Goal: Communication & Community: Participate in discussion

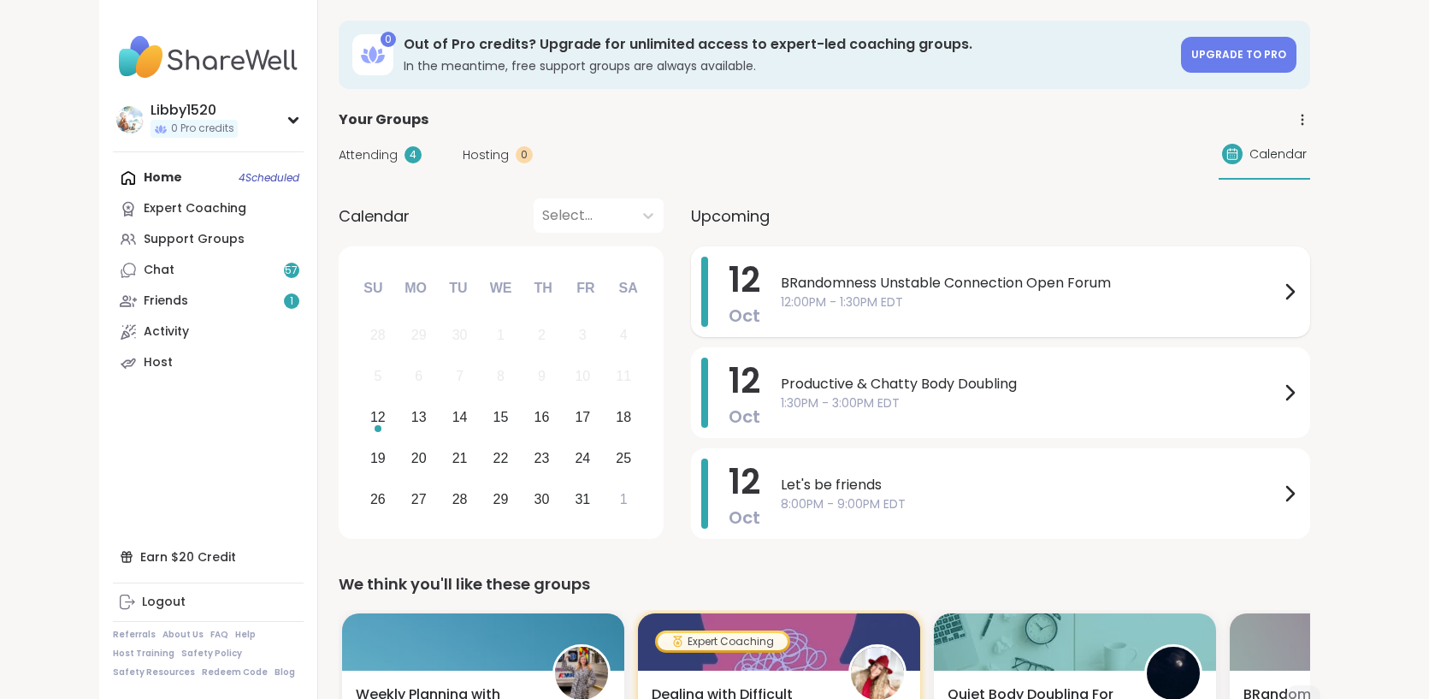
click at [781, 296] on span "12:00PM - 1:30PM EDT" at bounding box center [1030, 302] width 499 height 18
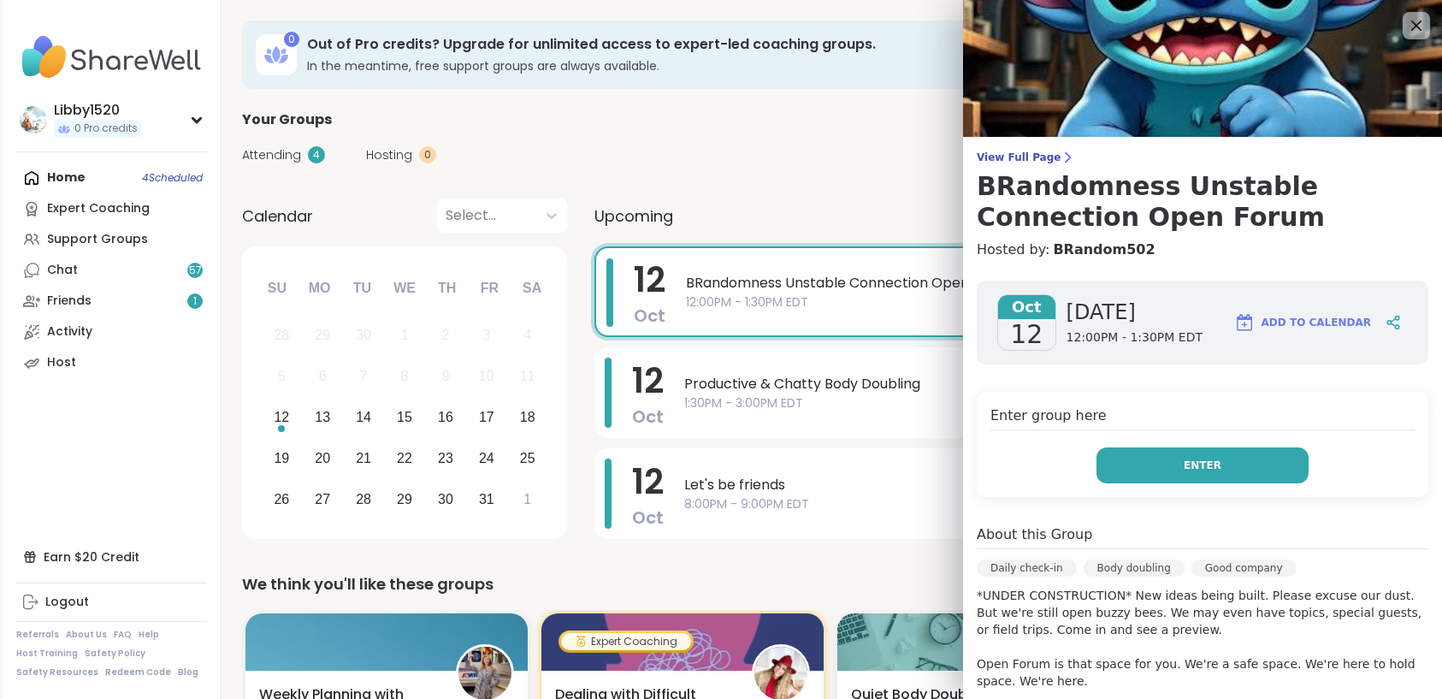
click at [1161, 458] on button "Enter" at bounding box center [1202, 465] width 212 height 36
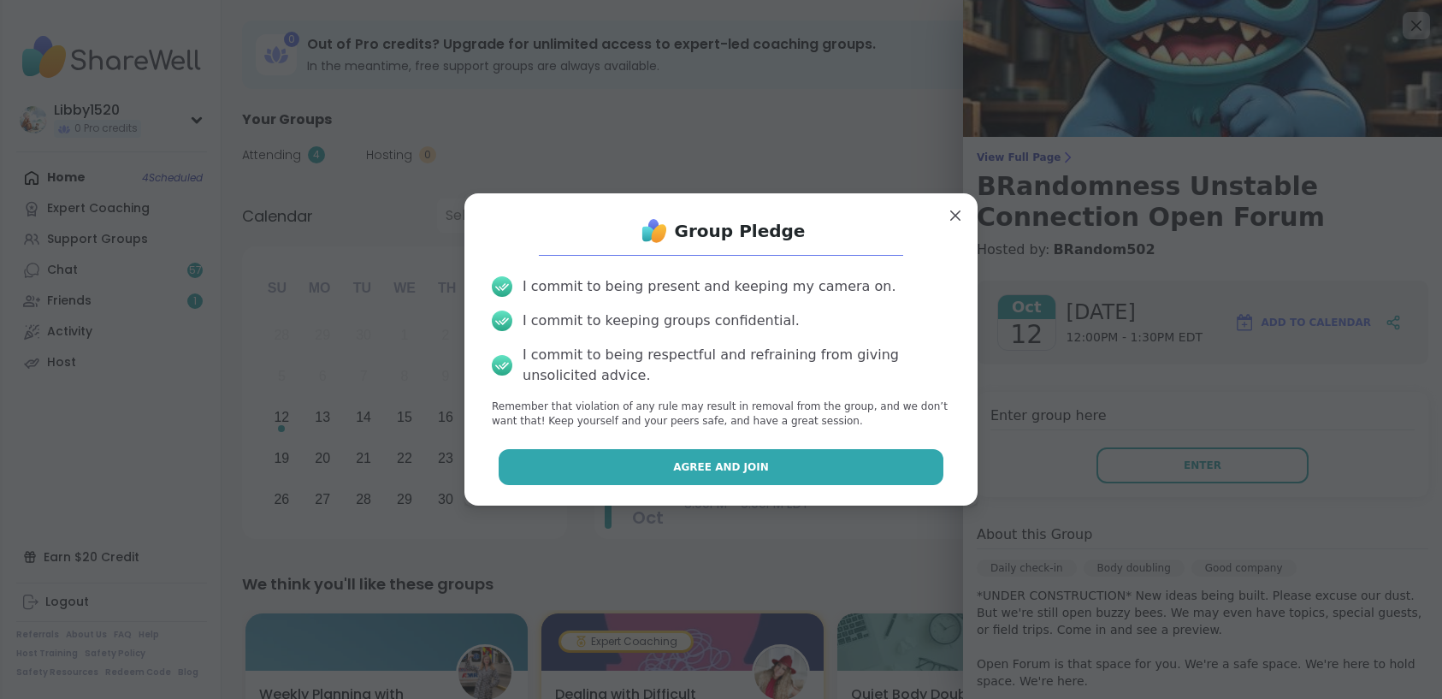
click at [843, 471] on button "Agree and Join" at bounding box center [722, 467] width 446 height 36
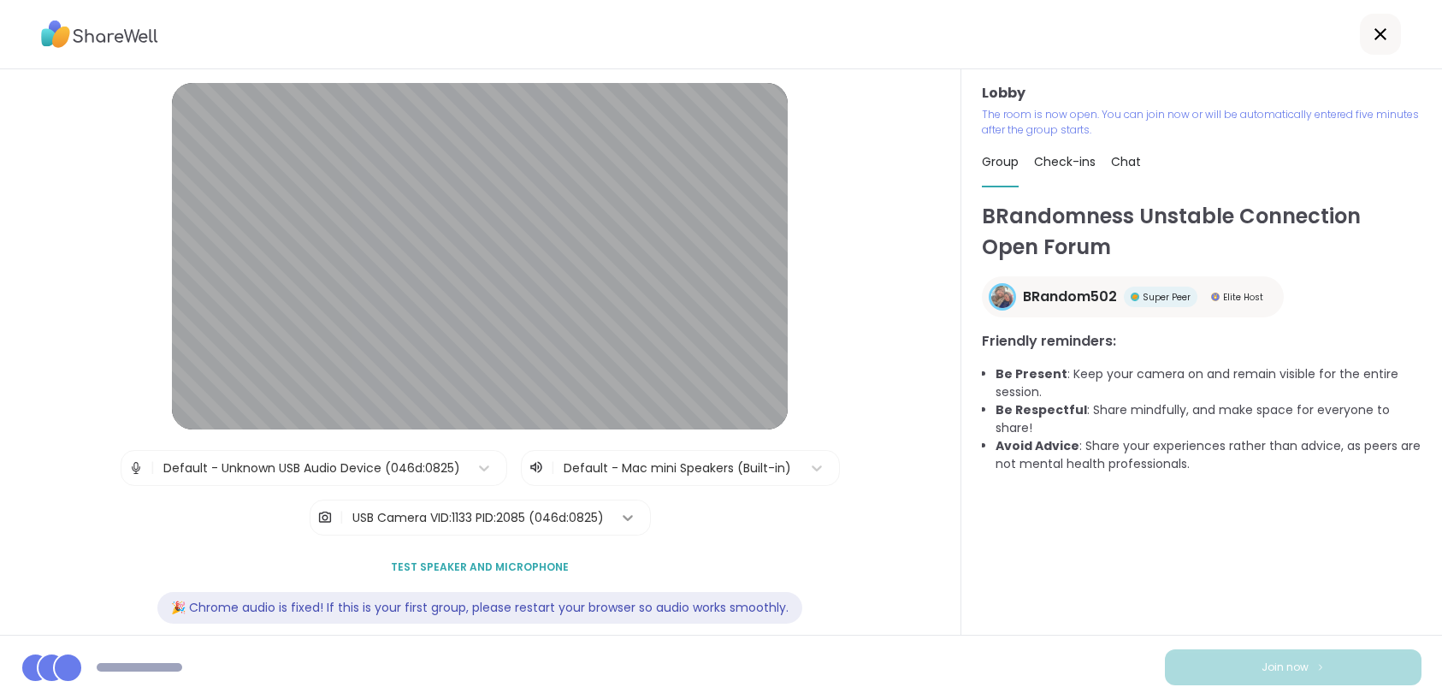
click at [623, 516] on icon at bounding box center [628, 518] width 10 height 6
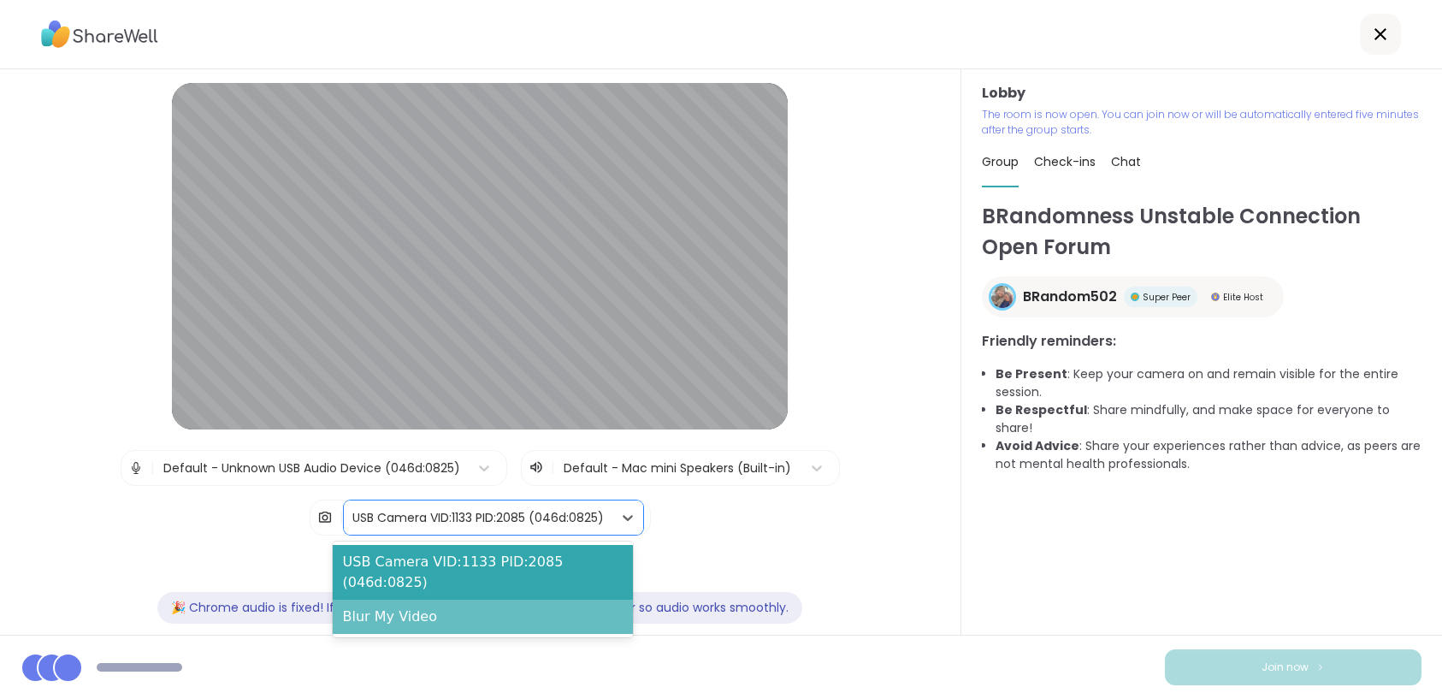
click at [449, 611] on div "Blur My Video" at bounding box center [483, 616] width 301 height 34
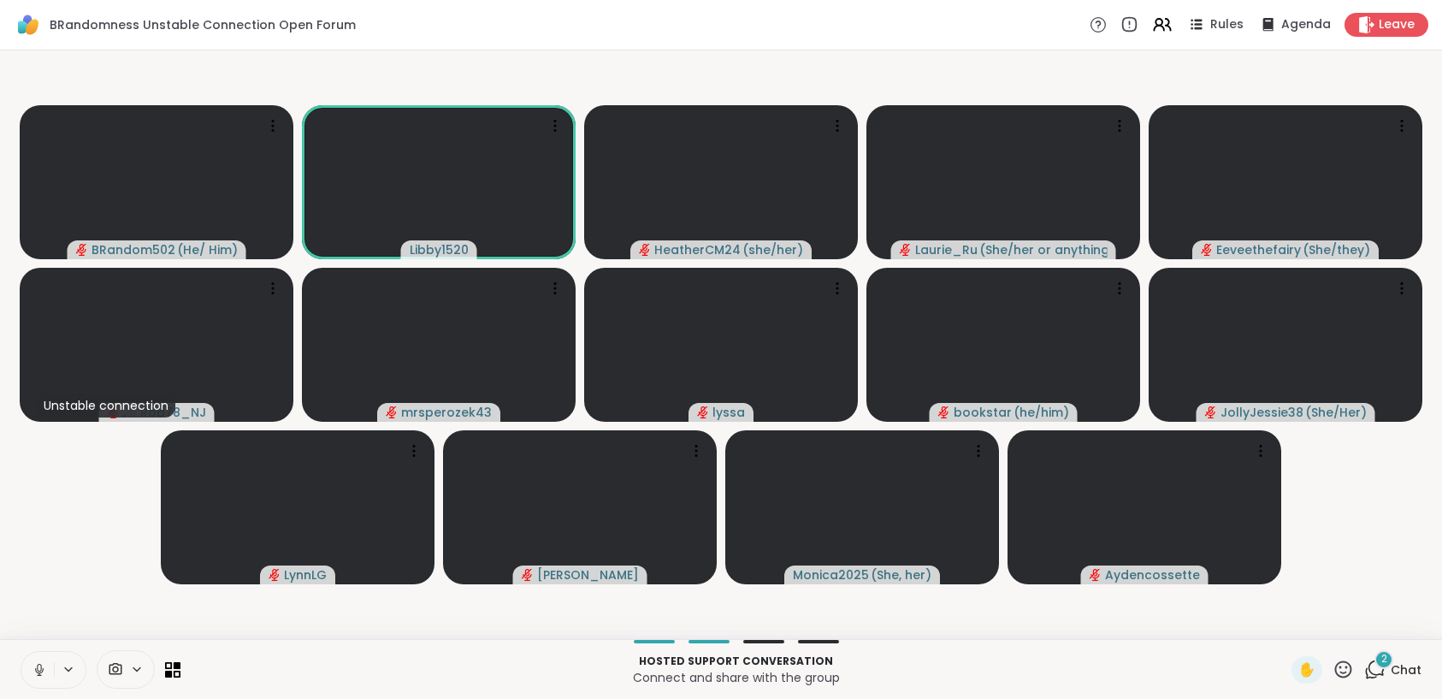
click at [74, 667] on icon at bounding box center [69, 669] width 14 height 15
click at [72, 675] on icon at bounding box center [69, 669] width 14 height 15
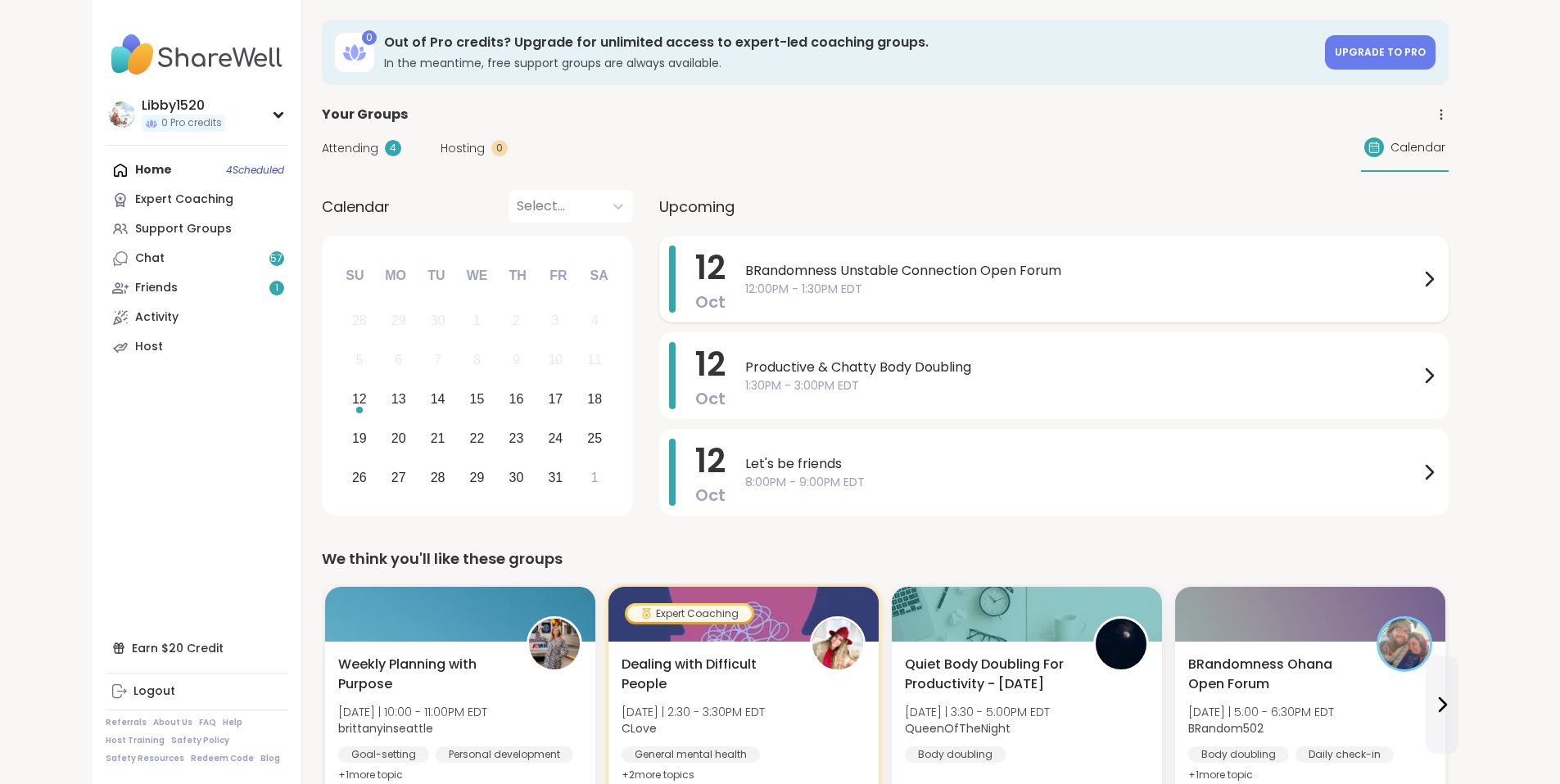
click at [1419, 277] on span "BRandomness Unstable Connection Open Forum" at bounding box center [1082, 271] width 674 height 20
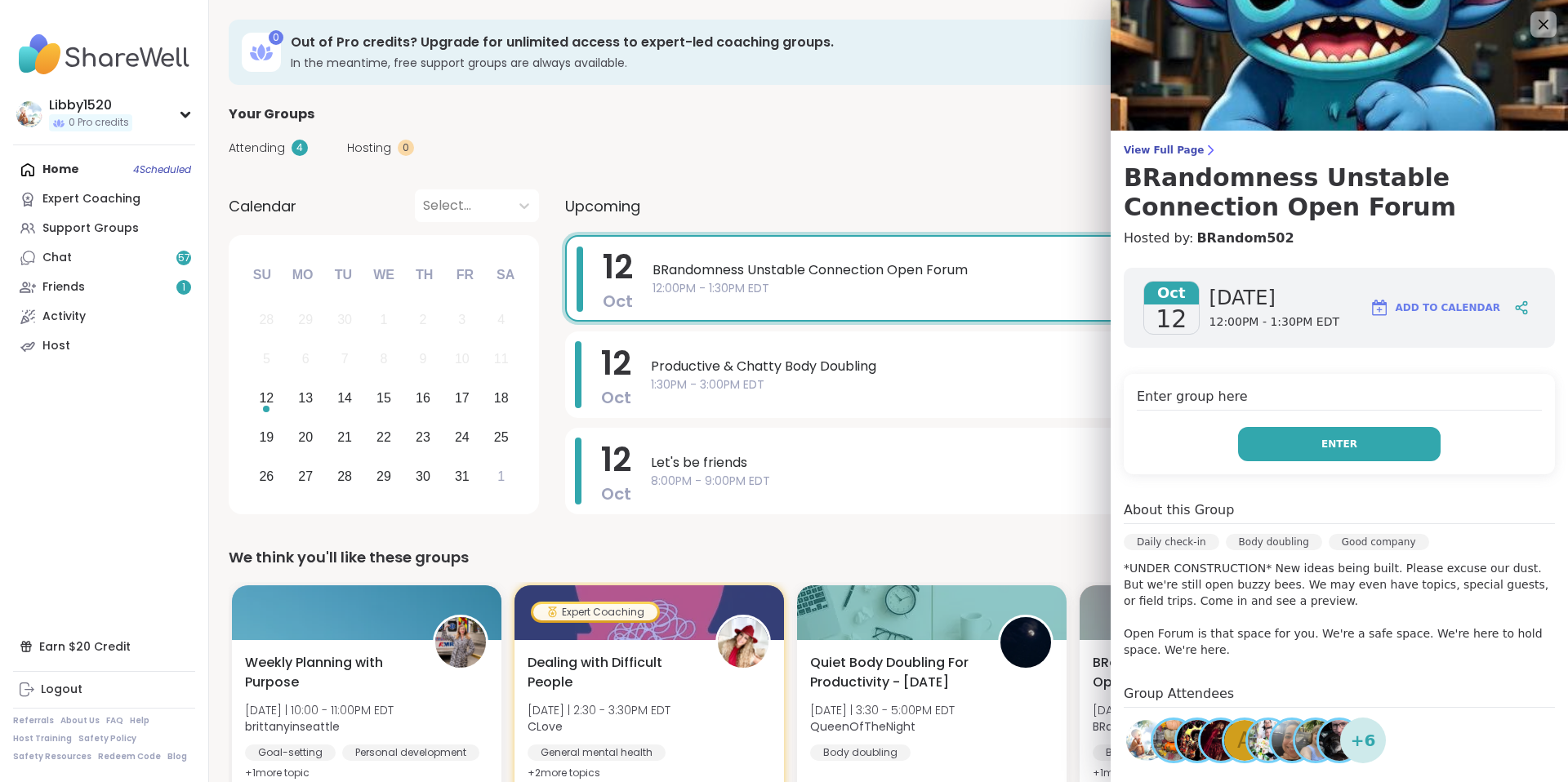
click at [1313, 432] on button "Enter" at bounding box center [1339, 444] width 202 height 34
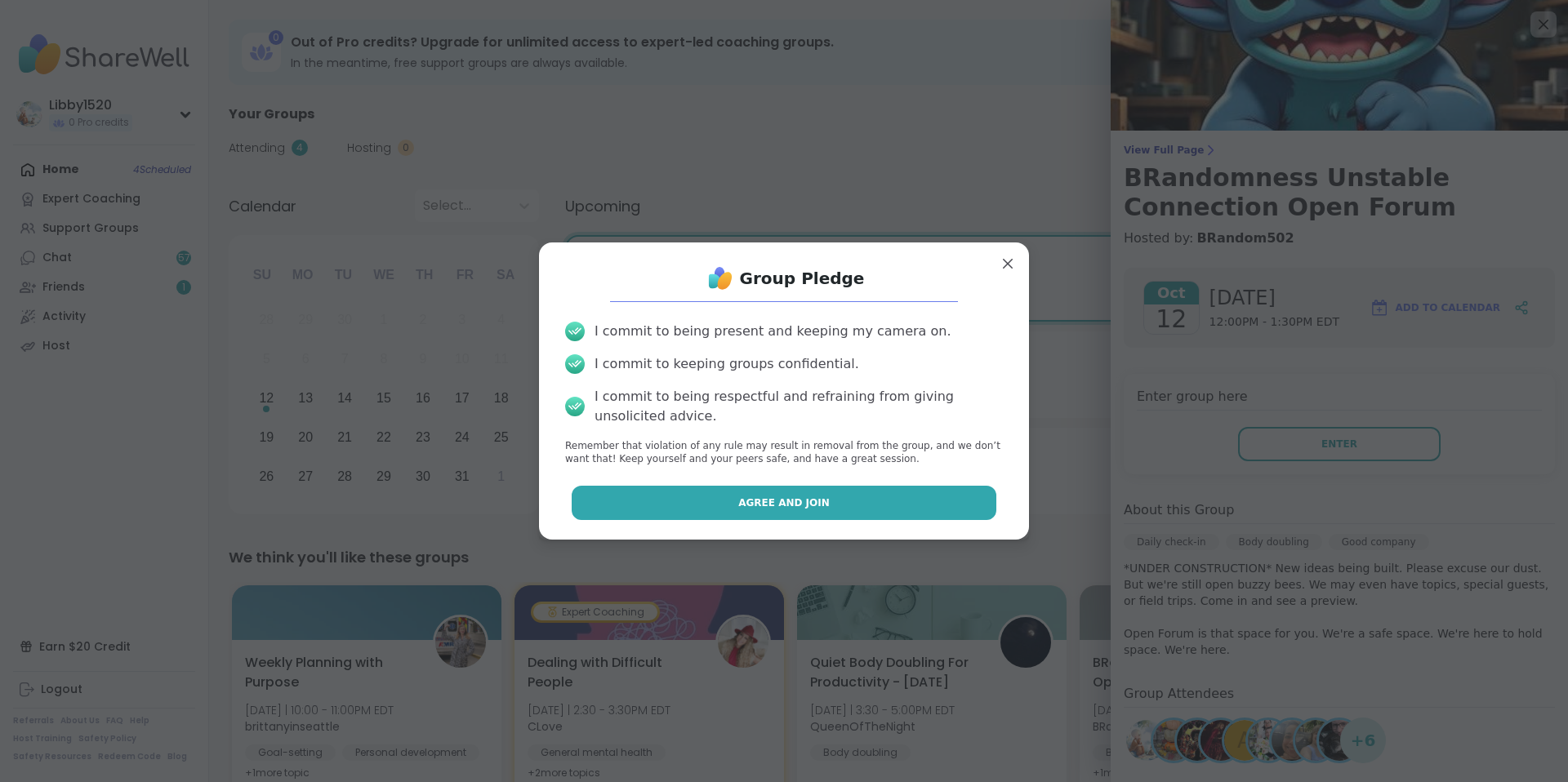
click at [855, 505] on button "Agree and Join" at bounding box center [785, 503] width 426 height 34
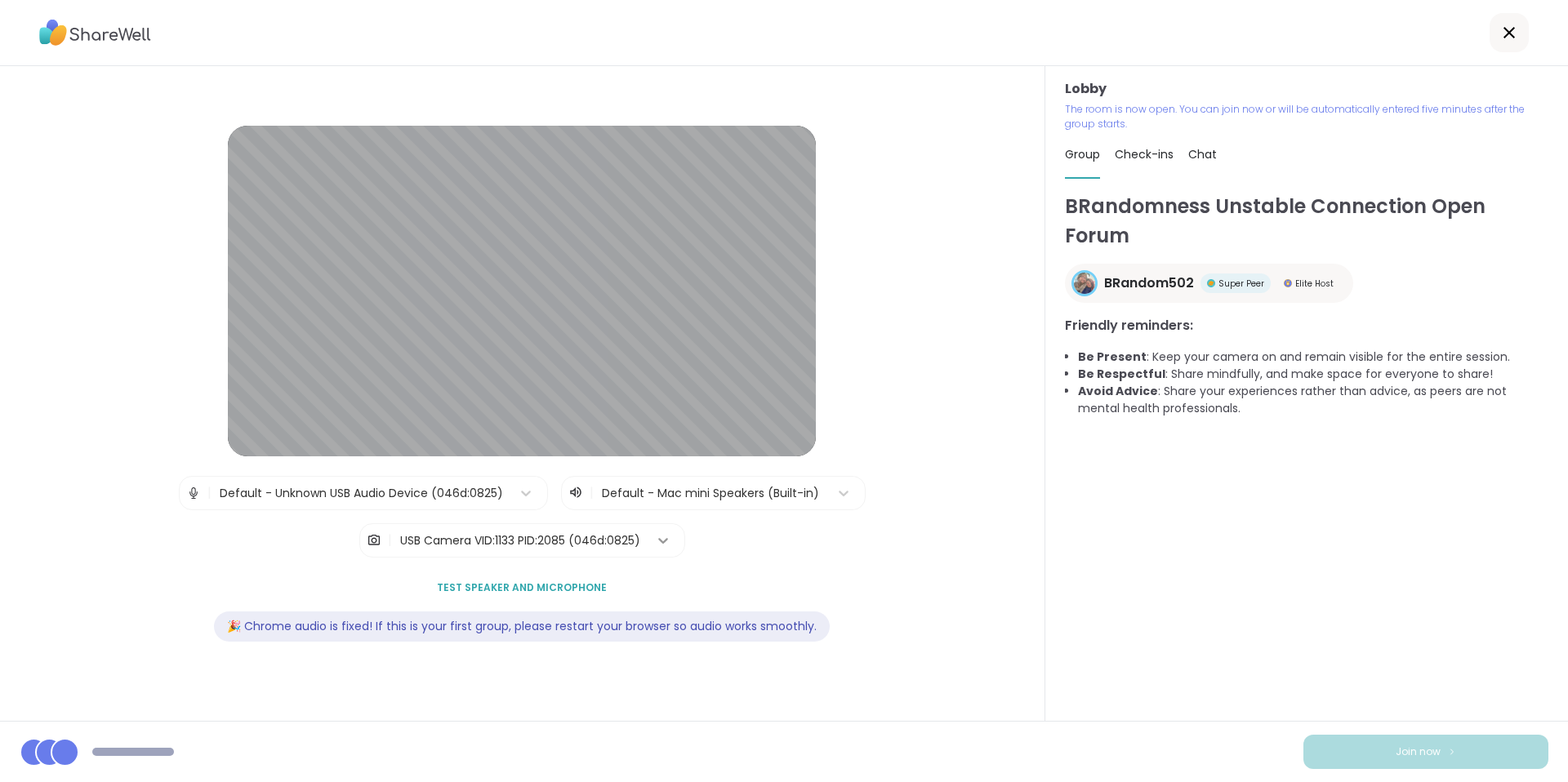
click at [663, 539] on icon at bounding box center [663, 541] width 10 height 6
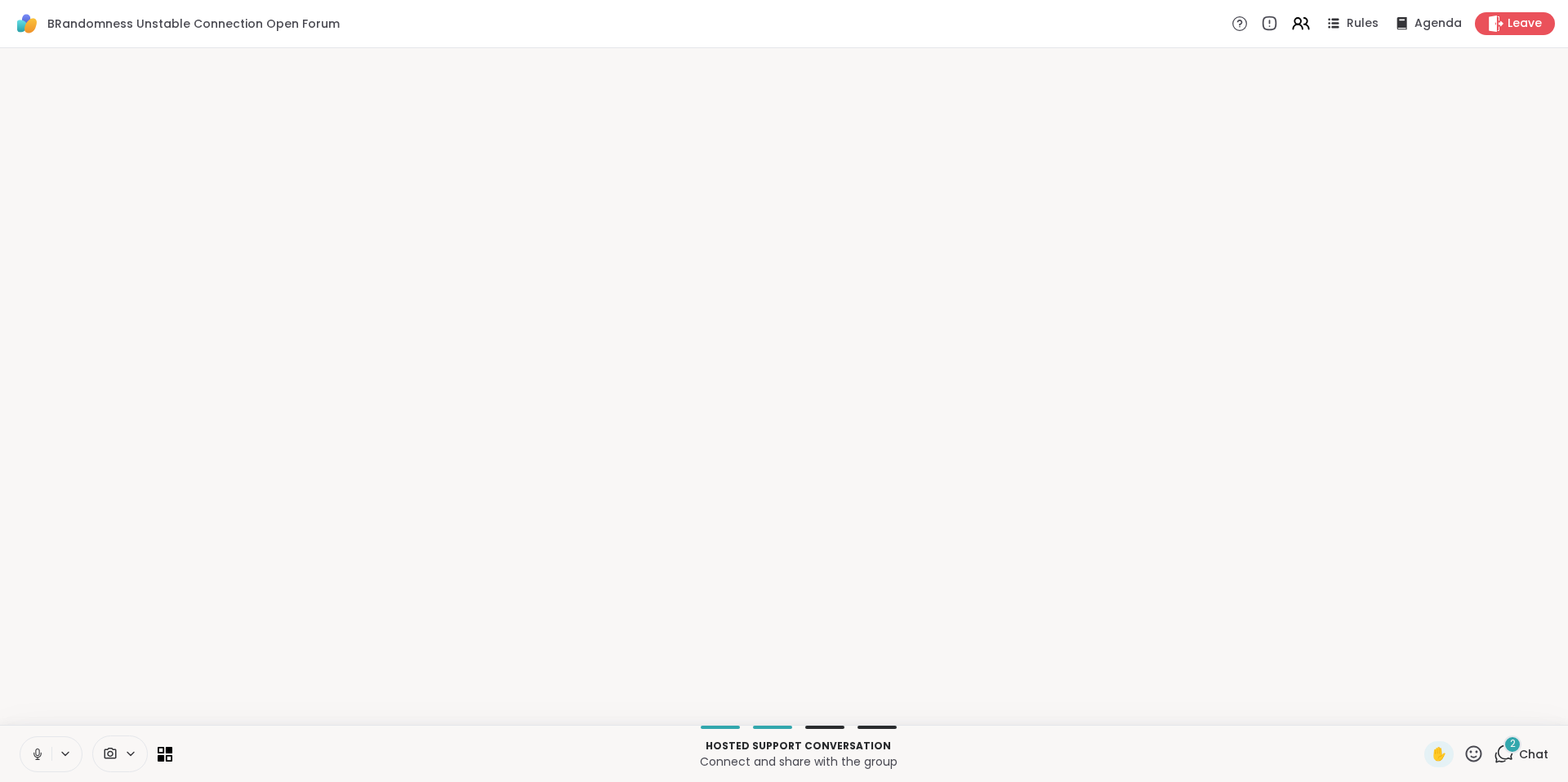
click at [485, 635] on video-player-container at bounding box center [783, 386] width 1548 height 664
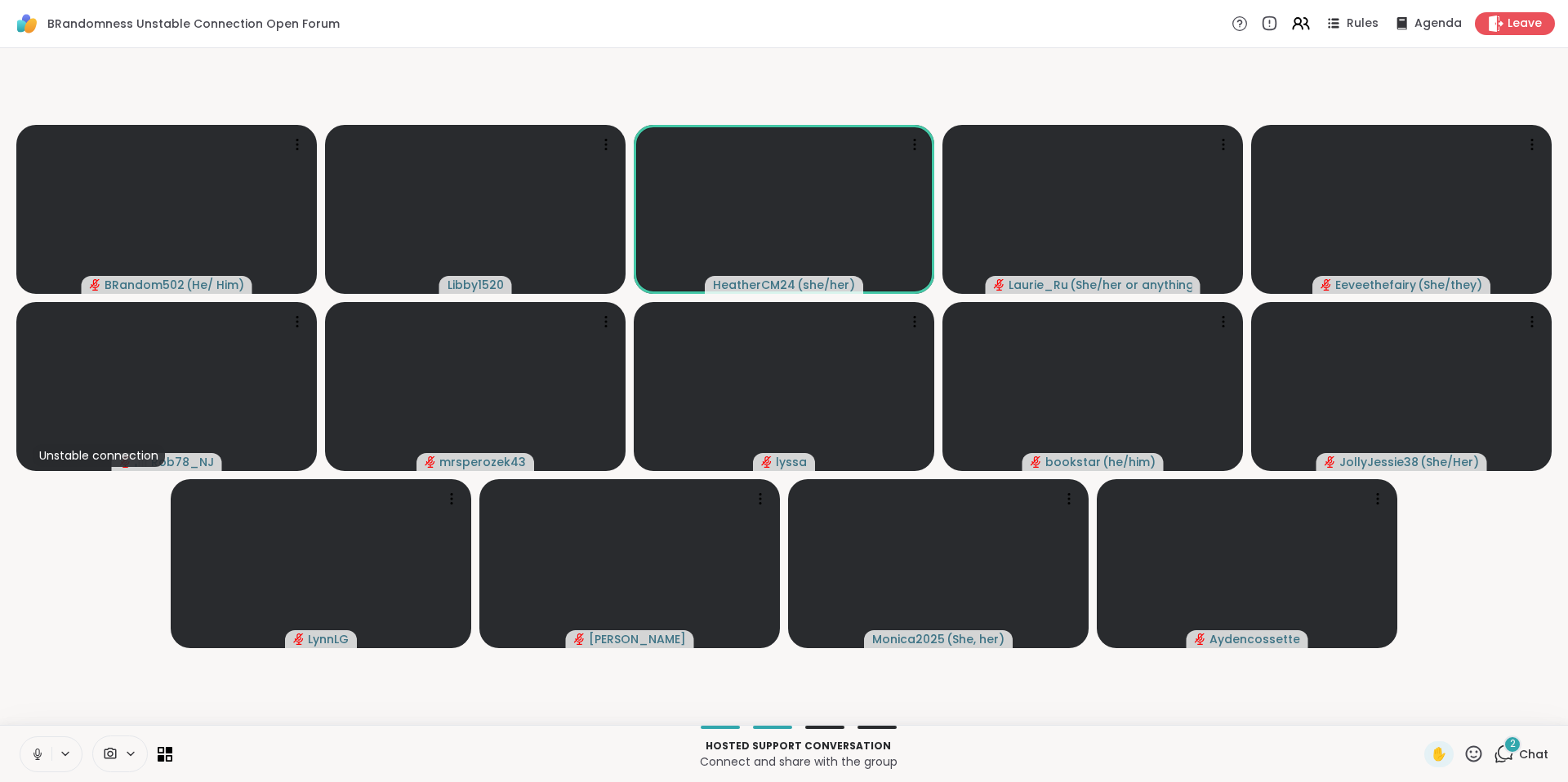
click at [38, 752] on icon at bounding box center [37, 753] width 14 height 14
click at [162, 750] on icon at bounding box center [161, 750] width 8 height 8
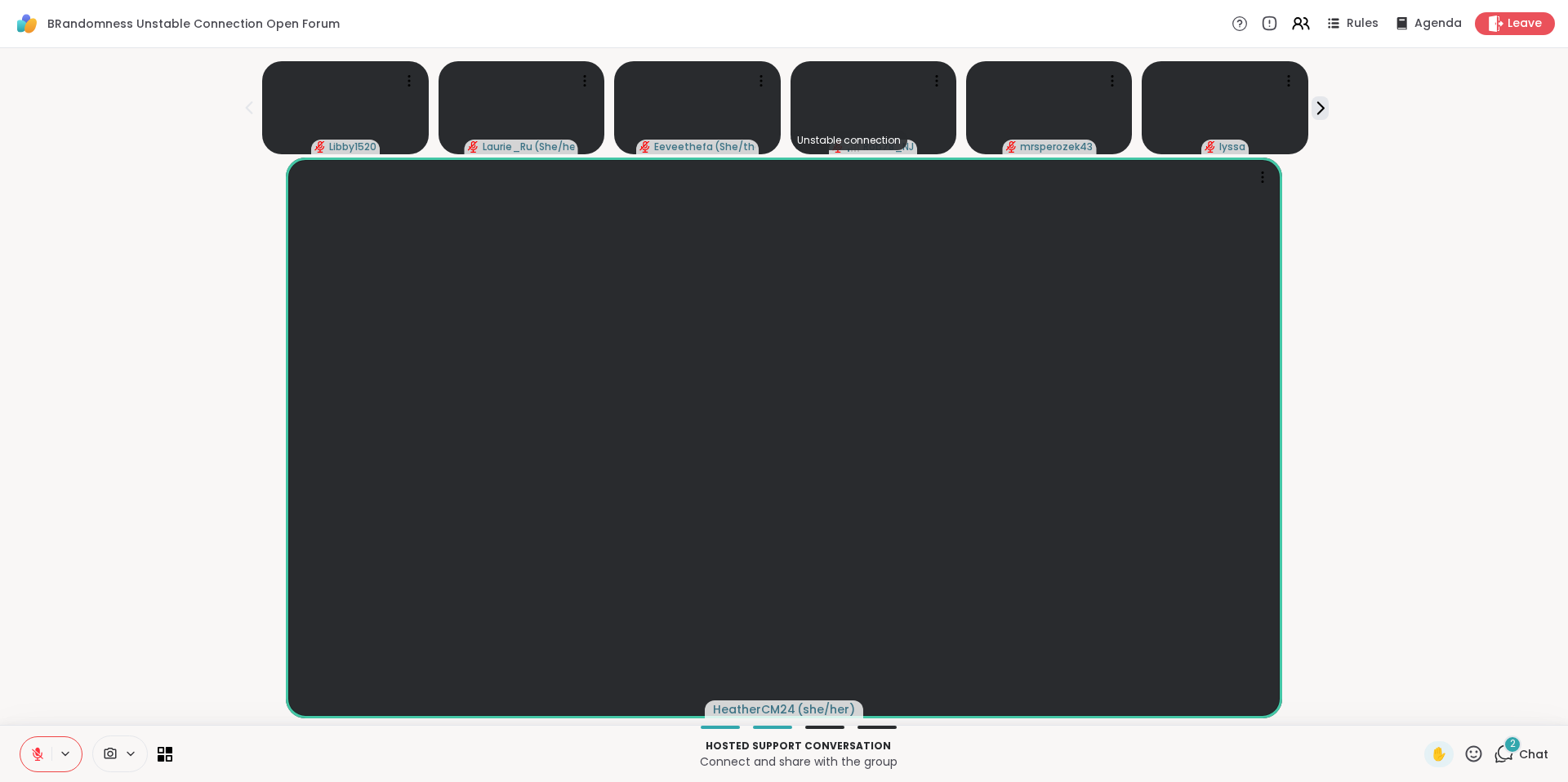
click at [137, 752] on icon at bounding box center [131, 753] width 13 height 14
click at [156, 696] on icon at bounding box center [154, 695] width 14 height 14
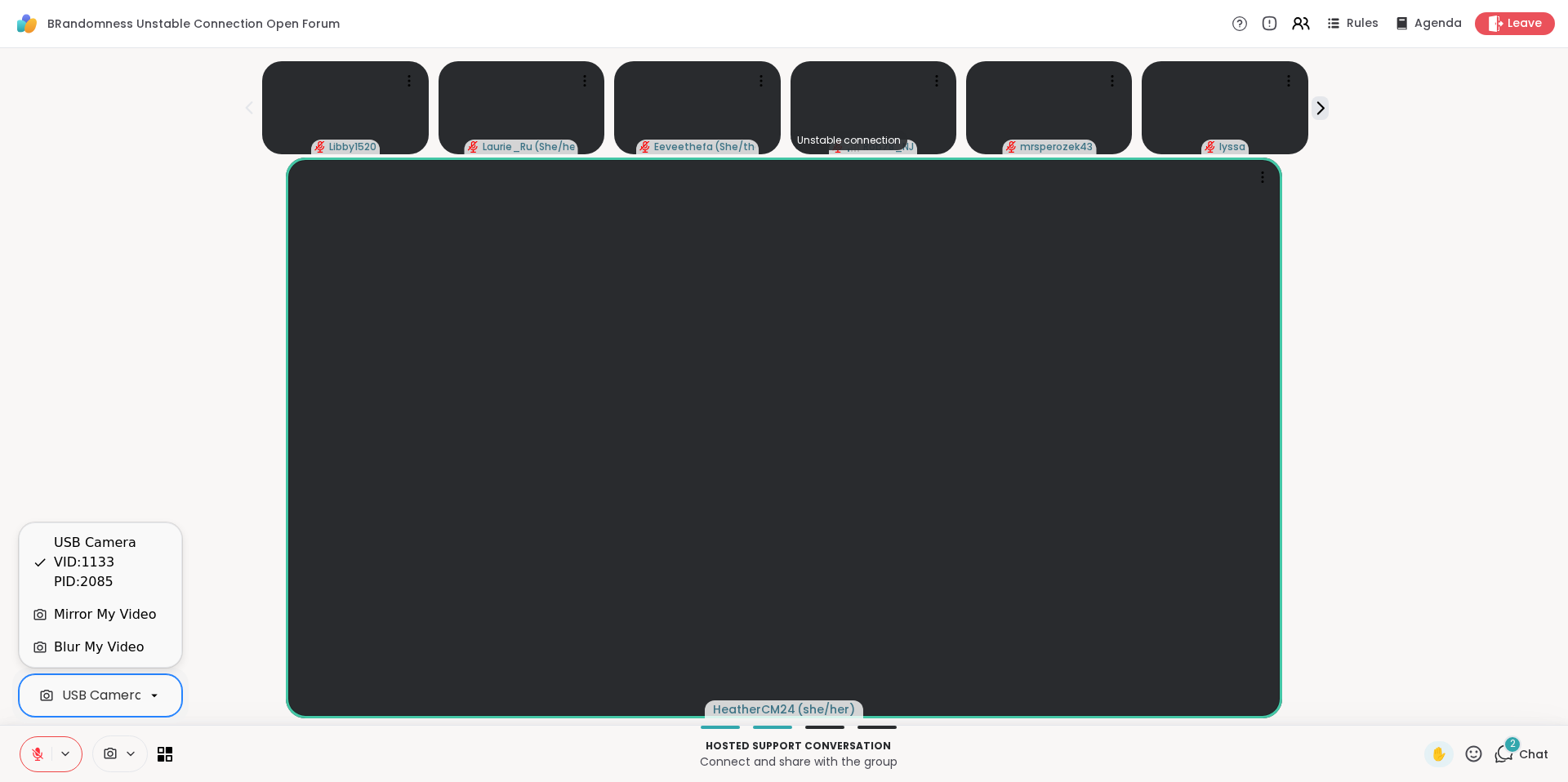
click at [137, 656] on div "Blur My Video" at bounding box center [100, 647] width 136 height 20
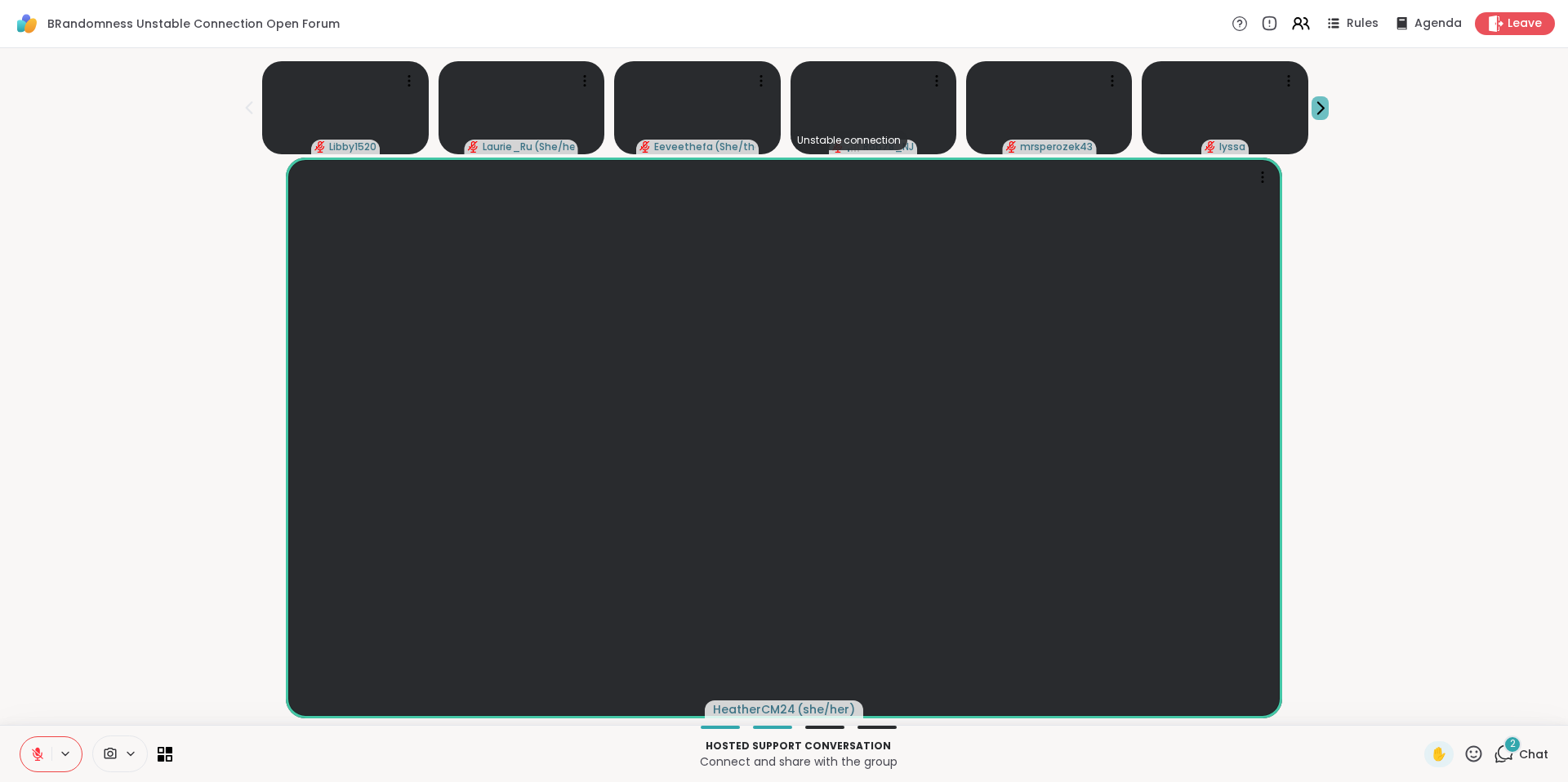
click at [1311, 103] on icon at bounding box center [1320, 108] width 17 height 17
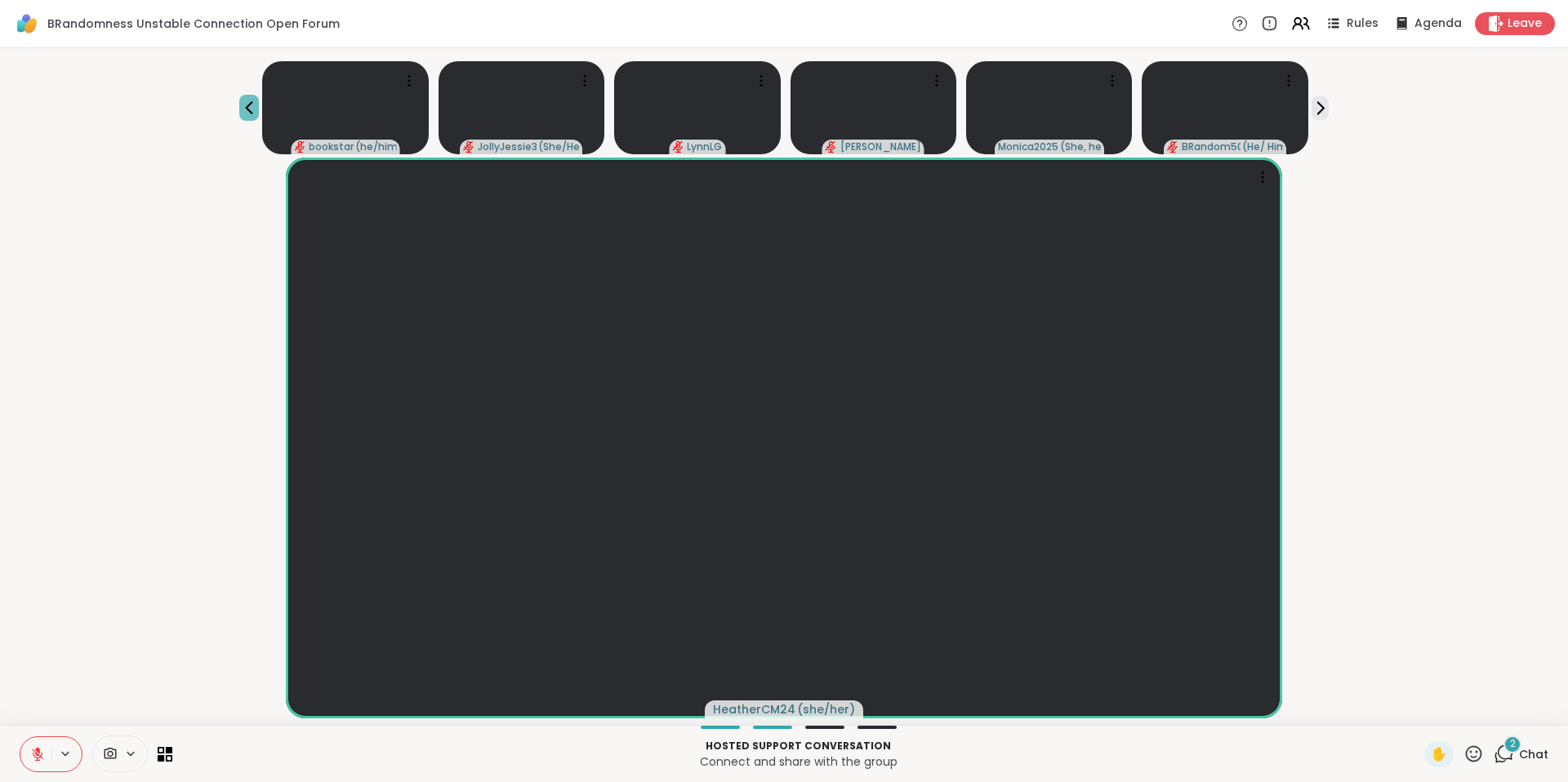
click at [259, 108] on icon at bounding box center [249, 108] width 20 height 20
click at [32, 754] on icon at bounding box center [37, 753] width 14 height 14
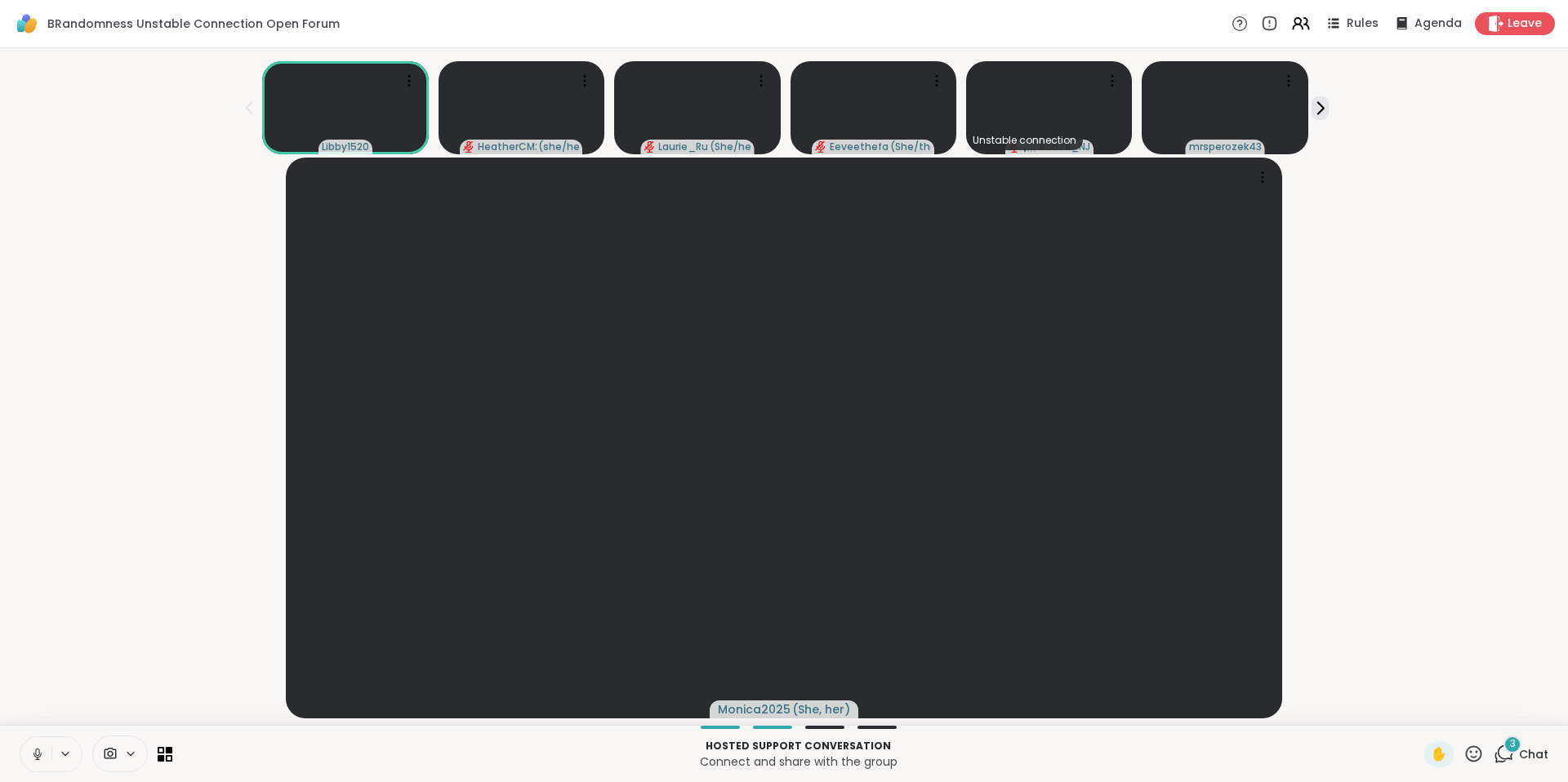
click at [1503, 752] on div "3" at bounding box center [1512, 744] width 18 height 18
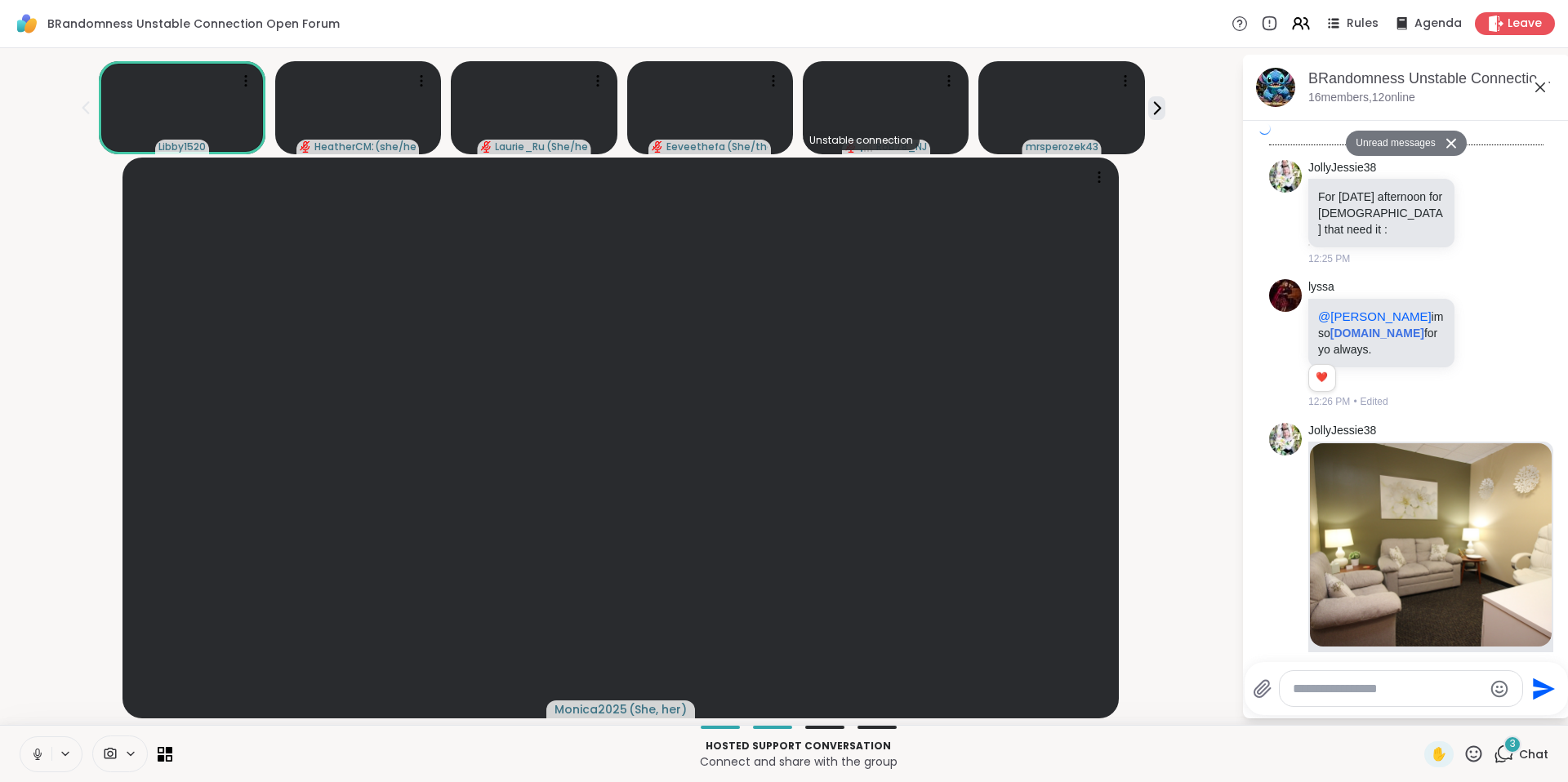
scroll to position [9515, 0]
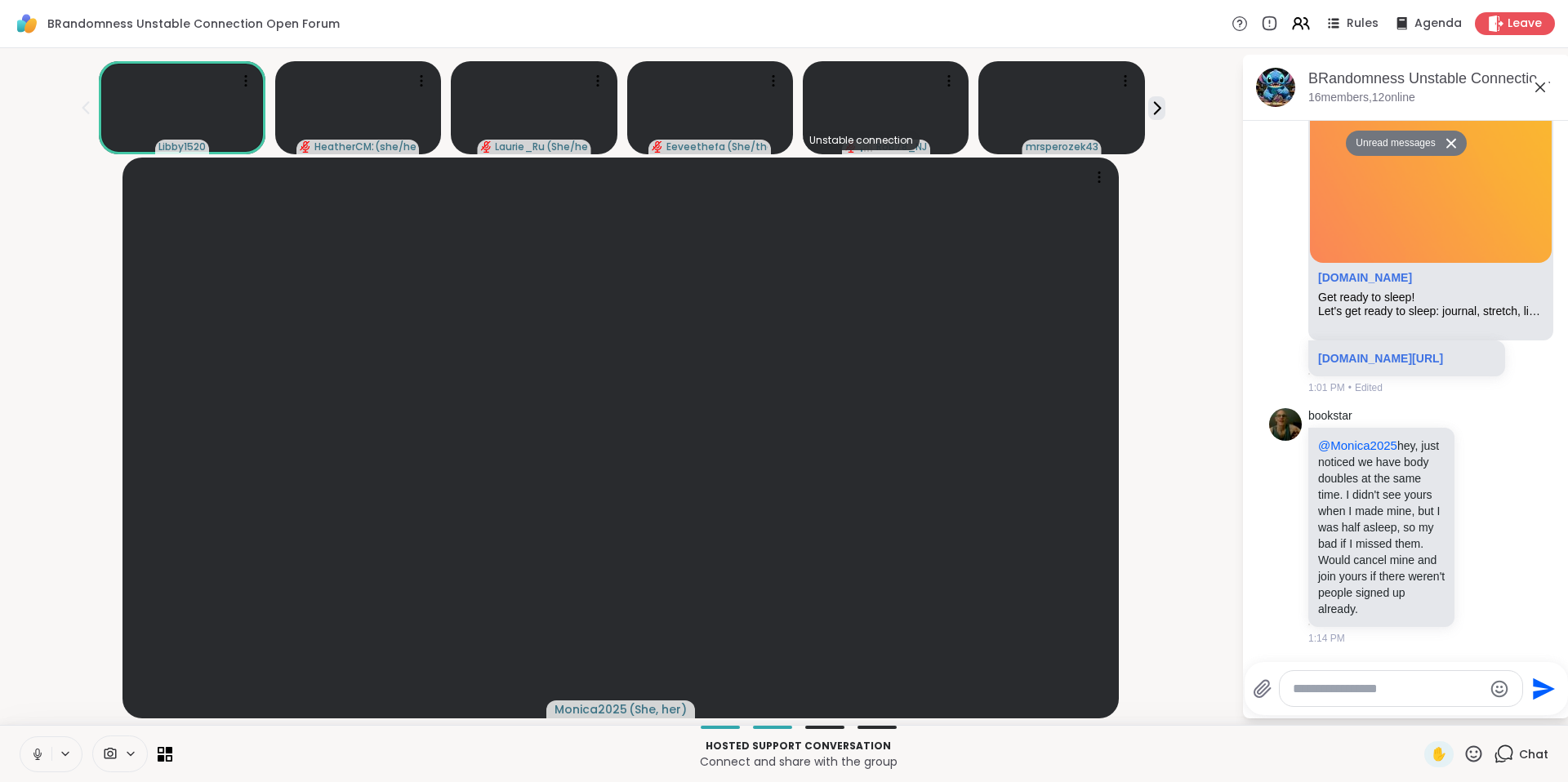
click at [1368, 687] on textarea "Type your message" at bounding box center [1388, 688] width 190 height 16
paste textarea "**********"
type textarea "**********"
click at [1542, 690] on icon "Send" at bounding box center [1546, 688] width 22 height 22
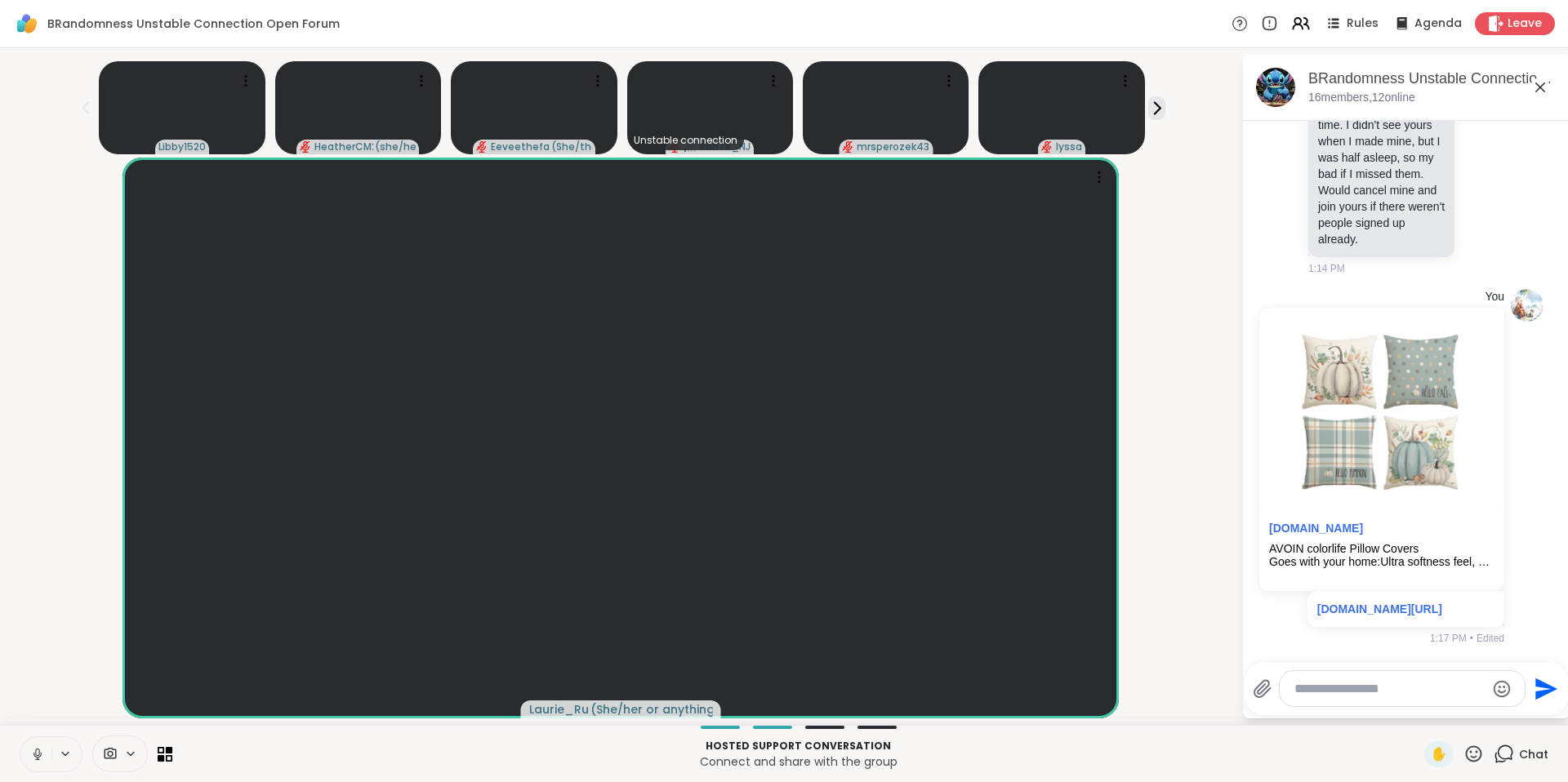
click at [31, 754] on icon at bounding box center [37, 753] width 14 height 14
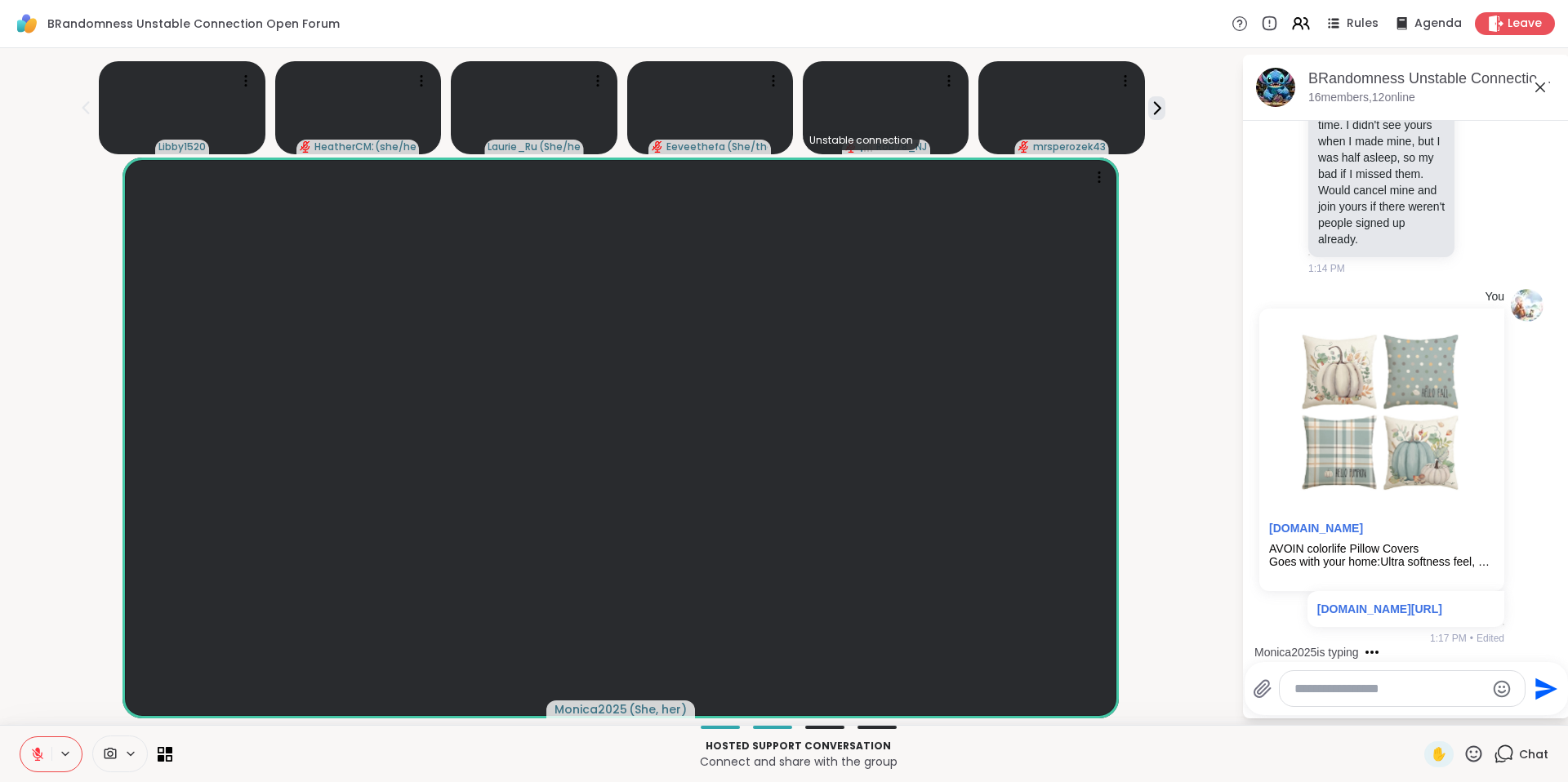
click at [37, 739] on button at bounding box center [35, 754] width 31 height 34
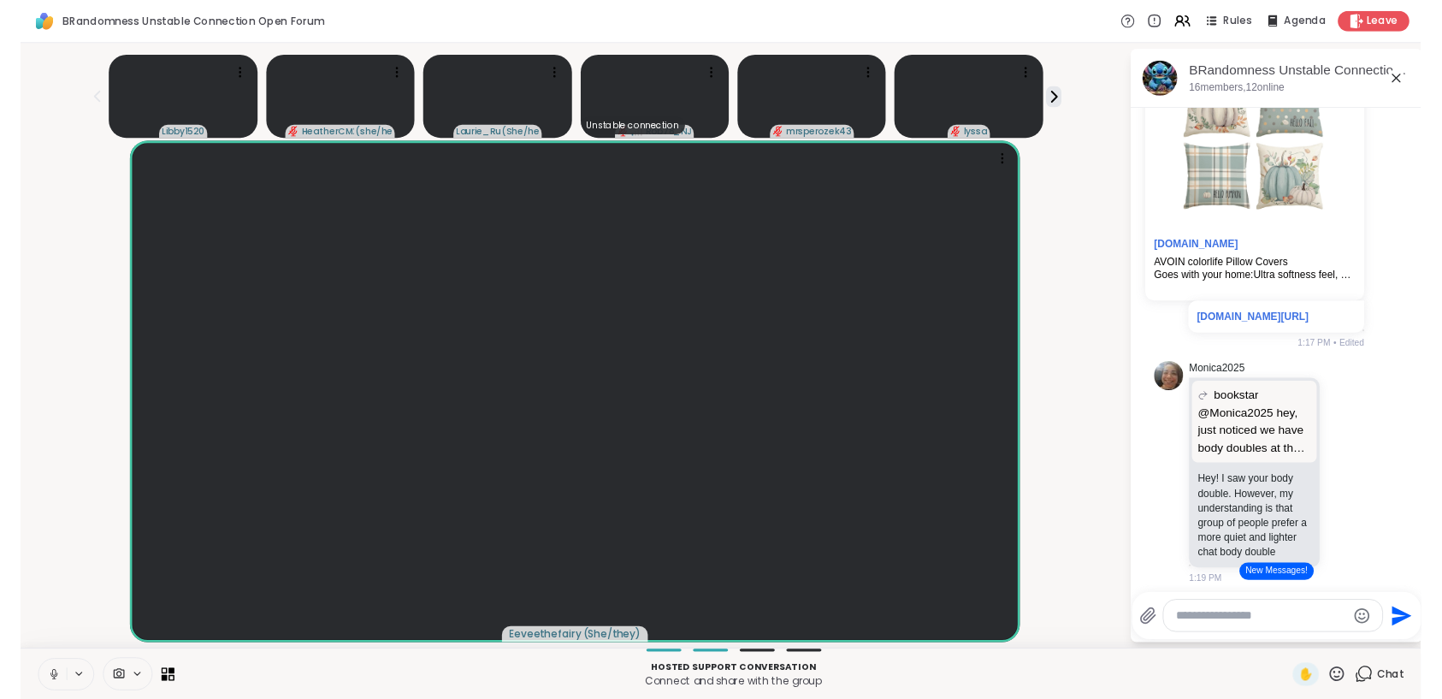
scroll to position [10040, 0]
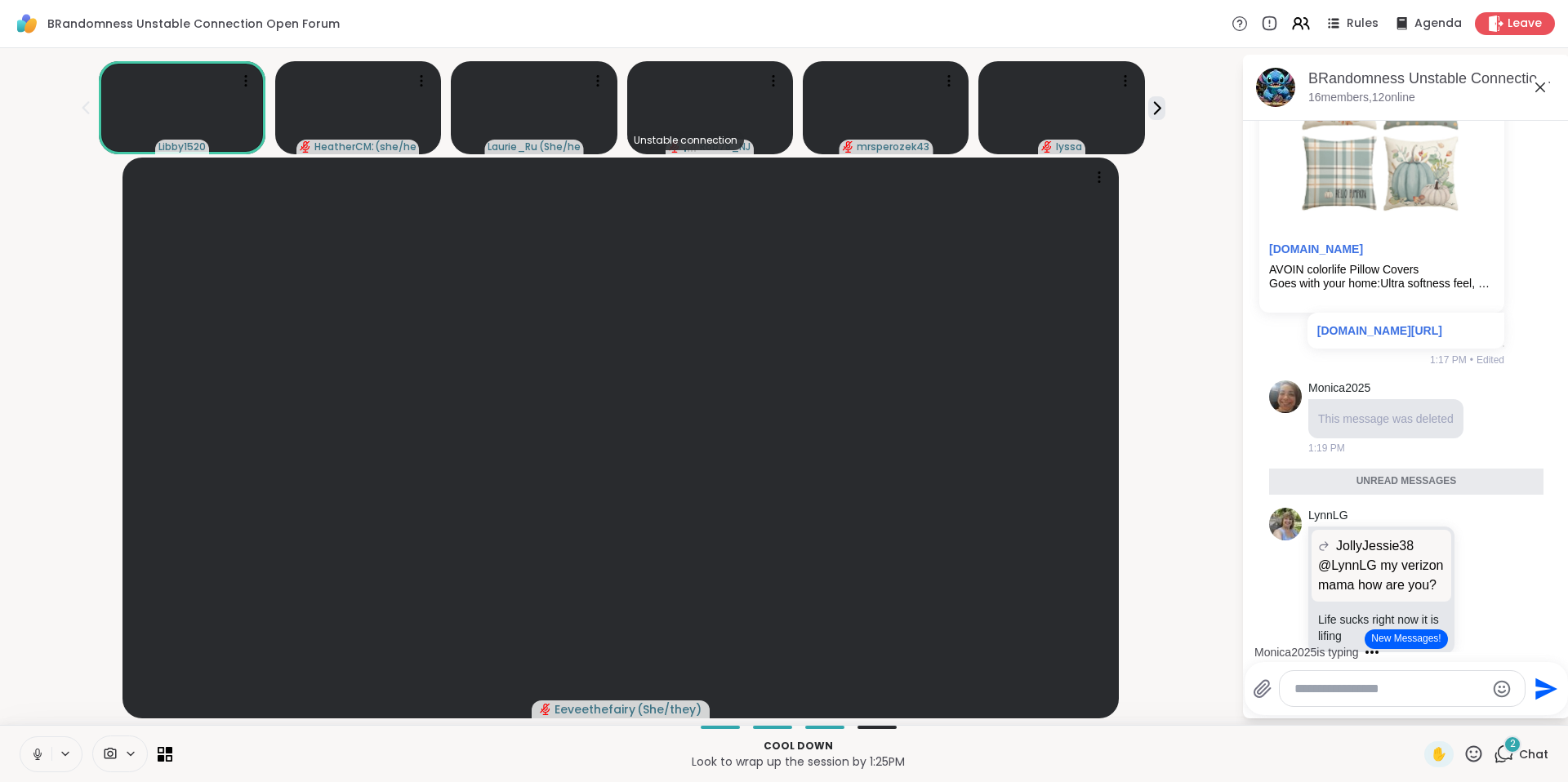
click at [42, 761] on icon at bounding box center [37, 753] width 14 height 14
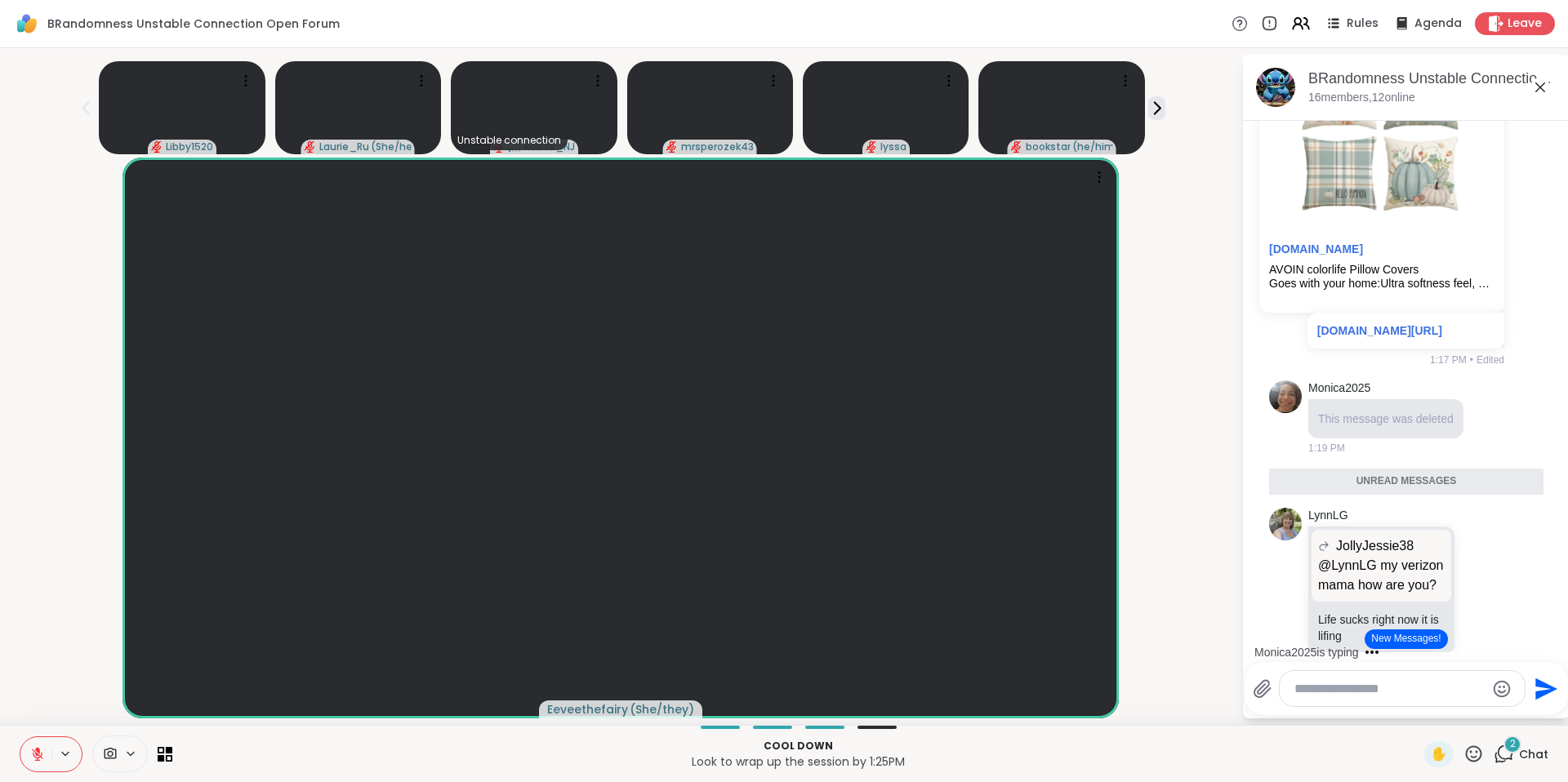
click at [47, 758] on button at bounding box center [35, 754] width 31 height 34
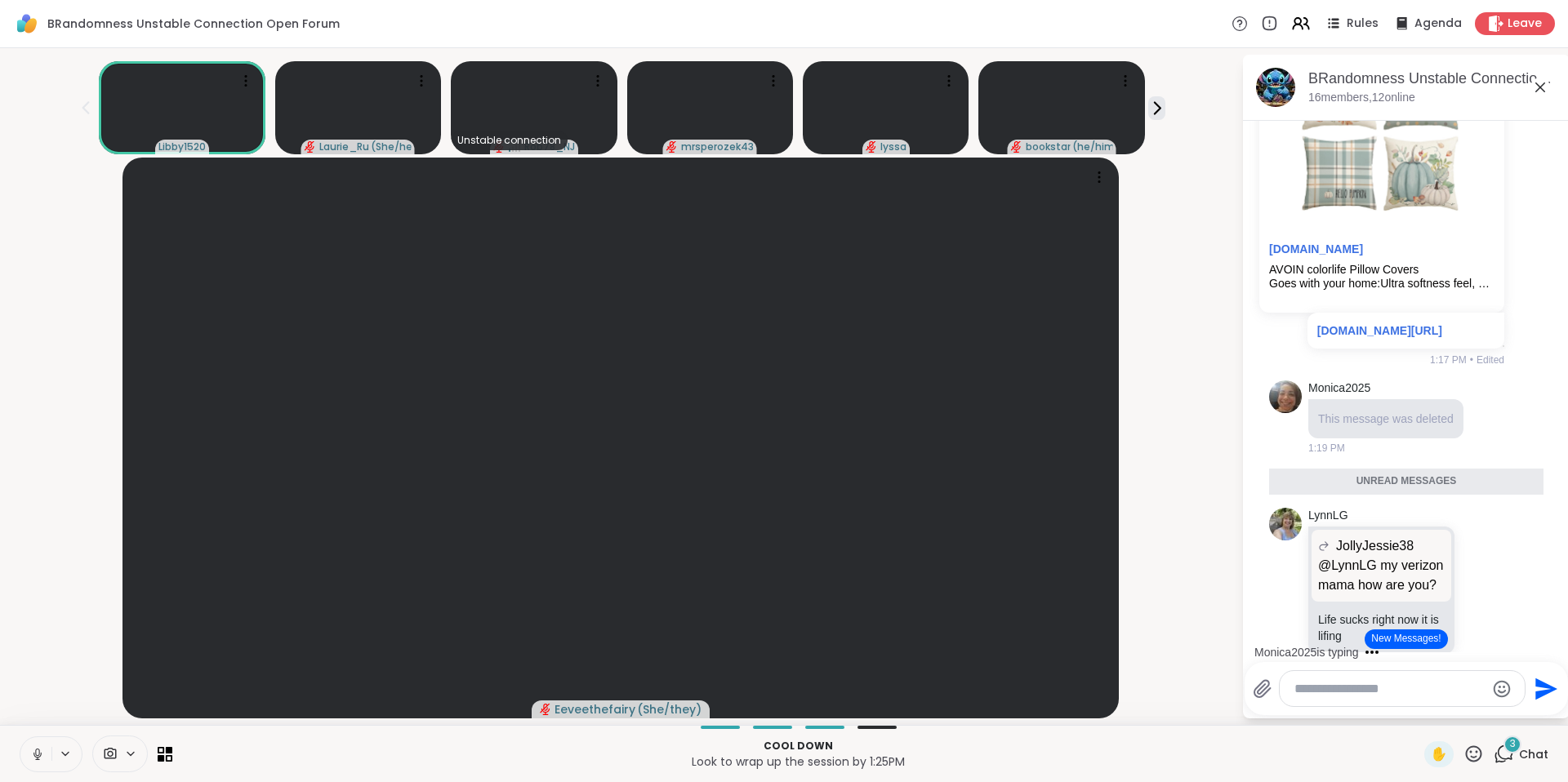
click at [32, 753] on icon at bounding box center [37, 753] width 14 height 14
click at [26, 751] on button at bounding box center [35, 754] width 31 height 34
click at [1155, 104] on icon at bounding box center [1157, 108] width 6 height 11
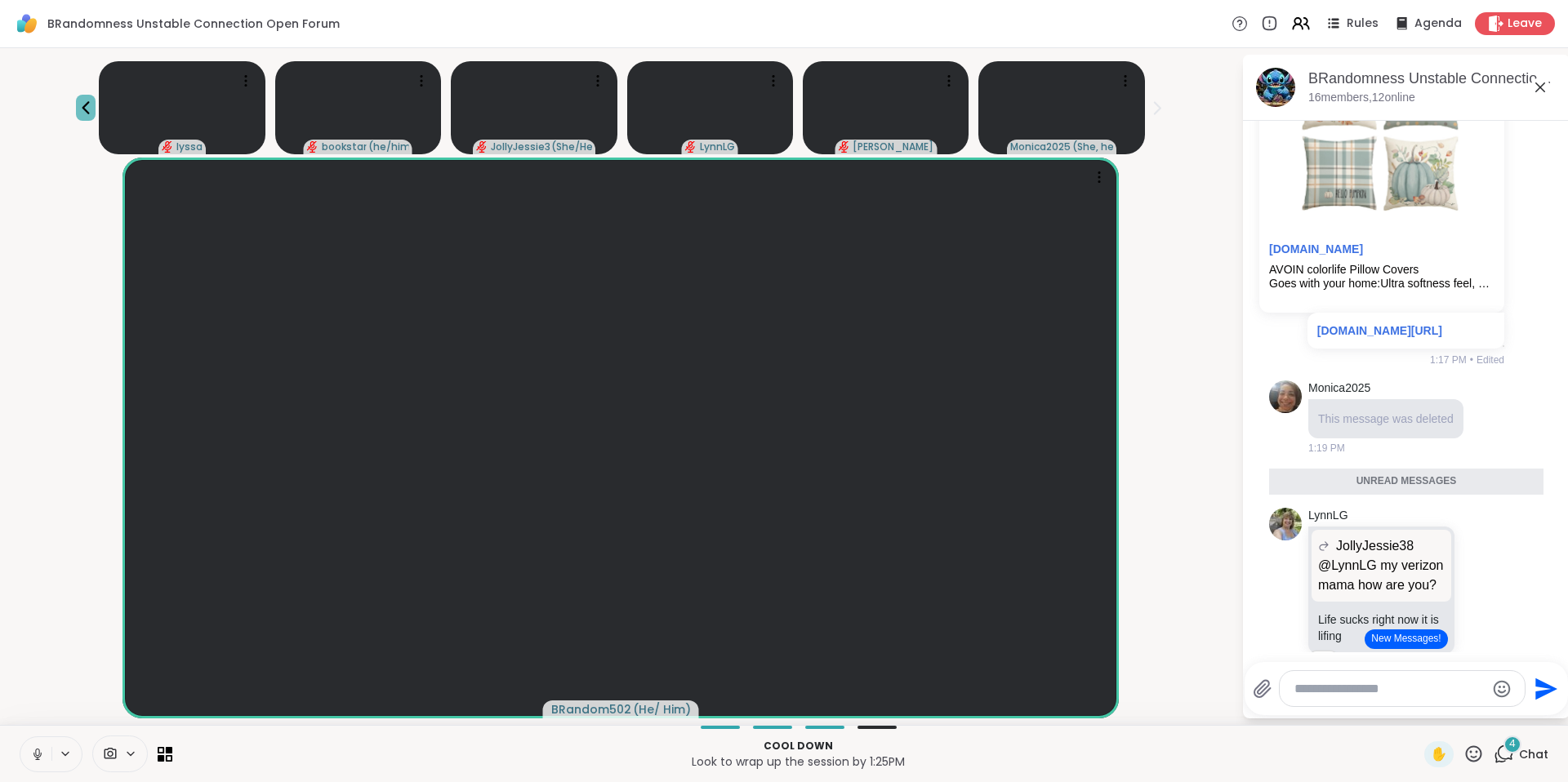
click at [81, 109] on icon at bounding box center [86, 108] width 20 height 20
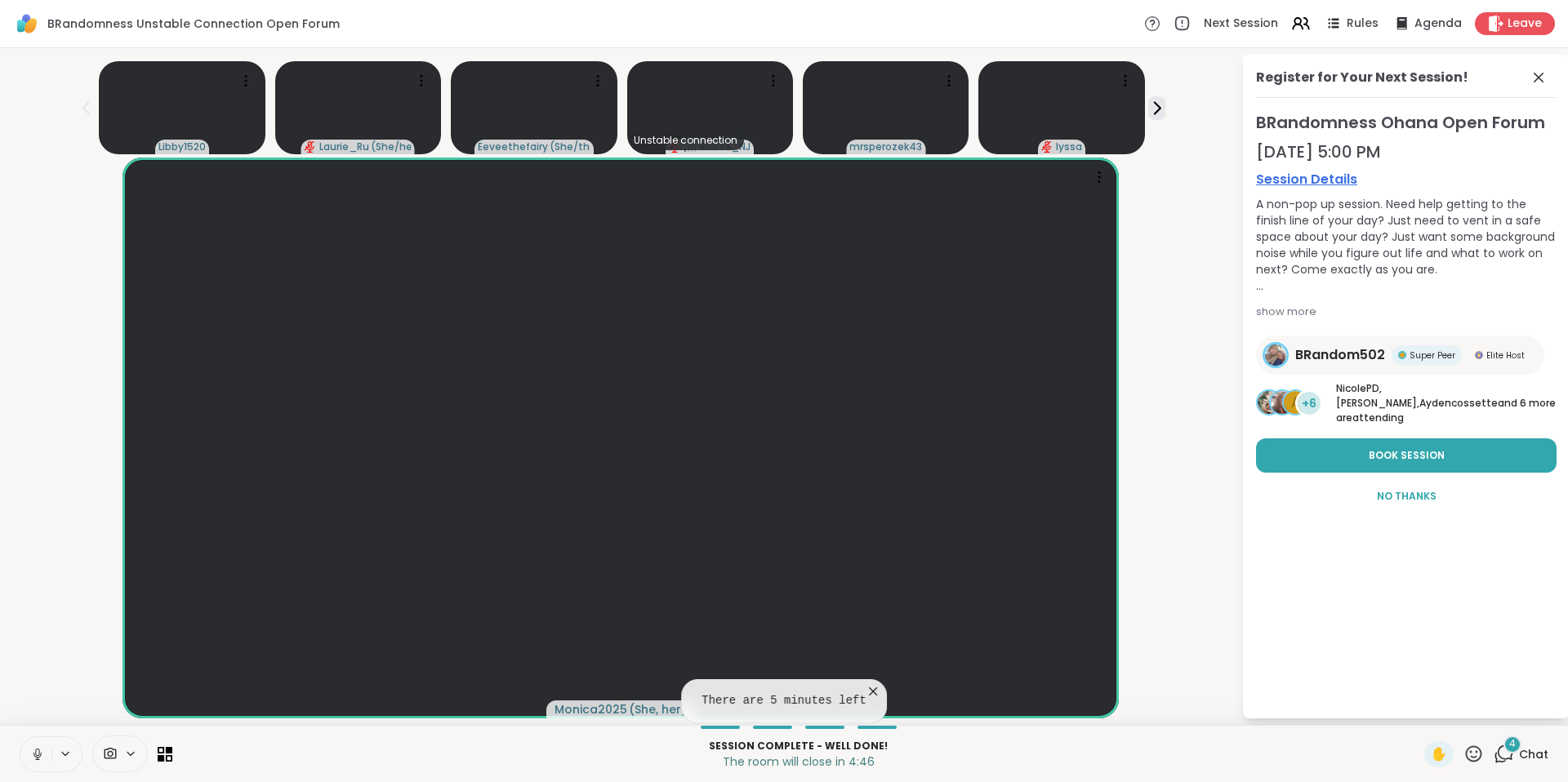
click at [34, 754] on icon at bounding box center [37, 754] width 9 height 5
click at [35, 757] on icon at bounding box center [37, 754] width 11 height 11
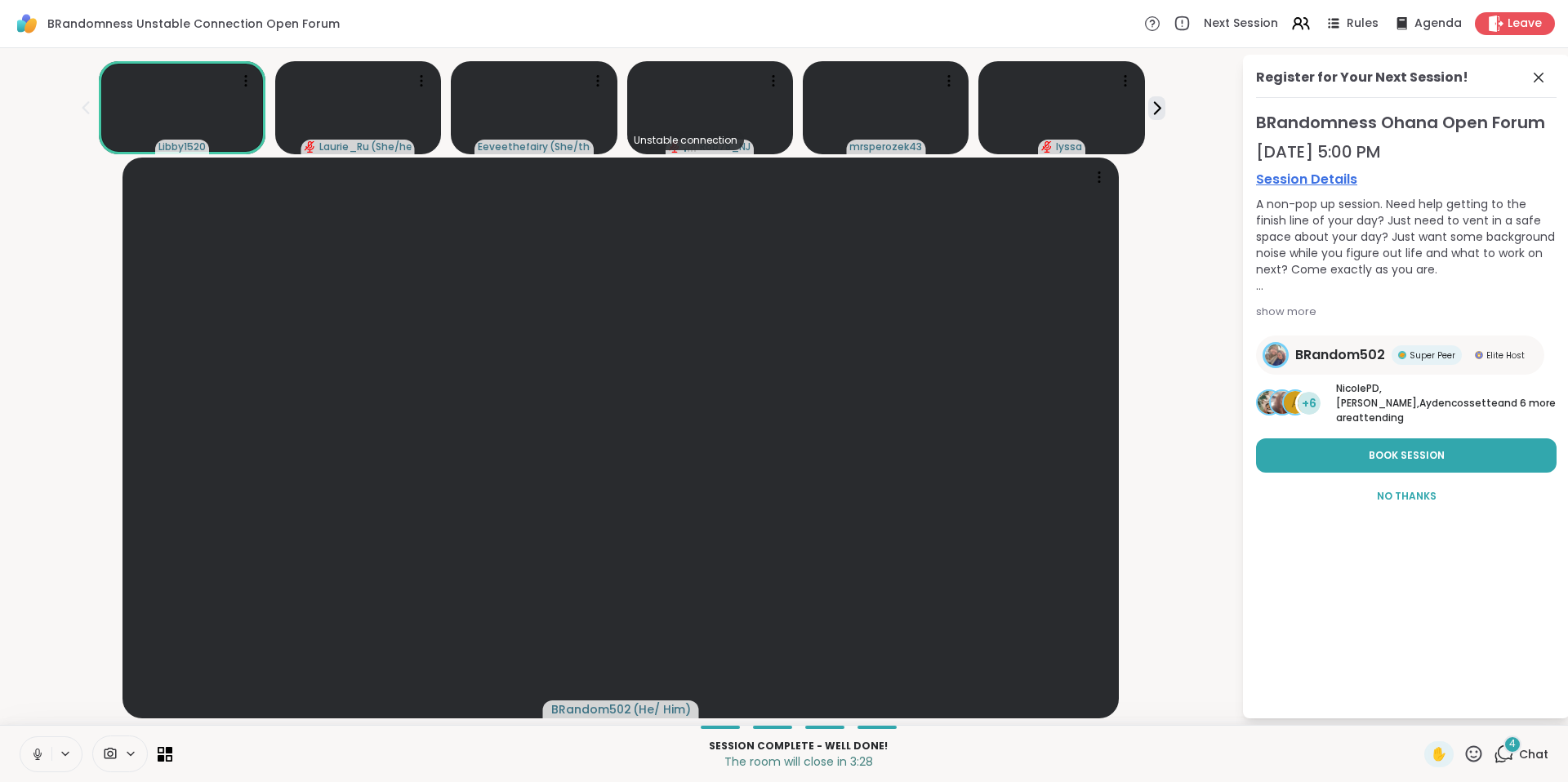
click at [36, 755] on icon at bounding box center [37, 753] width 14 height 14
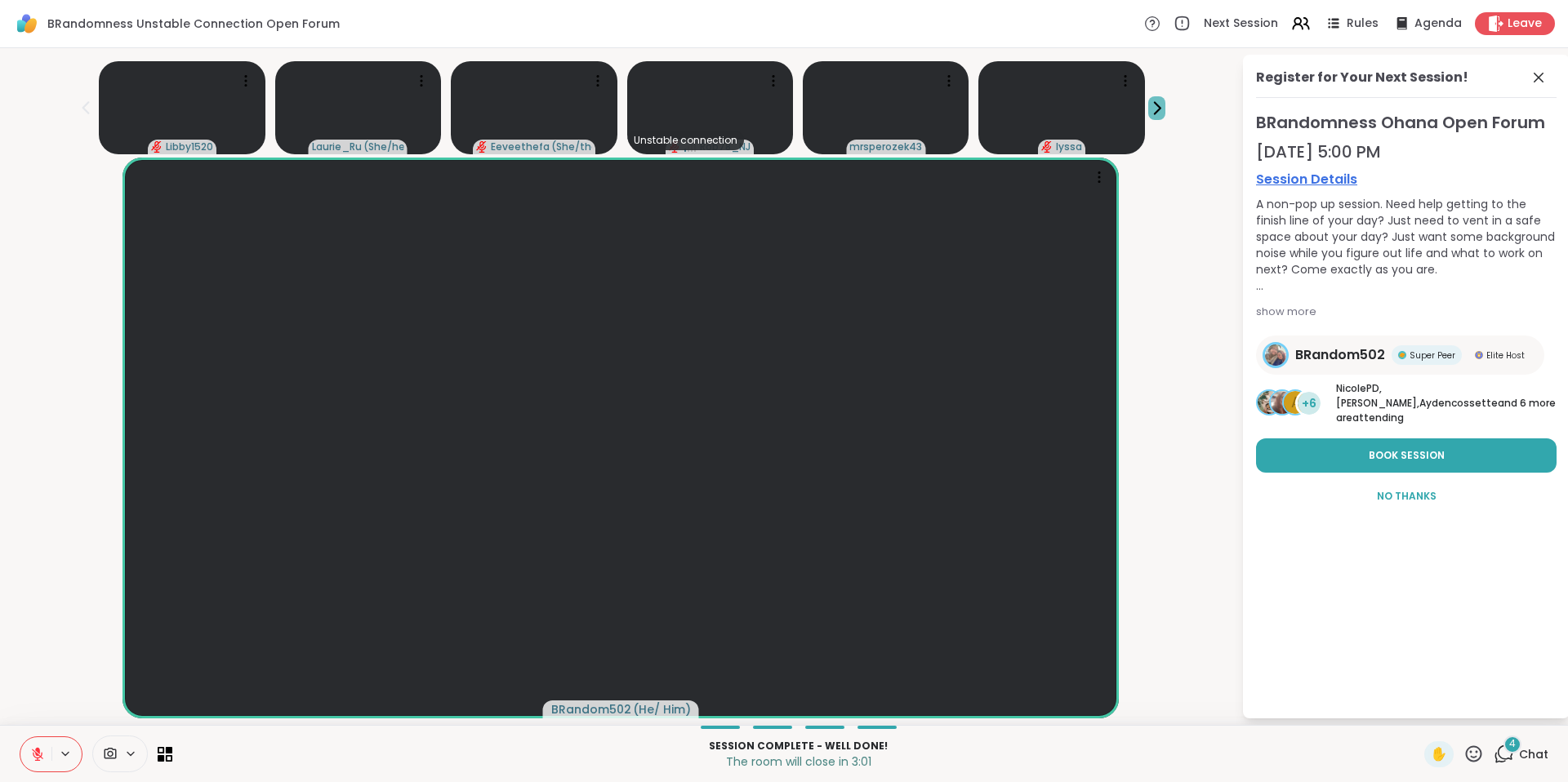
click at [1156, 110] on icon at bounding box center [1157, 108] width 6 height 11
click at [83, 113] on icon at bounding box center [86, 108] width 20 height 20
click at [31, 752] on icon at bounding box center [37, 753] width 14 height 14
click at [35, 755] on icon at bounding box center [37, 753] width 14 height 14
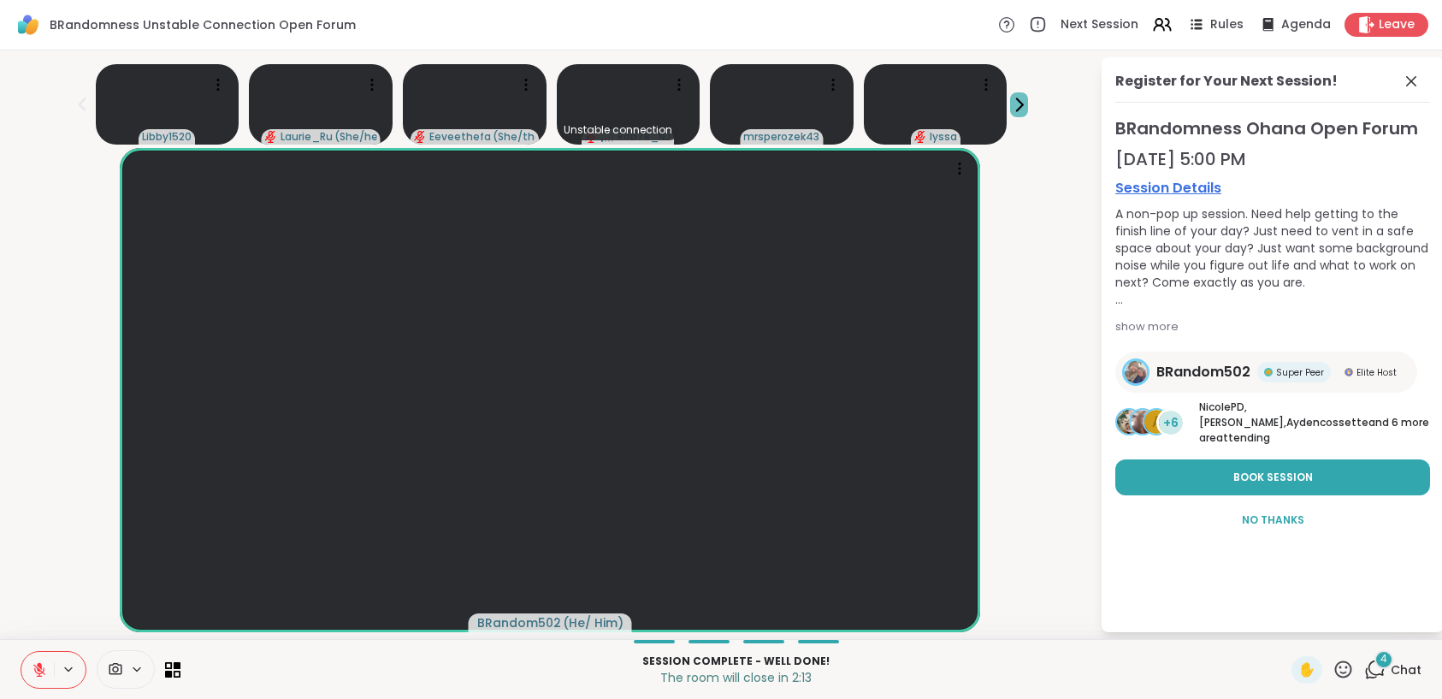
click at [1021, 109] on icon at bounding box center [1019, 105] width 18 height 18
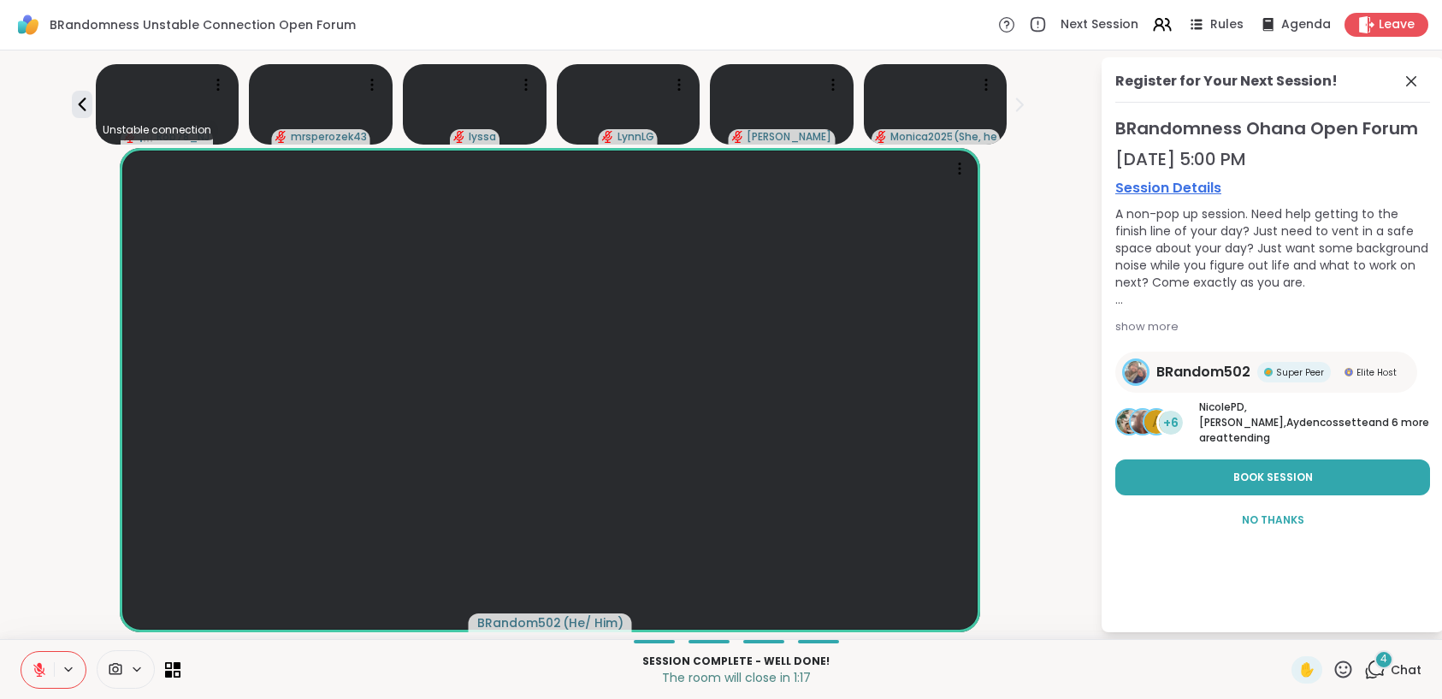
click at [48, 671] on button at bounding box center [37, 670] width 32 height 36
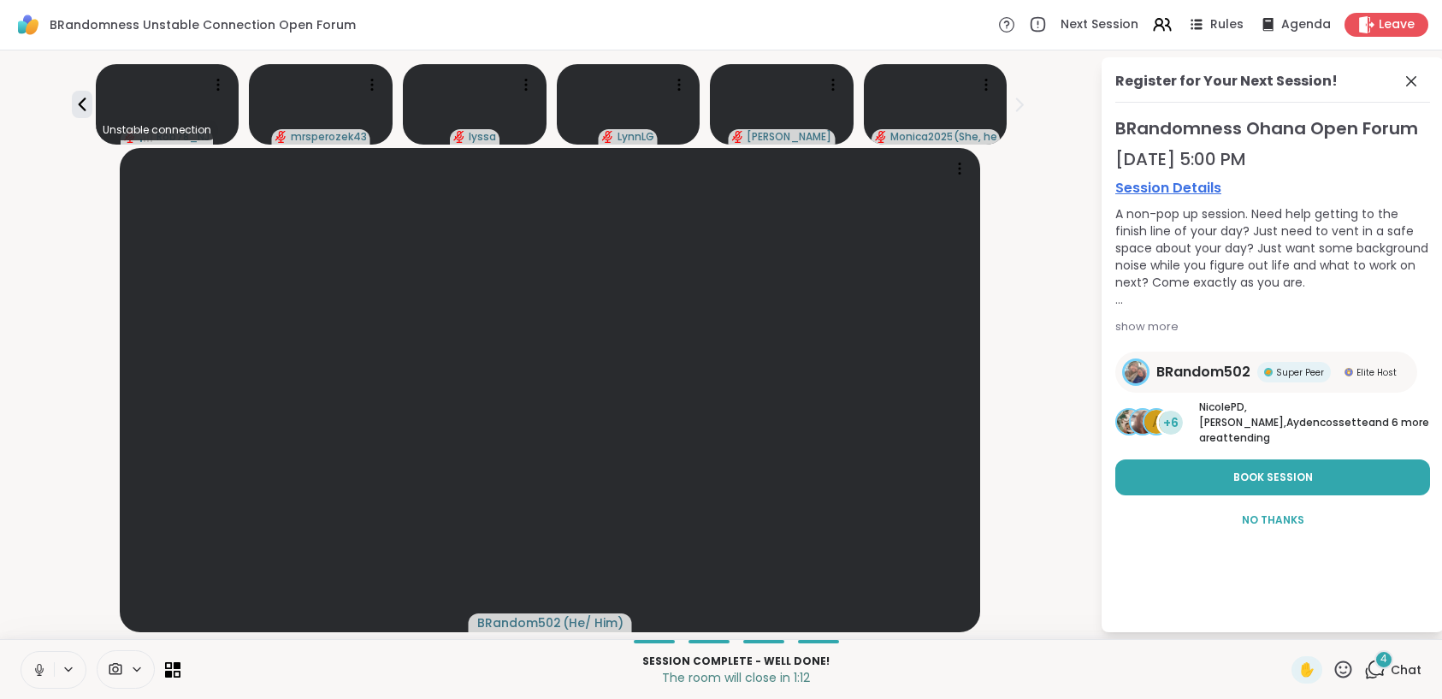
click at [36, 670] on icon at bounding box center [39, 669] width 9 height 5
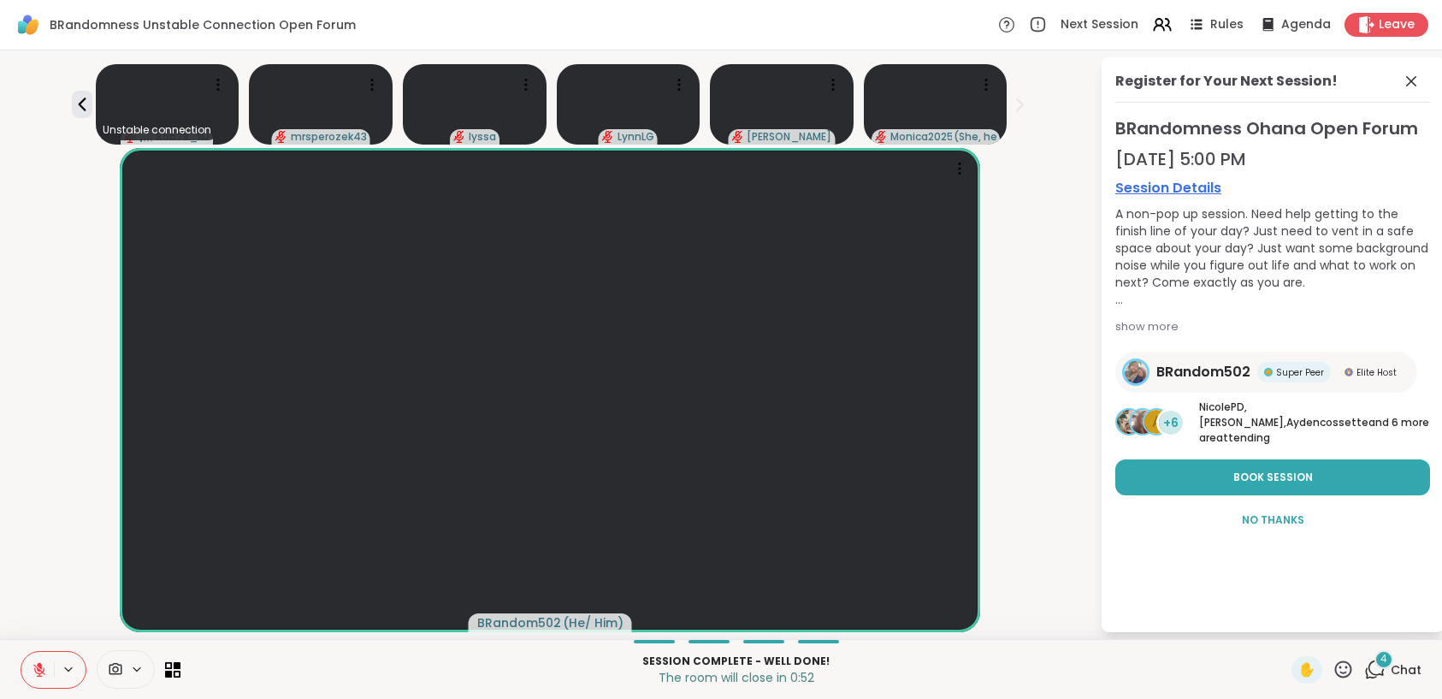
click at [38, 672] on icon at bounding box center [39, 669] width 15 height 15
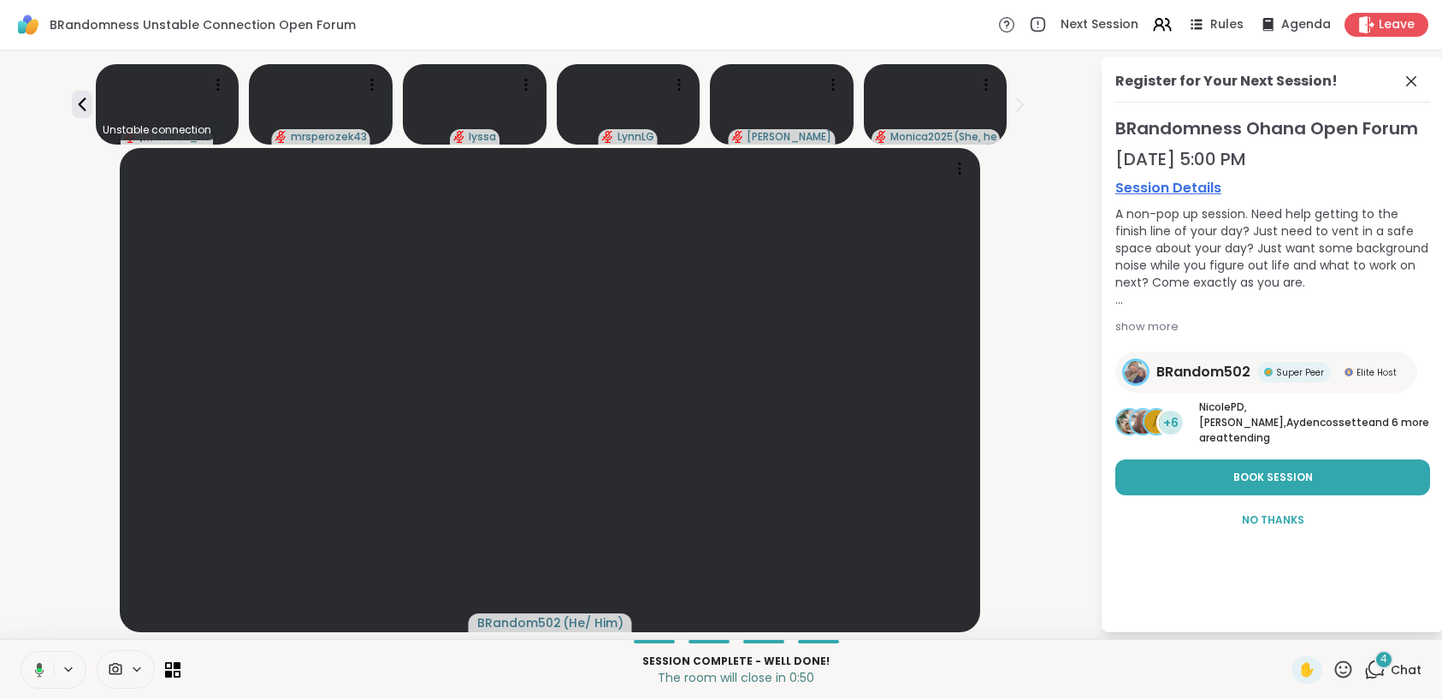
drag, startPoint x: 41, startPoint y: 670, endPoint x: 52, endPoint y: 650, distance: 23.3
click at [41, 670] on icon at bounding box center [39, 669] width 5 height 4
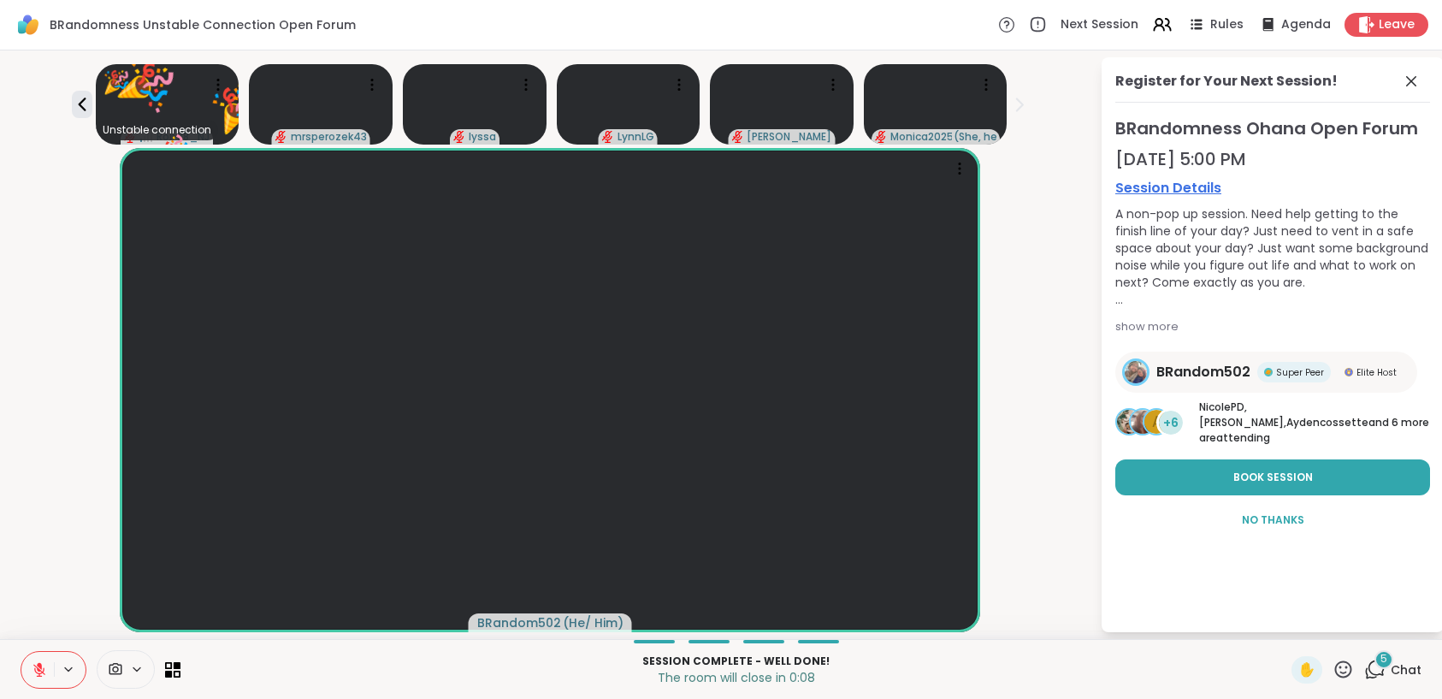
click at [1332, 672] on icon at bounding box center [1342, 668] width 21 height 21
click at [1284, 623] on span "❤️" at bounding box center [1292, 624] width 17 height 21
click at [74, 89] on div "Unstable connection Rob78_NJ mrsperozek43 lyssa LynnLG Donald Monica2025 ( She,…" at bounding box center [549, 100] width 1079 height 87
click at [75, 98] on icon at bounding box center [82, 104] width 21 height 21
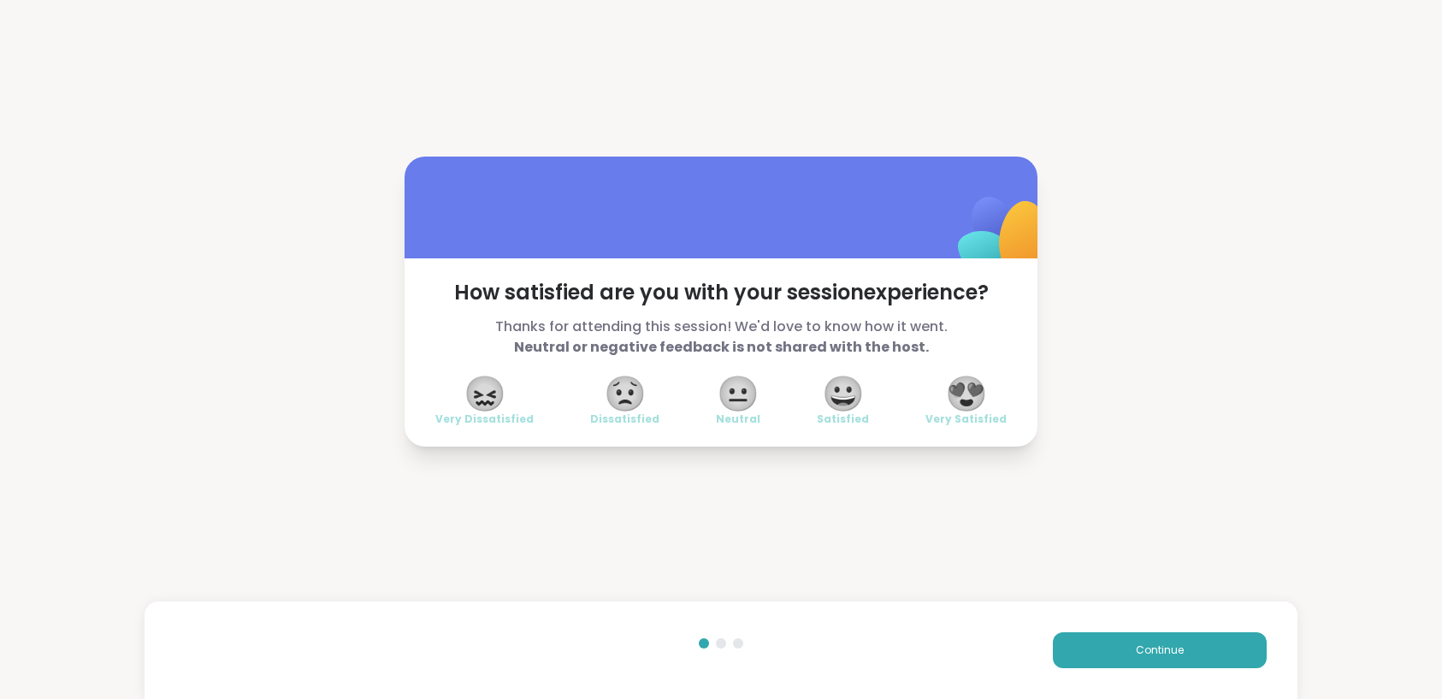
click at [970, 389] on span "😍" at bounding box center [966, 393] width 43 height 31
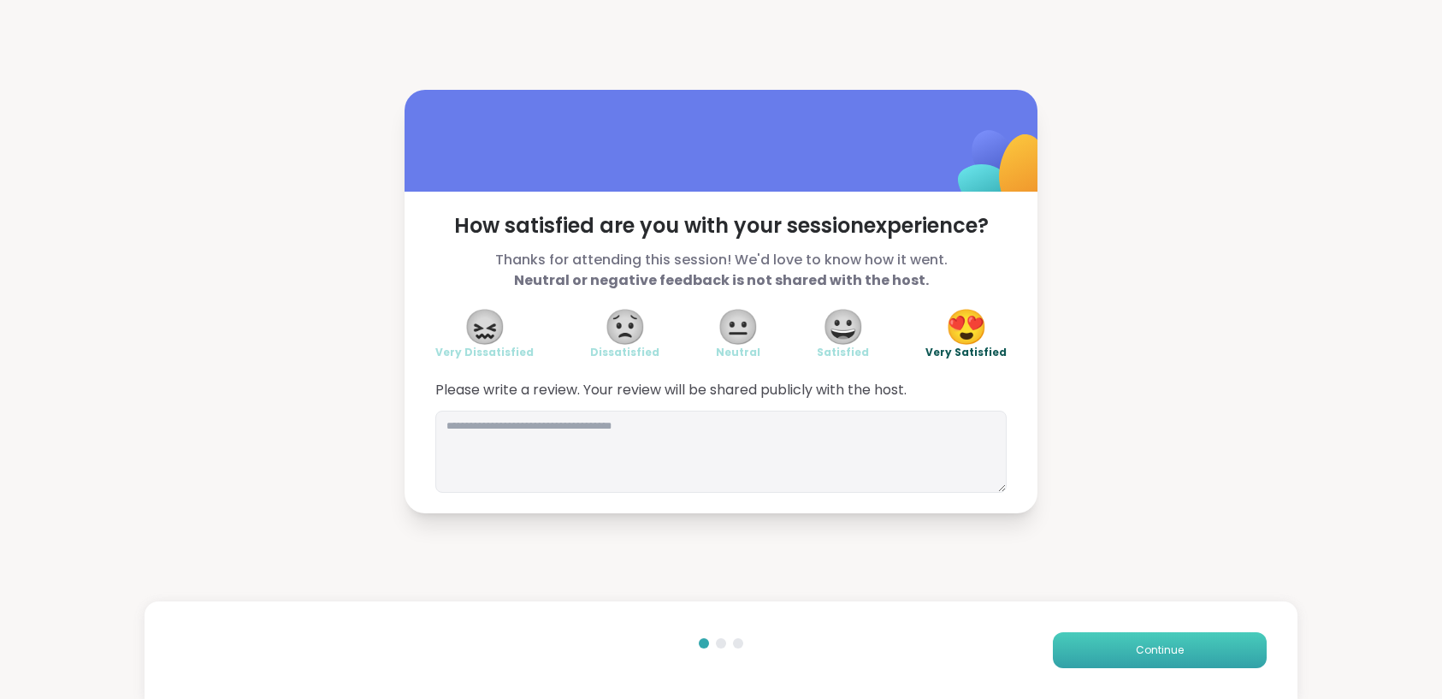
click at [1190, 644] on button "Continue" at bounding box center [1160, 650] width 214 height 36
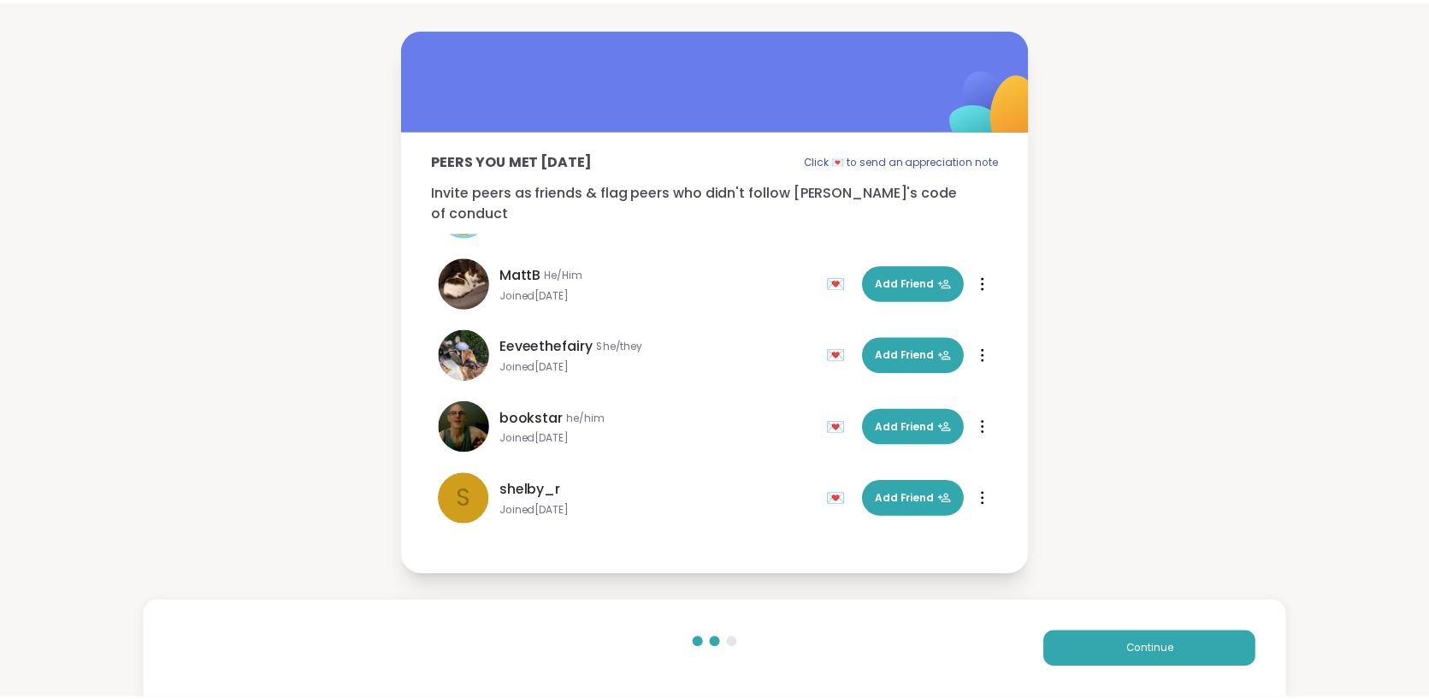
scroll to position [770, 0]
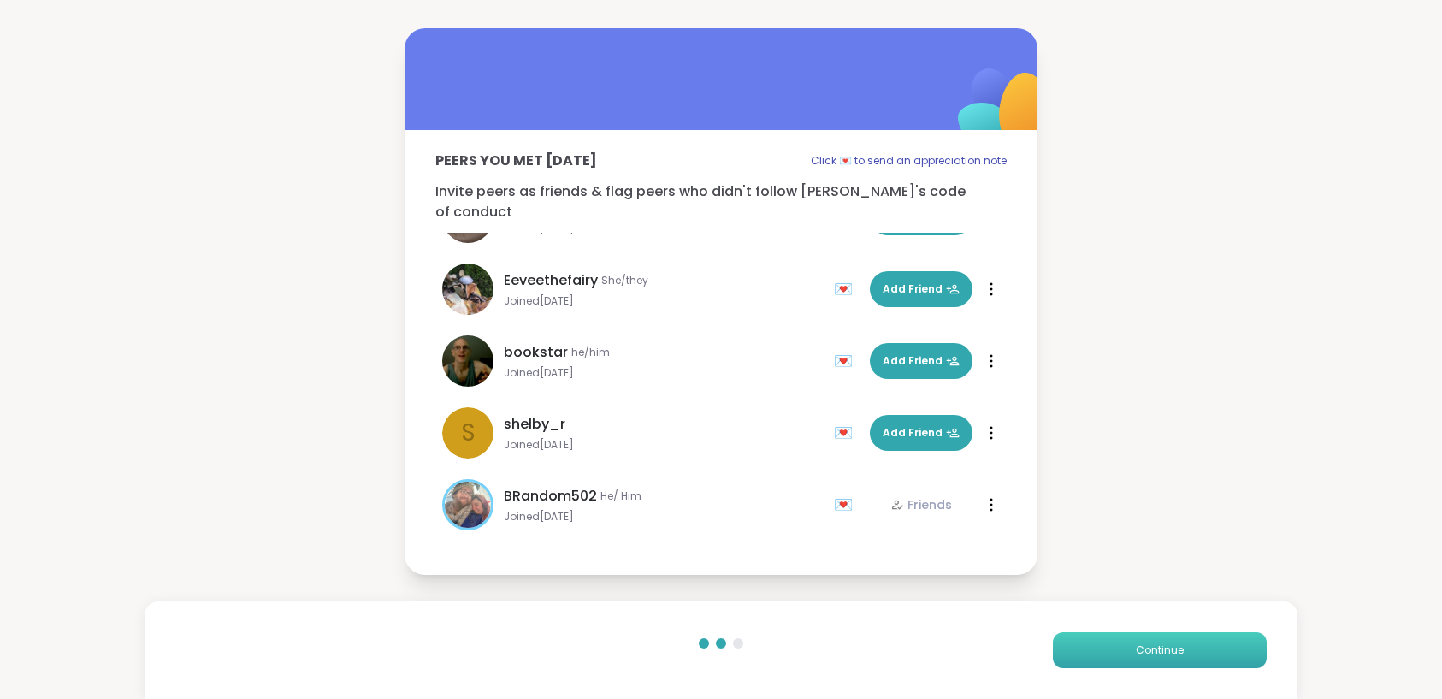
click at [1112, 652] on button "Continue" at bounding box center [1160, 650] width 214 height 36
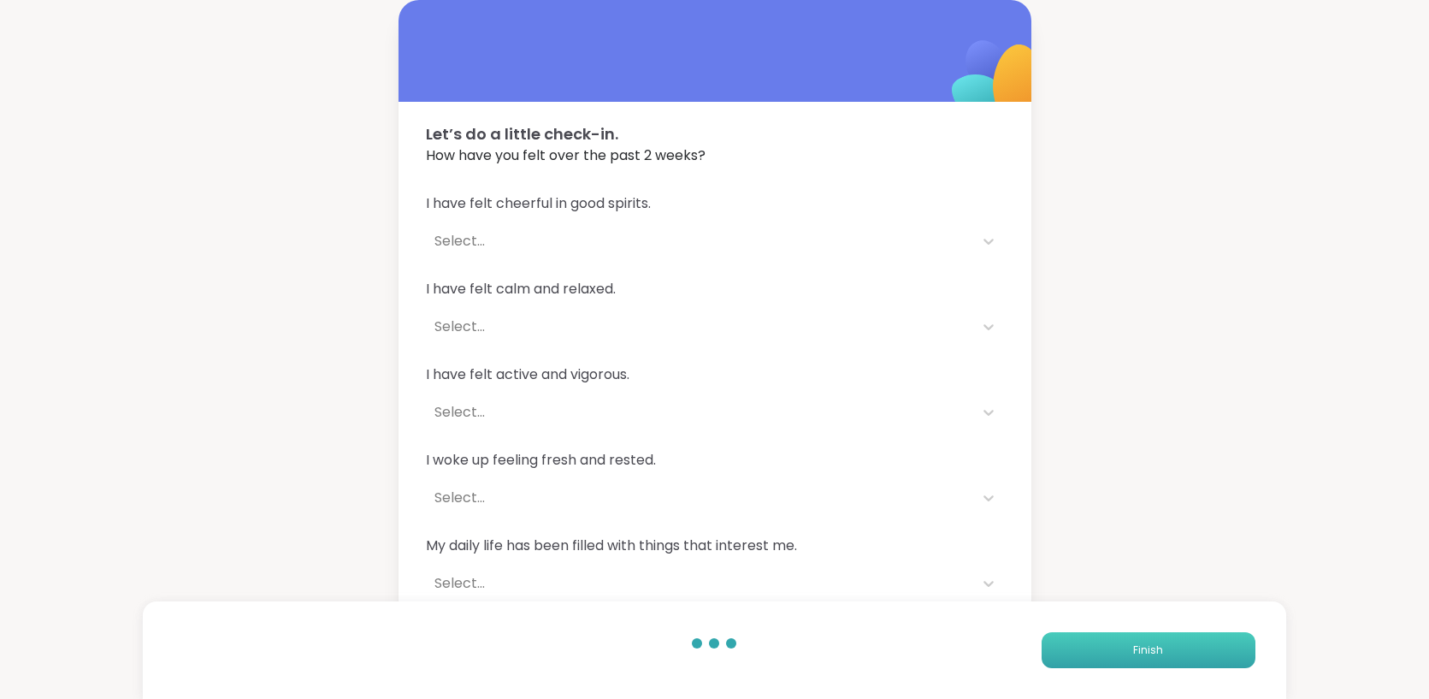
click at [1129, 652] on button "Finish" at bounding box center [1149, 650] width 214 height 36
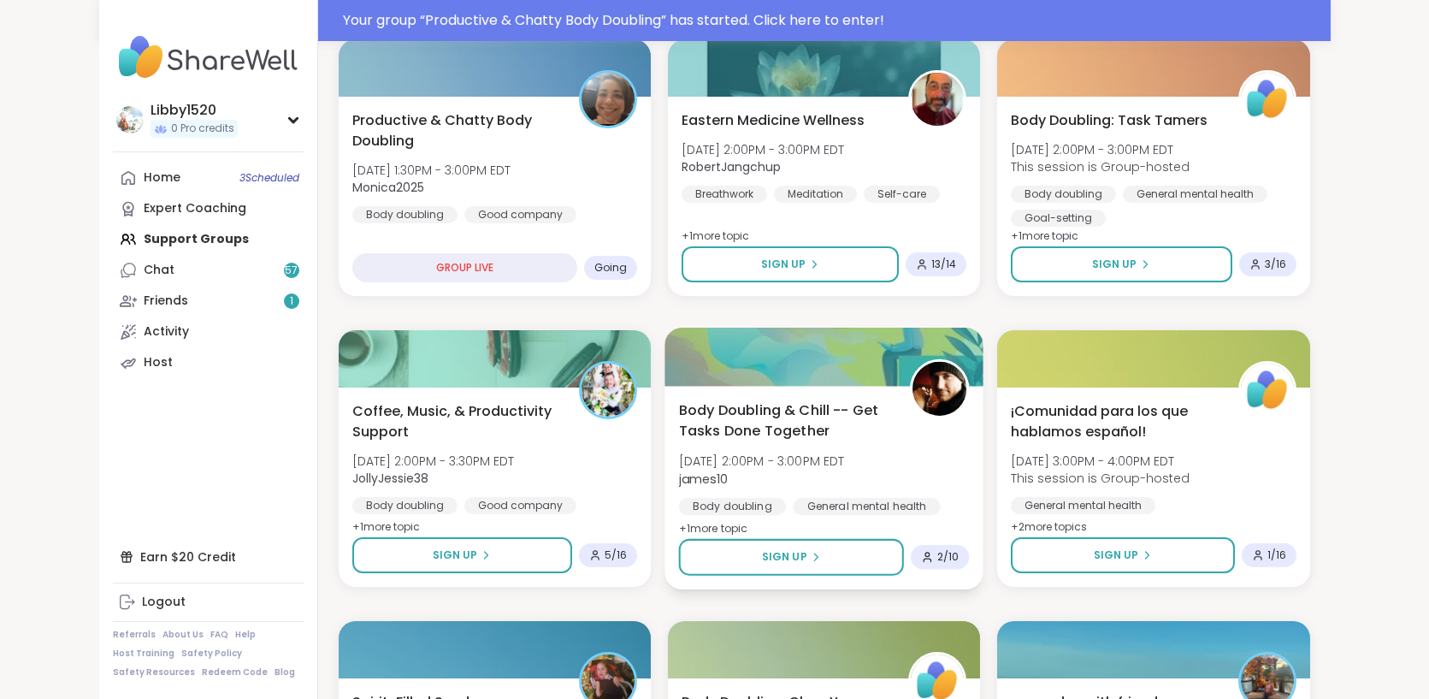
scroll to position [805, 0]
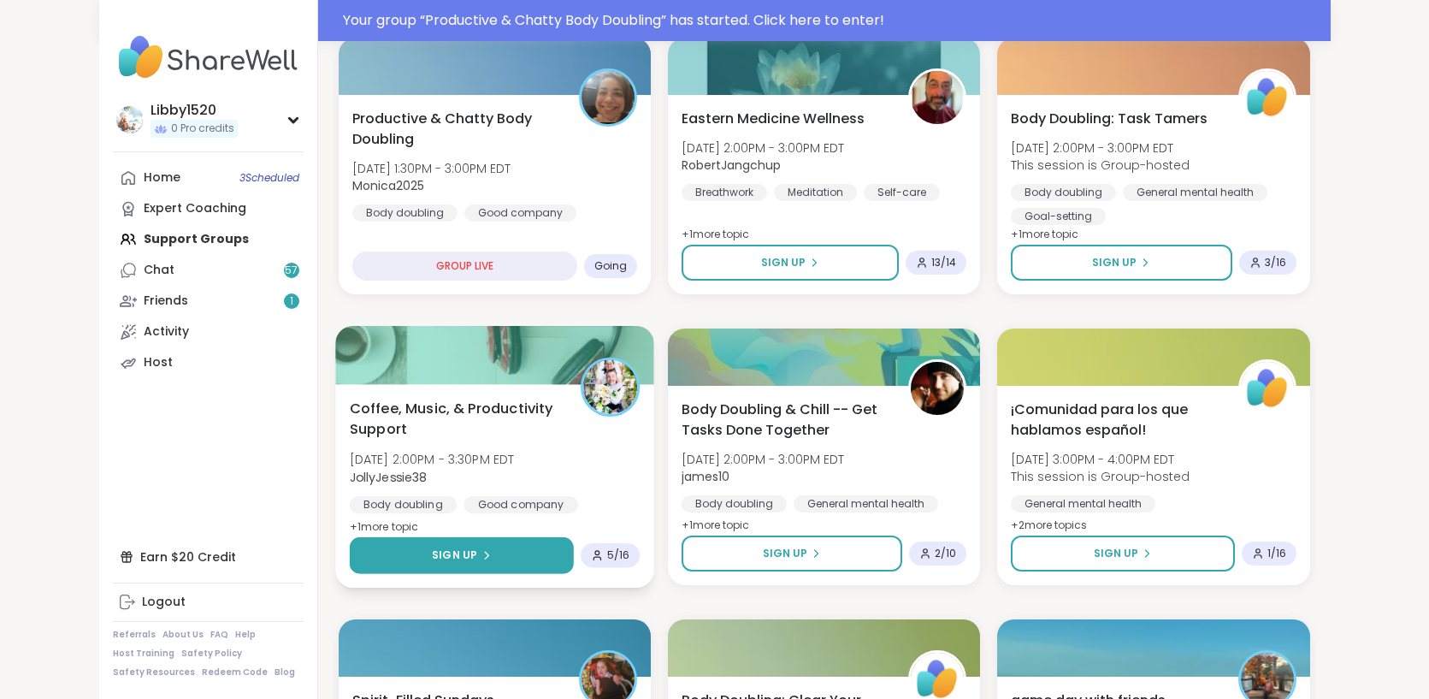
click at [573, 537] on button "Sign Up" at bounding box center [461, 555] width 224 height 37
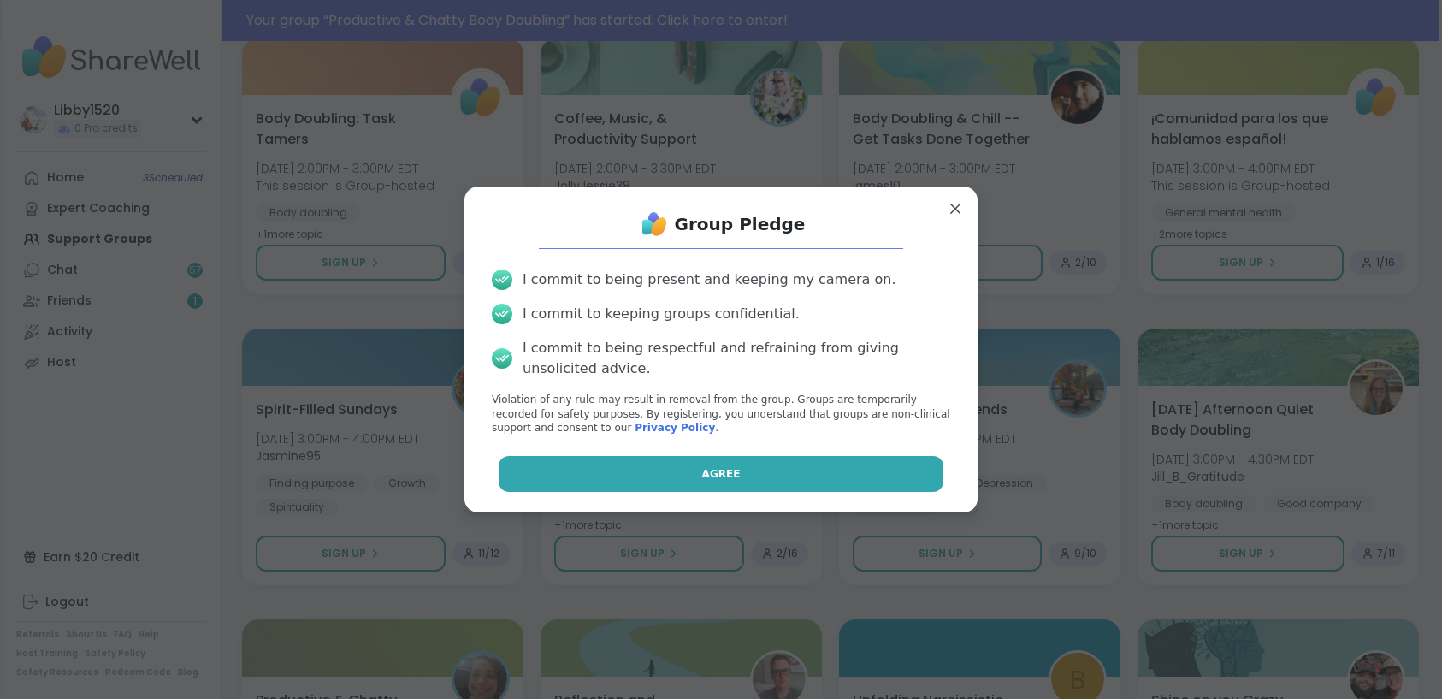
click at [702, 477] on span "Agree" at bounding box center [721, 473] width 38 height 15
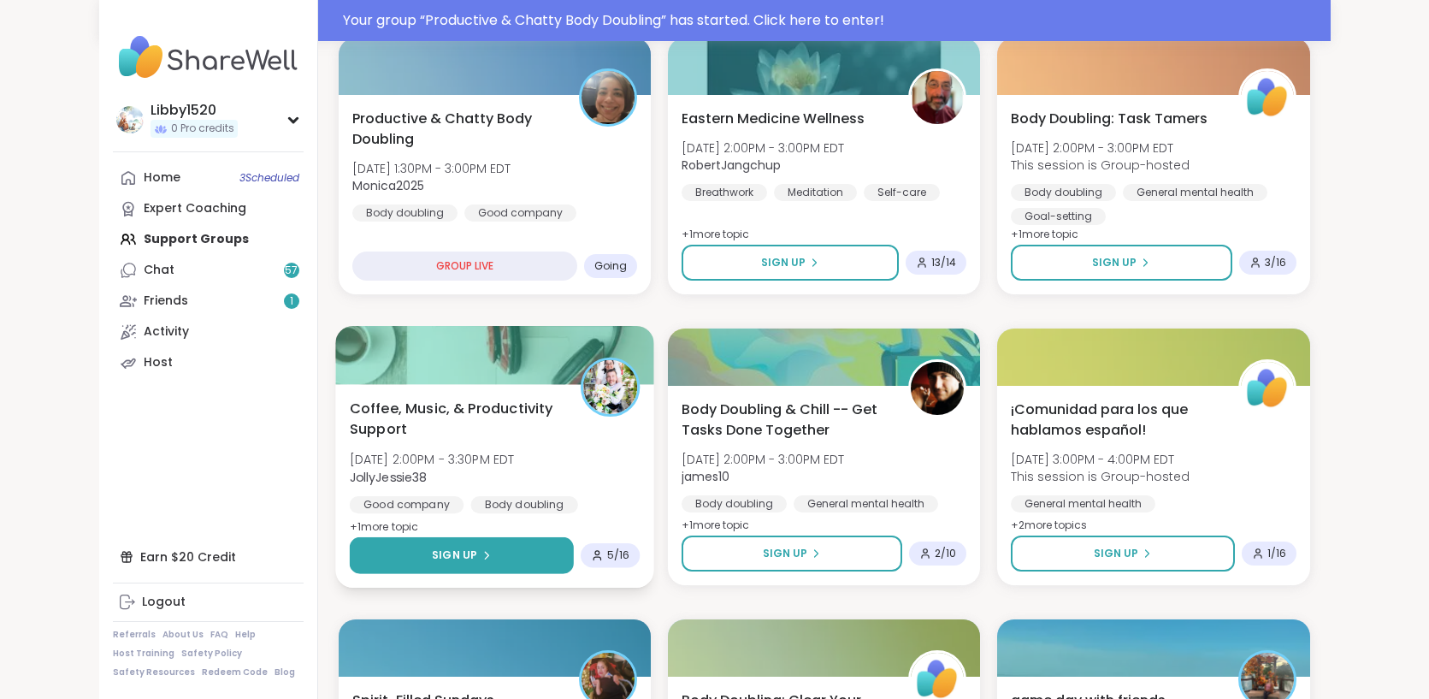
click at [573, 537] on button "Sign Up" at bounding box center [461, 555] width 224 height 37
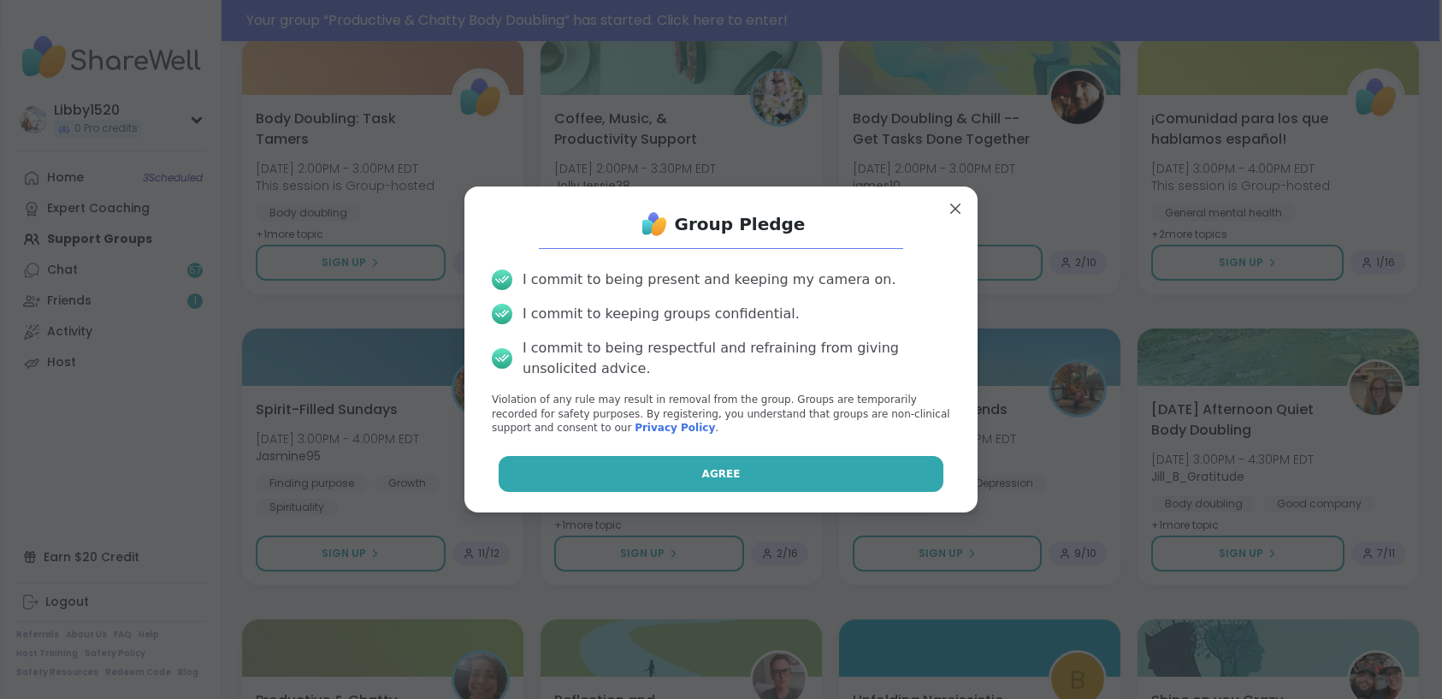
click at [740, 486] on button "Agree" at bounding box center [722, 474] width 446 height 36
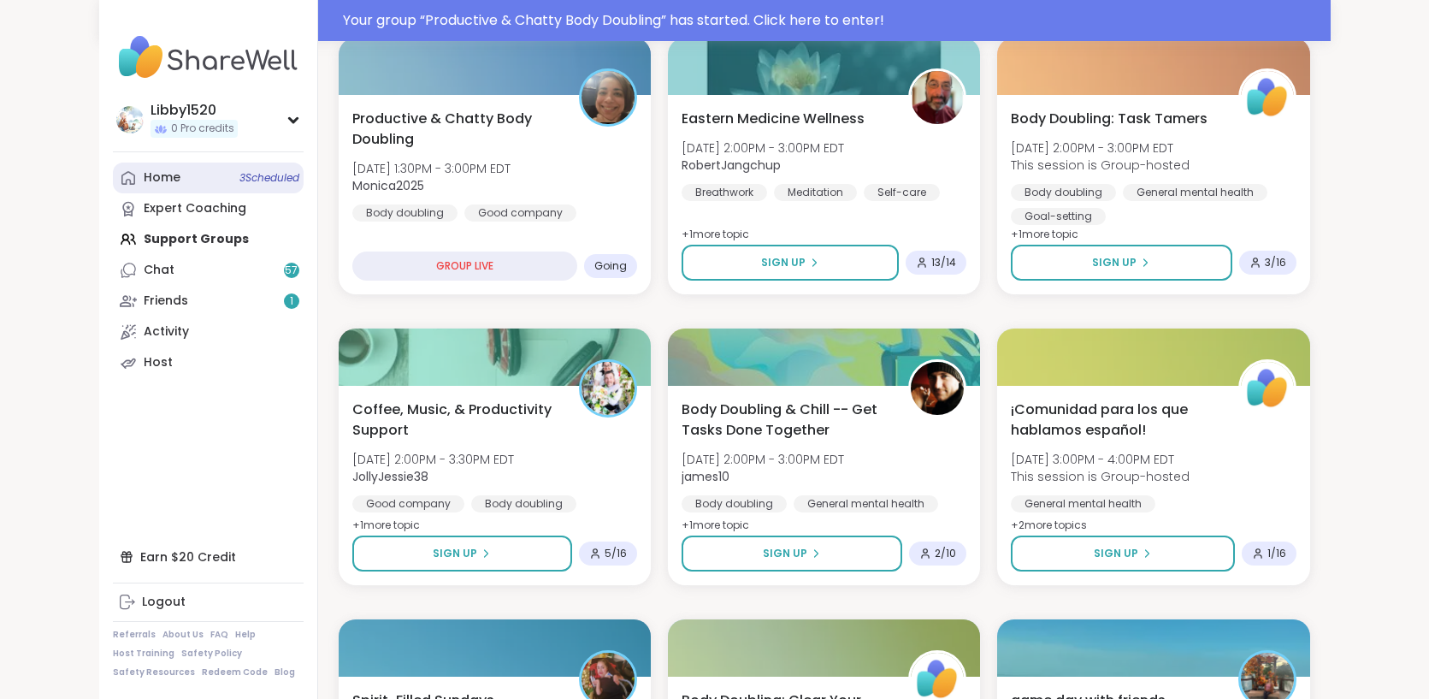
click at [239, 171] on span "3 Scheduled" at bounding box center [269, 178] width 60 height 14
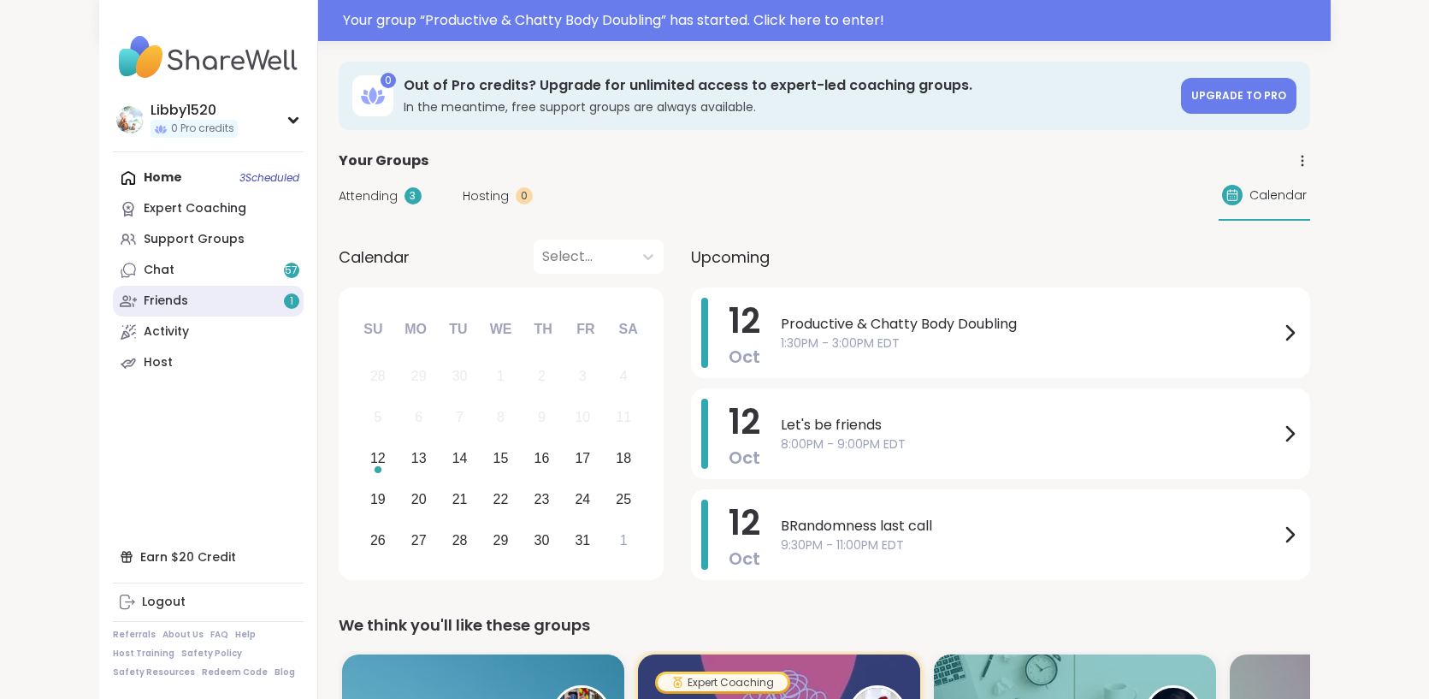
click at [119, 294] on link "Friends 1" at bounding box center [208, 301] width 191 height 31
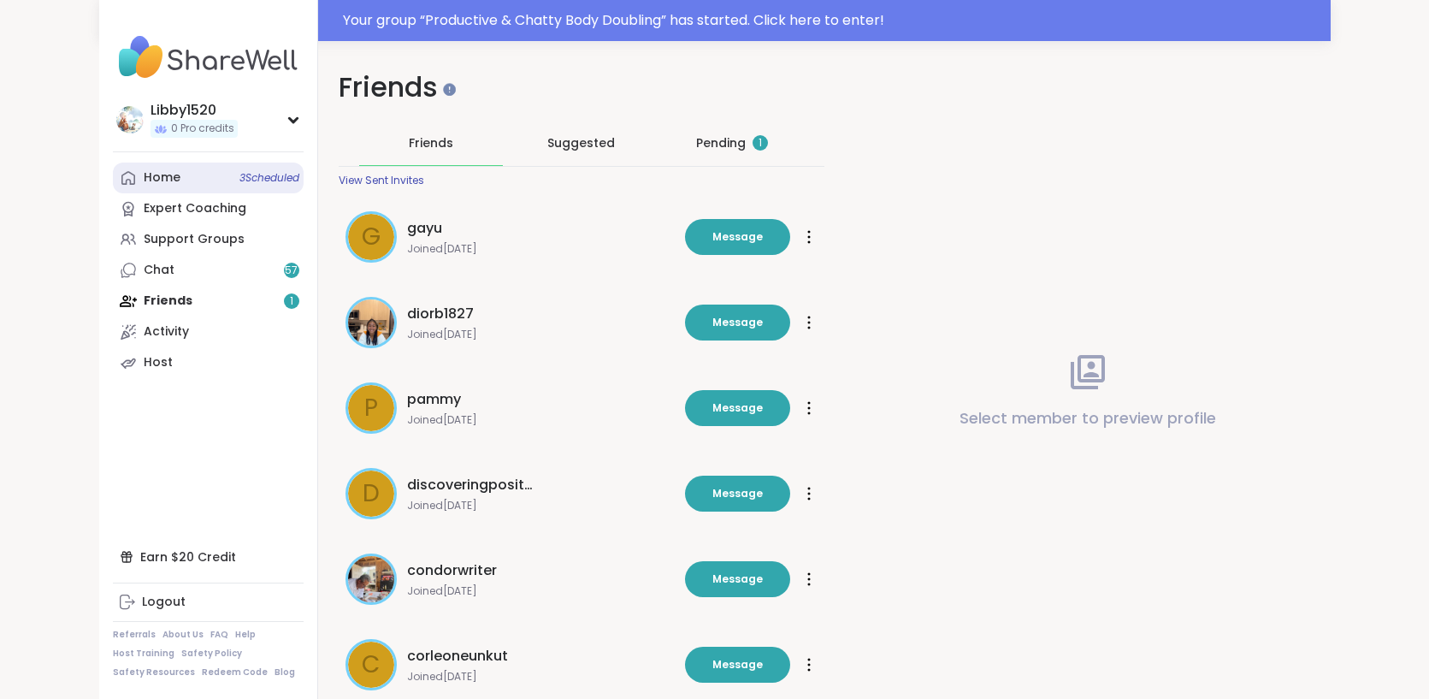
click at [113, 181] on link "Home 3 Scheduled" at bounding box center [208, 177] width 191 height 31
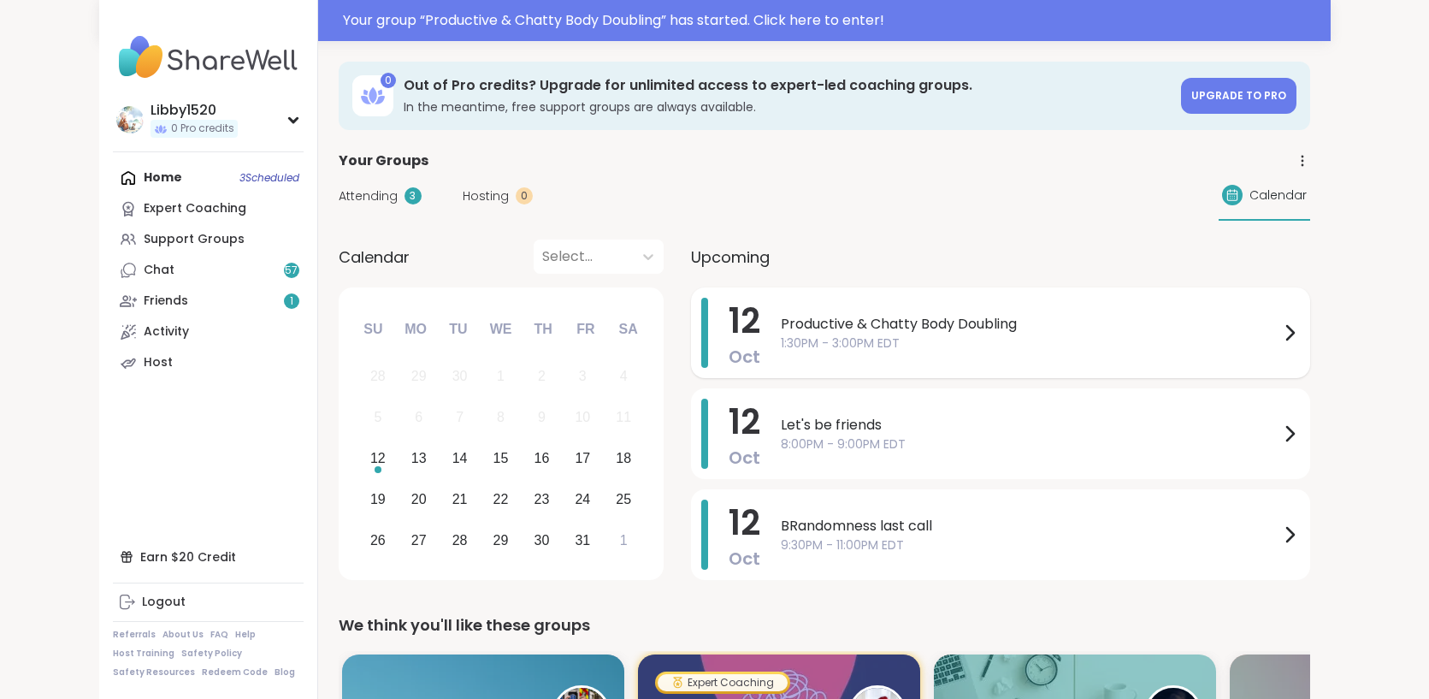
click at [1300, 339] on icon at bounding box center [1289, 332] width 21 height 21
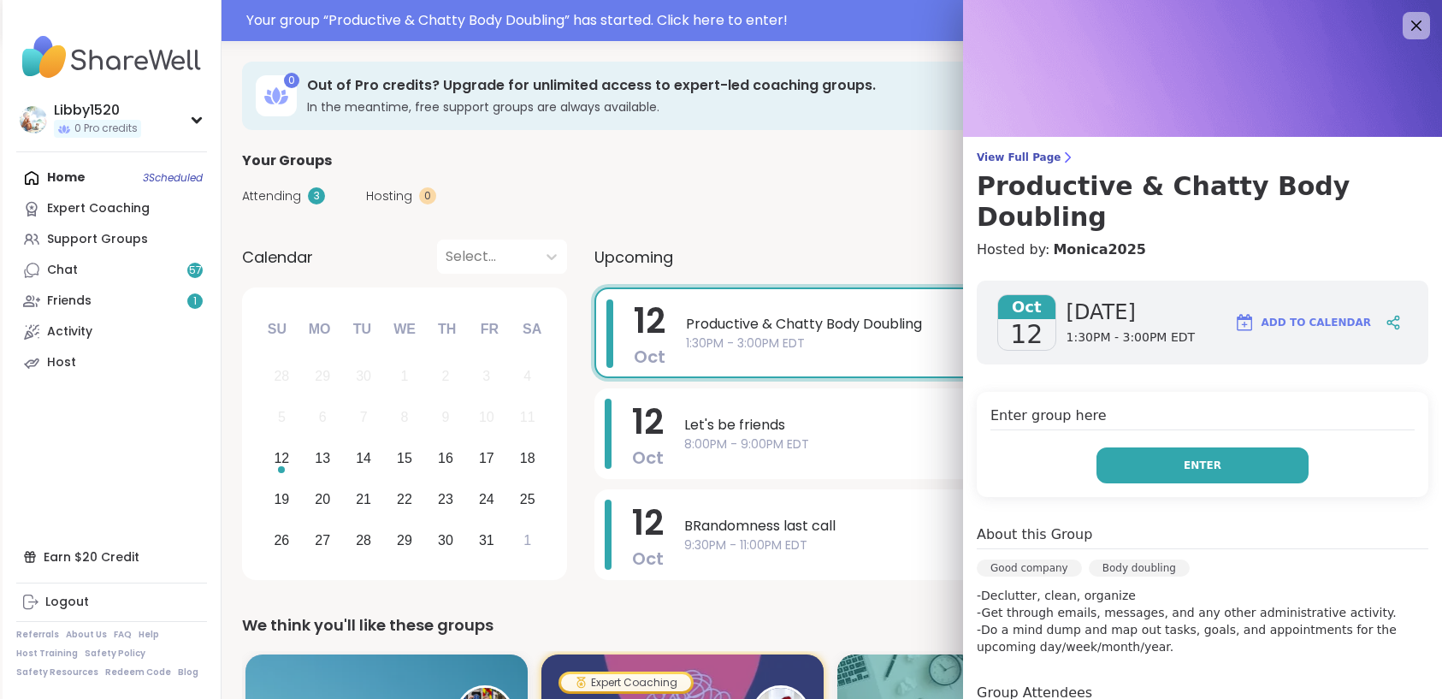
click at [1207, 447] on button "Enter" at bounding box center [1202, 465] width 212 height 36
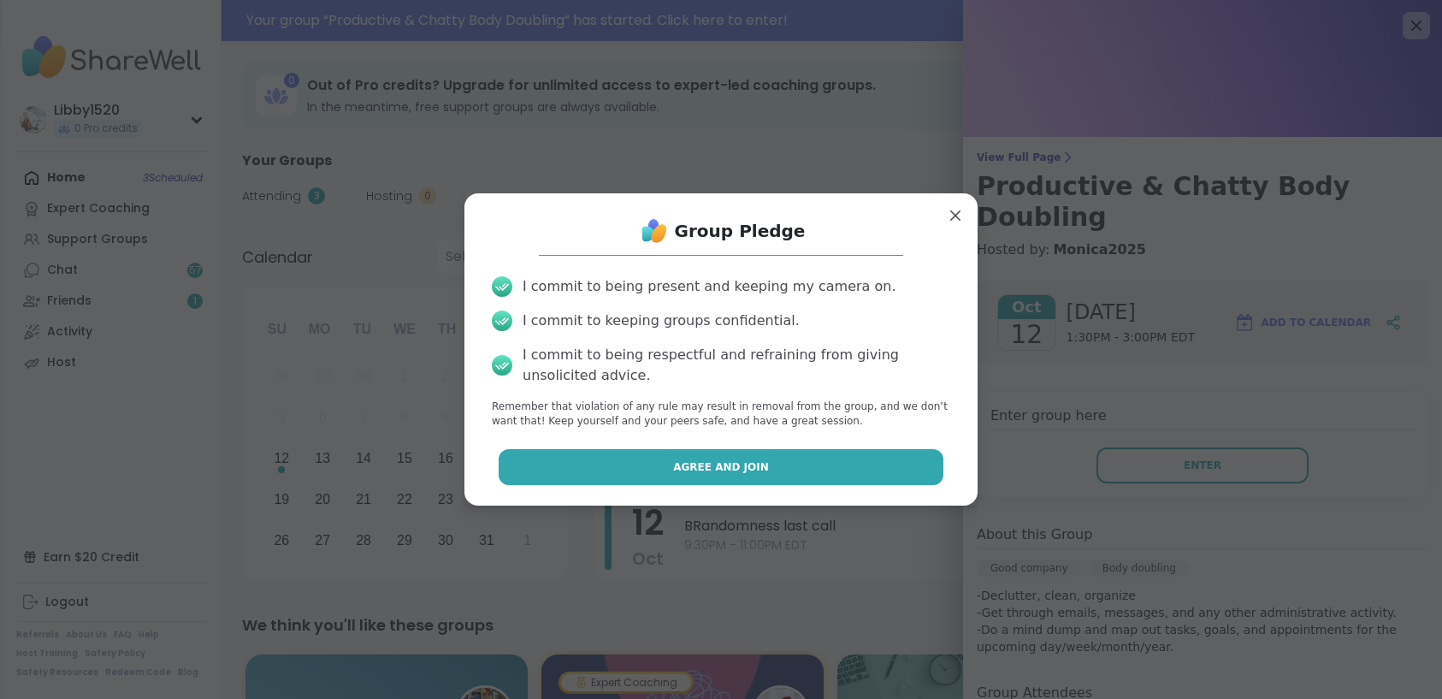
click at [831, 479] on button "Agree and Join" at bounding box center [722, 467] width 446 height 36
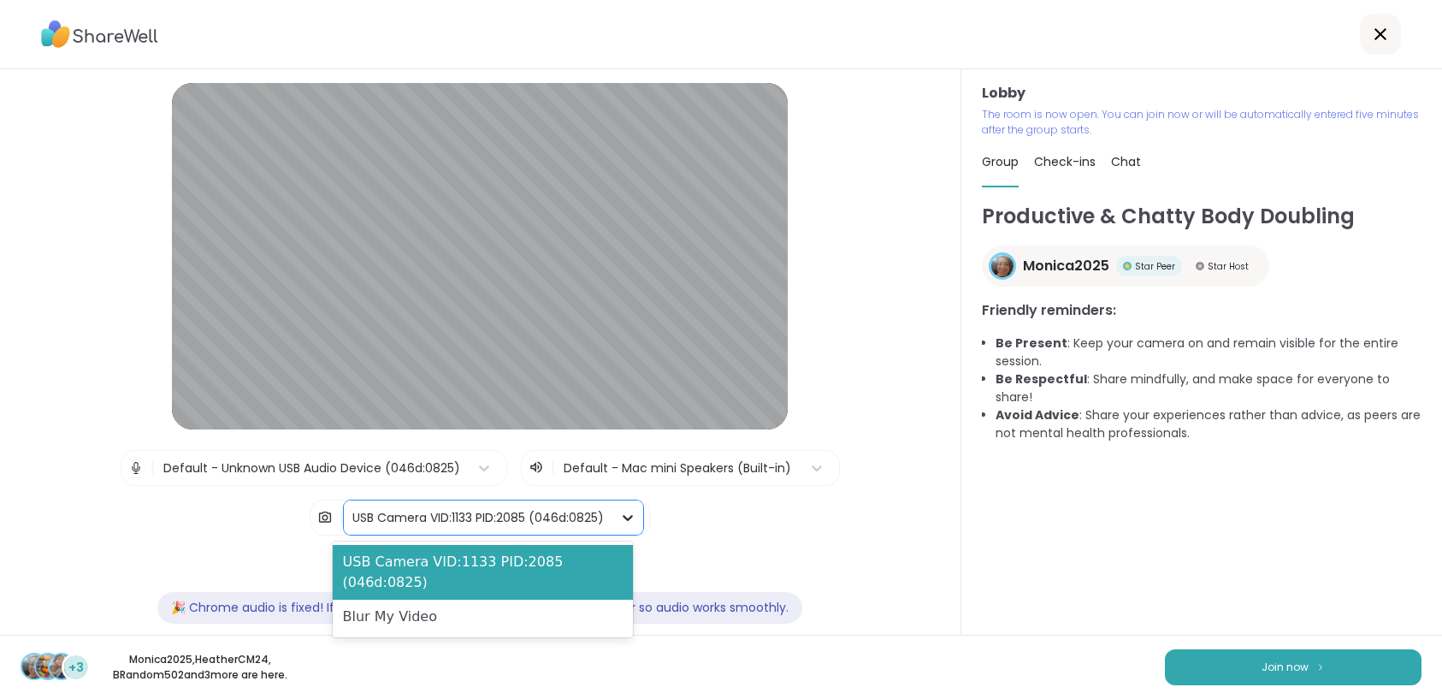
click at [623, 514] on icon at bounding box center [627, 517] width 17 height 17
click at [415, 606] on div "Blur My Video" at bounding box center [483, 616] width 301 height 34
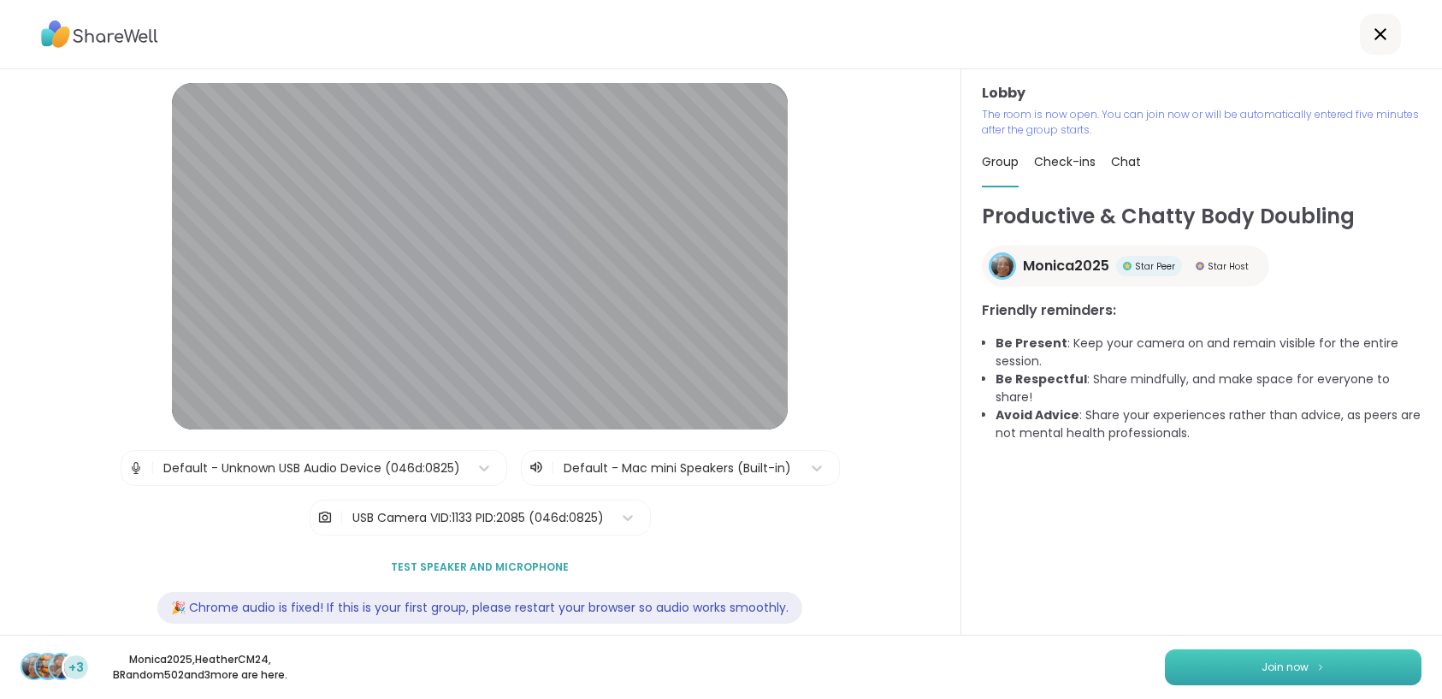
click at [1299, 663] on button "Join now" at bounding box center [1293, 667] width 257 height 36
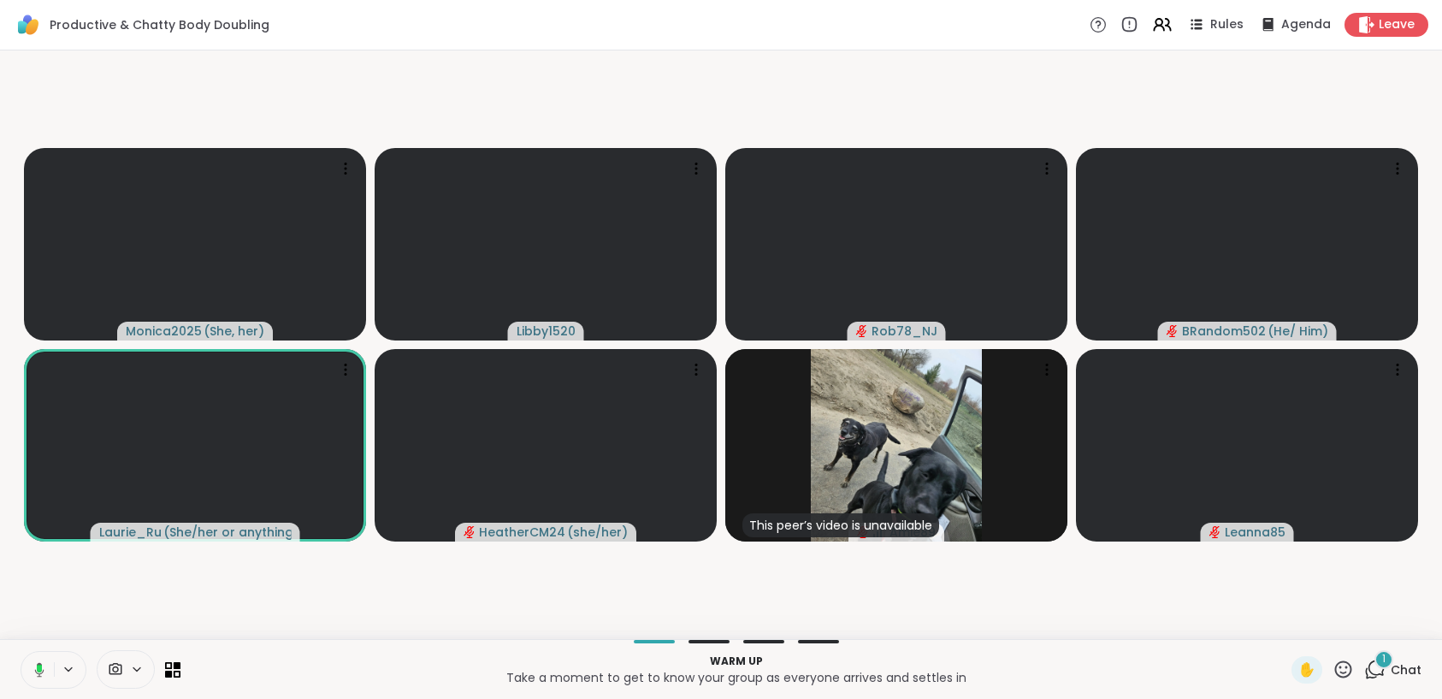
click at [41, 670] on rect at bounding box center [39, 668] width 5 height 8
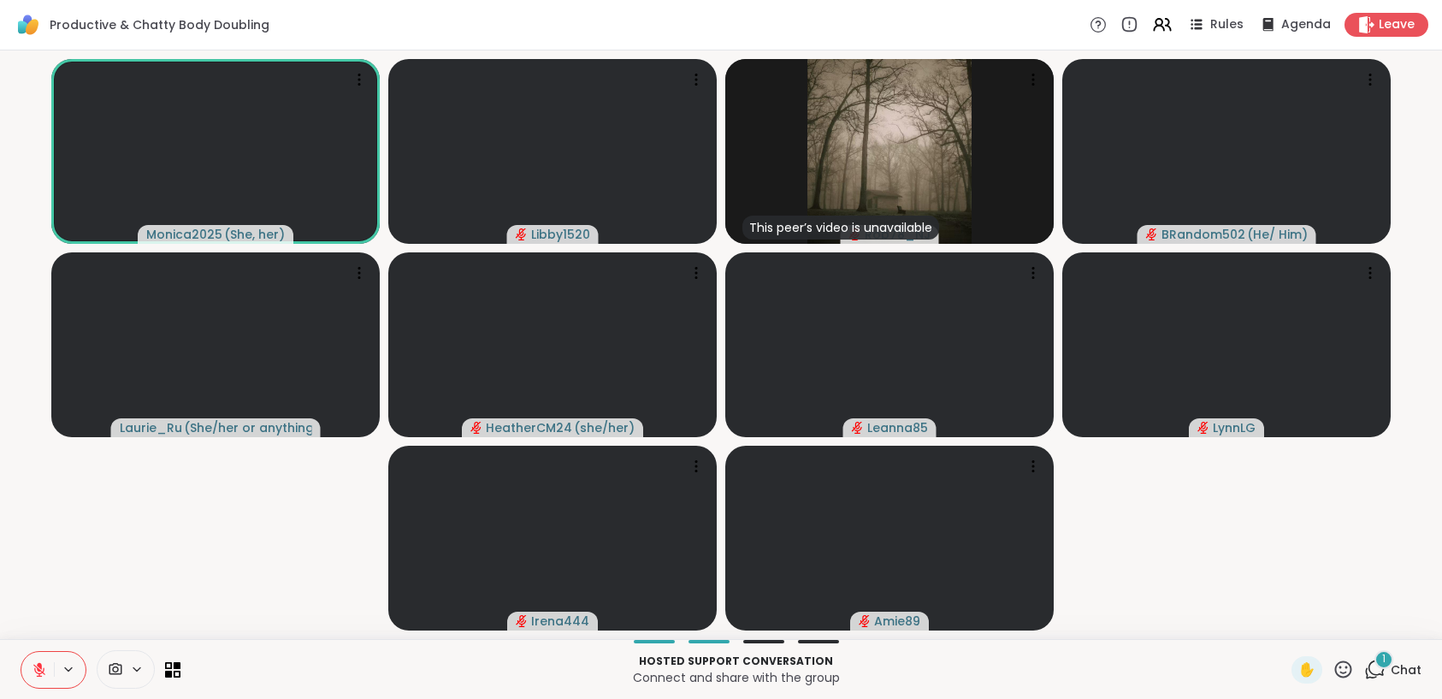
click at [32, 673] on icon at bounding box center [39, 669] width 15 height 15
click at [37, 681] on button at bounding box center [37, 670] width 32 height 36
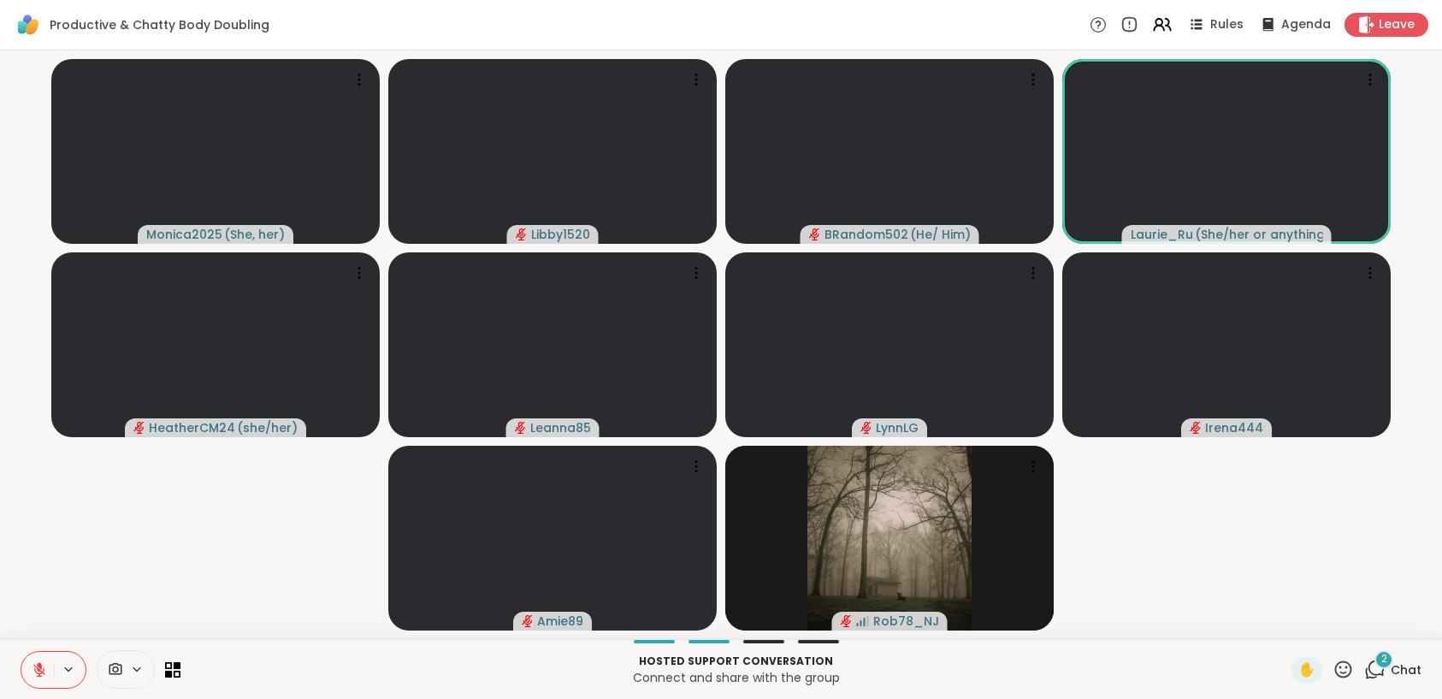
click at [47, 662] on button at bounding box center [37, 670] width 32 height 36
click at [68, 672] on icon at bounding box center [69, 669] width 14 height 15
click at [34, 675] on icon at bounding box center [39, 669] width 15 height 15
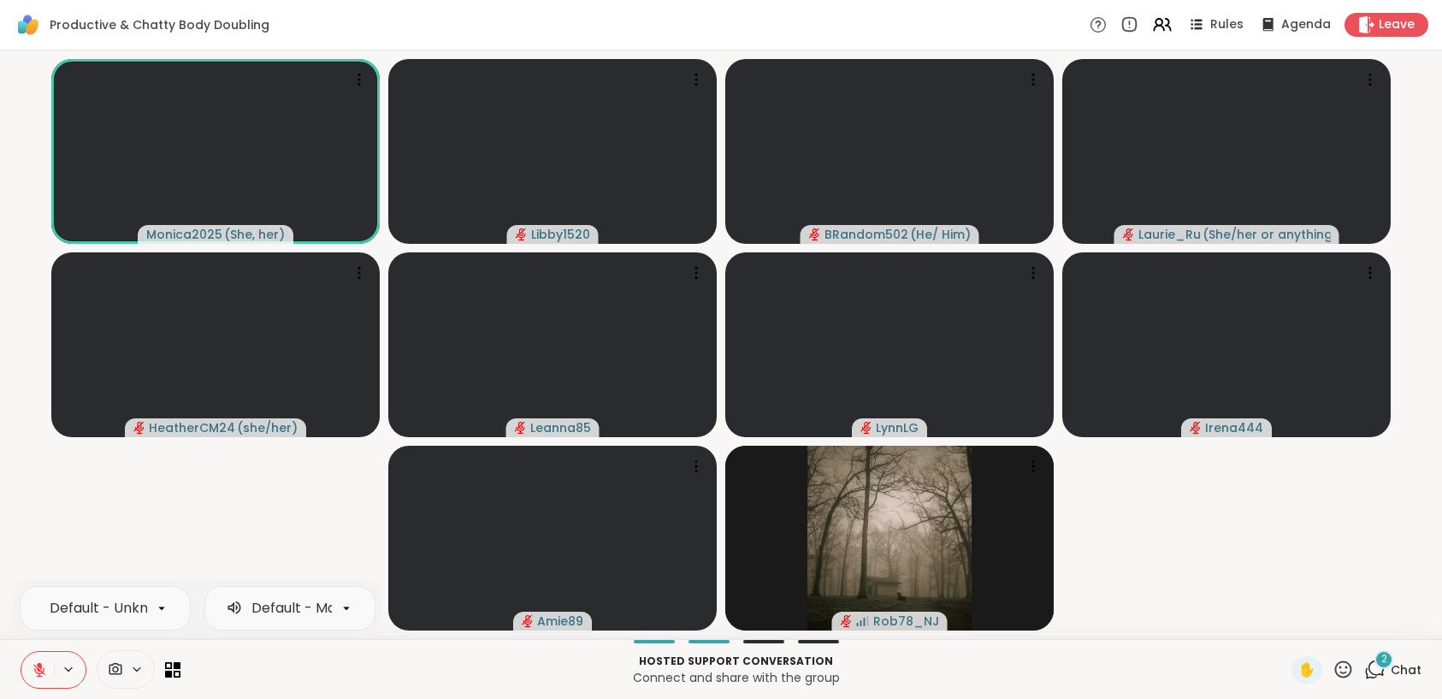
click at [41, 656] on button at bounding box center [37, 670] width 32 height 36
click at [44, 664] on button at bounding box center [36, 670] width 35 height 36
click at [42, 669] on icon at bounding box center [39, 669] width 15 height 15
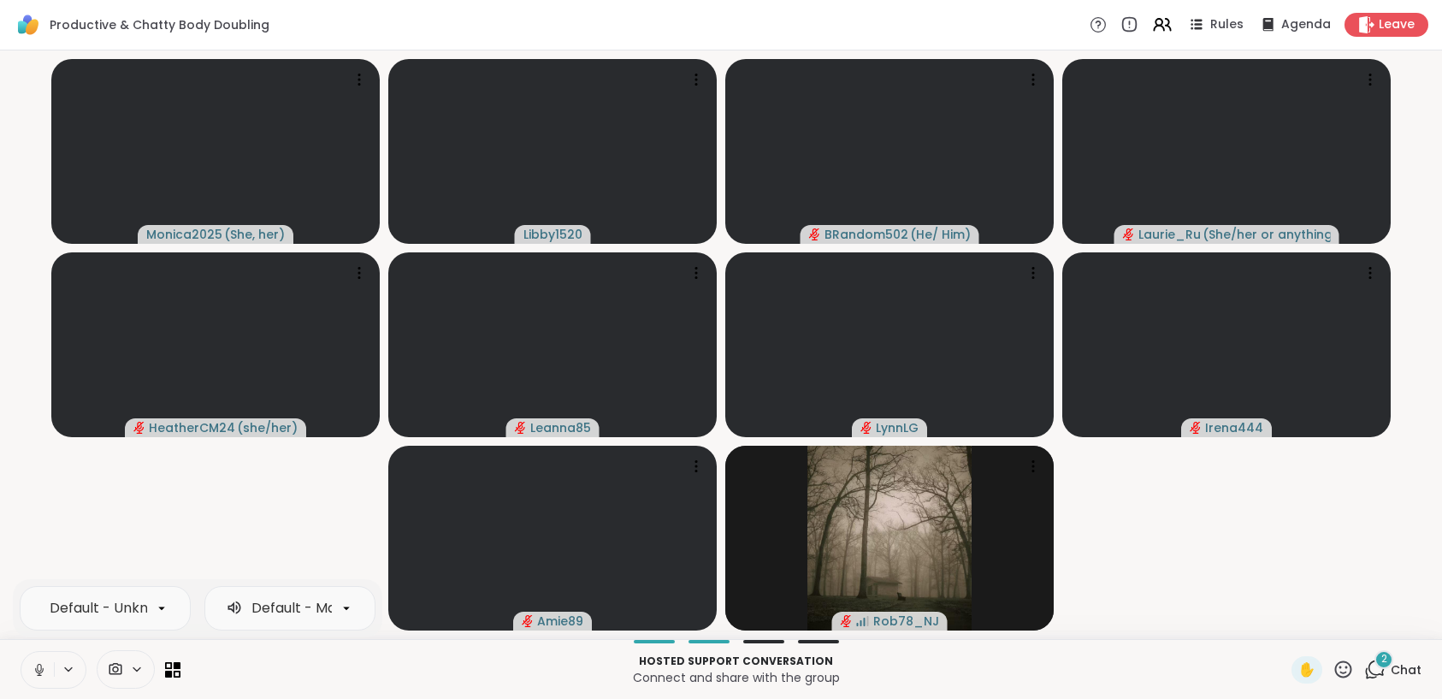
click at [41, 673] on icon at bounding box center [39, 669] width 15 height 15
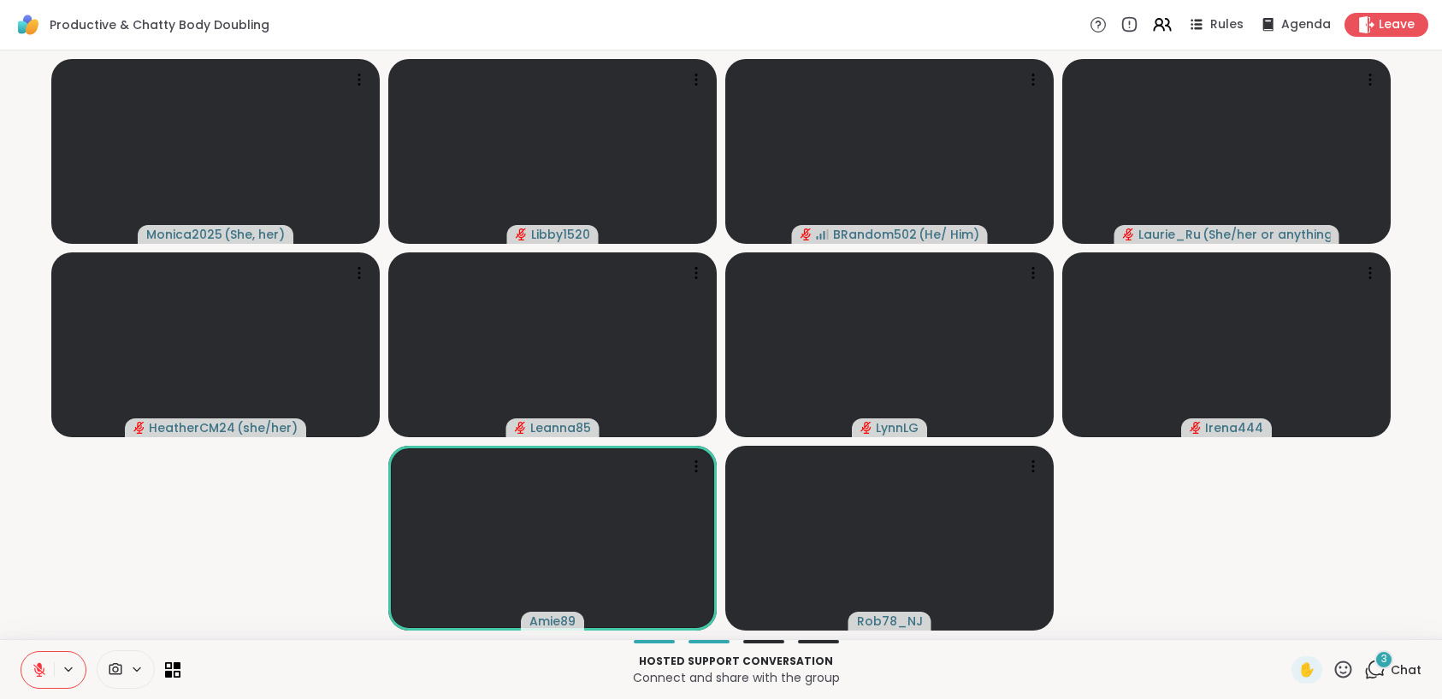
click at [1332, 668] on icon at bounding box center [1342, 668] width 21 height 21
click at [1284, 625] on span "❤️" at bounding box center [1292, 624] width 17 height 21
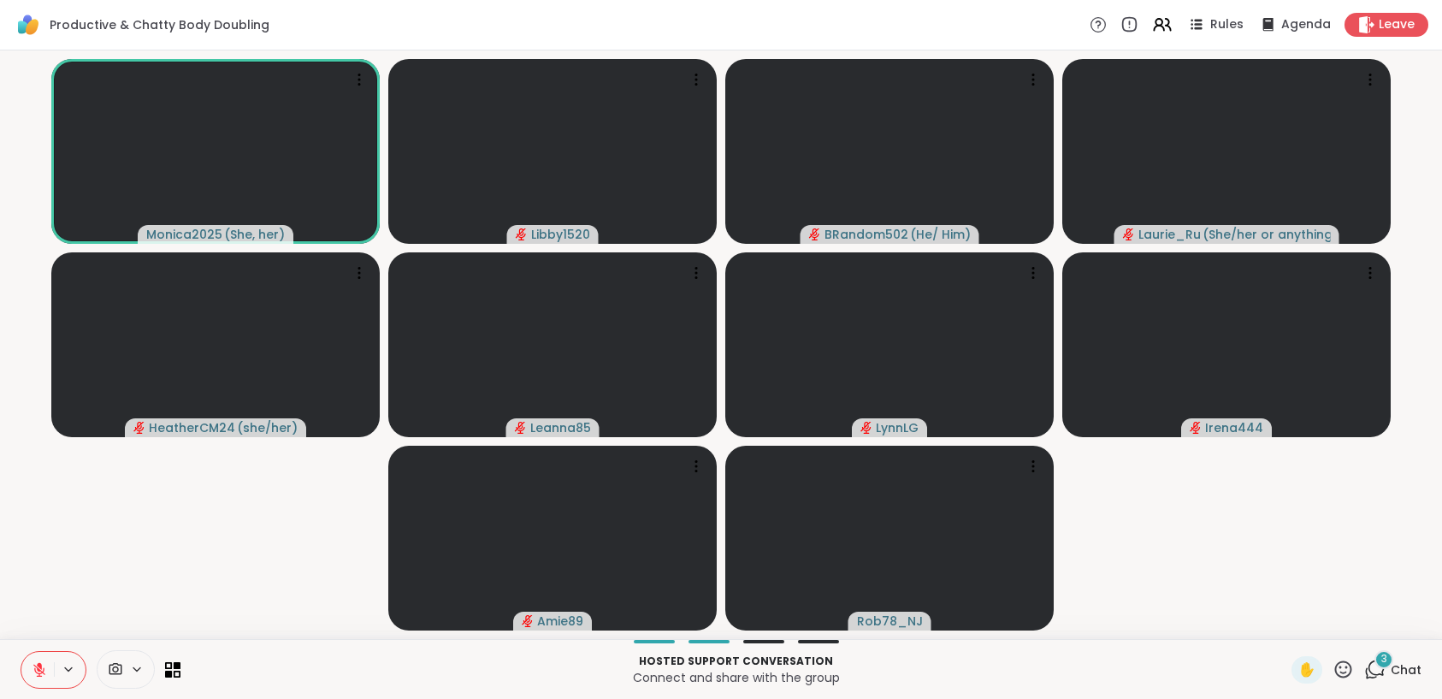
click at [1374, 666] on div "3" at bounding box center [1383, 659] width 19 height 19
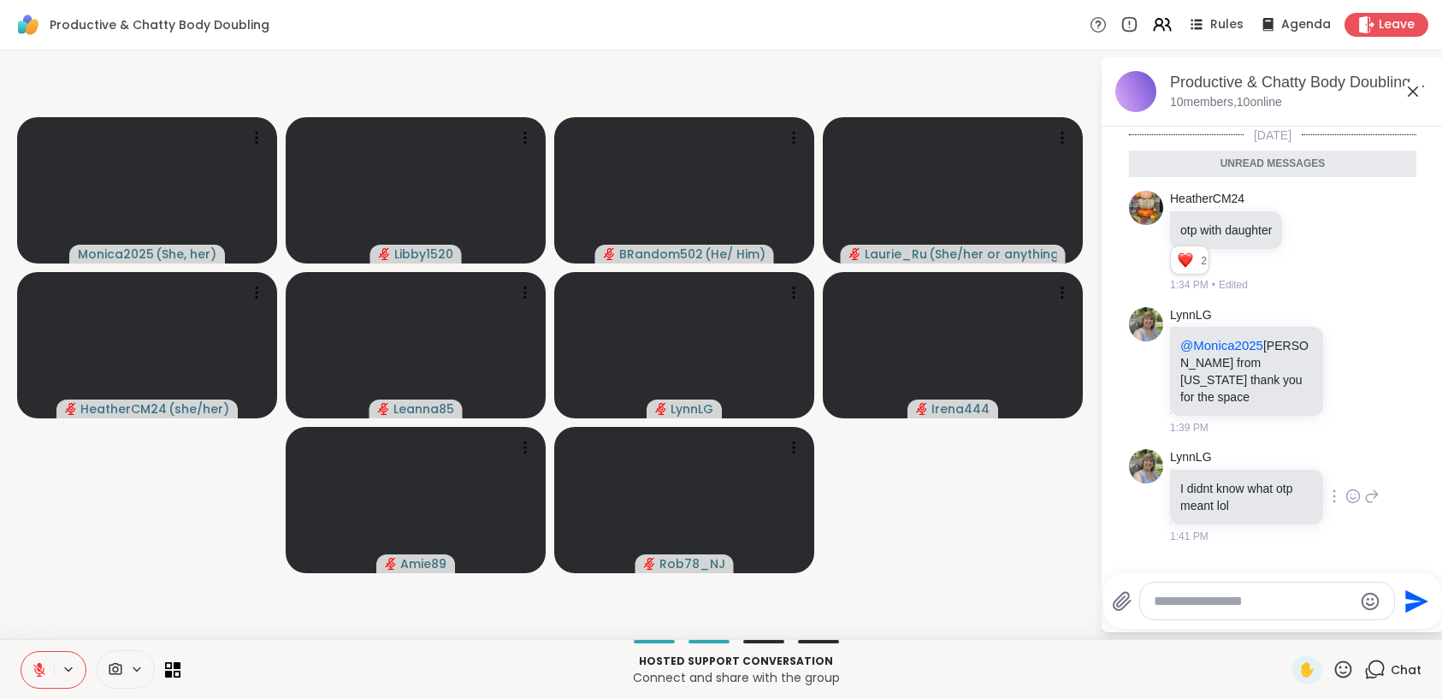
click at [1279, 528] on div "1:41 PM" at bounding box center [1248, 535] width 156 height 15
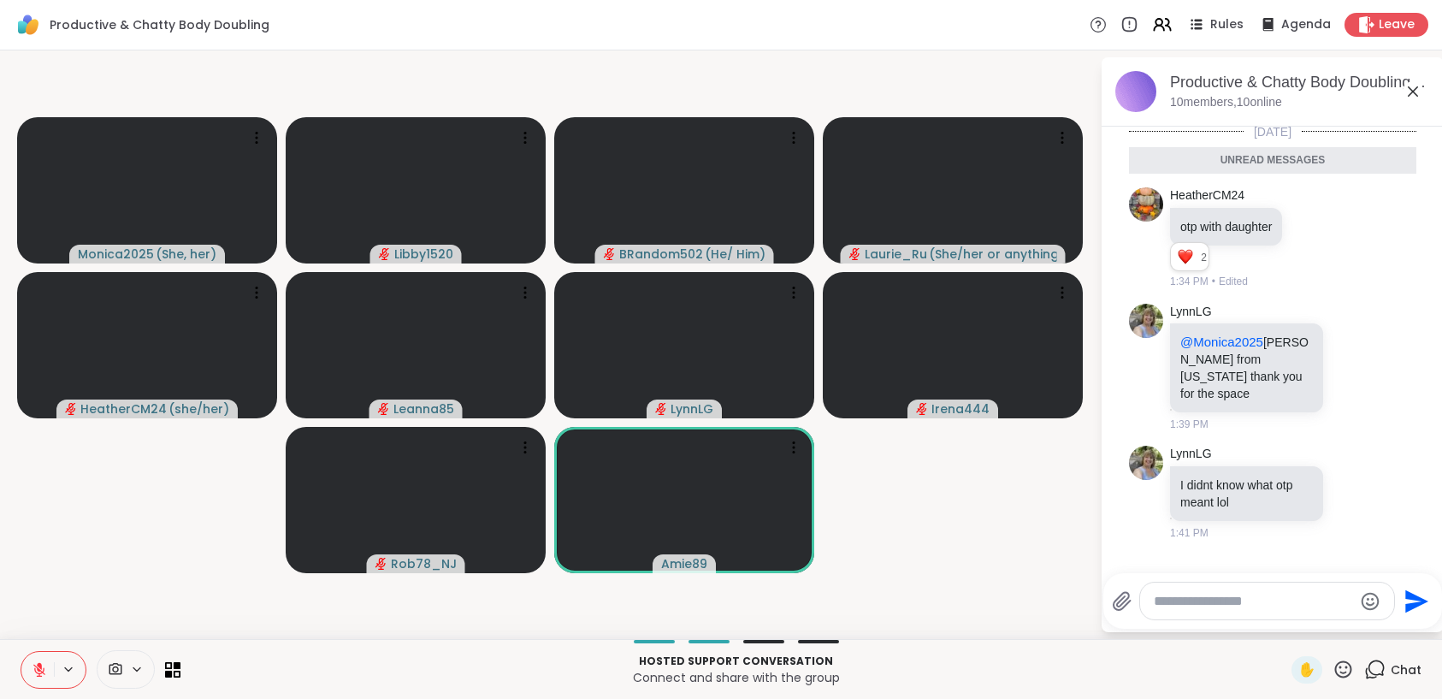
click at [47, 683] on button at bounding box center [37, 670] width 32 height 36
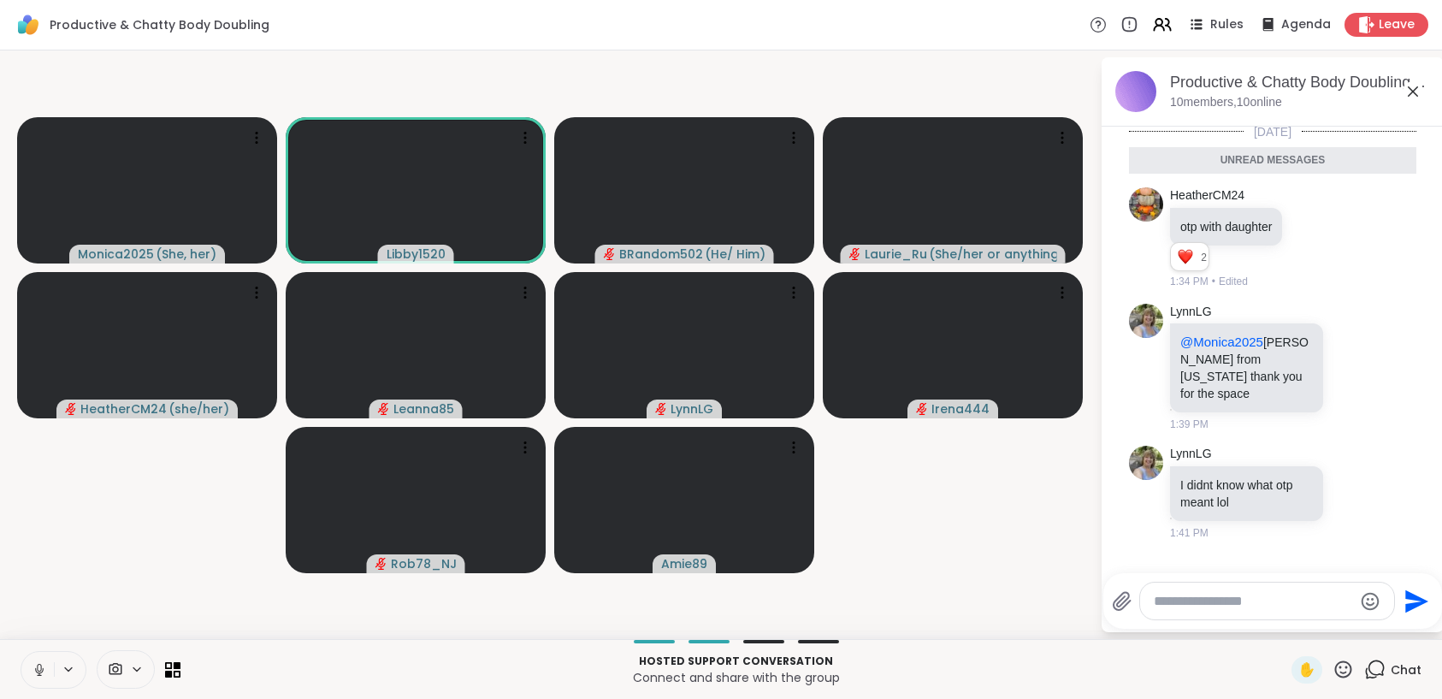
click at [44, 668] on icon at bounding box center [39, 669] width 15 height 15
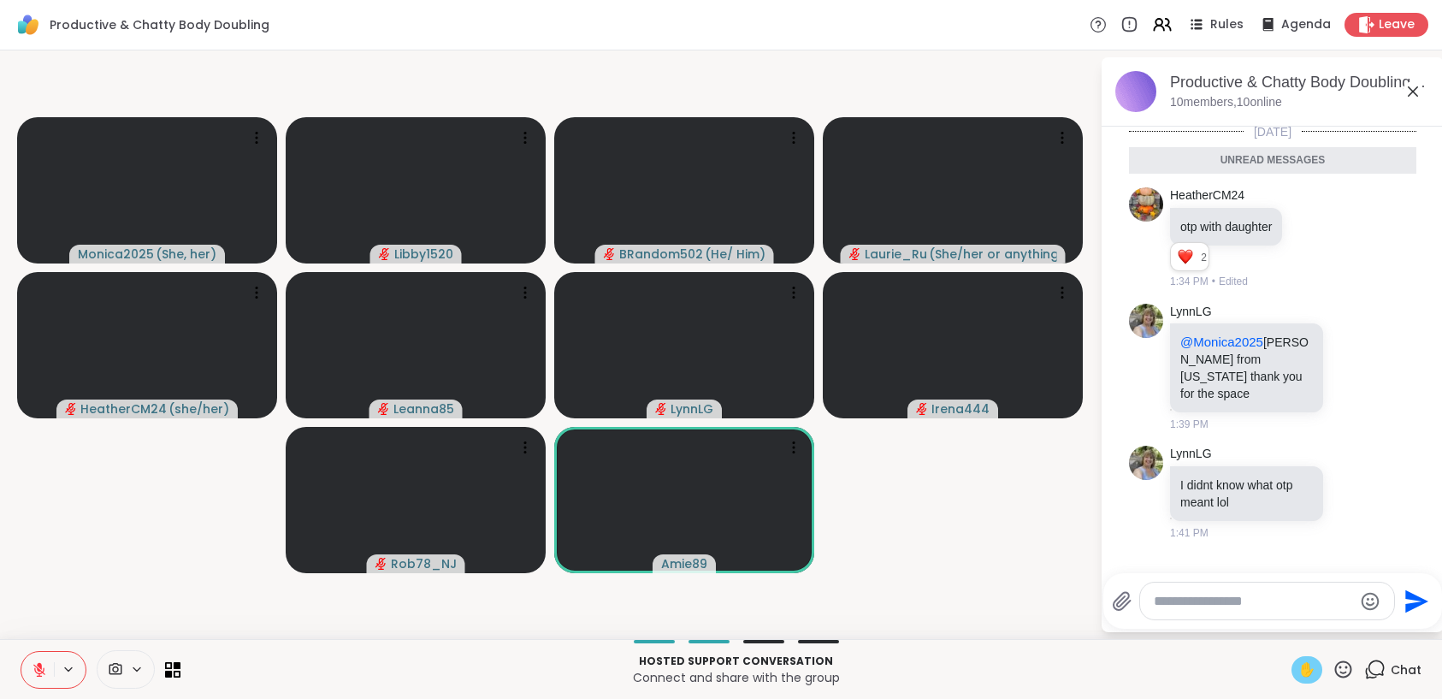
click at [1301, 663] on span "✋" at bounding box center [1306, 669] width 17 height 21
click at [1332, 667] on icon at bounding box center [1342, 668] width 21 height 21
click at [1300, 669] on span "✋" at bounding box center [1306, 669] width 17 height 21
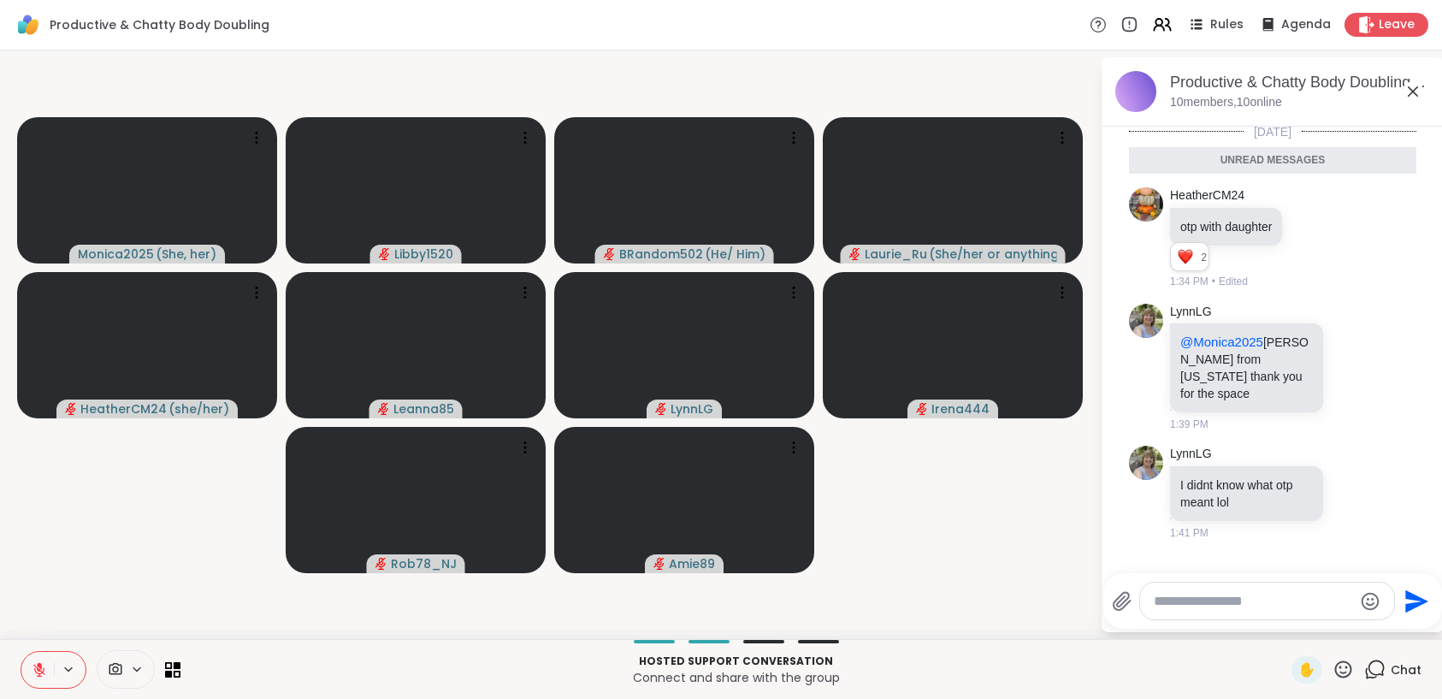
click at [1340, 671] on icon at bounding box center [1342, 668] width 21 height 21
click at [1284, 626] on span "❤️" at bounding box center [1292, 624] width 17 height 21
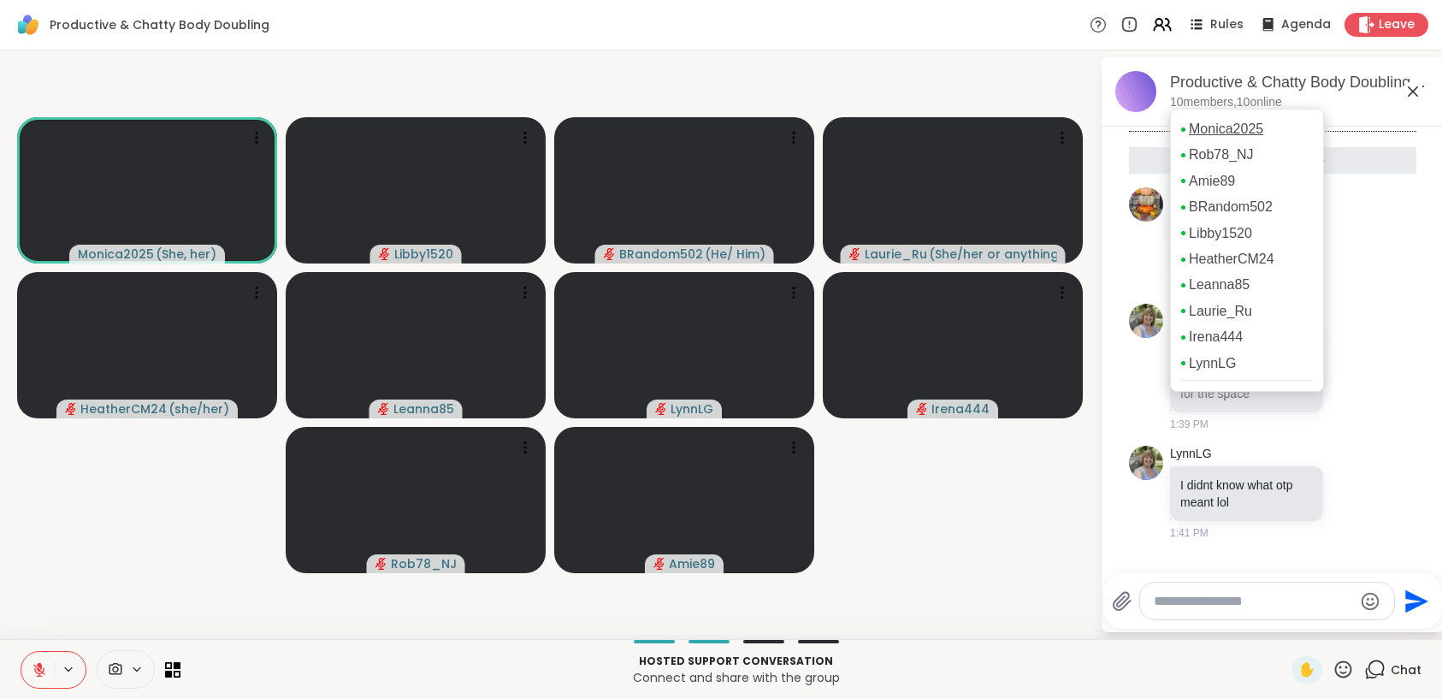
click at [1224, 134] on link "Monica2025" at bounding box center [1226, 129] width 74 height 19
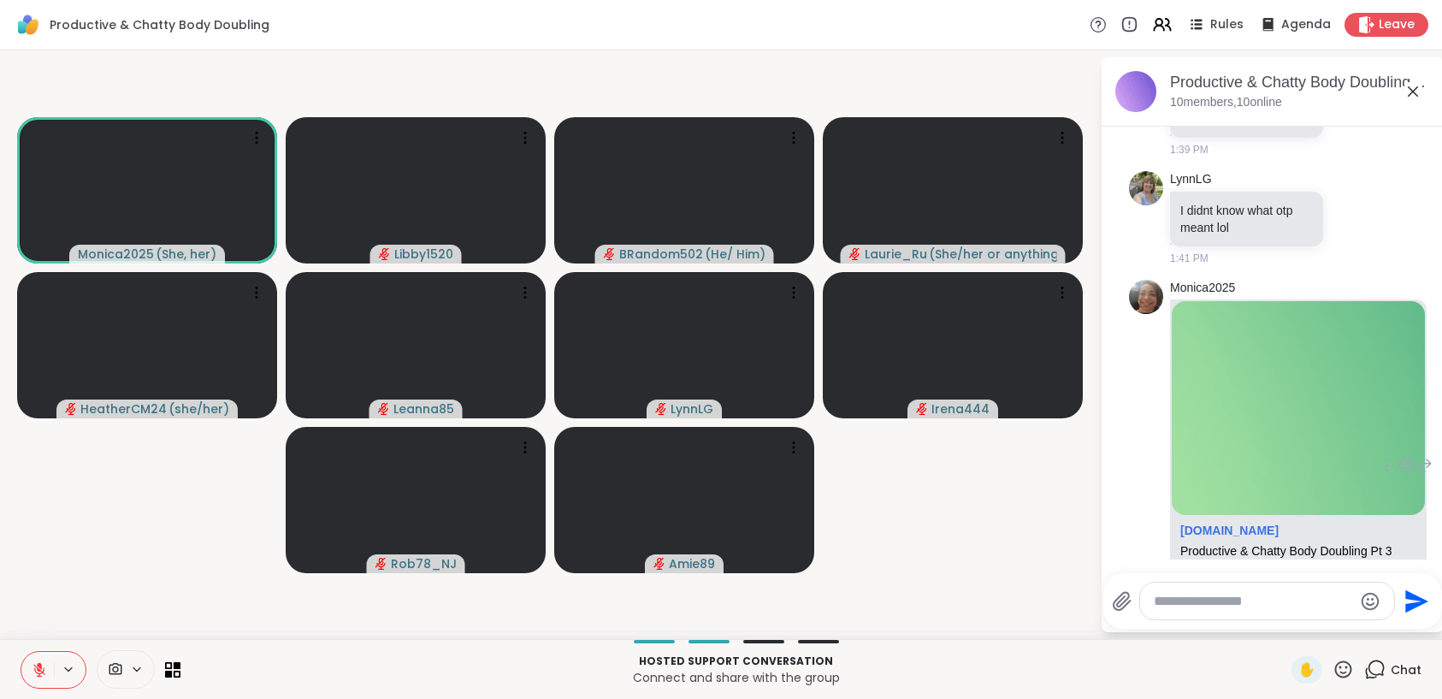
scroll to position [410, 0]
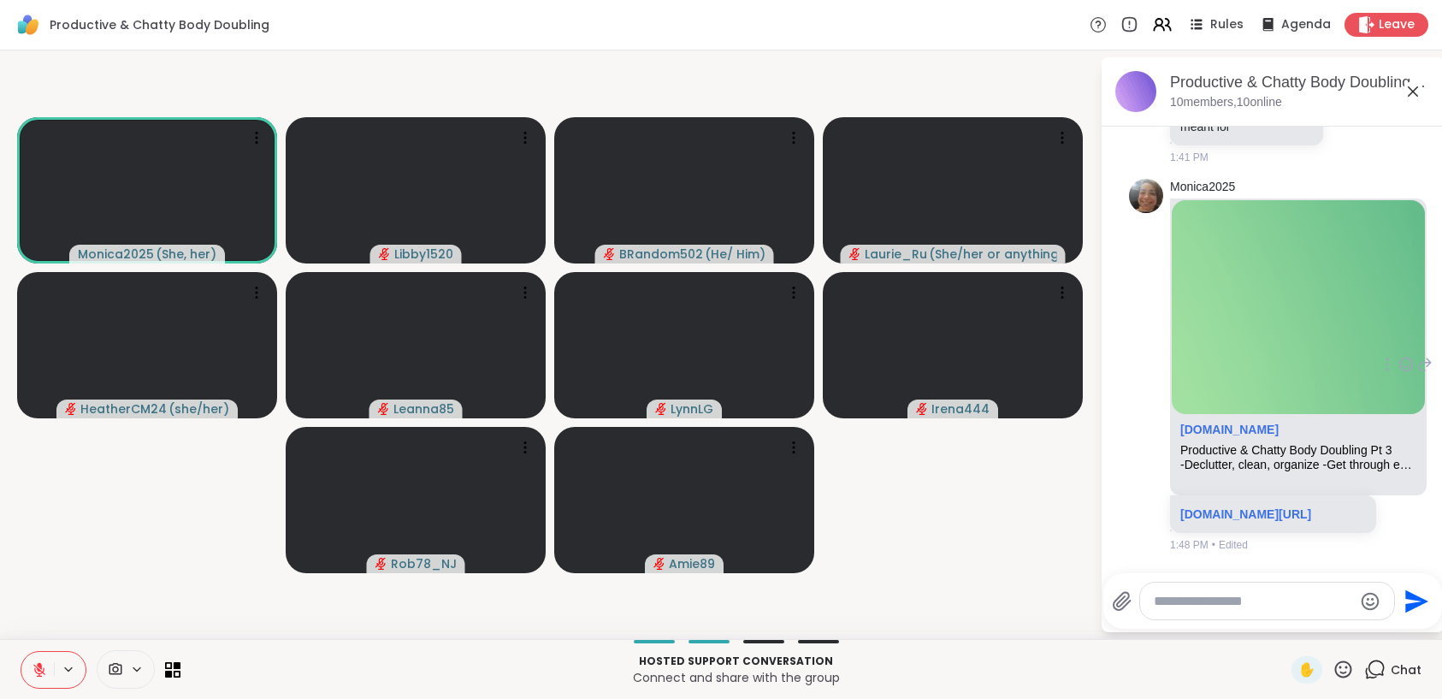
click at [1259, 505] on p "sharewellnow.com/session/d4e848d0-1af3-41e0-b4c6-2675a1e90b2d" at bounding box center [1273, 513] width 186 height 17
click at [1251, 507] on link "sharewellnow.com/session/d4e848d0-1af3-41e0-b4c6-2675a1e90b2d" at bounding box center [1245, 514] width 131 height 14
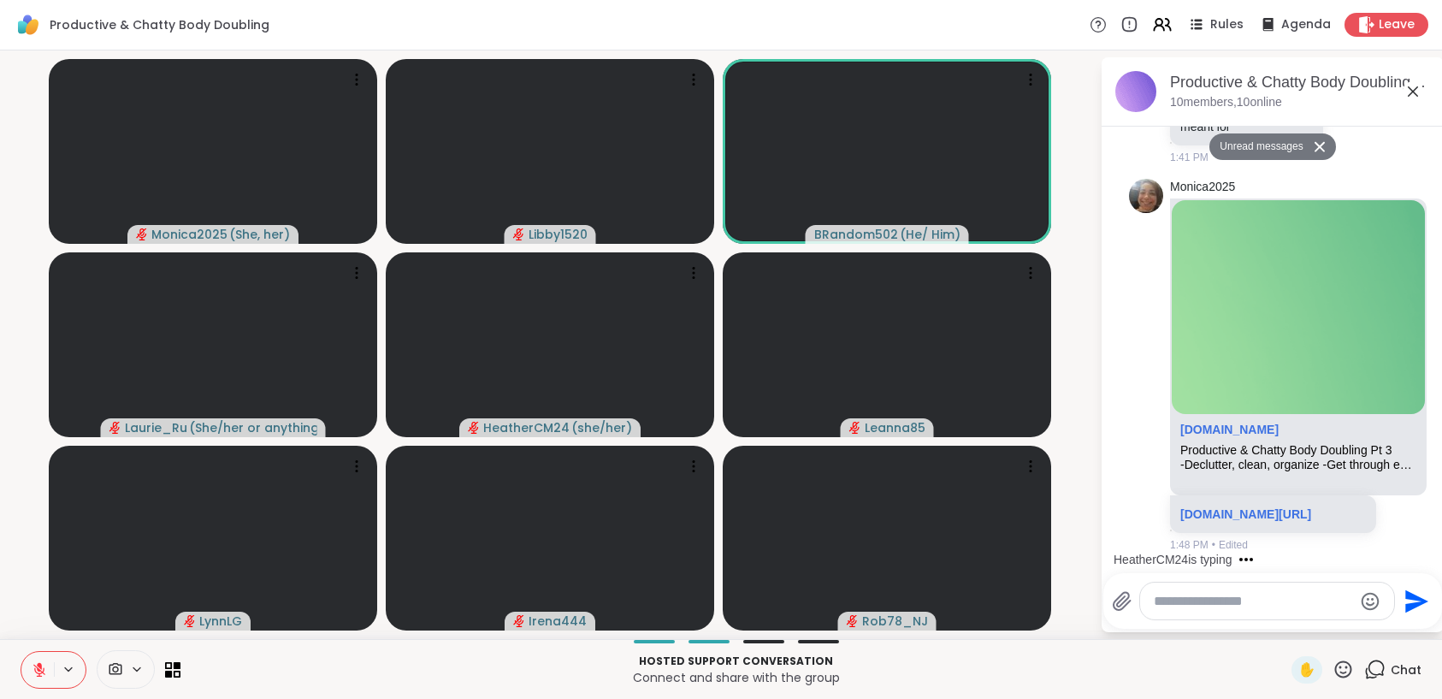
drag, startPoint x: 57, startPoint y: 663, endPoint x: 44, endPoint y: 670, distance: 15.7
click at [50, 666] on div at bounding box center [54, 670] width 66 height 38
click at [44, 670] on icon at bounding box center [39, 669] width 15 height 15
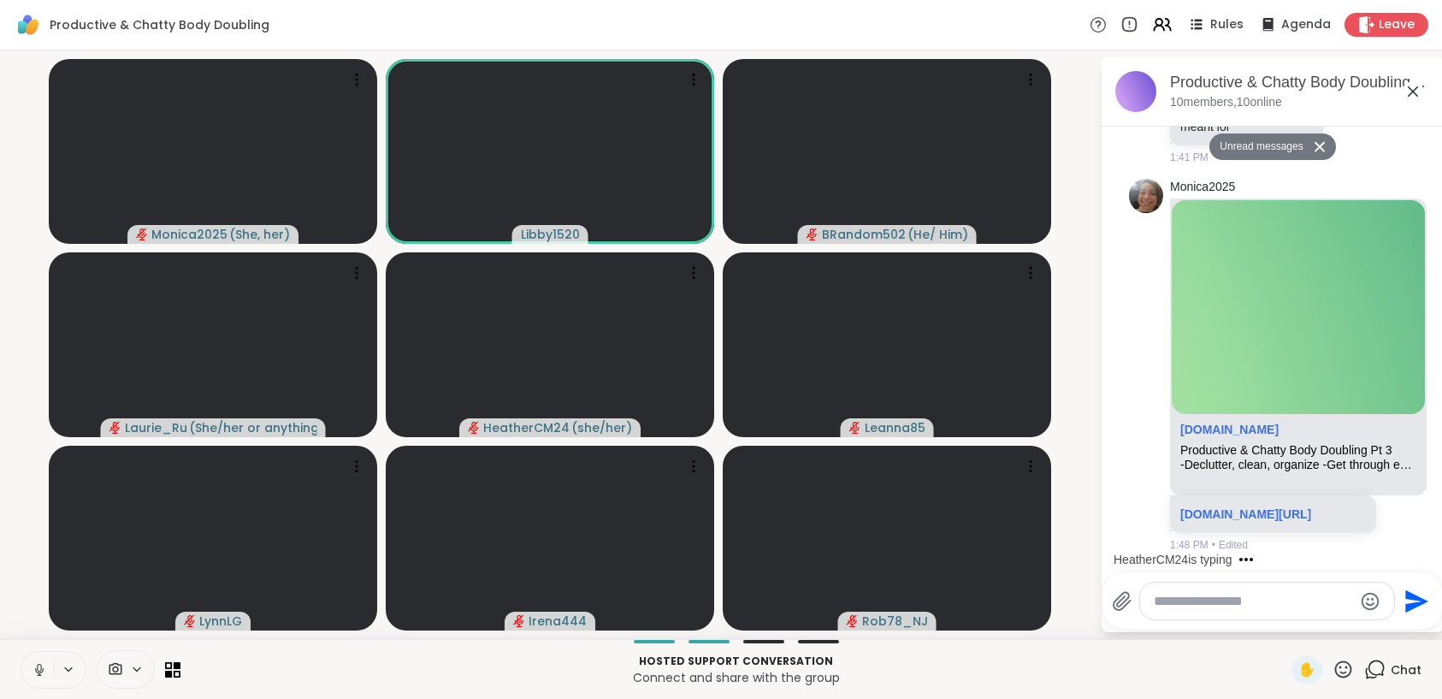
click at [42, 677] on button at bounding box center [37, 670] width 32 height 36
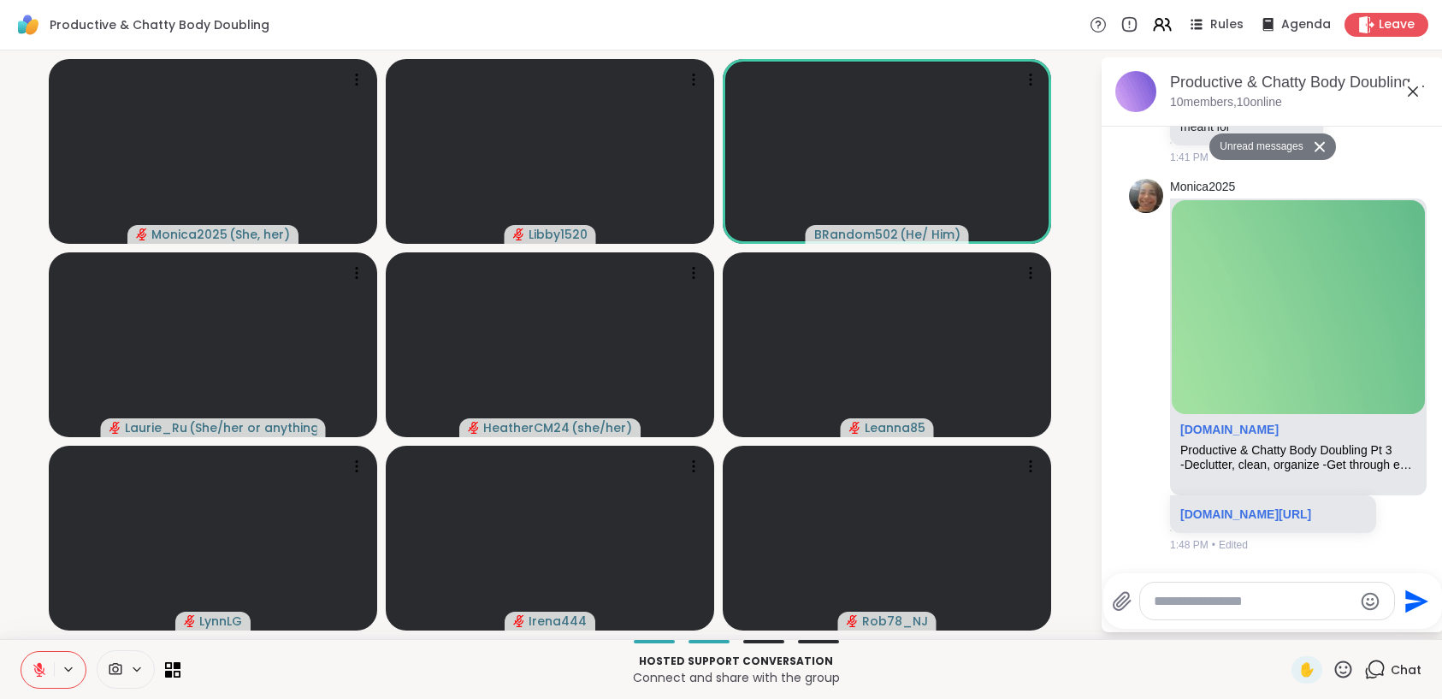
click at [42, 671] on icon at bounding box center [39, 670] width 12 height 12
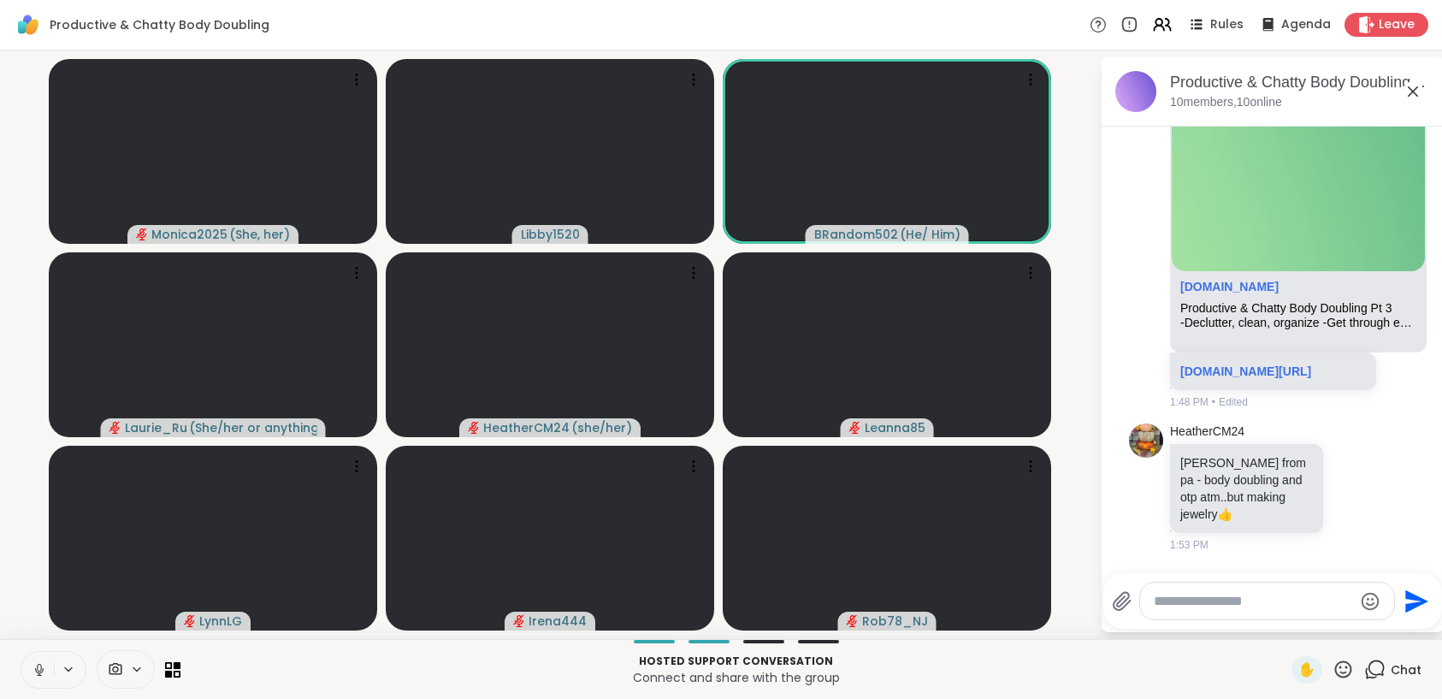
scroll to position [511, 0]
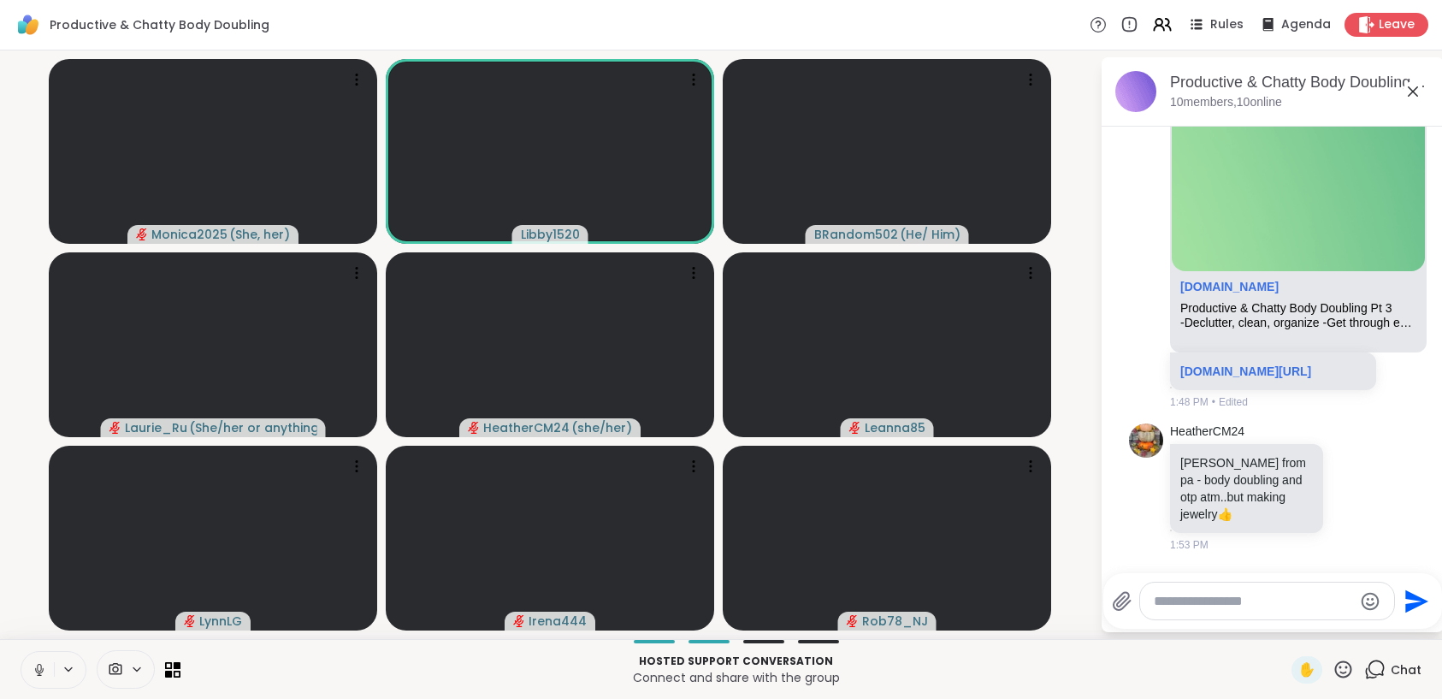
click at [42, 670] on icon at bounding box center [39, 669] width 9 height 5
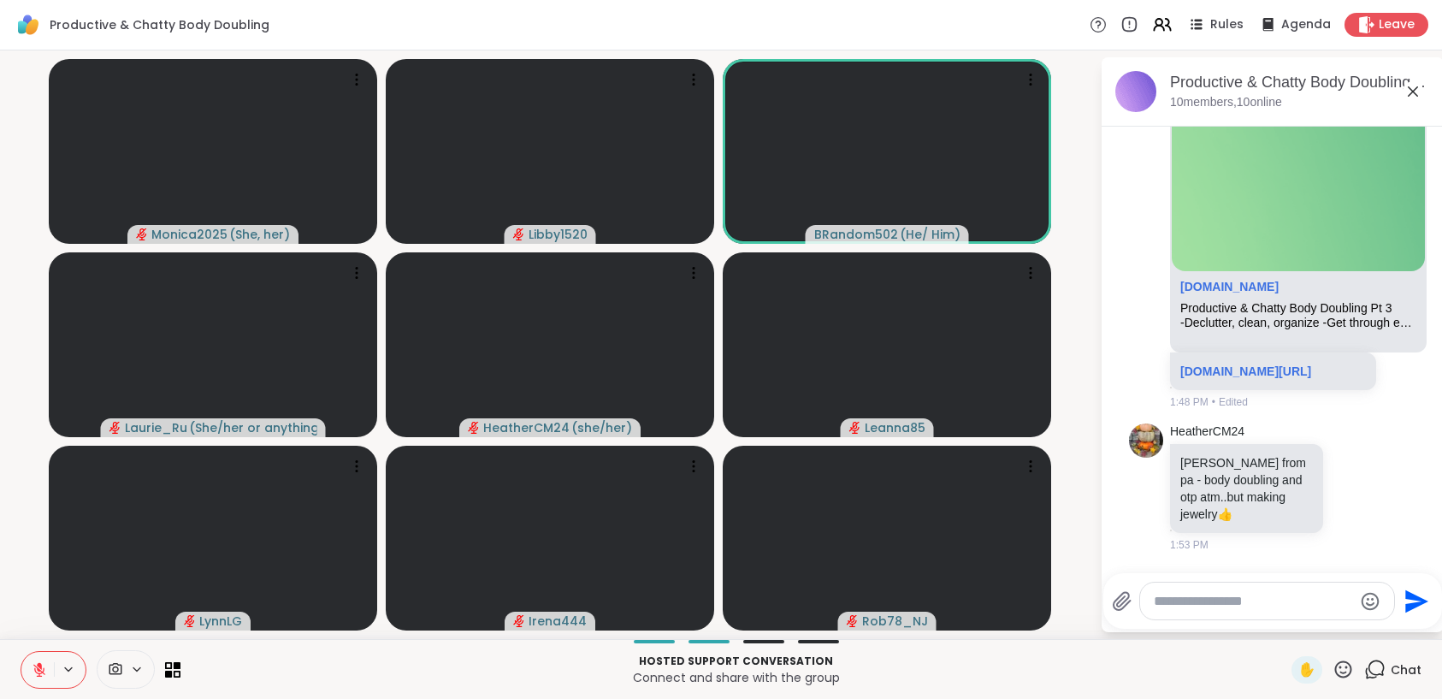
click at [40, 673] on icon at bounding box center [39, 669] width 15 height 15
click at [45, 671] on icon at bounding box center [39, 669] width 15 height 15
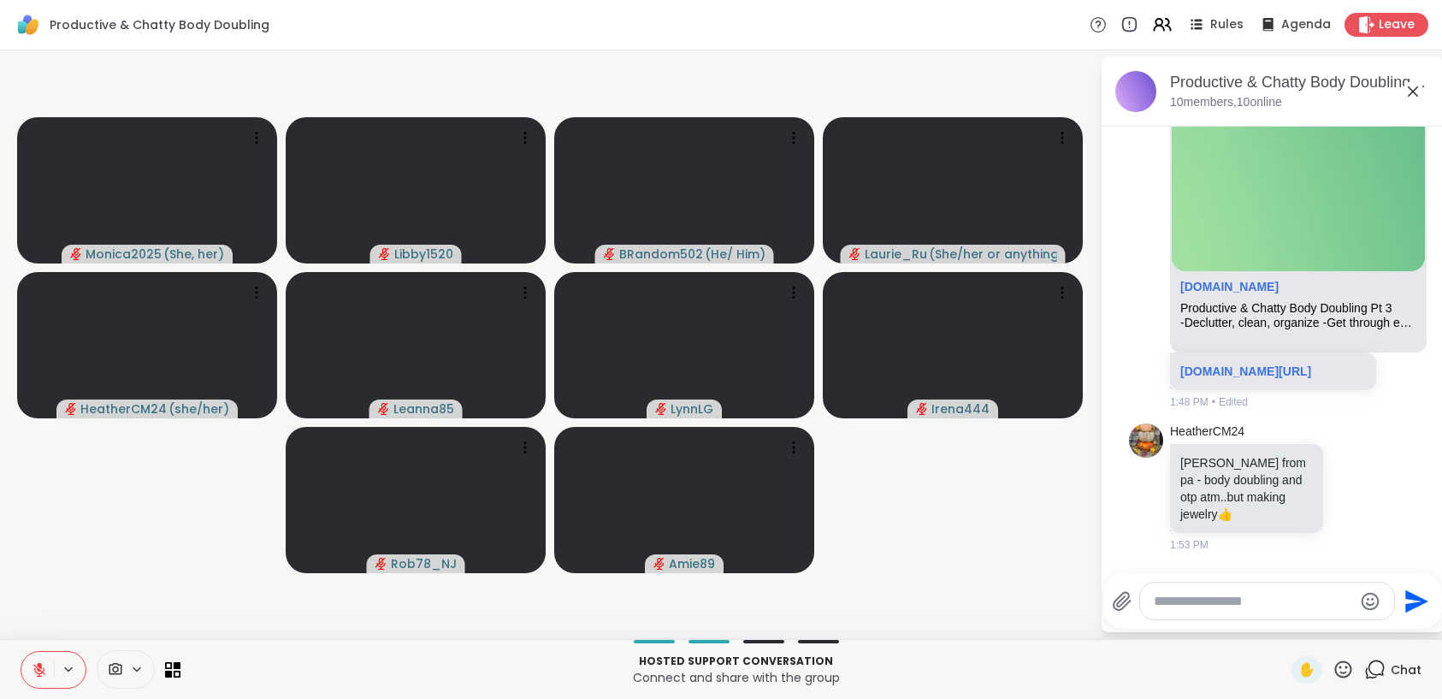
click at [55, 670] on button at bounding box center [70, 669] width 32 height 15
click at [50, 671] on button at bounding box center [37, 670] width 32 height 36
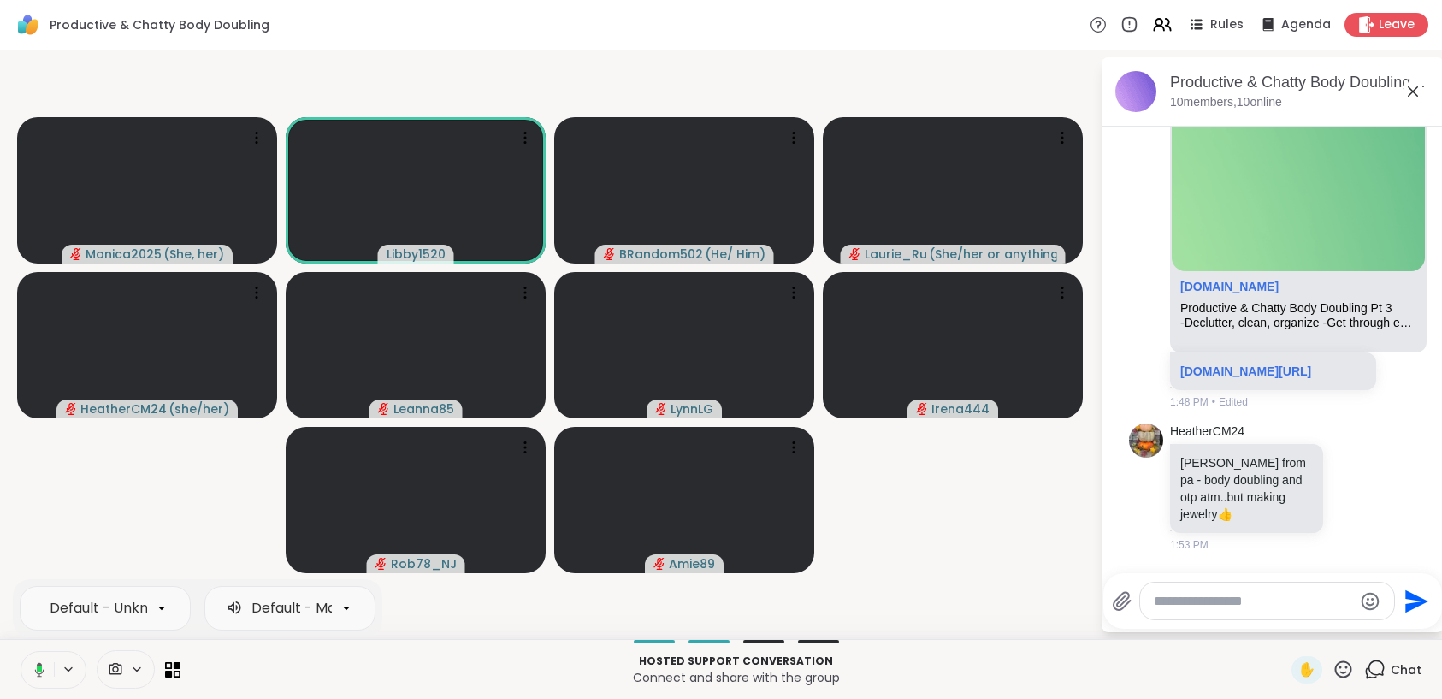
click at [135, 664] on icon at bounding box center [137, 669] width 14 height 15
click at [165, 609] on icon at bounding box center [161, 607] width 15 height 15
click at [39, 671] on icon at bounding box center [39, 669] width 15 height 15
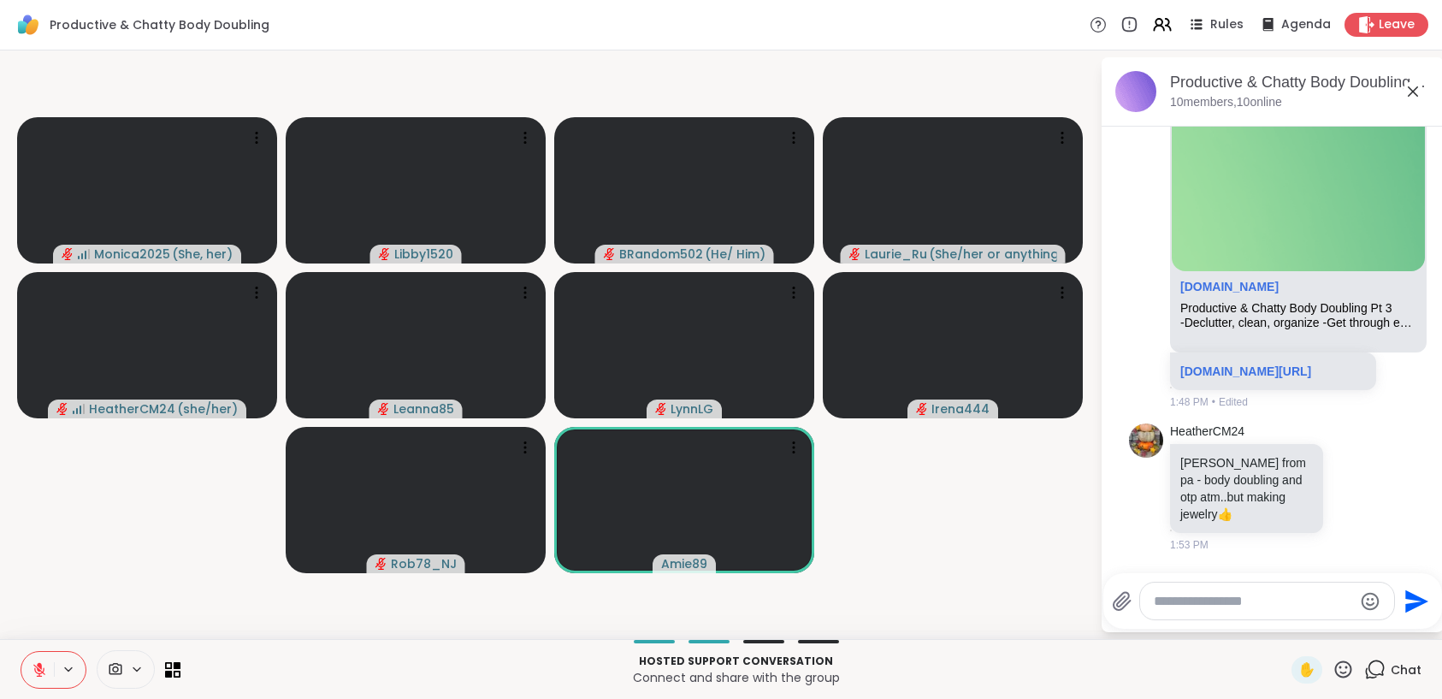
click at [187, 673] on div "Hosted support conversation Connect and share with the group ✋ Chat" at bounding box center [721, 669] width 1442 height 60
click at [173, 668] on icon at bounding box center [173, 669] width 16 height 16
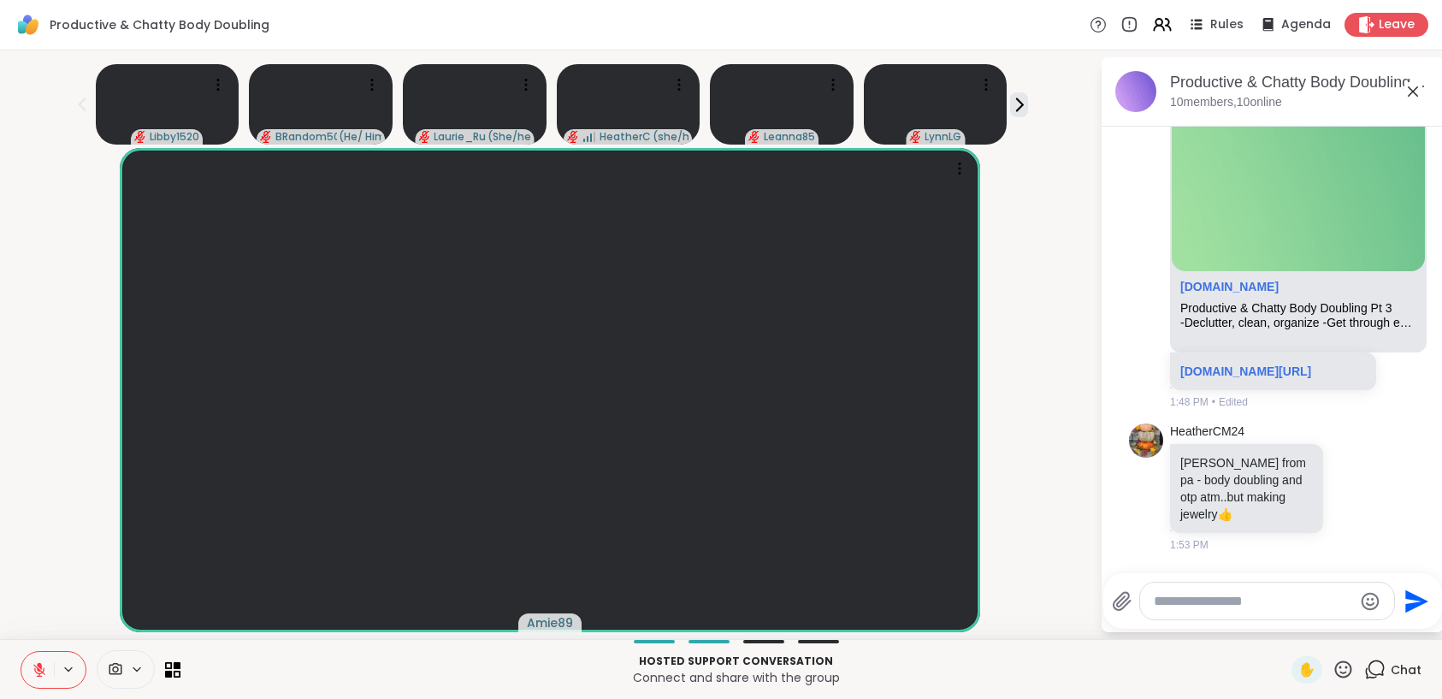
click at [144, 672] on span at bounding box center [142, 669] width 24 height 15
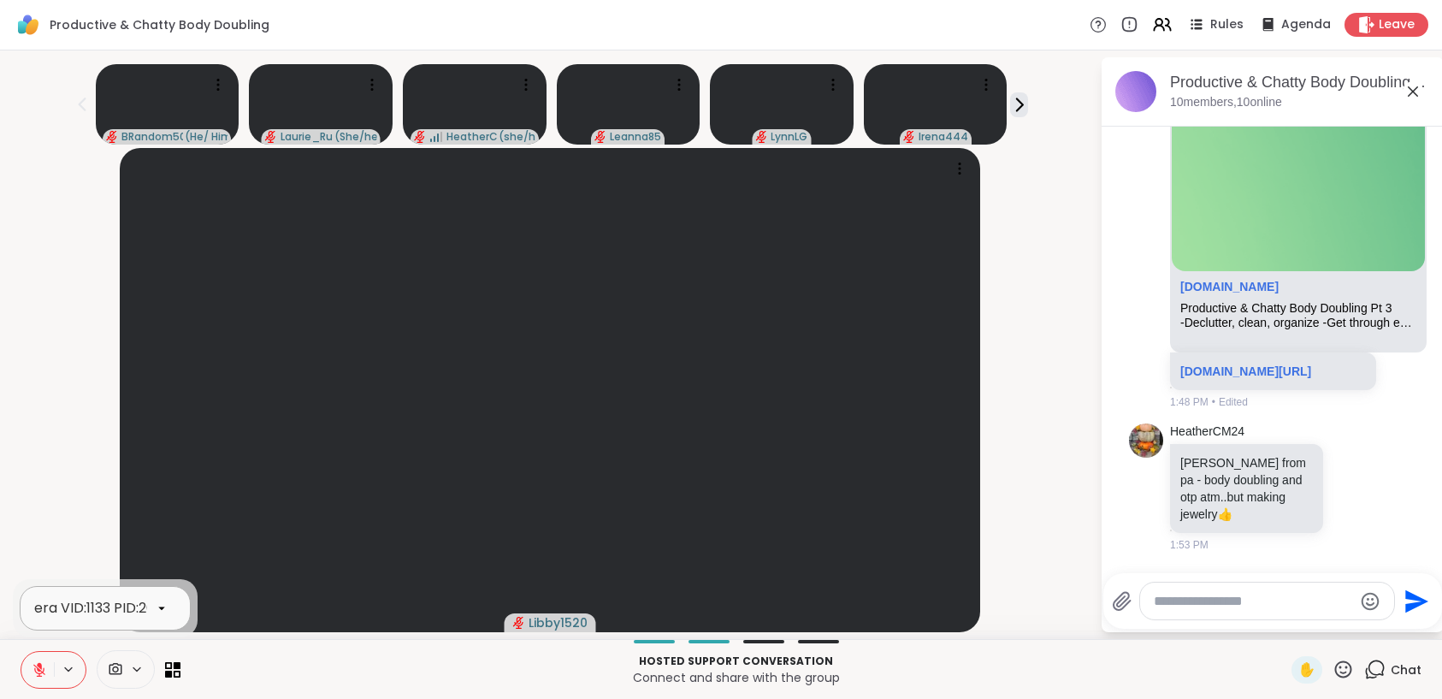
click at [156, 609] on icon at bounding box center [161, 607] width 15 height 15
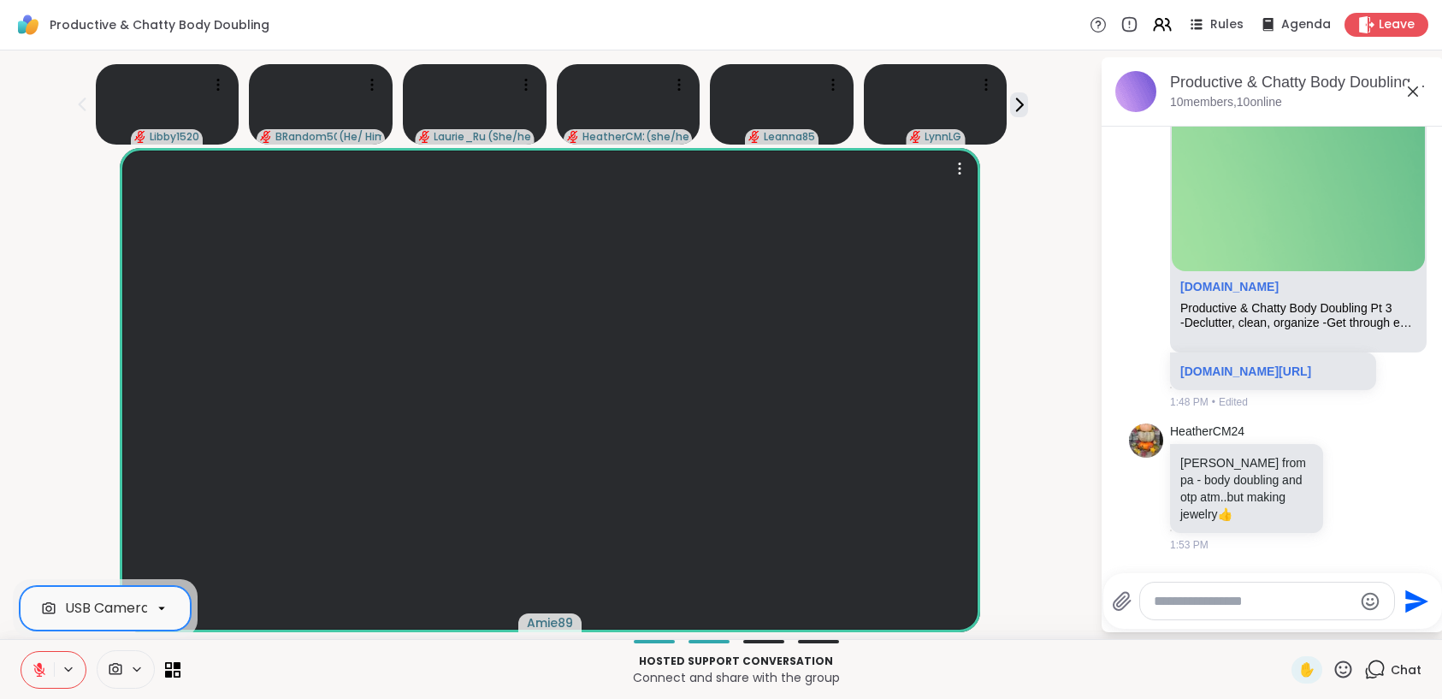
scroll to position [877, 0]
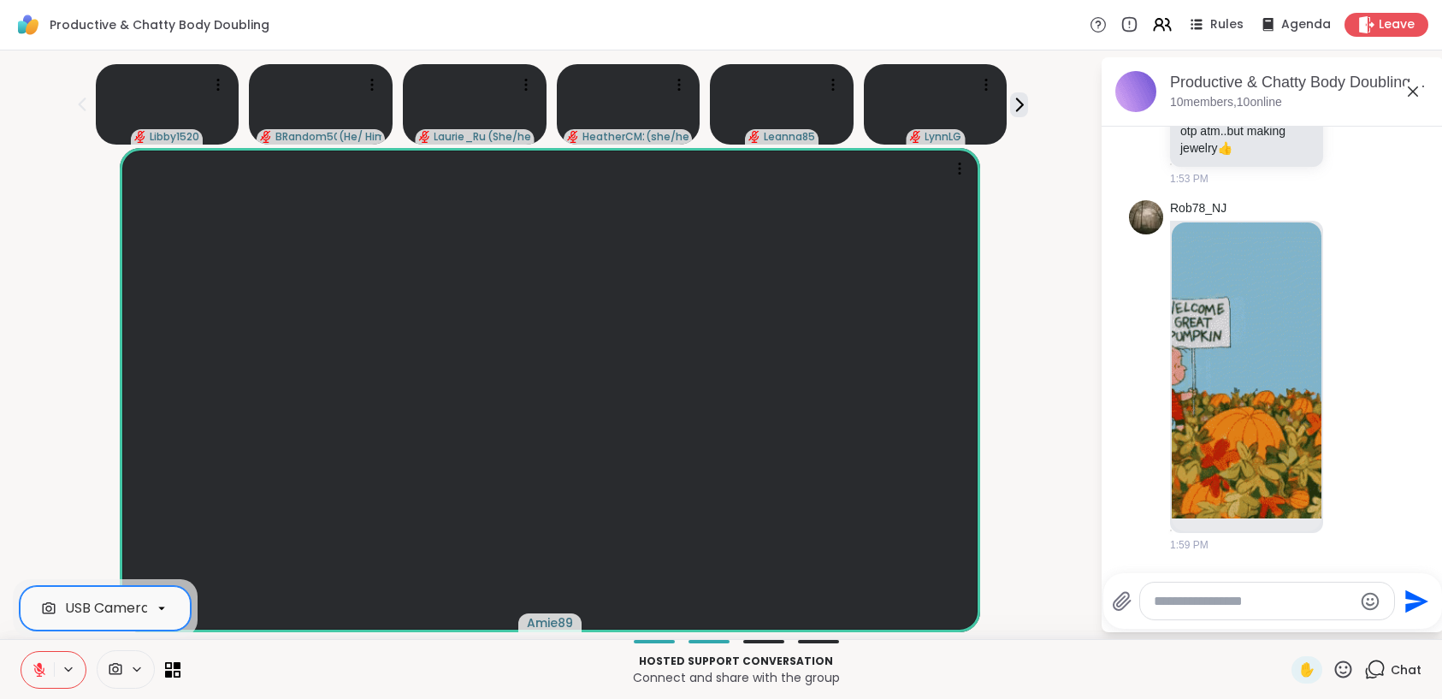
click at [30, 682] on button at bounding box center [37, 670] width 32 height 36
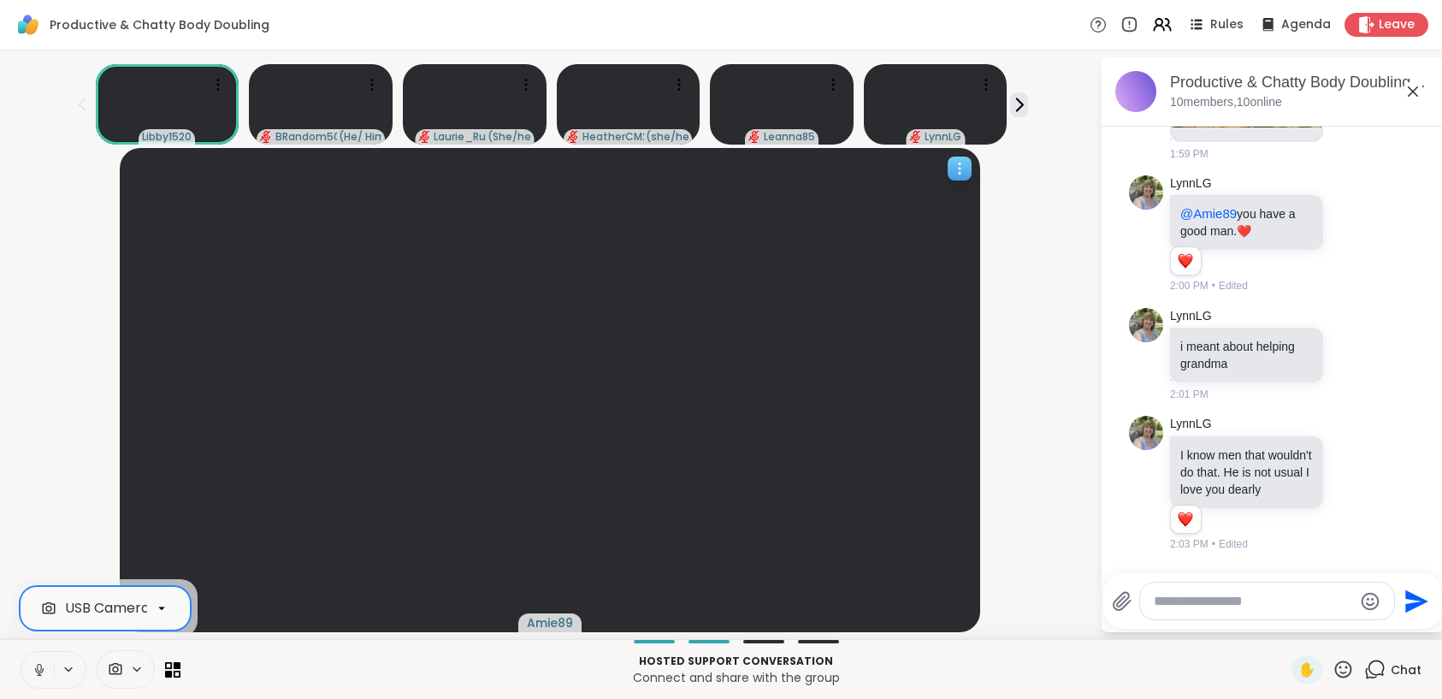
scroll to position [1285, 0]
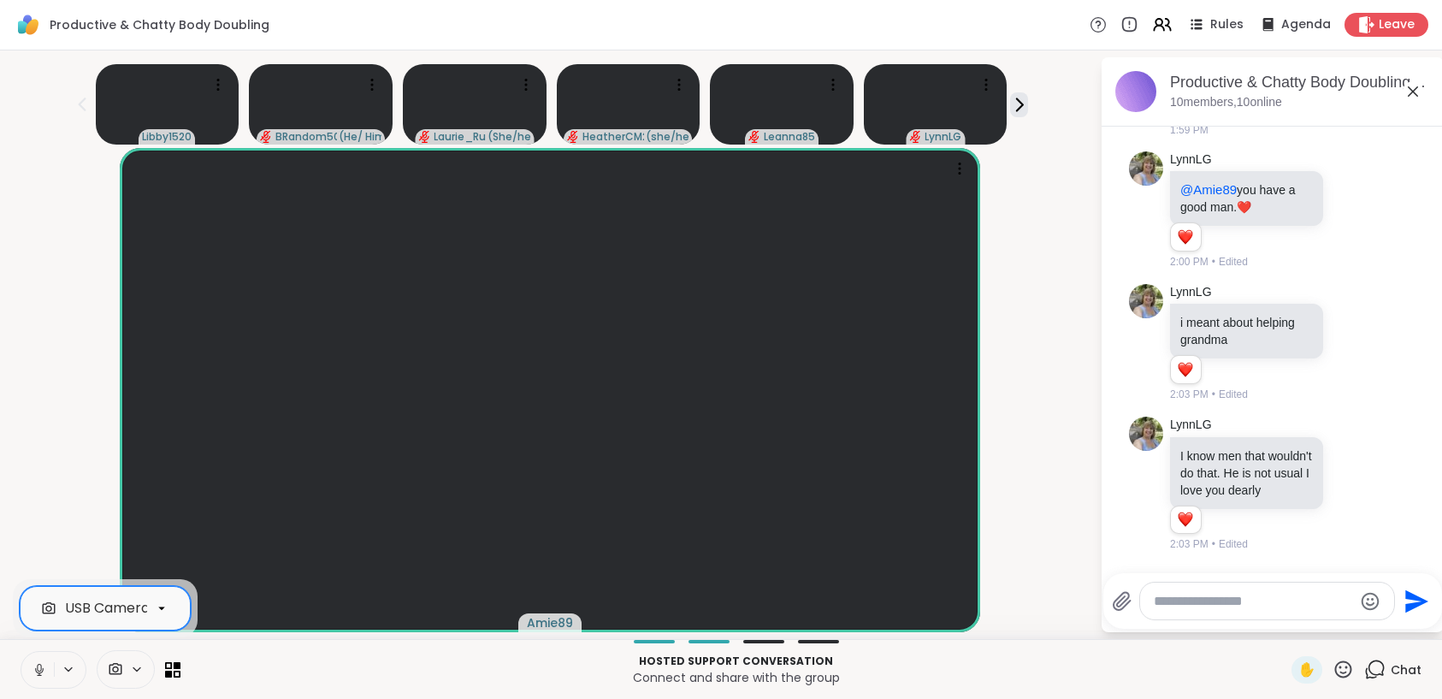
click at [36, 662] on icon at bounding box center [39, 669] width 15 height 15
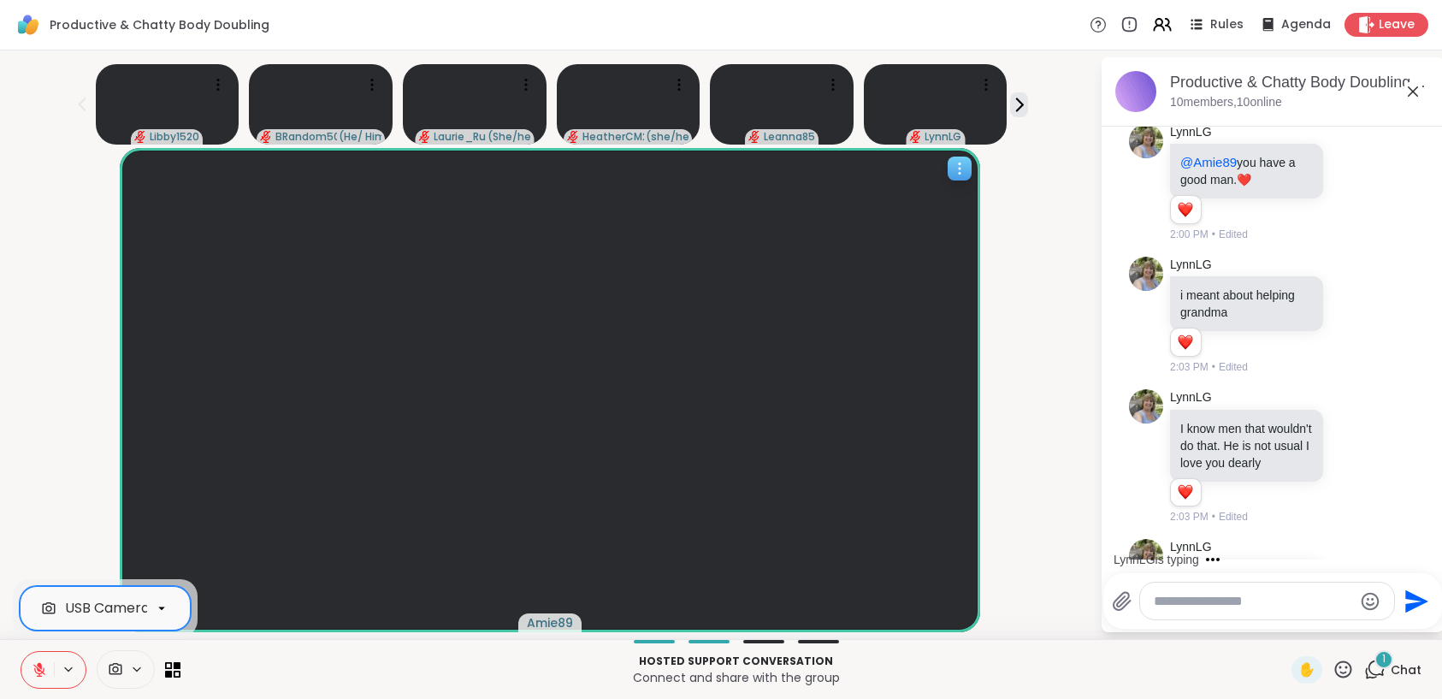
scroll to position [1418, 0]
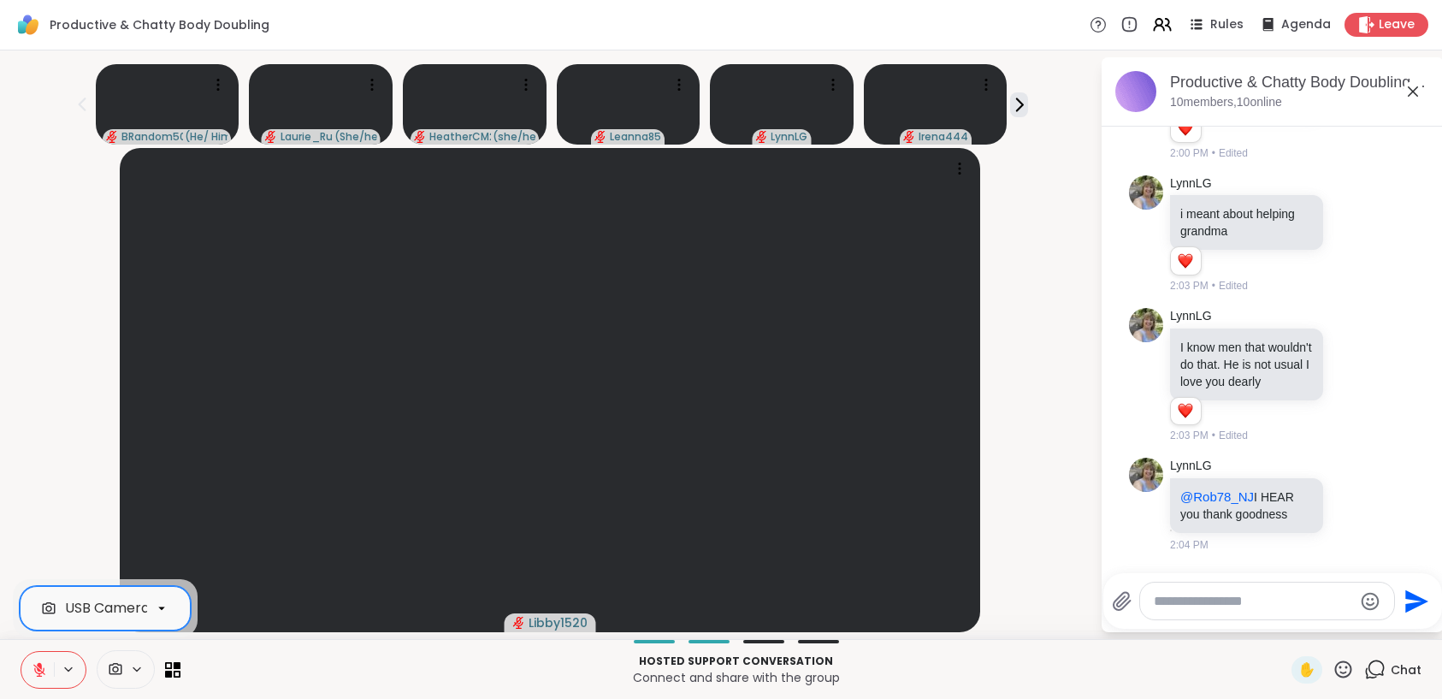
click at [43, 670] on icon at bounding box center [39, 670] width 12 height 12
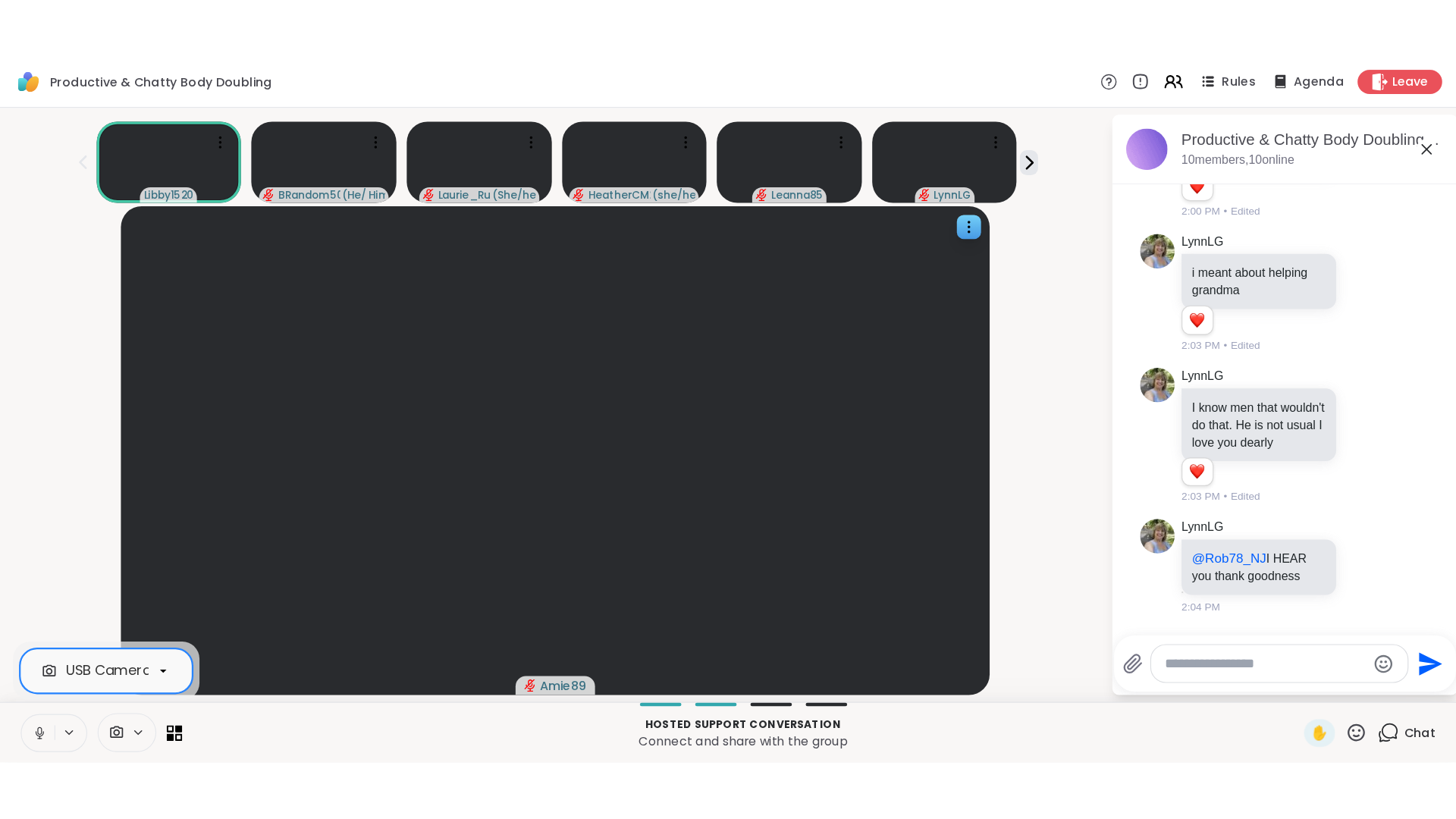
scroll to position [1279, 0]
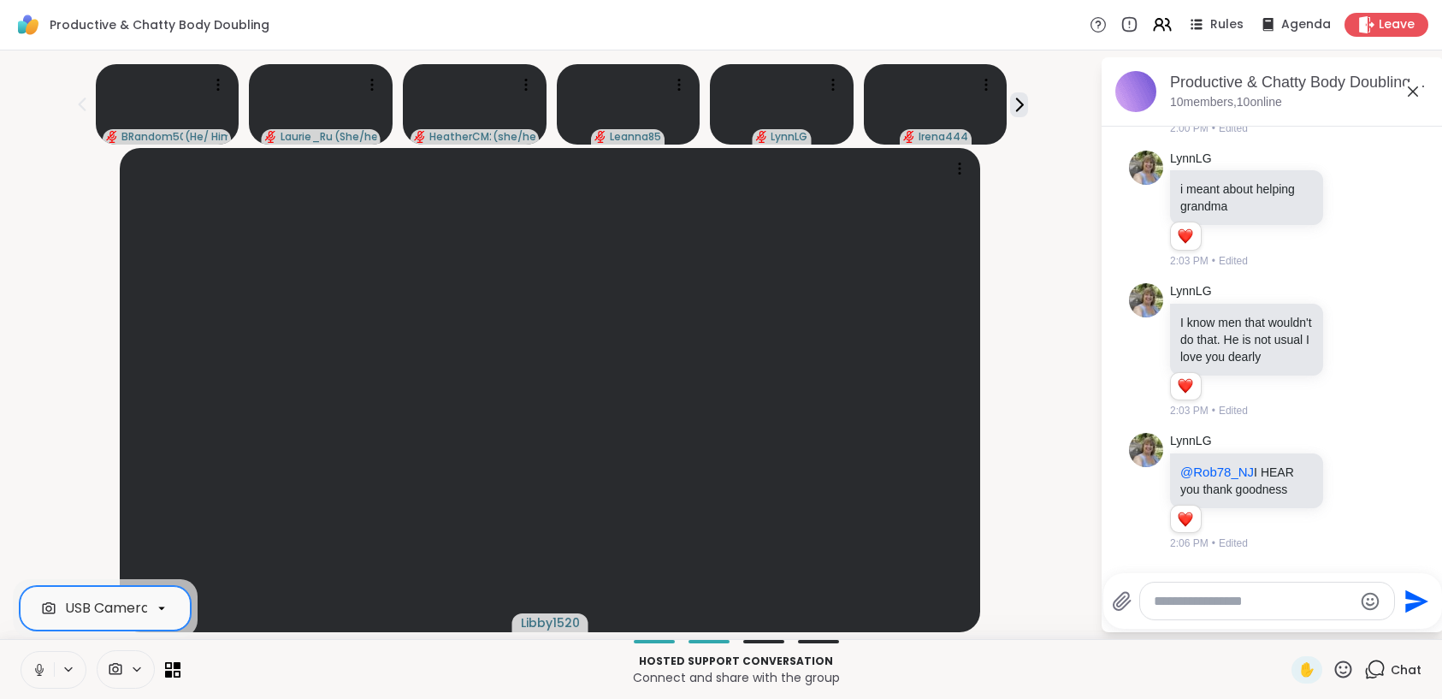
click at [34, 670] on icon at bounding box center [39, 669] width 15 height 15
click at [1332, 666] on icon at bounding box center [1342, 668] width 21 height 21
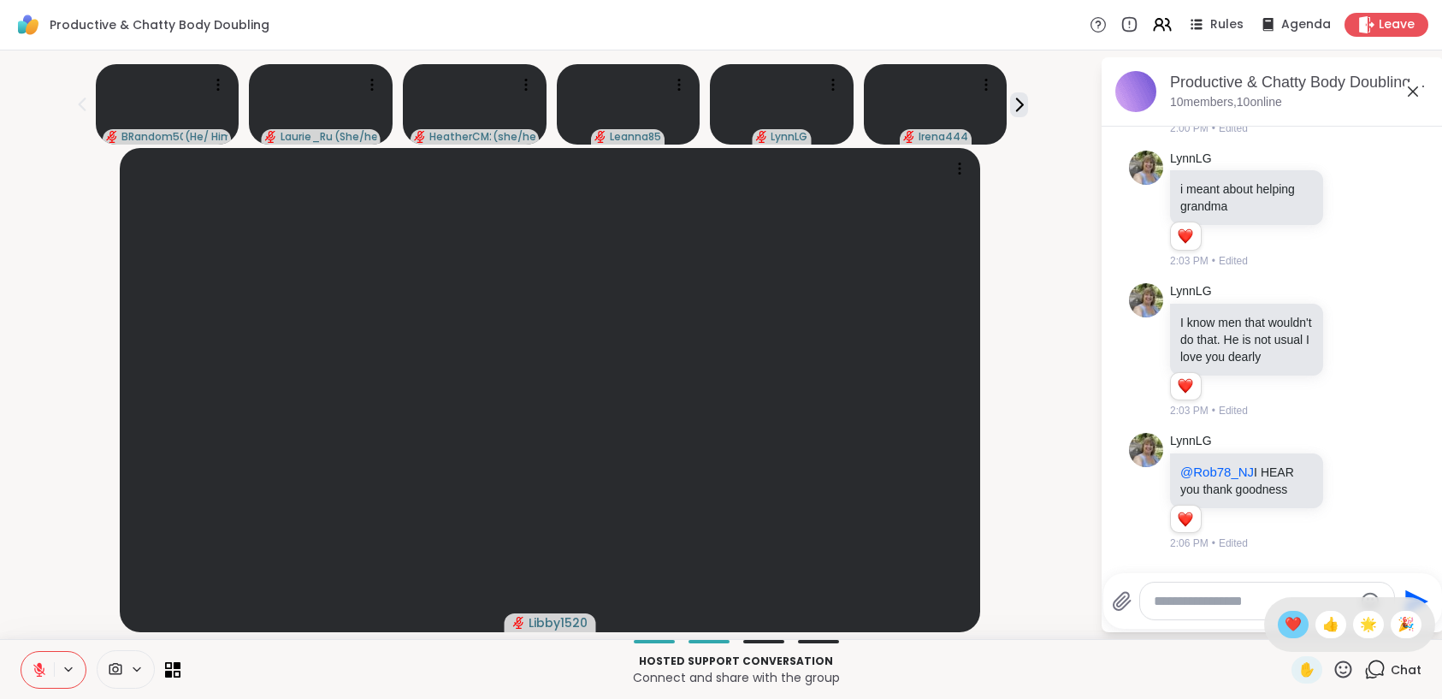
click at [1284, 632] on span "❤️" at bounding box center [1292, 624] width 17 height 21
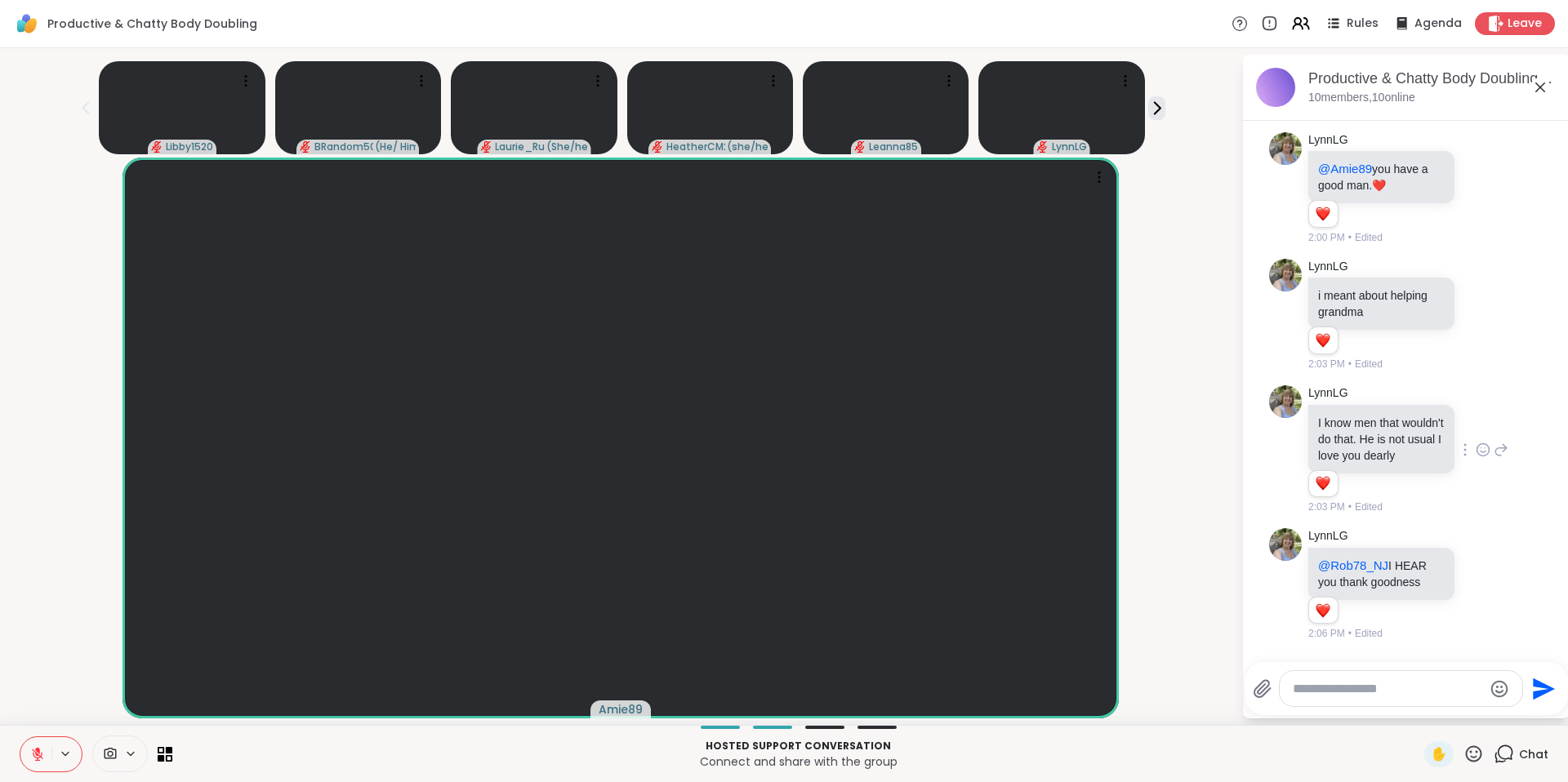
scroll to position [1261, 0]
click at [31, 744] on button at bounding box center [35, 754] width 31 height 34
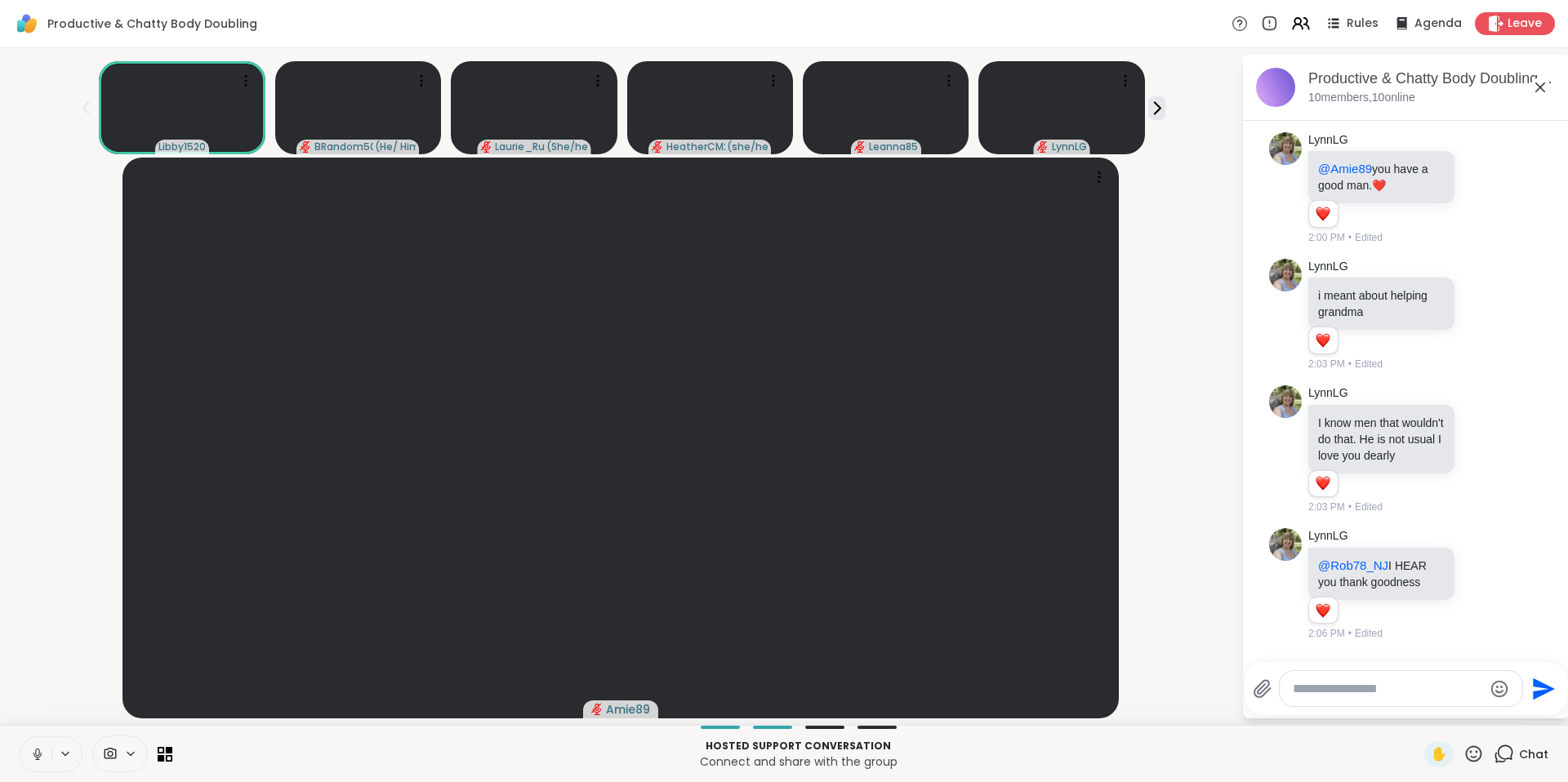
click at [36, 751] on icon at bounding box center [37, 753] width 14 height 14
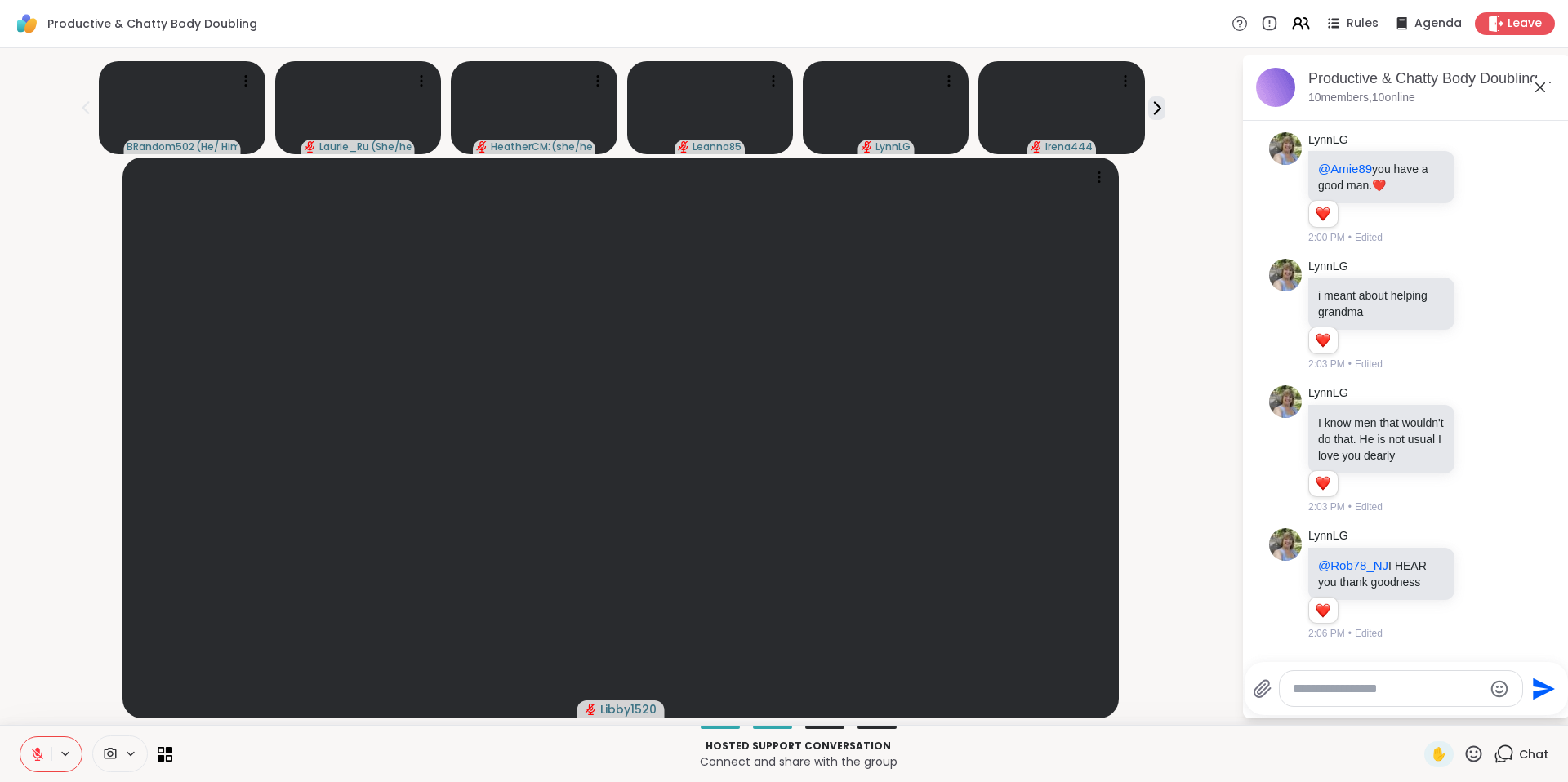
click at [36, 754] on icon at bounding box center [37, 754] width 11 height 11
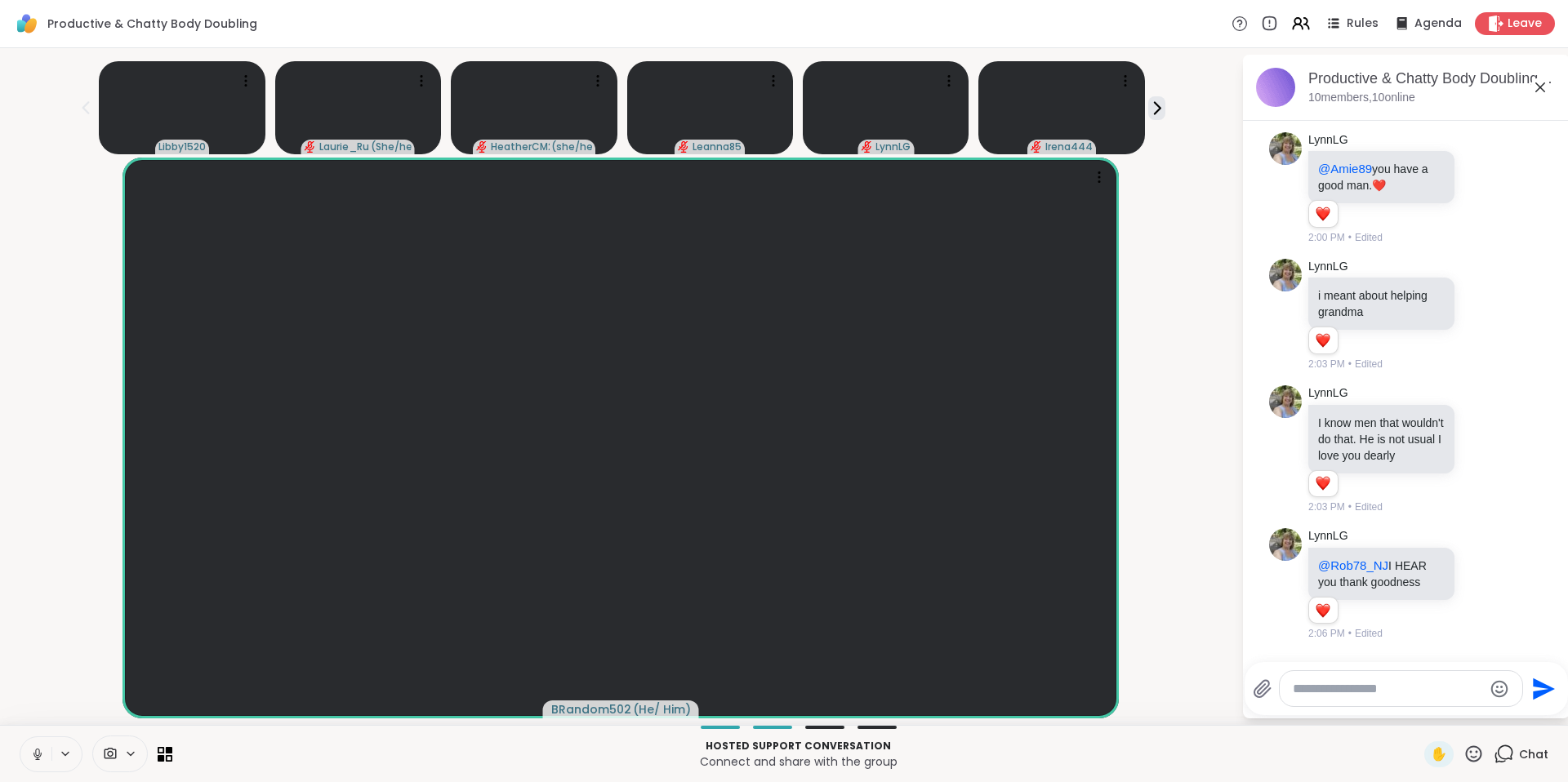
click at [32, 756] on icon at bounding box center [37, 753] width 14 height 14
click at [37, 752] on icon at bounding box center [37, 753] width 14 height 14
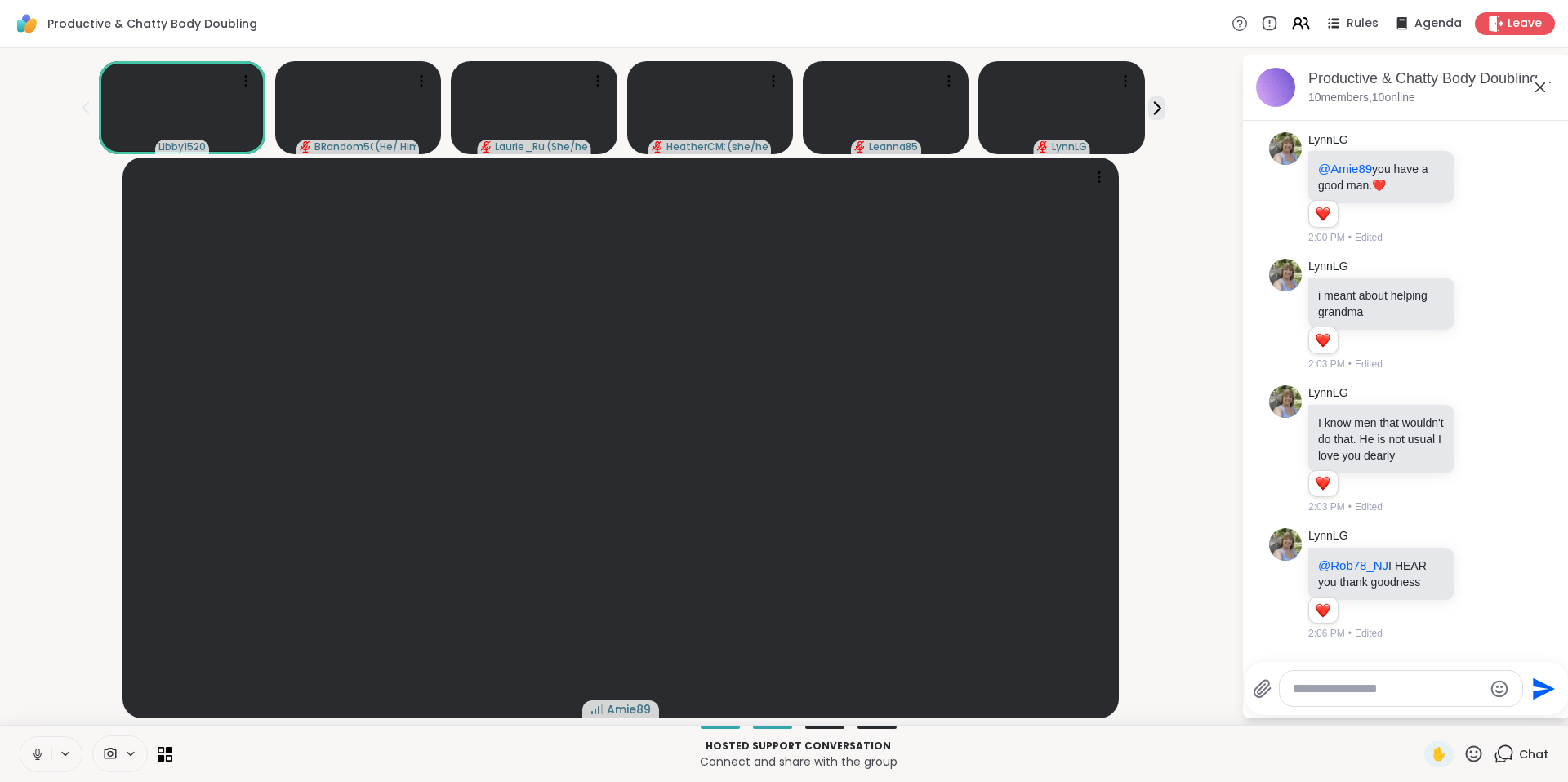
click at [36, 751] on icon at bounding box center [37, 753] width 14 height 14
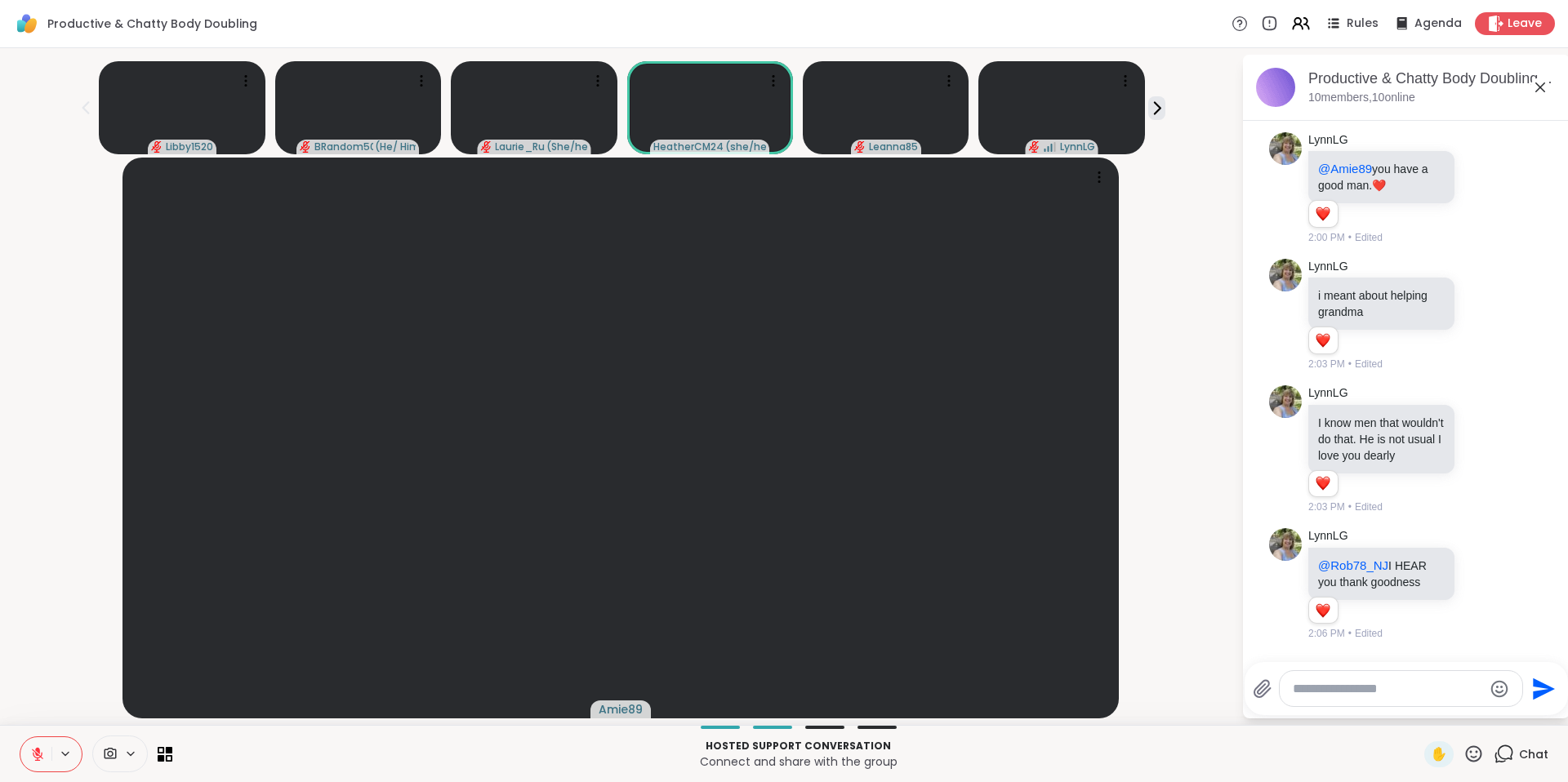
click at [36, 756] on icon at bounding box center [37, 753] width 14 height 14
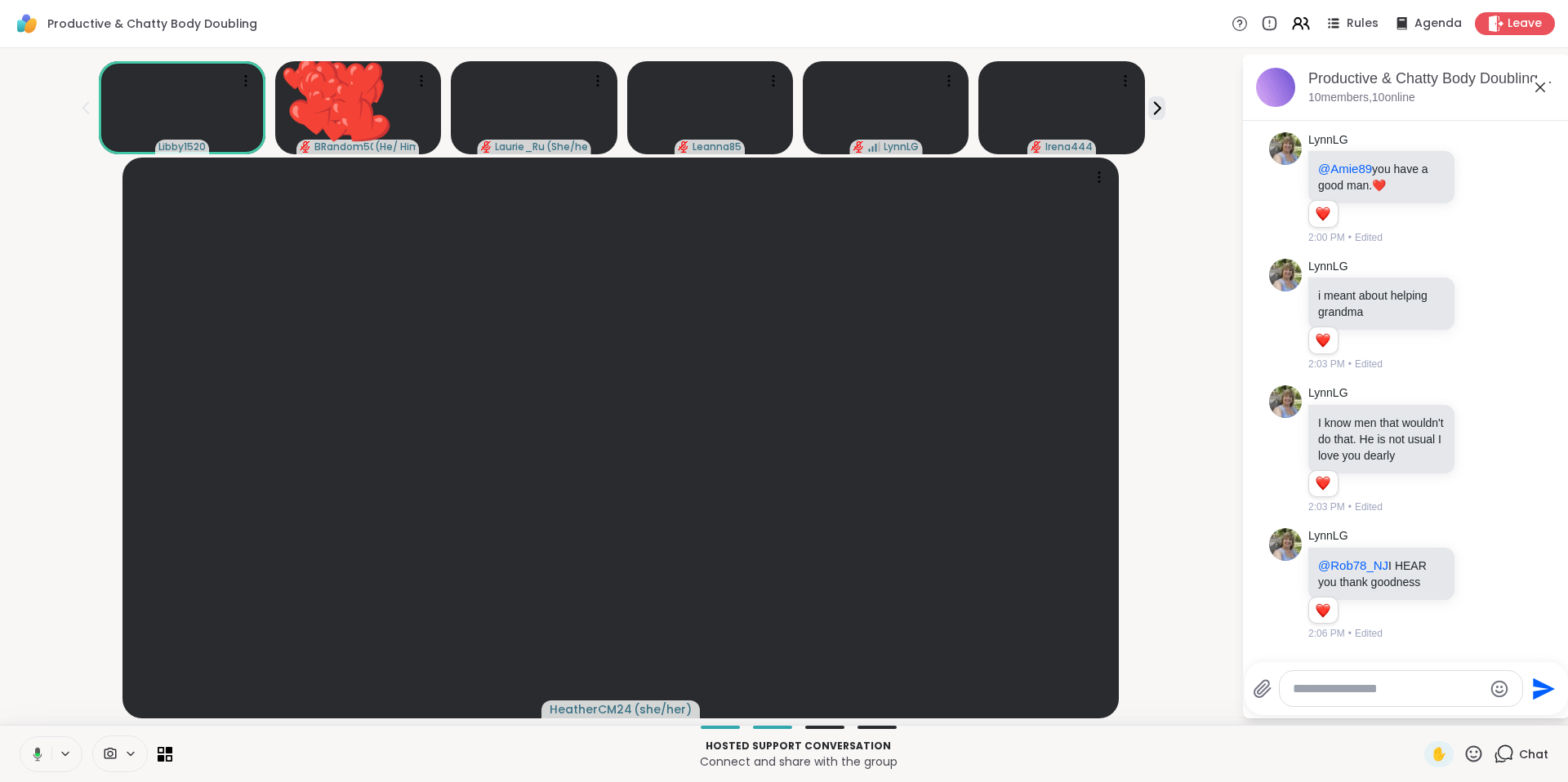
click at [32, 752] on icon at bounding box center [34, 753] width 14 height 14
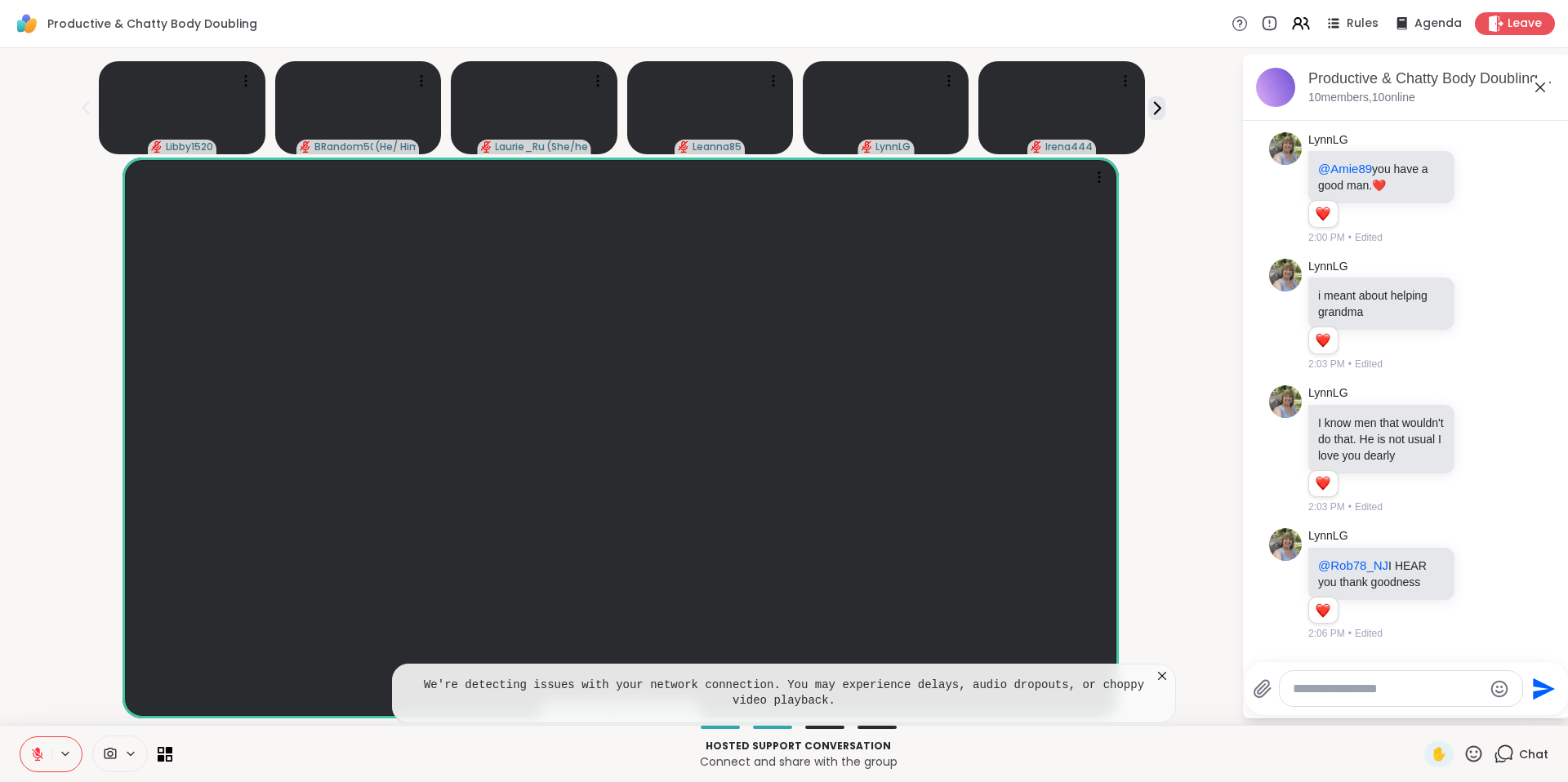
click at [35, 755] on icon at bounding box center [37, 753] width 14 height 14
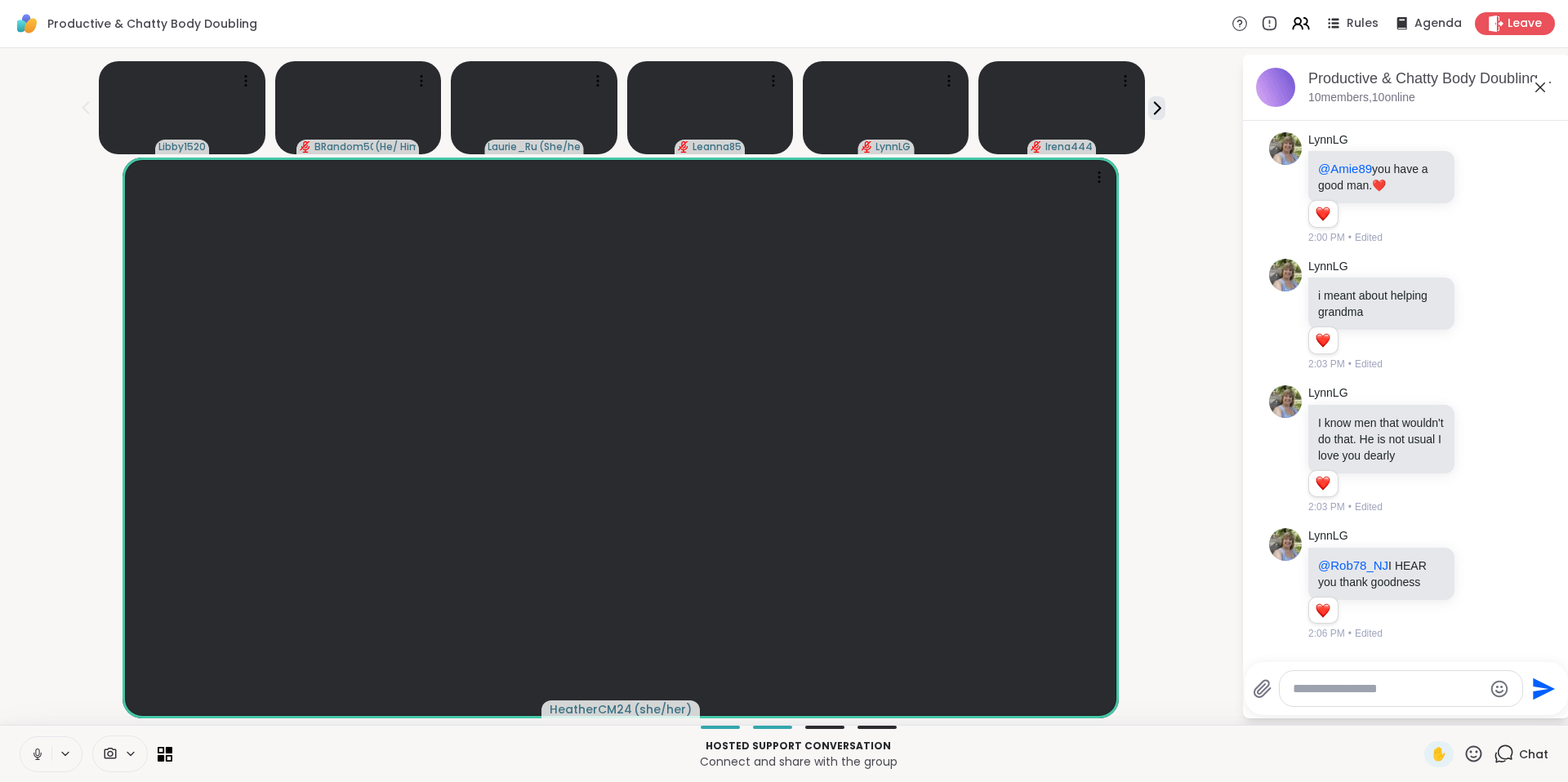
click at [36, 754] on icon at bounding box center [37, 752] width 4 height 8
click at [41, 752] on icon at bounding box center [37, 753] width 14 height 14
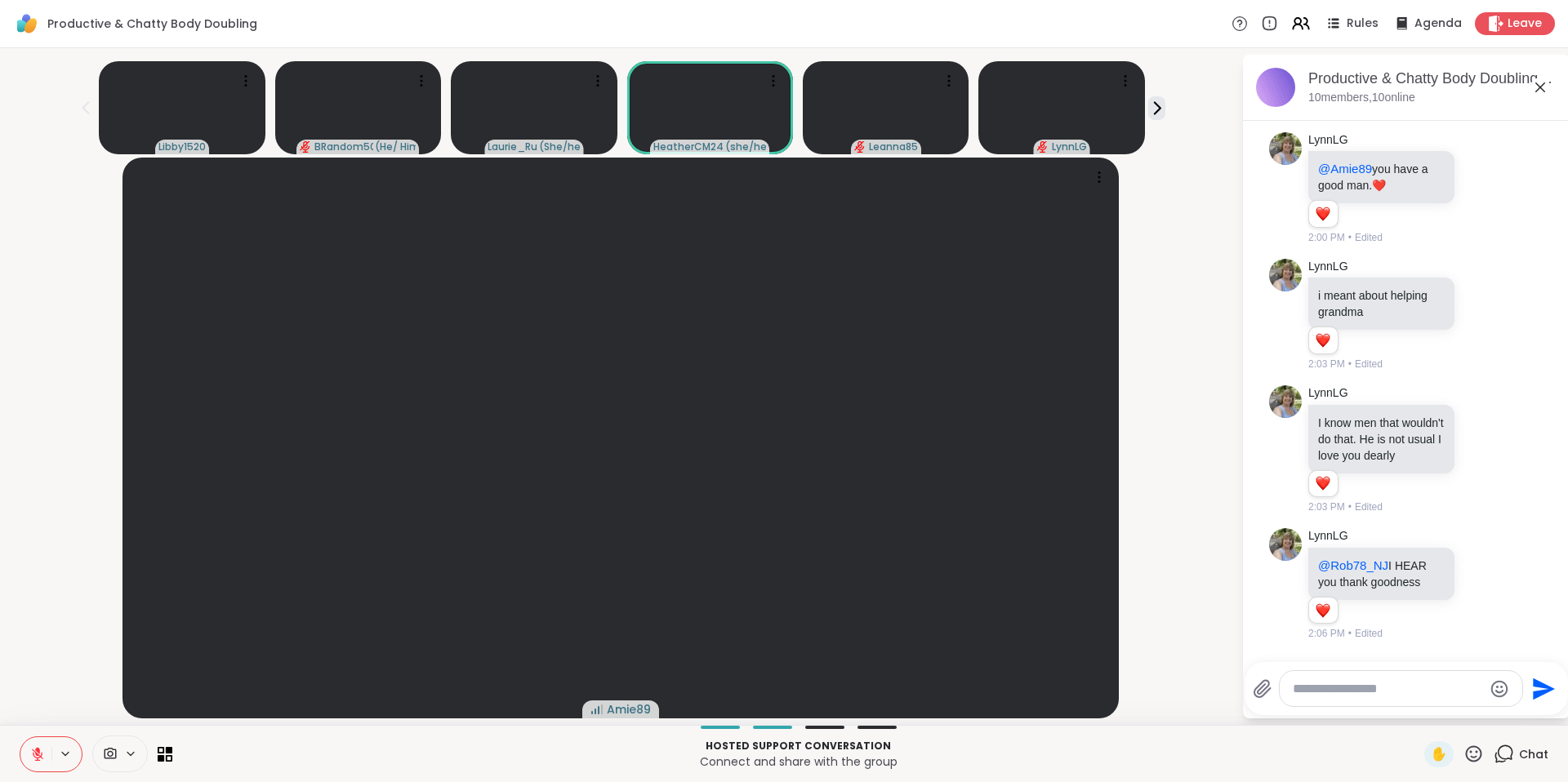
click at [40, 752] on icon at bounding box center [37, 753] width 14 height 14
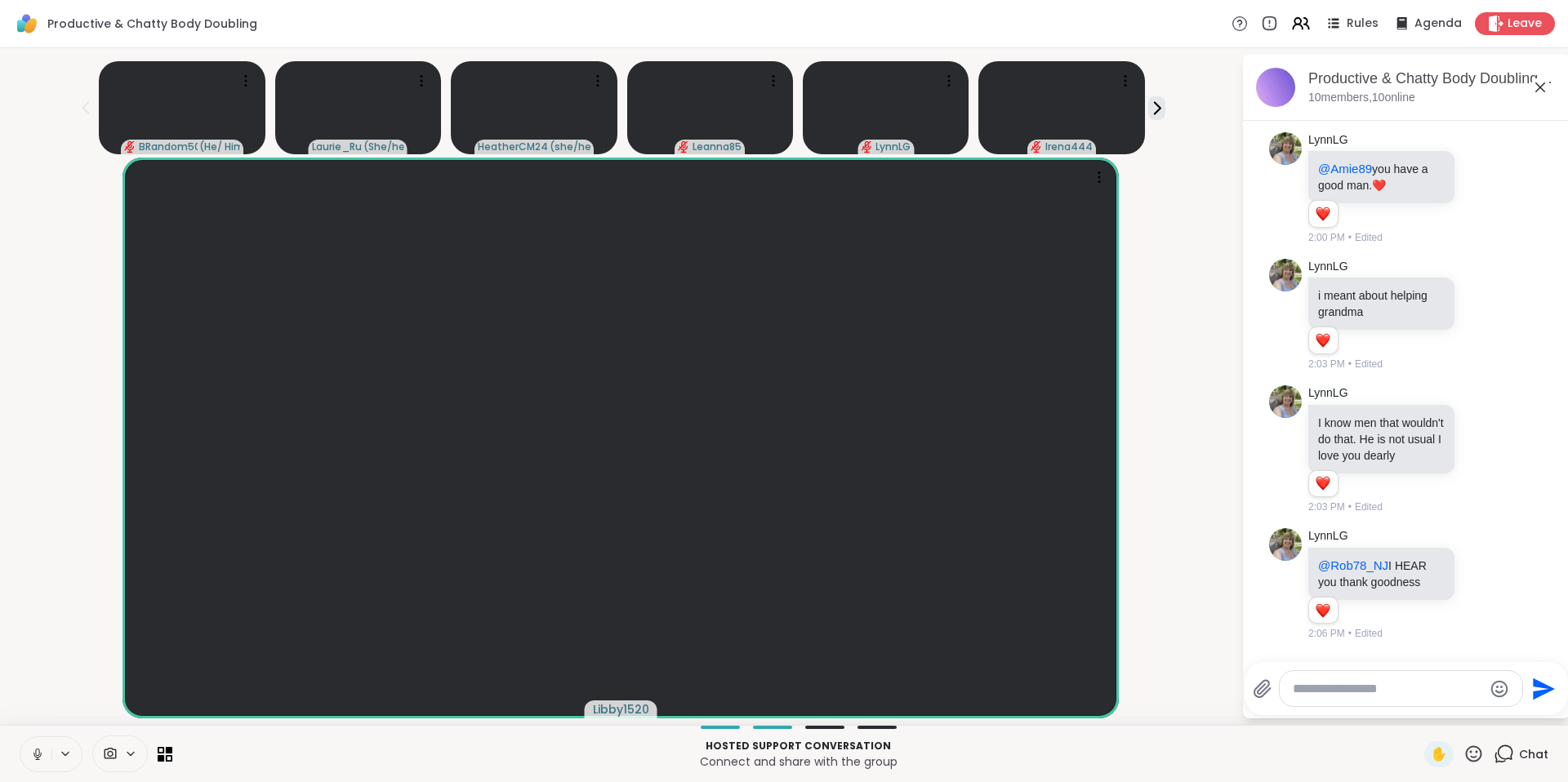
click at [29, 752] on button at bounding box center [35, 754] width 31 height 34
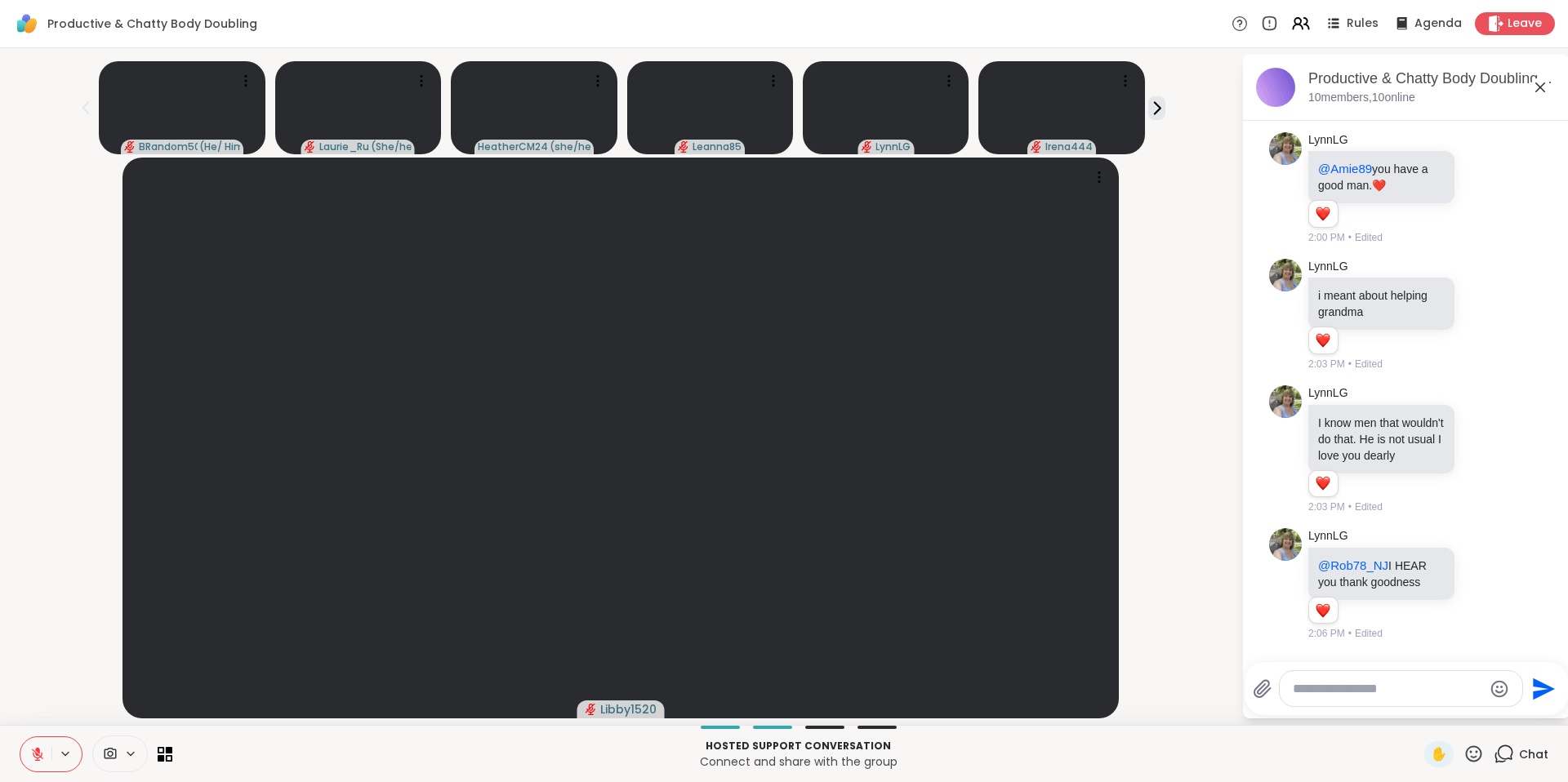
click at [36, 750] on icon at bounding box center [37, 750] width 5 height 7
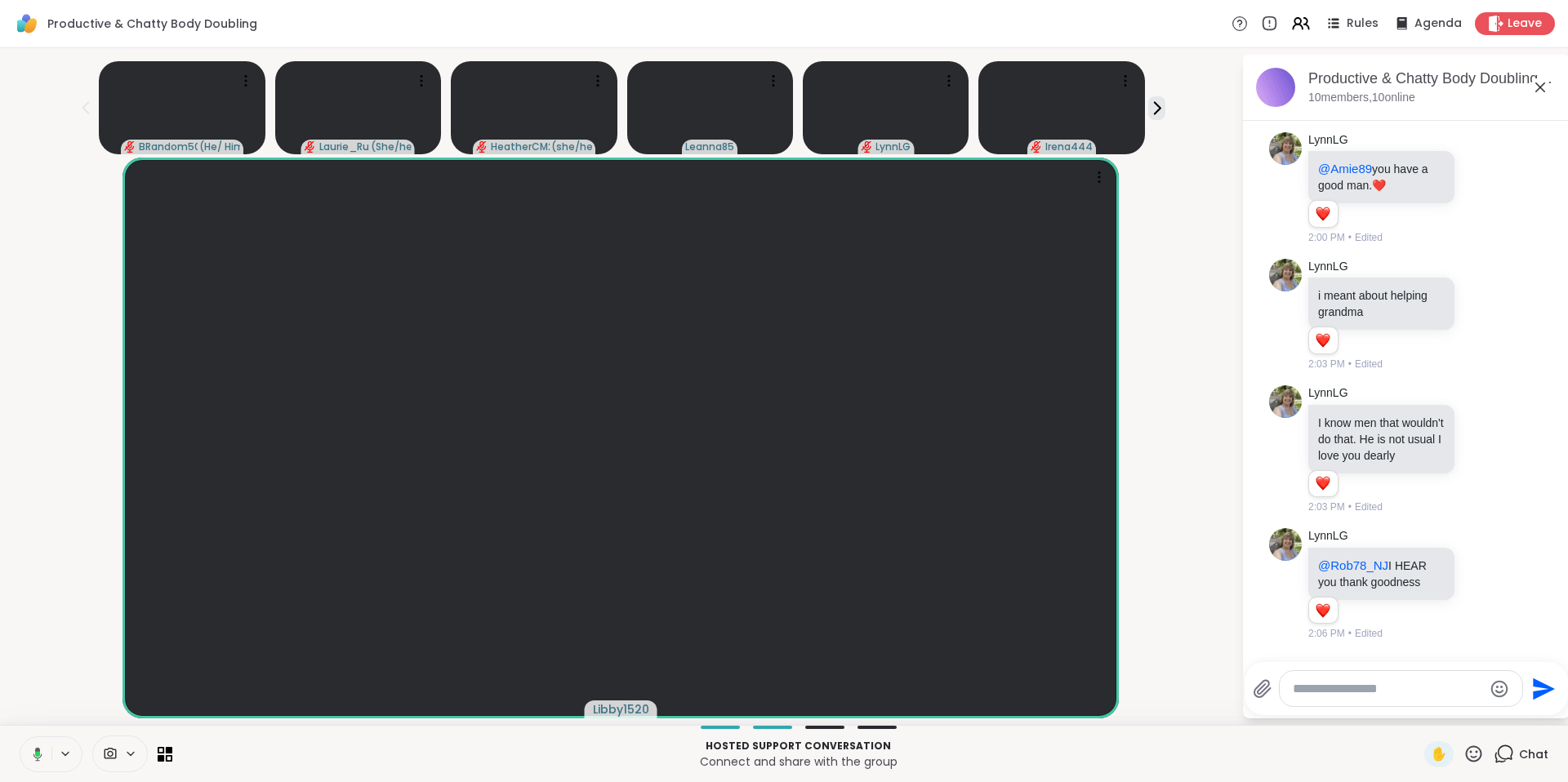
click at [34, 757] on icon at bounding box center [37, 753] width 9 height 14
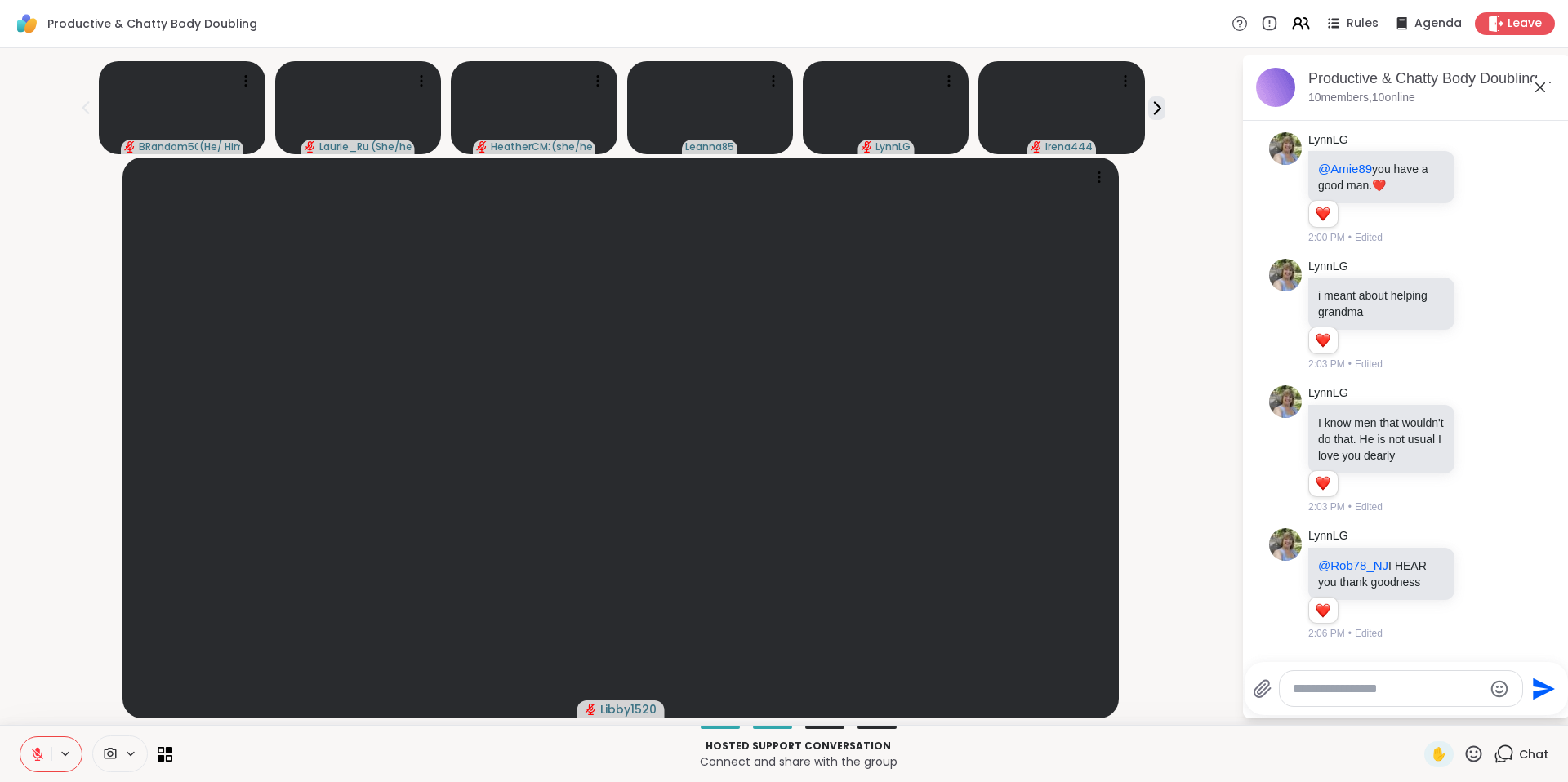
click at [33, 752] on icon at bounding box center [37, 753] width 14 height 14
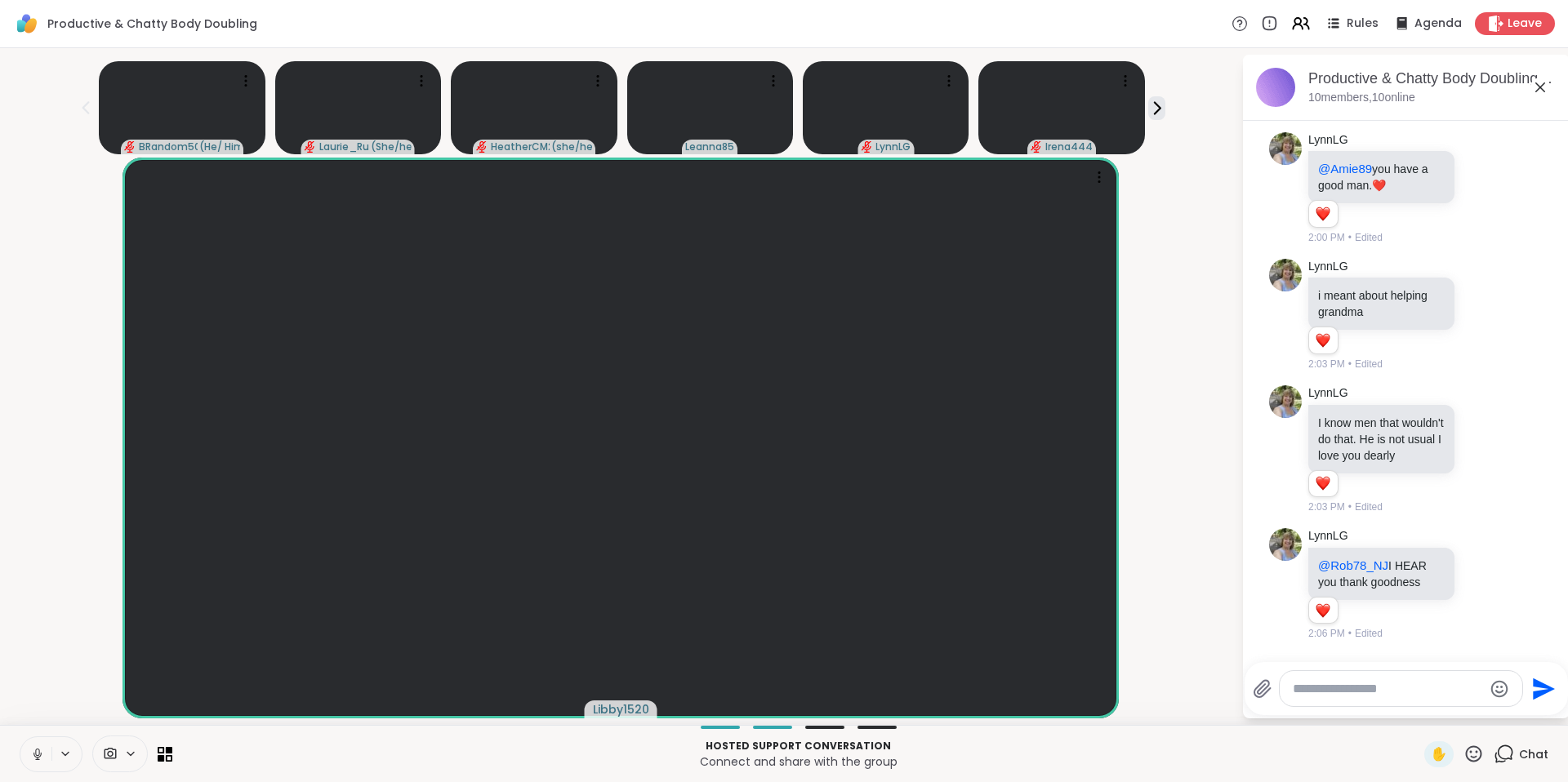
click at [35, 760] on icon at bounding box center [37, 753] width 14 height 14
click at [45, 750] on button at bounding box center [35, 754] width 31 height 34
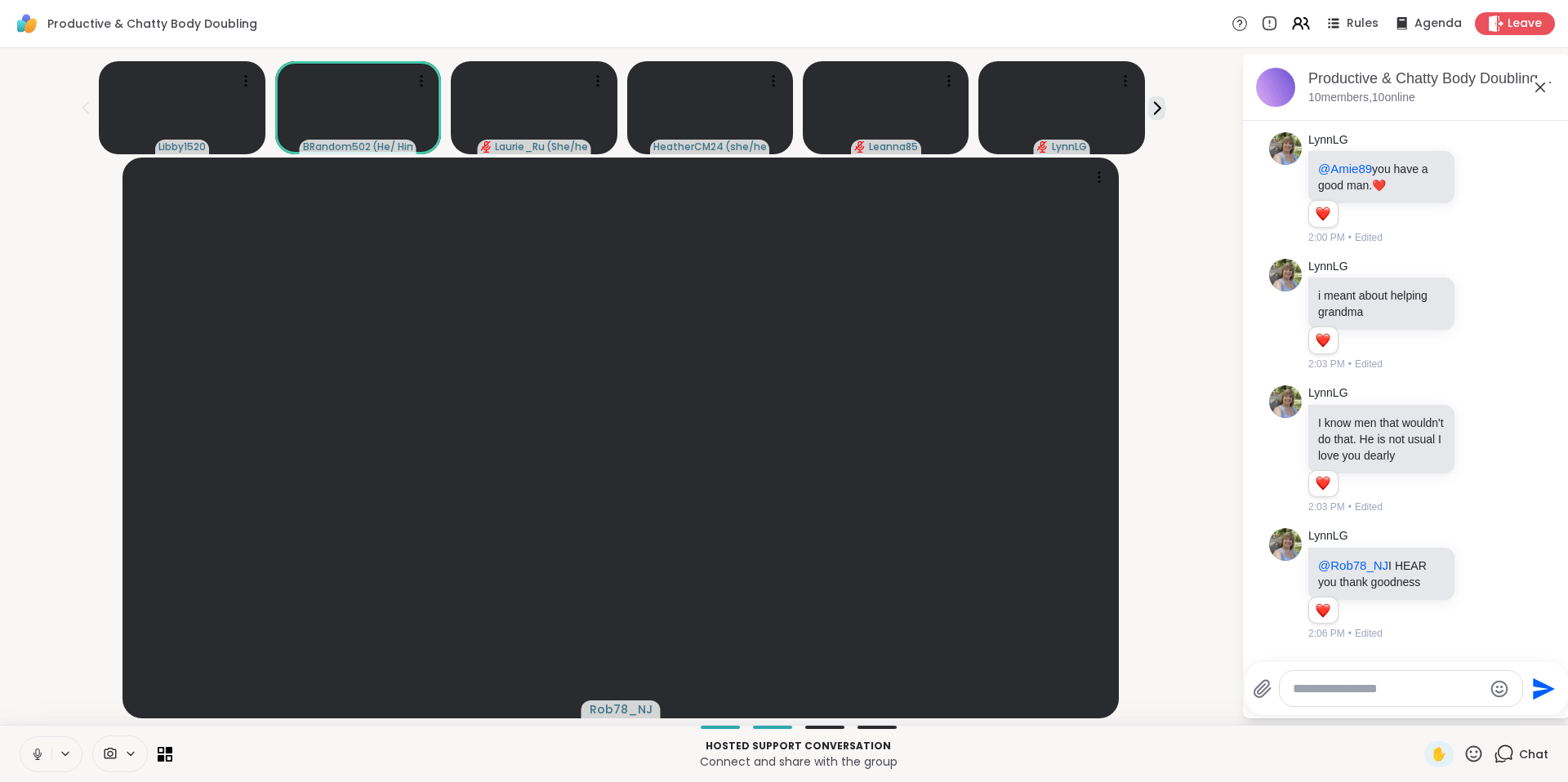
click at [1463, 754] on icon at bounding box center [1473, 753] width 20 height 20
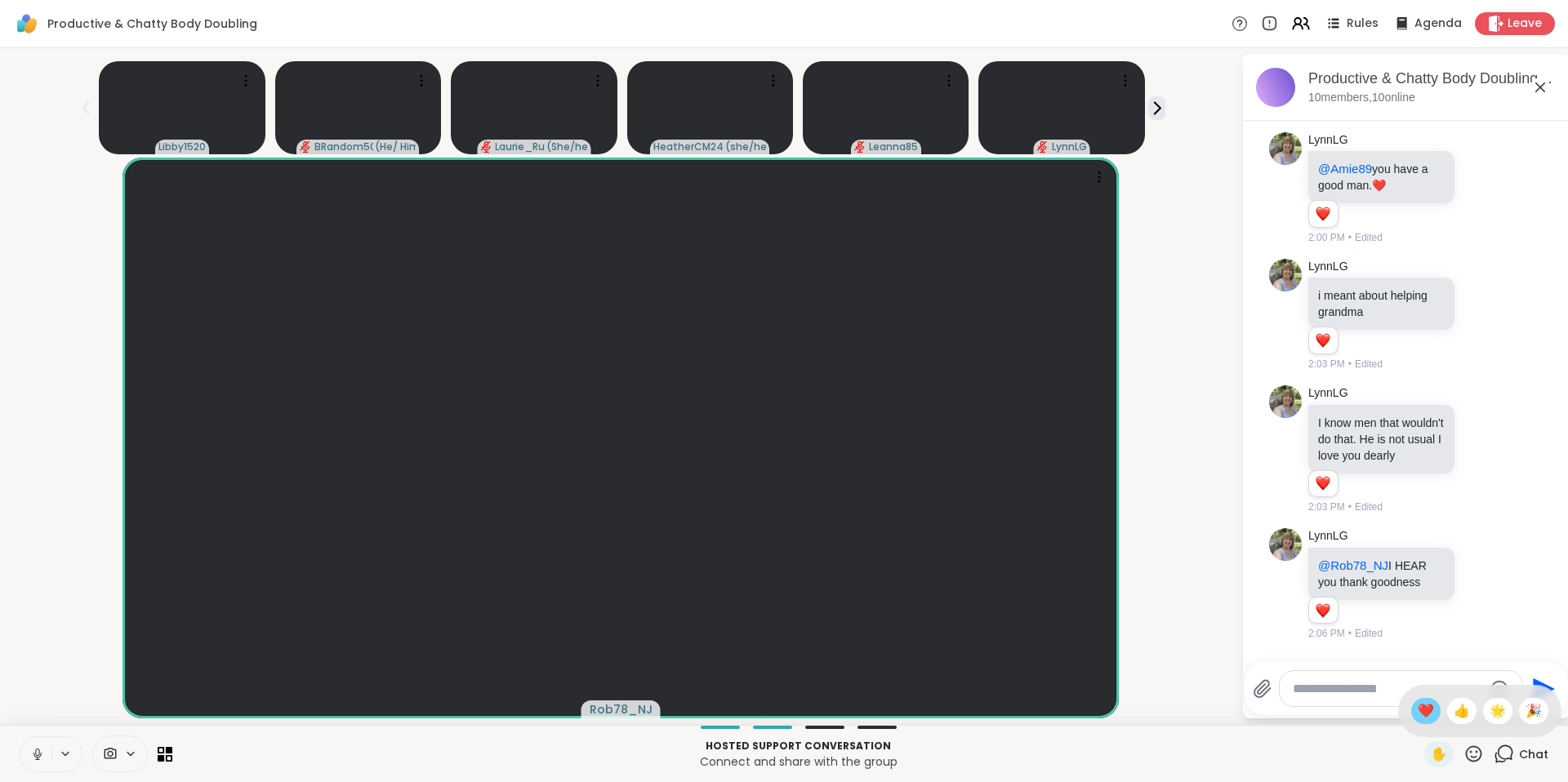
click at [1418, 716] on span "❤️" at bounding box center [1426, 711] width 16 height 20
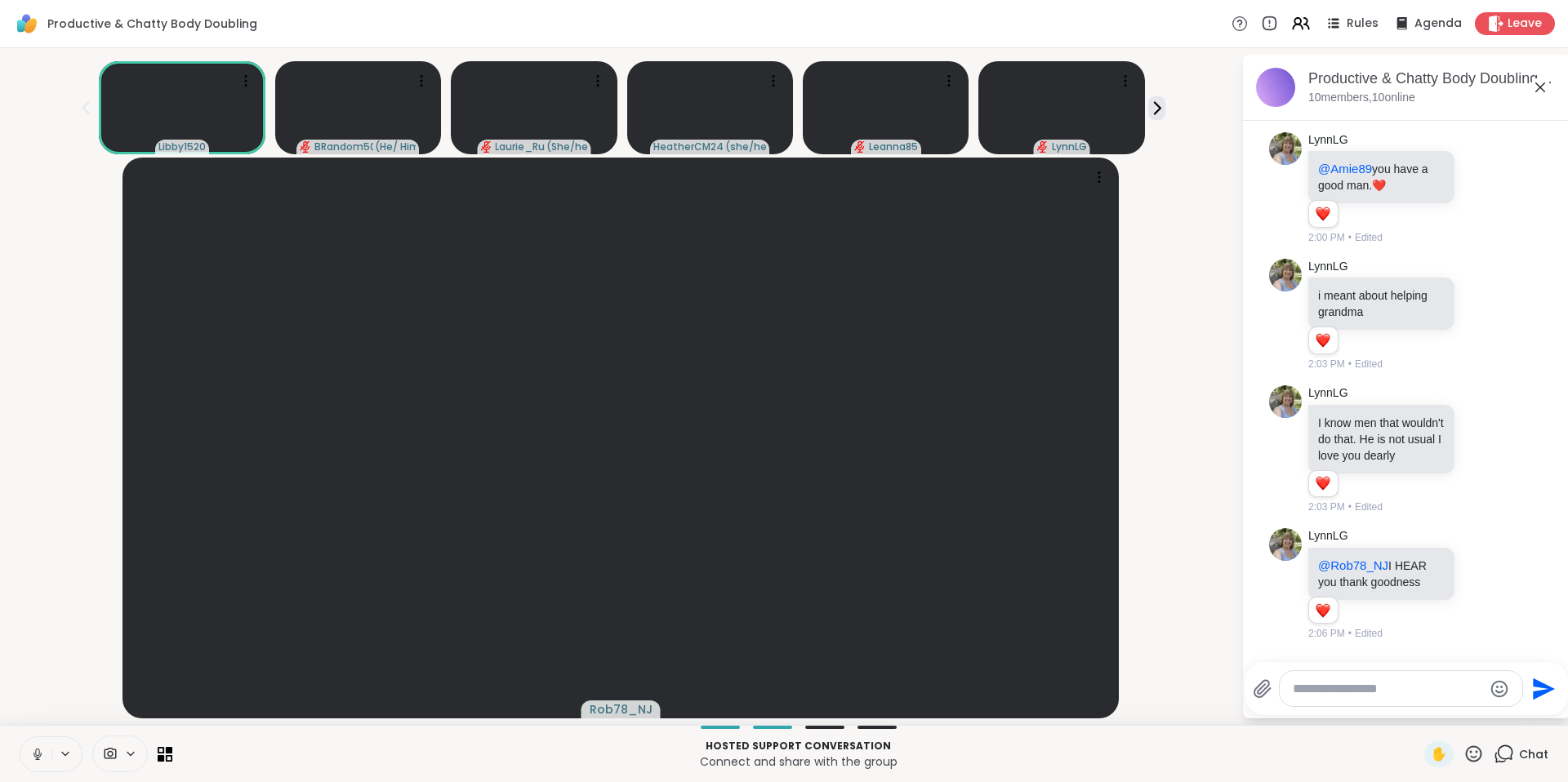
click at [38, 750] on icon at bounding box center [37, 752] width 4 height 8
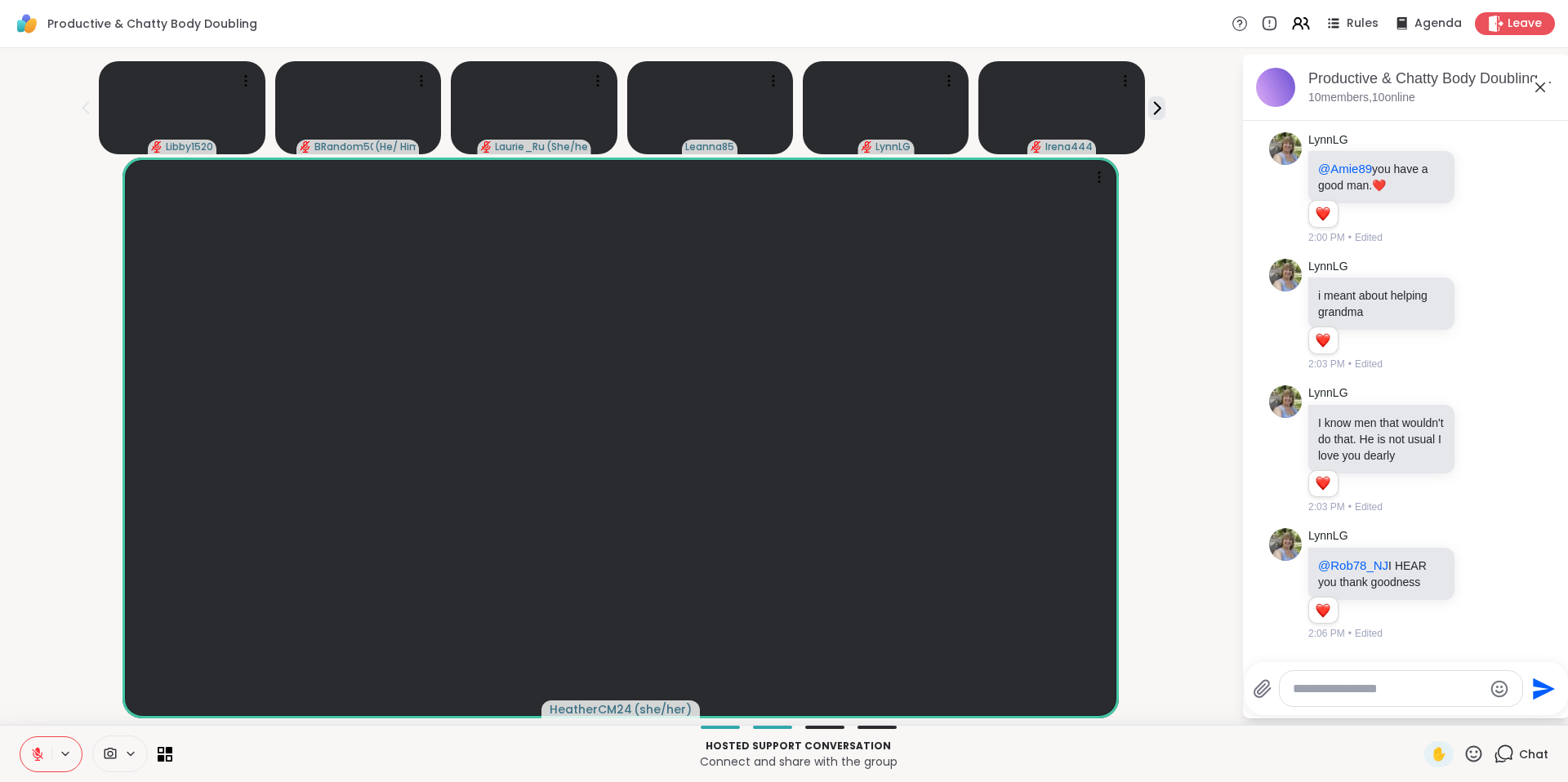
click at [38, 753] on icon at bounding box center [37, 753] width 14 height 14
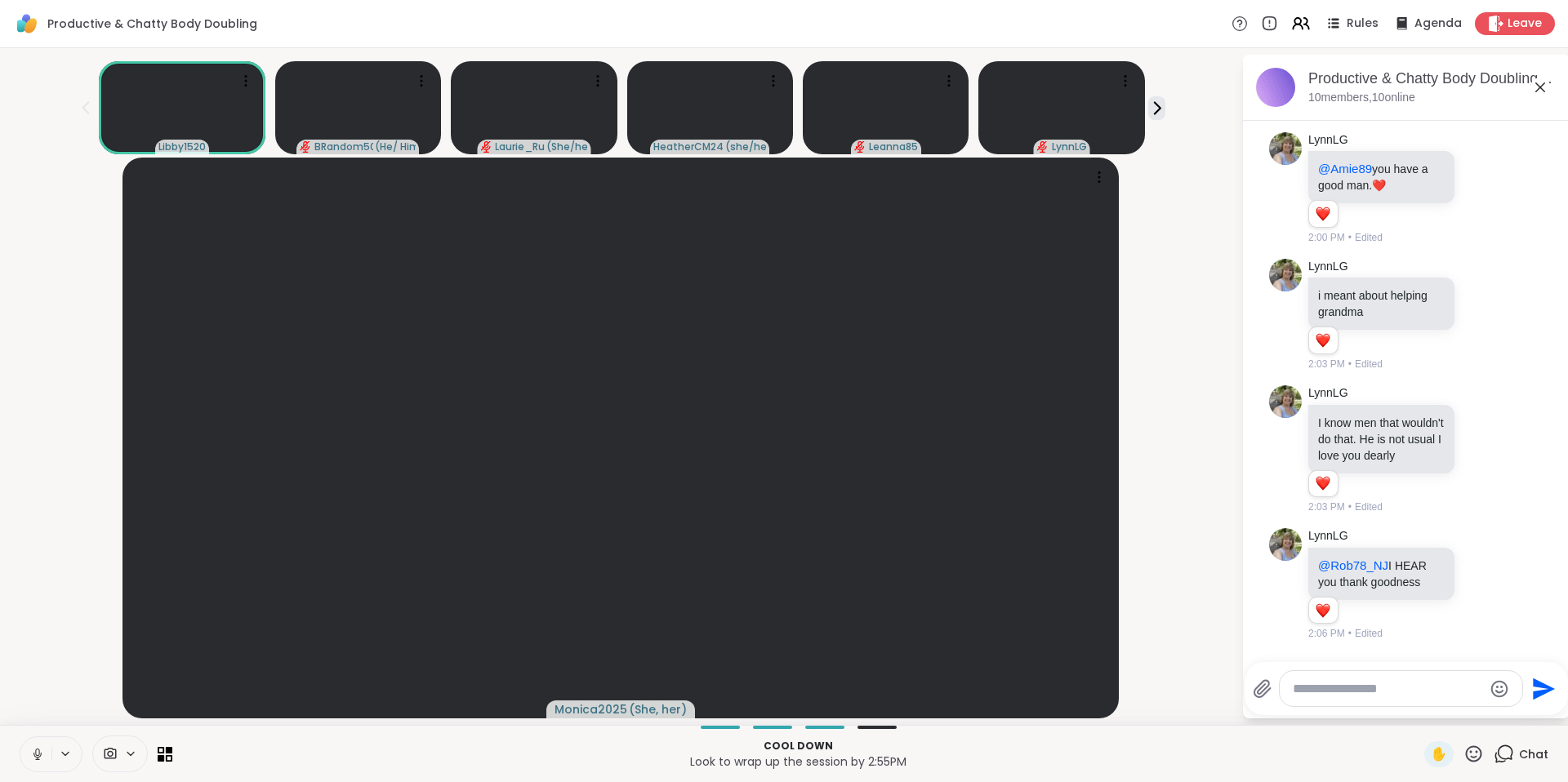
click at [40, 757] on icon at bounding box center [37, 753] width 14 height 14
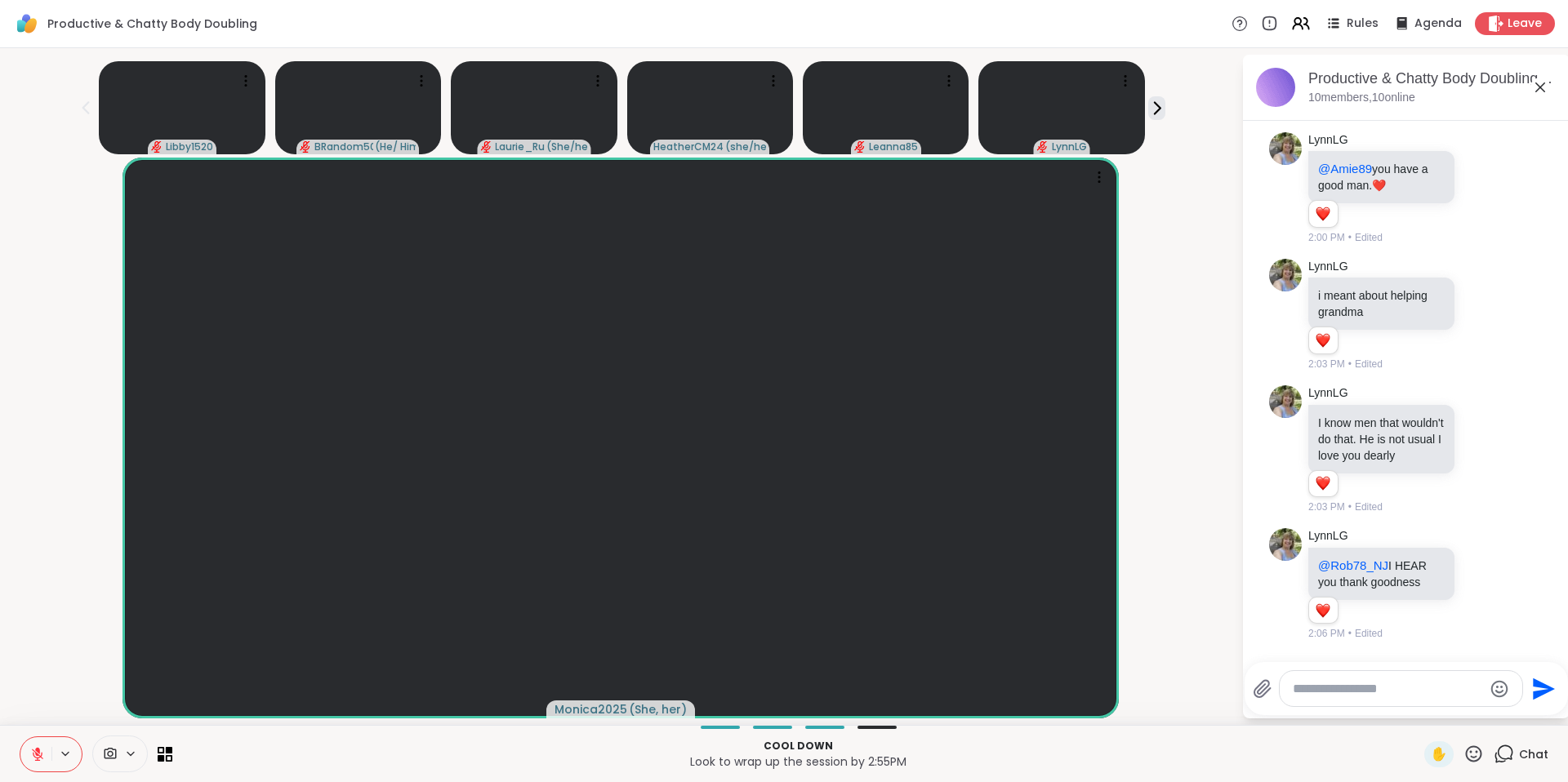
click at [40, 757] on icon at bounding box center [37, 754] width 11 height 11
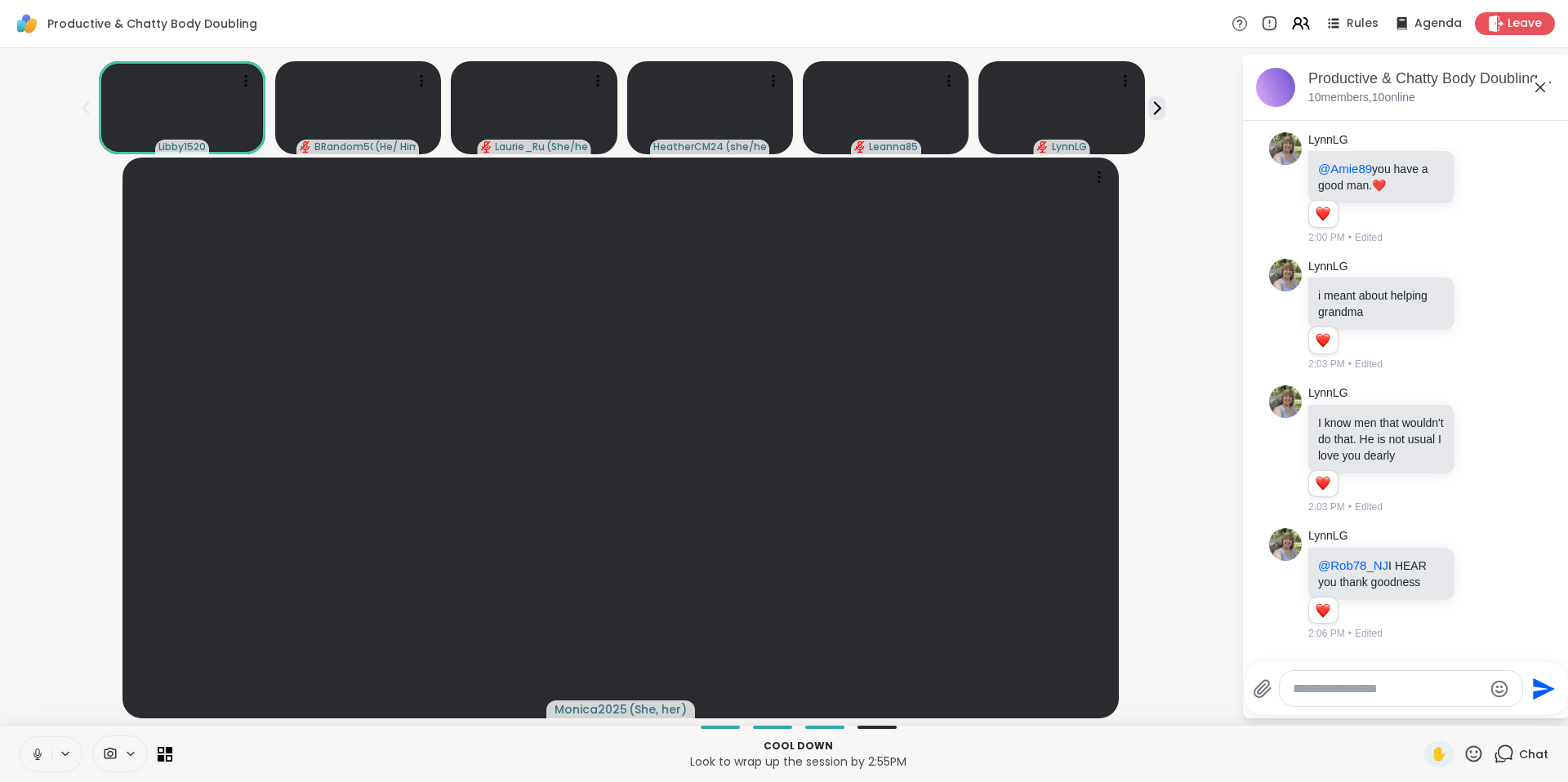
click at [24, 760] on button at bounding box center [35, 754] width 31 height 34
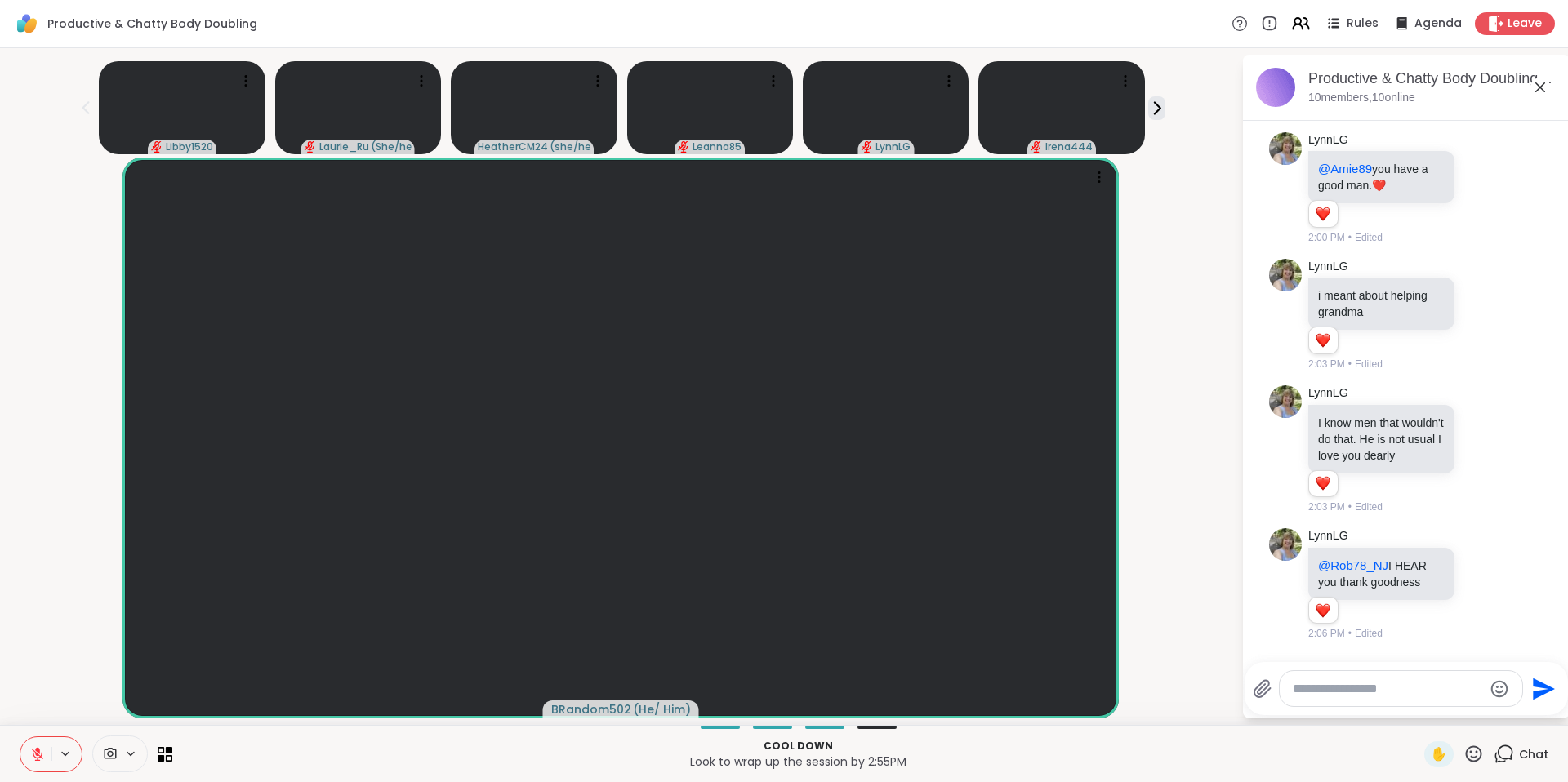
click at [1466, 758] on icon at bounding box center [1473, 753] width 20 height 20
click at [1421, 710] on span "❤️" at bounding box center [1426, 711] width 16 height 20
click at [1463, 749] on icon at bounding box center [1473, 753] width 20 height 20
click at [1457, 713] on span "👍" at bounding box center [1461, 711] width 16 height 20
click at [36, 757] on icon at bounding box center [37, 754] width 11 height 11
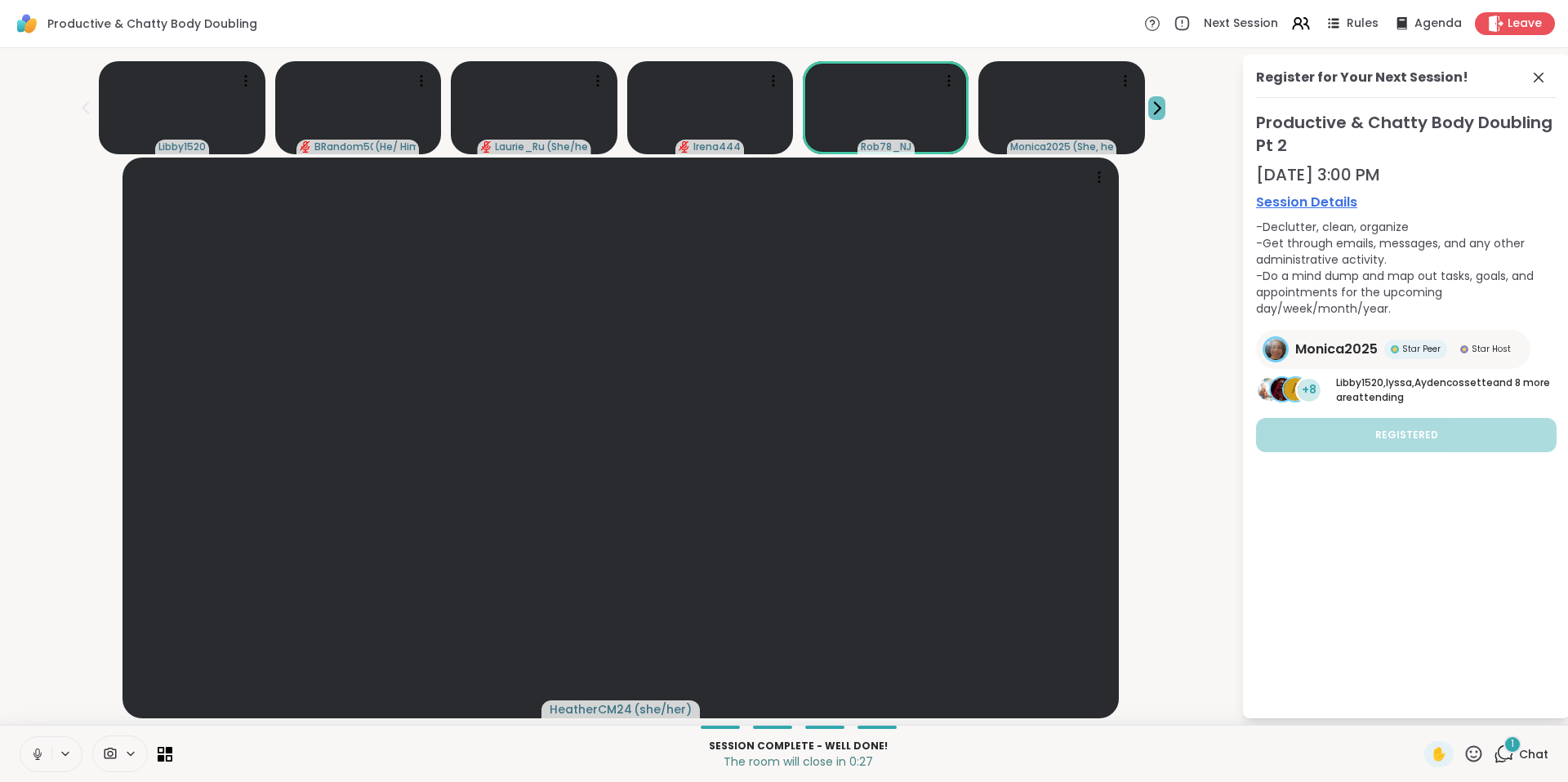
click at [1148, 104] on icon at bounding box center [1156, 108] width 17 height 17
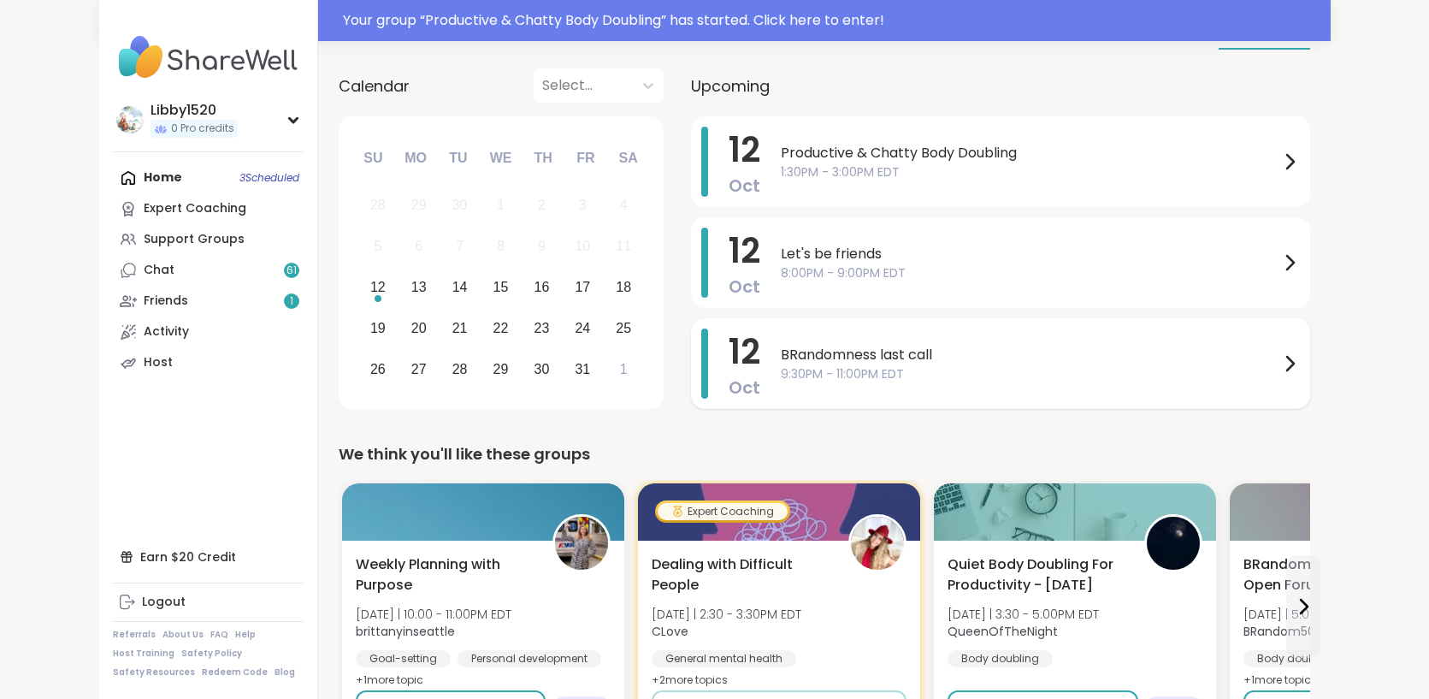
scroll to position [197, 0]
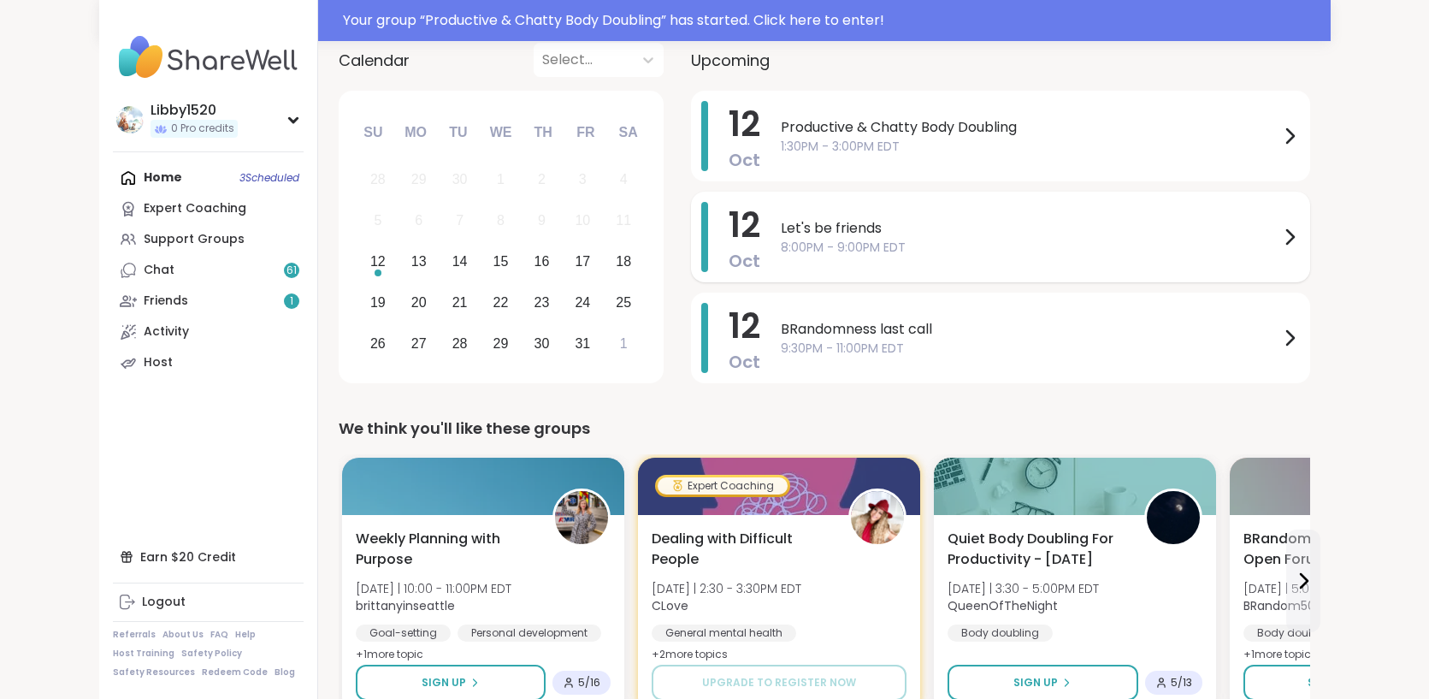
click at [1300, 232] on icon at bounding box center [1289, 237] width 21 height 21
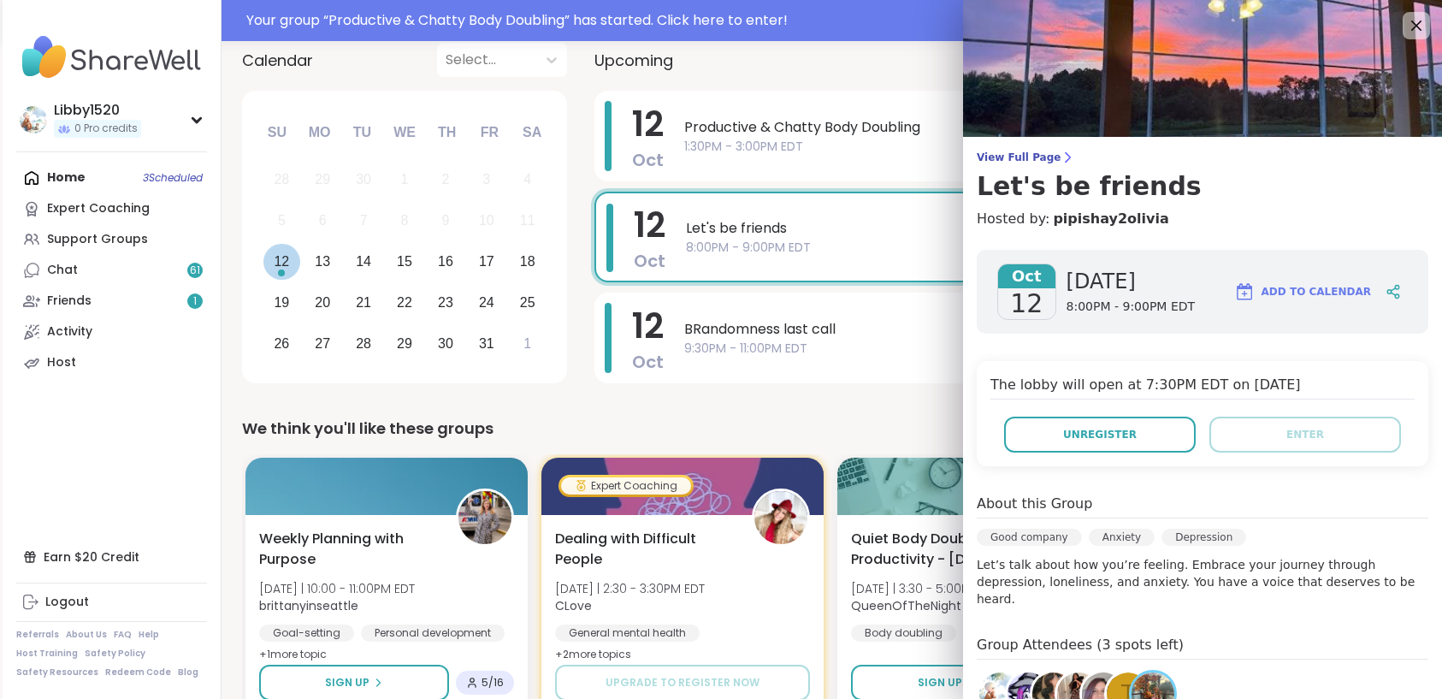
click at [286, 257] on div "12" at bounding box center [281, 261] width 15 height 23
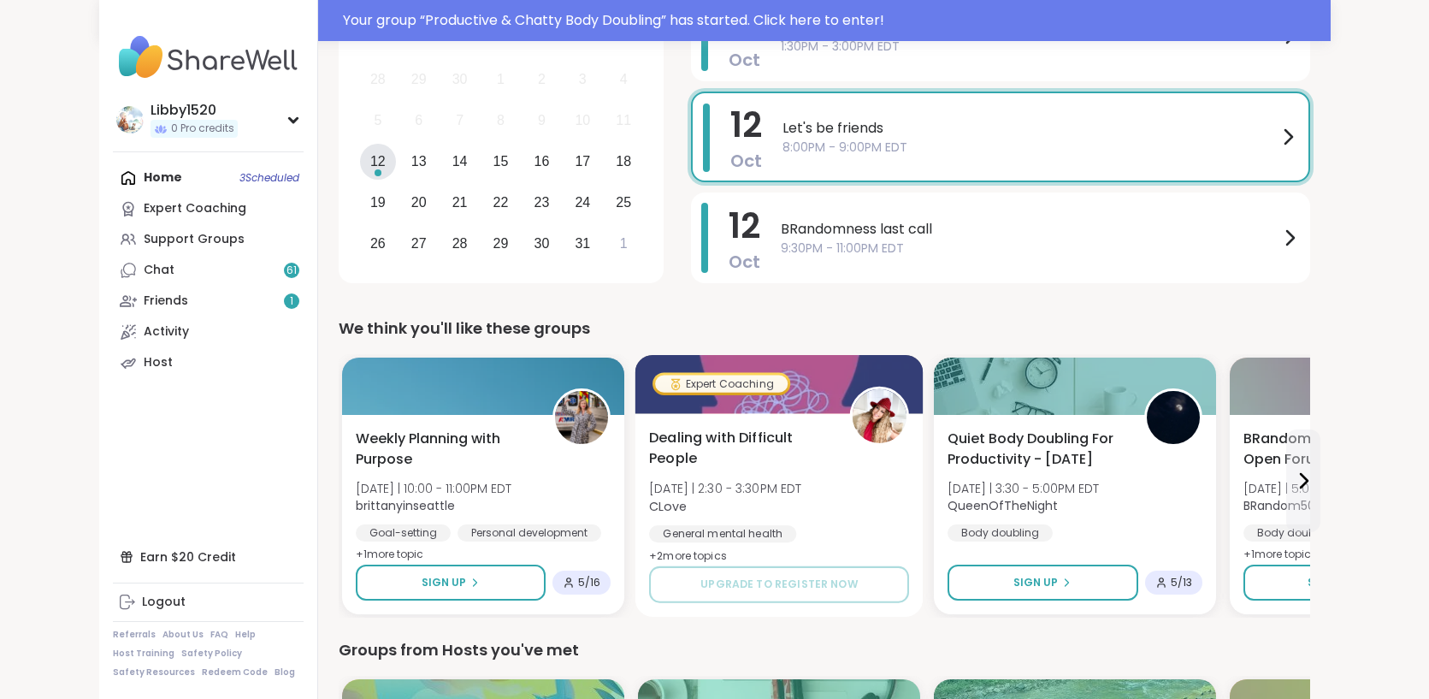
scroll to position [525, 0]
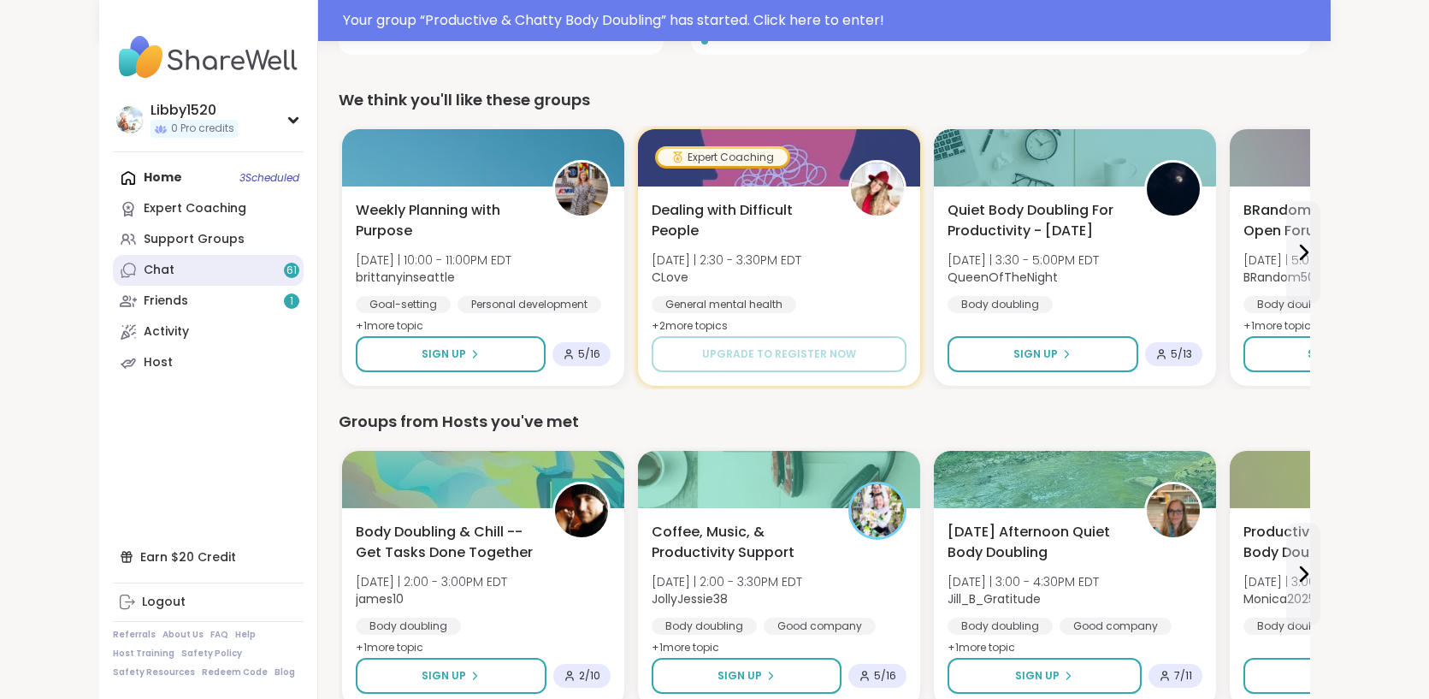
click at [113, 279] on link "Chat 61" at bounding box center [208, 270] width 191 height 31
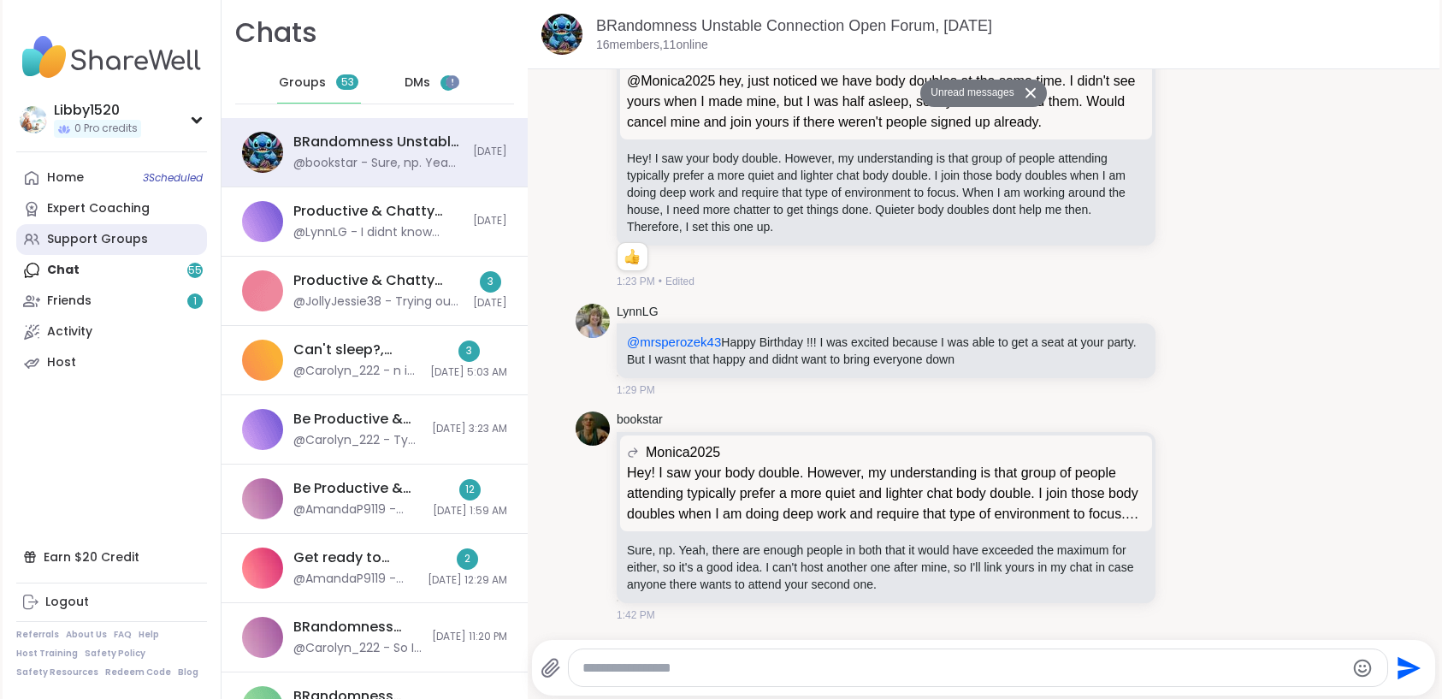
click at [102, 238] on div "Support Groups" at bounding box center [97, 239] width 101 height 17
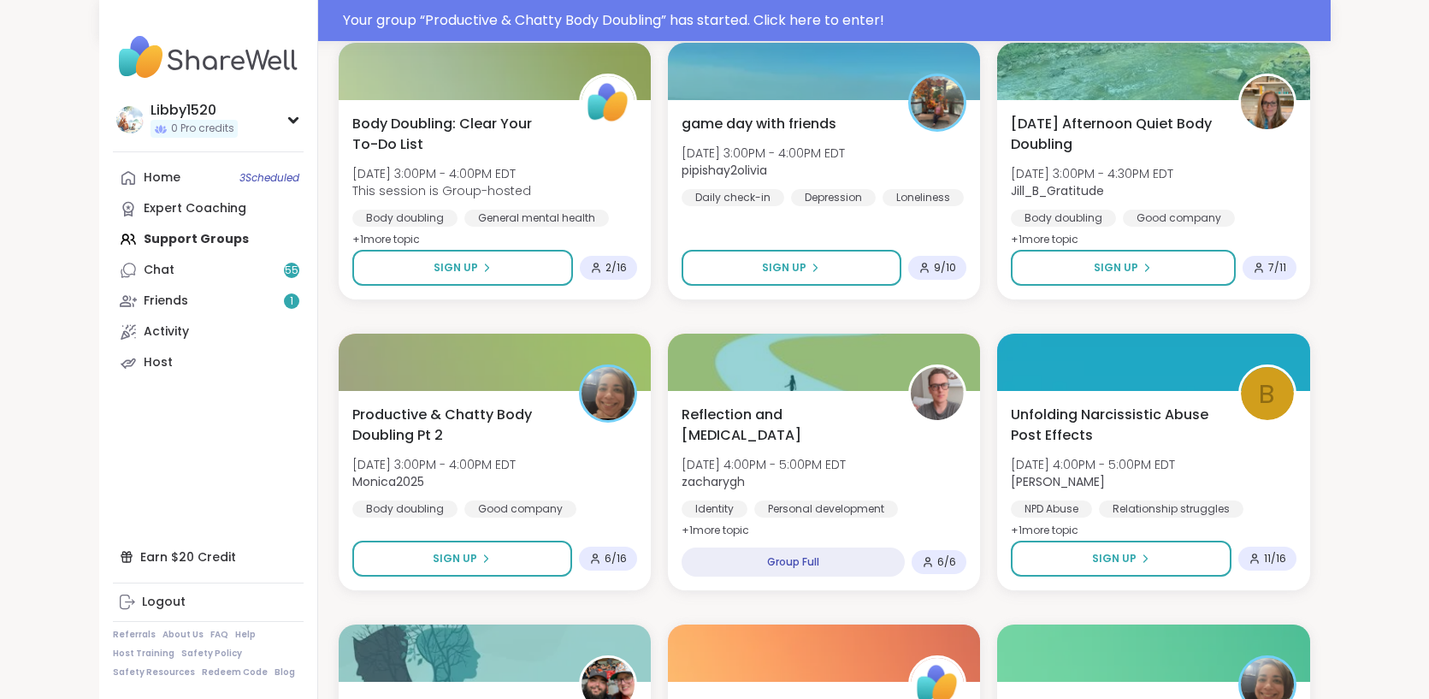
scroll to position [1434, 0]
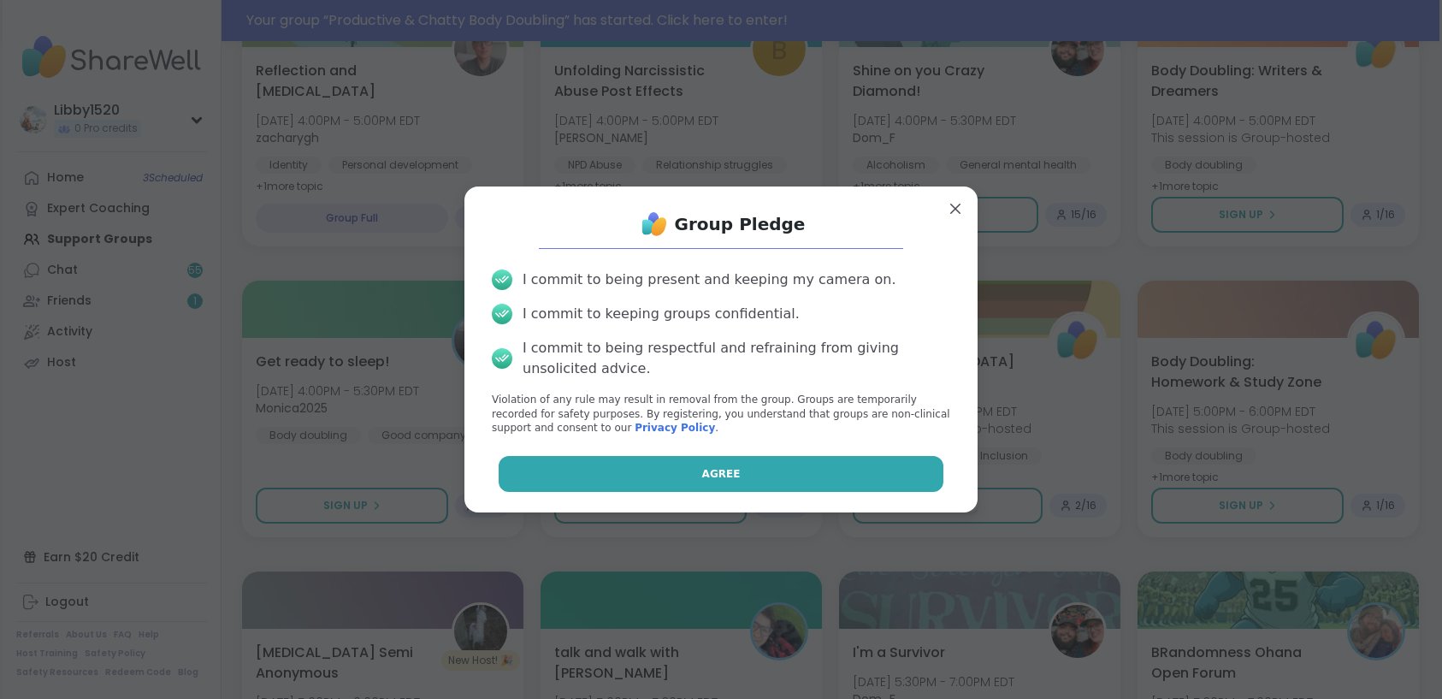
click at [616, 467] on button "Agree" at bounding box center [722, 474] width 446 height 36
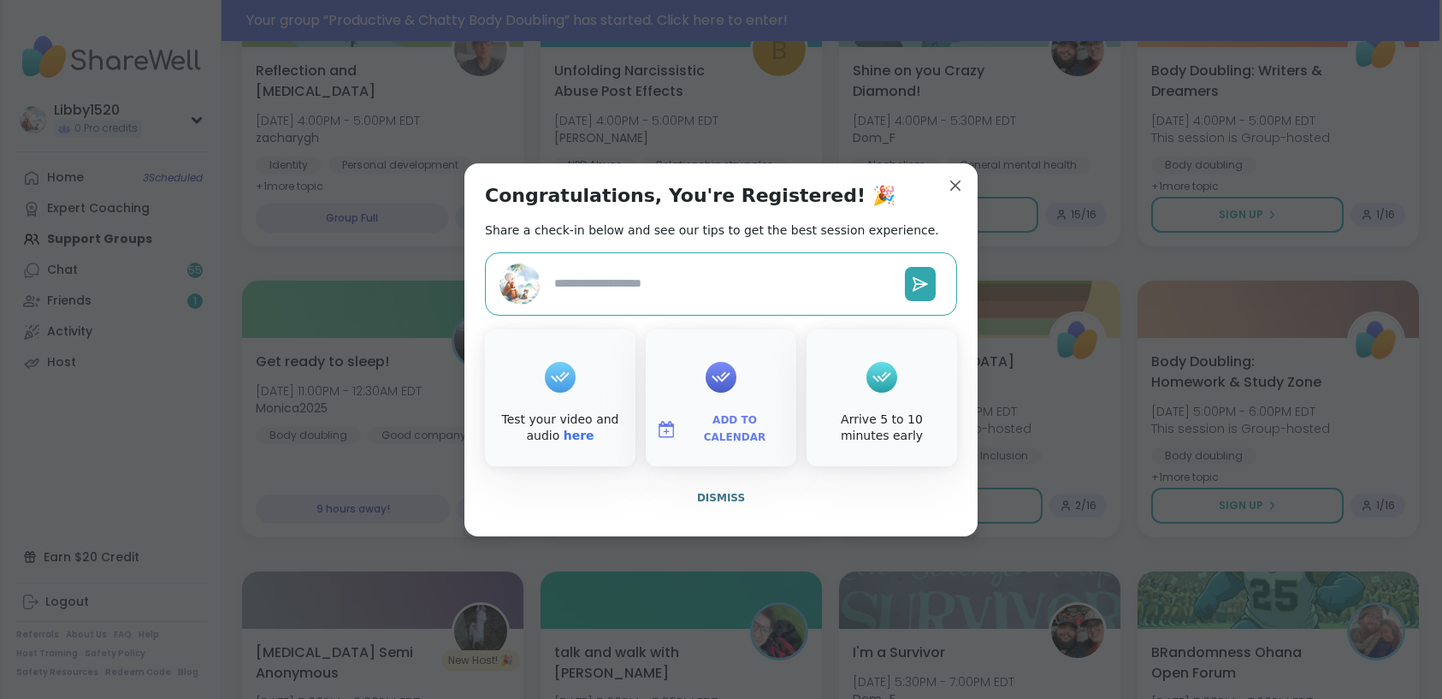
type textarea "*"
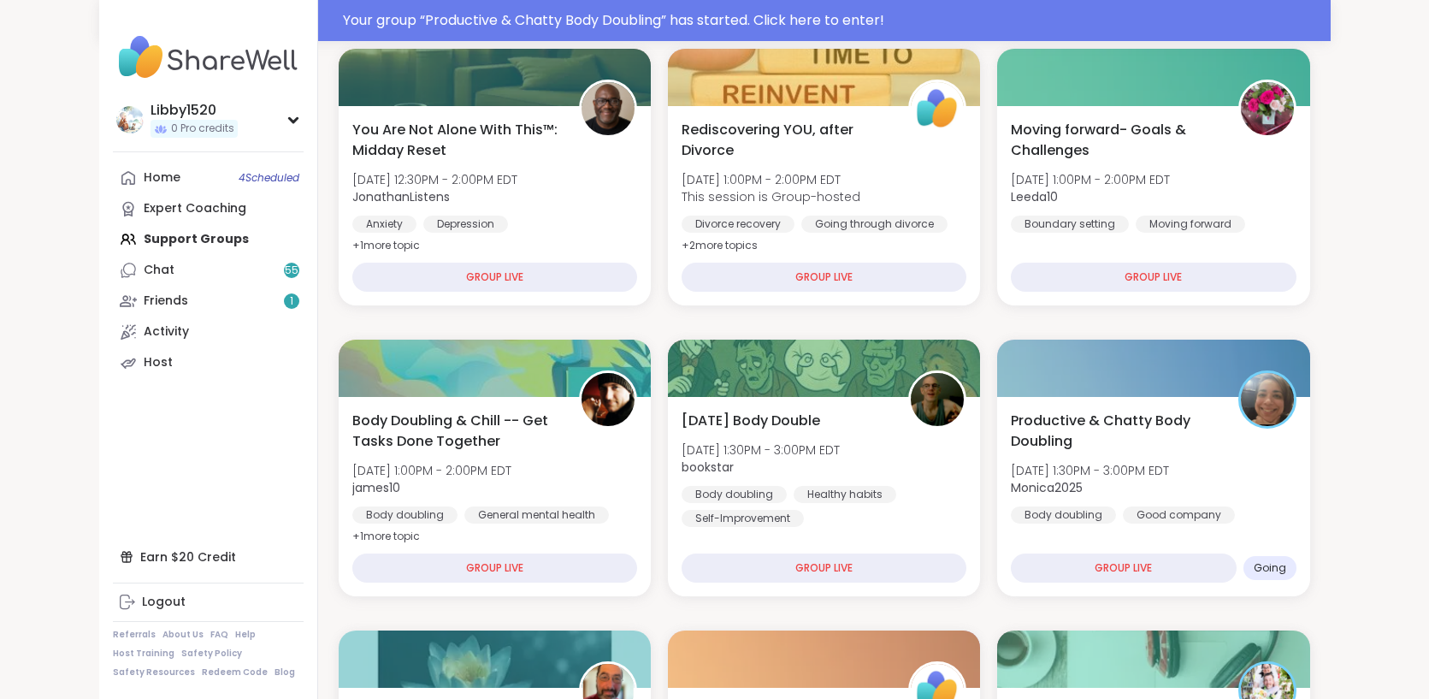
scroll to position [0, 0]
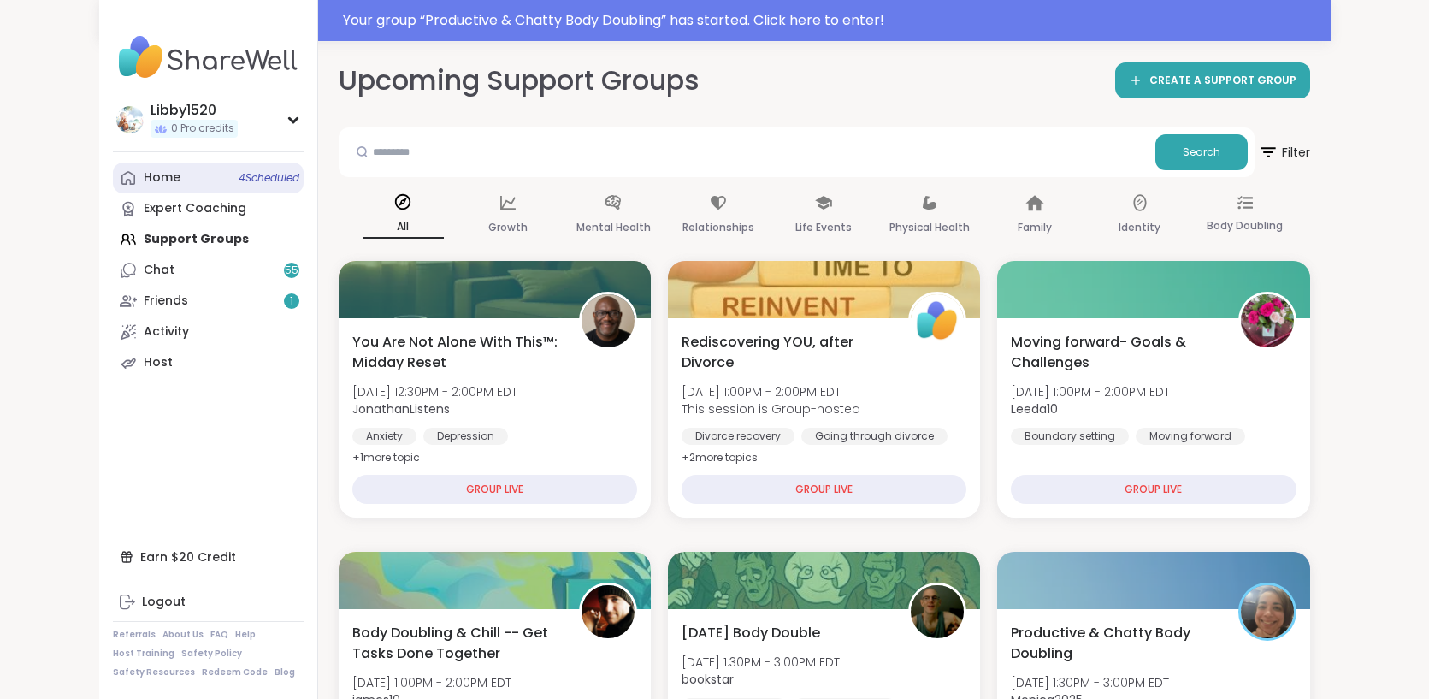
click at [144, 182] on div "Home 4 Scheduled" at bounding box center [162, 177] width 37 height 17
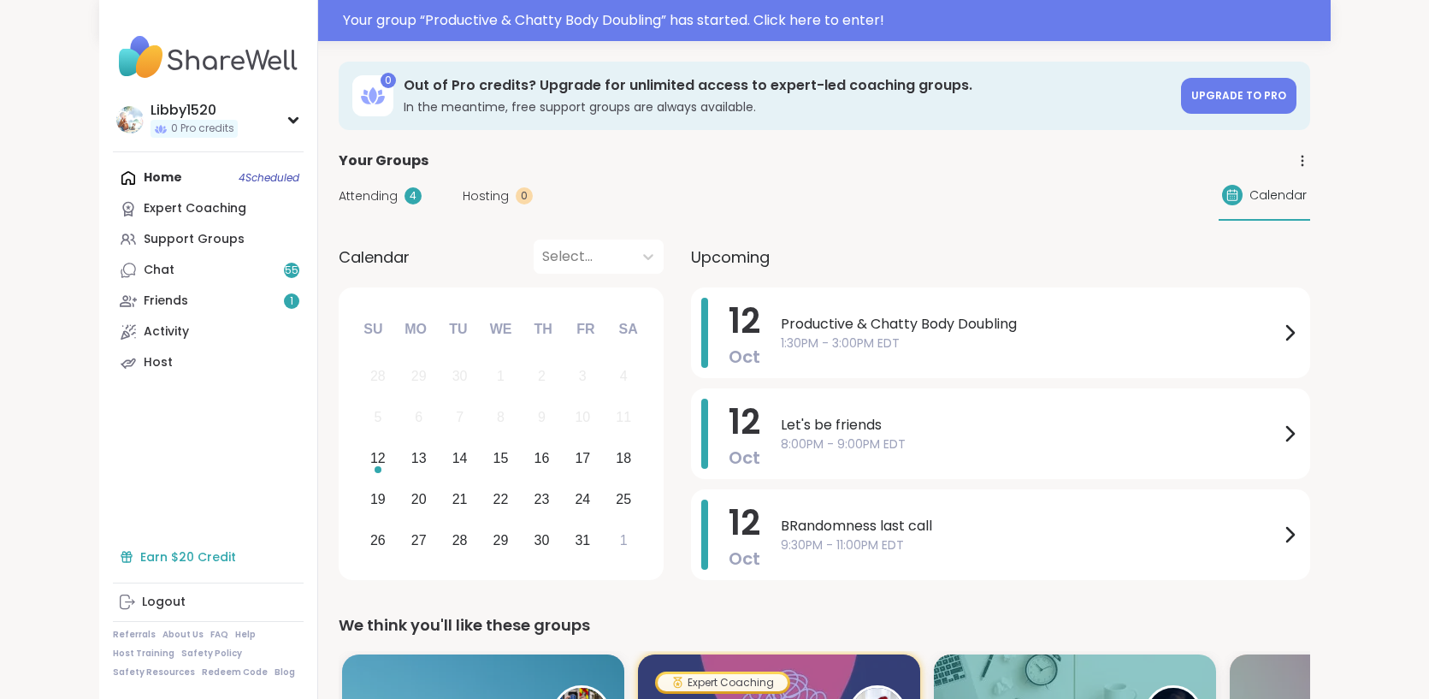
click at [113, 551] on div "Earn $20 Credit" at bounding box center [208, 556] width 191 height 31
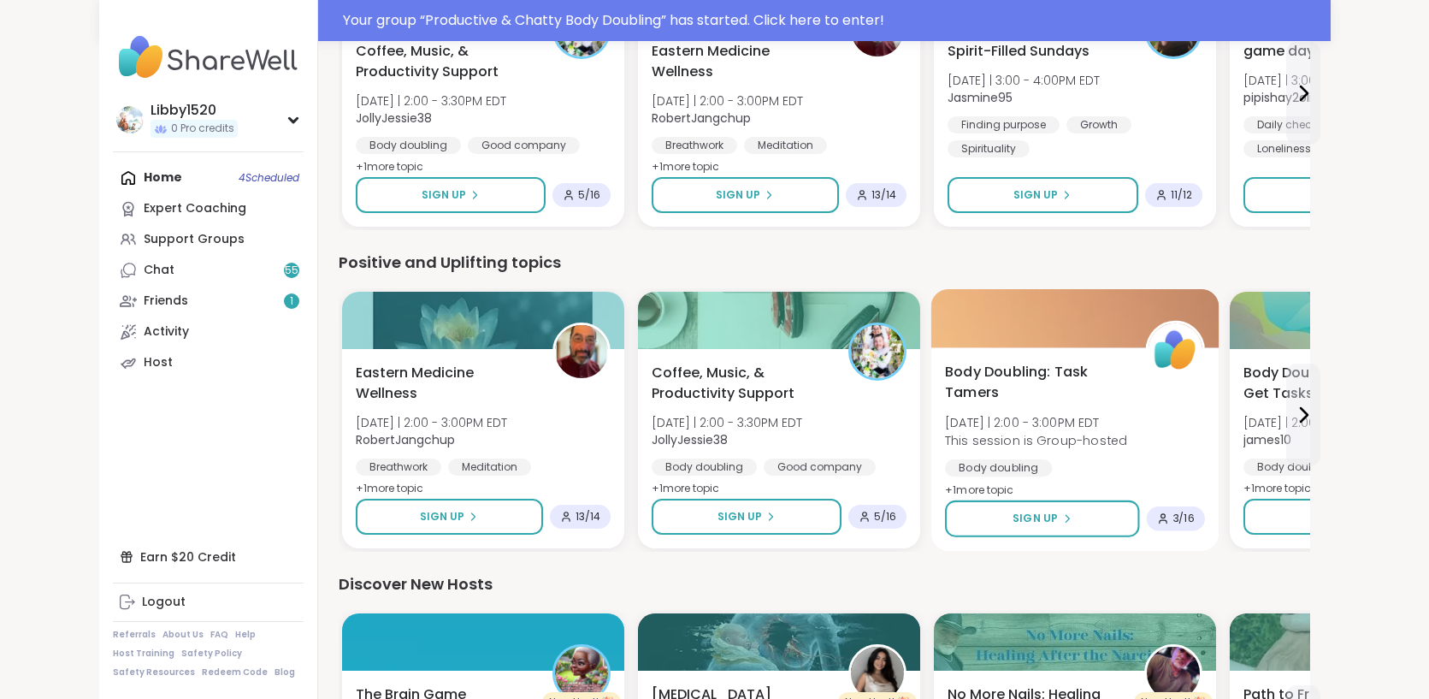
scroll to position [1661, 0]
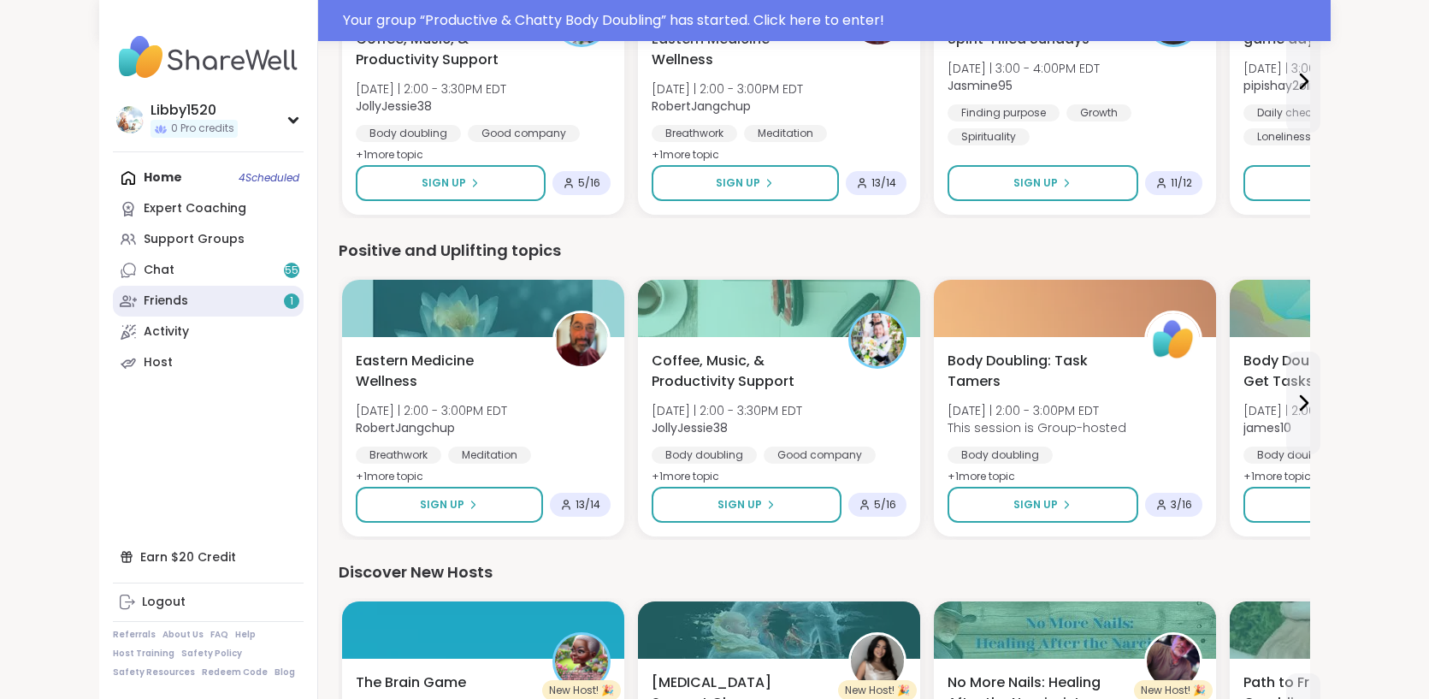
click at [158, 297] on link "Friends 1" at bounding box center [208, 301] width 191 height 31
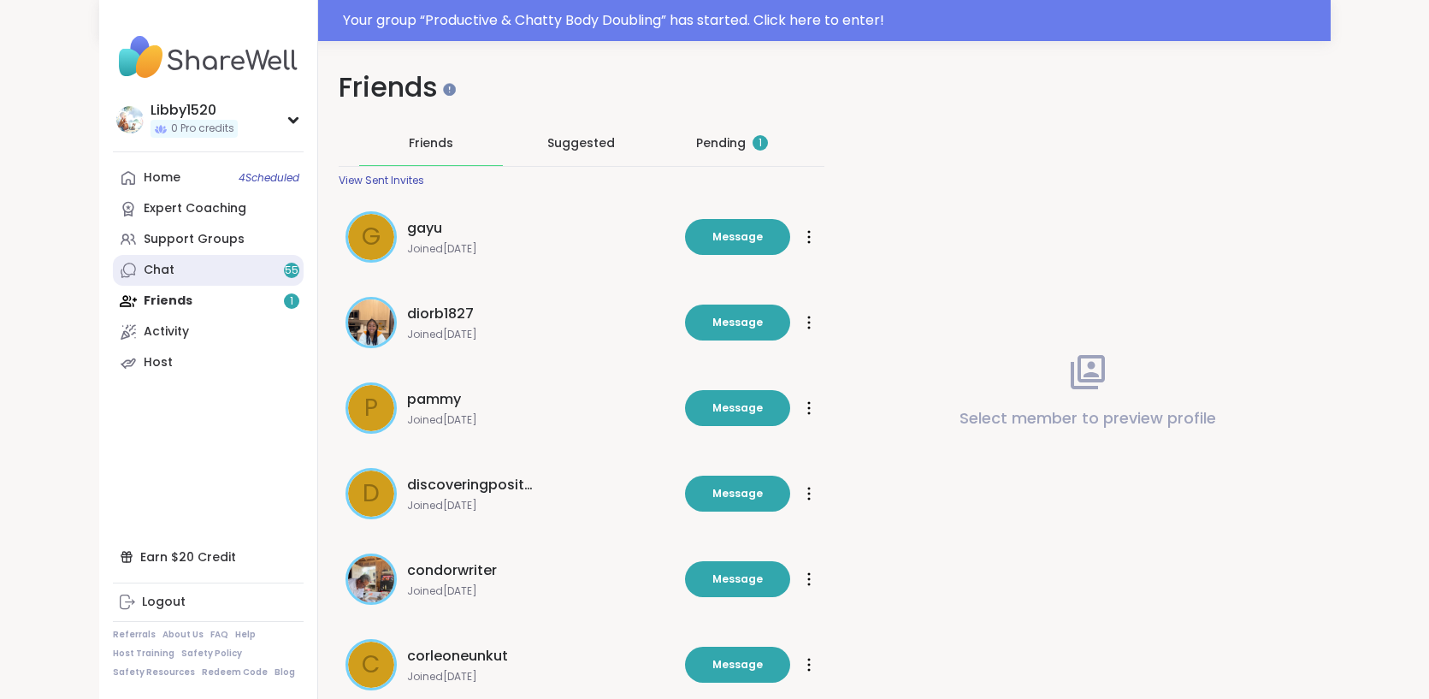
click at [157, 280] on link "Chat 55" at bounding box center [208, 270] width 191 height 31
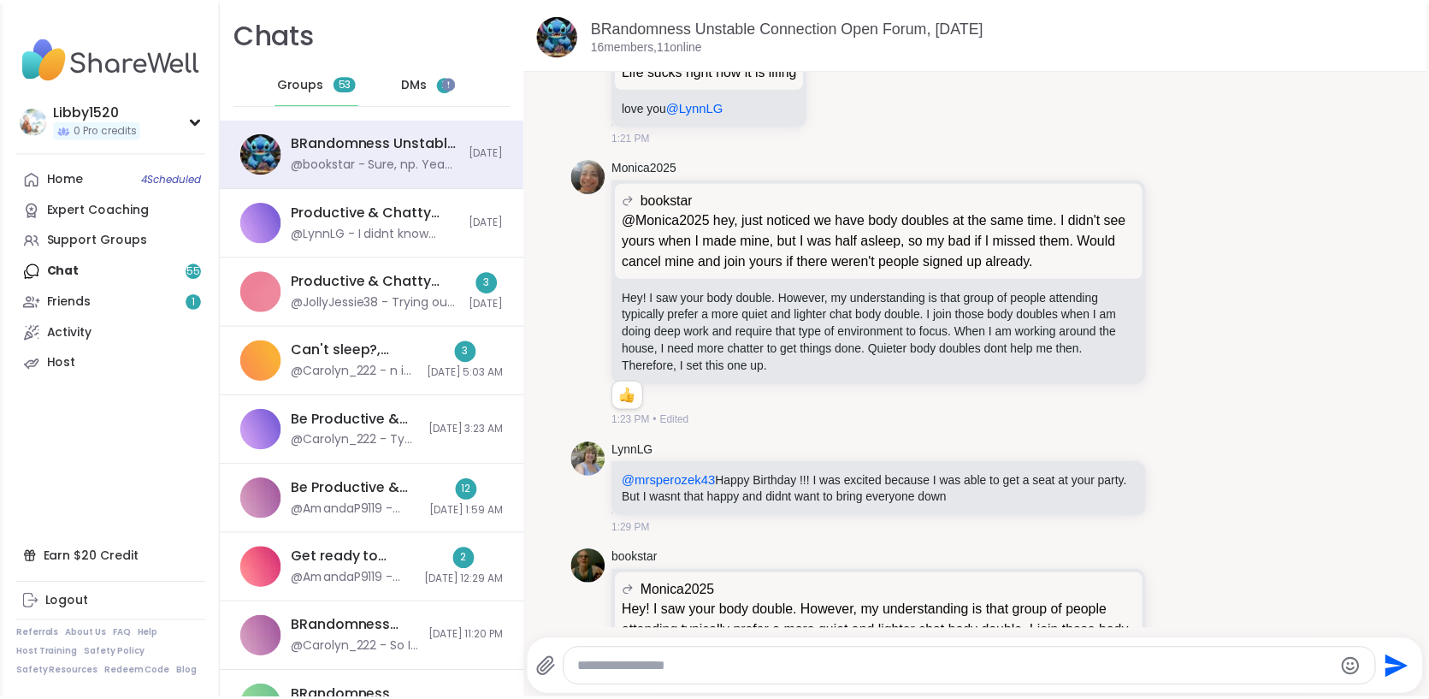
scroll to position [9709, 0]
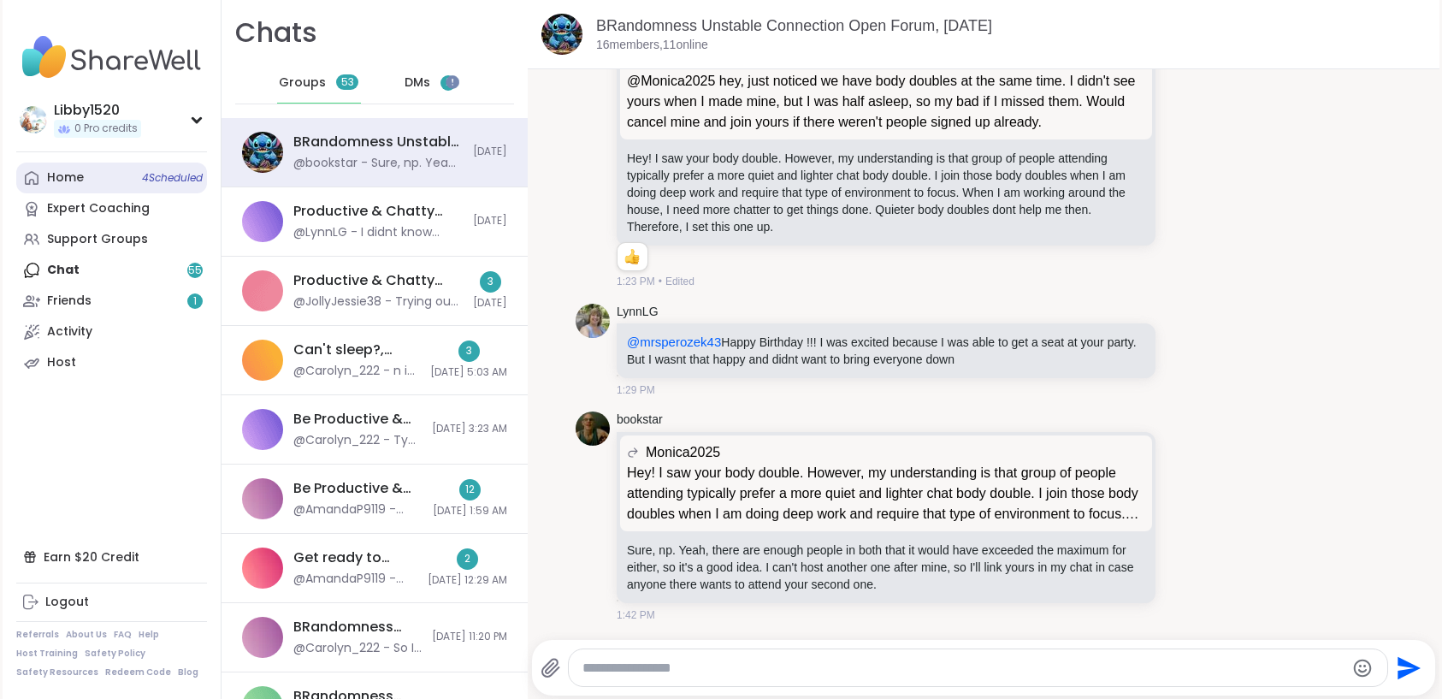
click at [142, 174] on span "4 Scheduled" at bounding box center [172, 178] width 61 height 14
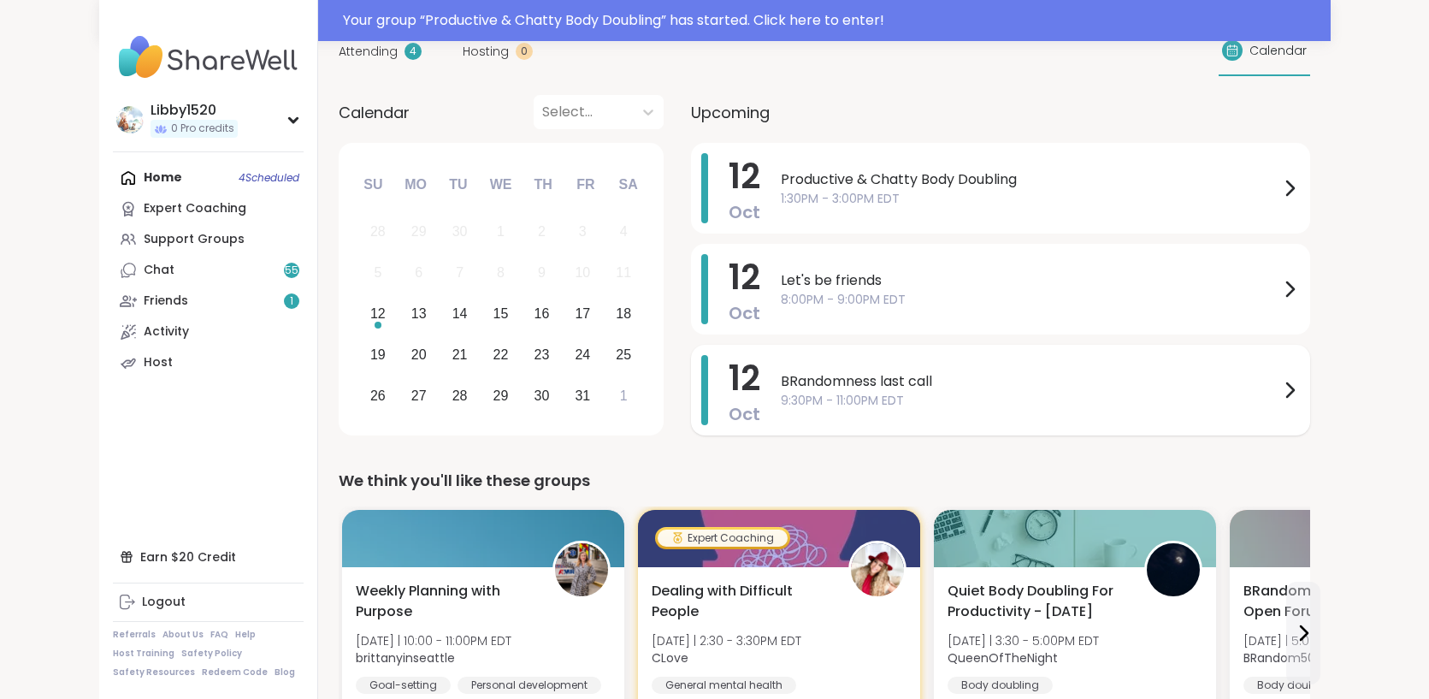
scroll to position [145, 0]
click at [1300, 281] on icon at bounding box center [1289, 288] width 21 height 21
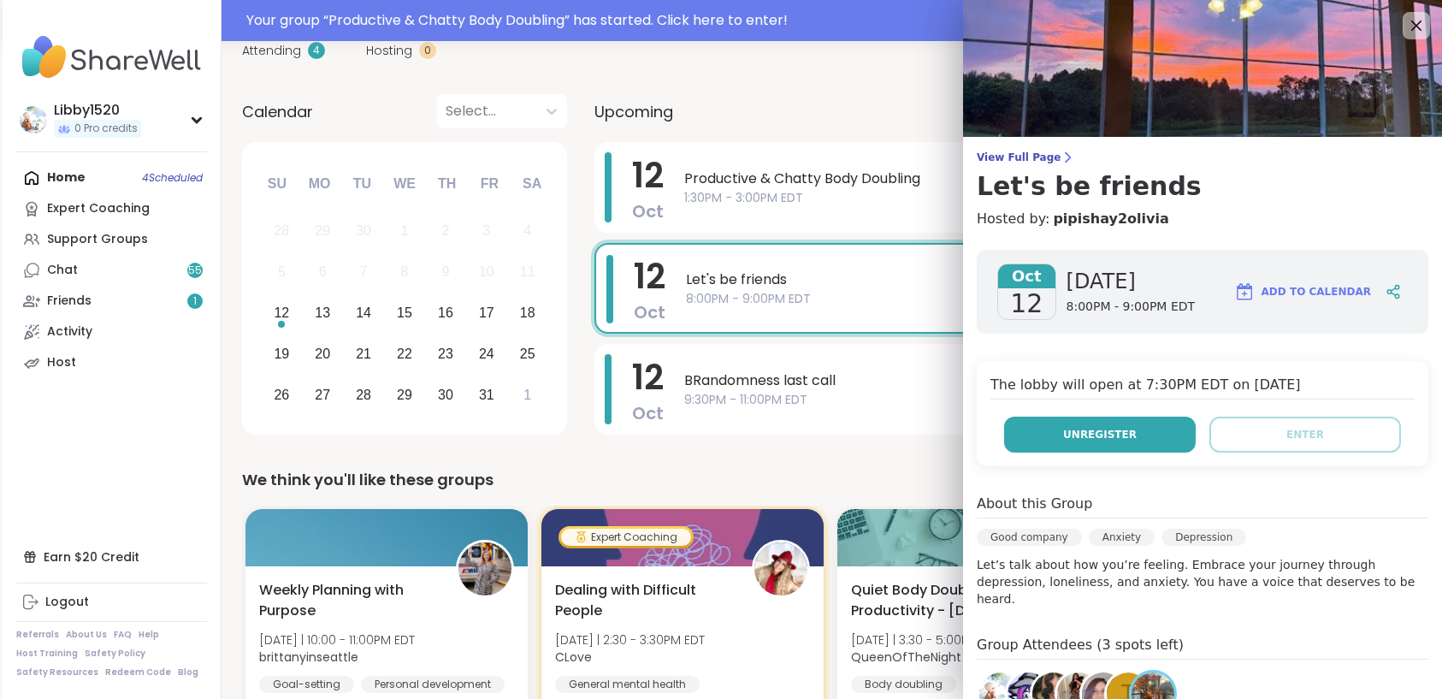
click at [1129, 431] on button "Unregister" at bounding box center [1100, 434] width 192 height 36
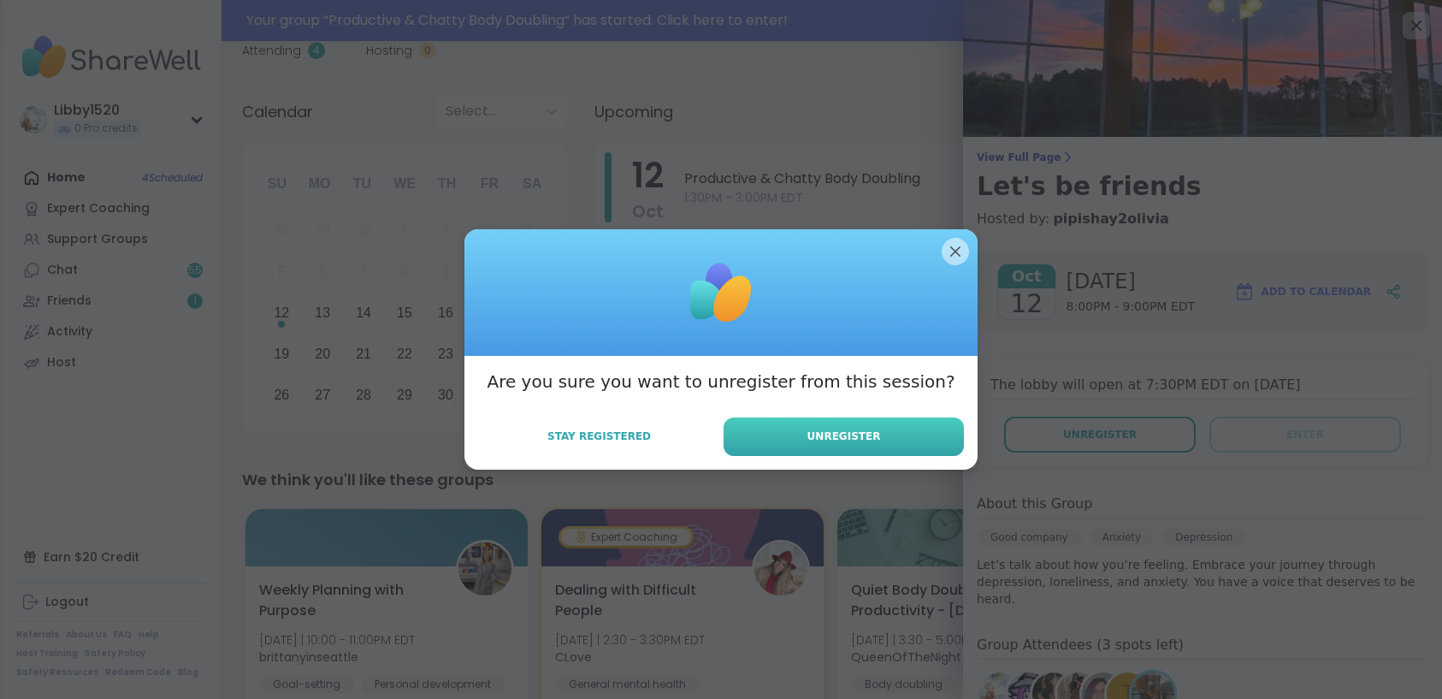
click at [892, 437] on button "Unregister" at bounding box center [843, 436] width 240 height 38
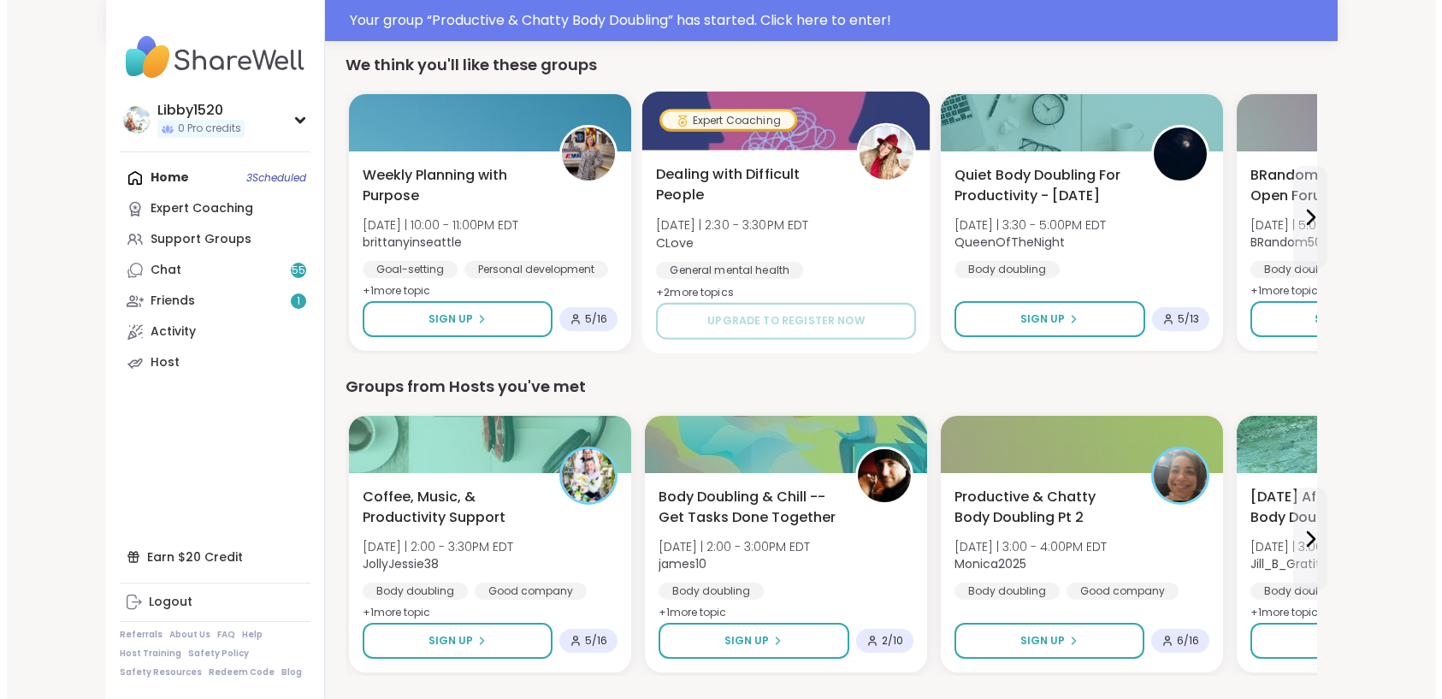
scroll to position [569, 0]
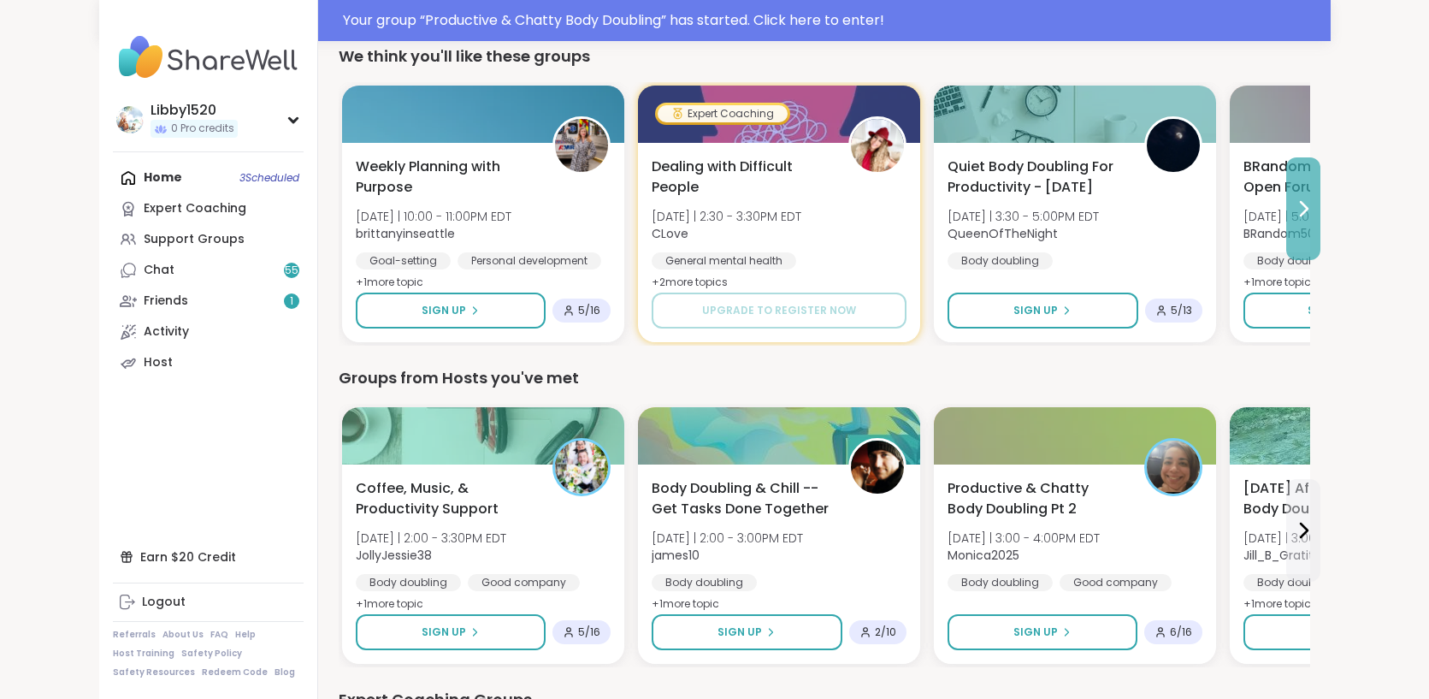
click at [1313, 212] on icon at bounding box center [1303, 208] width 21 height 21
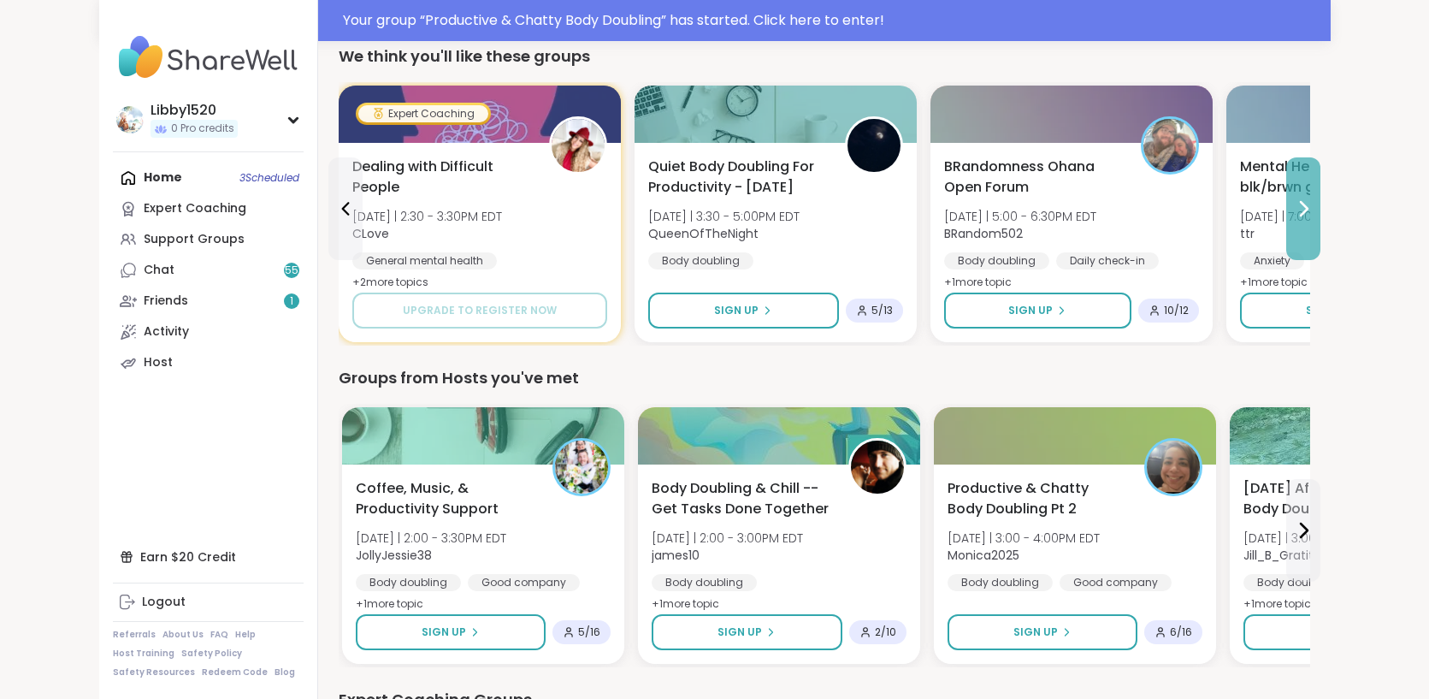
click at [1313, 213] on icon at bounding box center [1303, 208] width 21 height 21
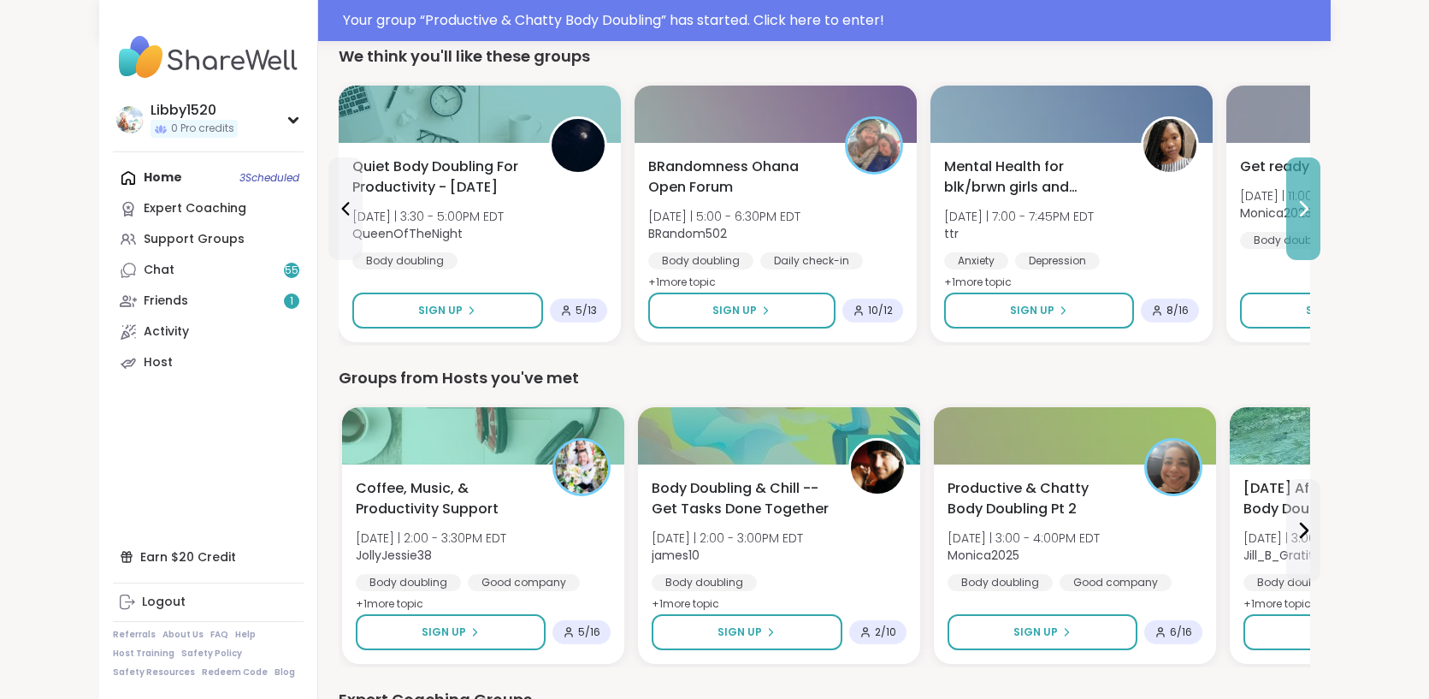
click at [1313, 213] on icon at bounding box center [1303, 208] width 21 height 21
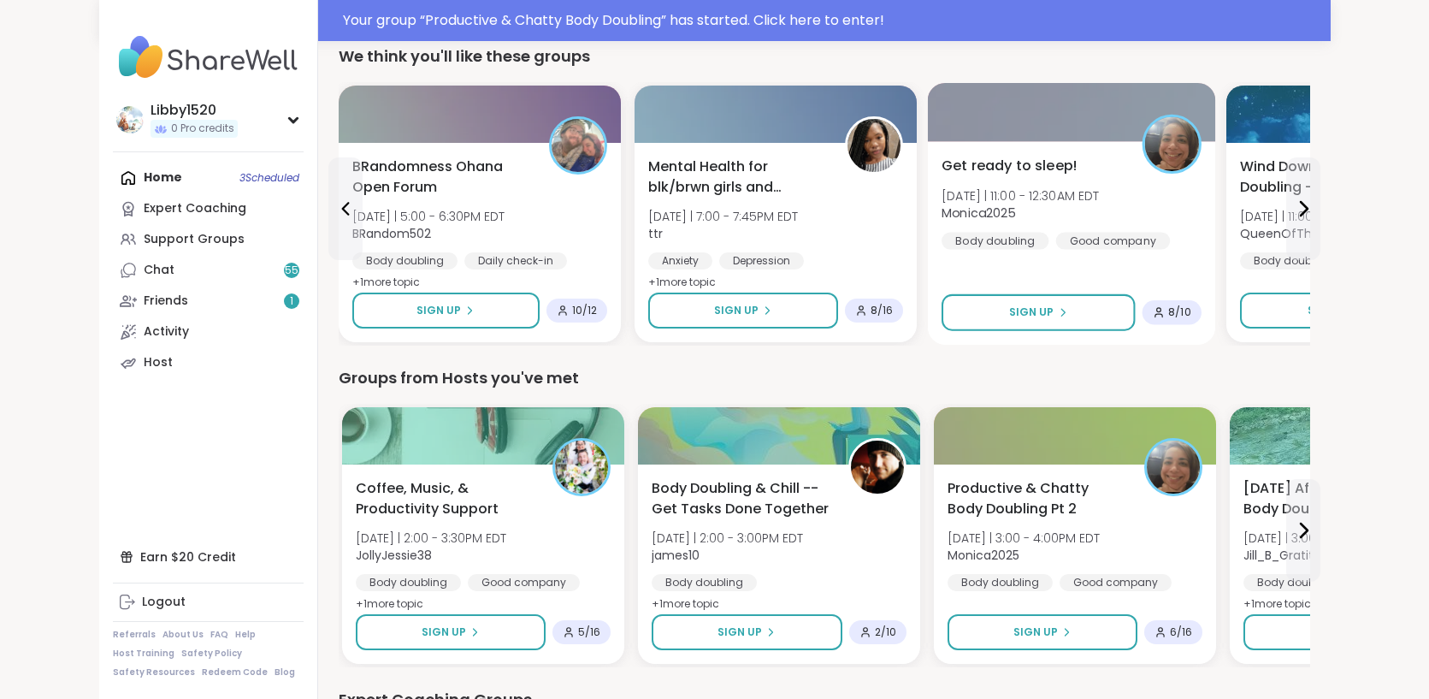
click at [942, 171] on span "Get ready to sleep!" at bounding box center [1010, 166] width 136 height 21
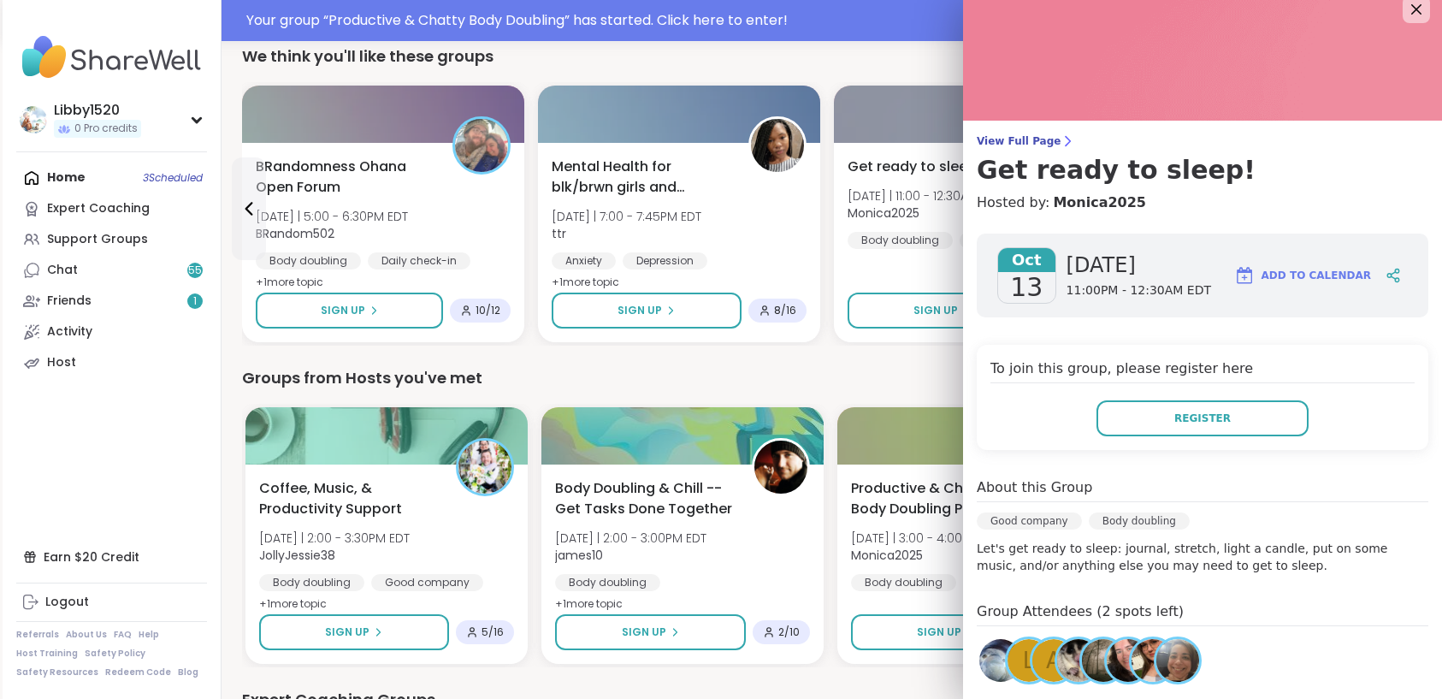
scroll to position [18, 0]
click at [1070, 199] on link "Monica2025" at bounding box center [1099, 201] width 93 height 21
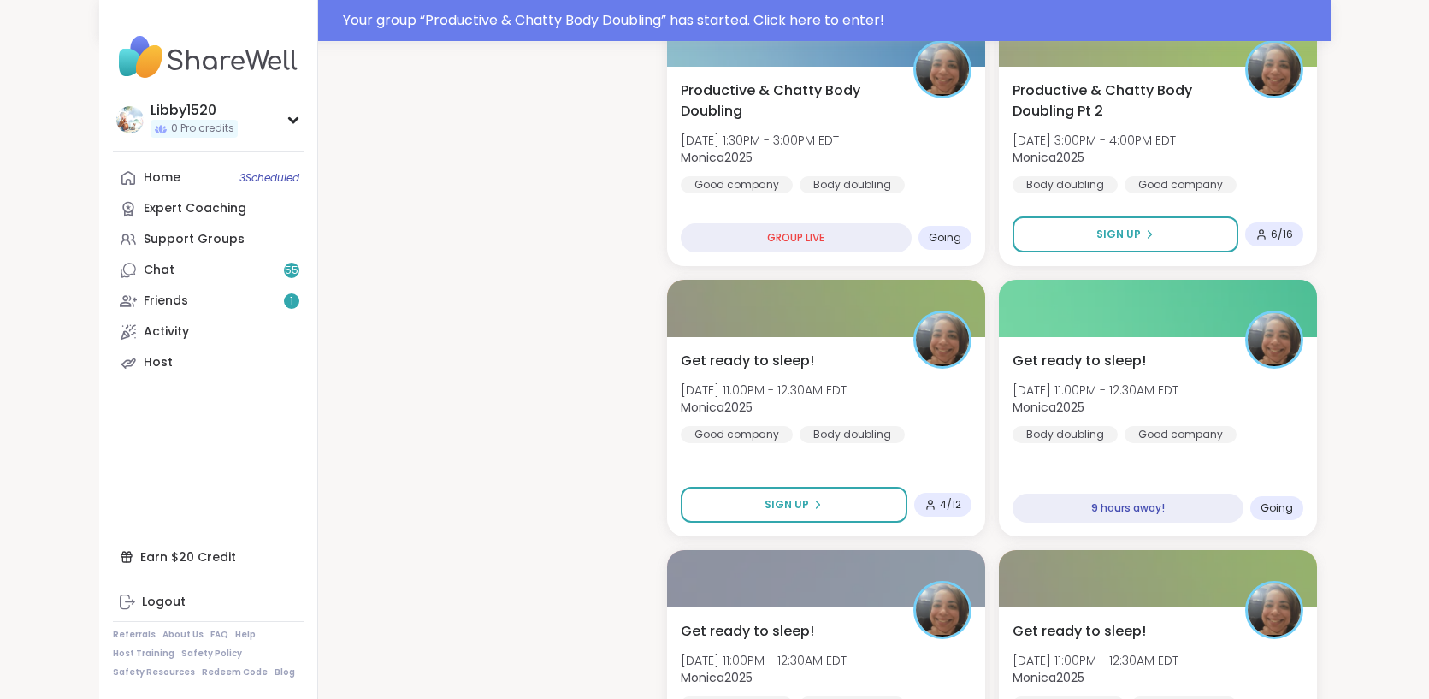
scroll to position [823, 0]
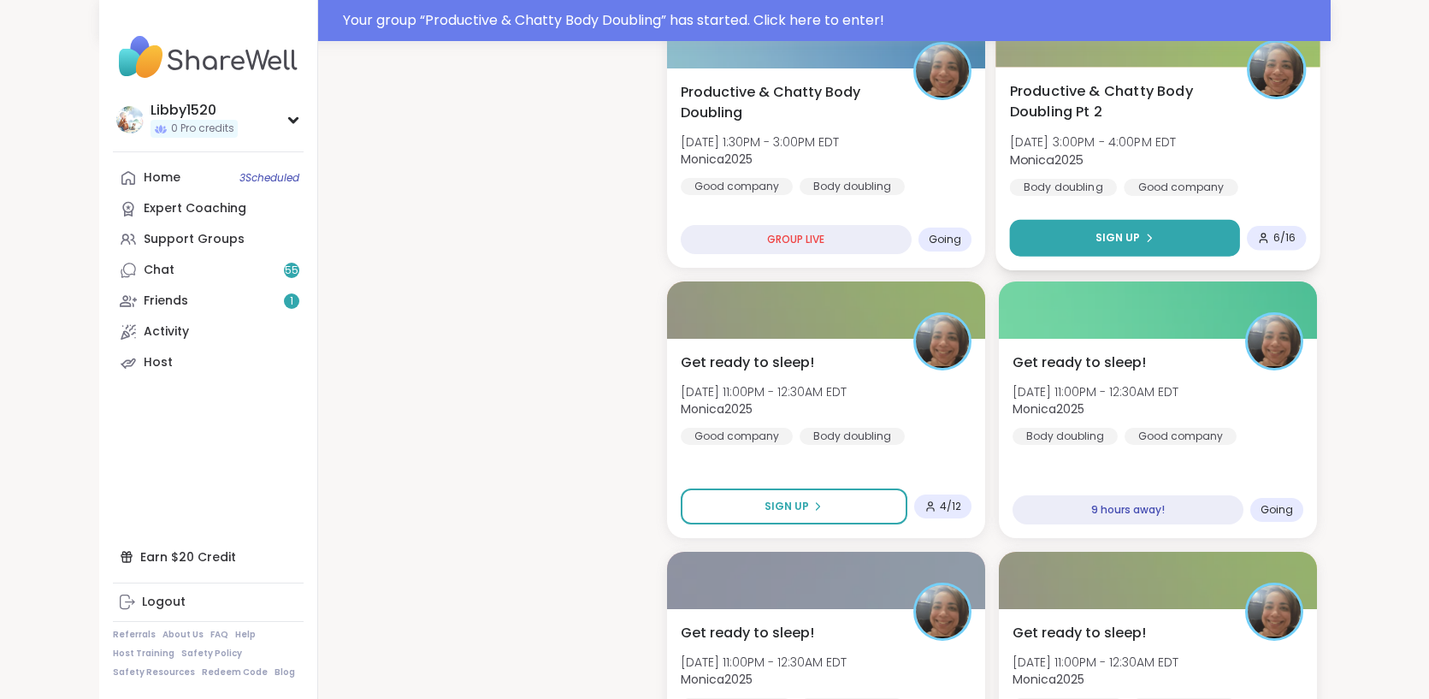
click at [1202, 220] on button "Sign Up" at bounding box center [1124, 238] width 230 height 37
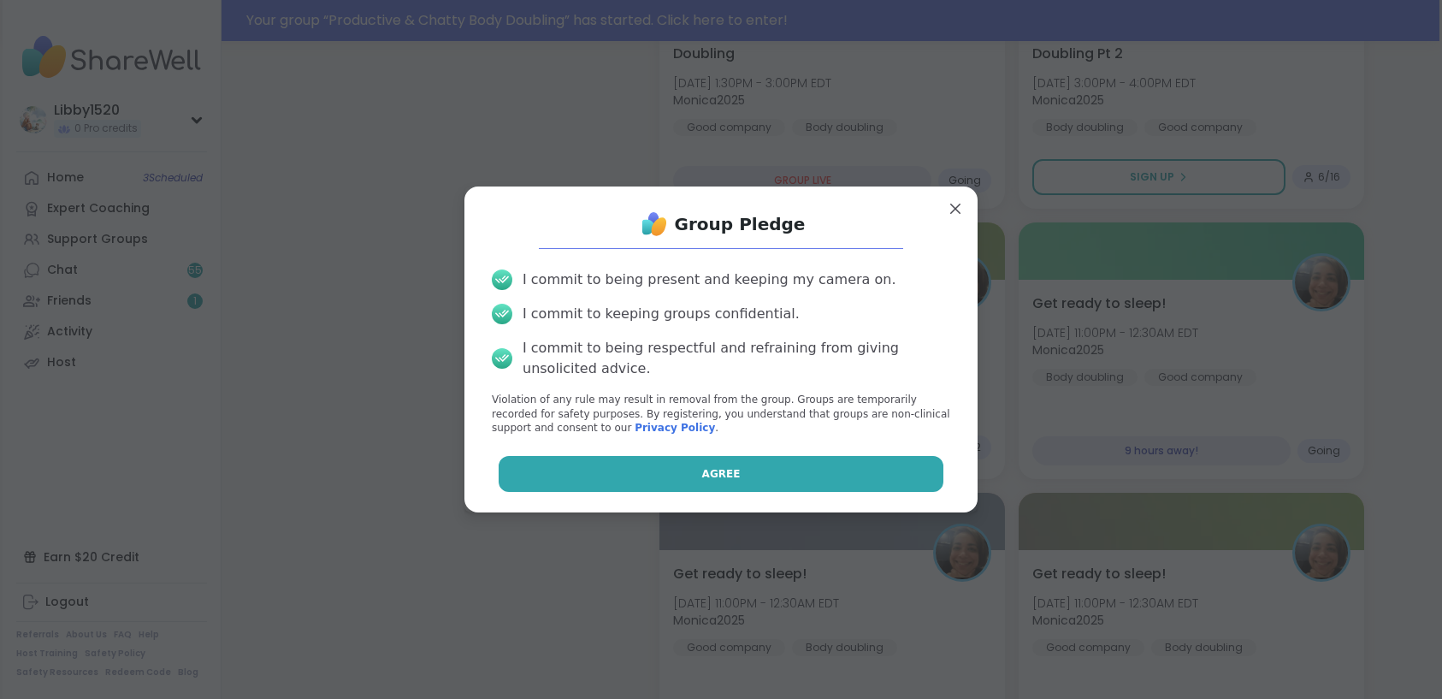
click at [846, 472] on button "Agree" at bounding box center [722, 474] width 446 height 36
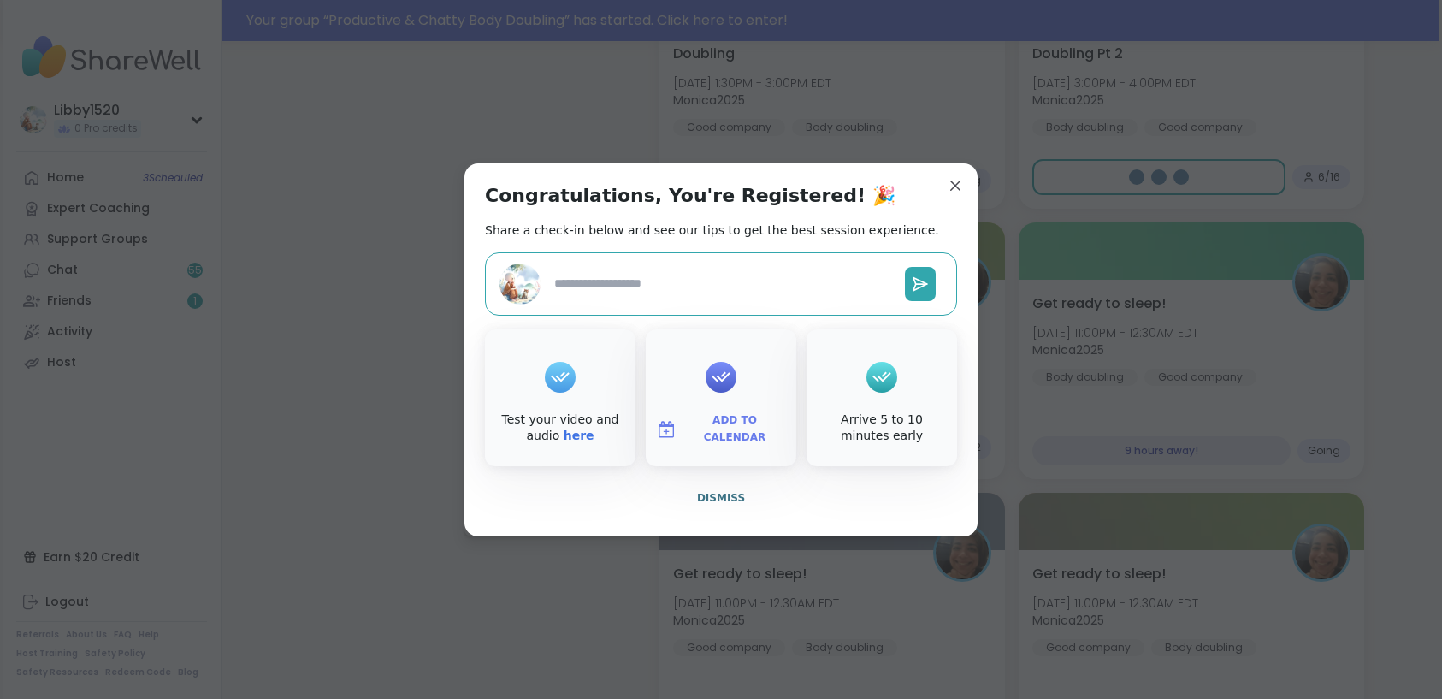
type textarea "*"
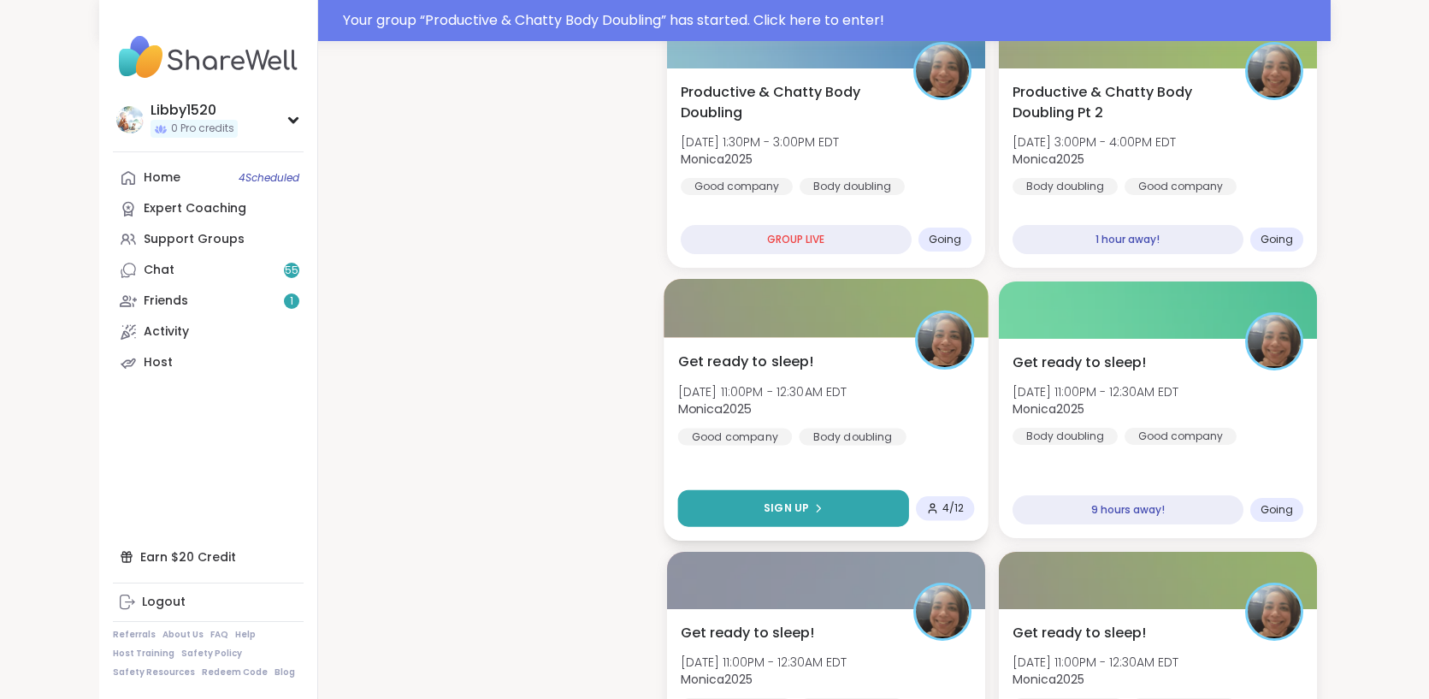
click at [862, 490] on button "Sign Up" at bounding box center [792, 508] width 231 height 37
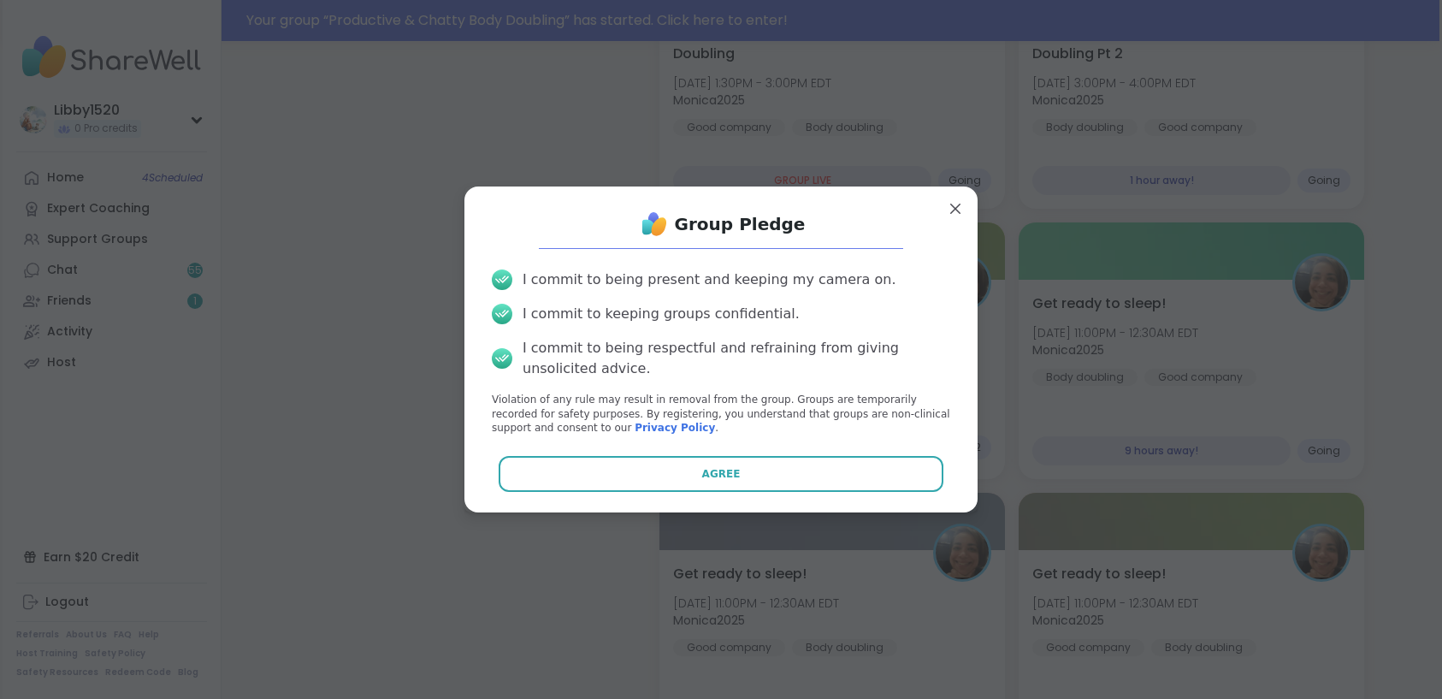
click at [812, 452] on div "Group Pledge I commit to being present and keeping my camera on. I commit to ke…" at bounding box center [721, 349] width 486 height 298
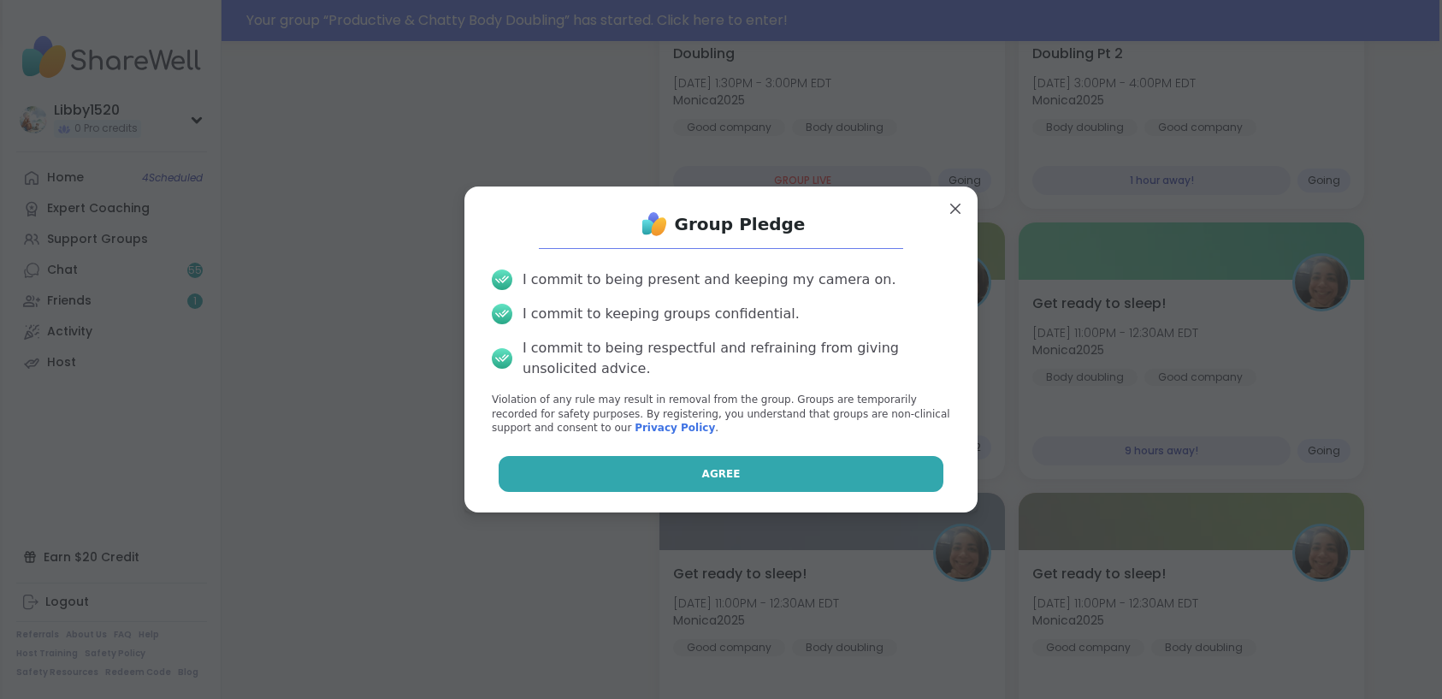
click at [844, 463] on button "Agree" at bounding box center [722, 474] width 446 height 36
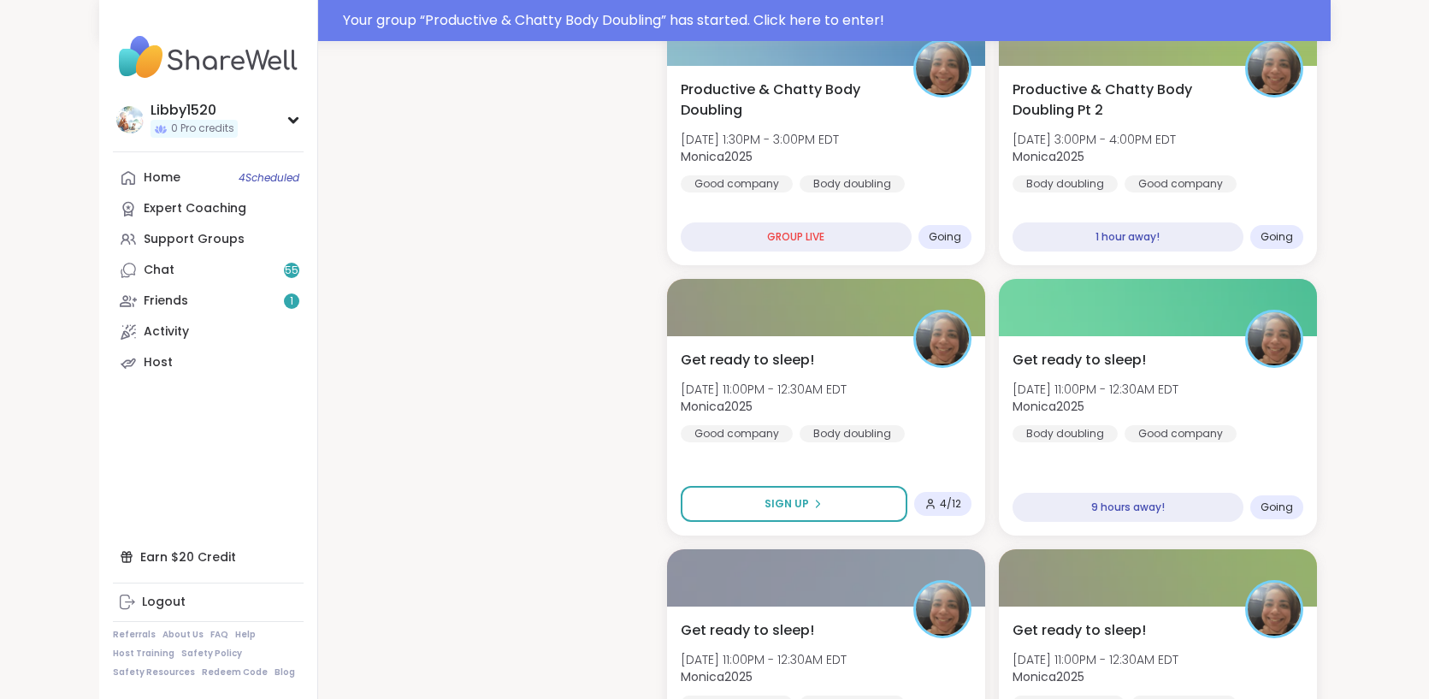
scroll to position [826, 0]
click at [113, 179] on link "Home 4 Scheduled" at bounding box center [208, 177] width 191 height 31
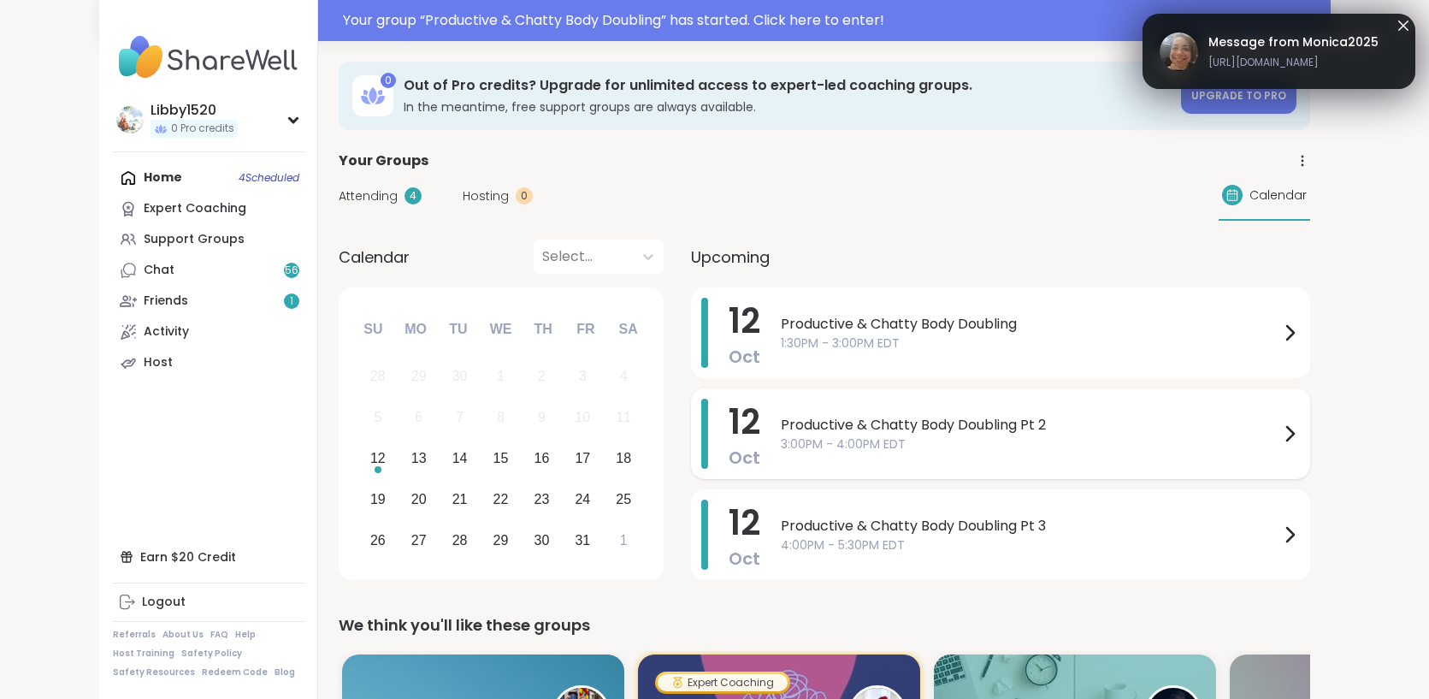
click at [1279, 439] on span "3:00PM - 4:00PM EDT" at bounding box center [1030, 444] width 499 height 18
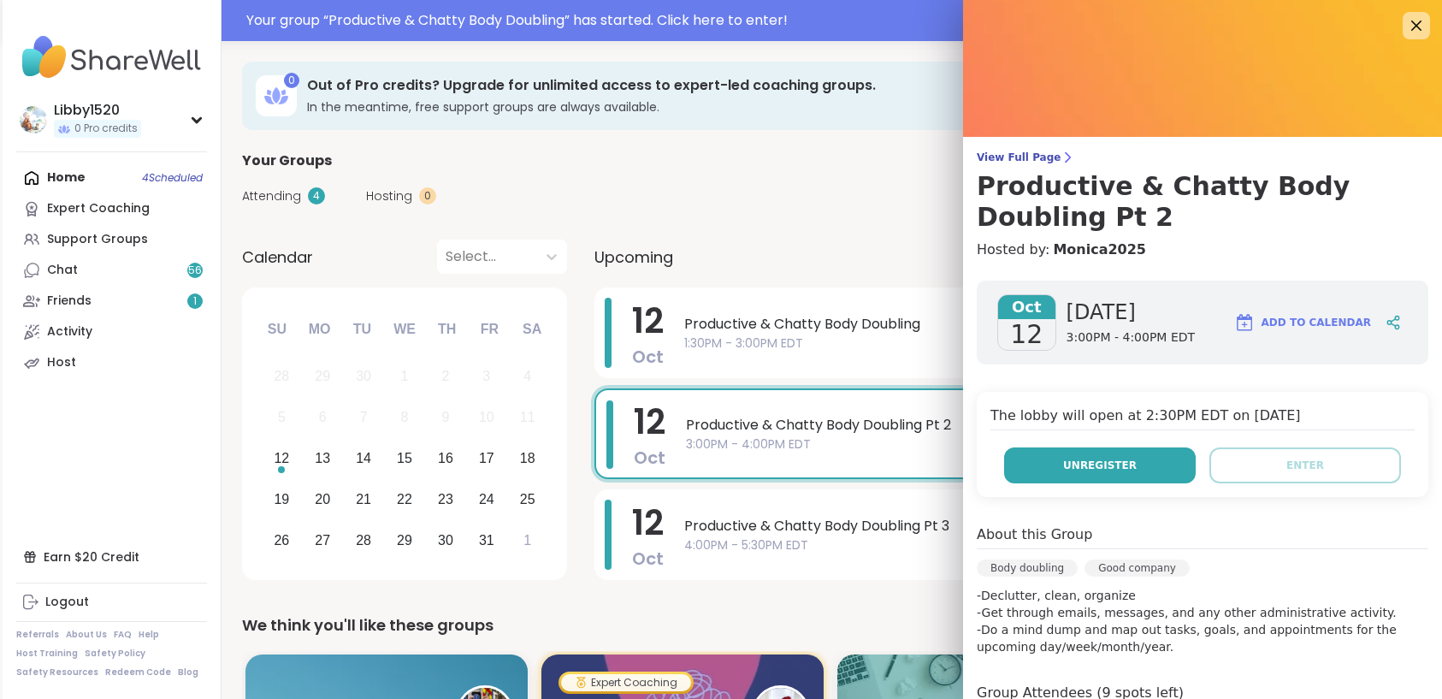
click at [1126, 461] on button "Unregister" at bounding box center [1100, 465] width 192 height 36
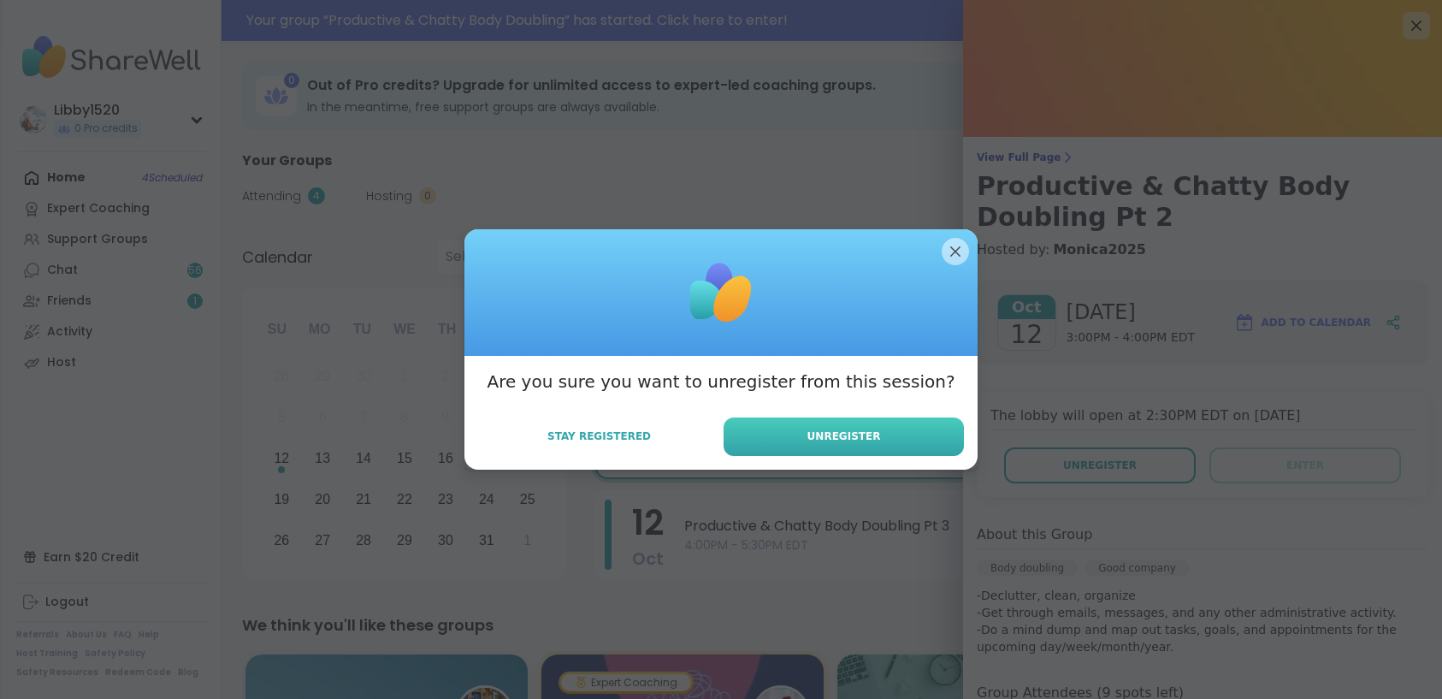
click at [894, 432] on button "Unregister" at bounding box center [843, 436] width 240 height 38
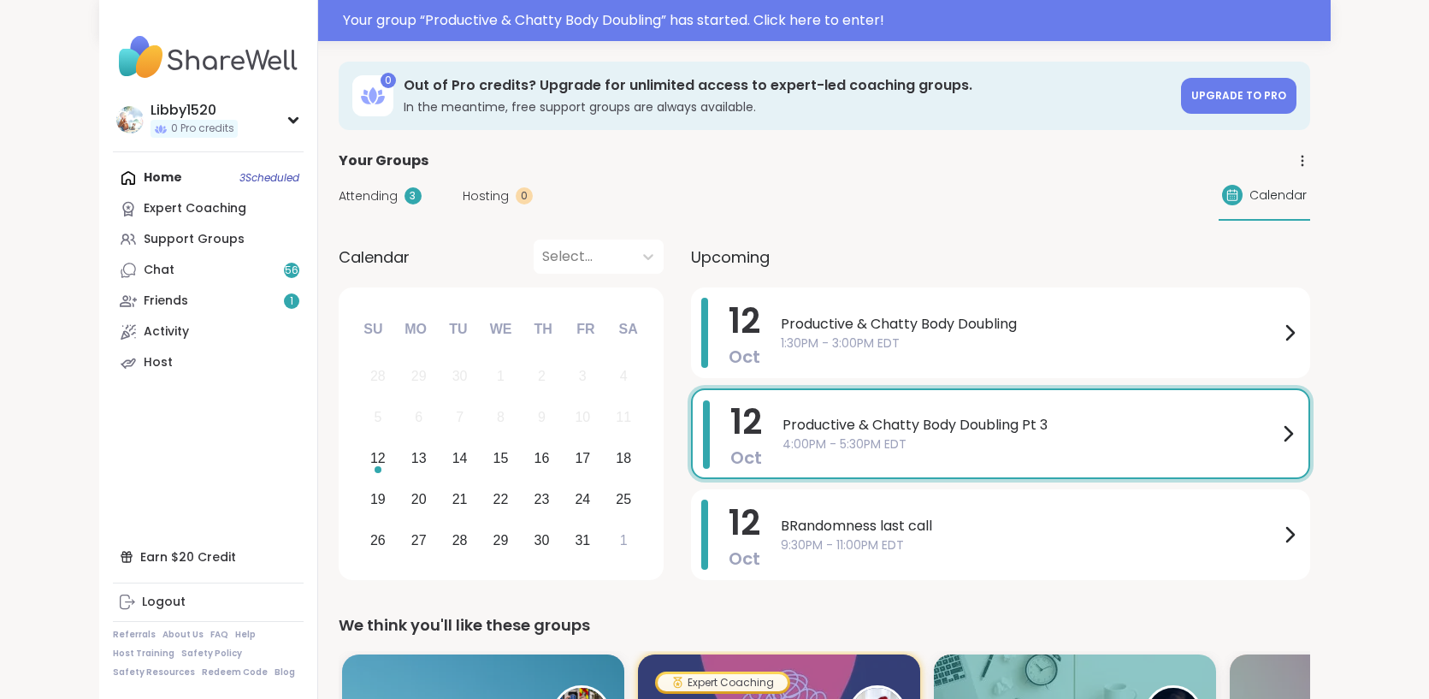
click at [1292, 429] on icon at bounding box center [1288, 434] width 7 height 14
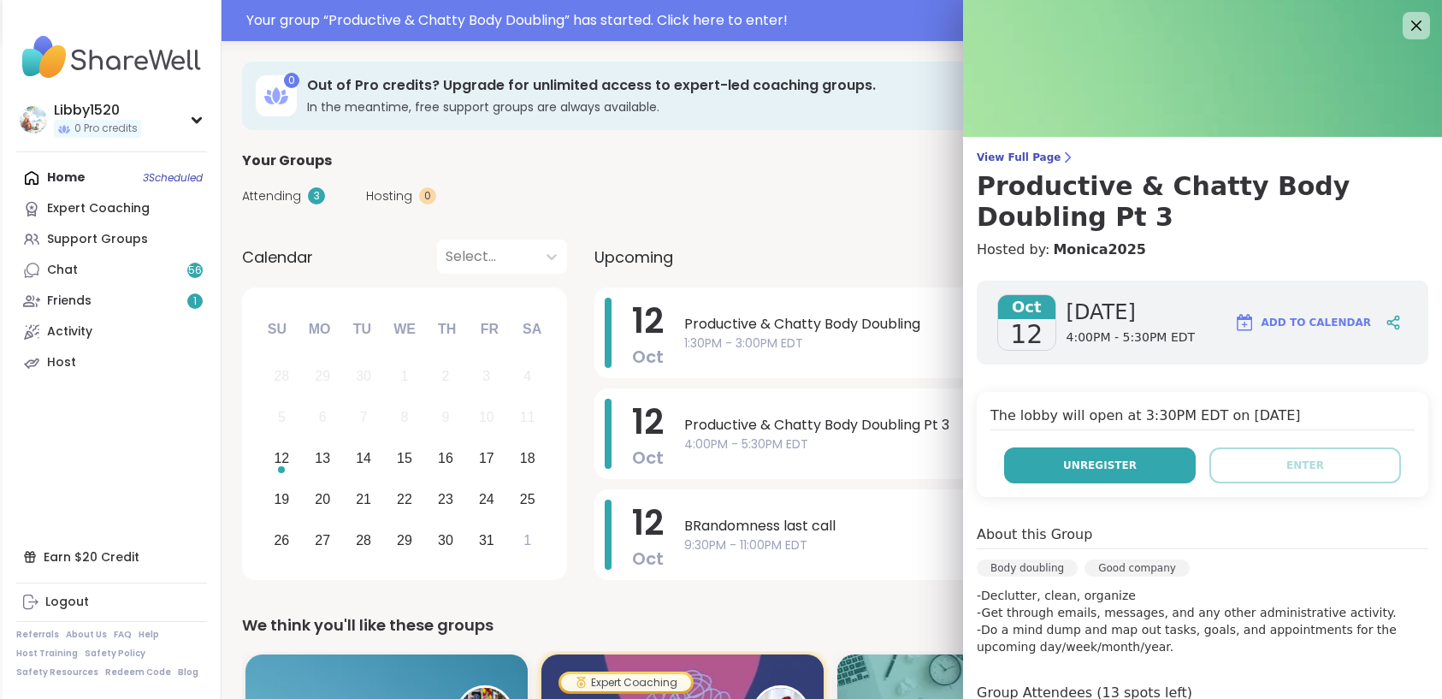
click at [1123, 452] on button "Unregister" at bounding box center [1100, 465] width 192 height 36
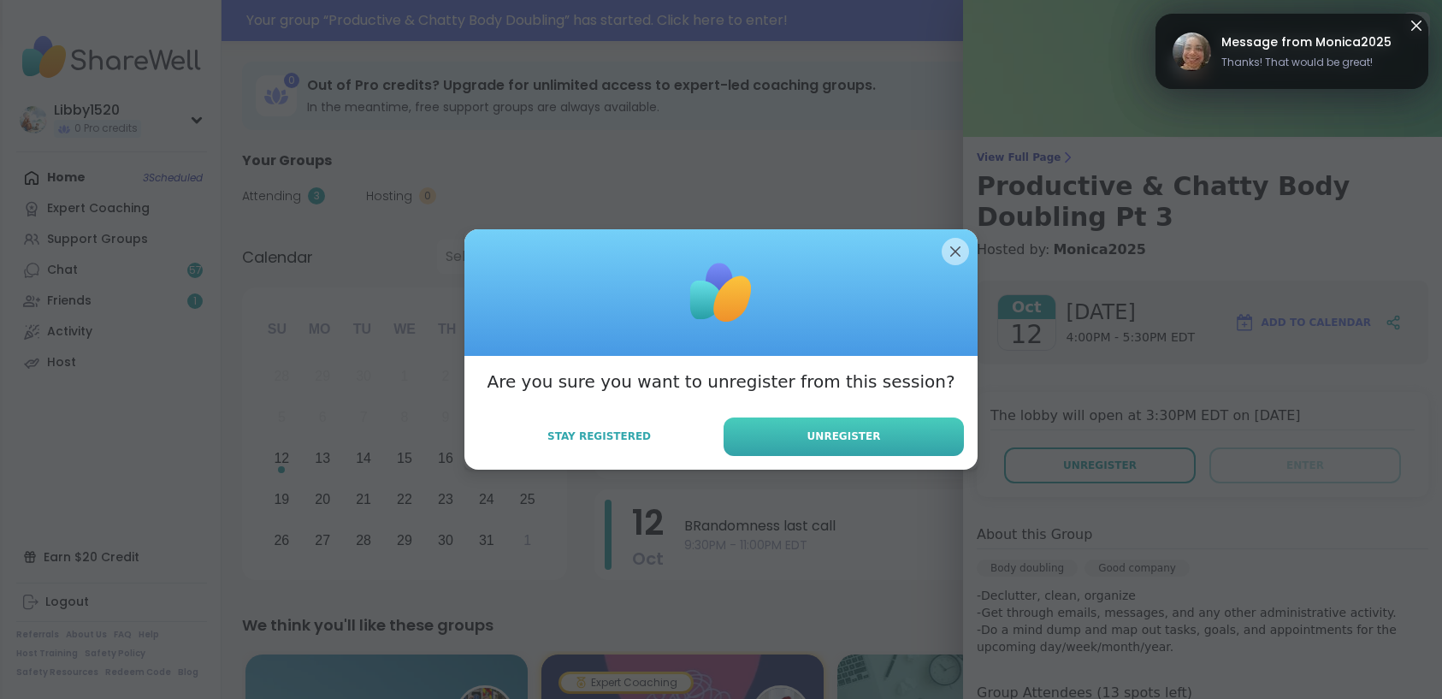
click at [912, 439] on button "Unregister" at bounding box center [843, 436] width 240 height 38
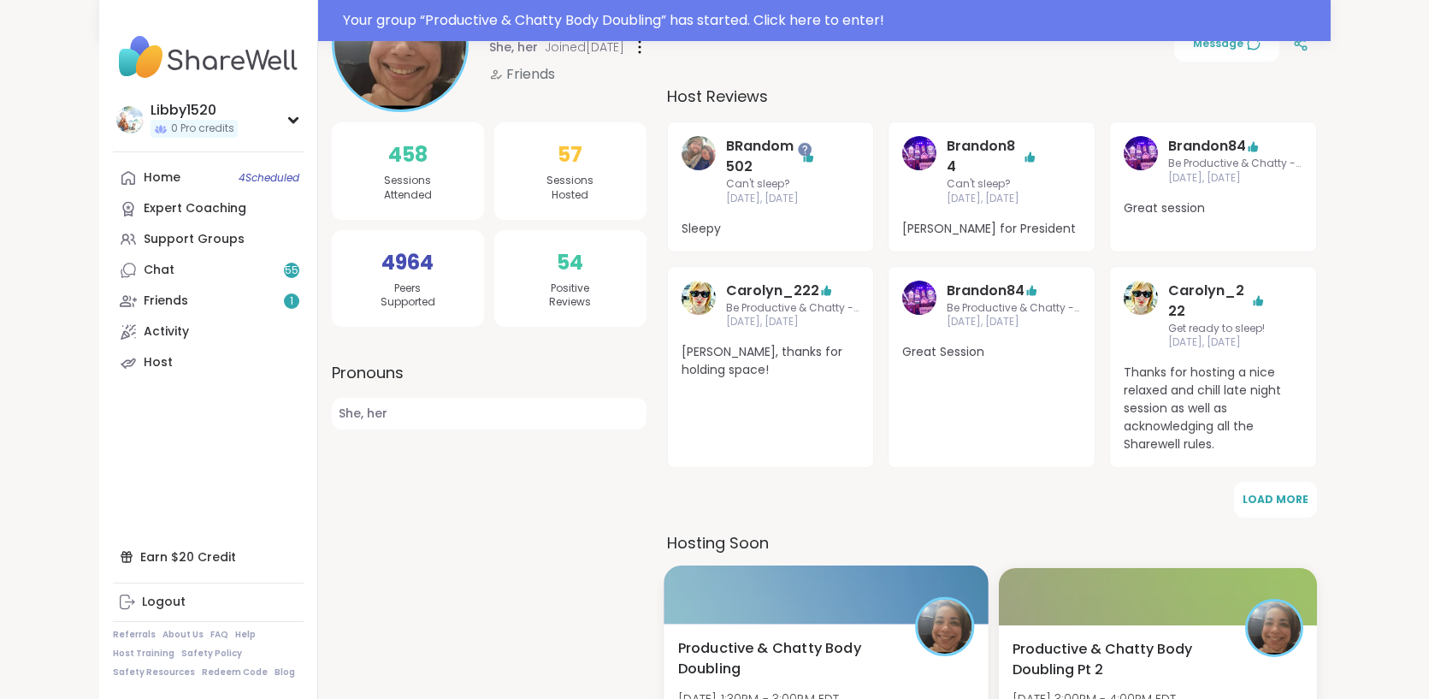
scroll to position [252, 0]
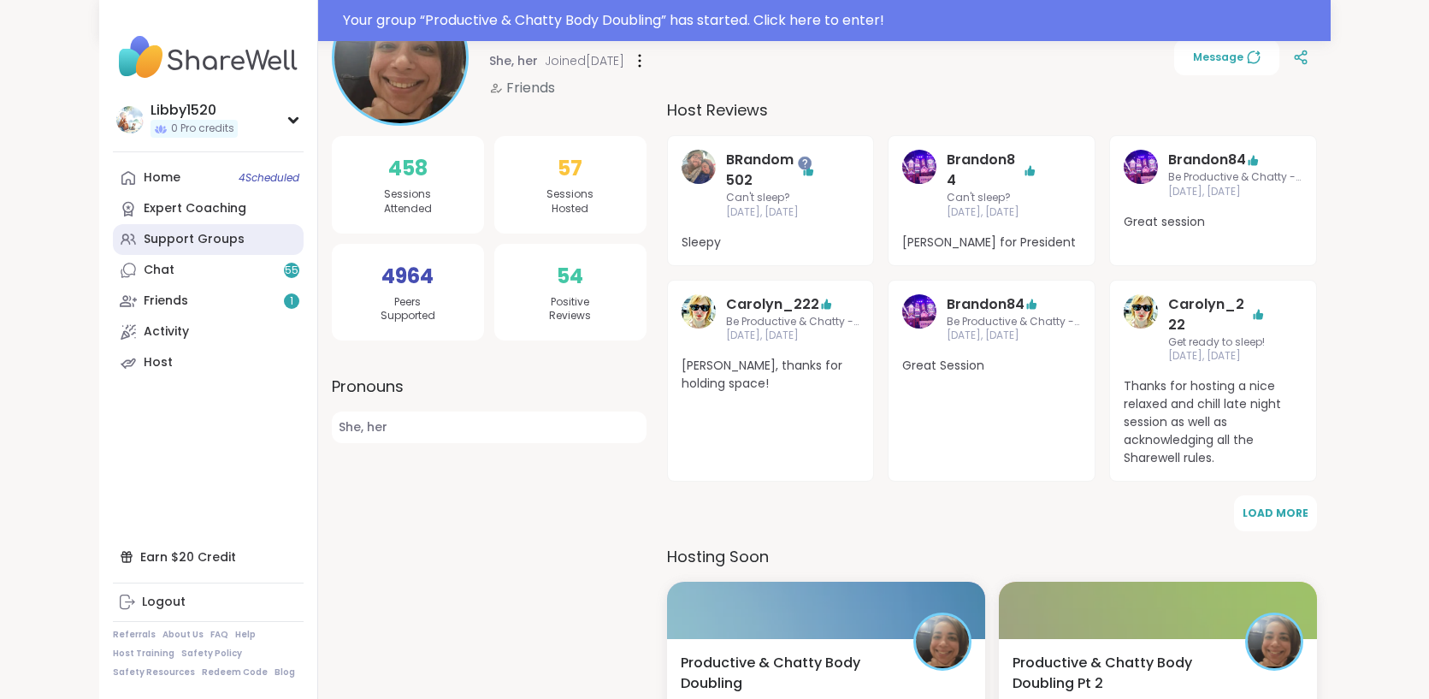
click at [131, 248] on link "Support Groups" at bounding box center [208, 239] width 191 height 31
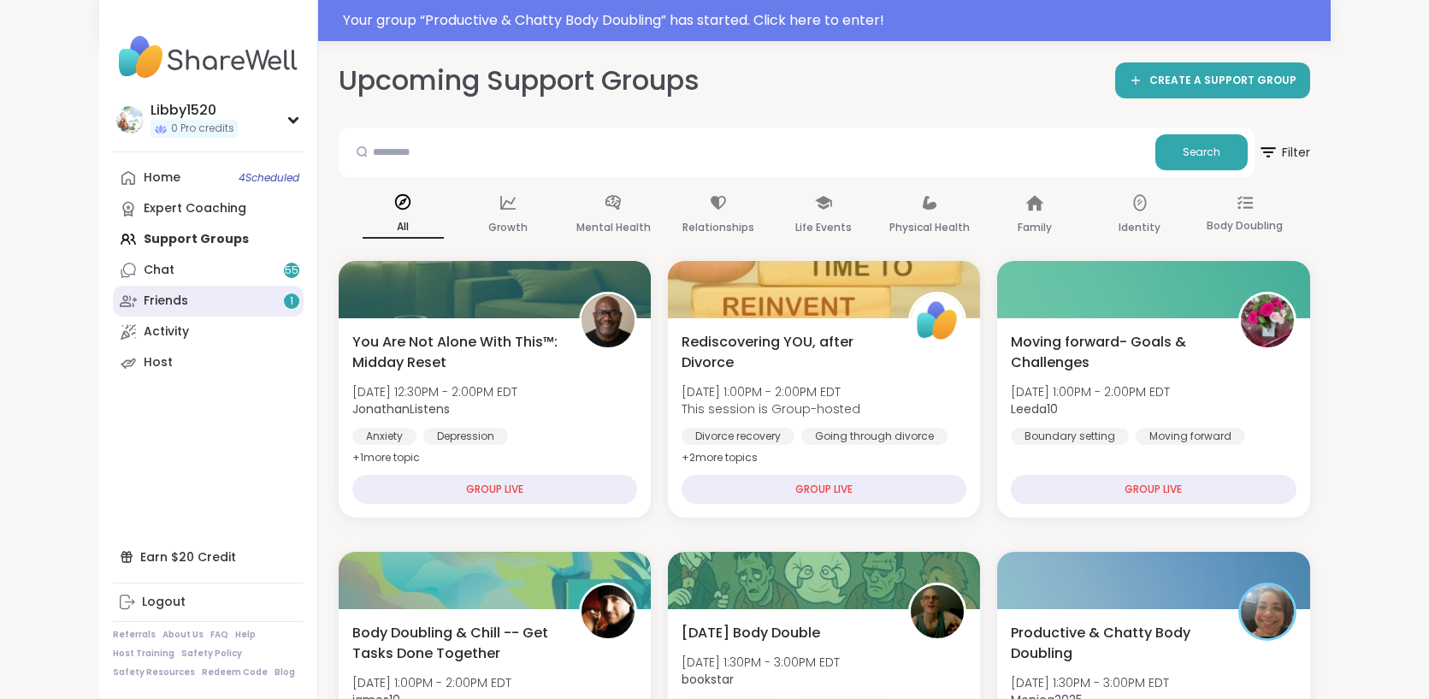
click at [113, 302] on link "Friends 1" at bounding box center [208, 301] width 191 height 31
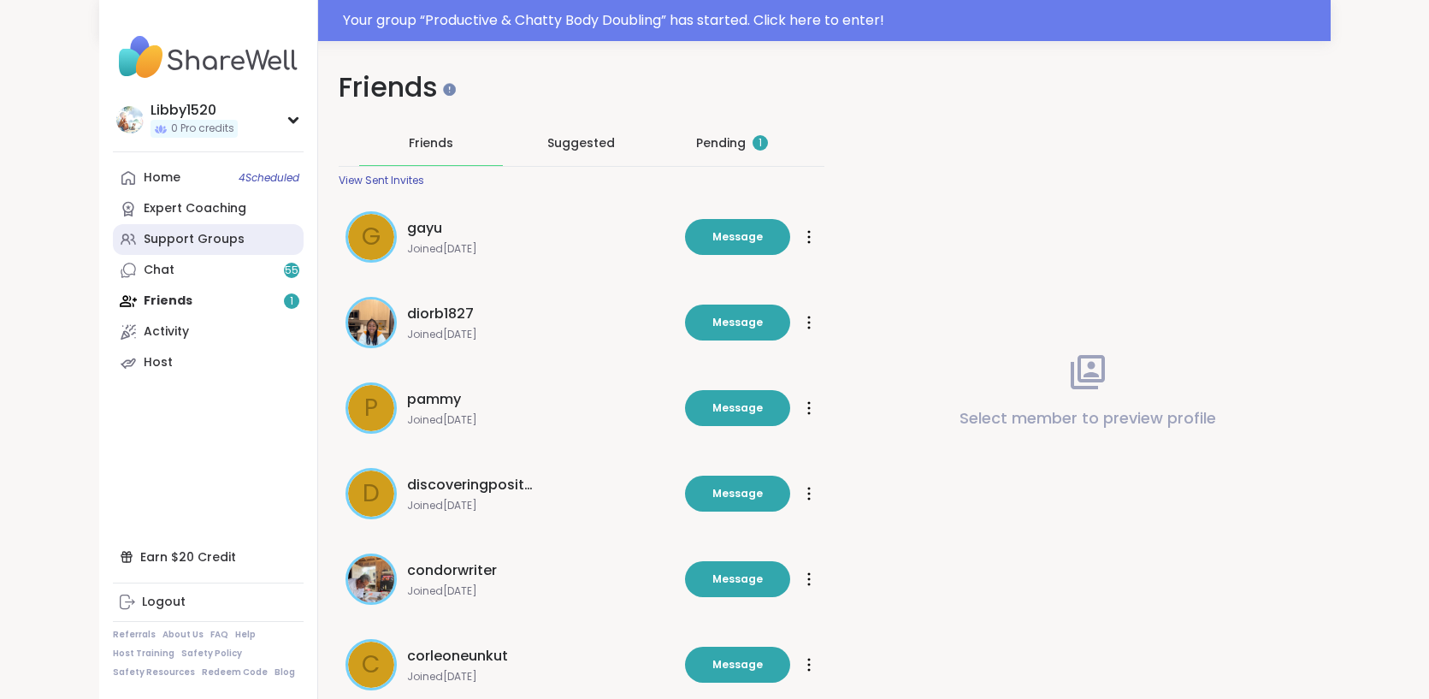
click at [144, 237] on div "Support Groups" at bounding box center [194, 239] width 101 height 17
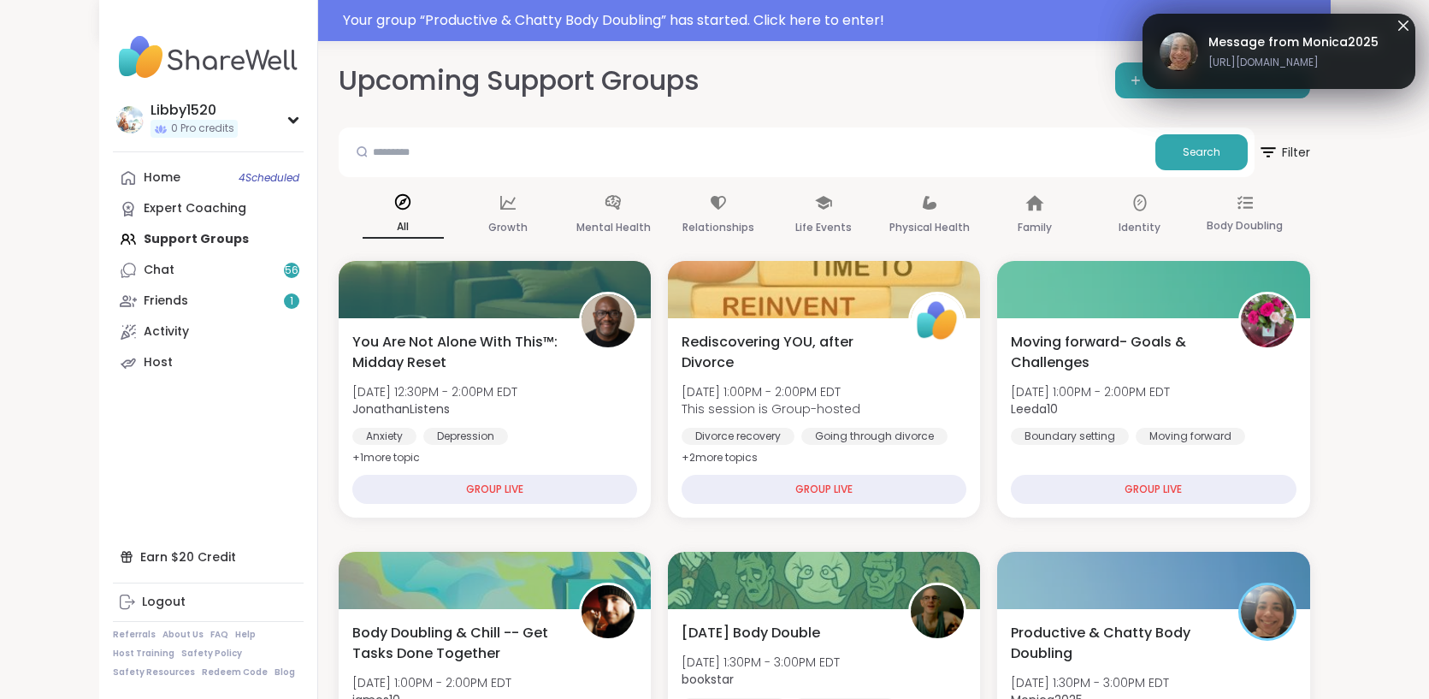
click at [1246, 64] on span "https://sharewellnow.com/session/d4e848d0-1af3-41e0-b4c6-2675a1e90b2d" at bounding box center [1293, 62] width 170 height 15
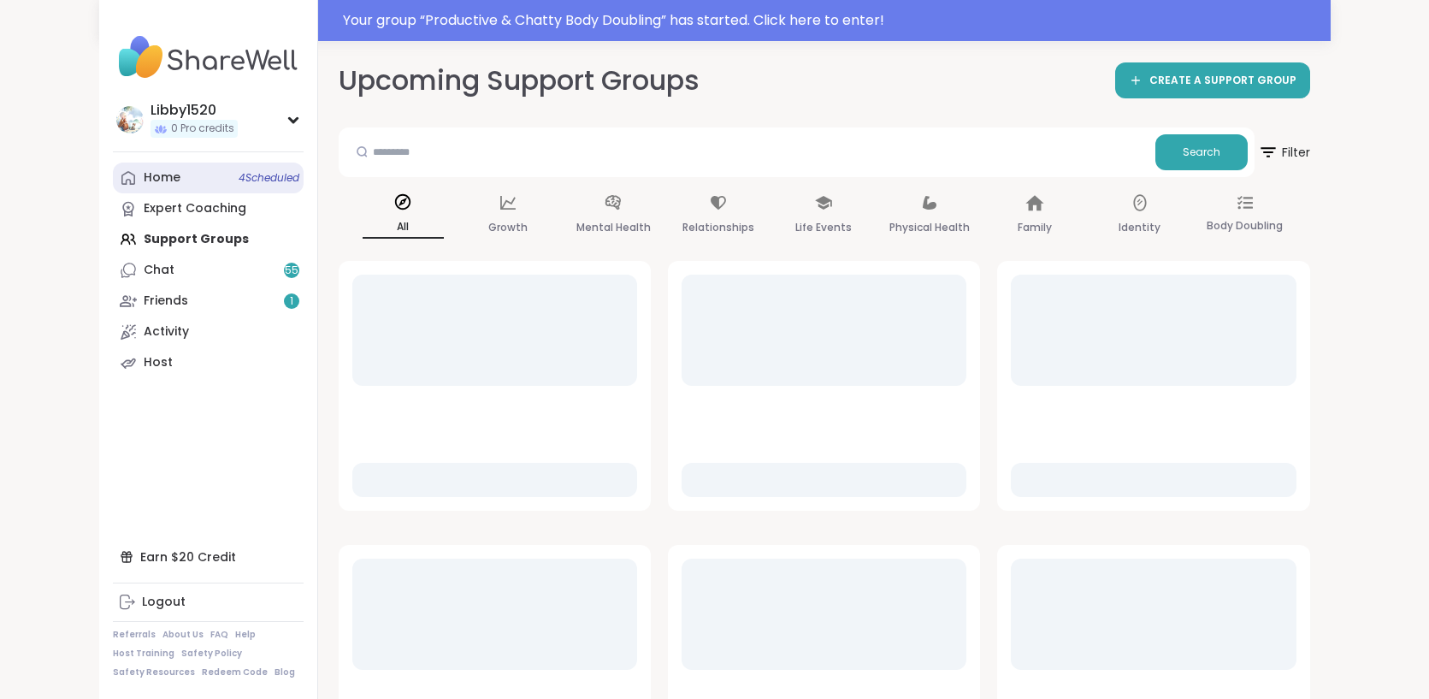
click at [144, 182] on div "Home 4 Scheduled" at bounding box center [162, 177] width 37 height 17
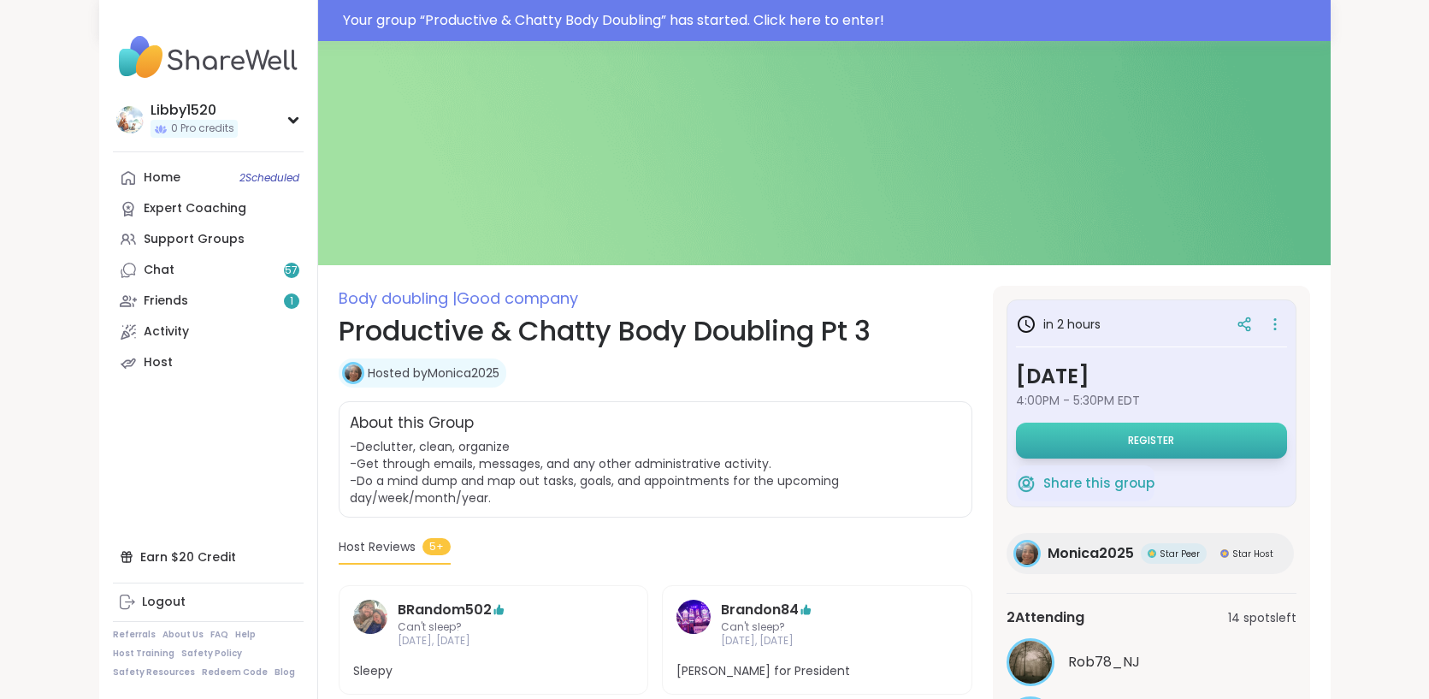
click at [1174, 435] on span "Register" at bounding box center [1151, 441] width 46 height 14
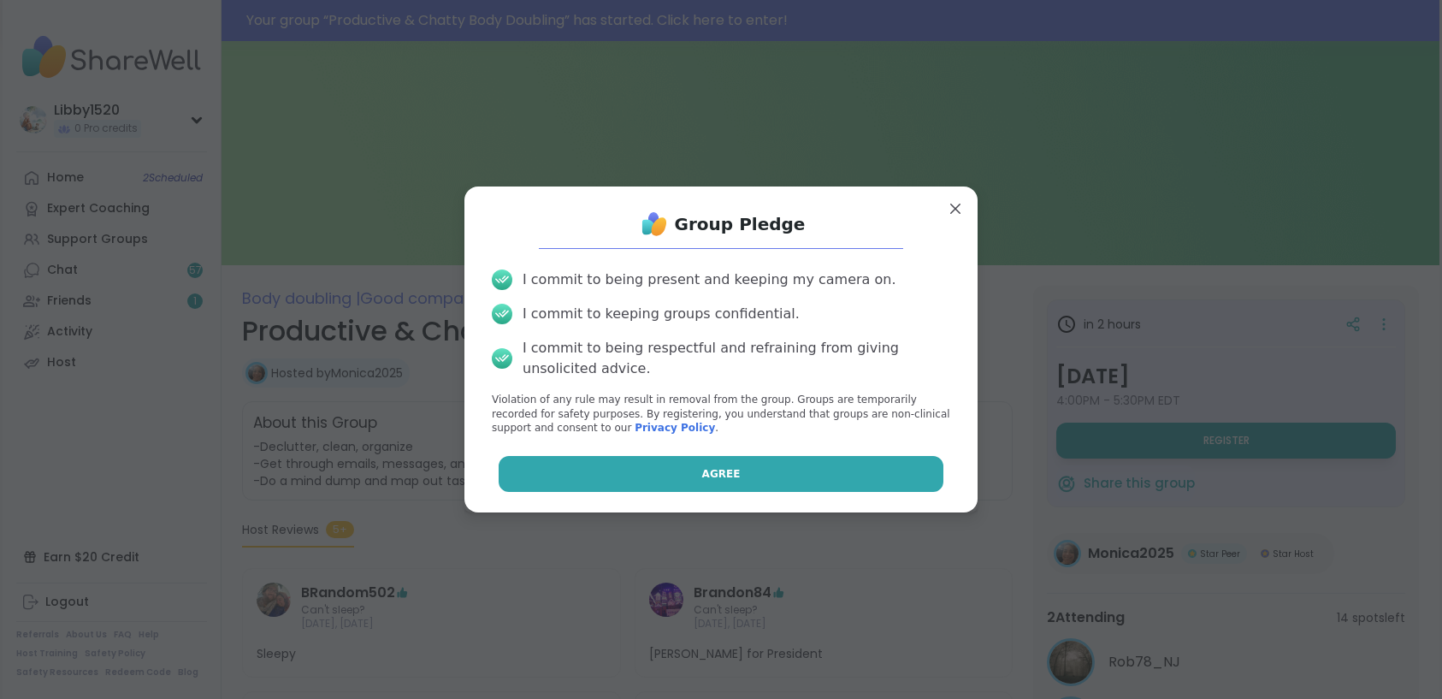
click at [812, 475] on button "Agree" at bounding box center [722, 474] width 446 height 36
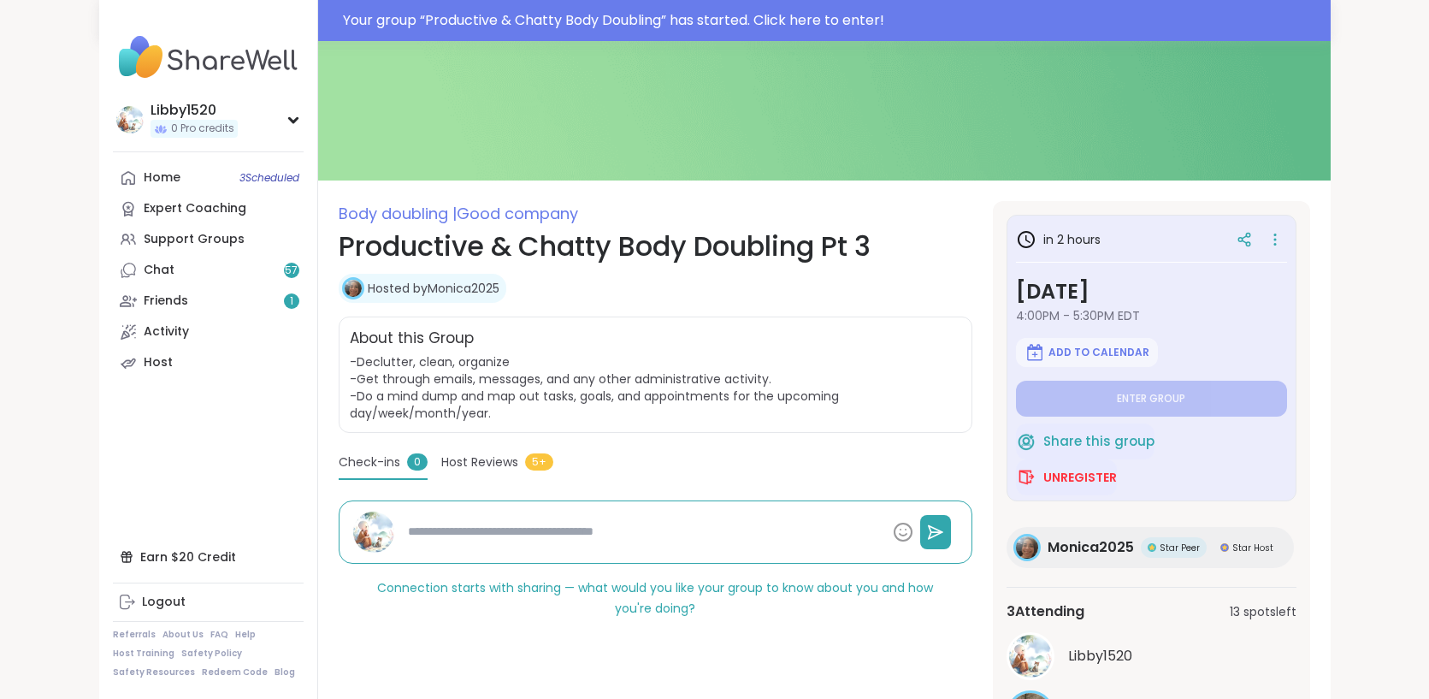
scroll to position [257, 0]
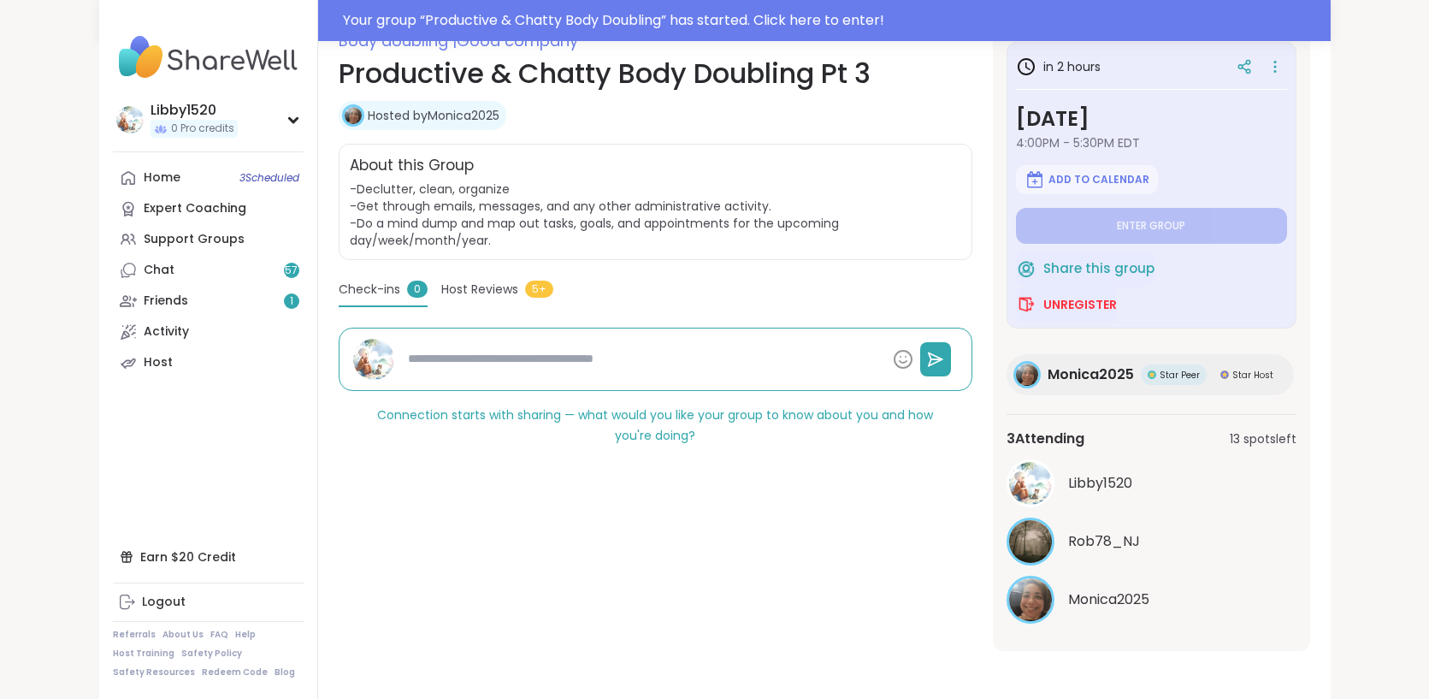
click at [1127, 370] on span "Monica2025" at bounding box center [1091, 374] width 86 height 21
type textarea "*"
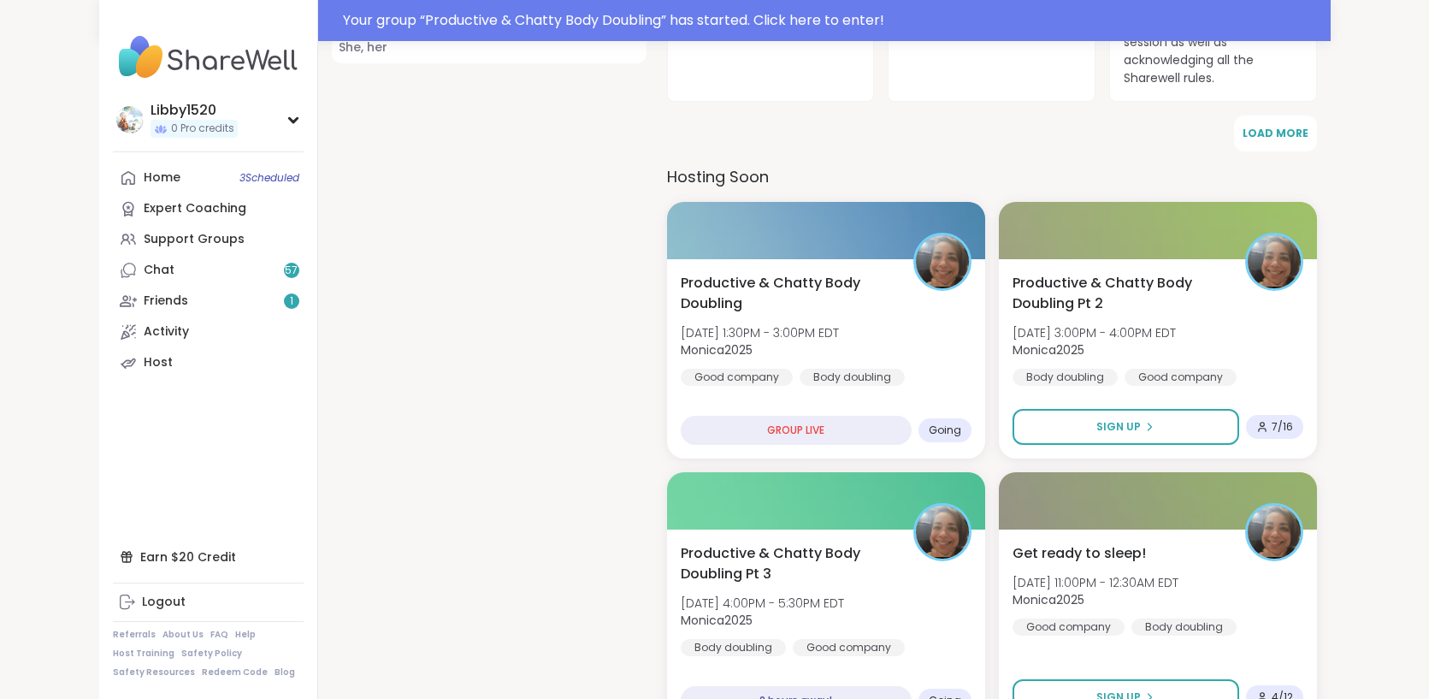
scroll to position [642, 0]
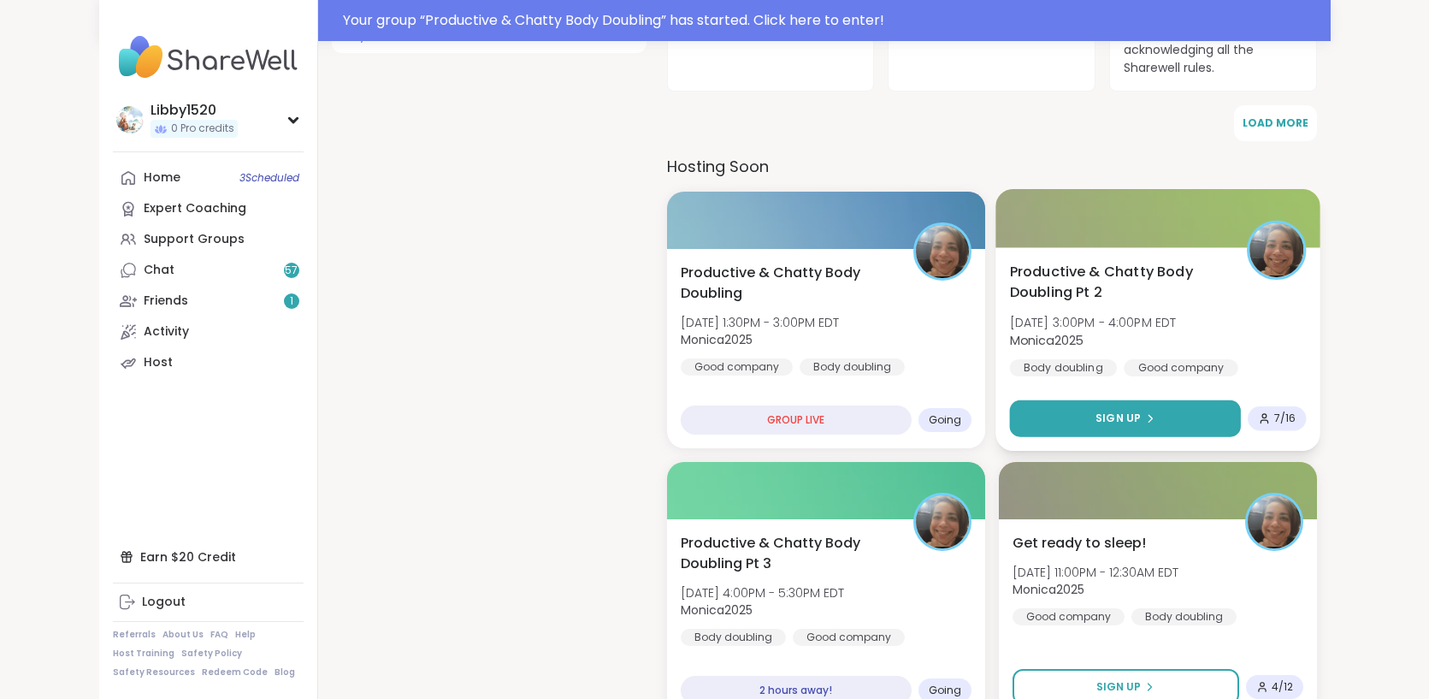
click at [1198, 400] on button "Sign Up" at bounding box center [1124, 418] width 231 height 37
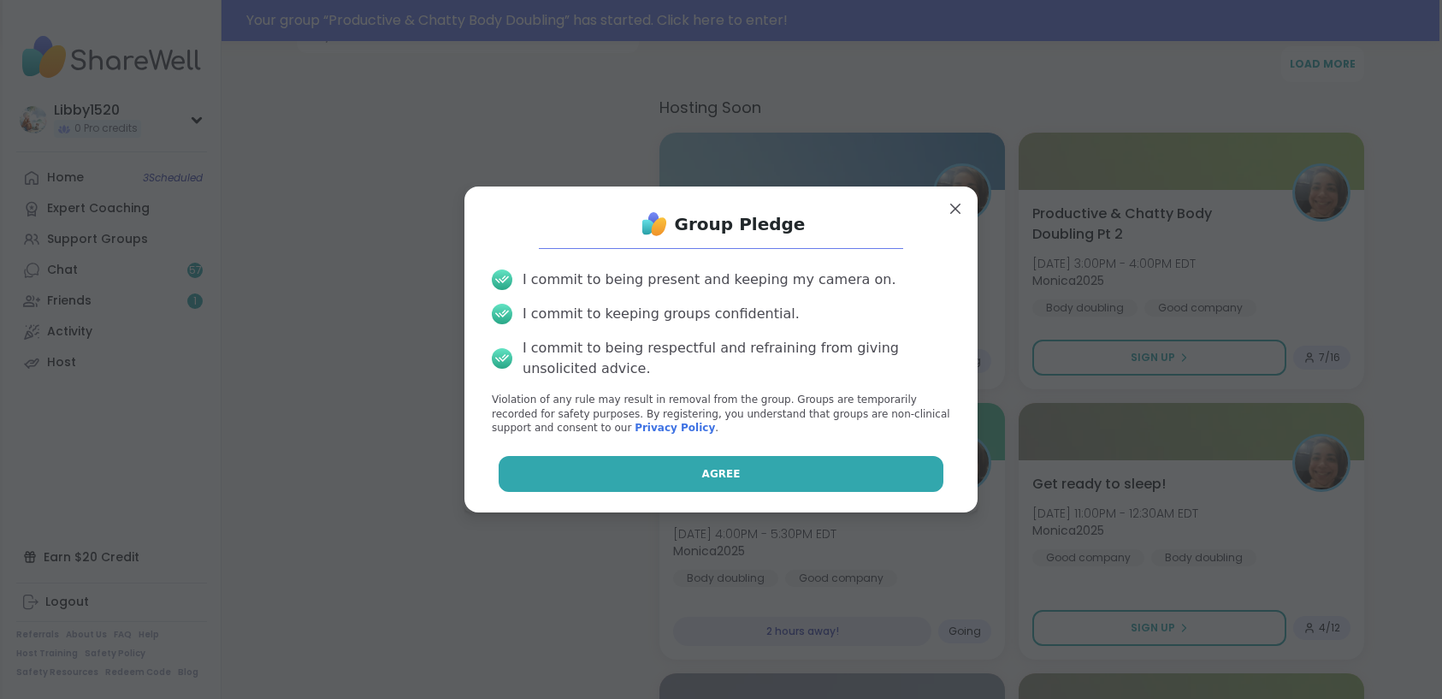
click at [858, 475] on button "Agree" at bounding box center [722, 474] width 446 height 36
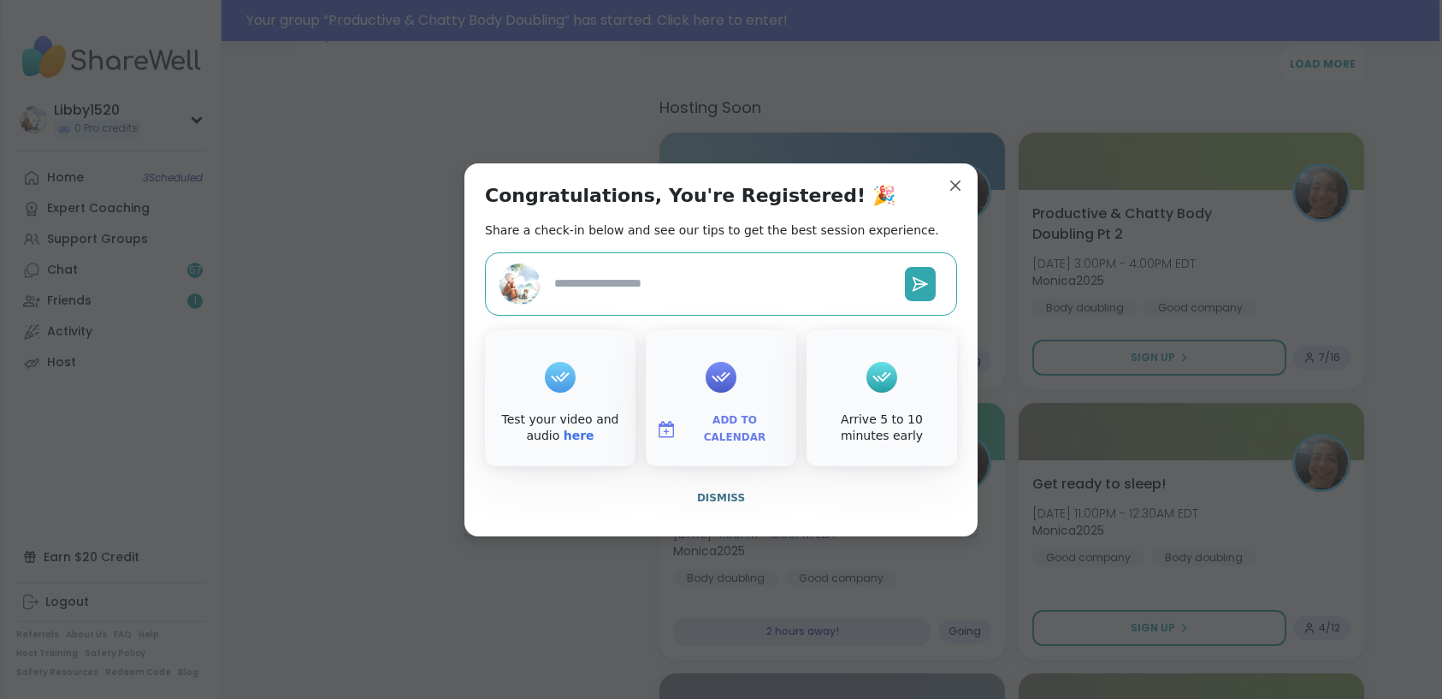
type textarea "*"
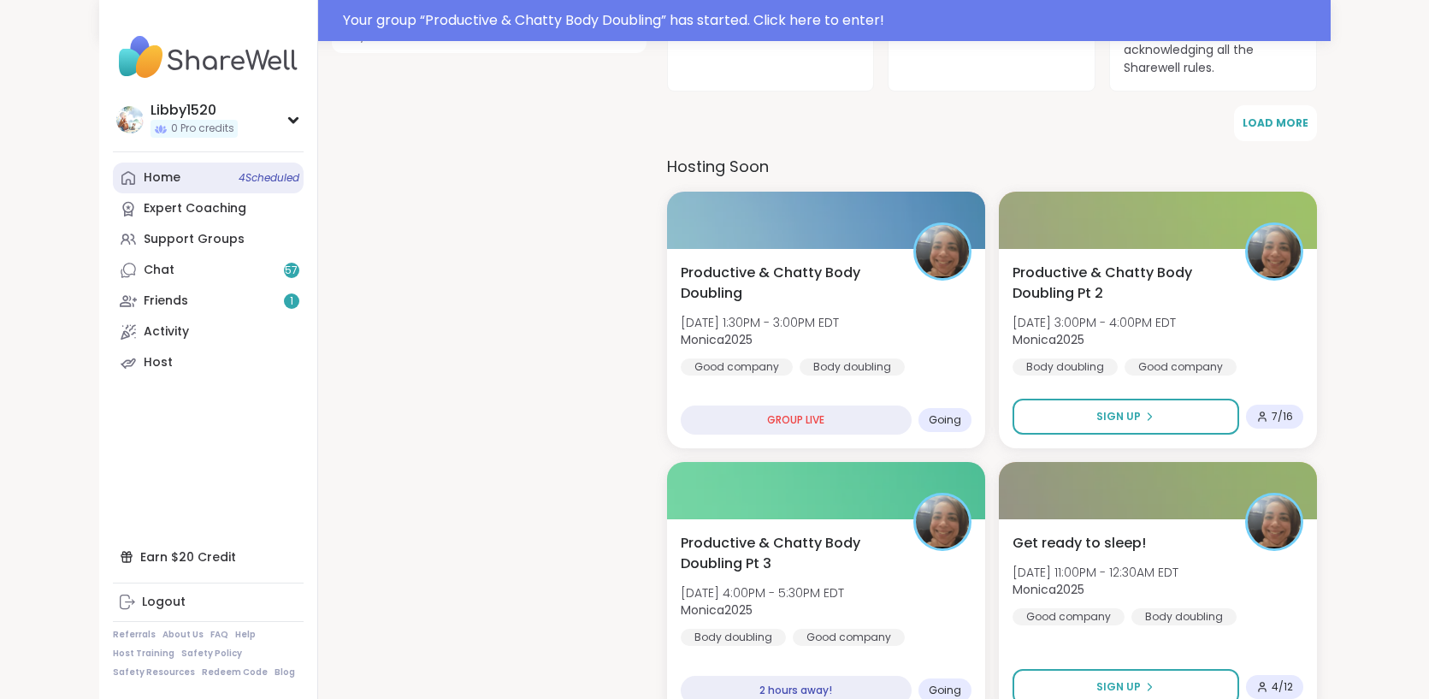
click at [118, 168] on link "Home 4 Scheduled" at bounding box center [208, 177] width 191 height 31
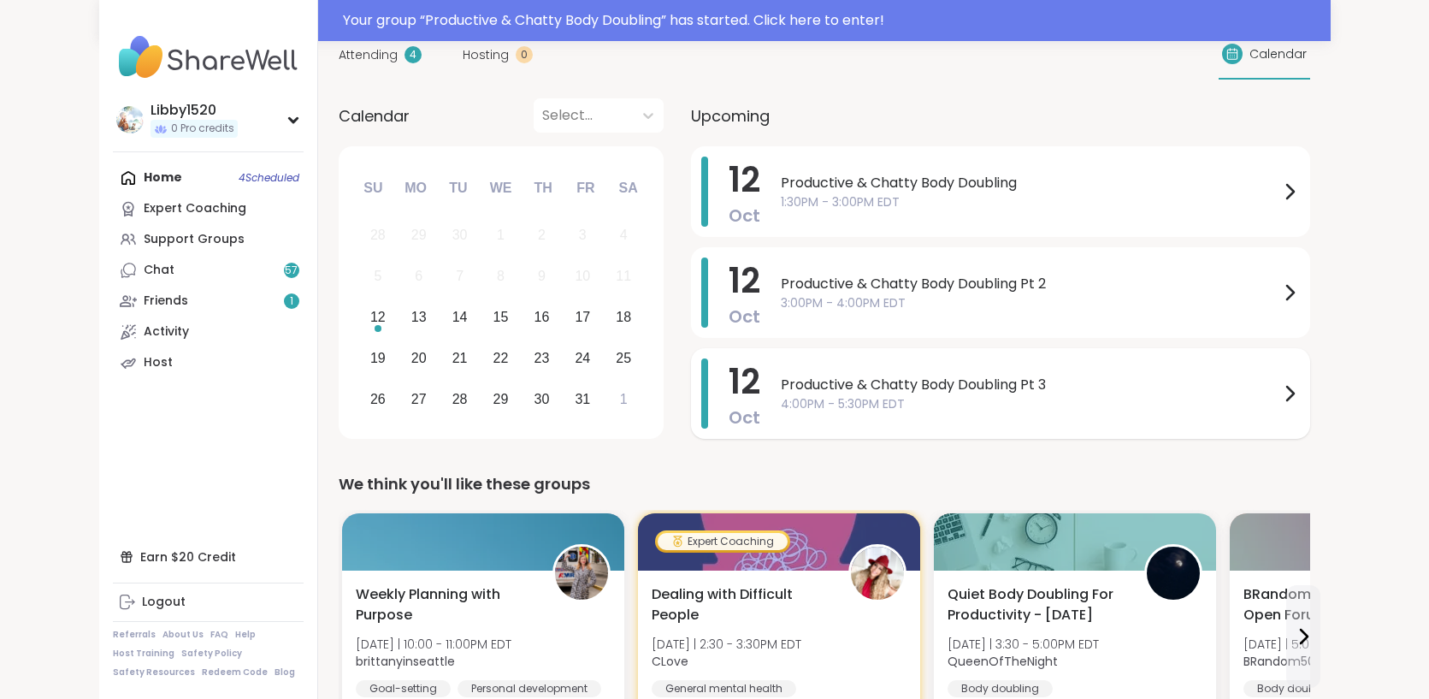
scroll to position [118, 0]
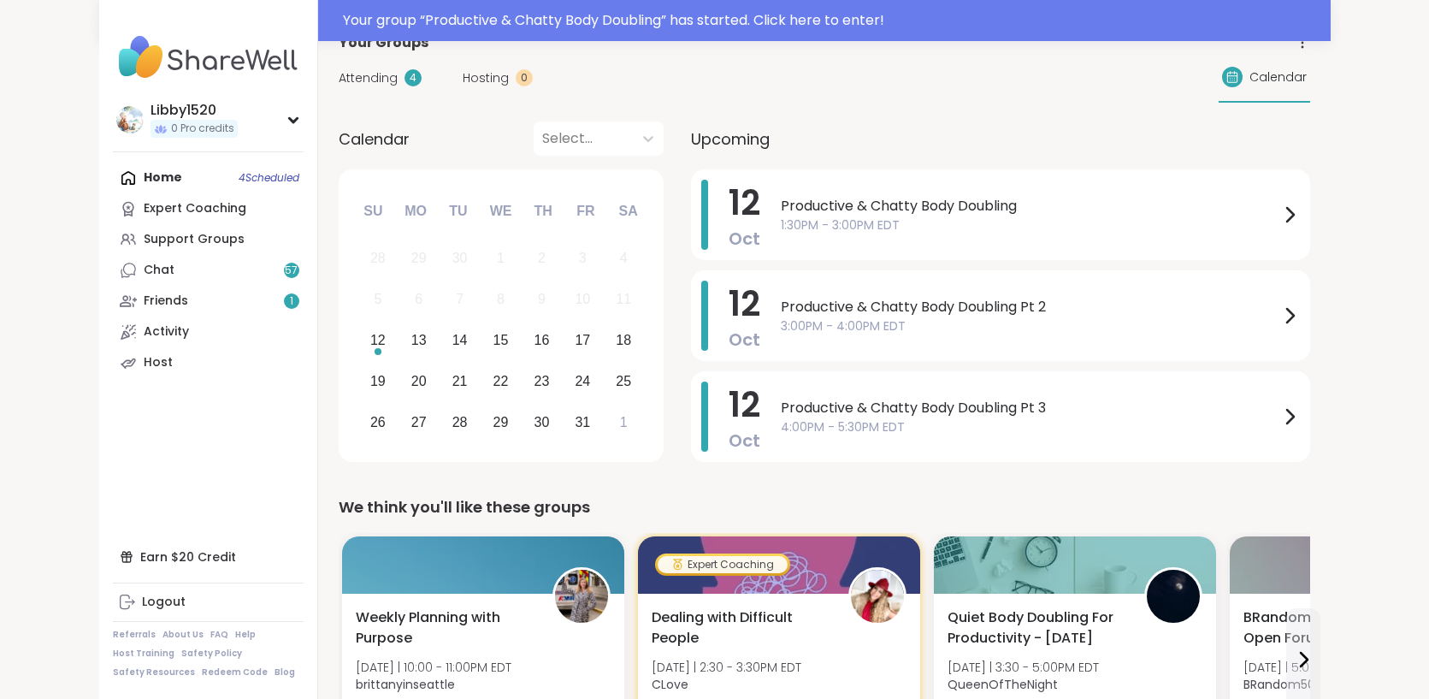
click at [691, 139] on span "Upcoming" at bounding box center [730, 138] width 79 height 23
click at [1307, 83] on span "Calendar" at bounding box center [1277, 77] width 57 height 18
click at [542, 149] on div at bounding box center [583, 139] width 82 height 24
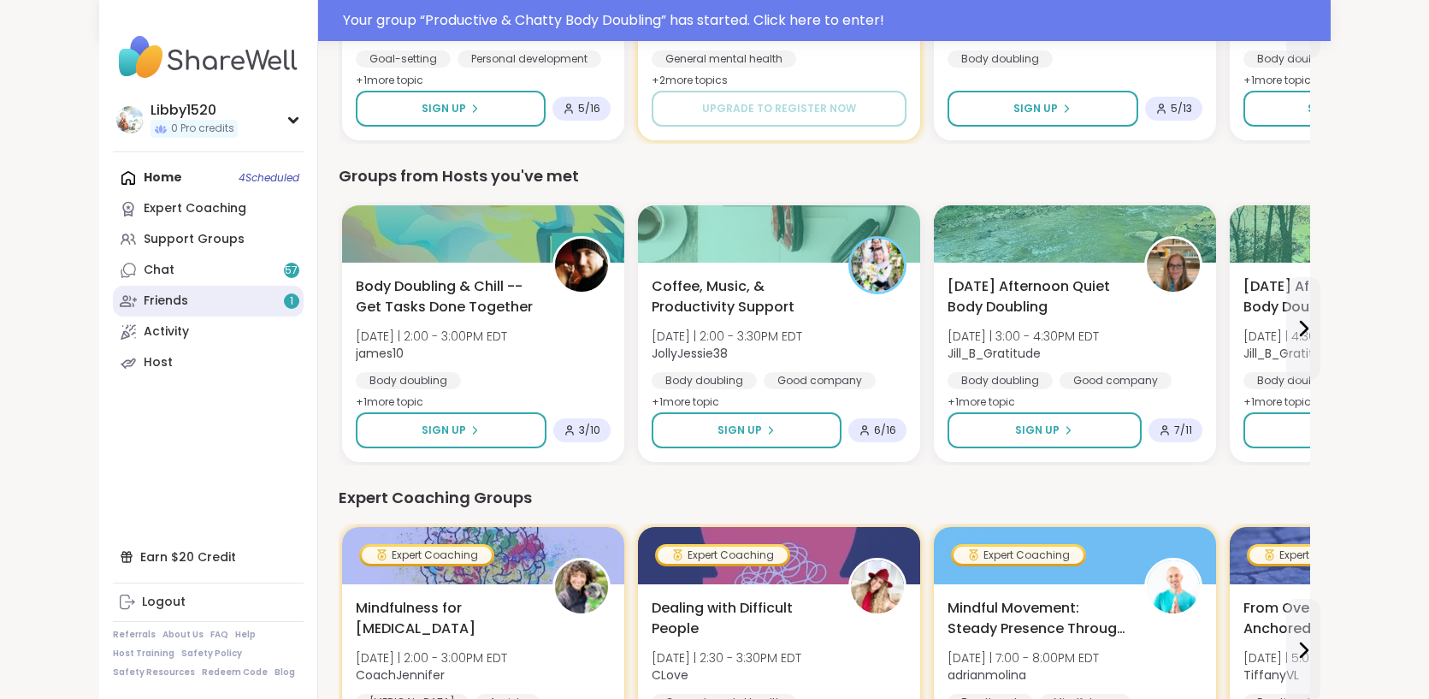
scroll to position [782, 0]
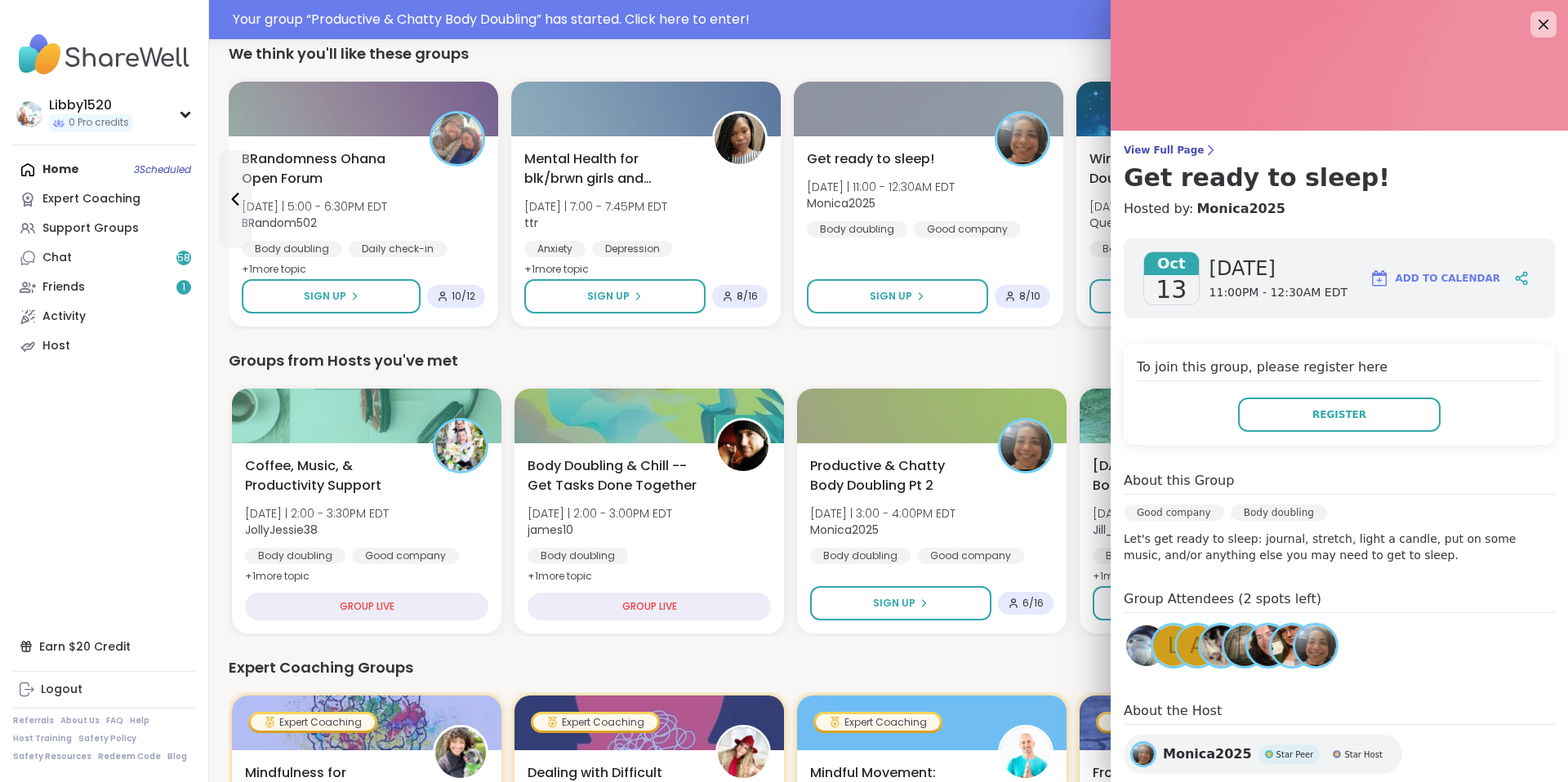
scroll to position [17, 0]
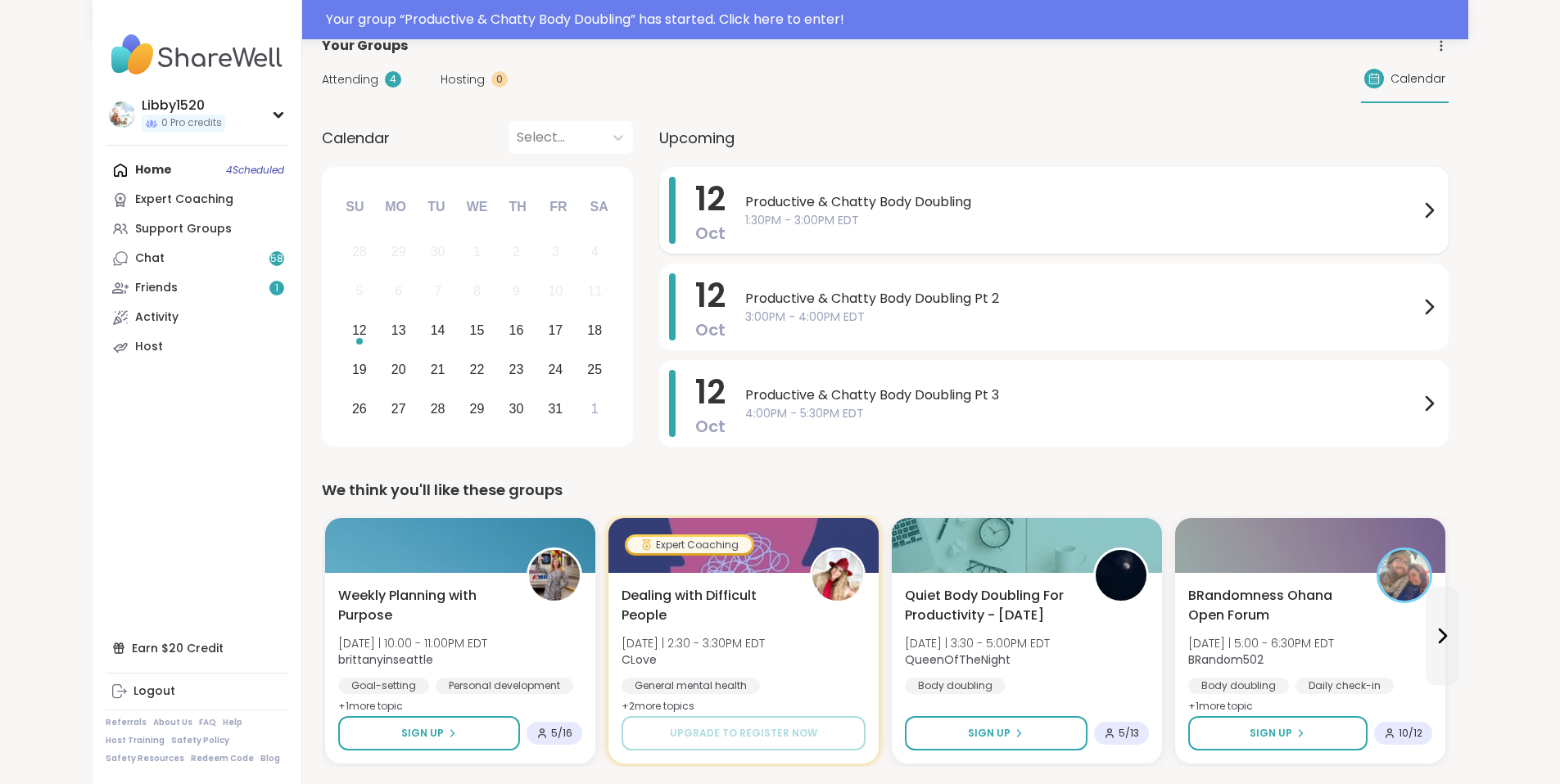
scroll to position [121, 0]
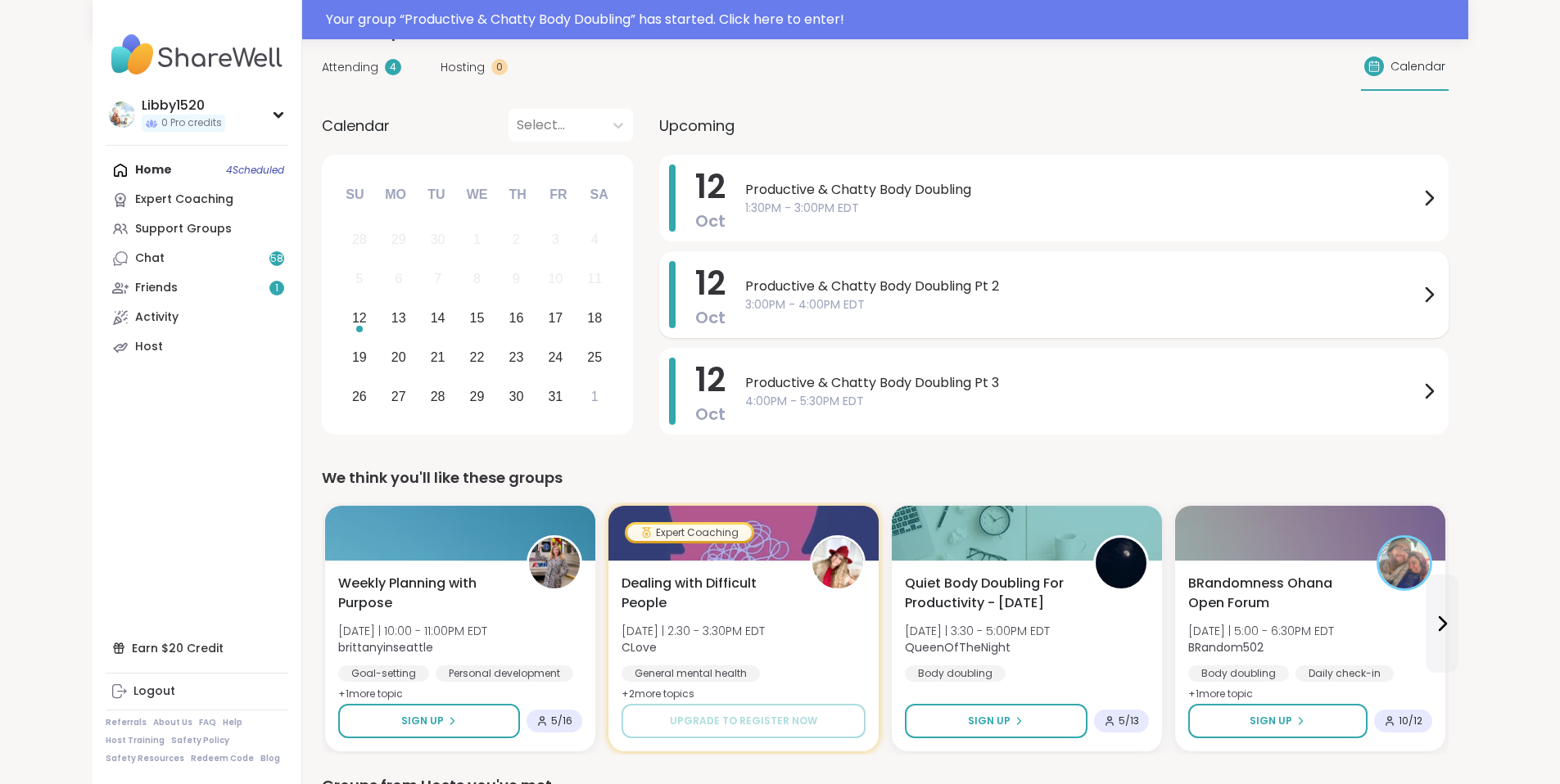
click at [828, 297] on span "3:00PM - 4:00PM EDT" at bounding box center [1082, 305] width 674 height 17
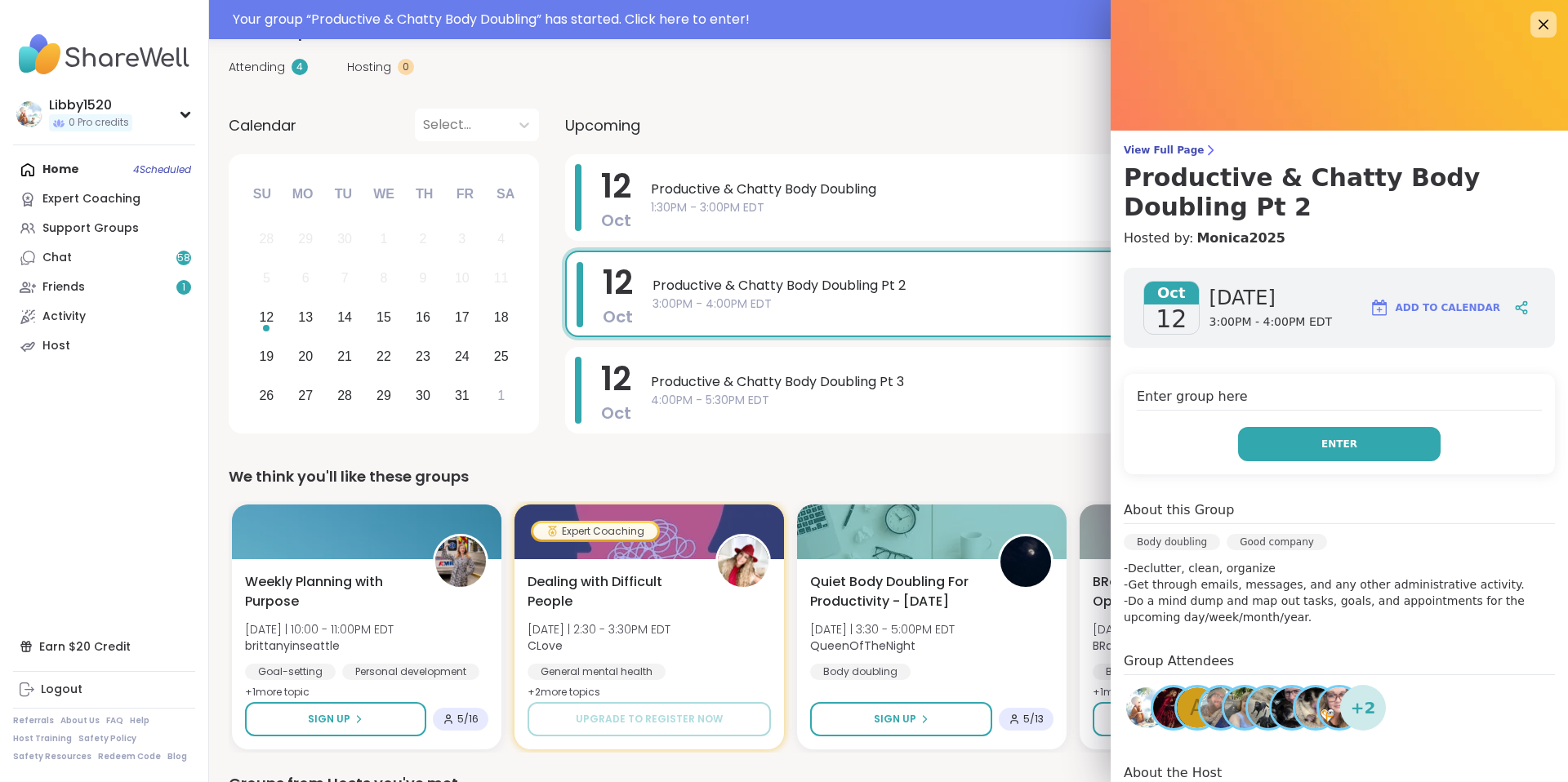
click at [1290, 454] on button "Enter" at bounding box center [1339, 444] width 202 height 34
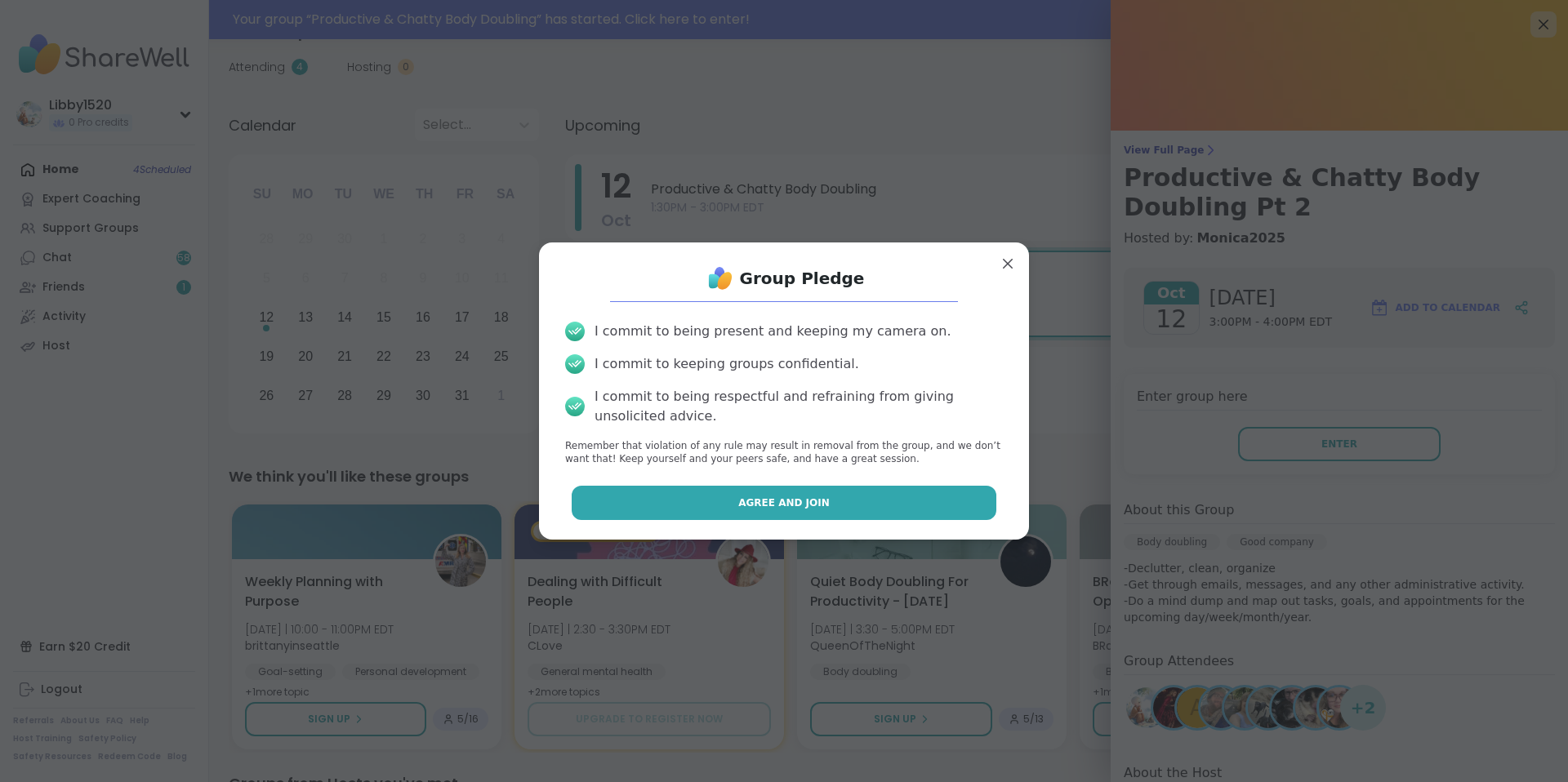
click at [889, 502] on button "Agree and Join" at bounding box center [785, 503] width 426 height 34
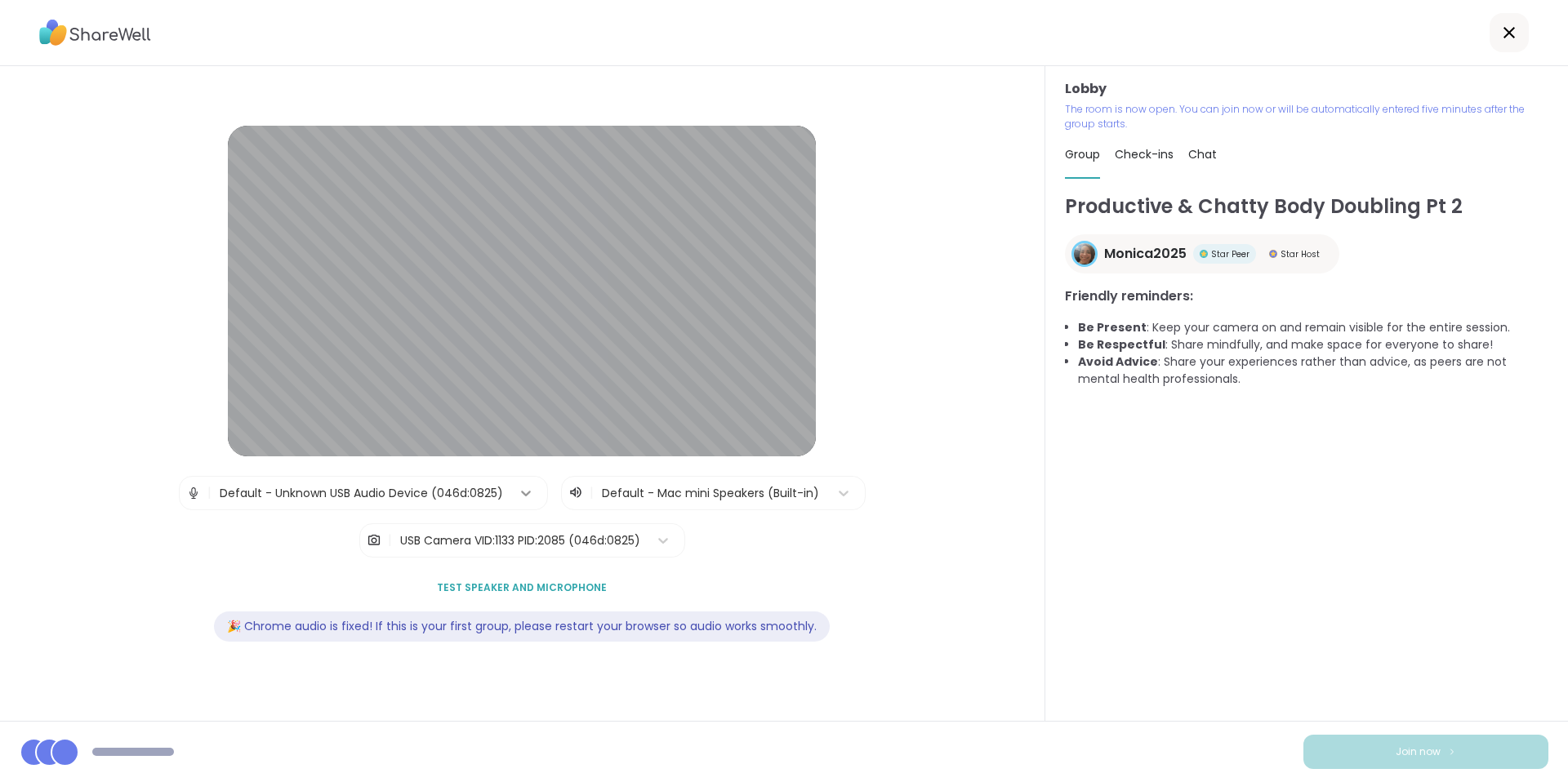
click at [520, 488] on icon at bounding box center [525, 493] width 16 height 16
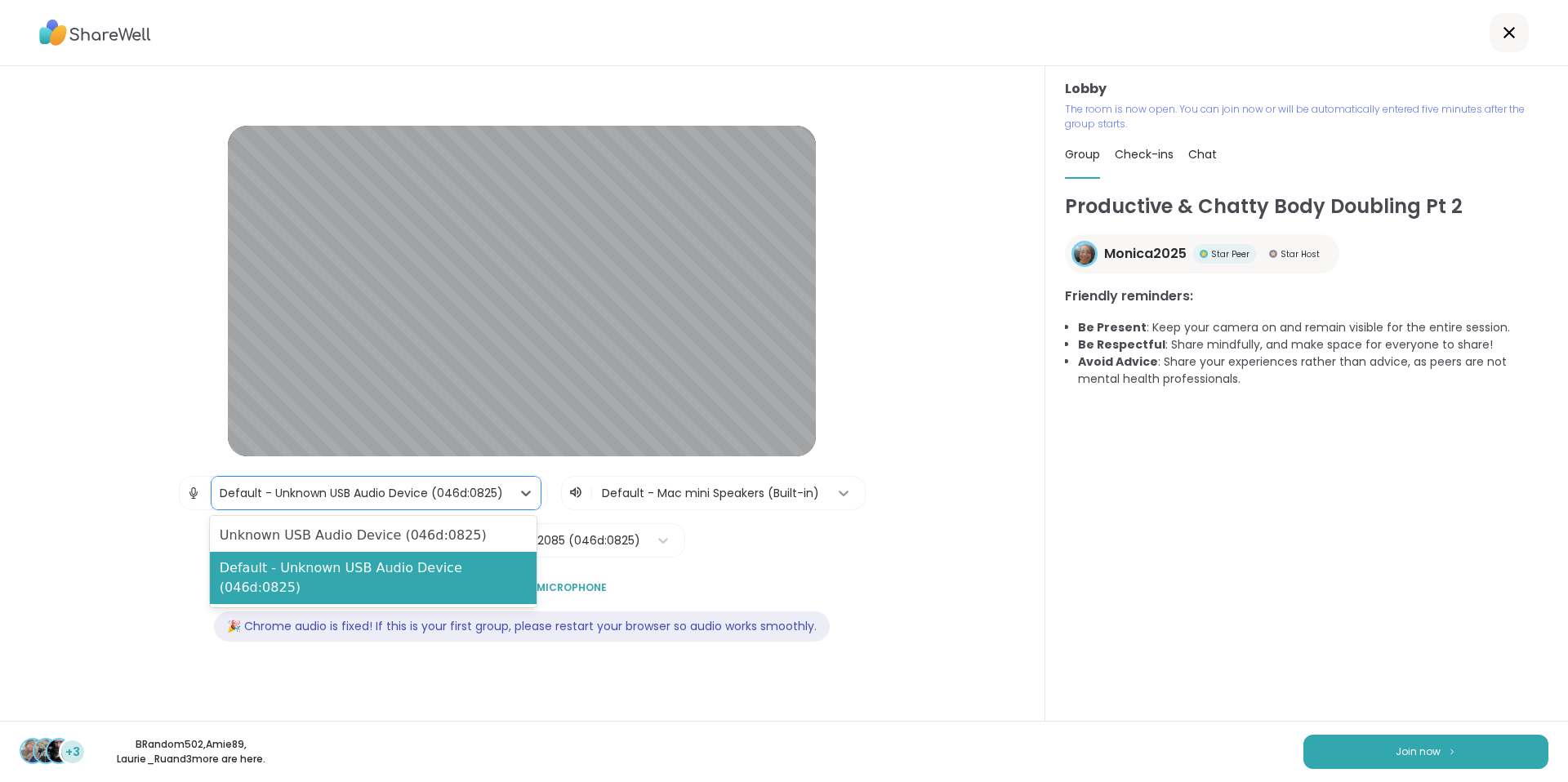
click at [836, 494] on icon at bounding box center [843, 493] width 16 height 16
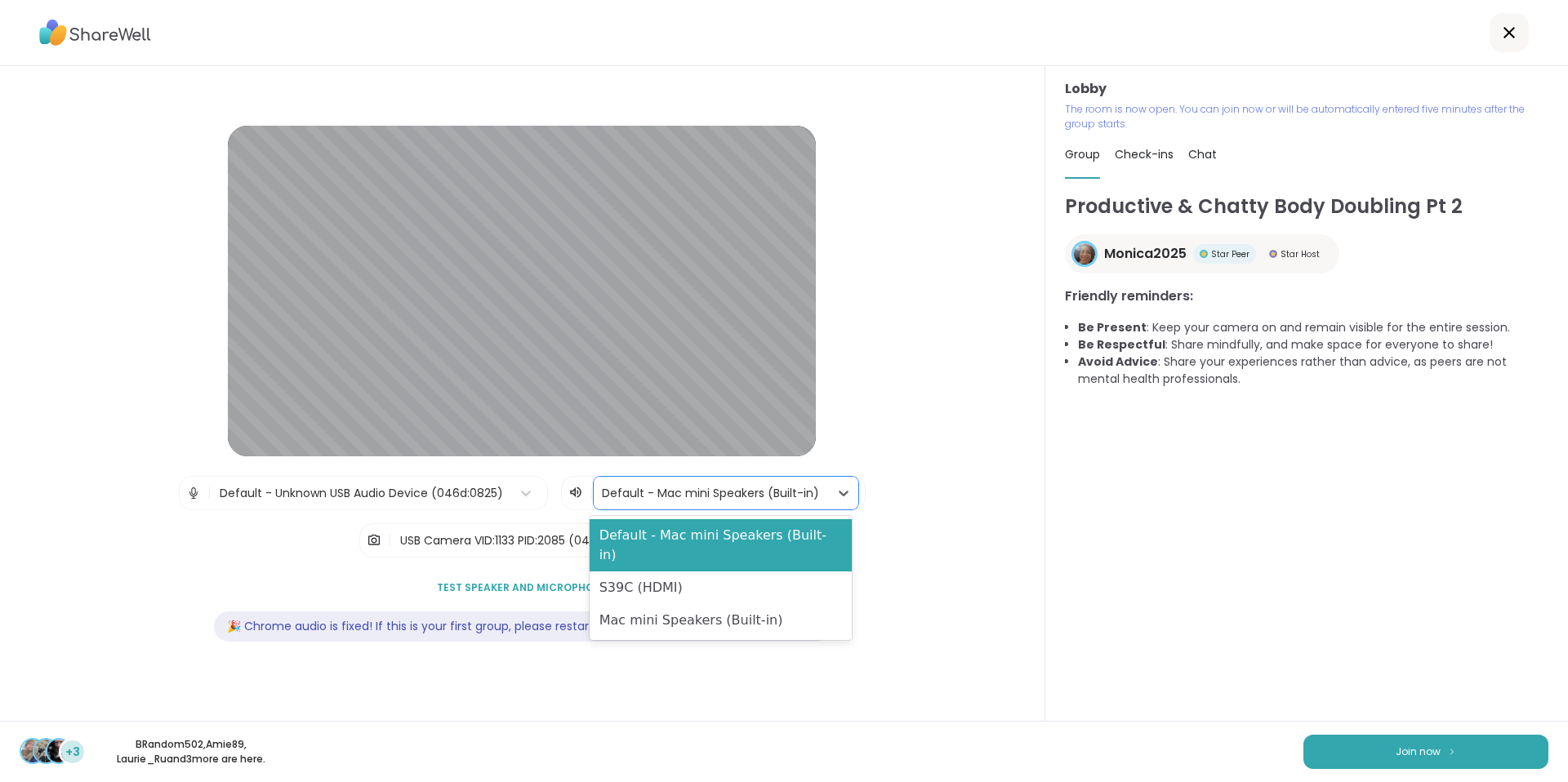
click at [877, 557] on div "Lobby | Default - Unknown USB Audio Device (046d:0825) | S39C (HDMI), 2 of 3. 3…" at bounding box center [522, 393] width 940 height 536
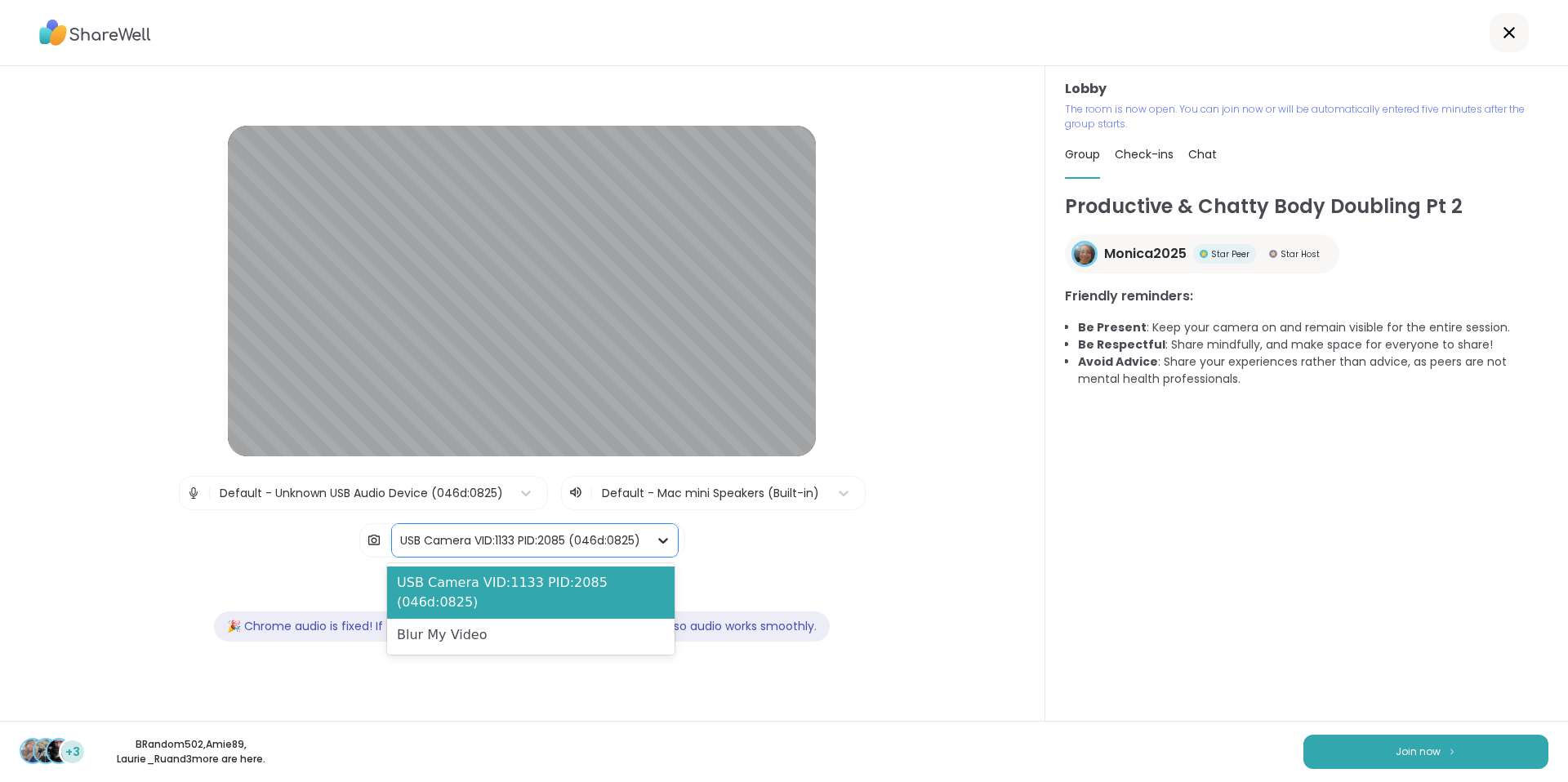
click at [668, 544] on div at bounding box center [663, 540] width 30 height 30
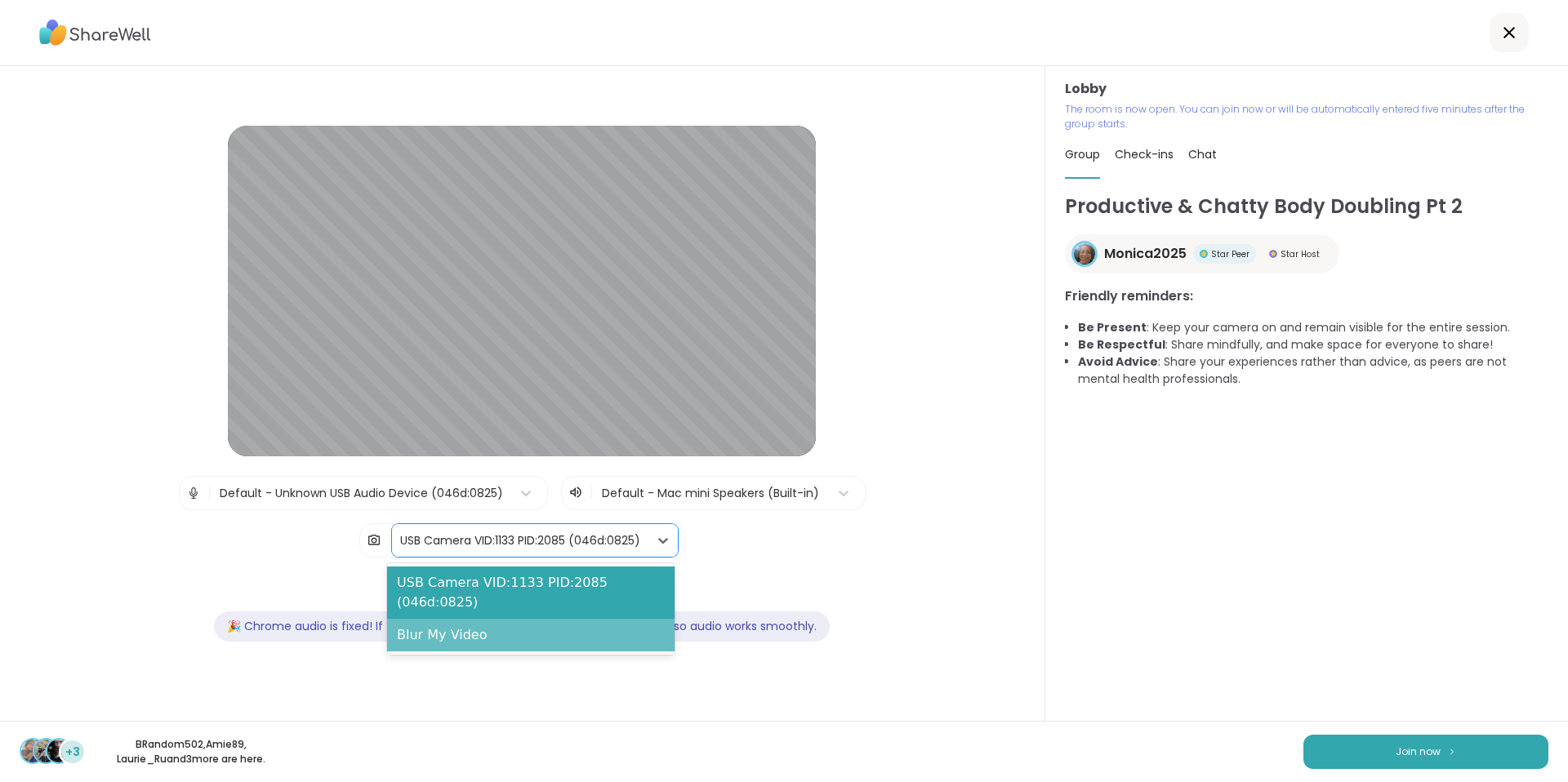
click at [548, 628] on div "Blur My Video" at bounding box center [530, 635] width 287 height 32
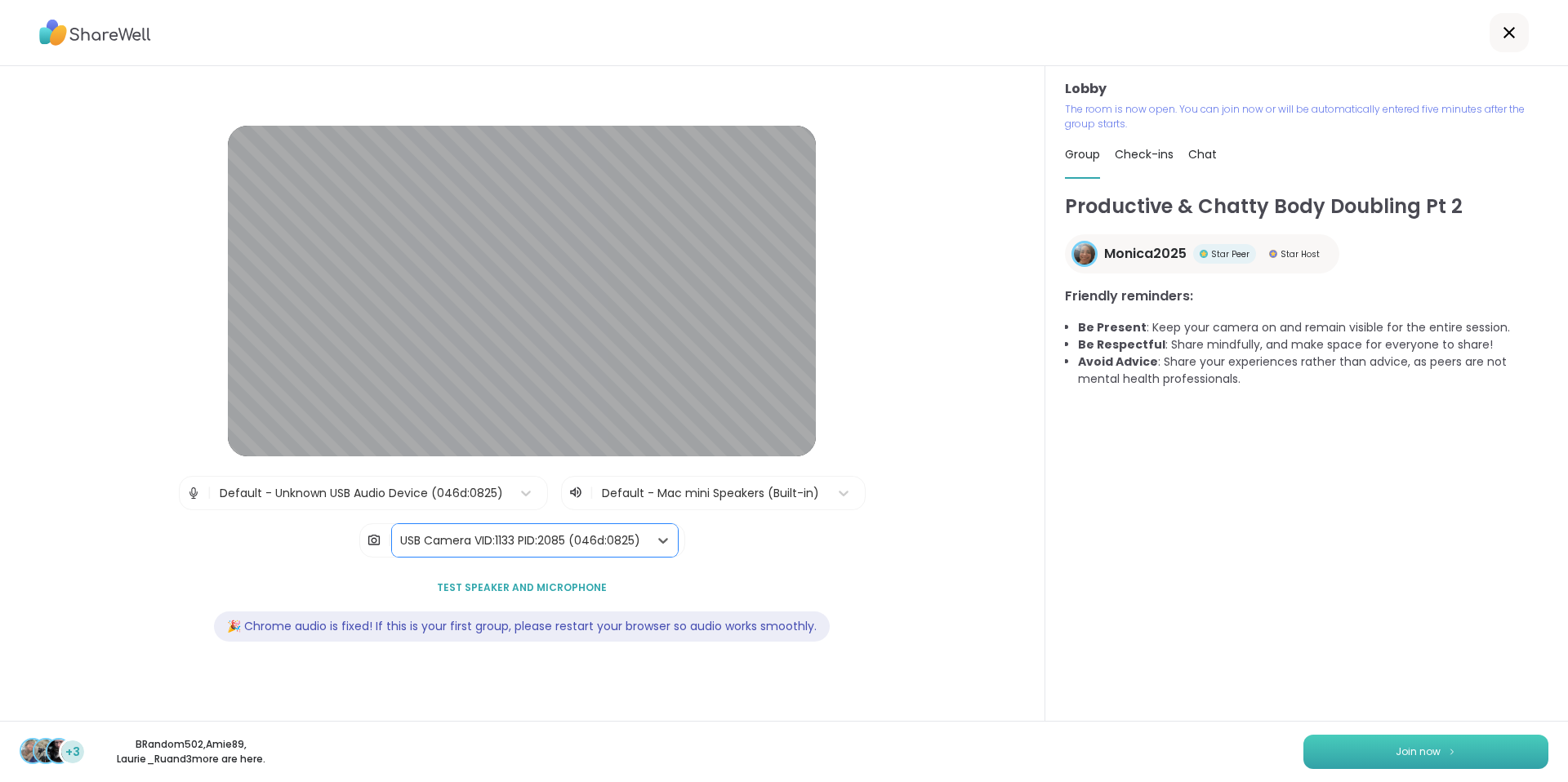
click at [1402, 752] on span "Join now" at bounding box center [1417, 751] width 45 height 14
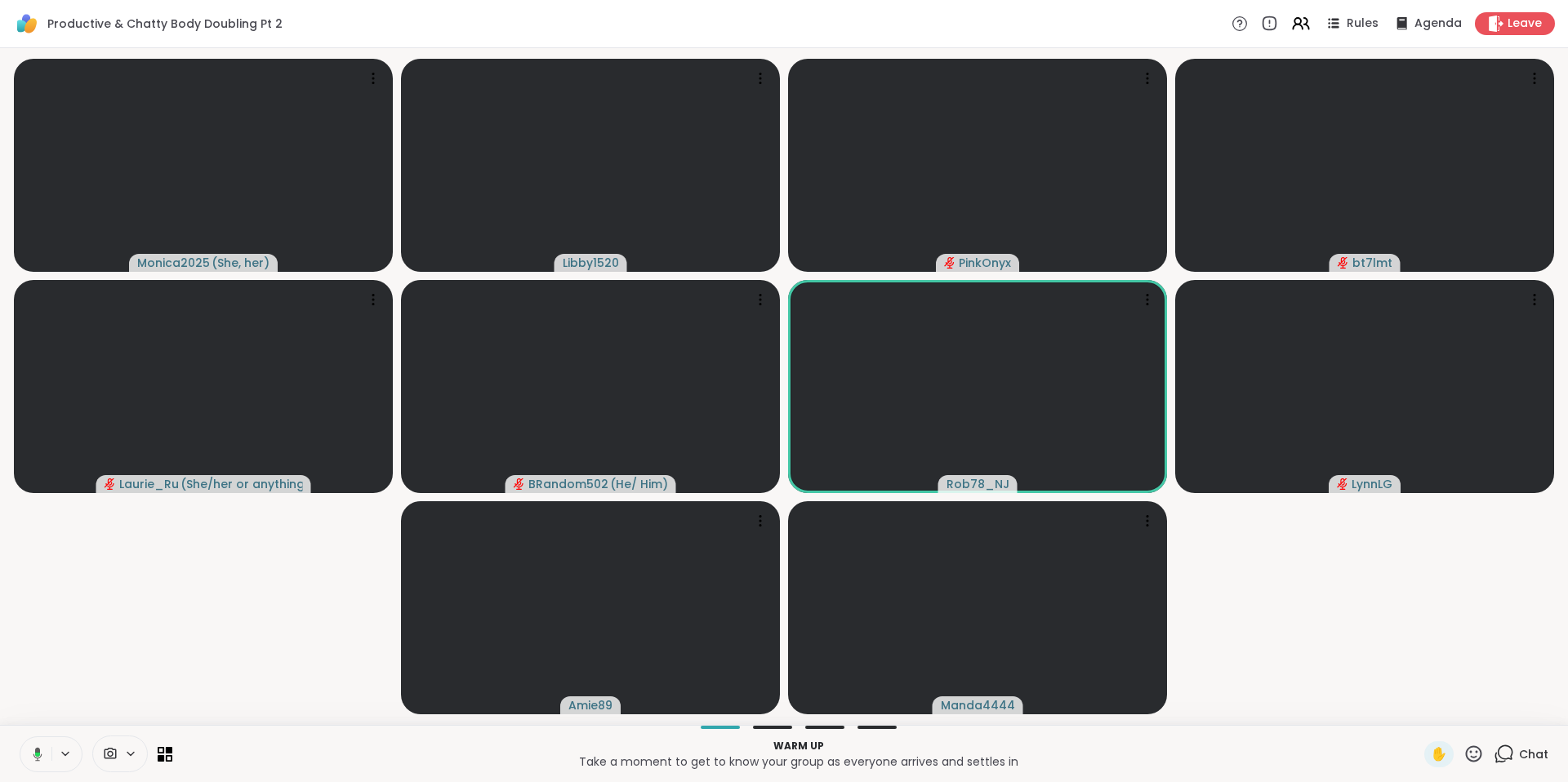
click at [42, 758] on button at bounding box center [34, 754] width 33 height 34
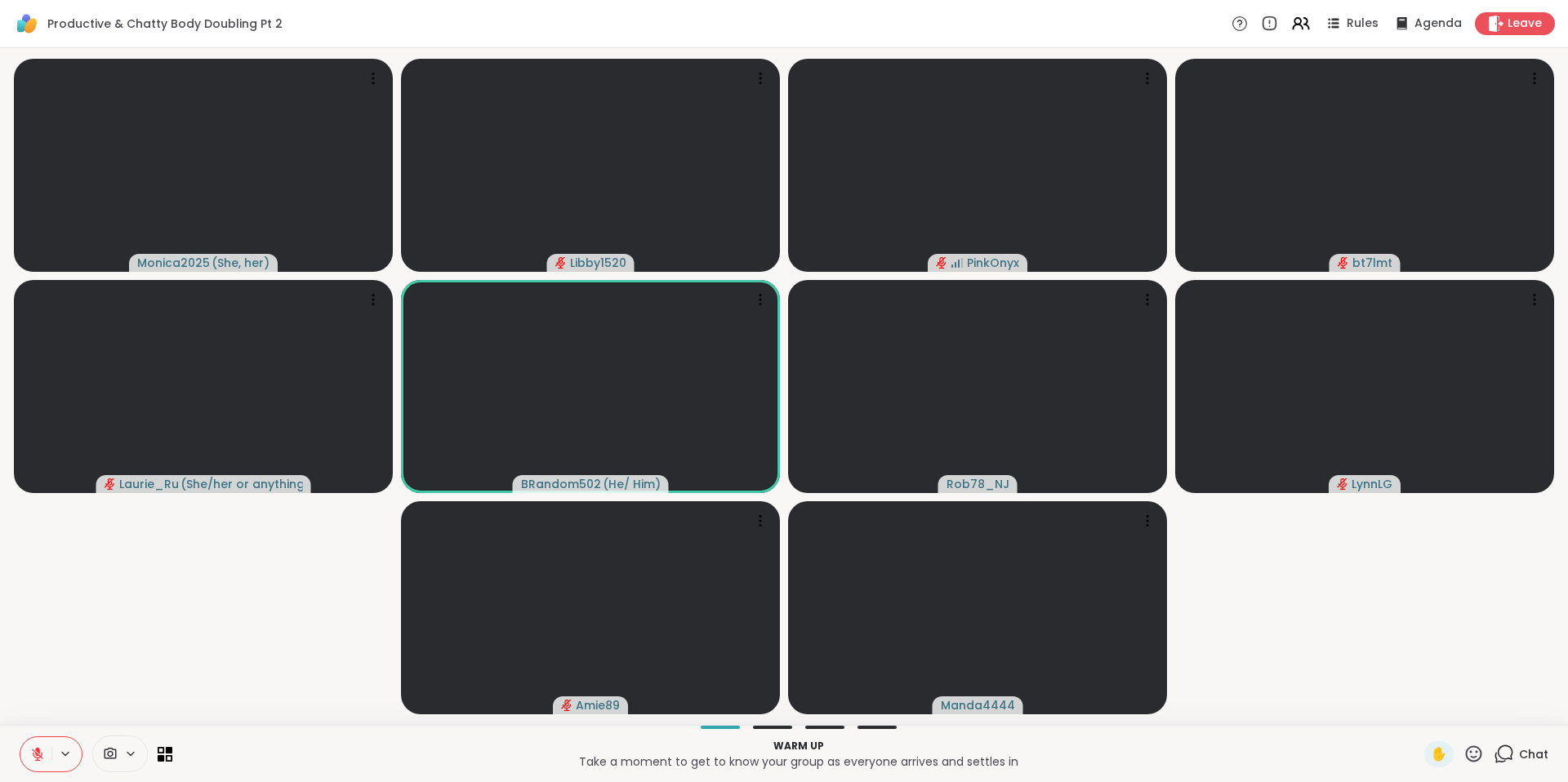
click at [32, 751] on icon at bounding box center [37, 753] width 14 height 14
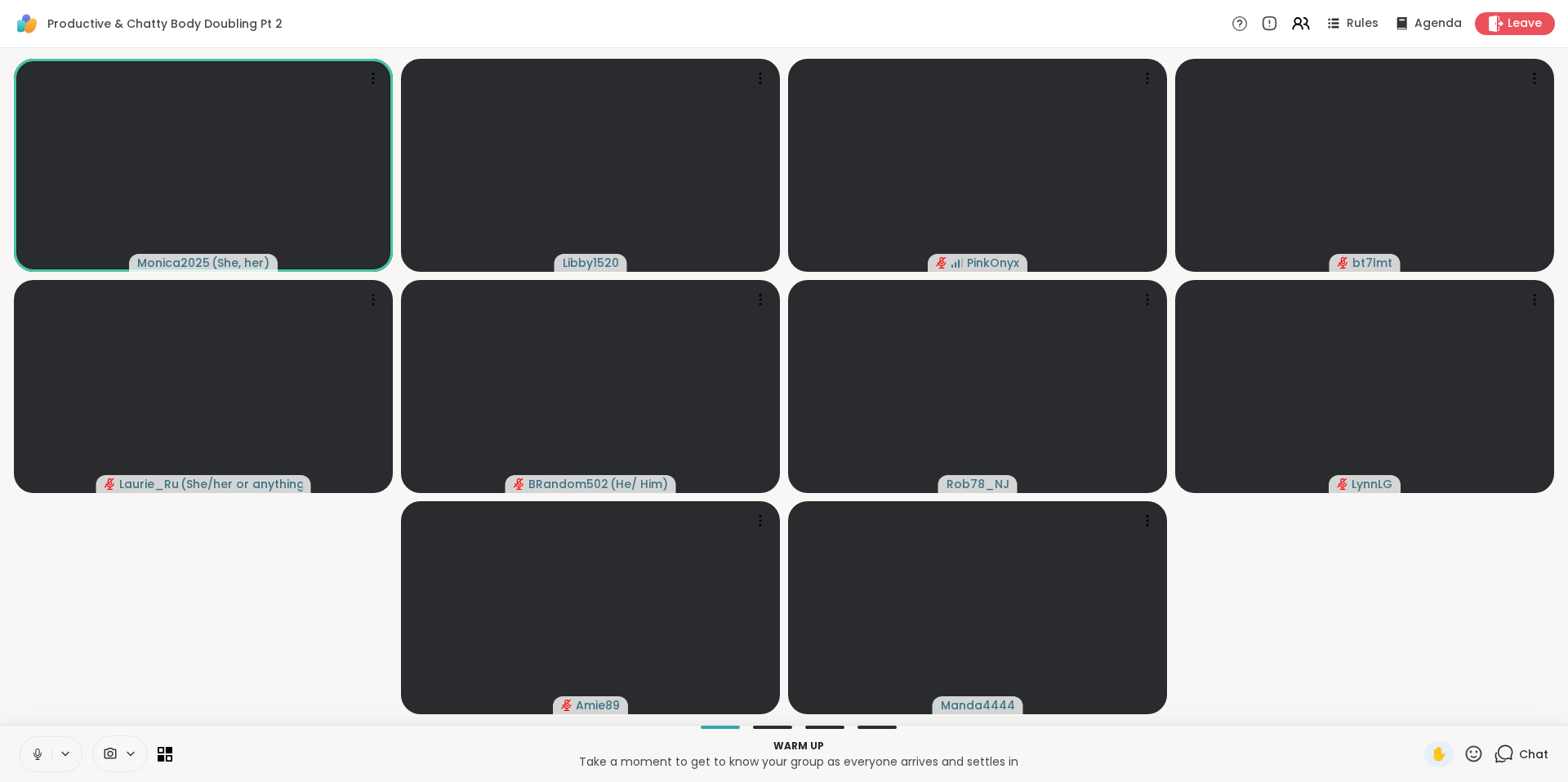
click at [36, 758] on icon at bounding box center [37, 753] width 14 height 14
click at [40, 756] on icon at bounding box center [37, 754] width 11 height 11
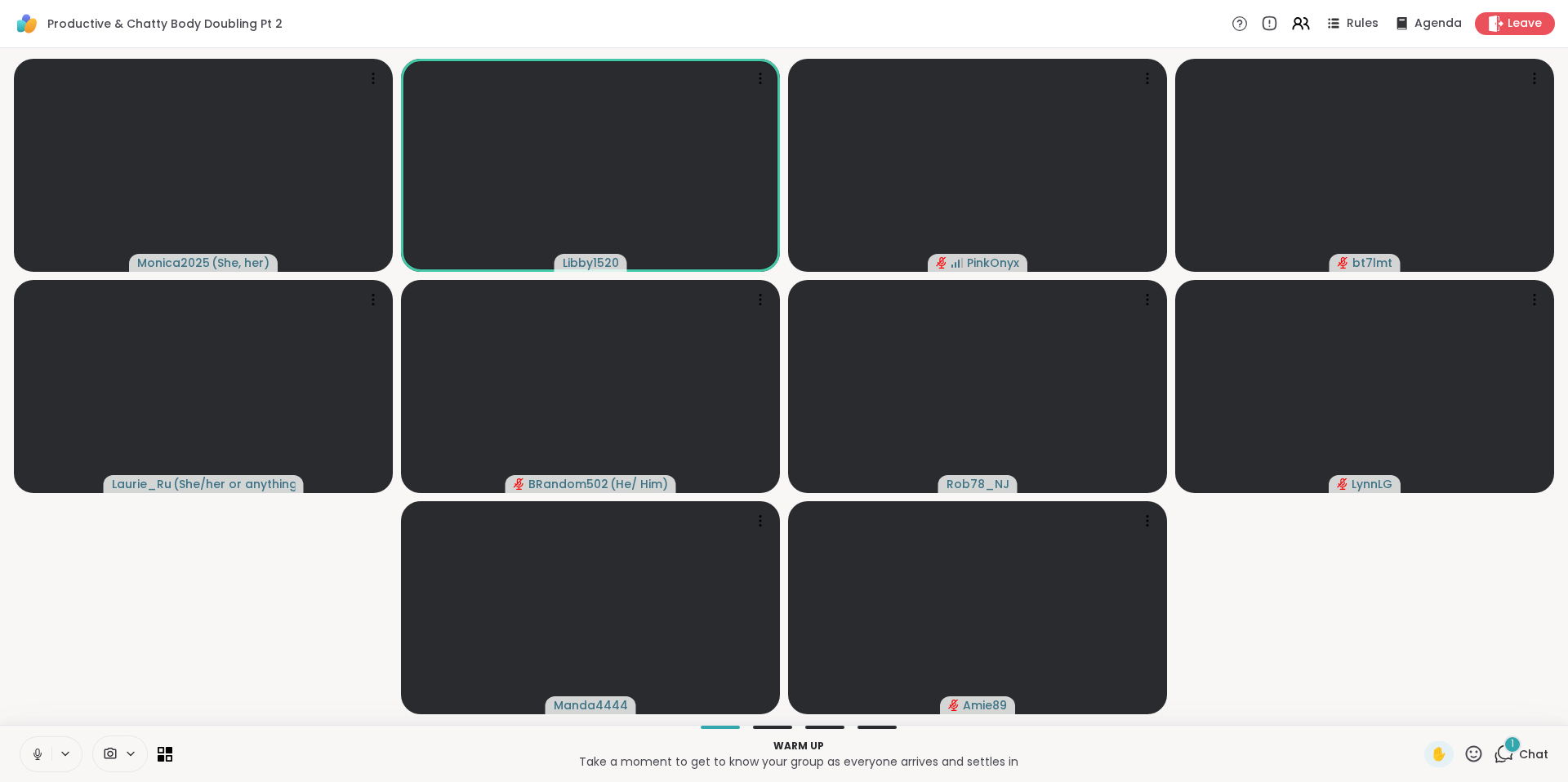
click at [33, 761] on icon at bounding box center [37, 753] width 14 height 14
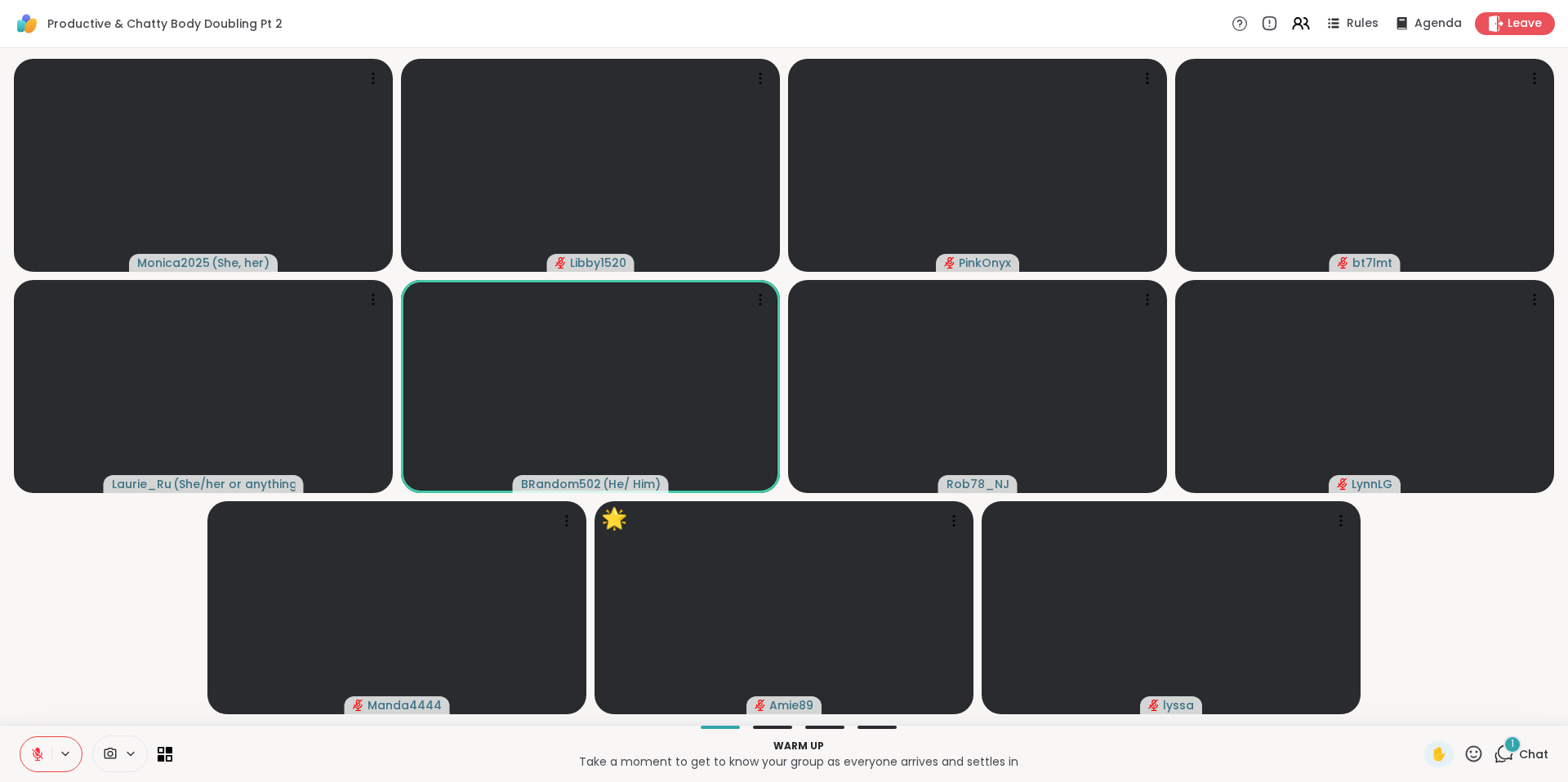
click at [34, 747] on icon at bounding box center [37, 753] width 14 height 14
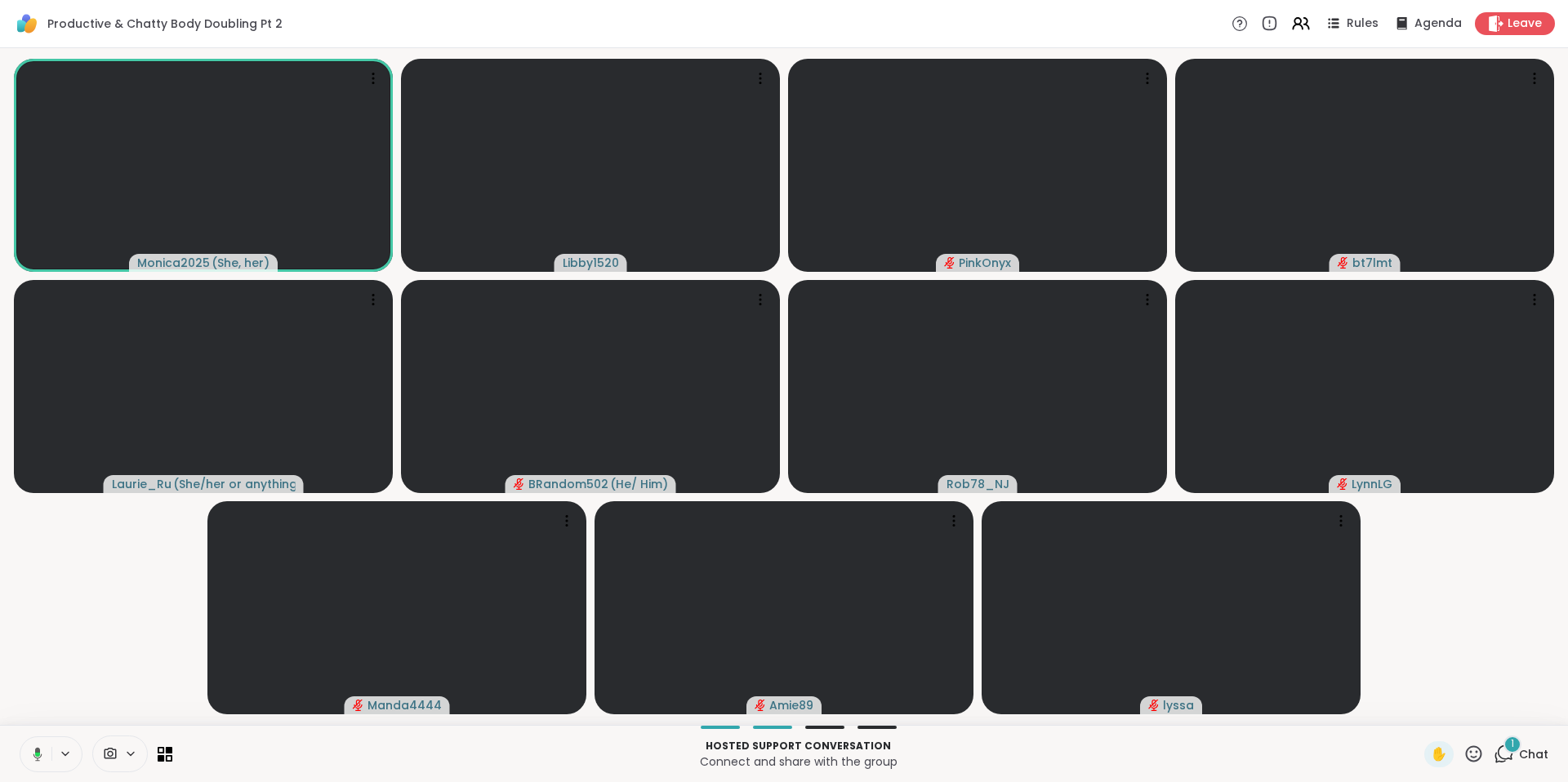
click at [35, 758] on icon at bounding box center [34, 753] width 14 height 14
click at [43, 749] on icon at bounding box center [37, 753] width 14 height 14
click at [36, 758] on icon at bounding box center [37, 753] width 14 height 14
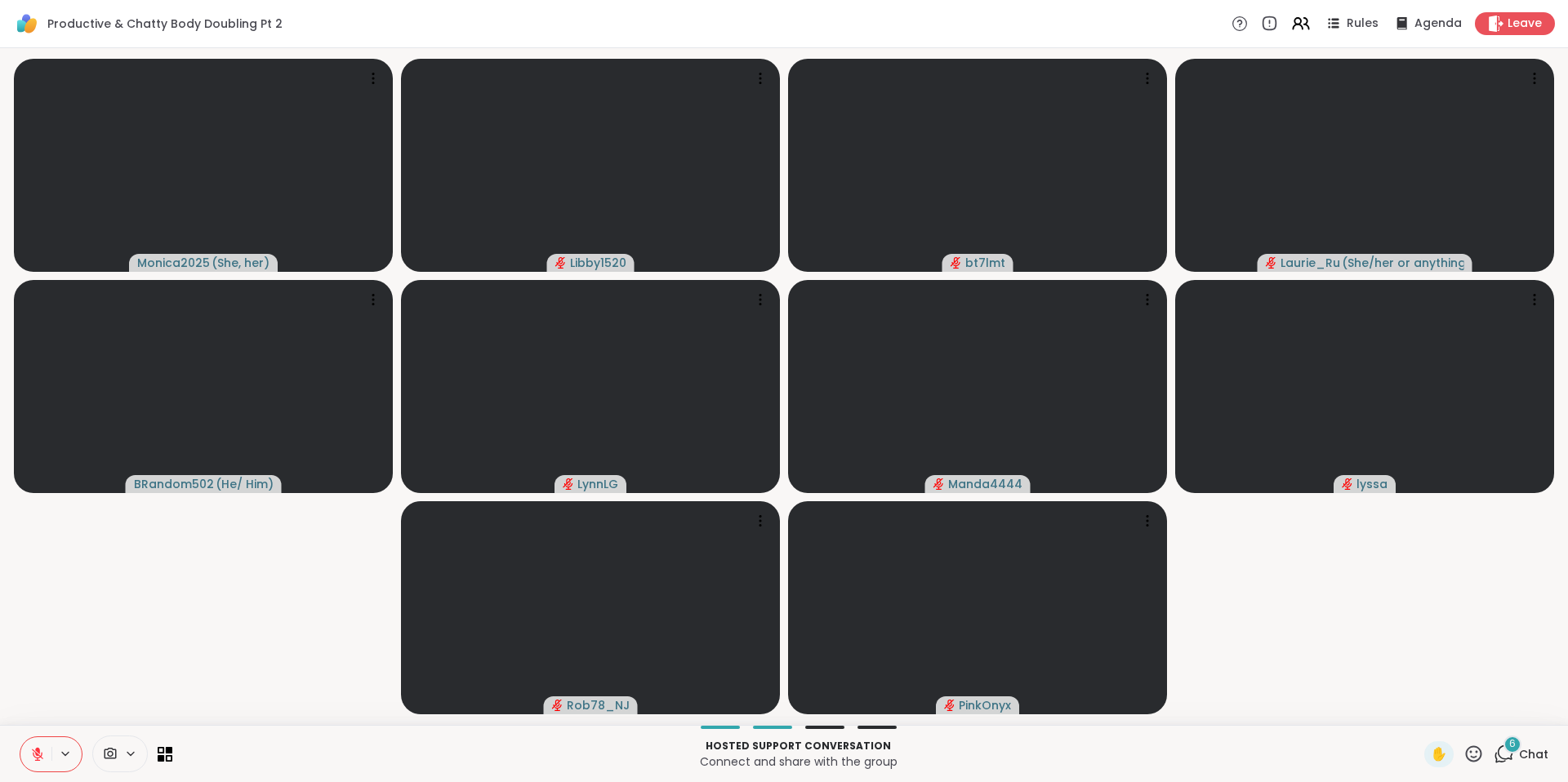
click at [20, 752] on div at bounding box center [52, 754] width 63 height 36
click at [43, 752] on icon at bounding box center [37, 753] width 14 height 14
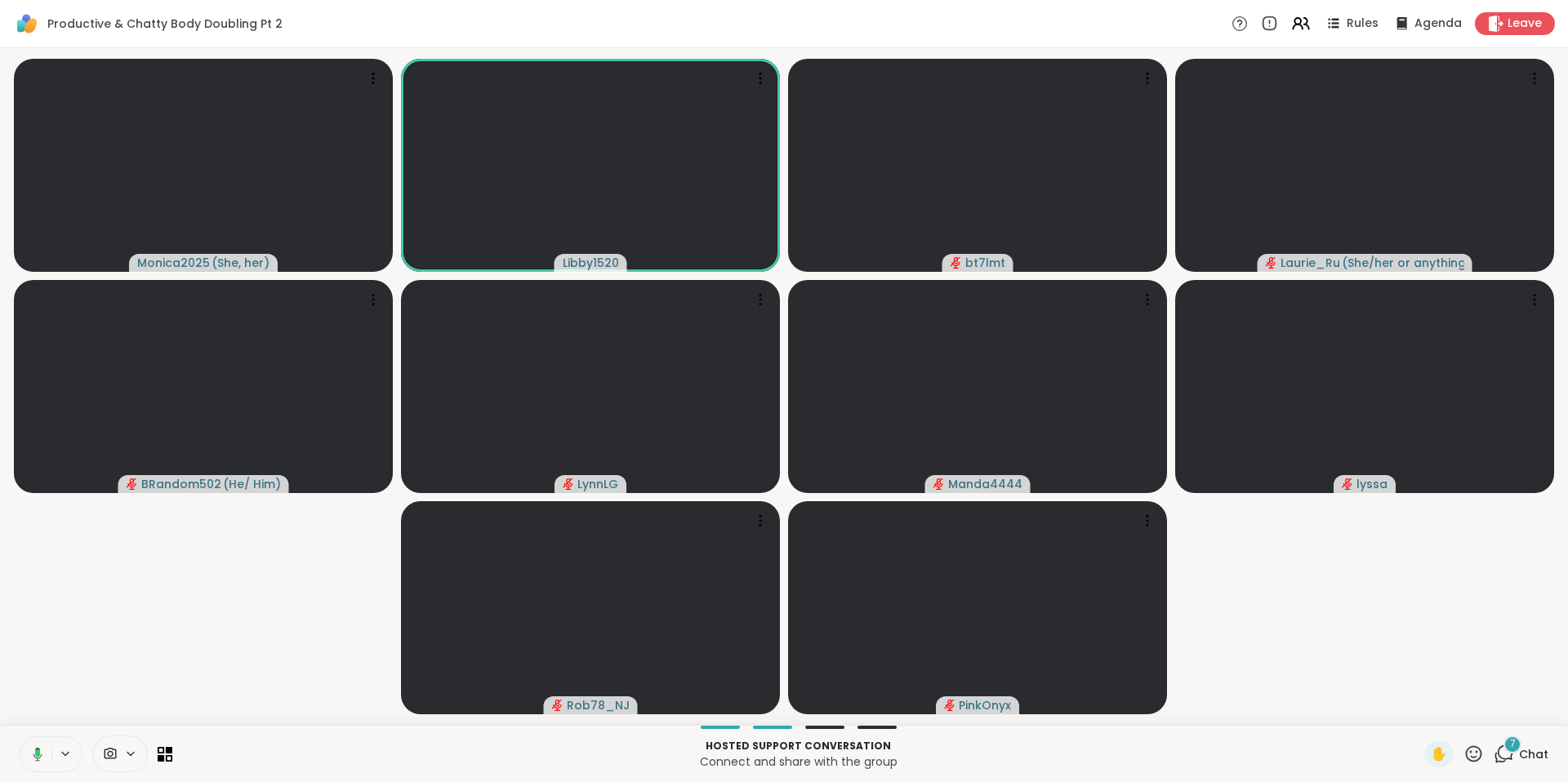
click at [36, 752] on rect at bounding box center [37, 753] width 5 height 8
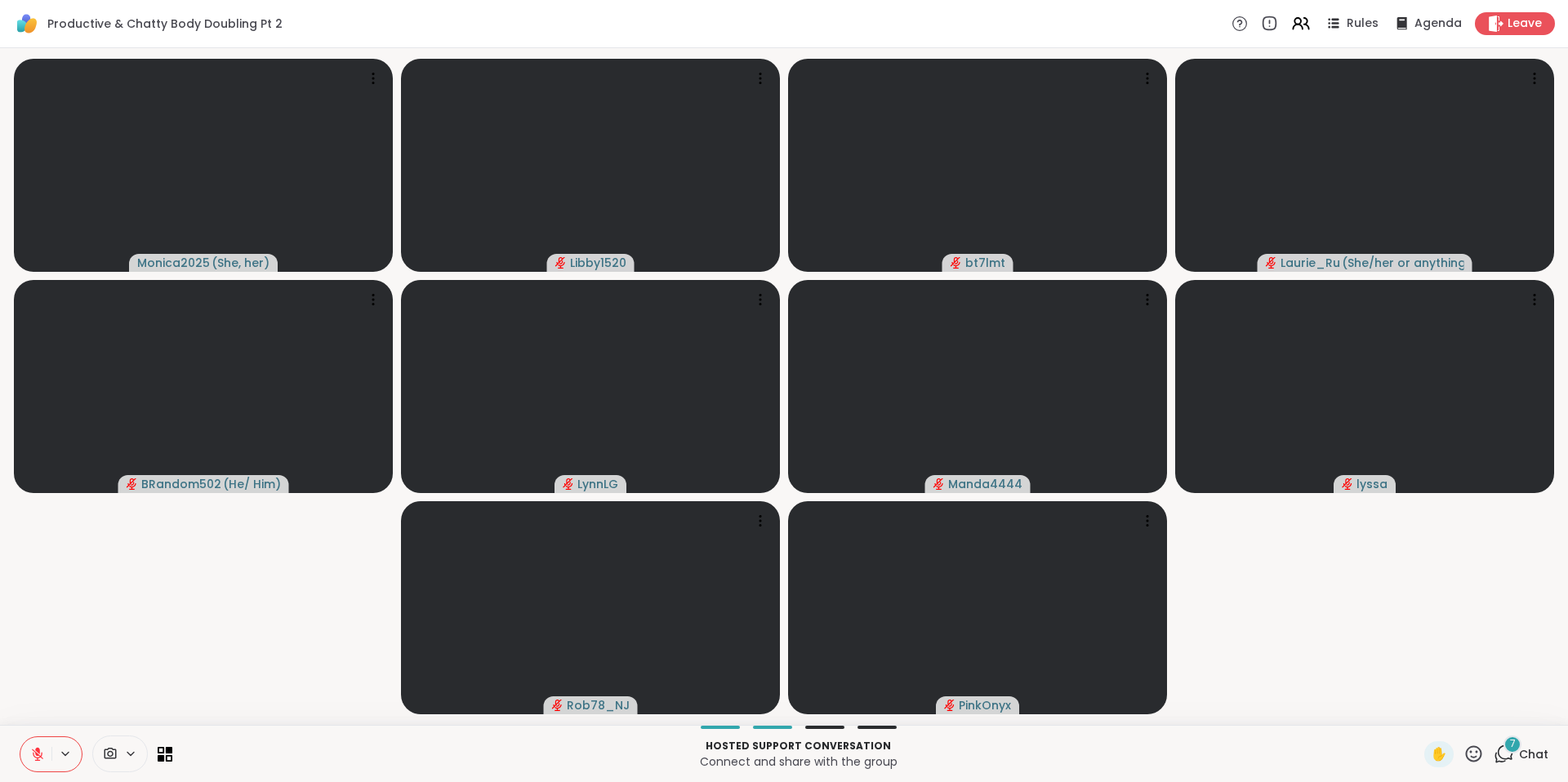
click at [1519, 747] on span "Chat" at bounding box center [1534, 754] width 30 height 16
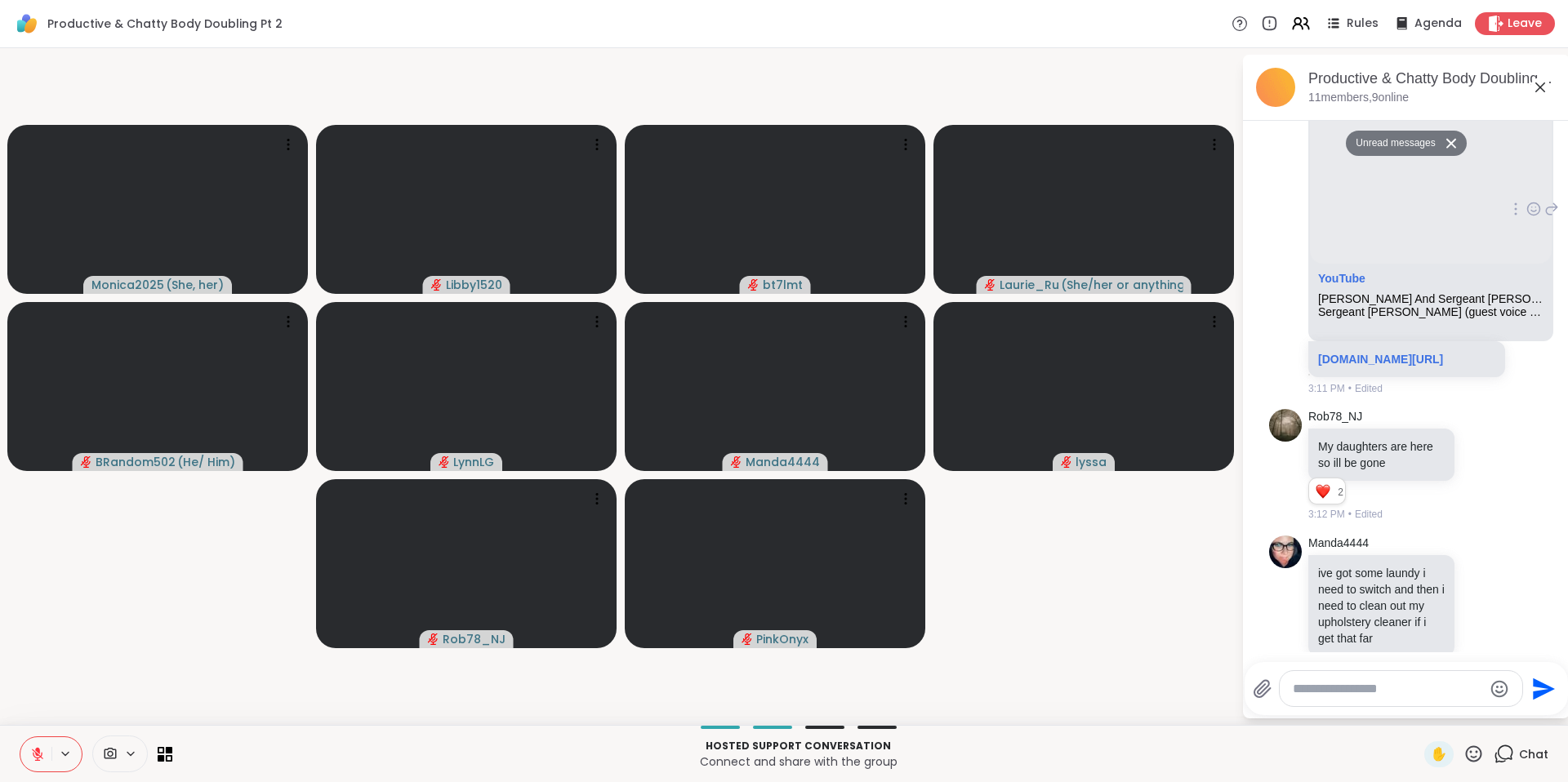
scroll to position [531, 0]
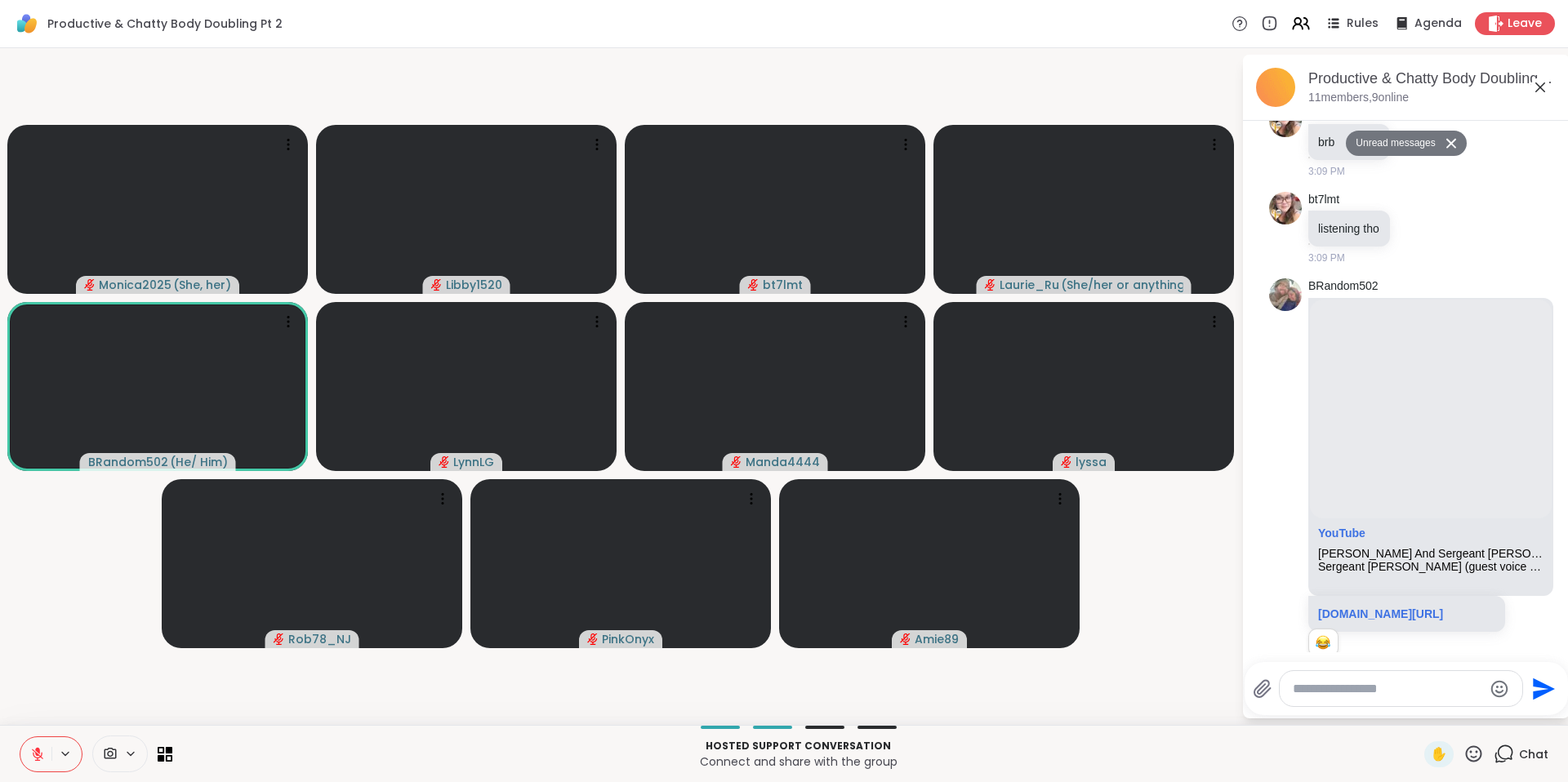
click at [1389, 691] on textarea "Type your message" at bounding box center [1388, 688] width 190 height 16
click at [28, 752] on button at bounding box center [35, 754] width 31 height 34
click at [1374, 690] on textarea "**" at bounding box center [1388, 688] width 190 height 16
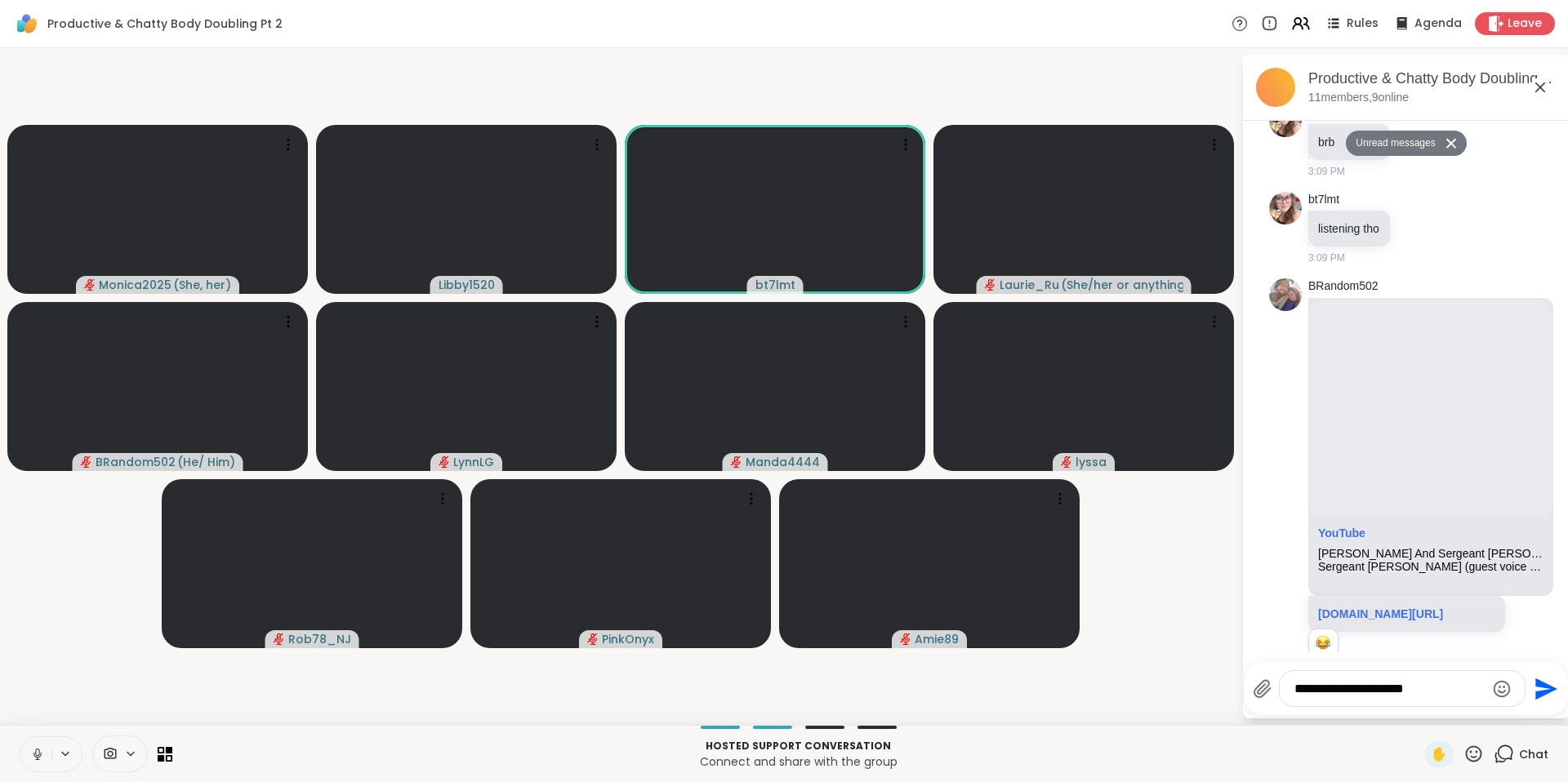
type textarea "**********"
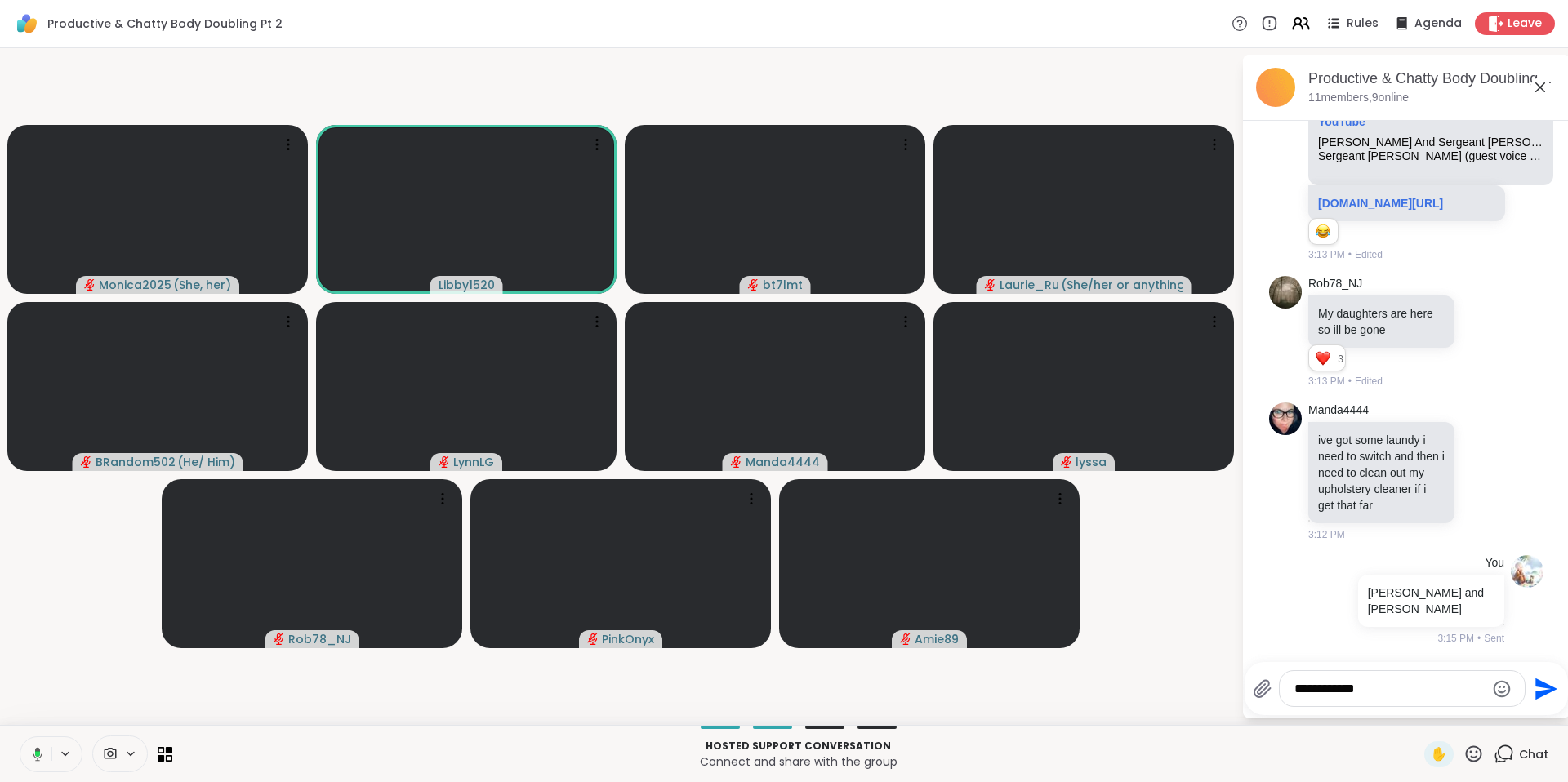
type textarea "**********"
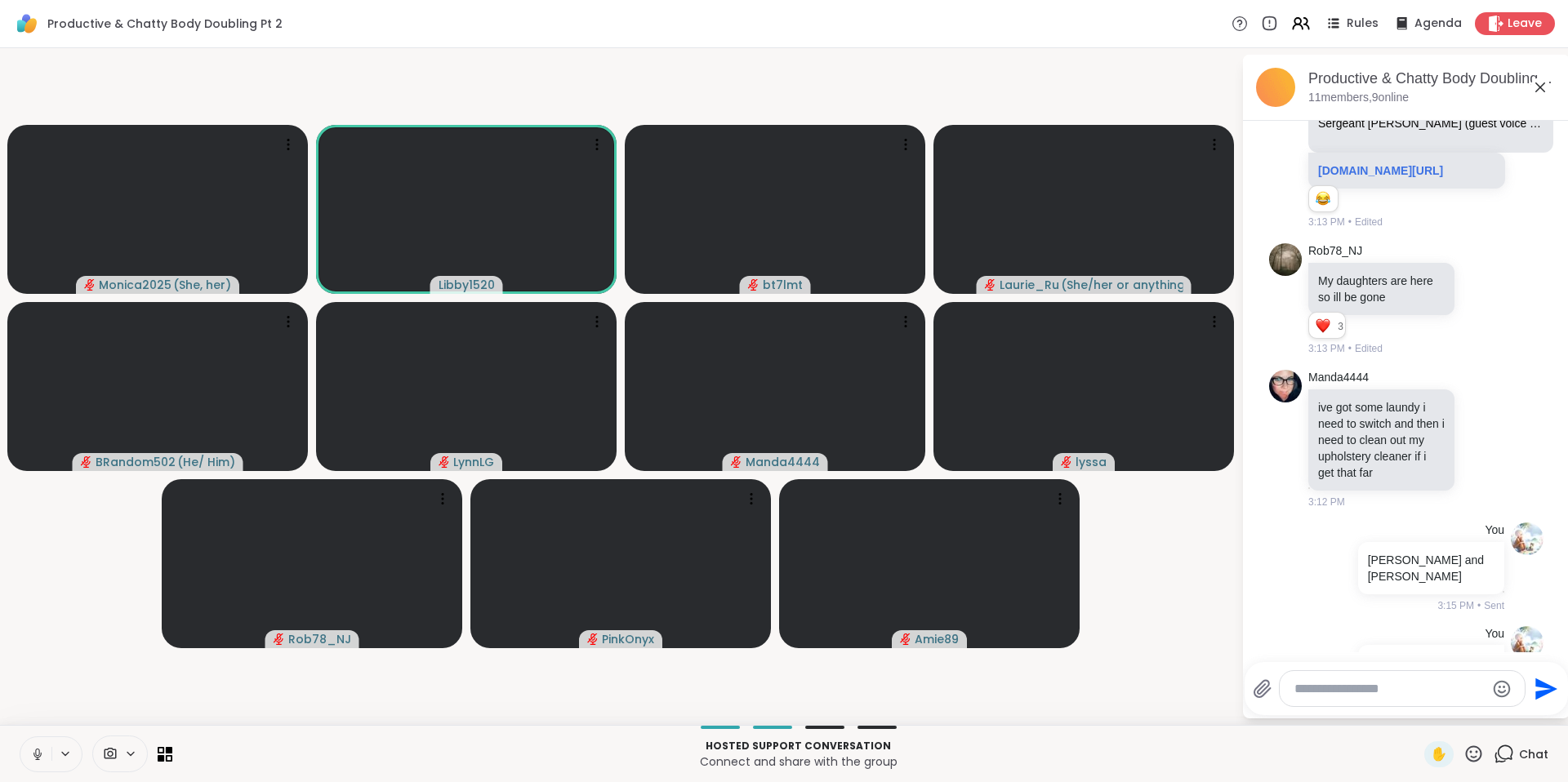
scroll to position [1023, 0]
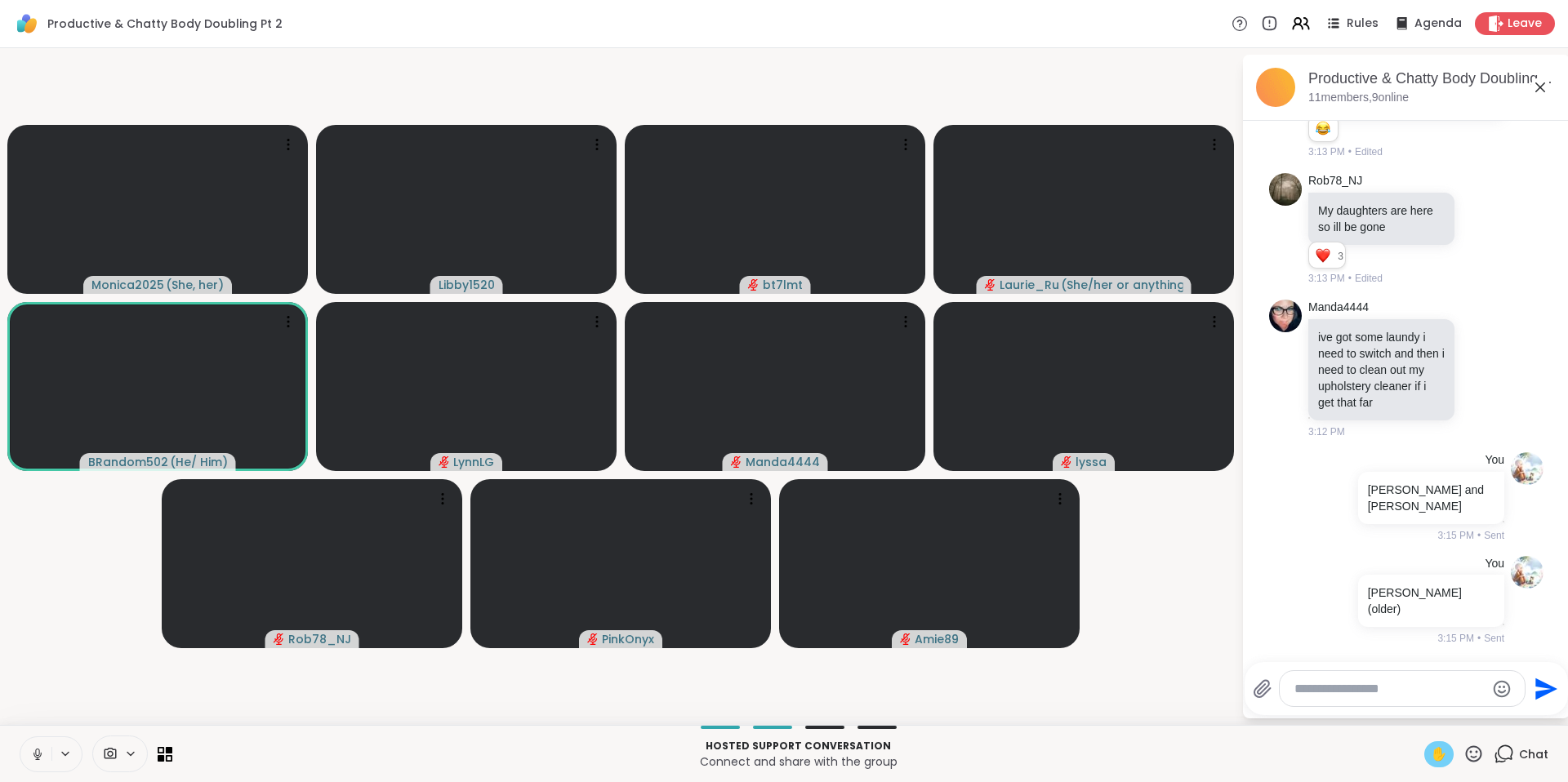
click at [1430, 760] on span "✋" at bounding box center [1438, 754] width 16 height 20
click at [1466, 757] on icon at bounding box center [1473, 753] width 16 height 16
click at [1418, 705] on span "❤️" at bounding box center [1426, 711] width 16 height 20
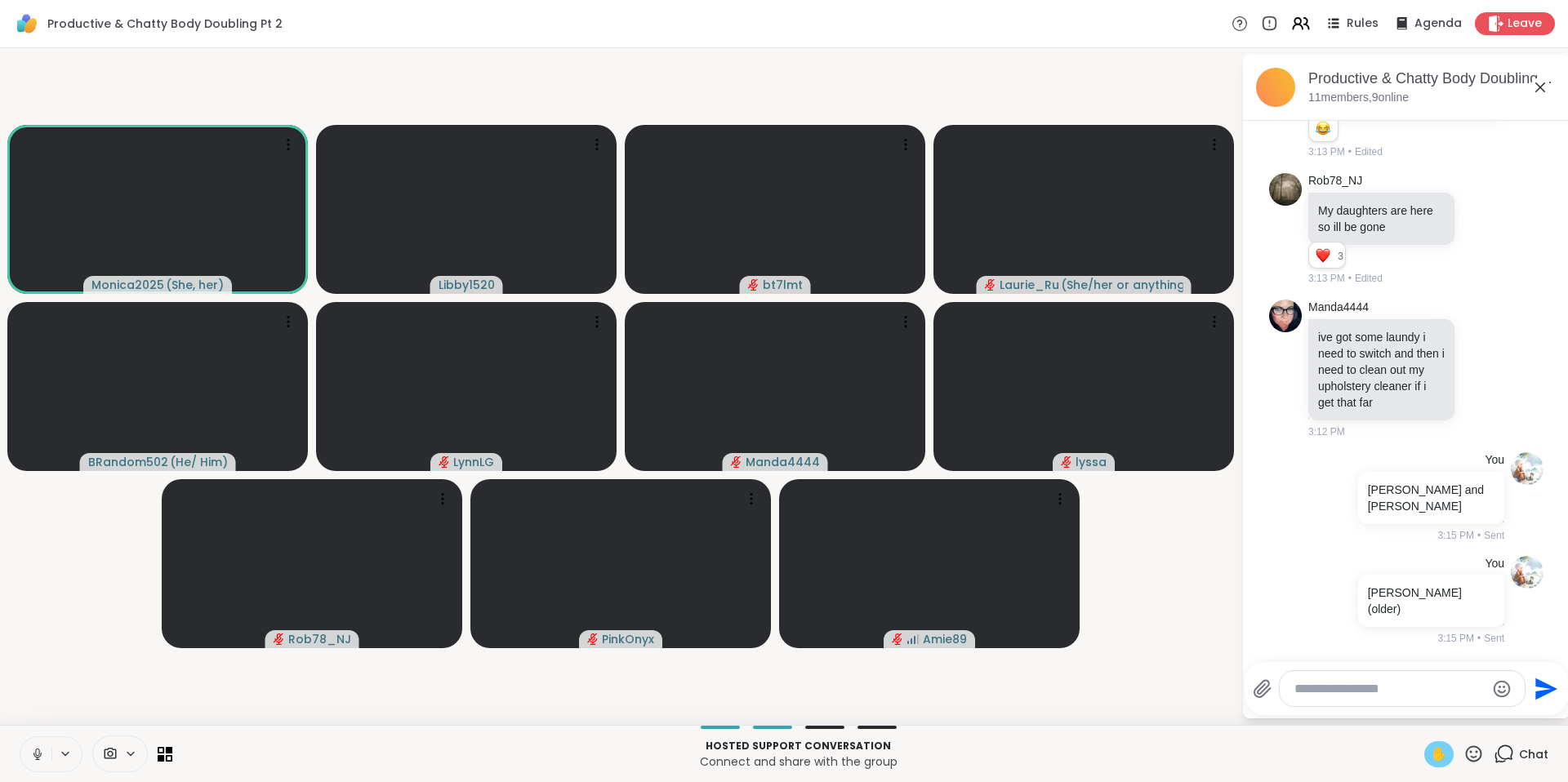
click at [1430, 754] on span "✋" at bounding box center [1438, 754] width 16 height 20
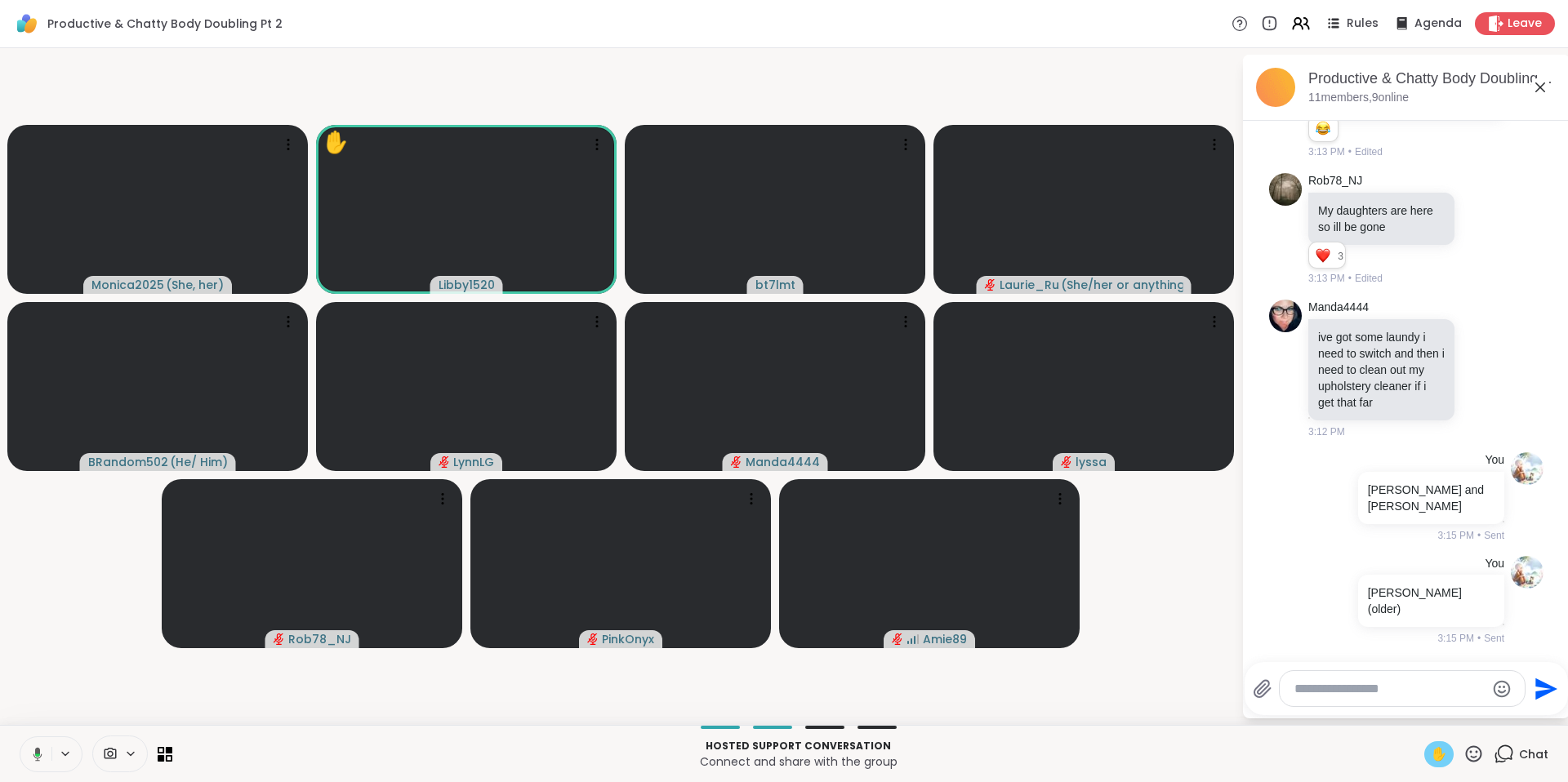
click at [1430, 752] on span "✋" at bounding box center [1438, 754] width 16 height 20
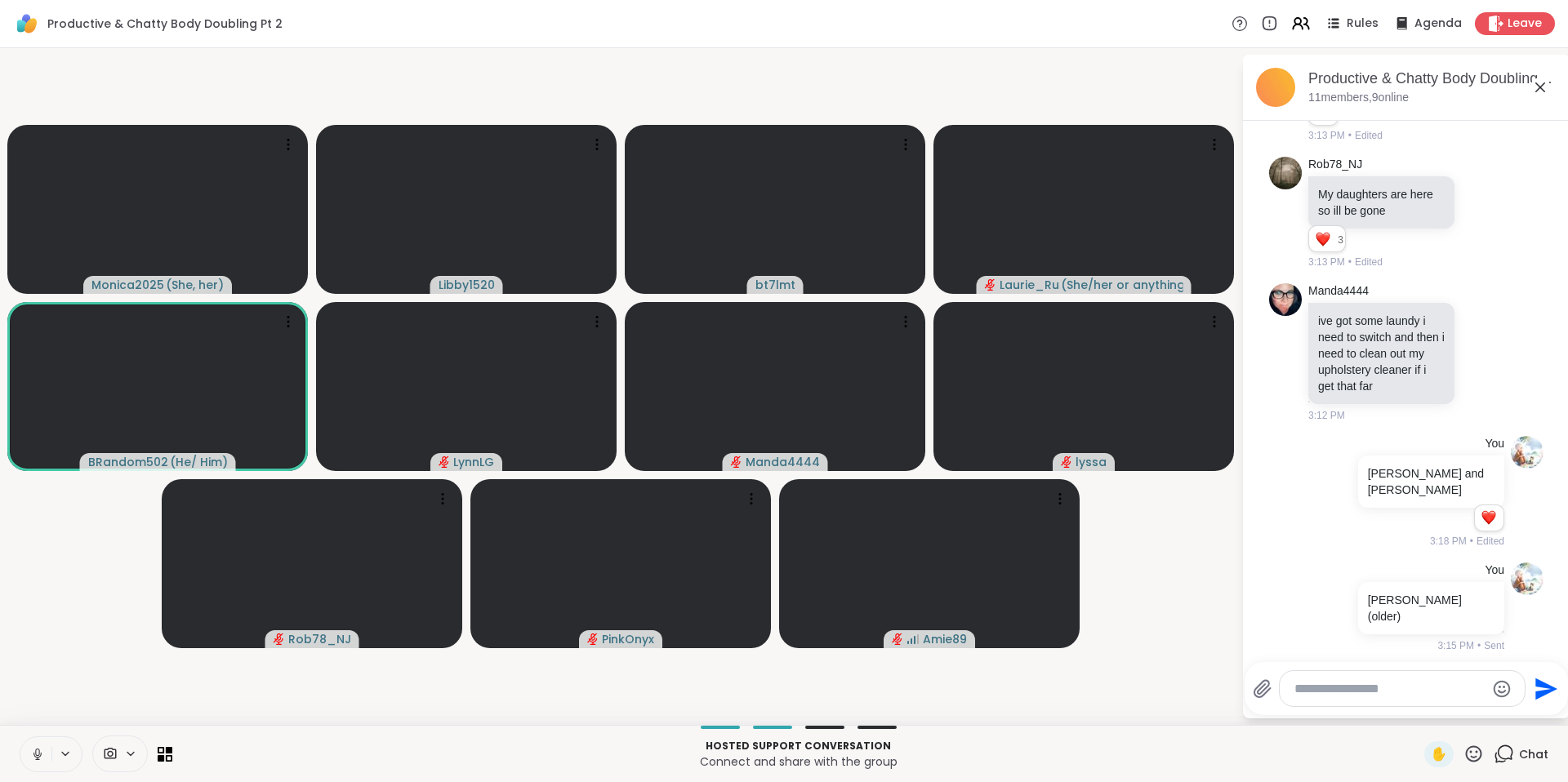
click at [1469, 758] on icon at bounding box center [1473, 753] width 16 height 16
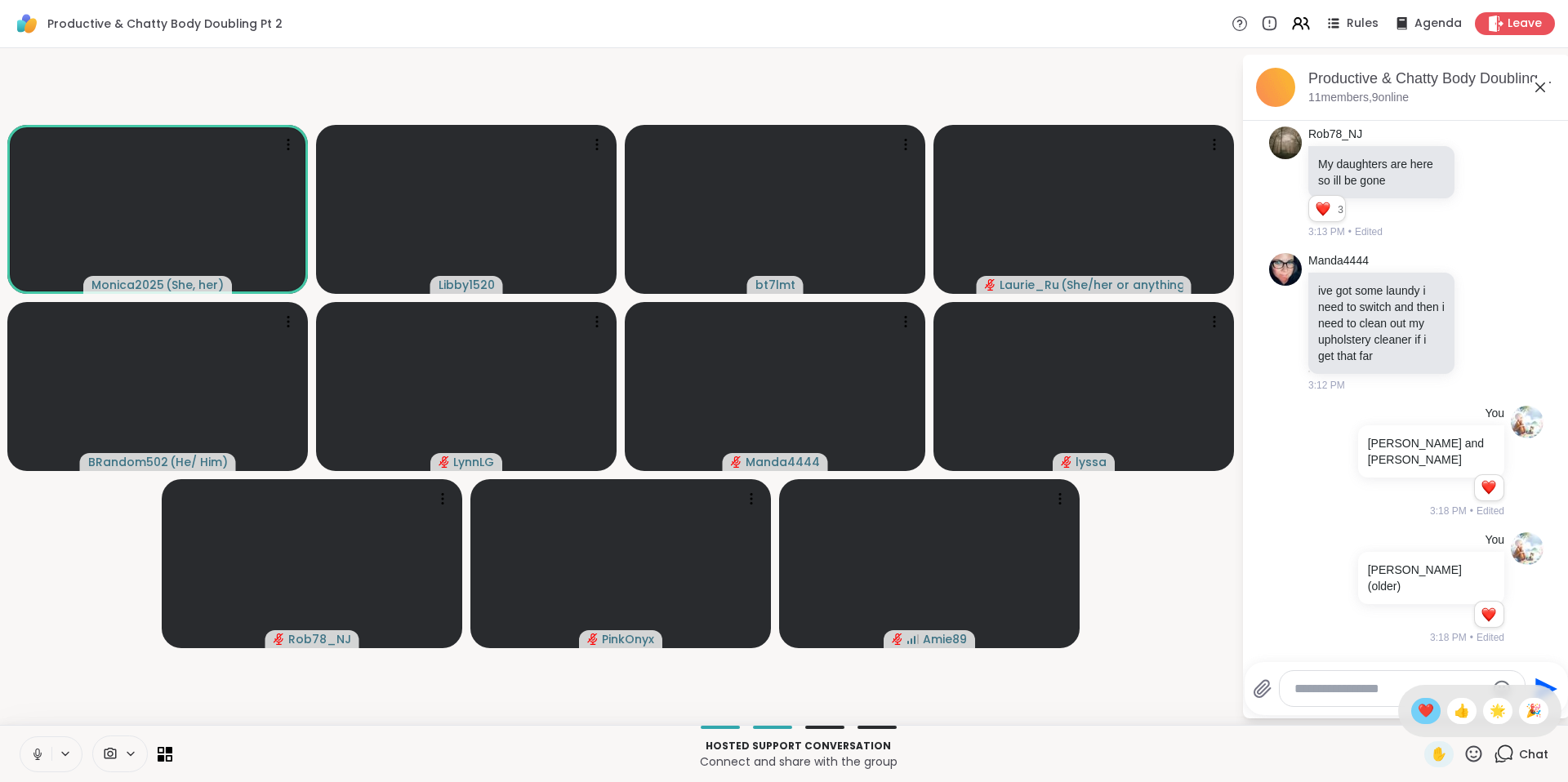
click at [1418, 718] on span "❤️" at bounding box center [1426, 711] width 16 height 20
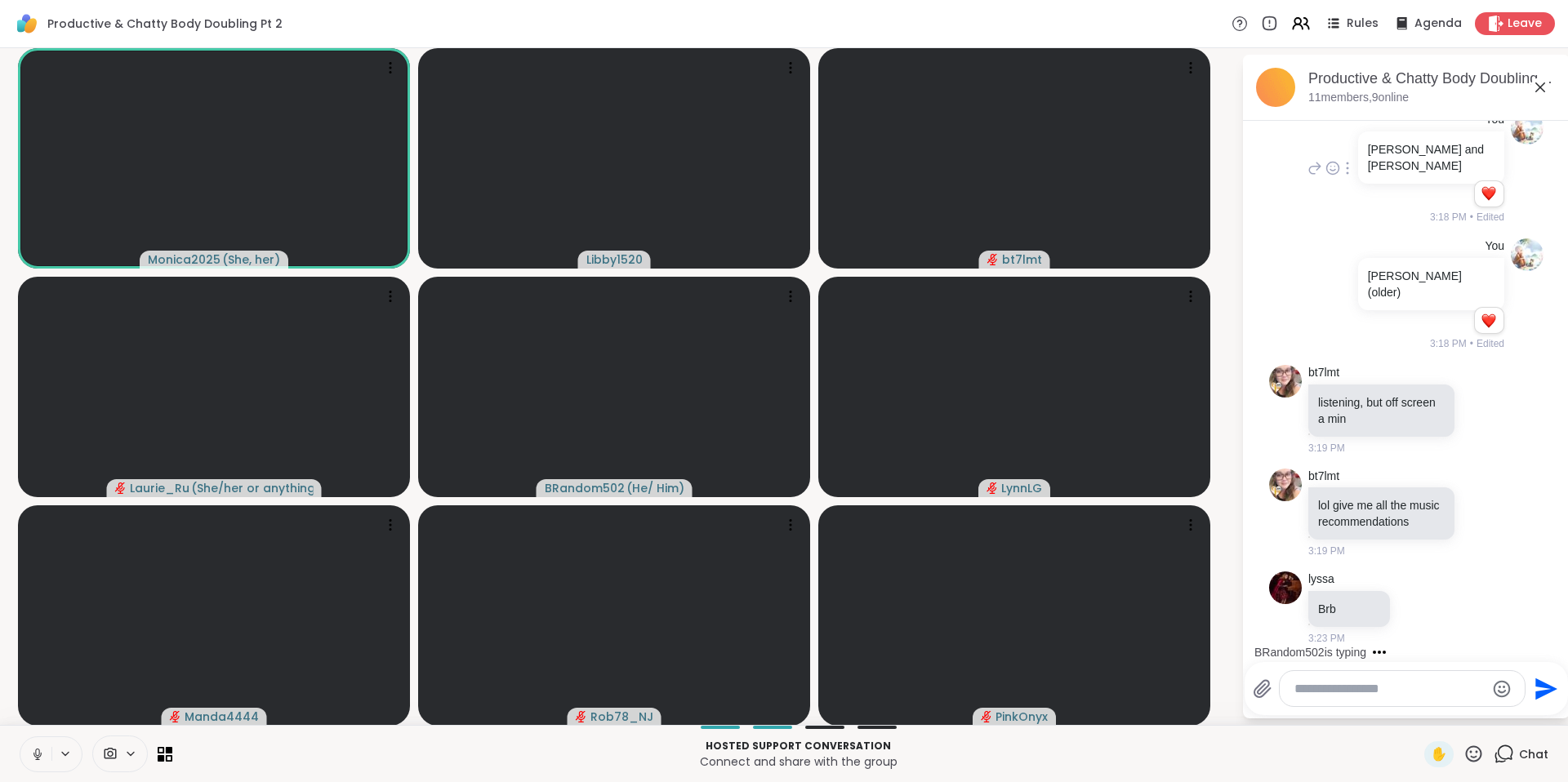
scroll to position [1793, 0]
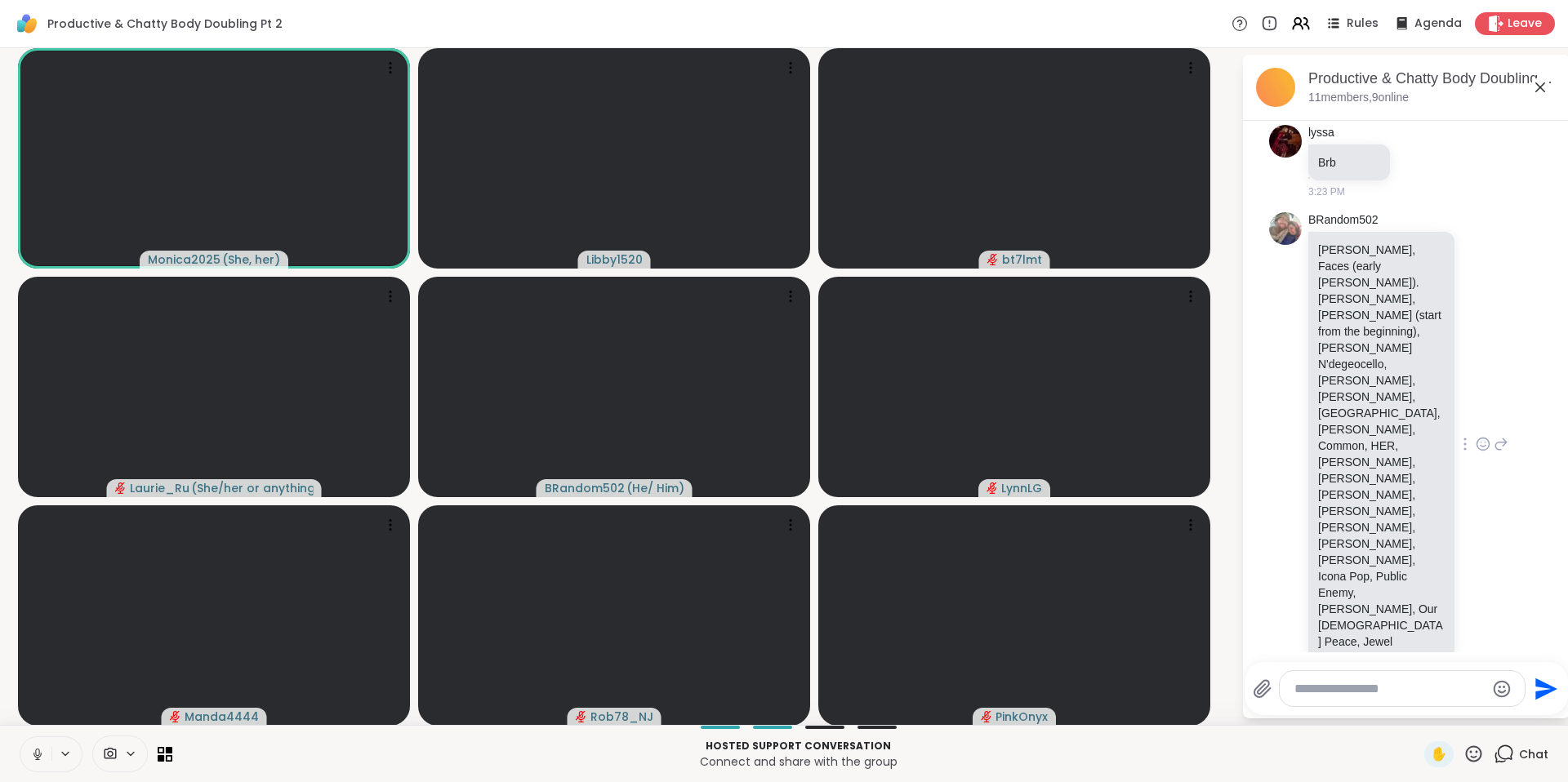
click at [1475, 448] on icon at bounding box center [1482, 444] width 14 height 16
click at [1475, 418] on div "Select Reaction: Heart" at bounding box center [1482, 417] width 14 height 14
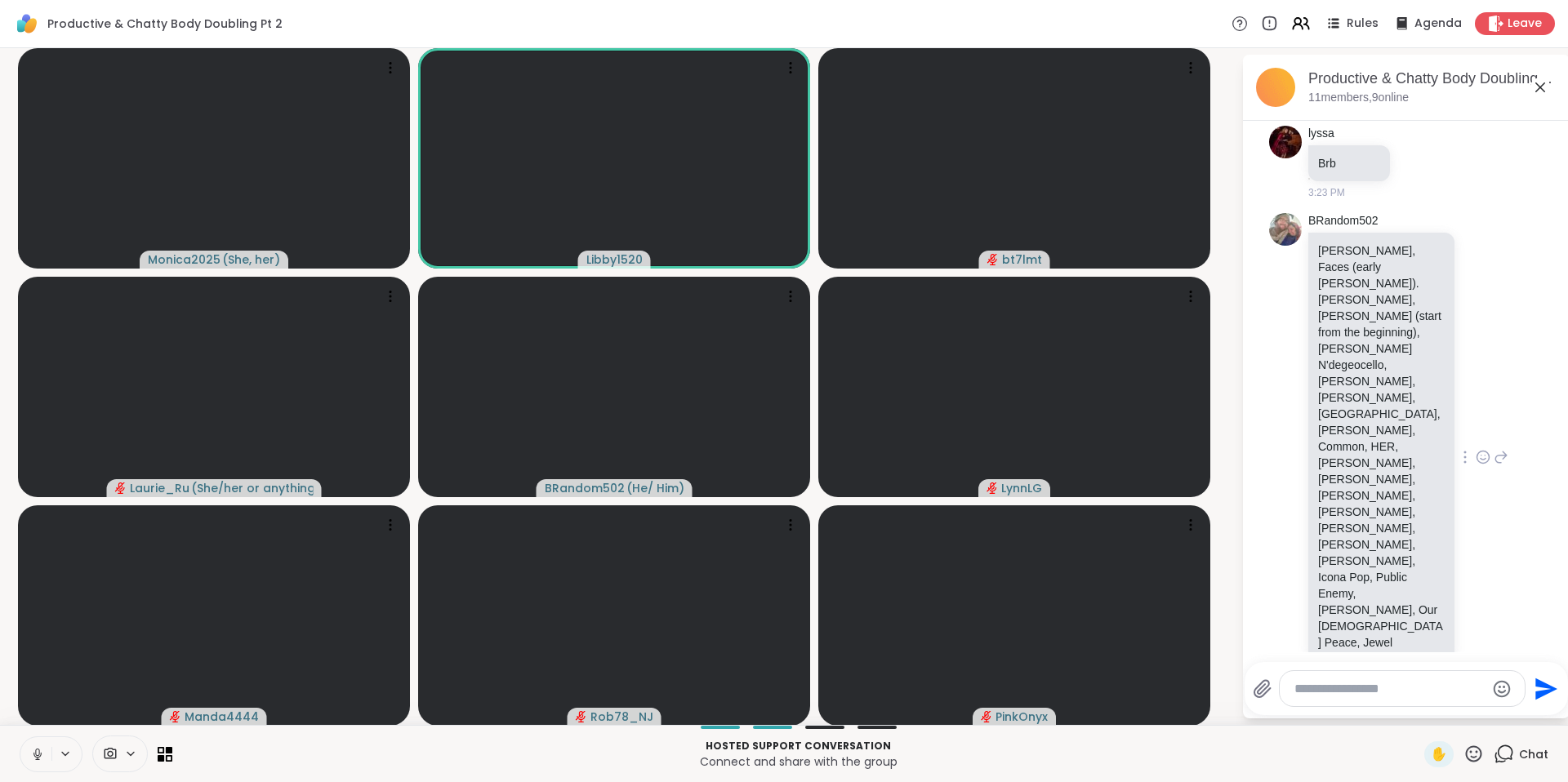
scroll to position [1816, 0]
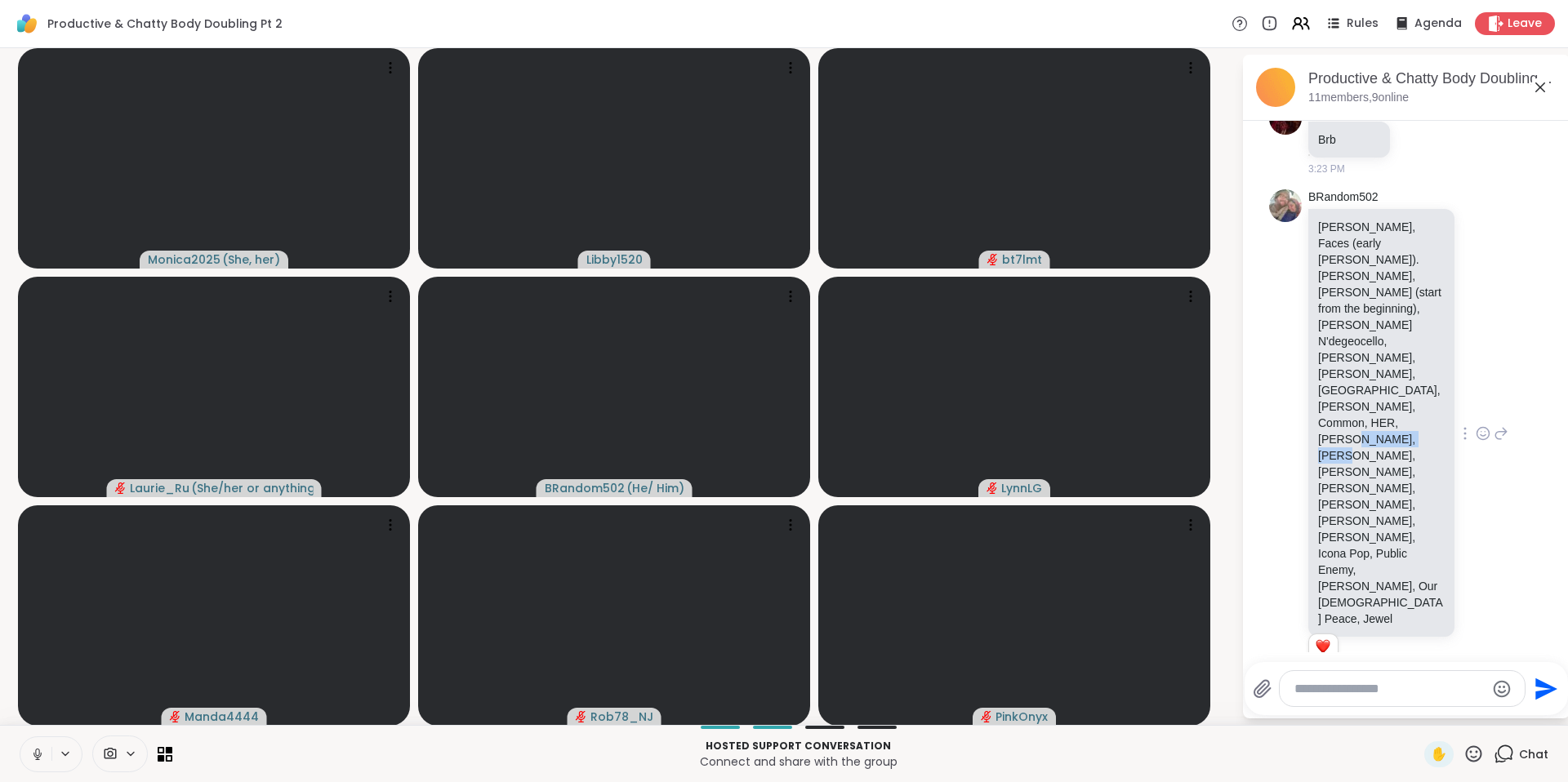
drag, startPoint x: 1370, startPoint y: 439, endPoint x: 1357, endPoint y: 456, distance: 21.4
click at [1357, 456] on p "Frank Turner, Faces (early Rod Stewart). Bootsie Collins, Janelle Monae (start …" at bounding box center [1381, 423] width 127 height 409
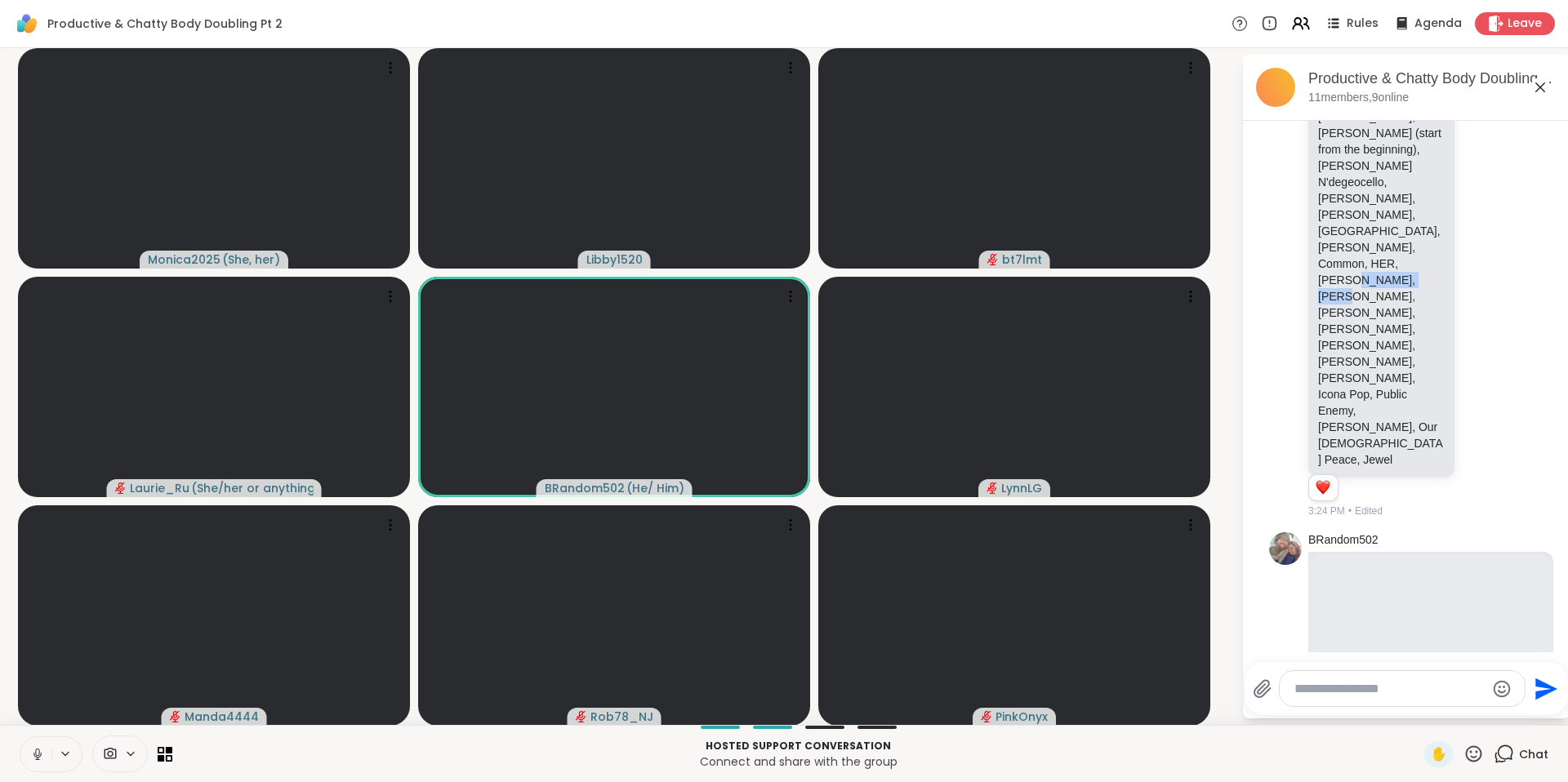
scroll to position [2218, 0]
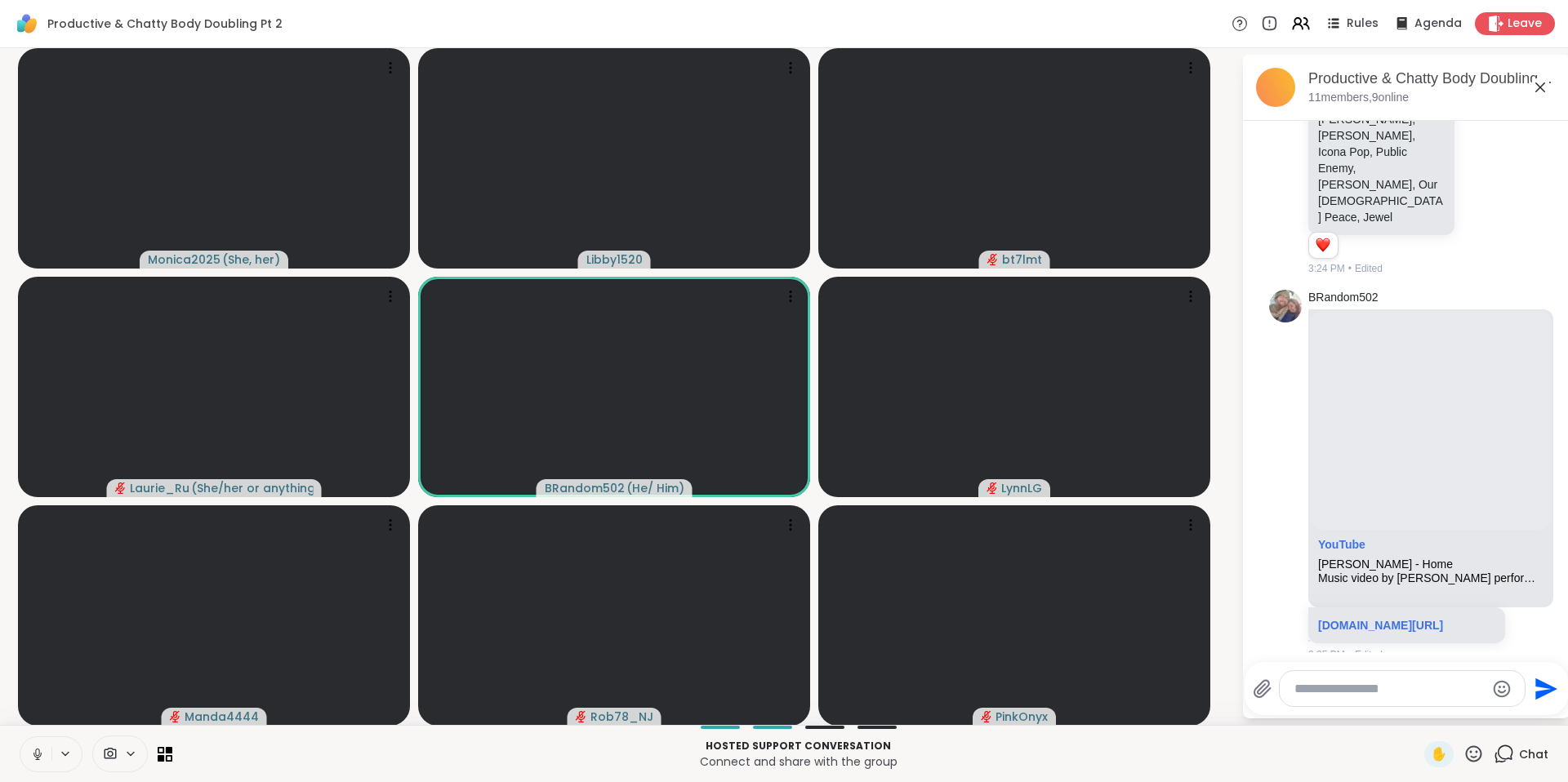
click at [1348, 695] on textarea "Type your message" at bounding box center [1388, 688] width 190 height 16
paste textarea "**********"
type textarea "**********"
click at [1536, 681] on icon "Send" at bounding box center [1546, 684] width 22 height 22
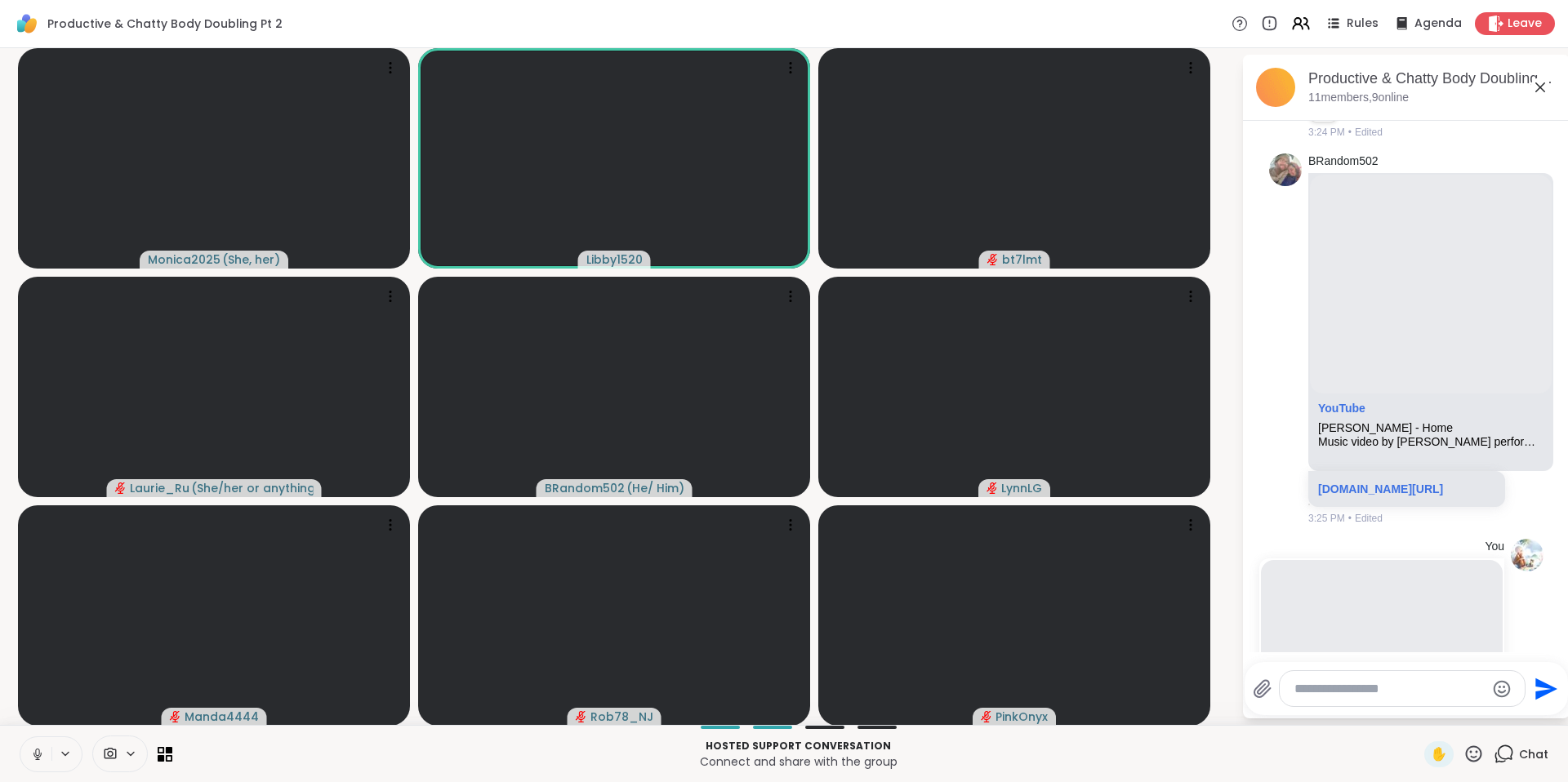
click at [35, 754] on icon at bounding box center [37, 753] width 14 height 14
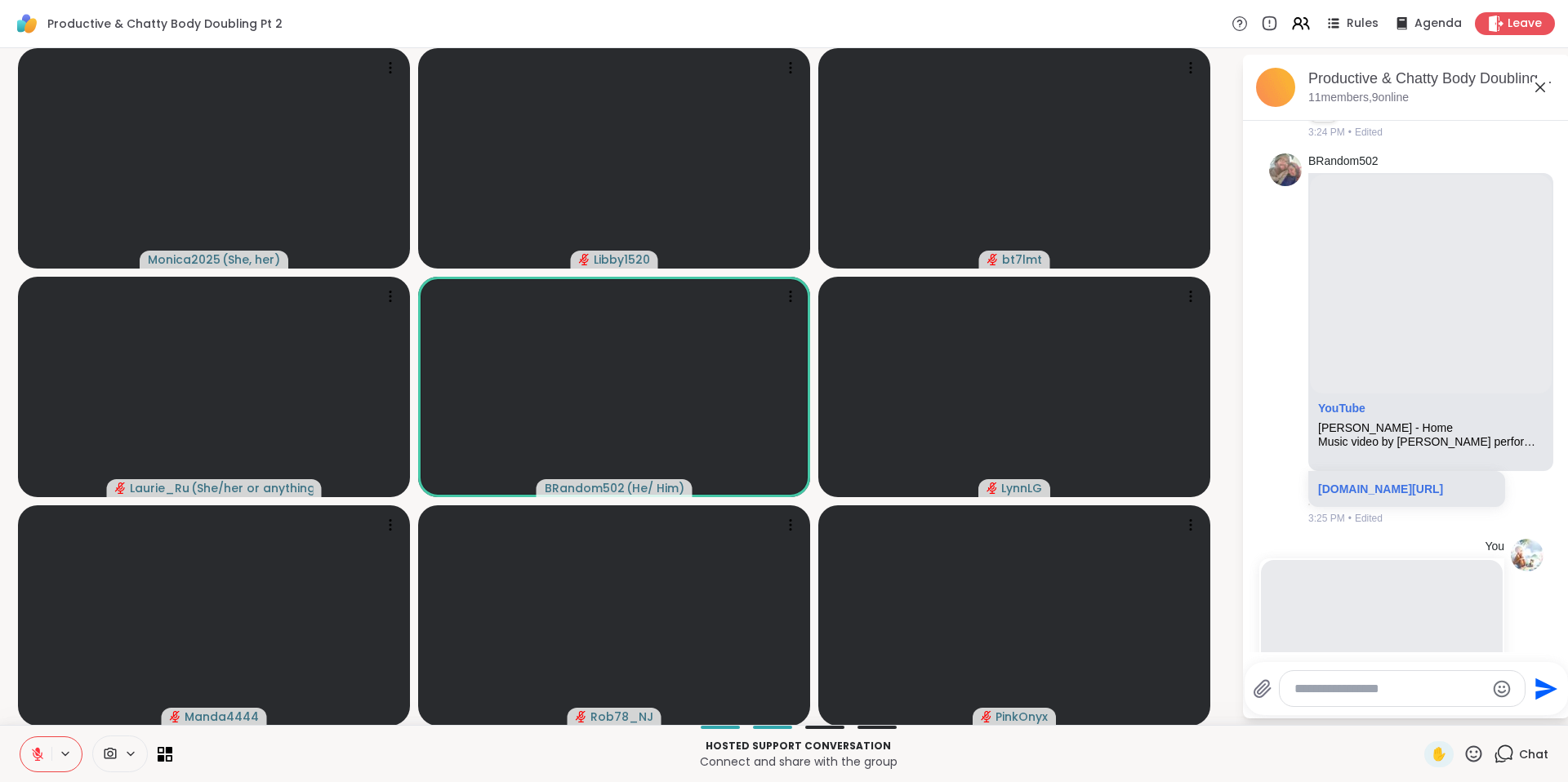
click at [35, 754] on icon at bounding box center [37, 753] width 14 height 14
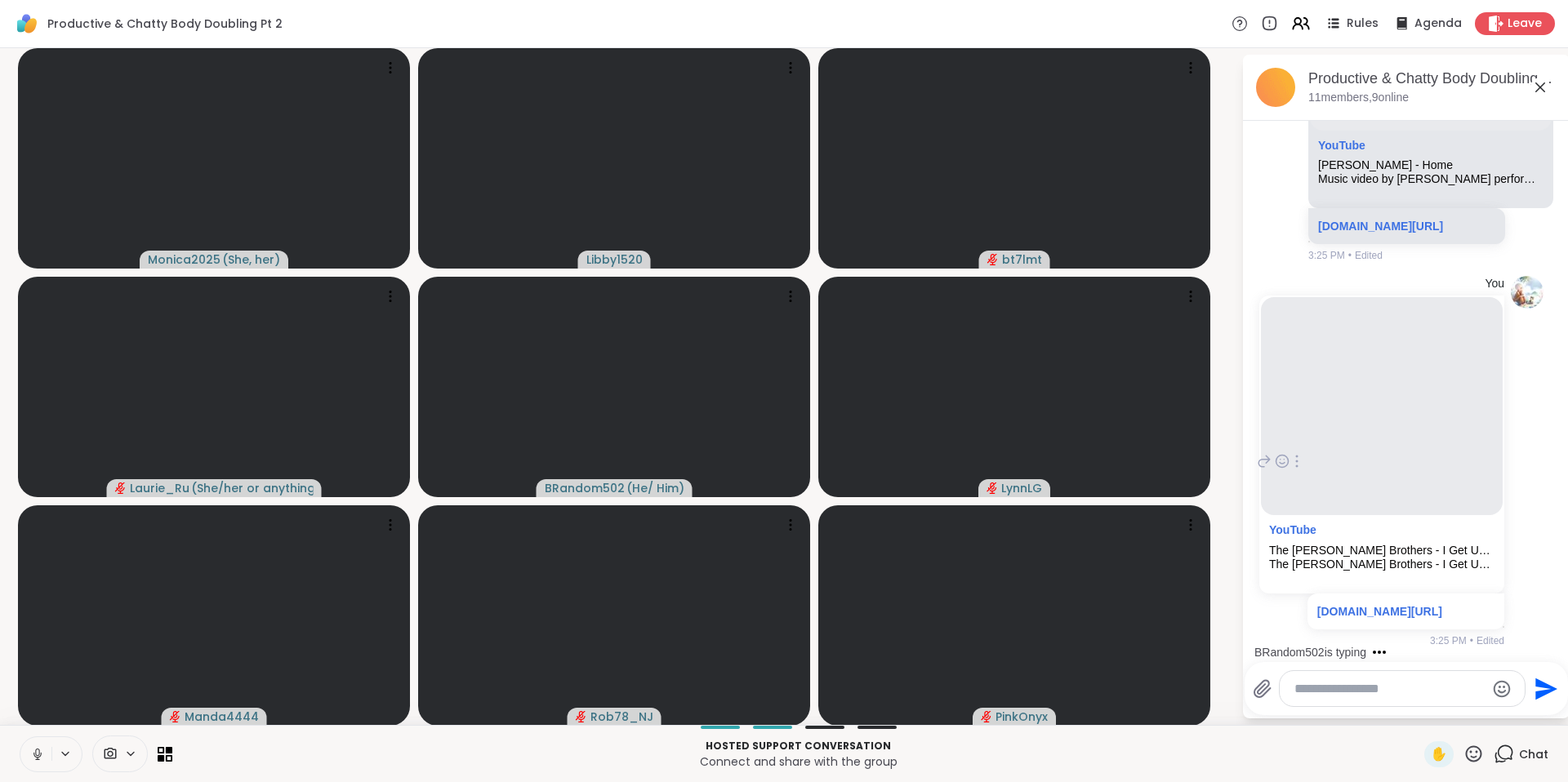
scroll to position [2619, 0]
click at [1353, 678] on div at bounding box center [1402, 688] width 245 height 35
click at [1350, 684] on textarea "Type your message" at bounding box center [1388, 688] width 190 height 16
paste textarea "**********"
click at [1294, 674] on textarea "**********" at bounding box center [1388, 684] width 190 height 32
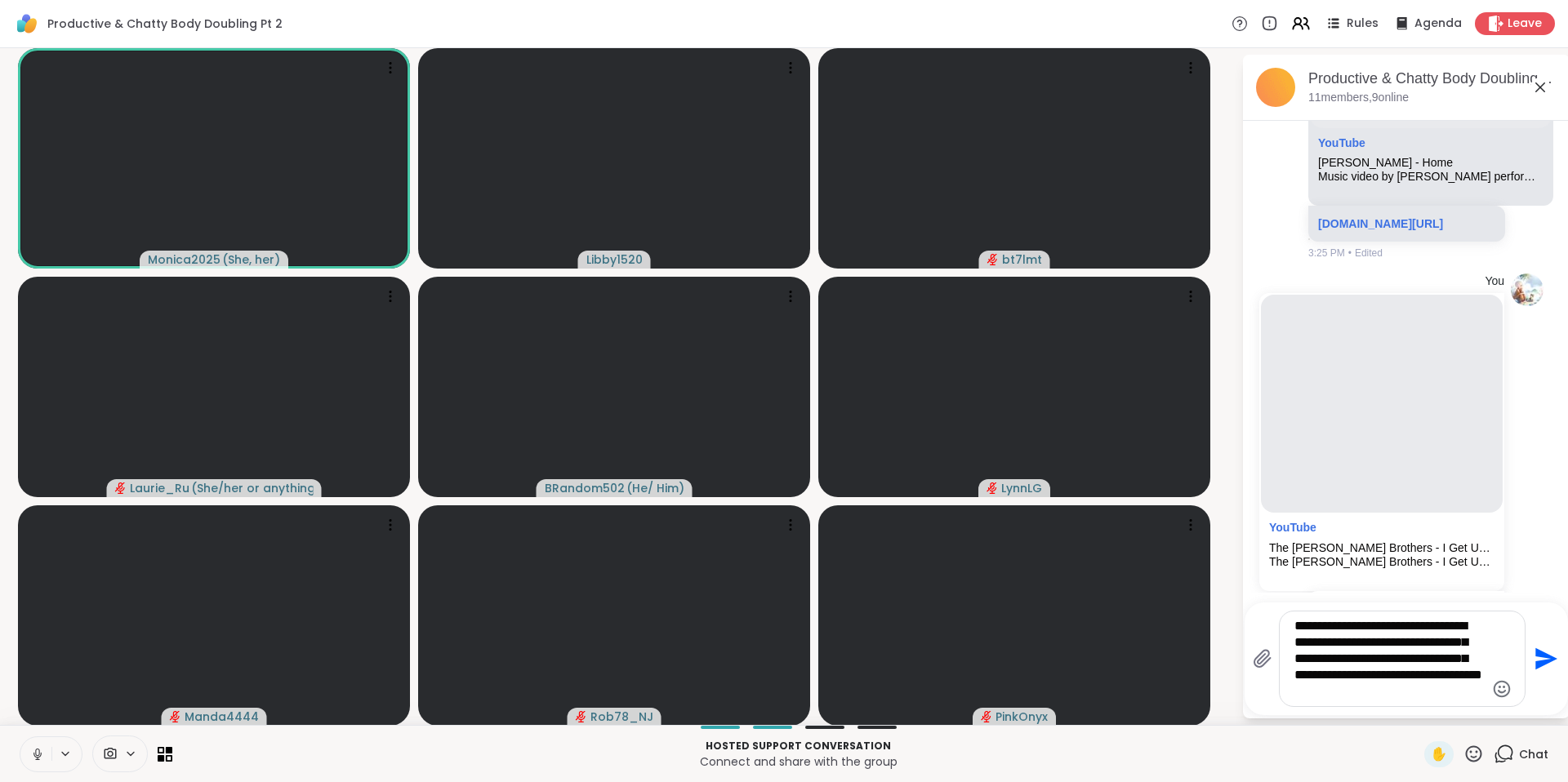
type textarea "**********"
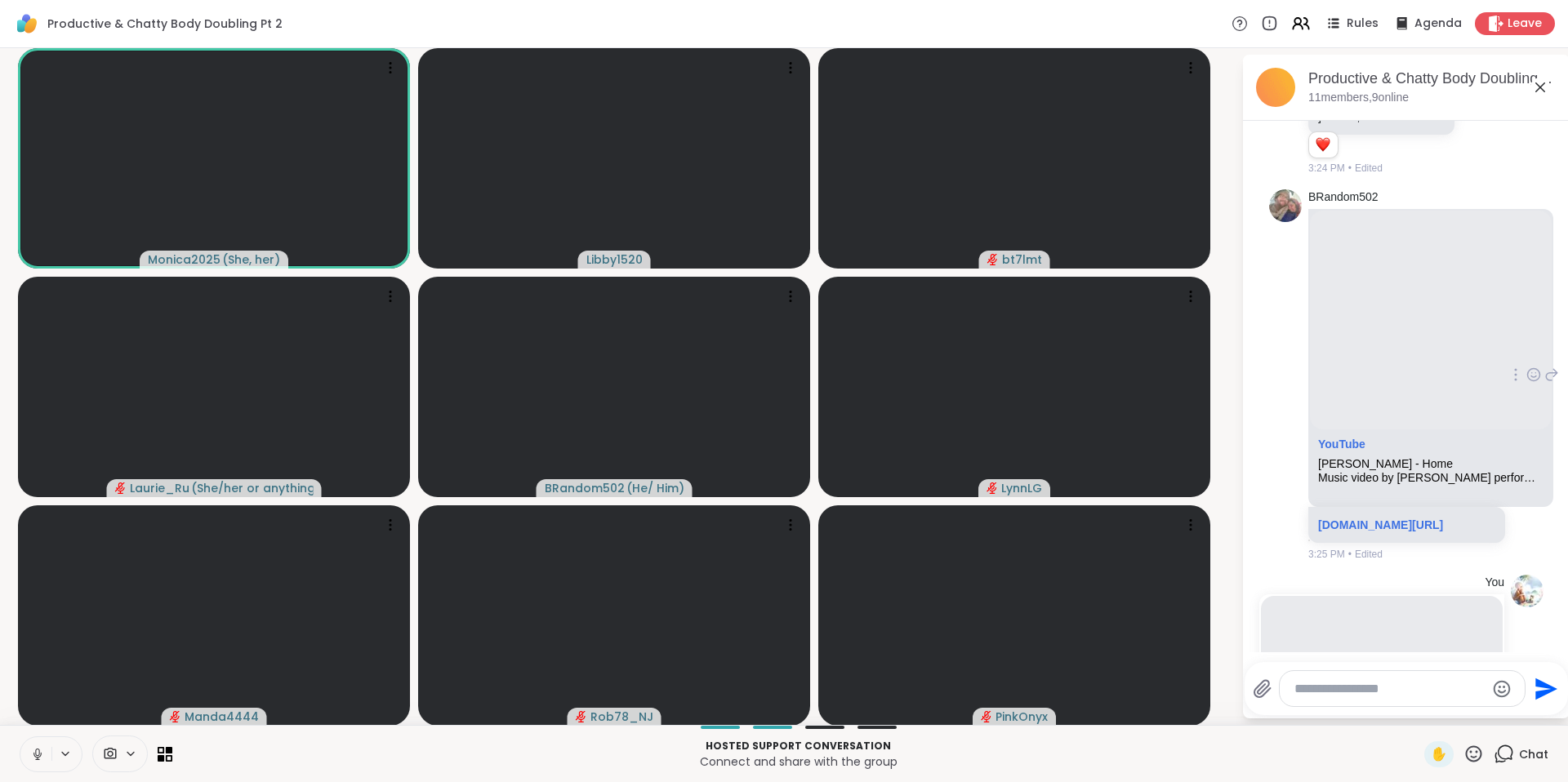
scroll to position [2136, 0]
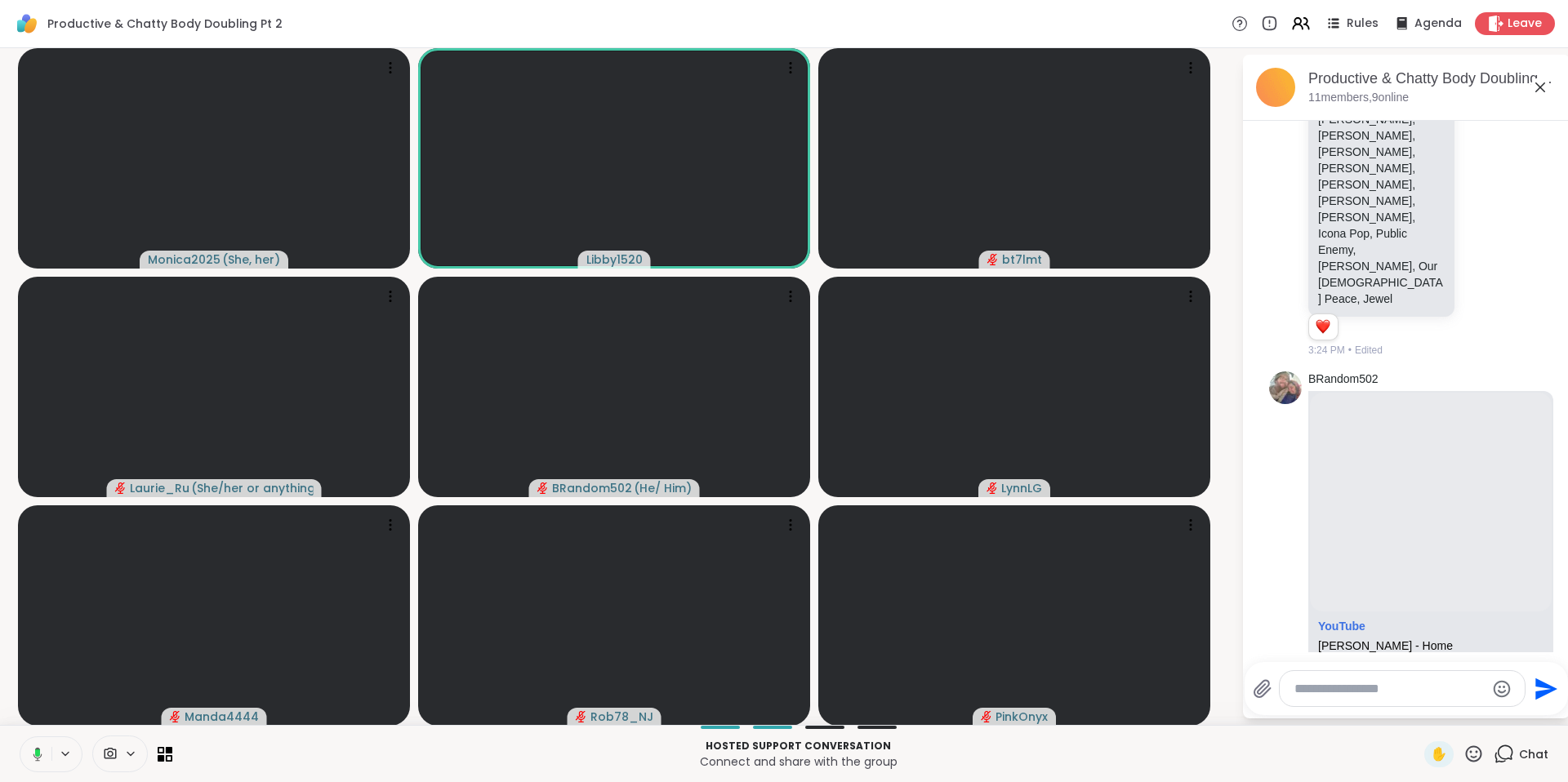
click at [40, 751] on icon at bounding box center [34, 753] width 14 height 14
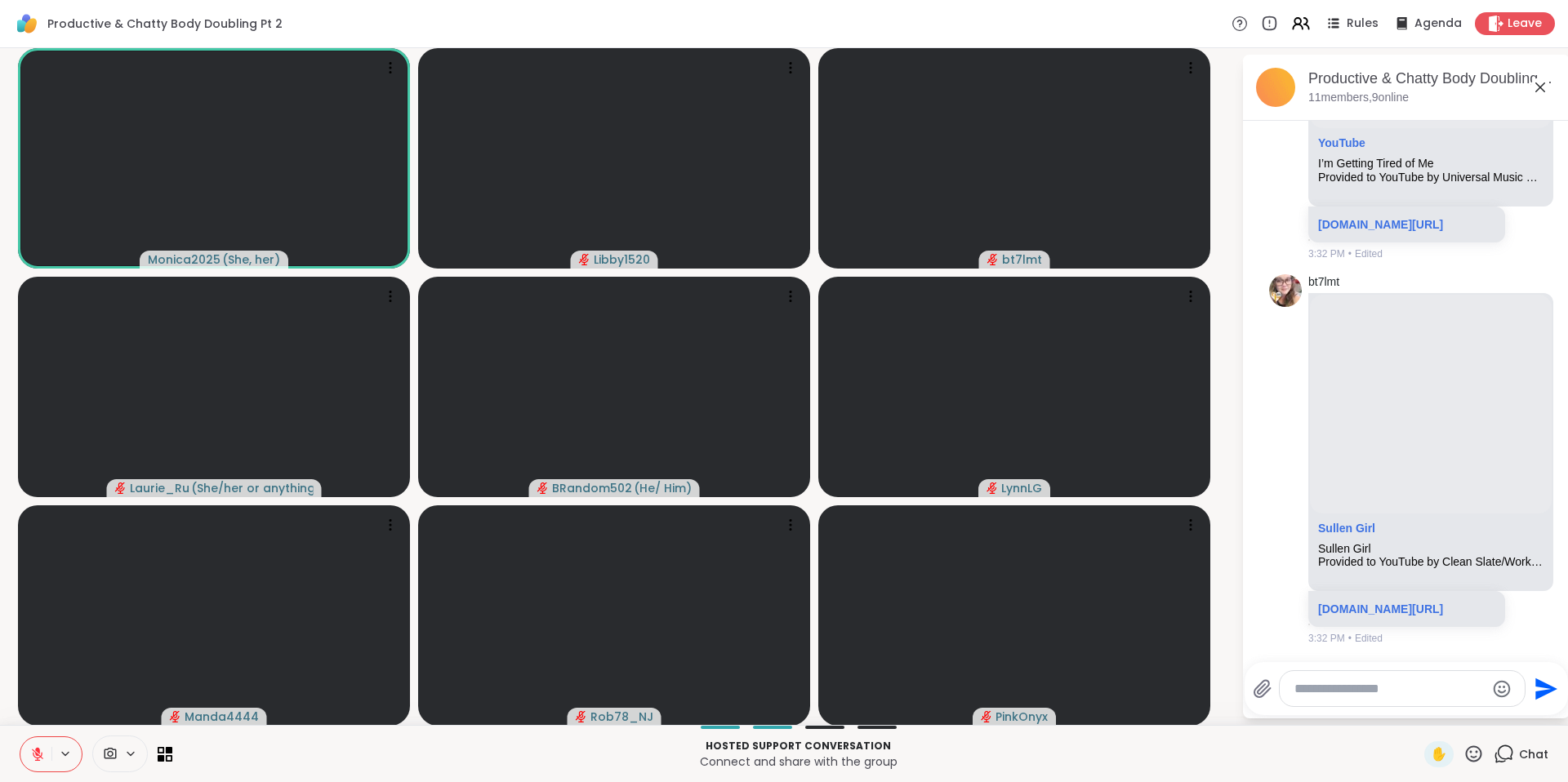
scroll to position [4377, 0]
click at [1528, 465] on icon at bounding box center [1534, 459] width 12 height 12
click at [1526, 441] on span "Select Reaction: Heart" at bounding box center [1533, 433] width 14 height 16
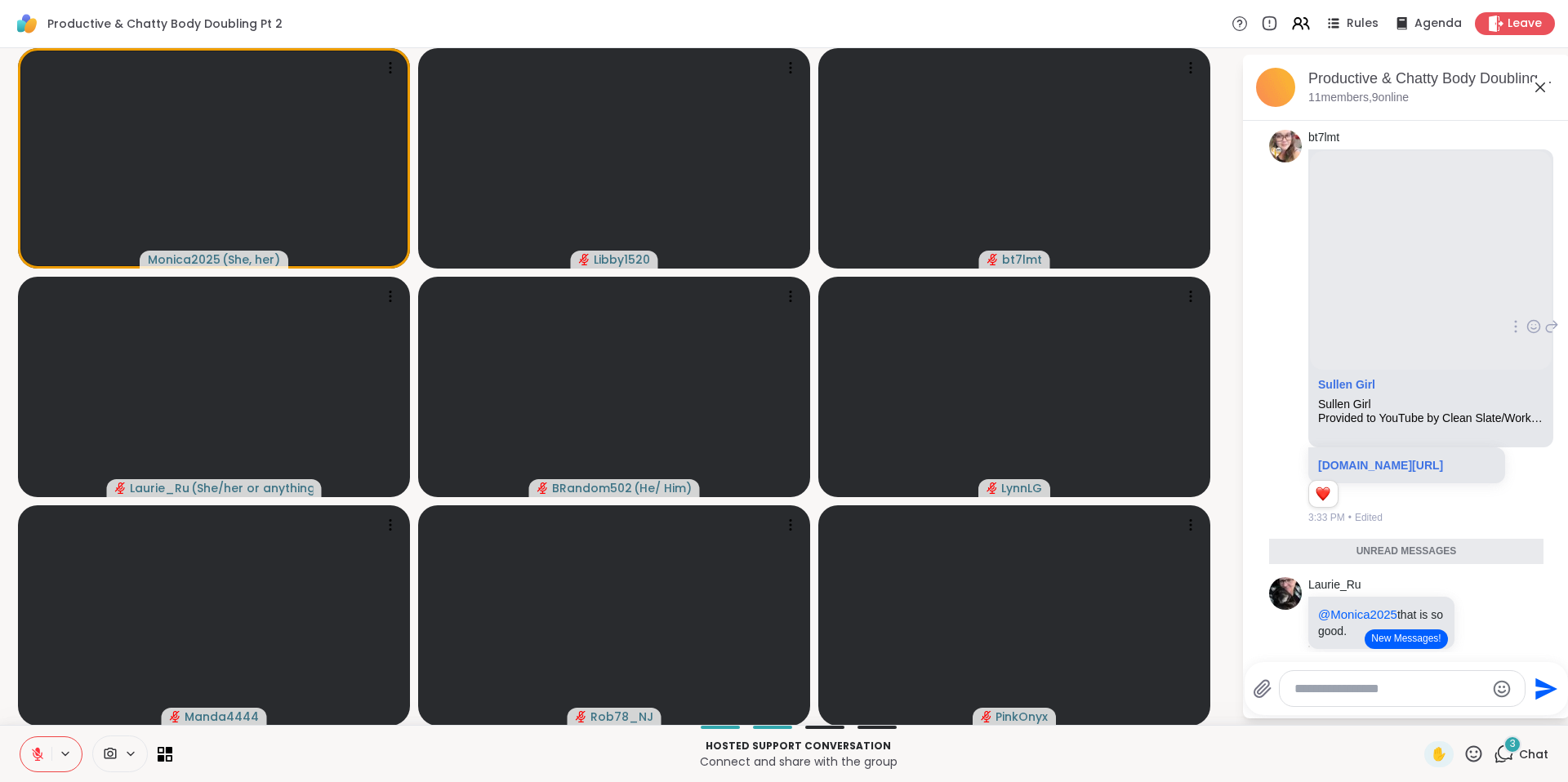
scroll to position [3977, 0]
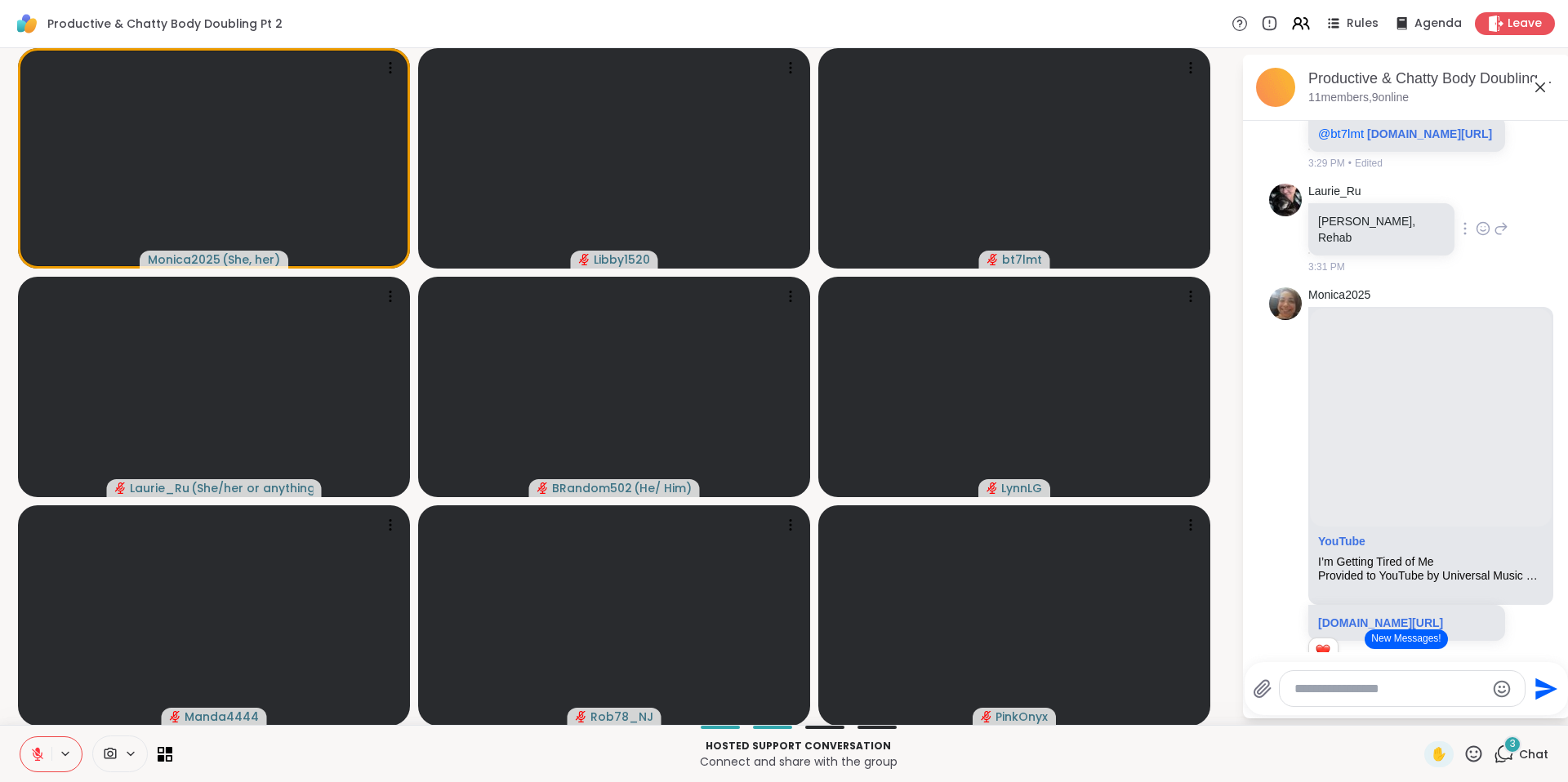
click at [1477, 234] on icon at bounding box center [1483, 228] width 12 height 12
click at [1467, 219] on button "Select Reaction: Heart" at bounding box center [1483, 202] width 32 height 32
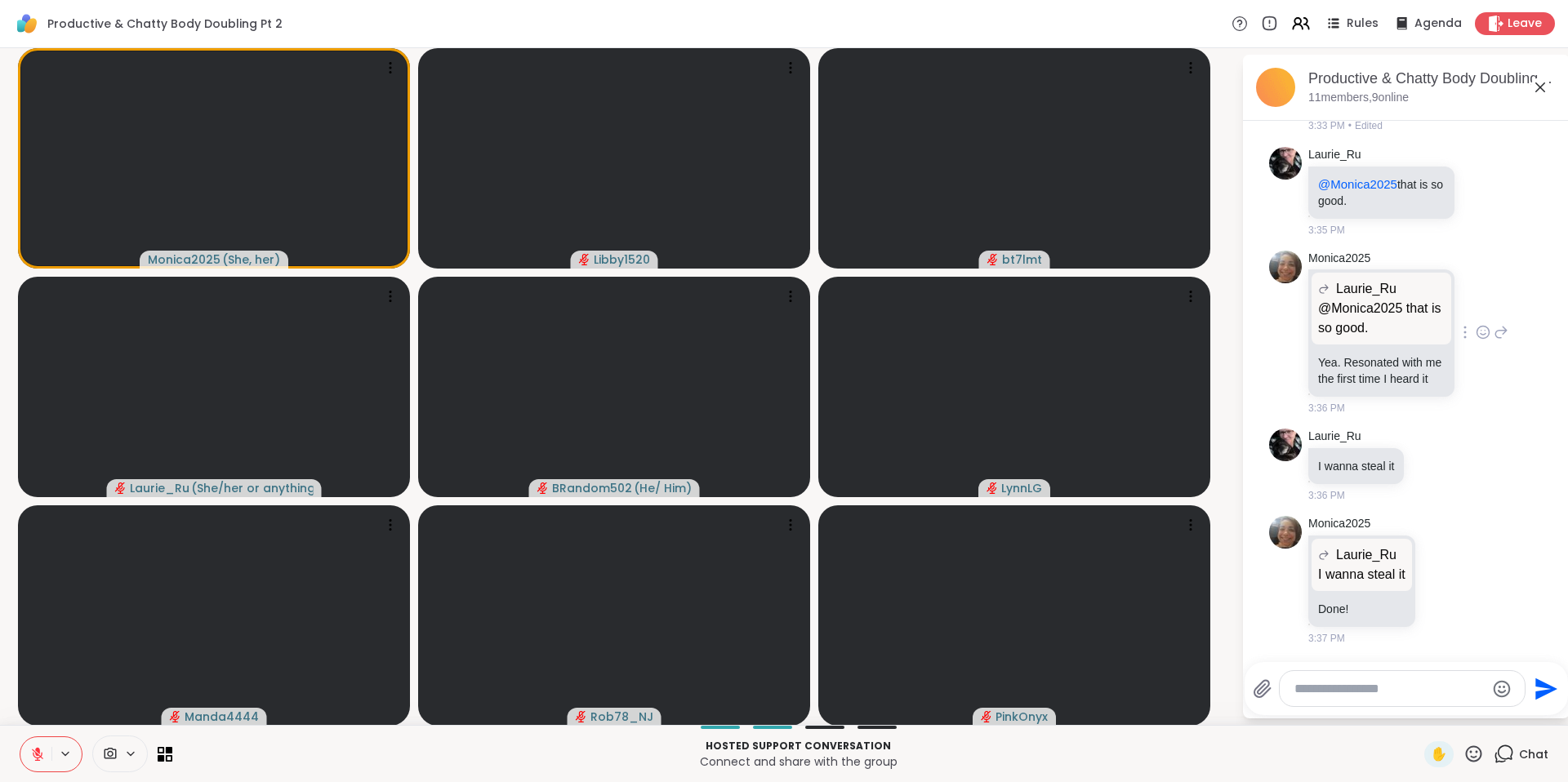
scroll to position [5071, 0]
click at [31, 754] on icon at bounding box center [37, 753] width 14 height 14
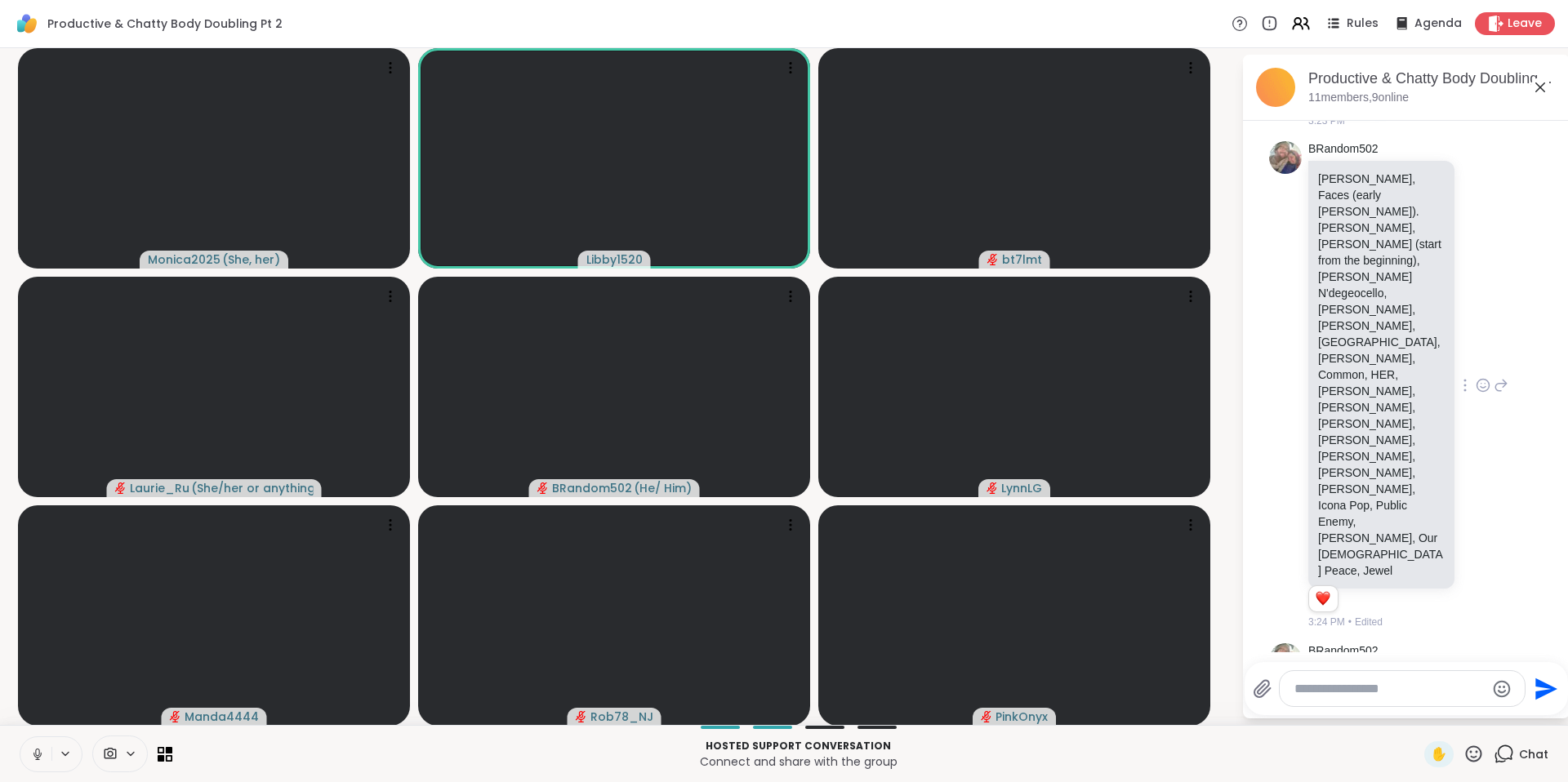
scroll to position [1856, 0]
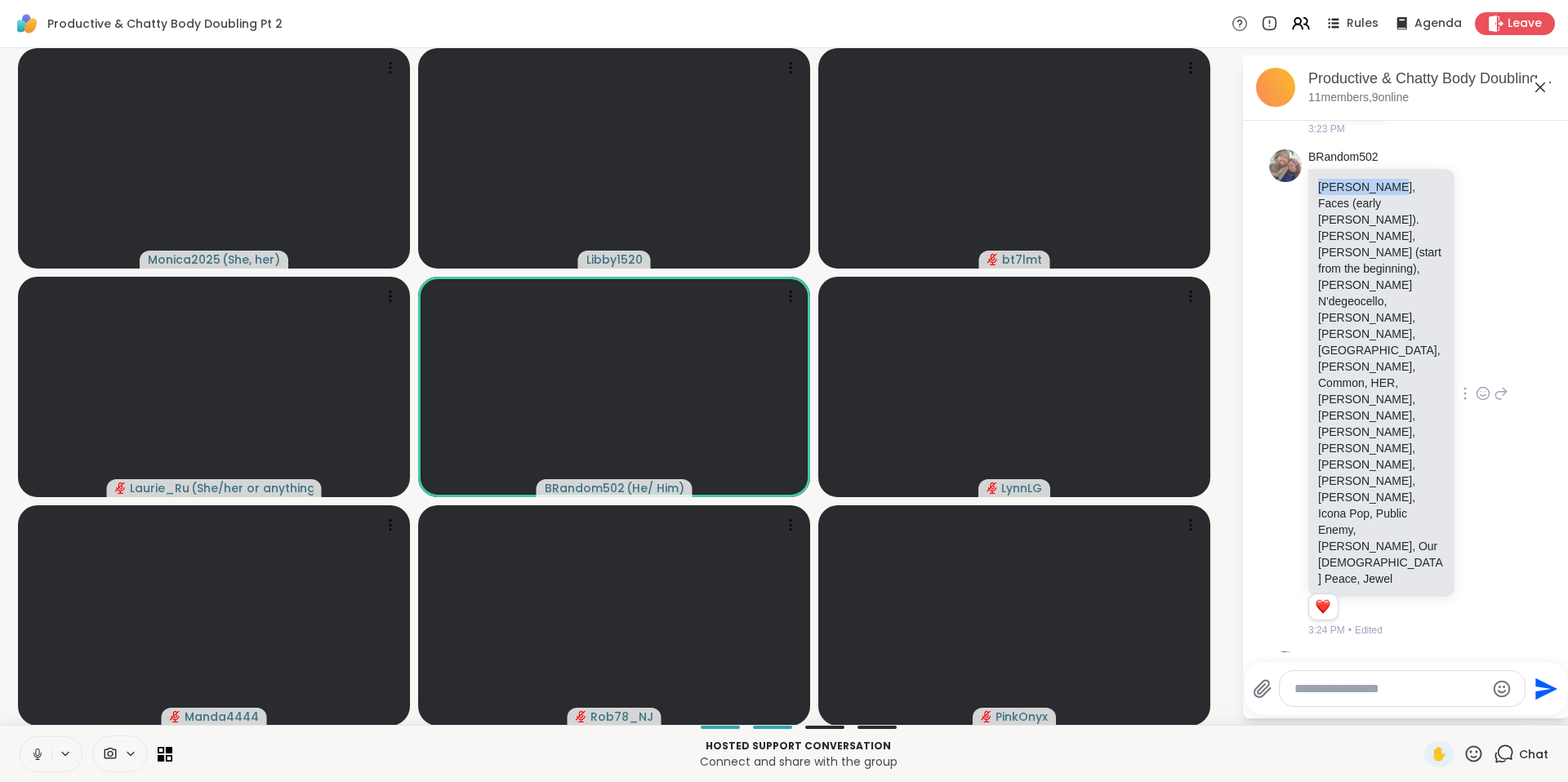
drag, startPoint x: 1371, startPoint y: 220, endPoint x: 1303, endPoint y: 215, distance: 68.2
click at [1308, 215] on div "Frank Turner, Faces (early Rod Stewart). Bootsie Collins, Janelle Monae (start …" at bounding box center [1381, 383] width 146 height 428
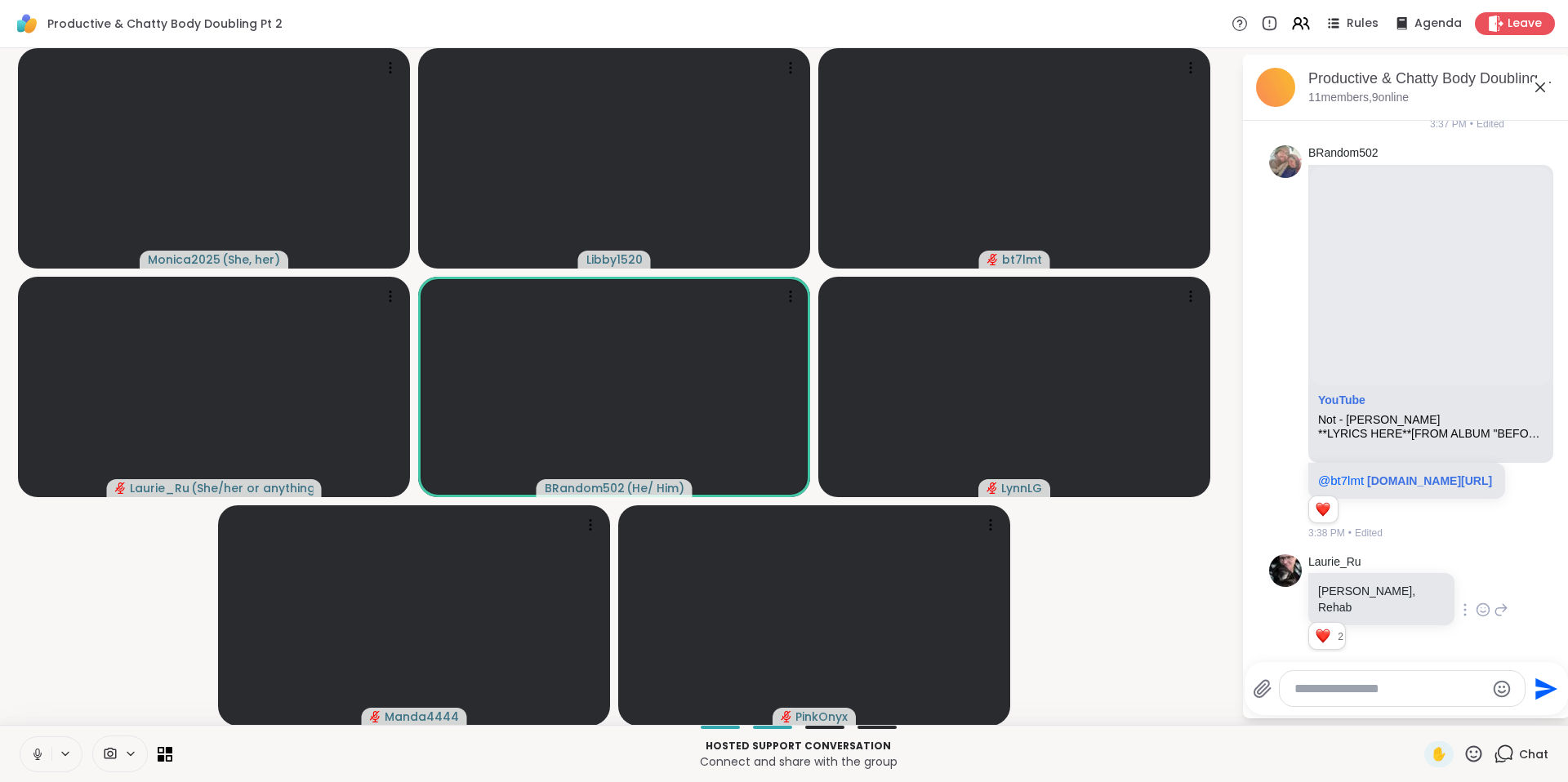
scroll to position [3649, 0]
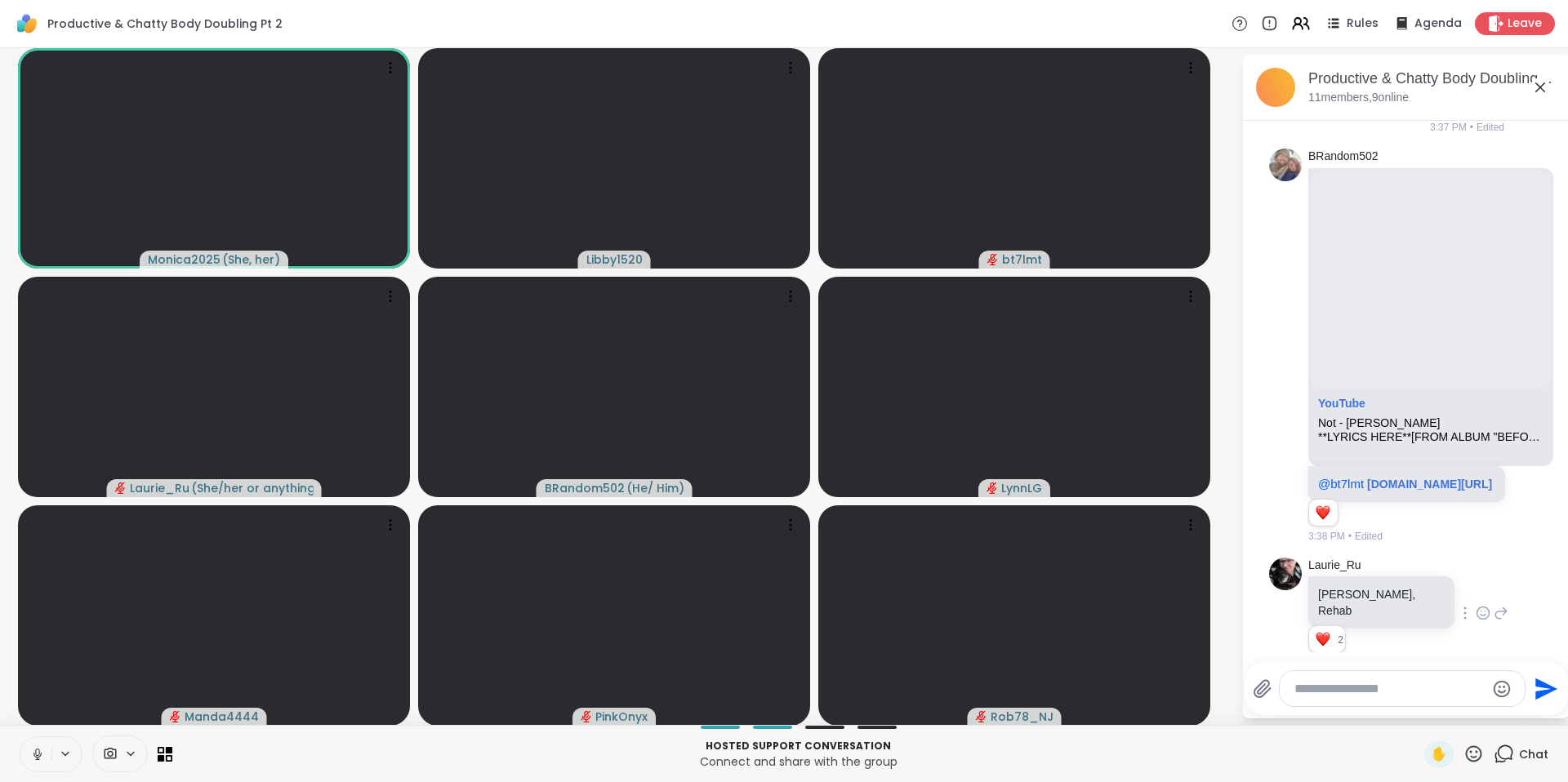
click at [39, 745] on button at bounding box center [35, 754] width 31 height 34
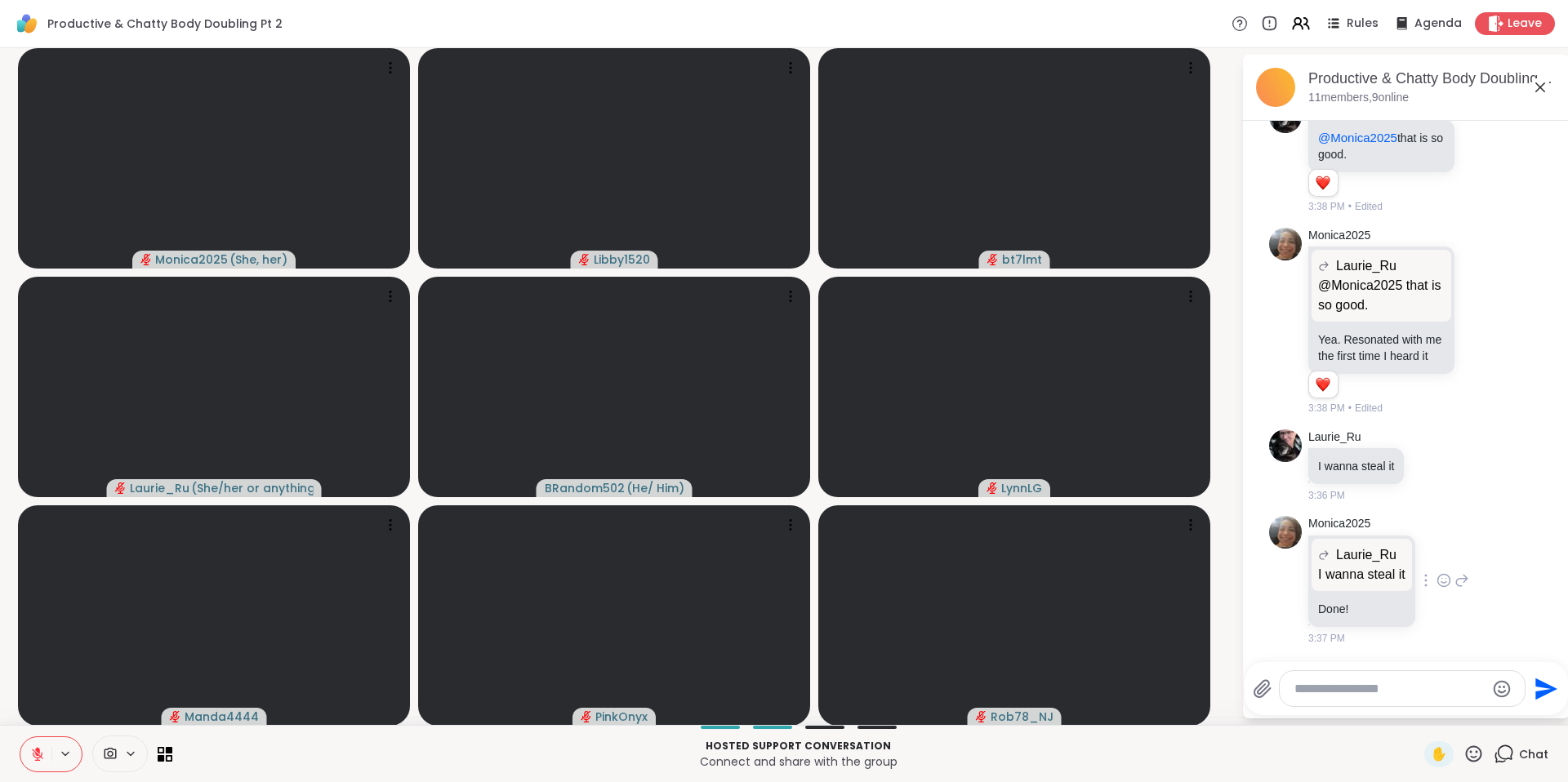
scroll to position [5165, 0]
click at [1338, 690] on textarea "Type your message" at bounding box center [1388, 688] width 190 height 16
paste textarea "**********"
type textarea "**********"
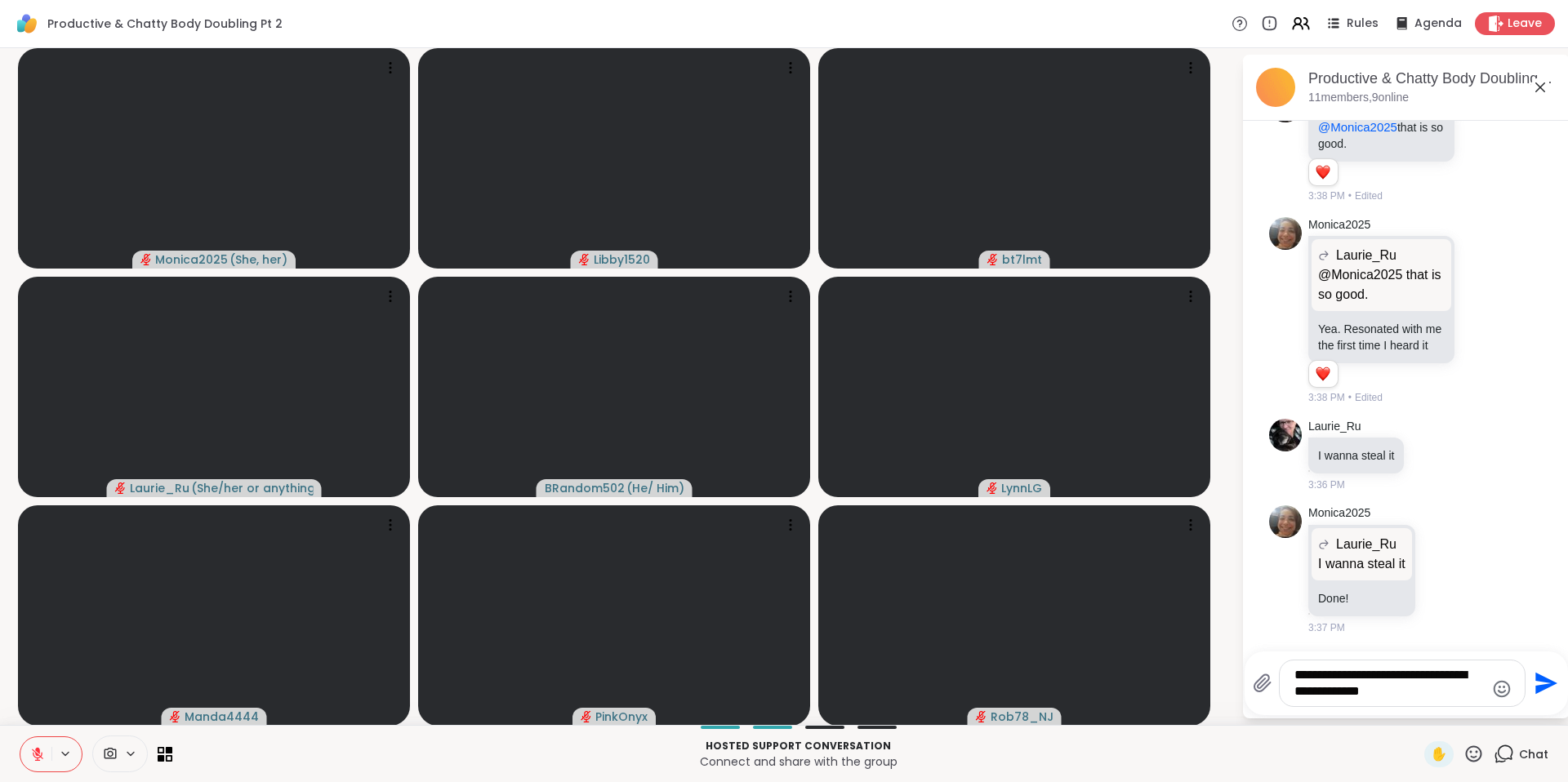
click at [1536, 681] on icon "Send" at bounding box center [1546, 684] width 22 height 22
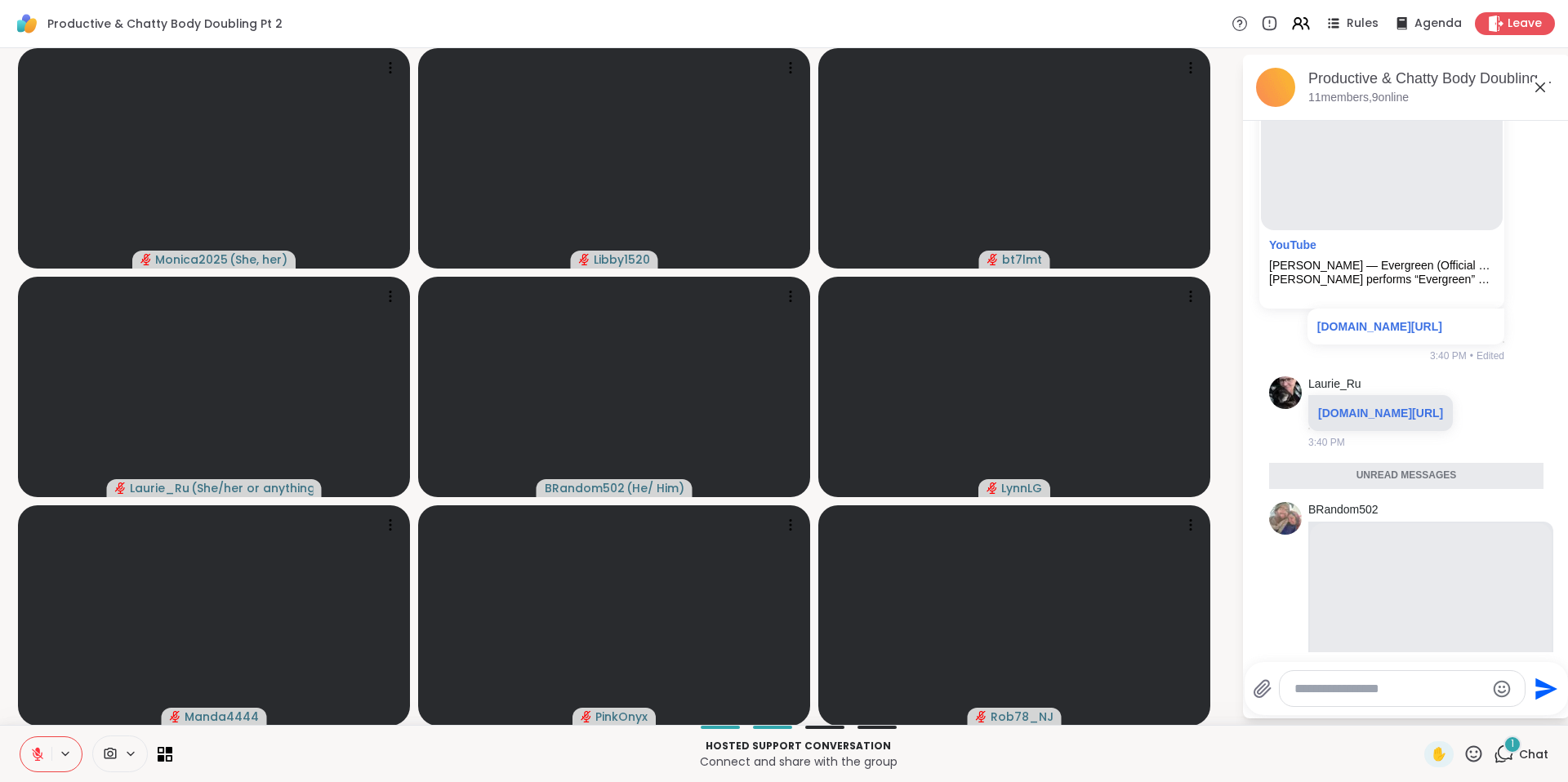
scroll to position [5893, 0]
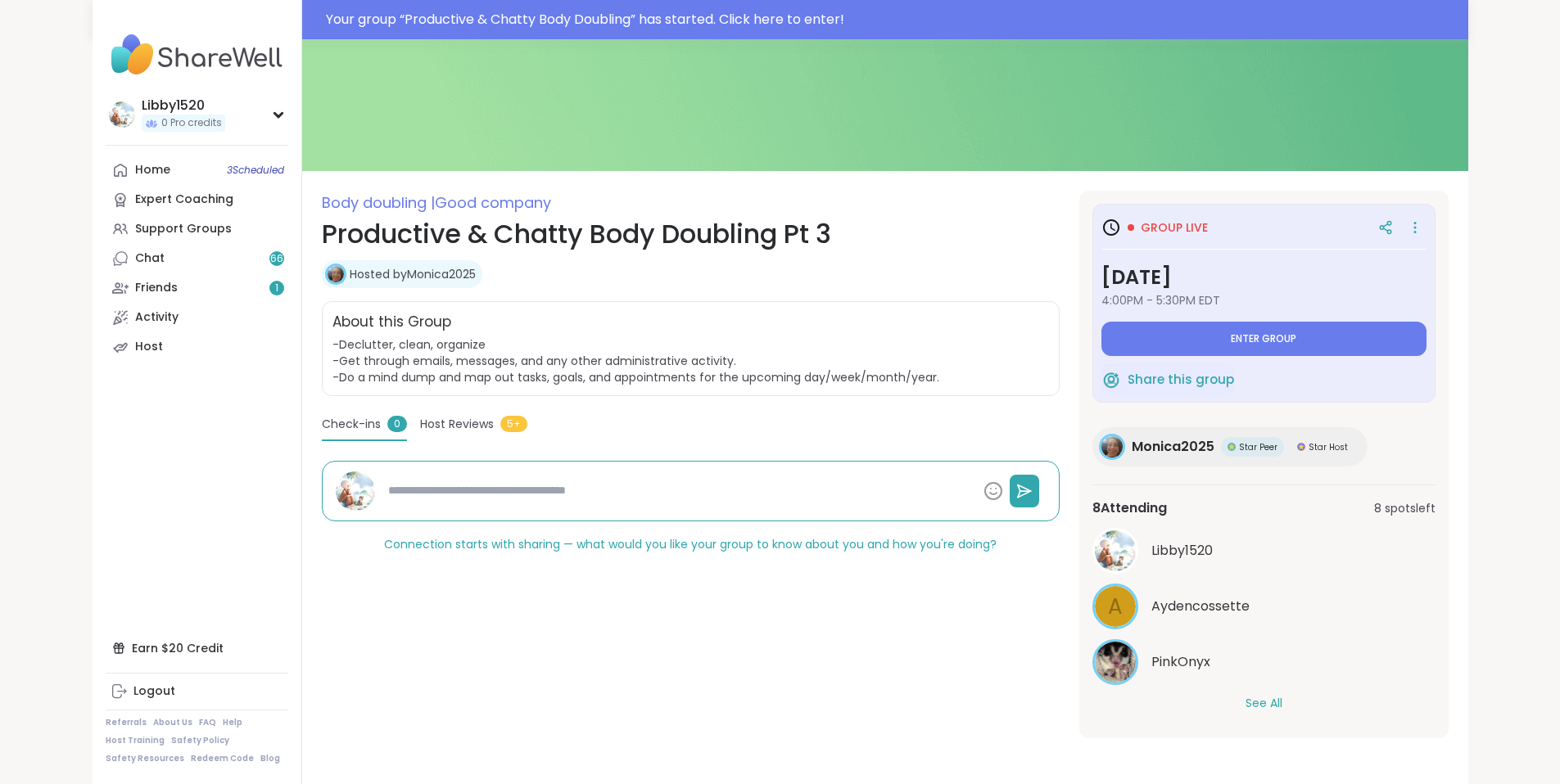
scroll to position [82, 0]
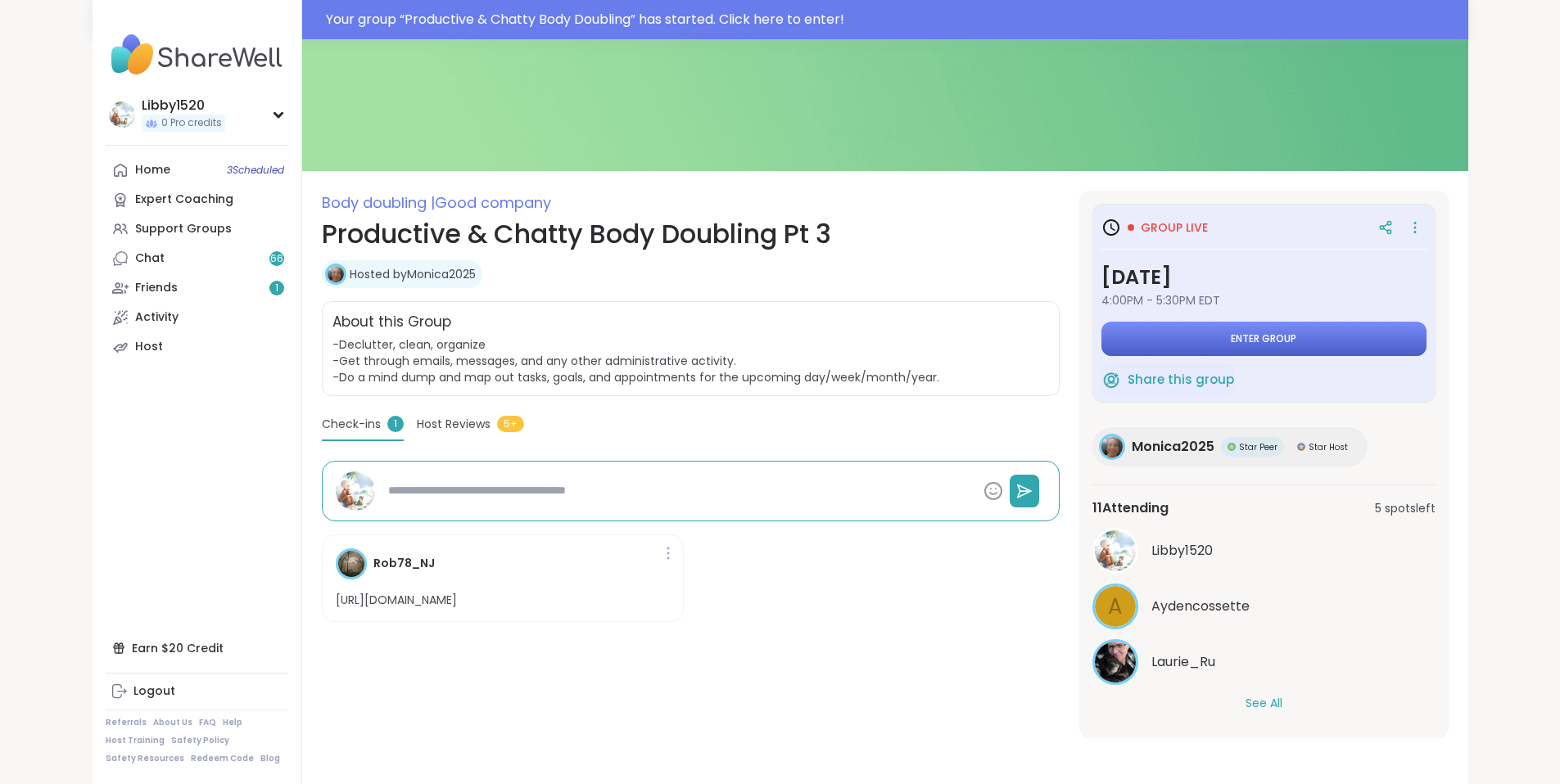
click at [1224, 326] on button "Enter group" at bounding box center [1263, 339] width 325 height 34
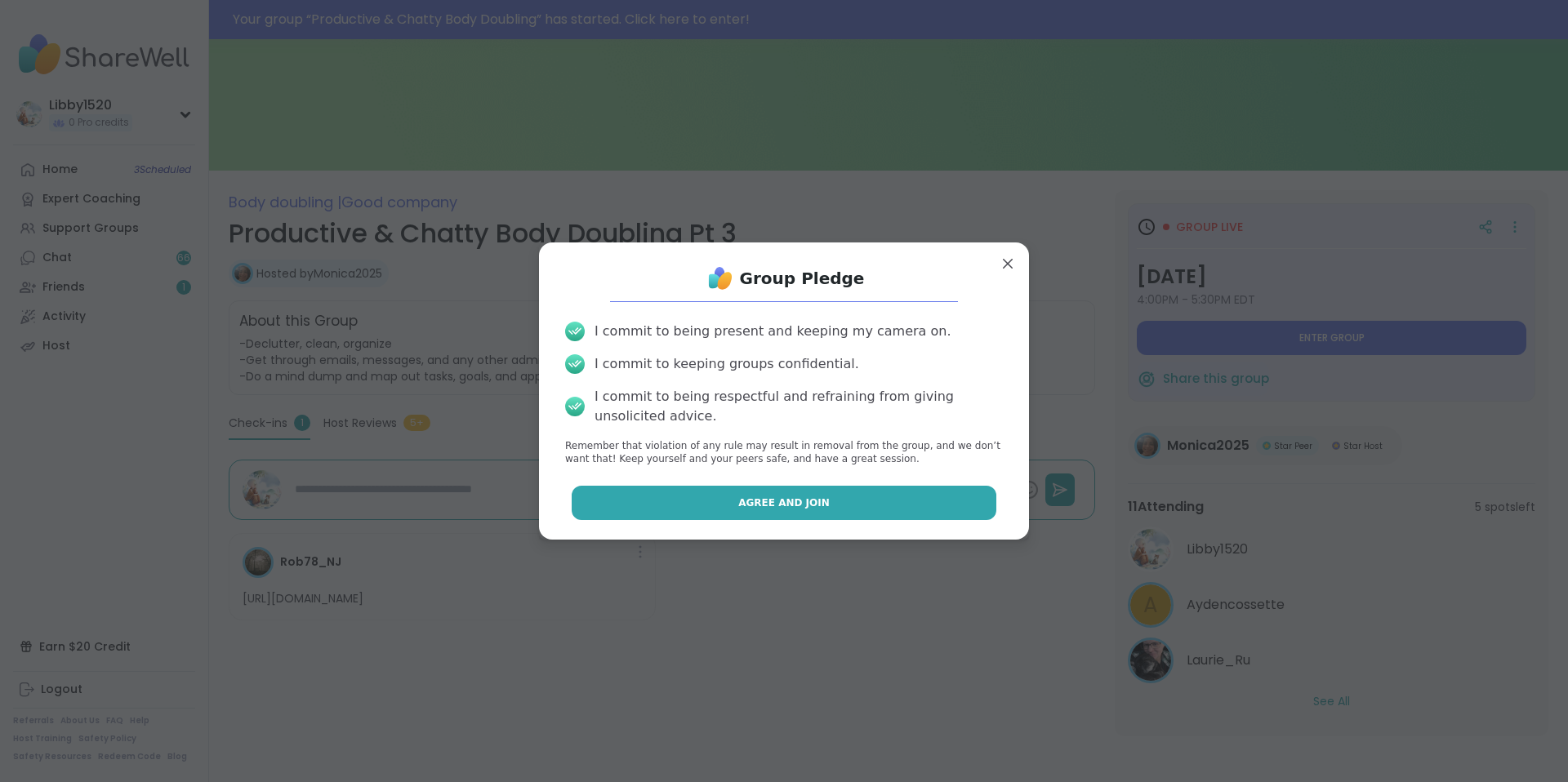
click at [883, 510] on button "Agree and Join" at bounding box center [785, 503] width 426 height 34
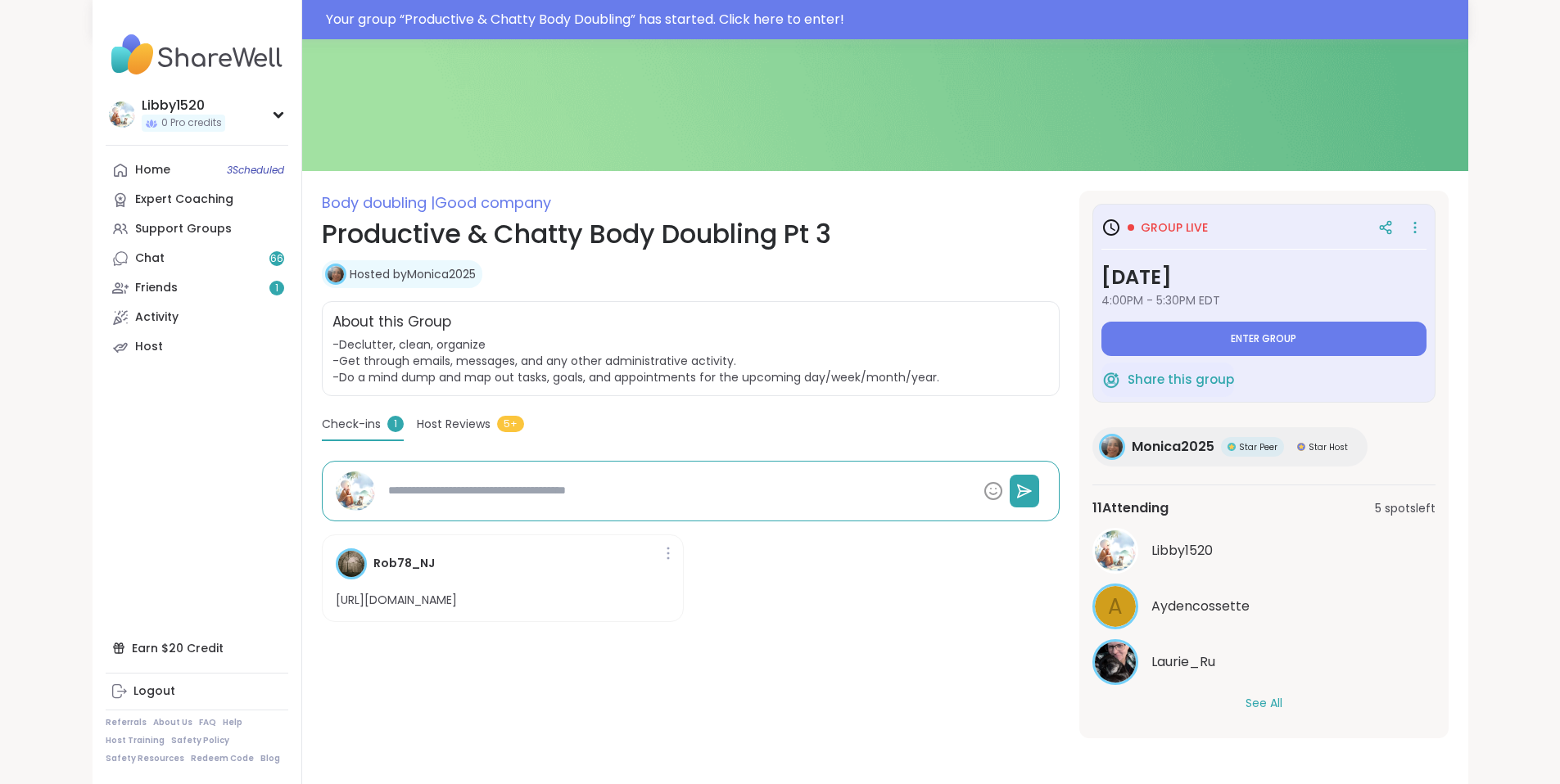
type textarea "*"
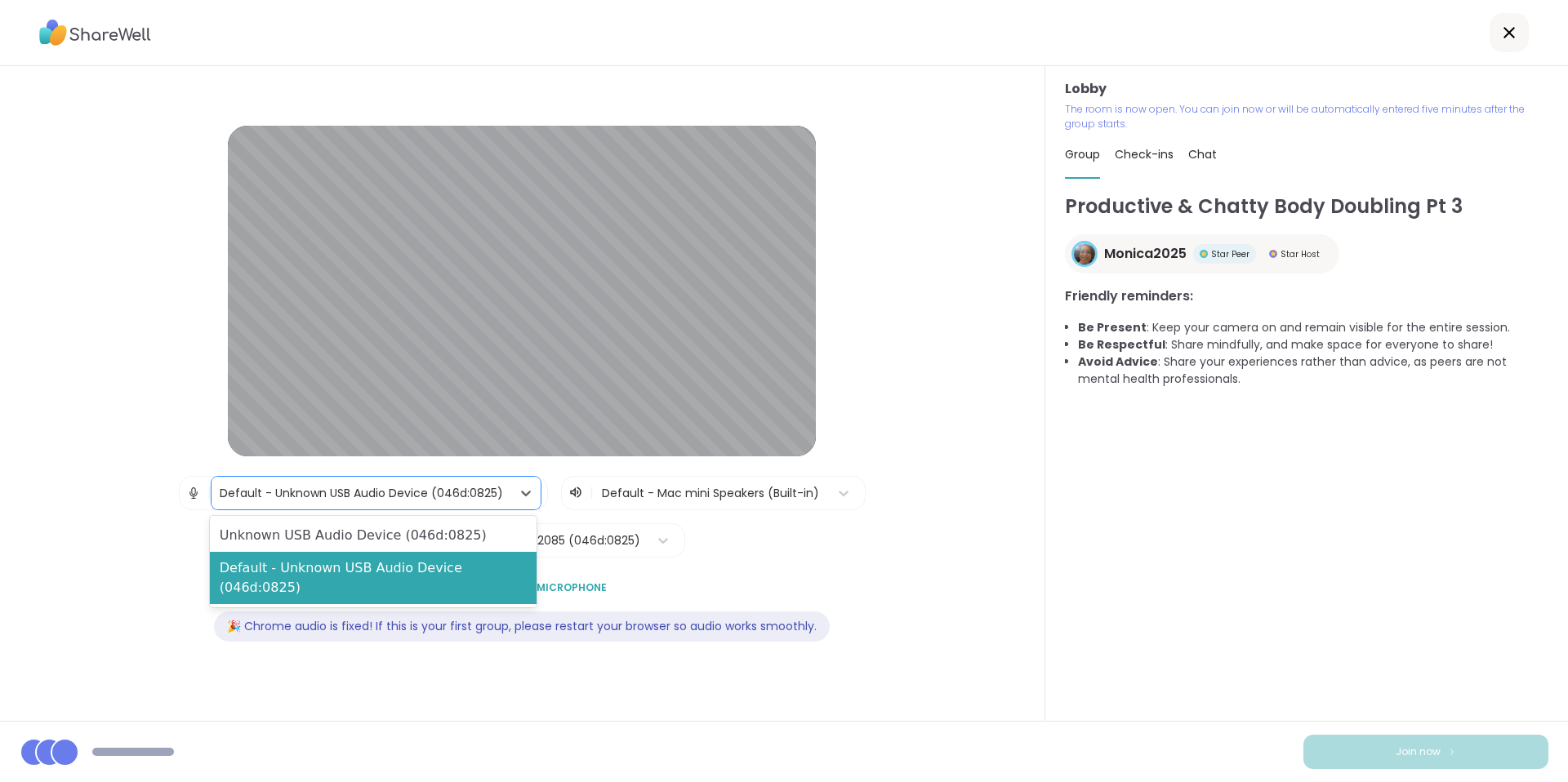
click at [505, 497] on div "Default - Unknown USB Audio Device (046d:0825)" at bounding box center [361, 493] width 300 height 32
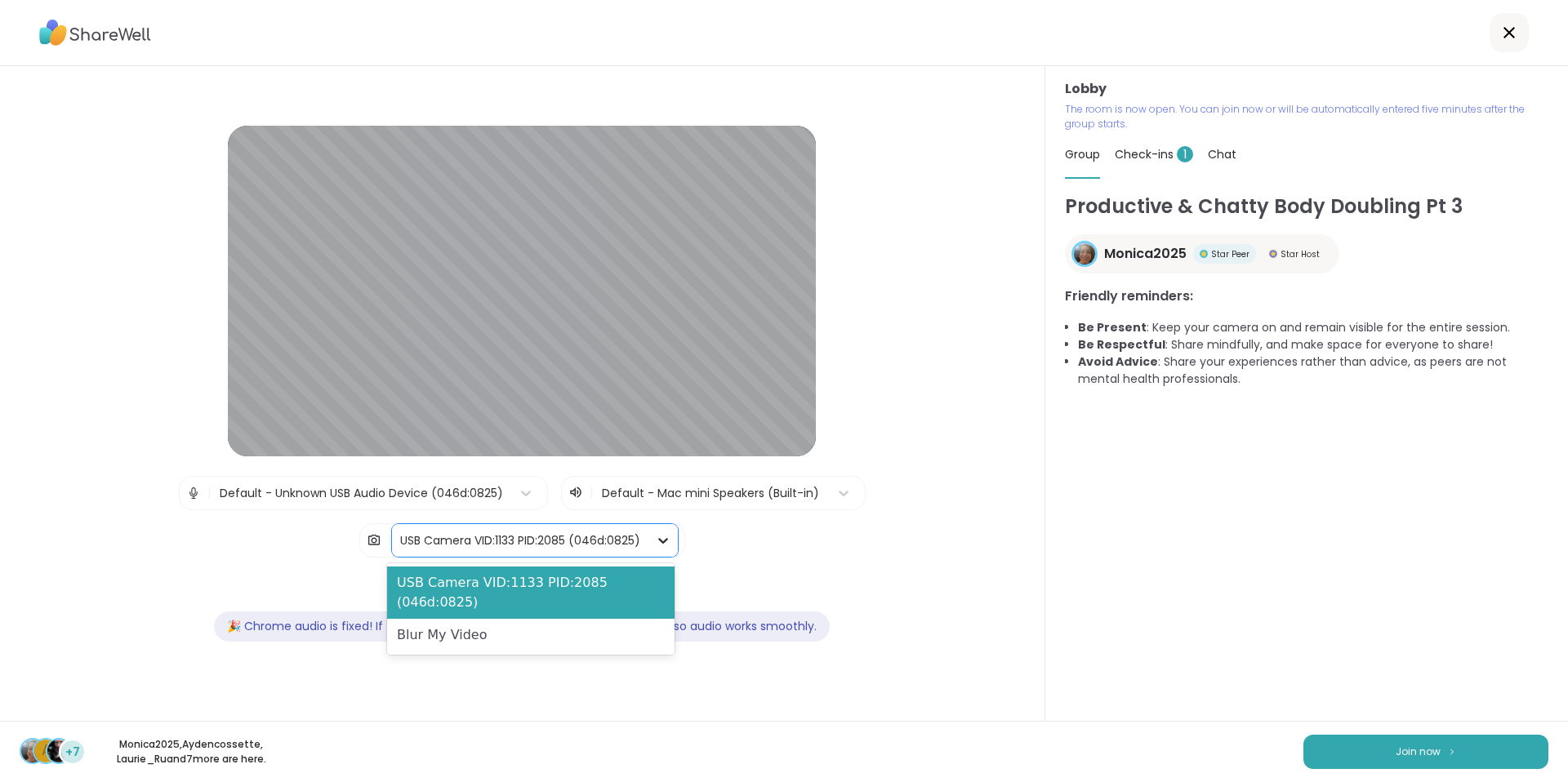
click at [655, 539] on icon at bounding box center [663, 540] width 16 height 16
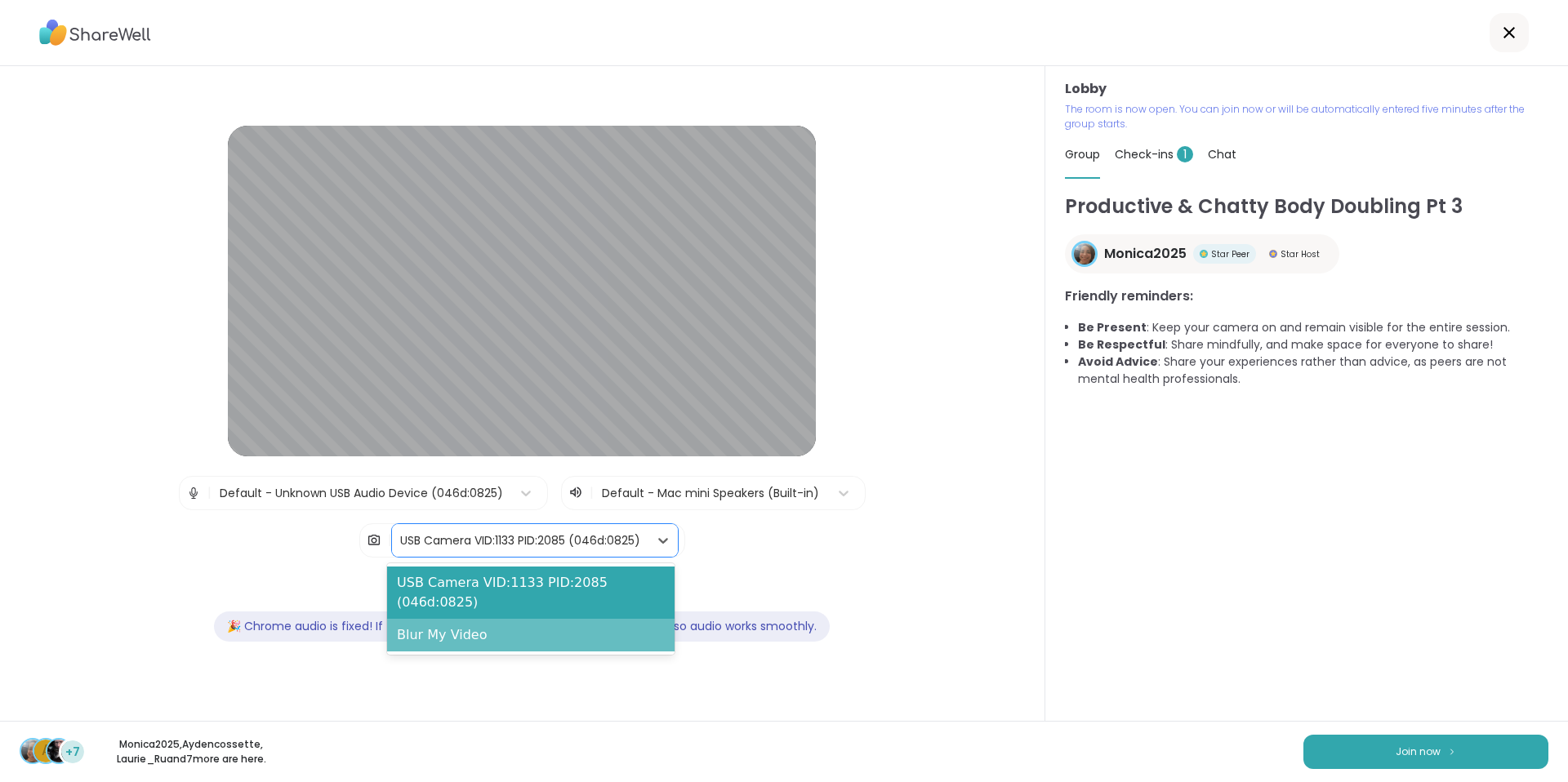
click at [519, 629] on div "Blur My Video" at bounding box center [530, 635] width 287 height 32
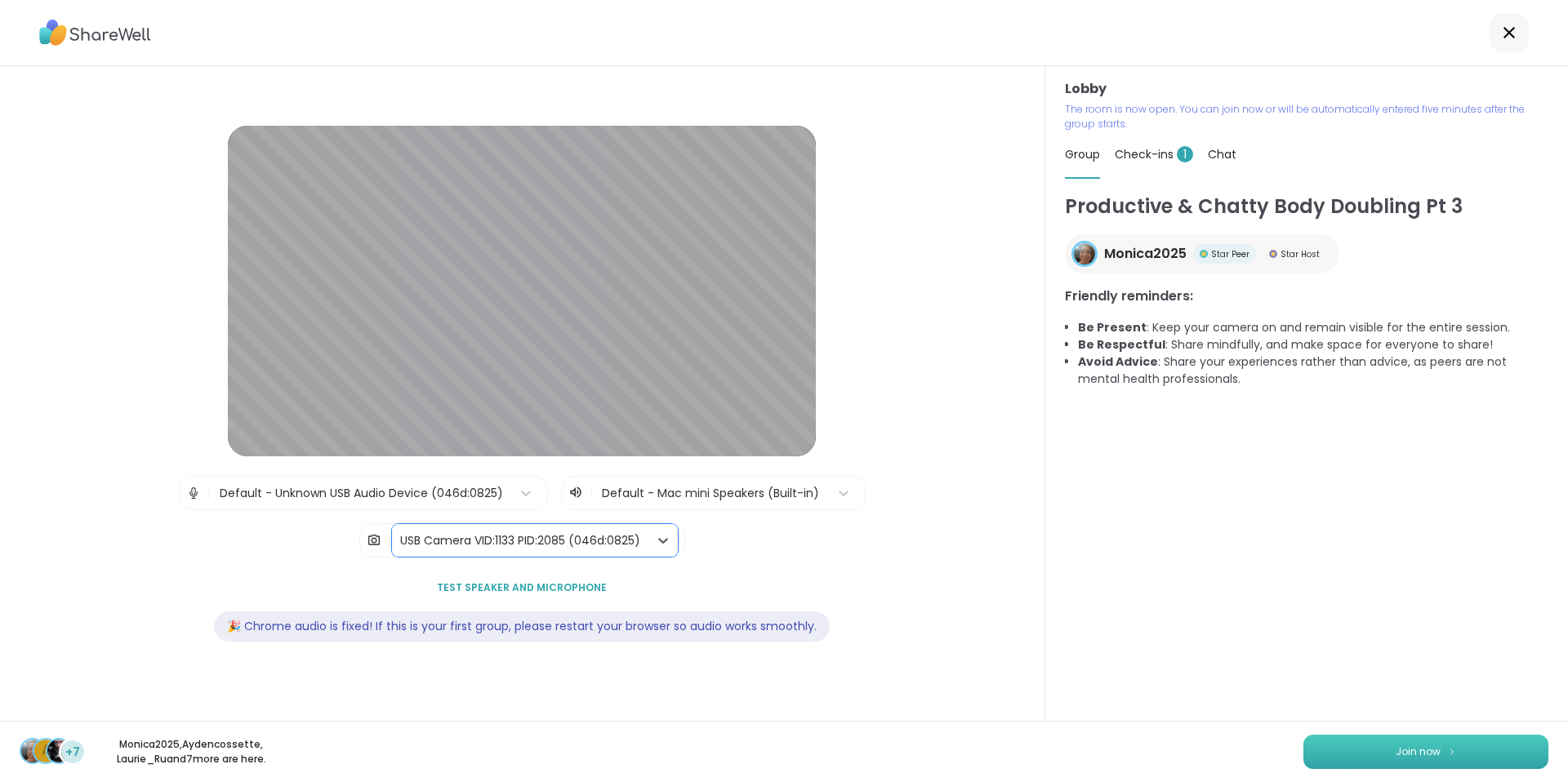
click at [1356, 743] on button "Join now" at bounding box center [1426, 752] width 245 height 34
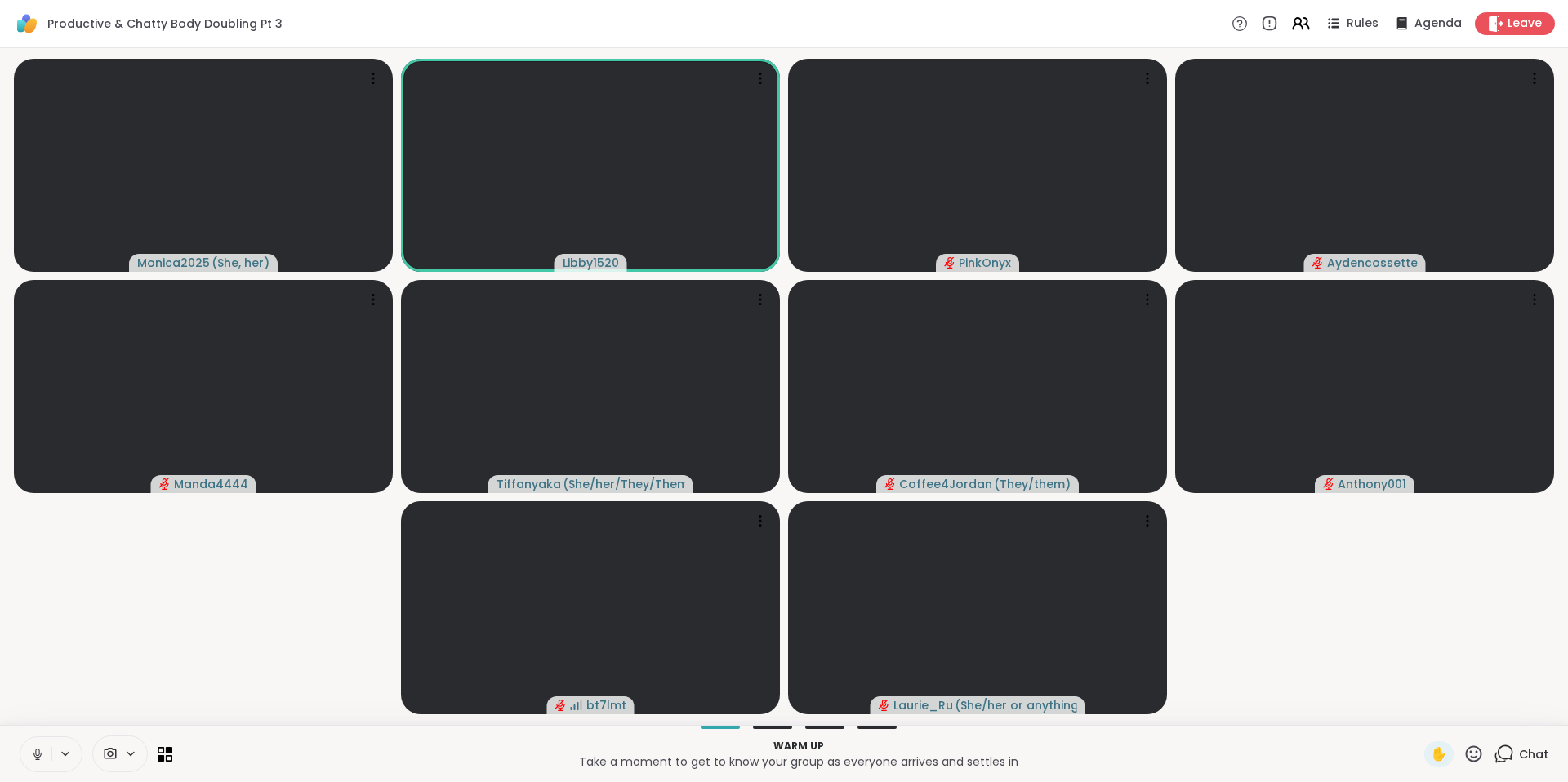
click at [35, 751] on icon at bounding box center [37, 752] width 4 height 8
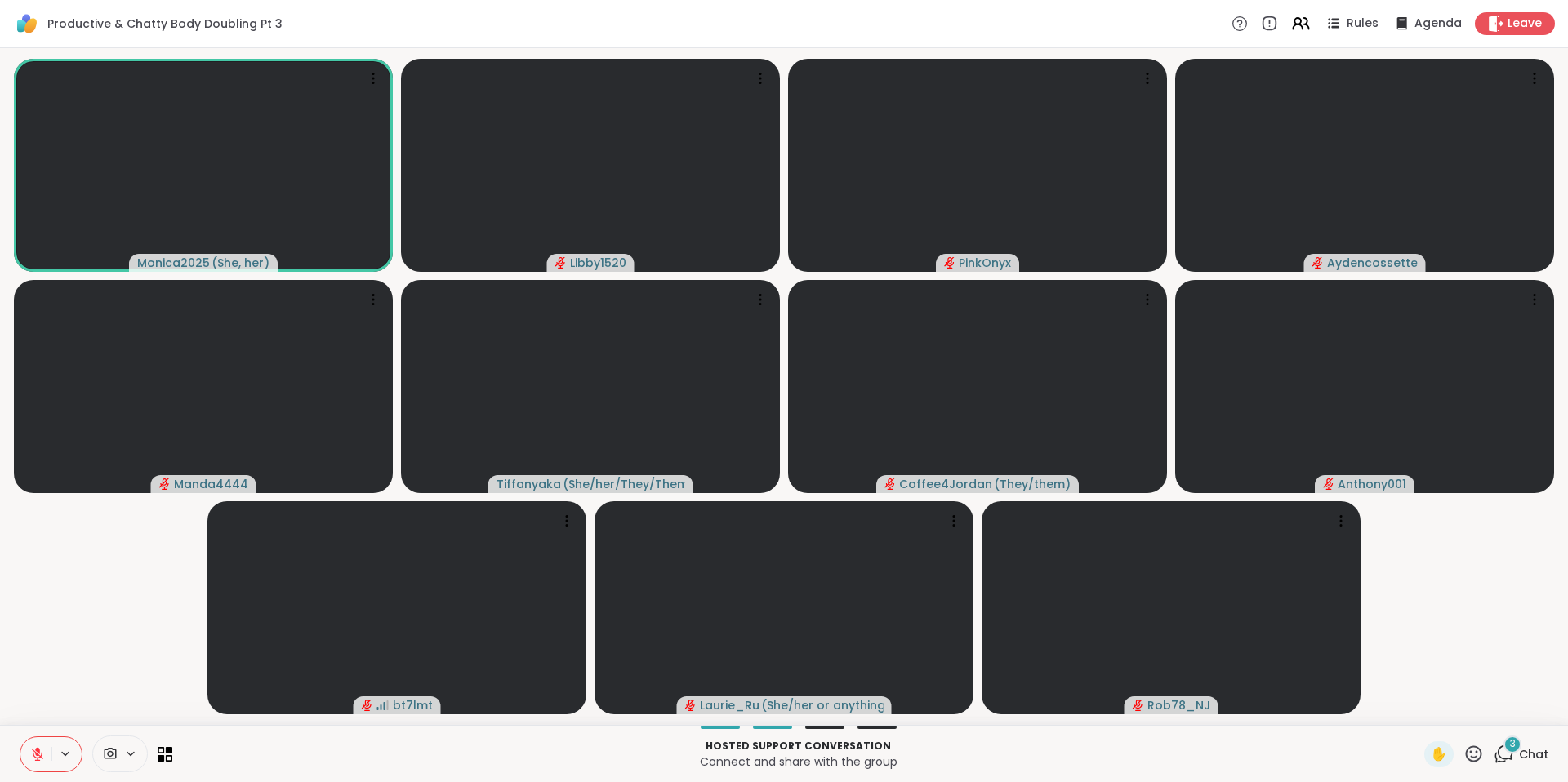
click at [1463, 753] on icon at bounding box center [1473, 753] width 20 height 20
click at [1418, 703] on span "❤️" at bounding box center [1426, 711] width 16 height 20
click at [1466, 752] on icon at bounding box center [1473, 753] width 16 height 16
click at [1418, 713] on span "❤️" at bounding box center [1426, 711] width 16 height 20
click at [42, 756] on icon at bounding box center [37, 753] width 14 height 14
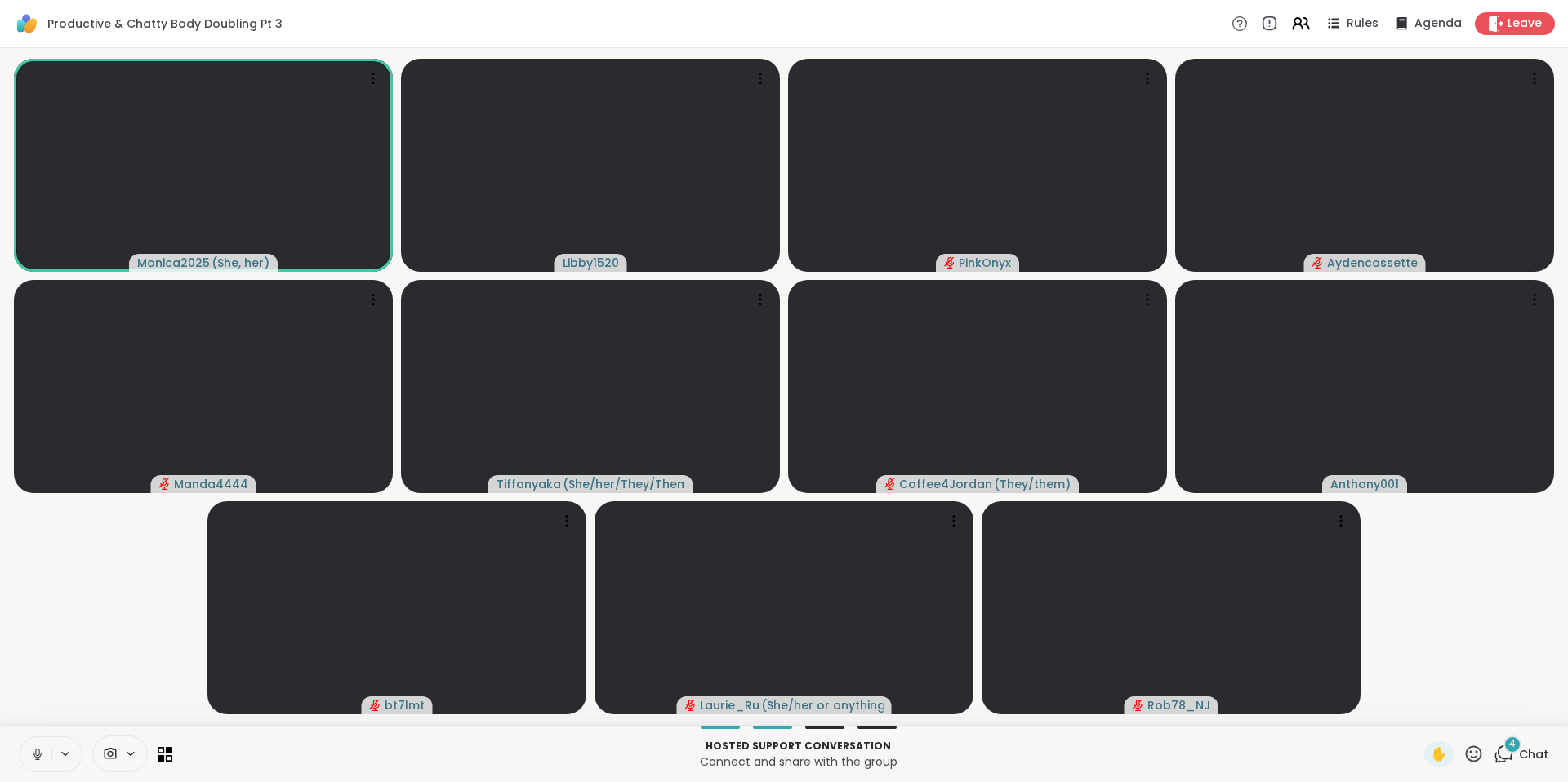
click at [31, 764] on button at bounding box center [35, 754] width 31 height 34
click at [41, 747] on icon at bounding box center [37, 753] width 14 height 14
click at [41, 757] on icon at bounding box center [37, 753] width 14 height 14
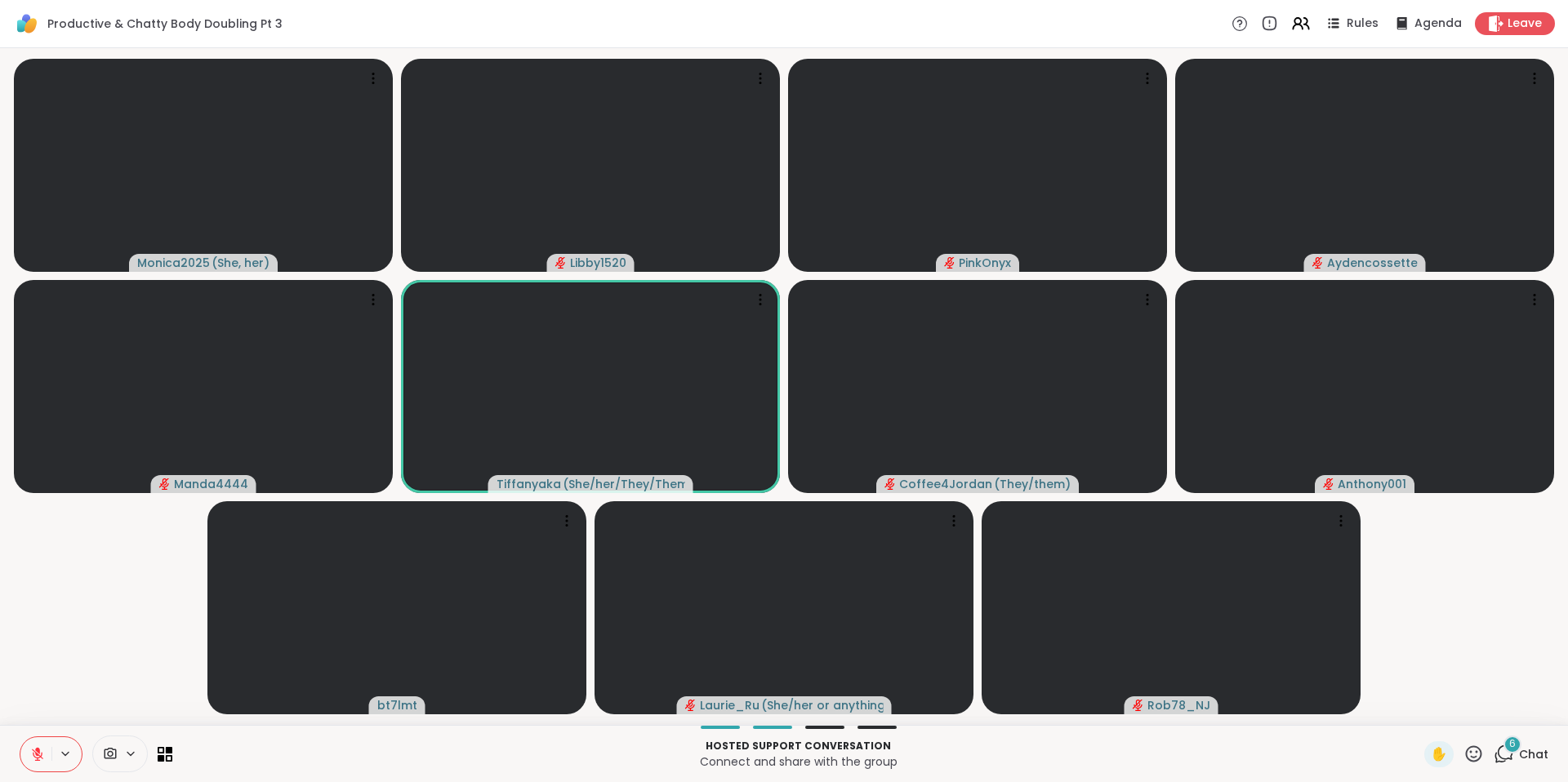
click at [41, 757] on icon at bounding box center [37, 754] width 11 height 11
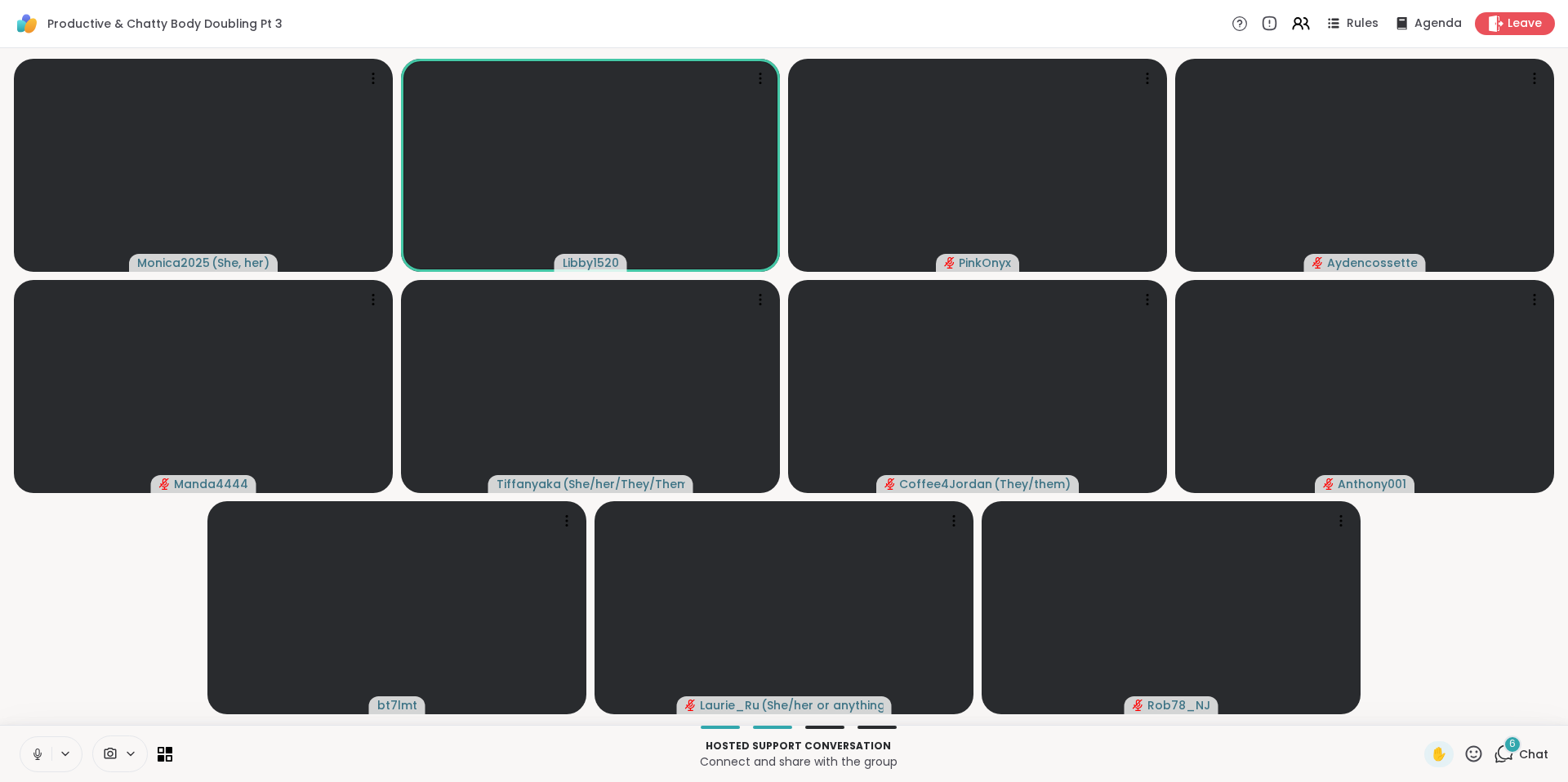
click at [39, 755] on icon at bounding box center [37, 753] width 14 height 14
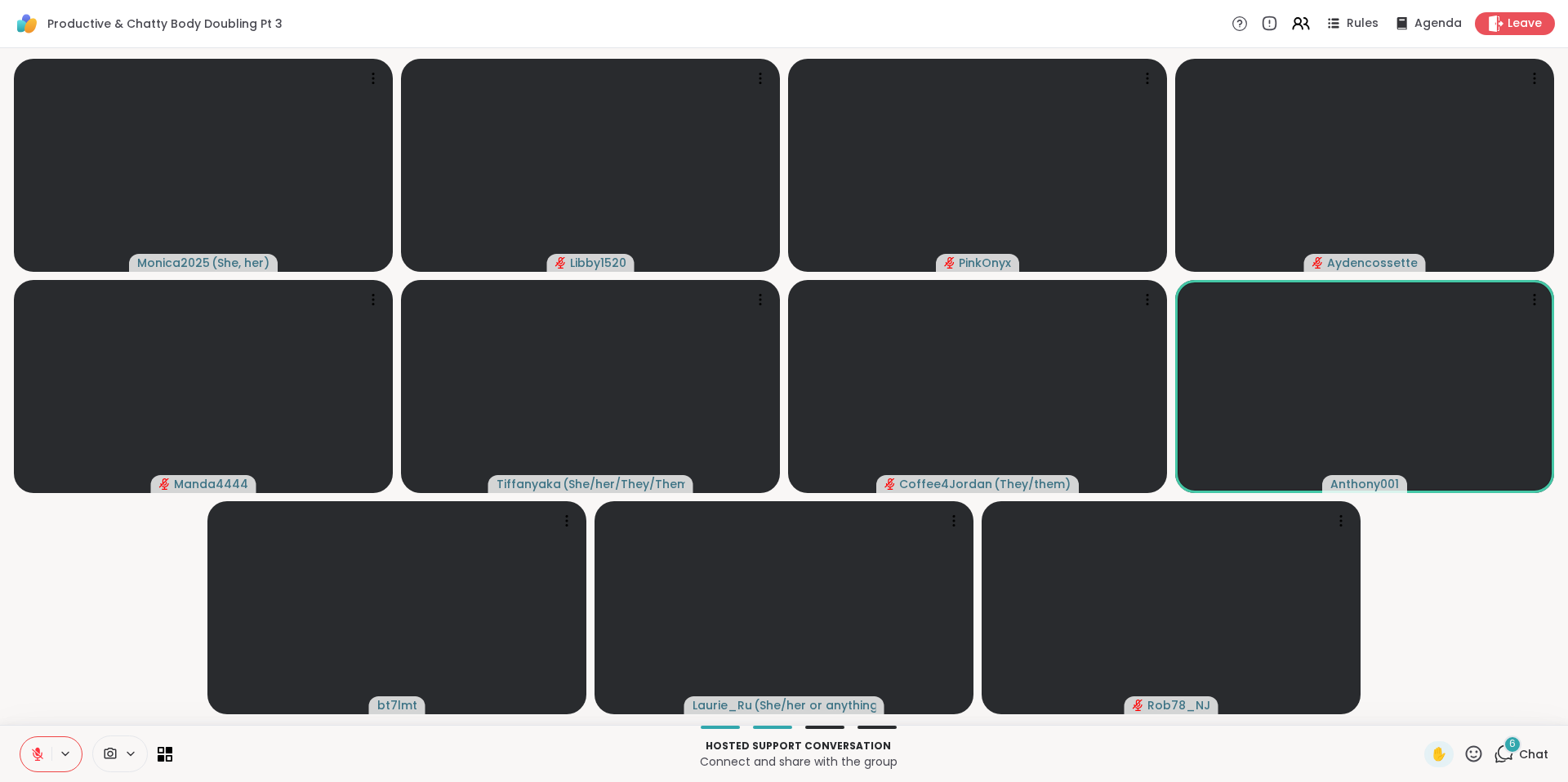
click at [1519, 747] on span "Chat" at bounding box center [1534, 754] width 30 height 16
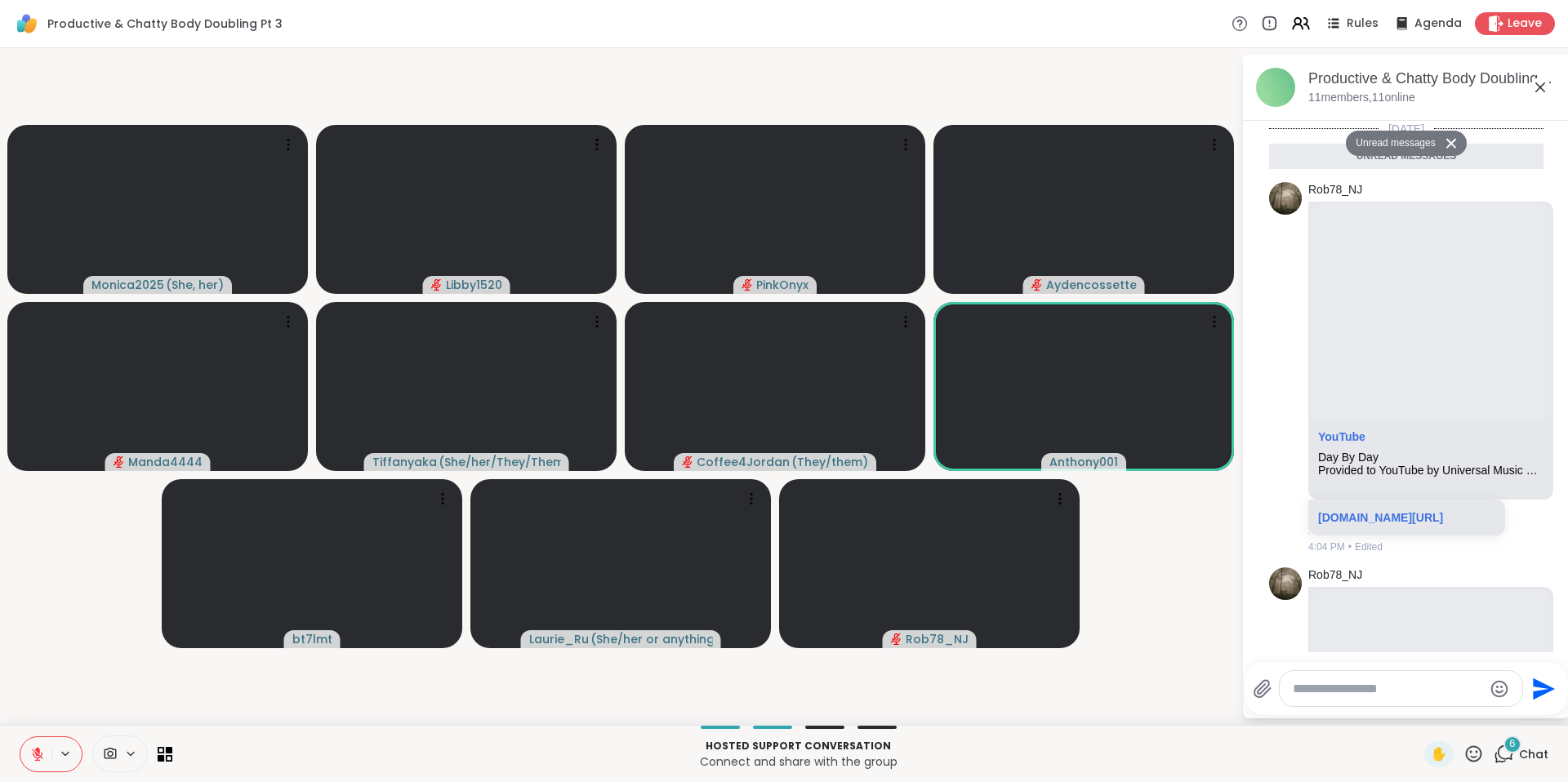
scroll to position [865, 0]
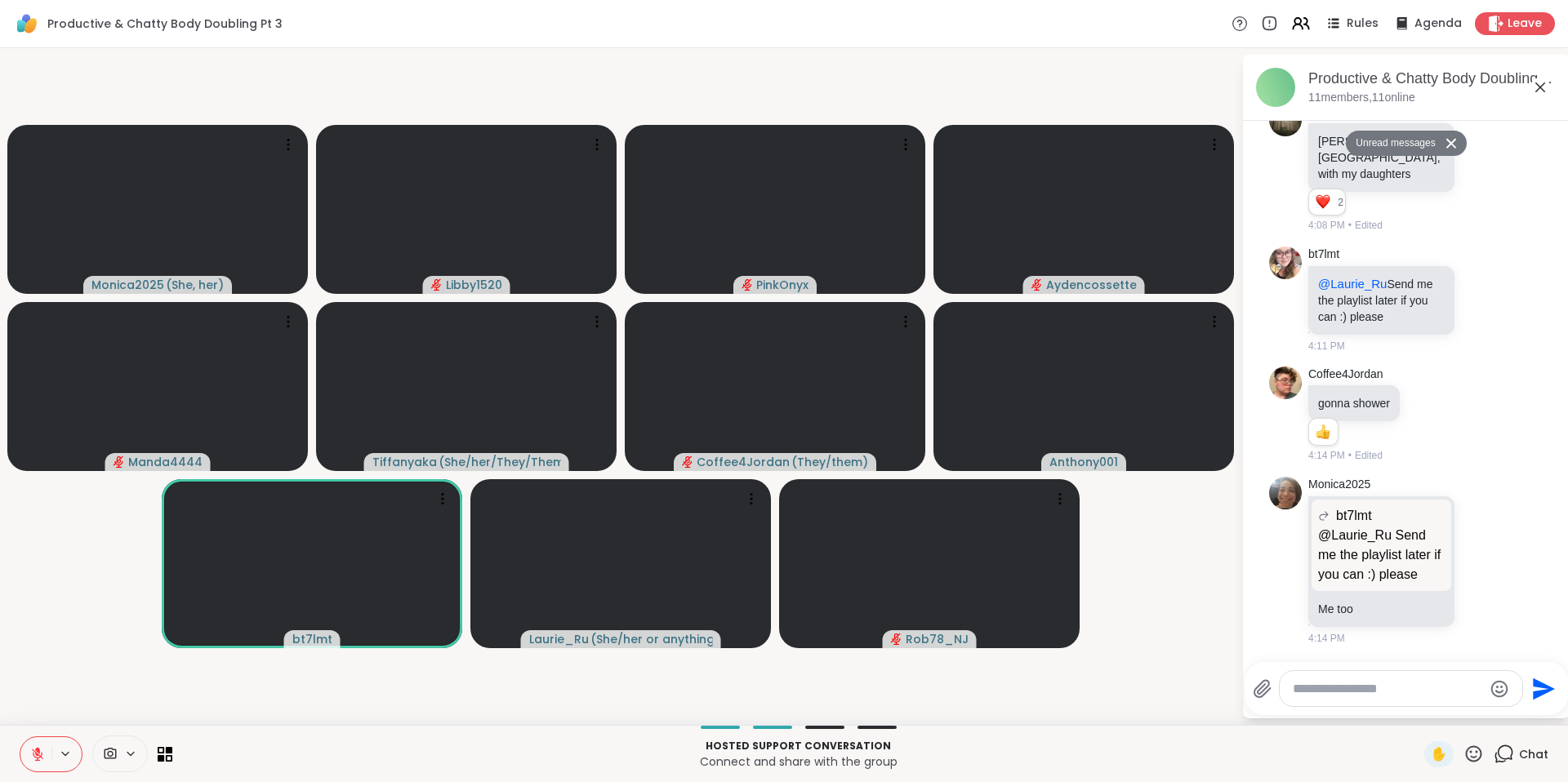
click at [1328, 693] on textarea "Type your message" at bounding box center [1388, 688] width 190 height 16
paste textarea "**********"
type textarea "**********"
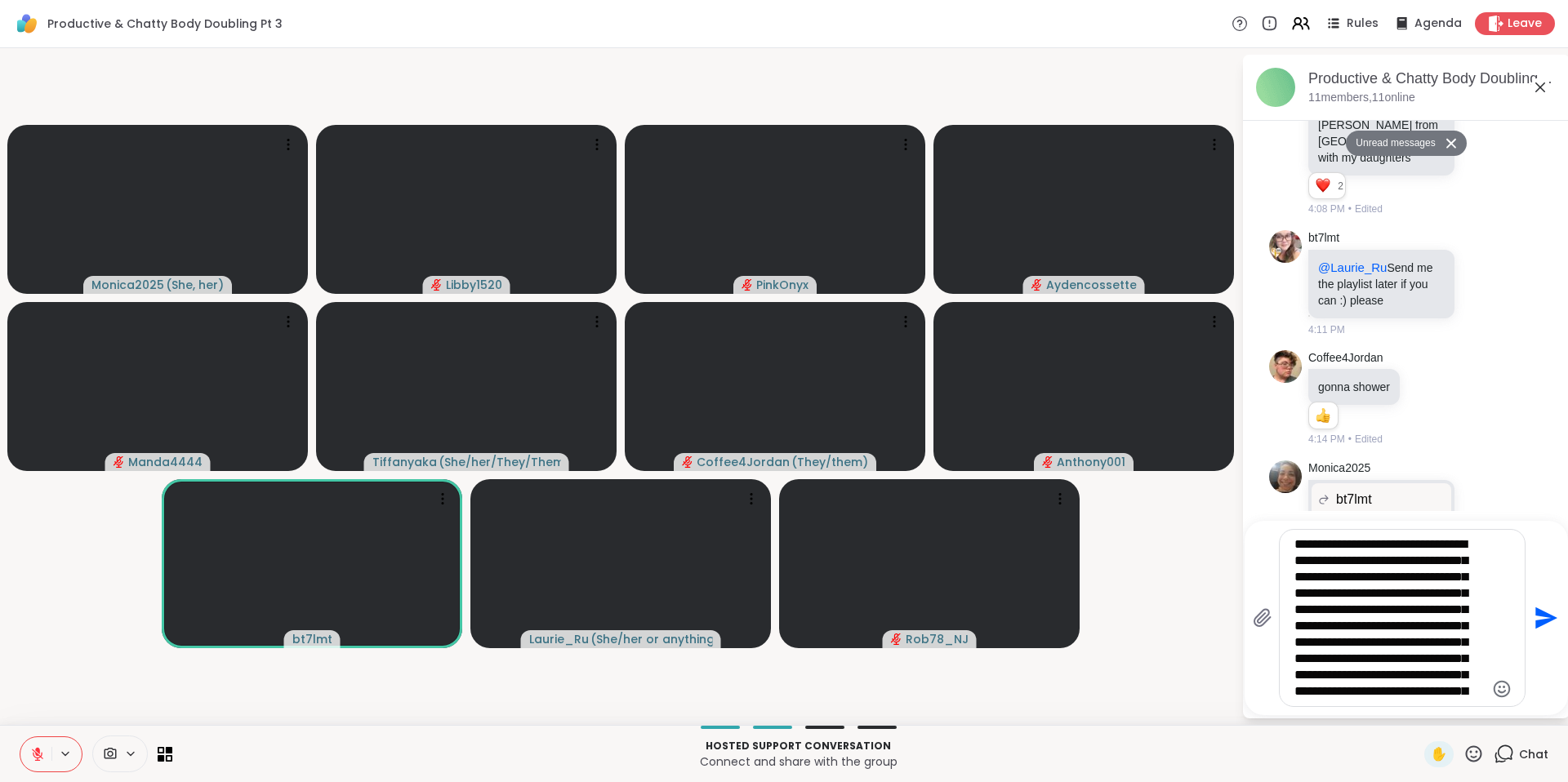
click at [1367, 550] on textarea "Type your message" at bounding box center [1388, 618] width 190 height 163
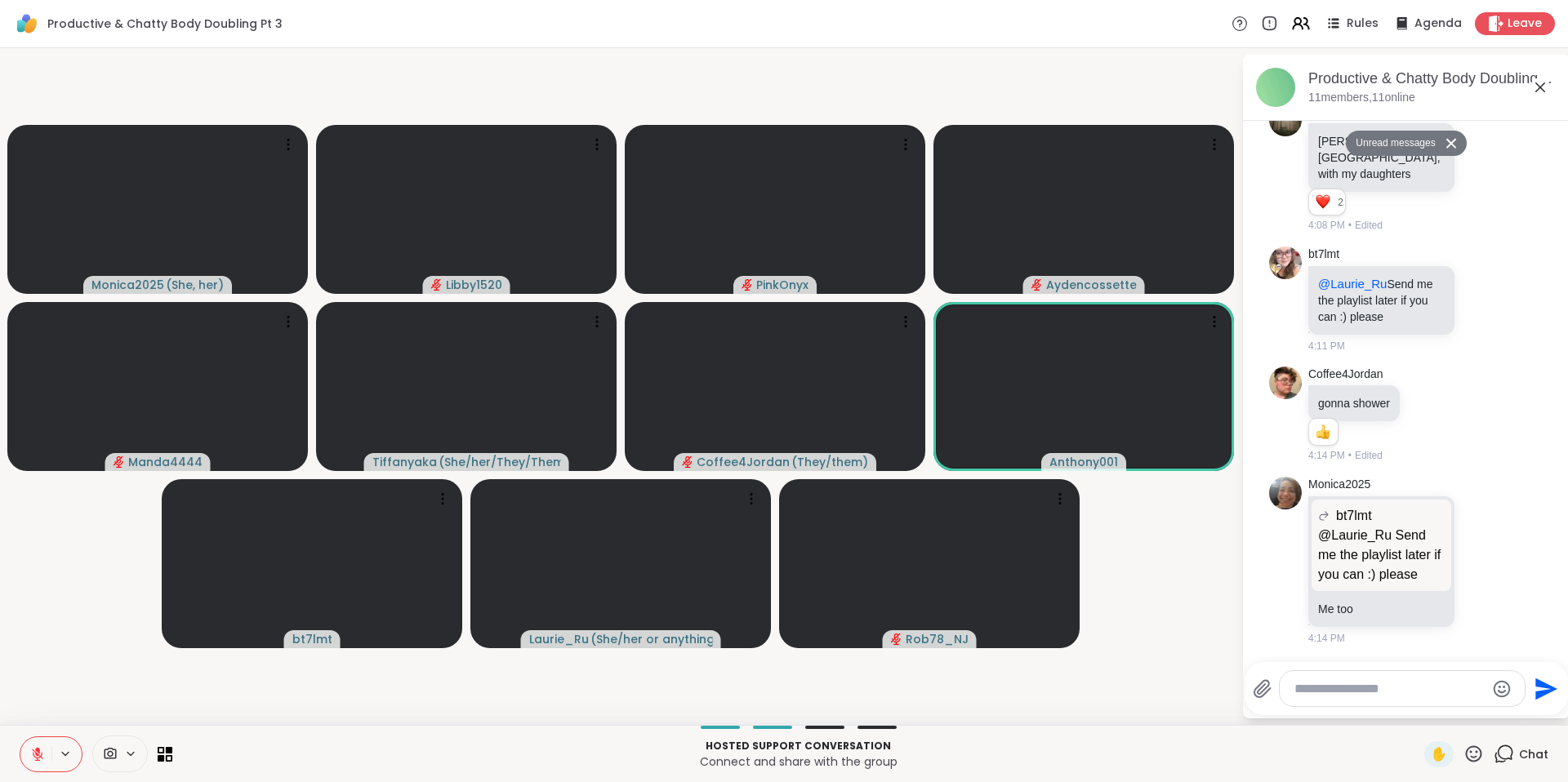
click at [1327, 699] on div at bounding box center [1402, 688] width 245 height 35
click at [1327, 693] on textarea "Type your message" at bounding box center [1388, 688] width 190 height 16
paste textarea "**********"
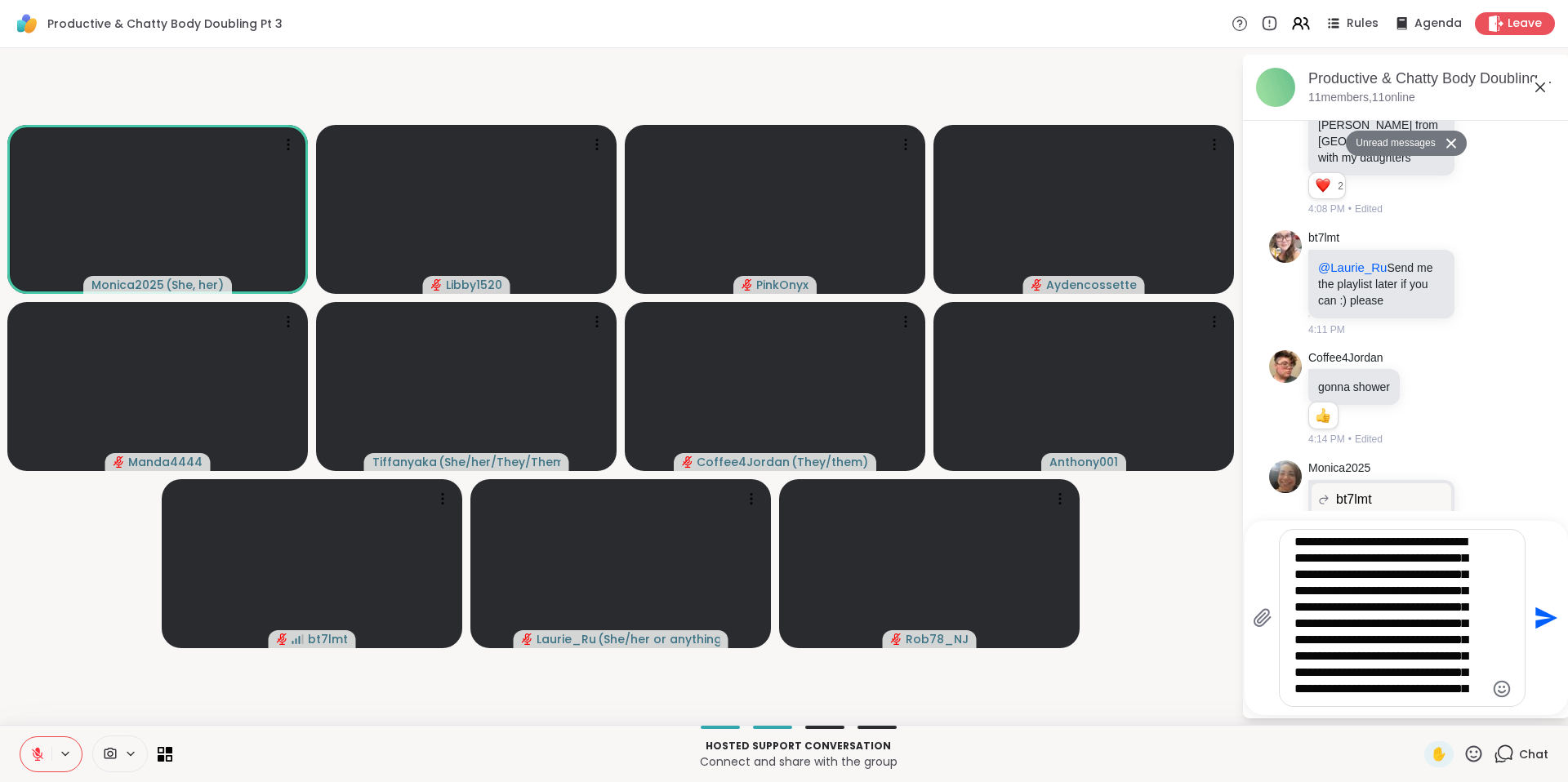
scroll to position [0, 0]
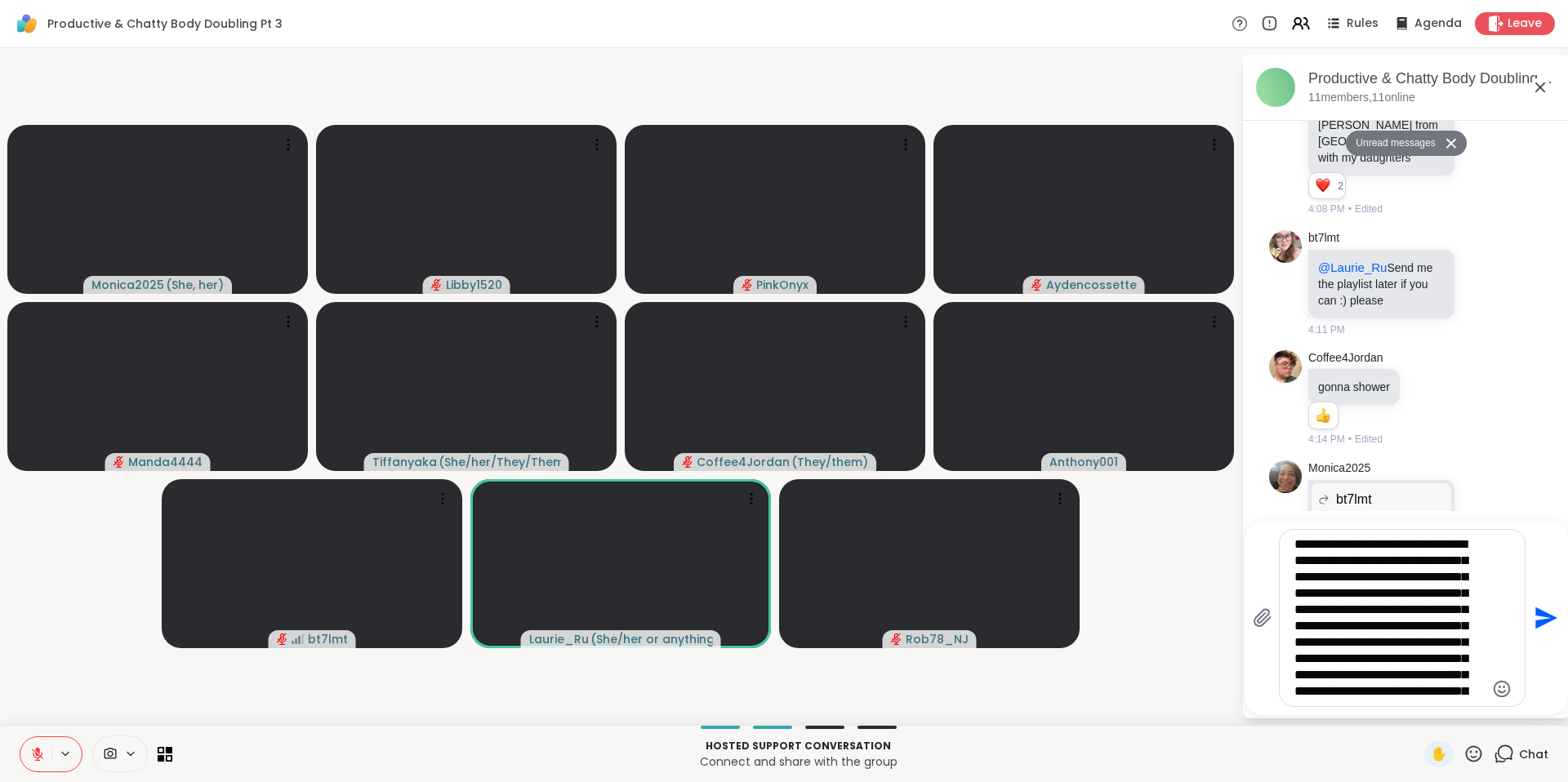
click at [1494, 685] on icon "Emoji picker" at bounding box center [1502, 688] width 17 height 17
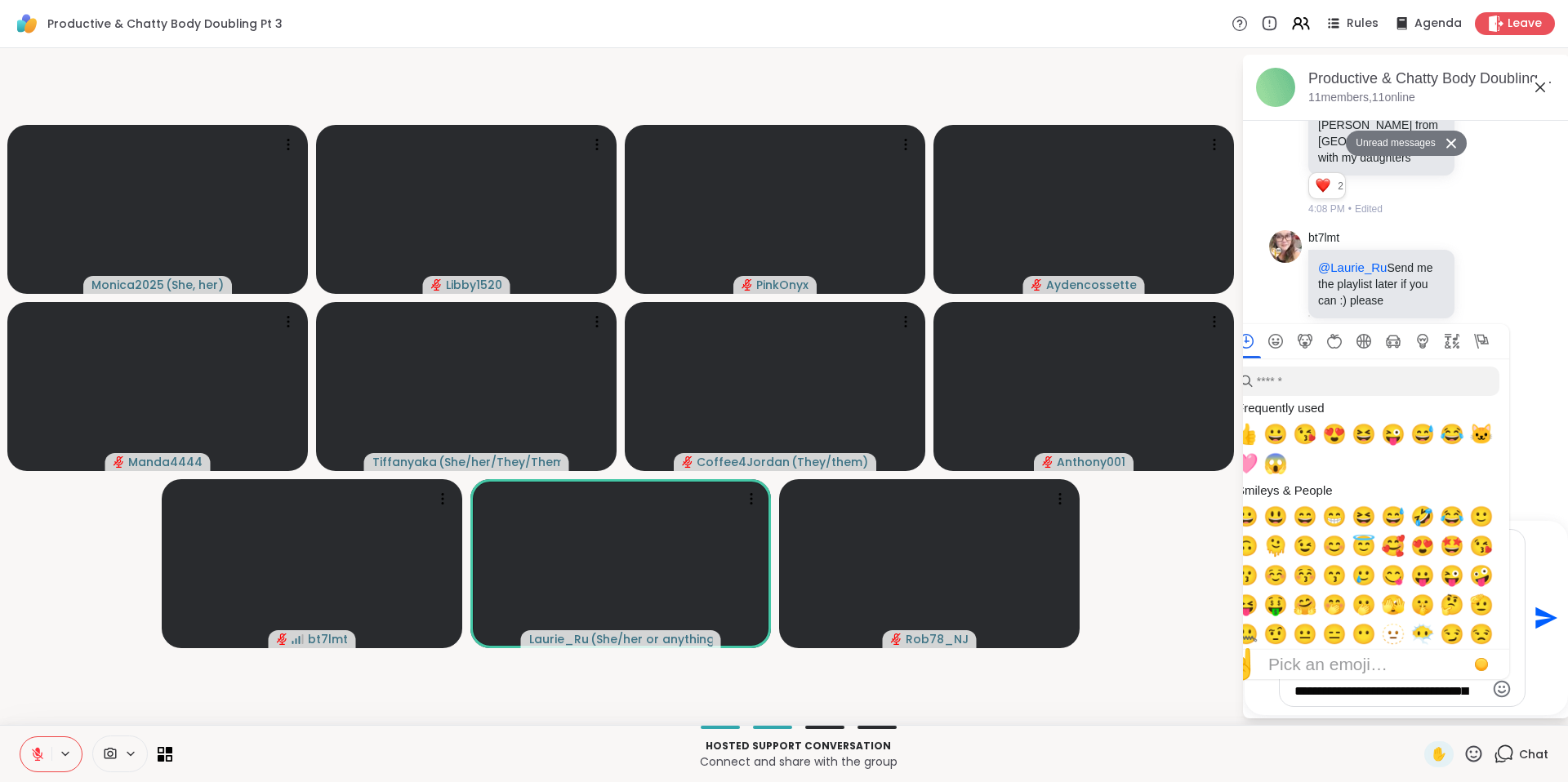
click at [1498, 688] on icon "Emoji picker" at bounding box center [1501, 688] width 20 height 20
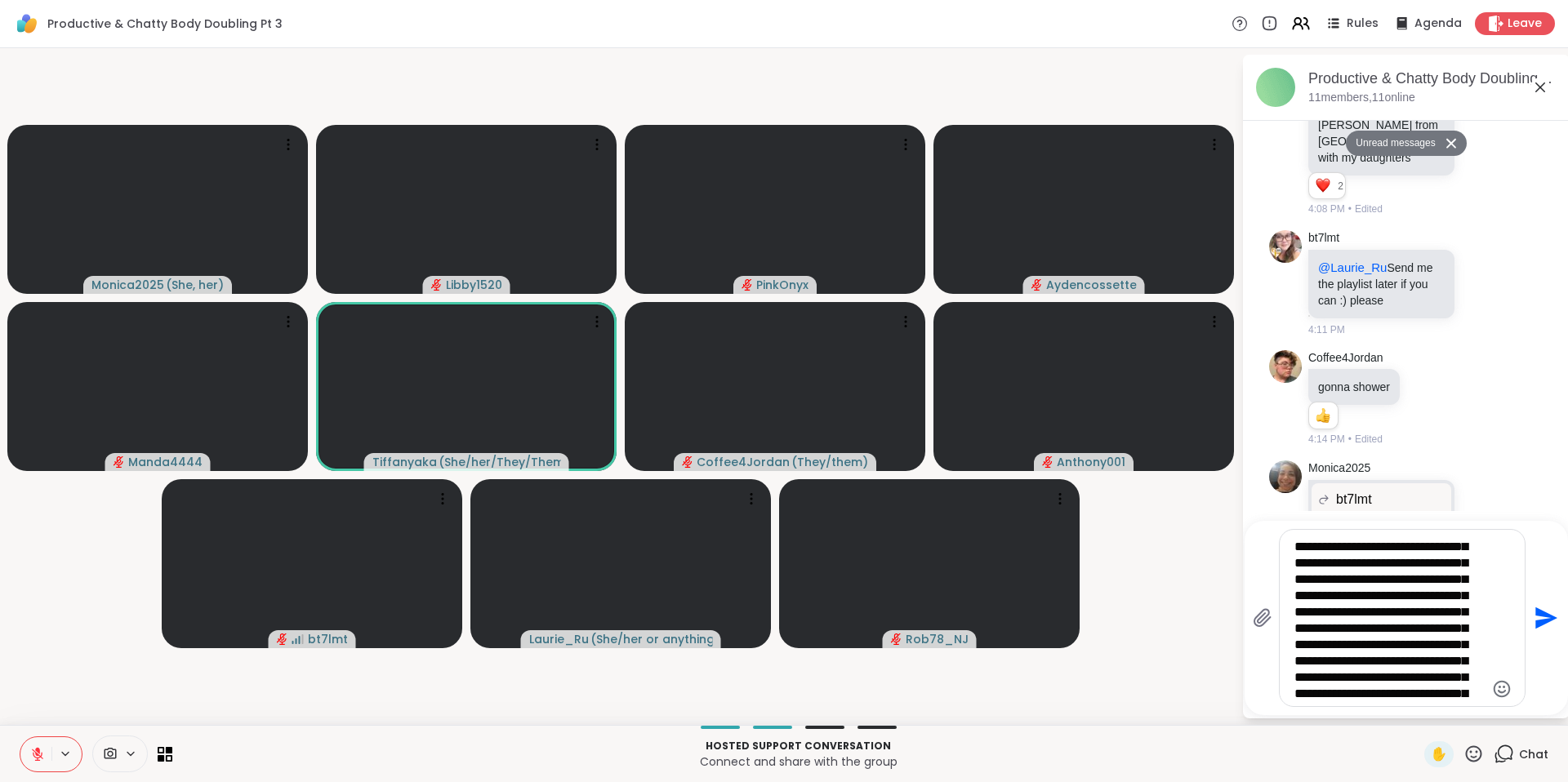
scroll to position [956, 0]
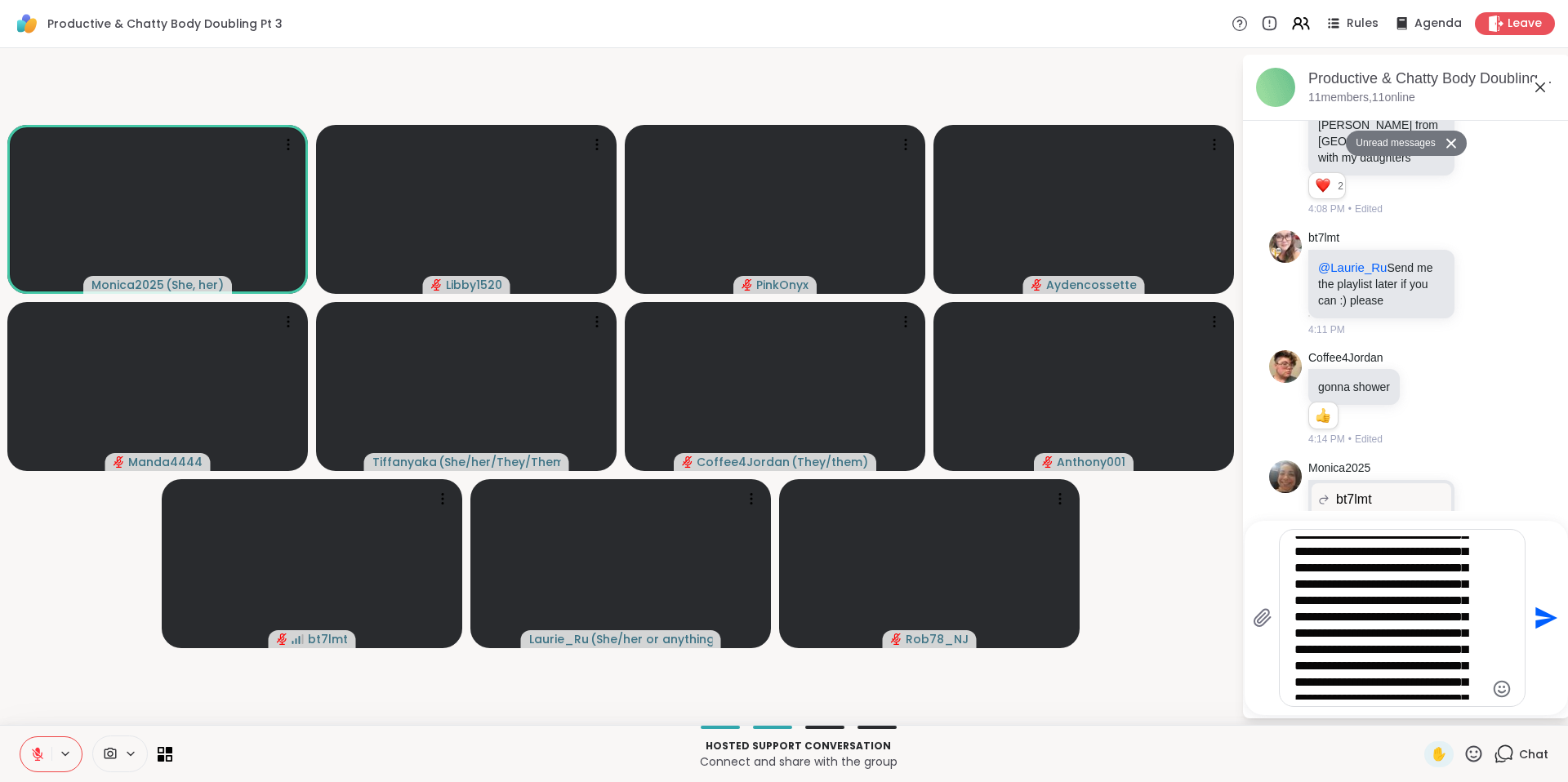
drag, startPoint x: 1297, startPoint y: 545, endPoint x: 1404, endPoint y: 620, distance: 130.7
click at [1404, 620] on textarea "Type your message" at bounding box center [1388, 618] width 190 height 163
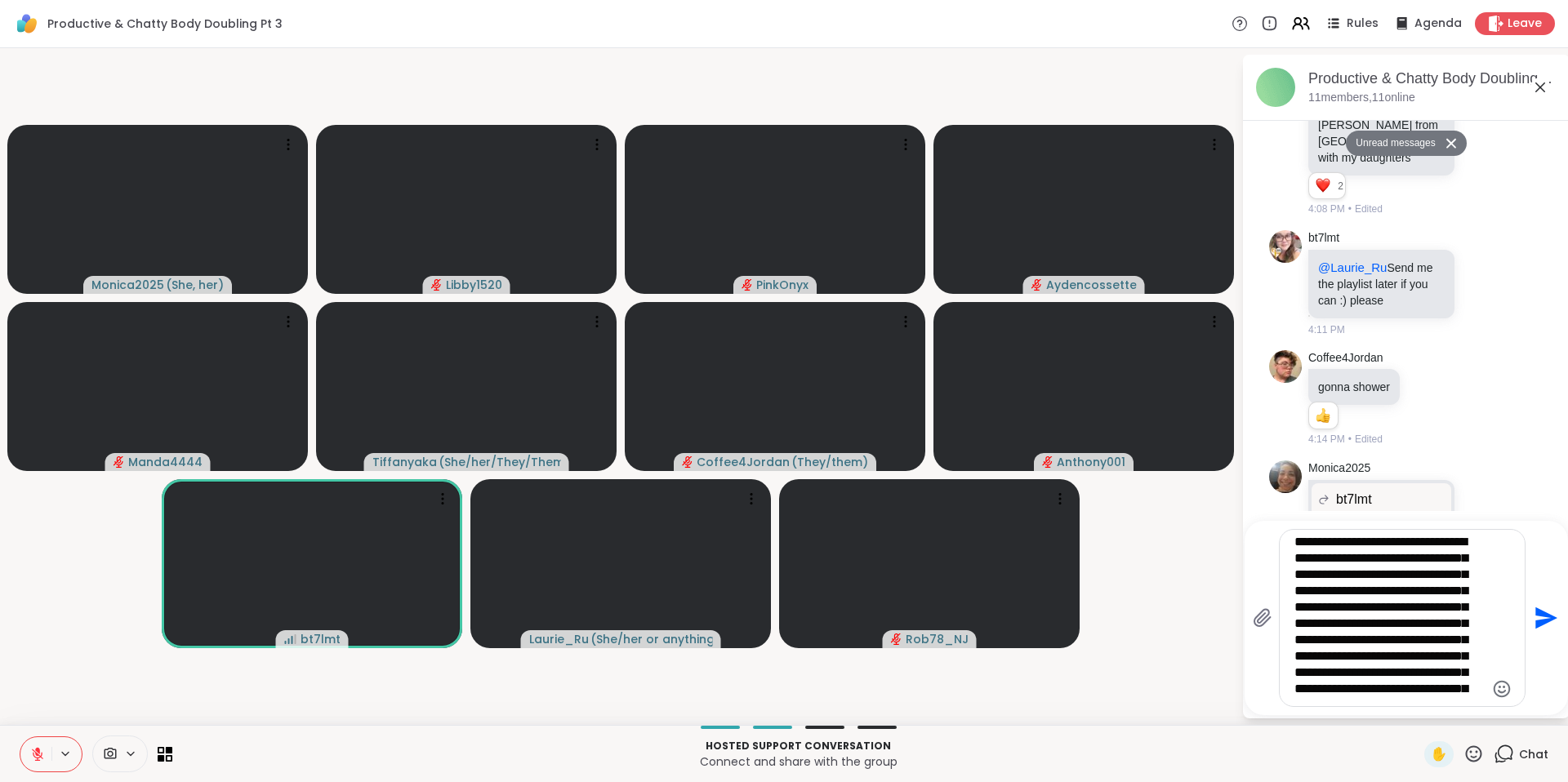
scroll to position [0, 0]
click at [1369, 603] on textarea "Type your message" at bounding box center [1388, 618] width 190 height 163
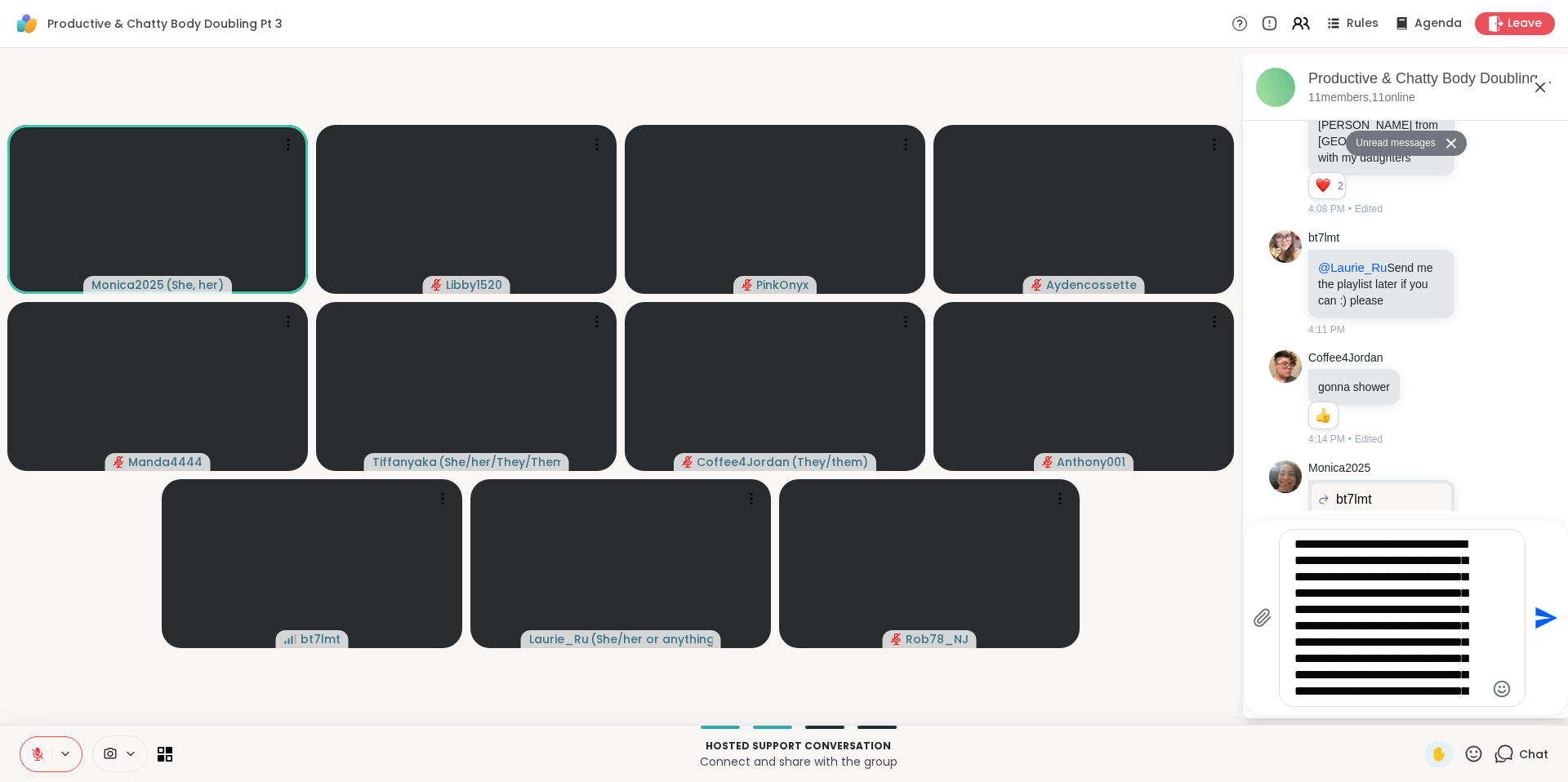
click at [1368, 540] on textarea "Type your message" at bounding box center [1388, 618] width 190 height 163
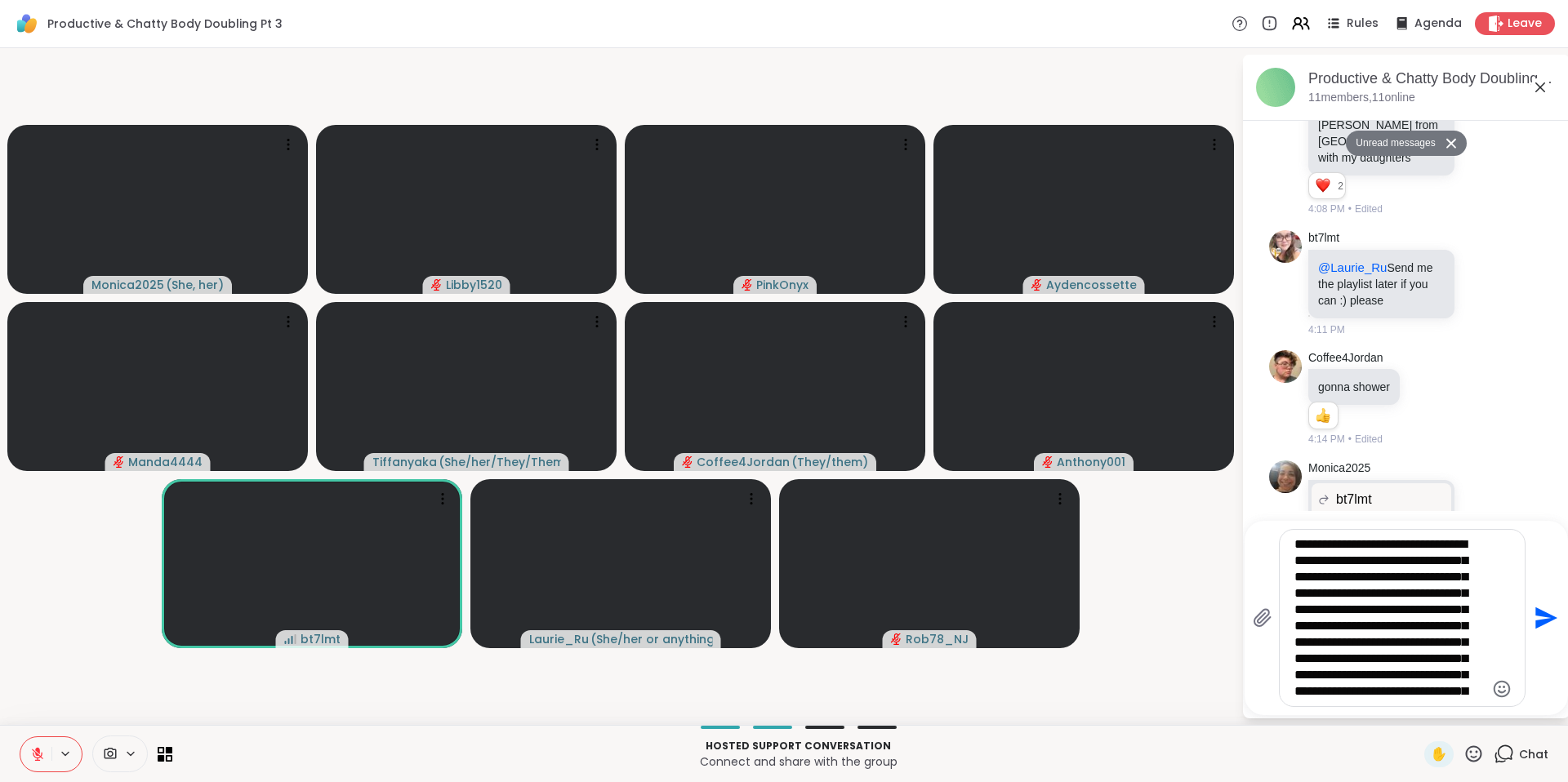
type textarea "**********"
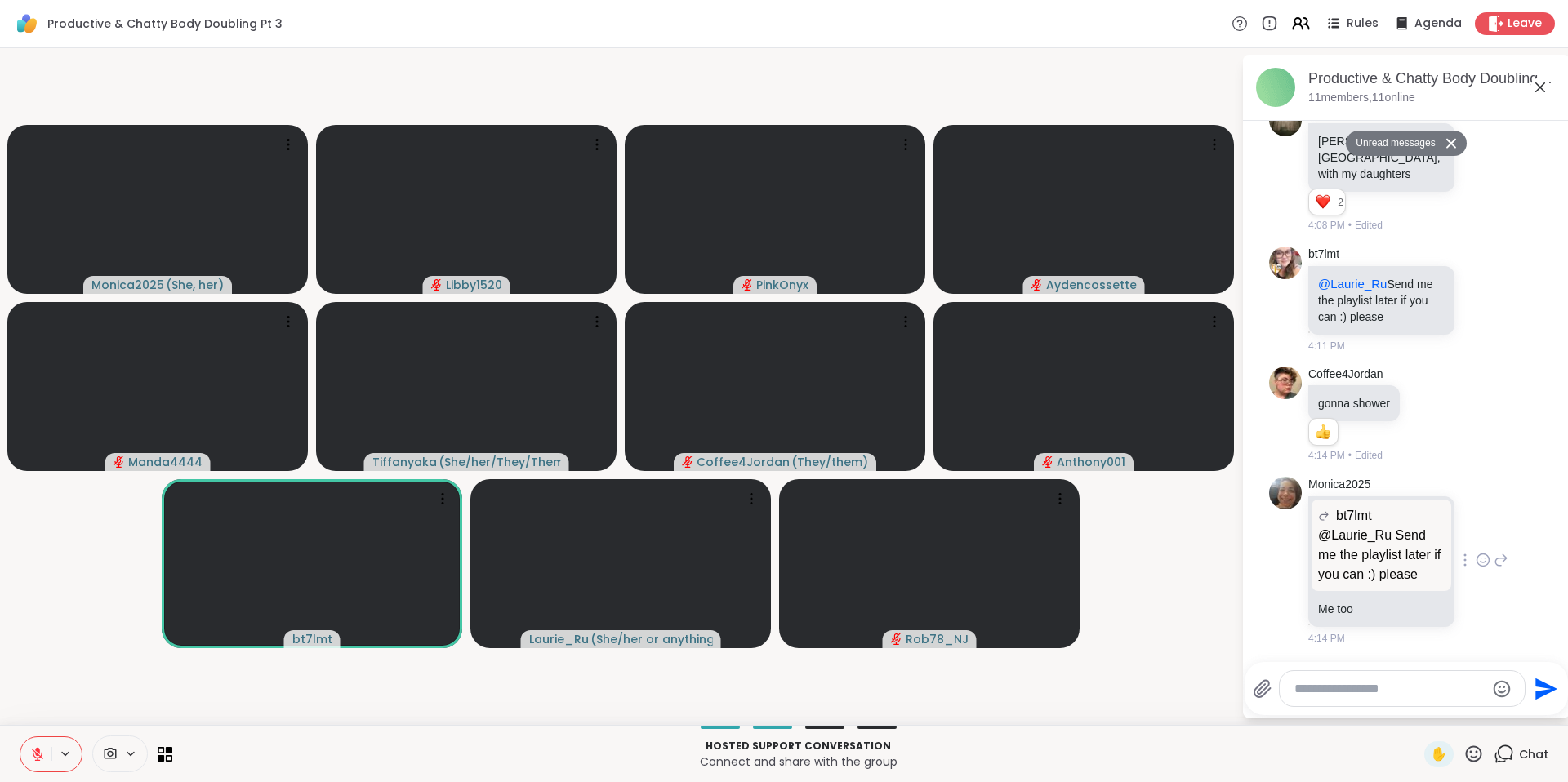
scroll to position [865, 0]
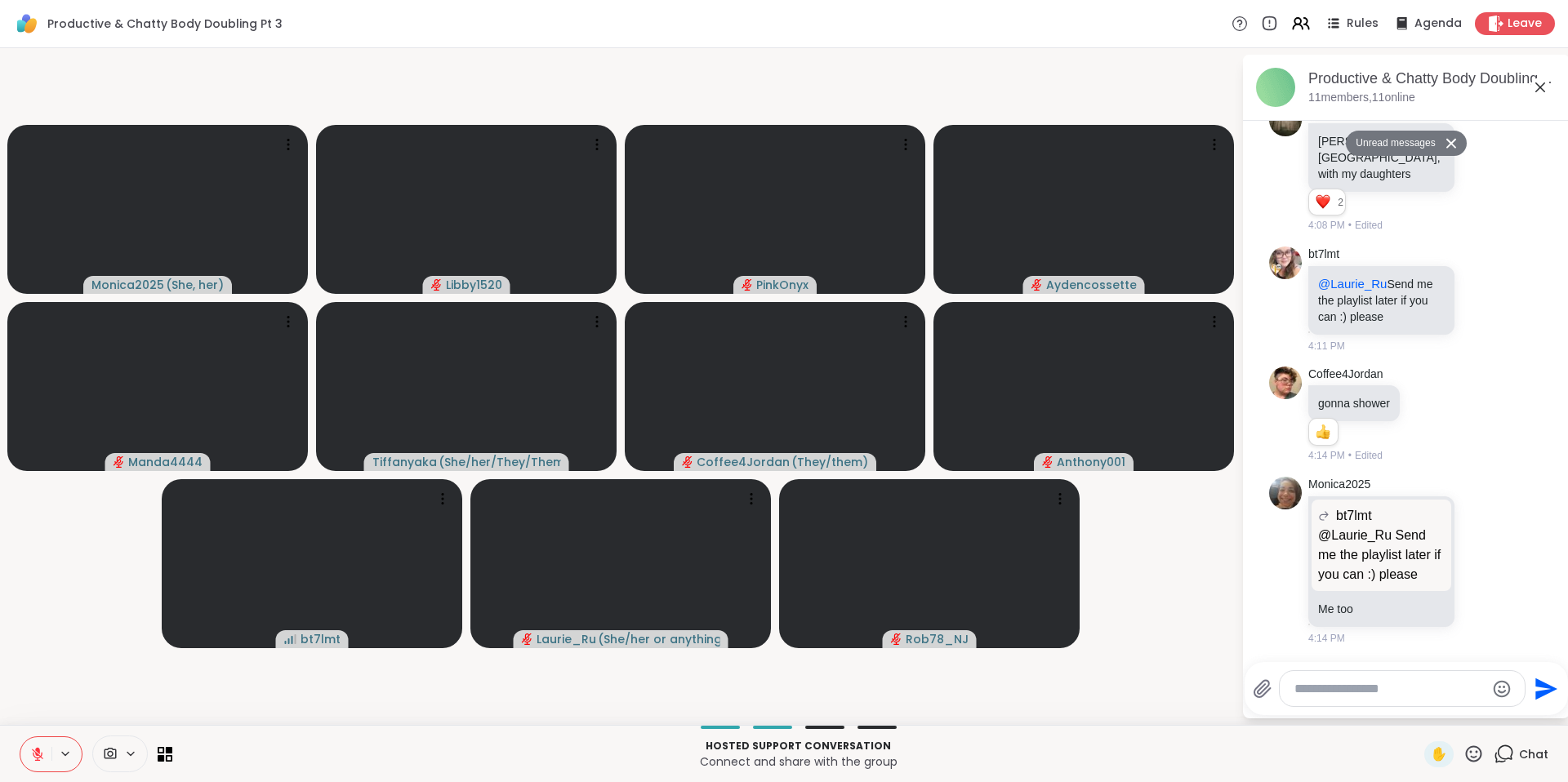
click at [52, 749] on button at bounding box center [67, 753] width 31 height 14
click at [37, 754] on icon at bounding box center [37, 754] width 11 height 11
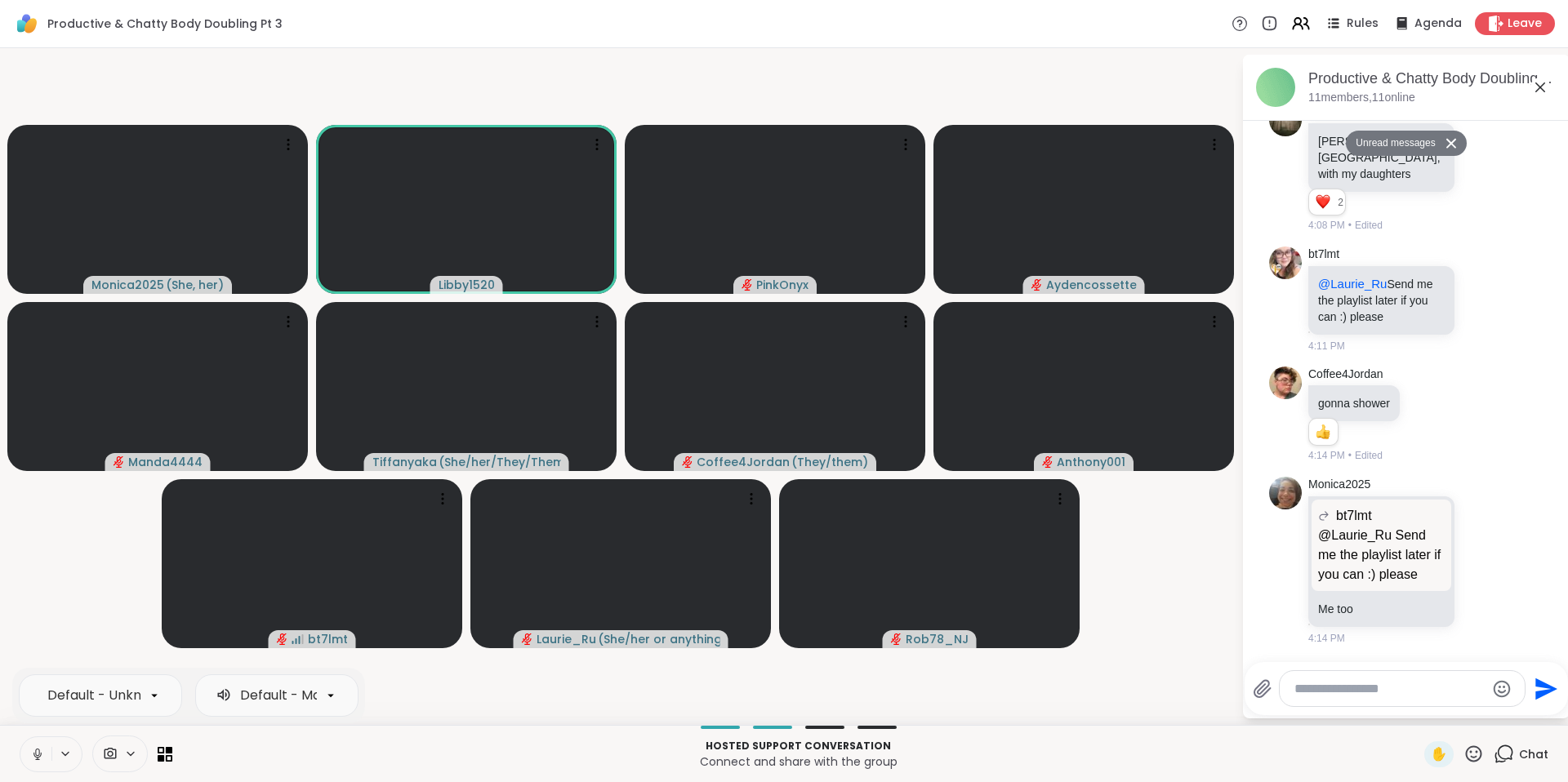
click at [37, 747] on icon at bounding box center [37, 753] width 14 height 14
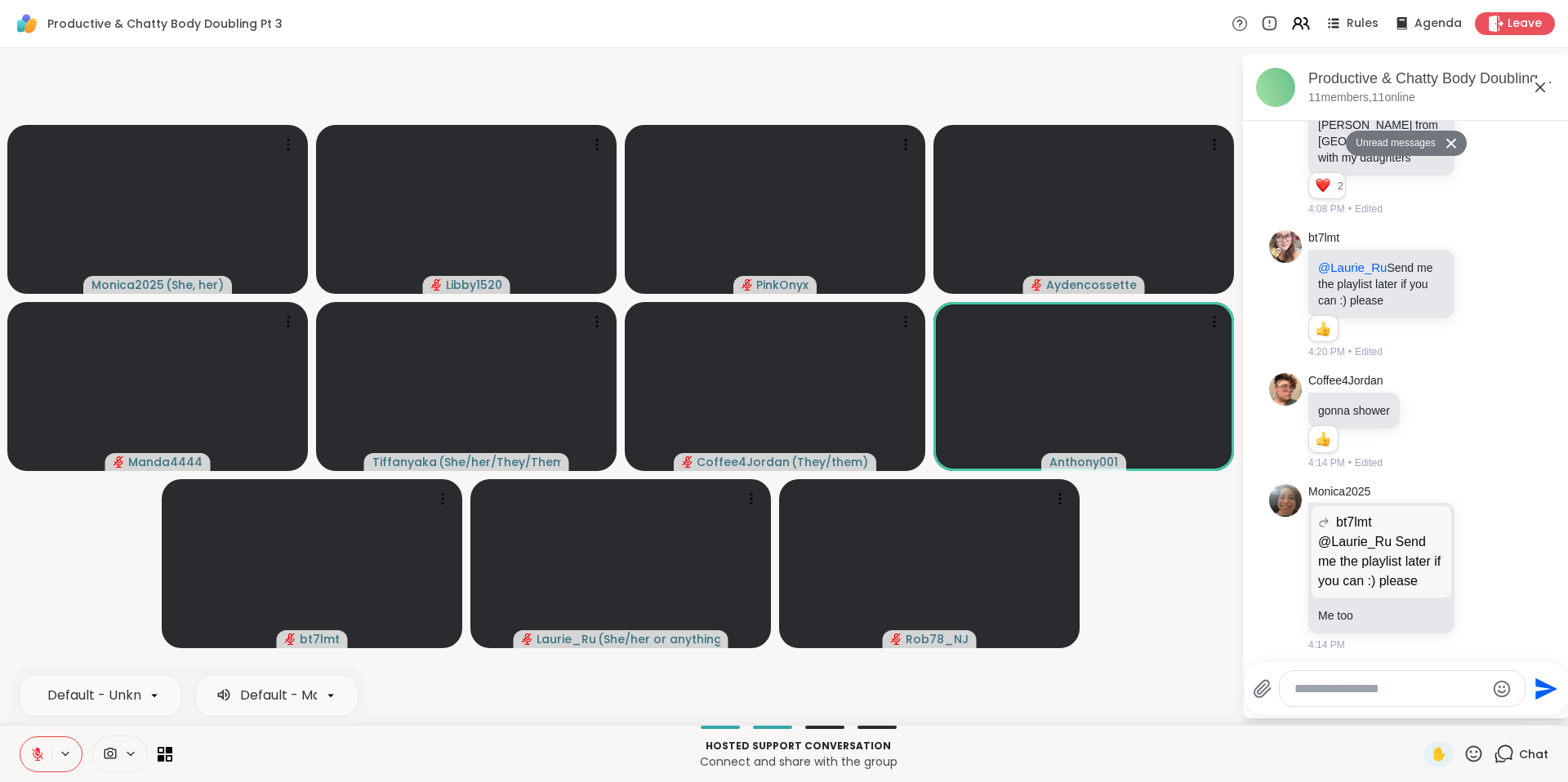
scroll to position [912, 0]
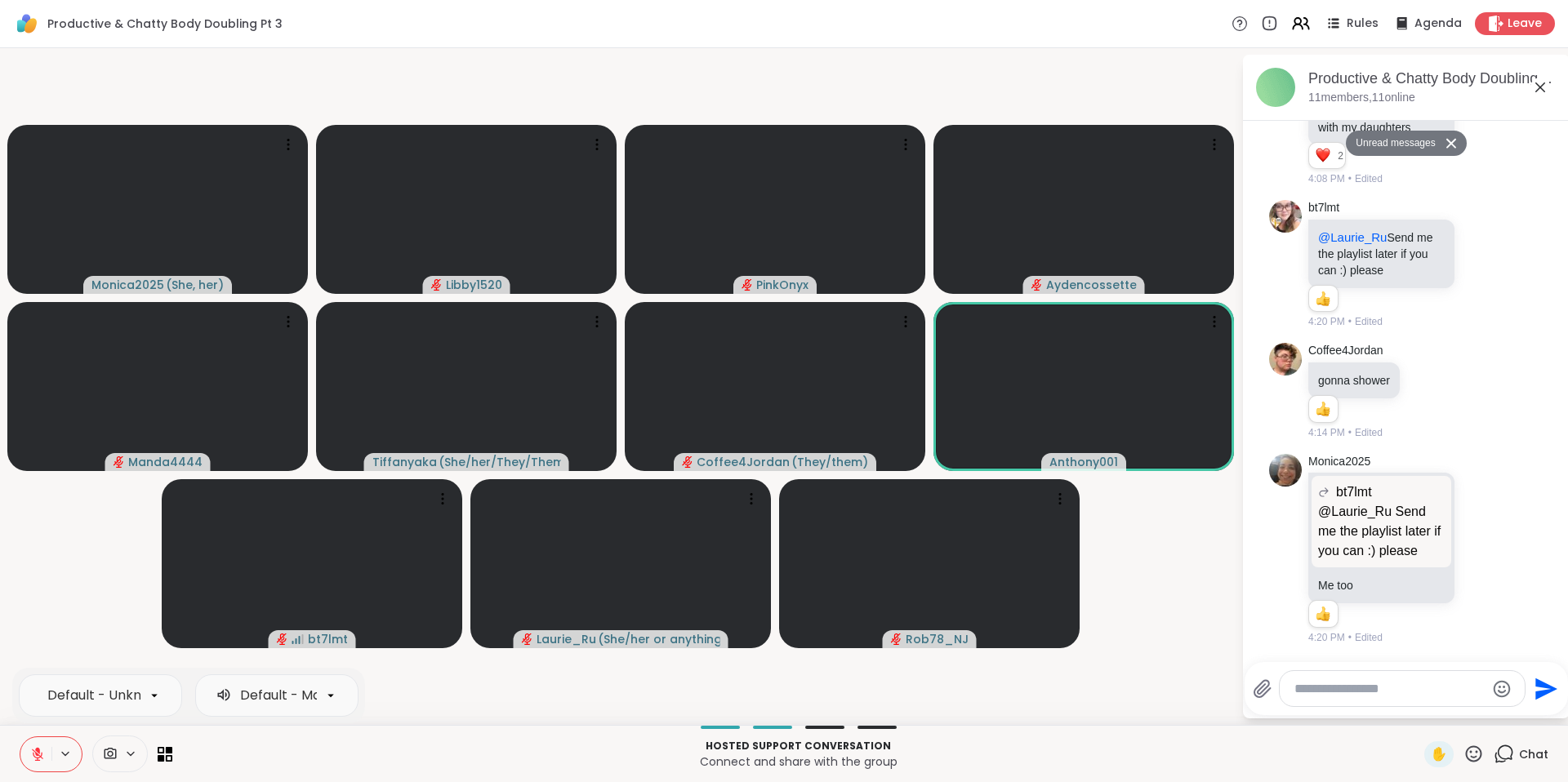
click at [38, 752] on icon at bounding box center [37, 750] width 5 height 7
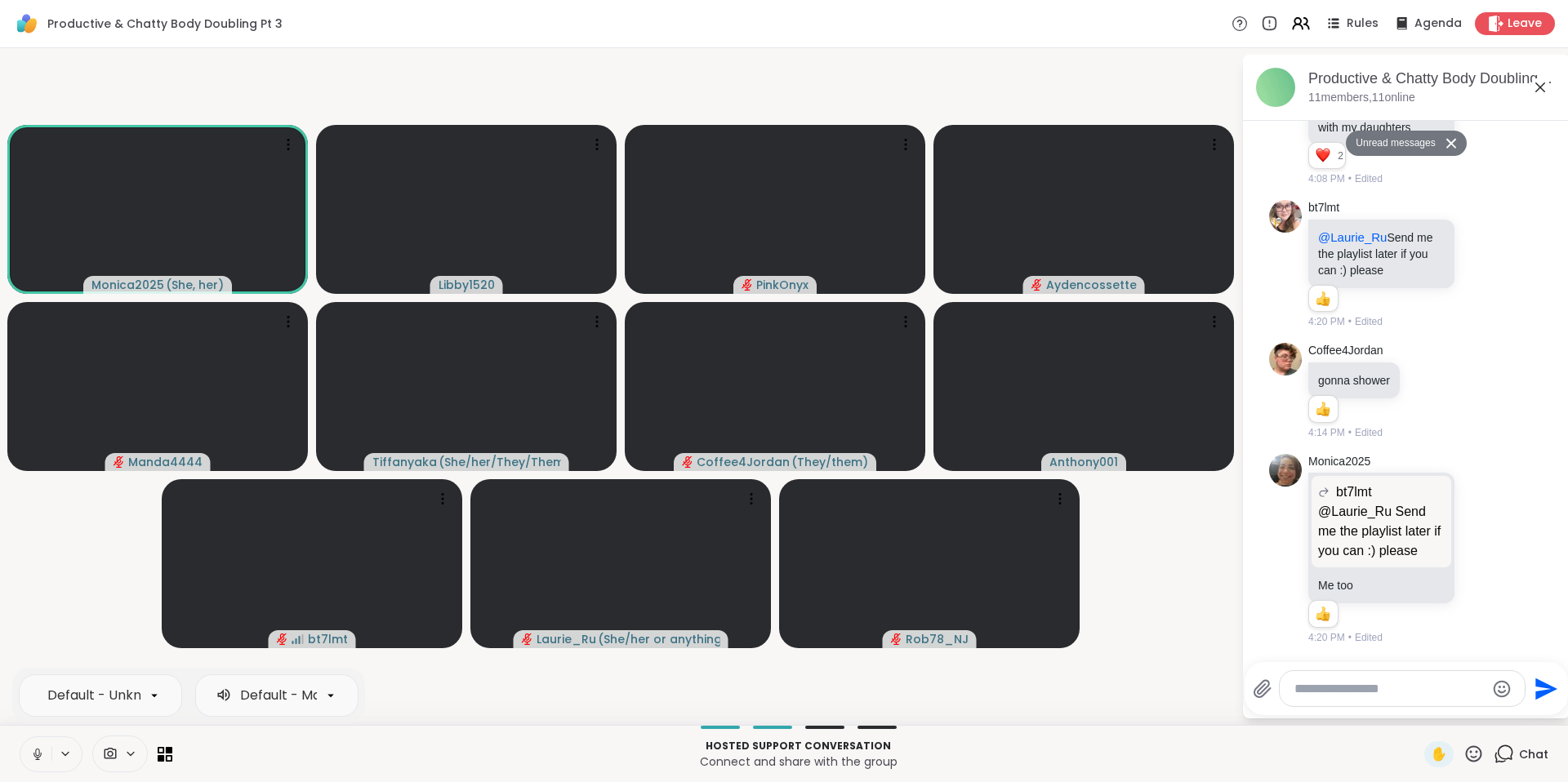
click at [39, 753] on icon at bounding box center [37, 752] width 4 height 8
click at [1430, 750] on span "✋" at bounding box center [1438, 754] width 16 height 20
click at [53, 750] on button at bounding box center [67, 753] width 31 height 14
click at [32, 760] on icon at bounding box center [37, 753] width 14 height 14
click at [31, 751] on icon at bounding box center [37, 753] width 14 height 14
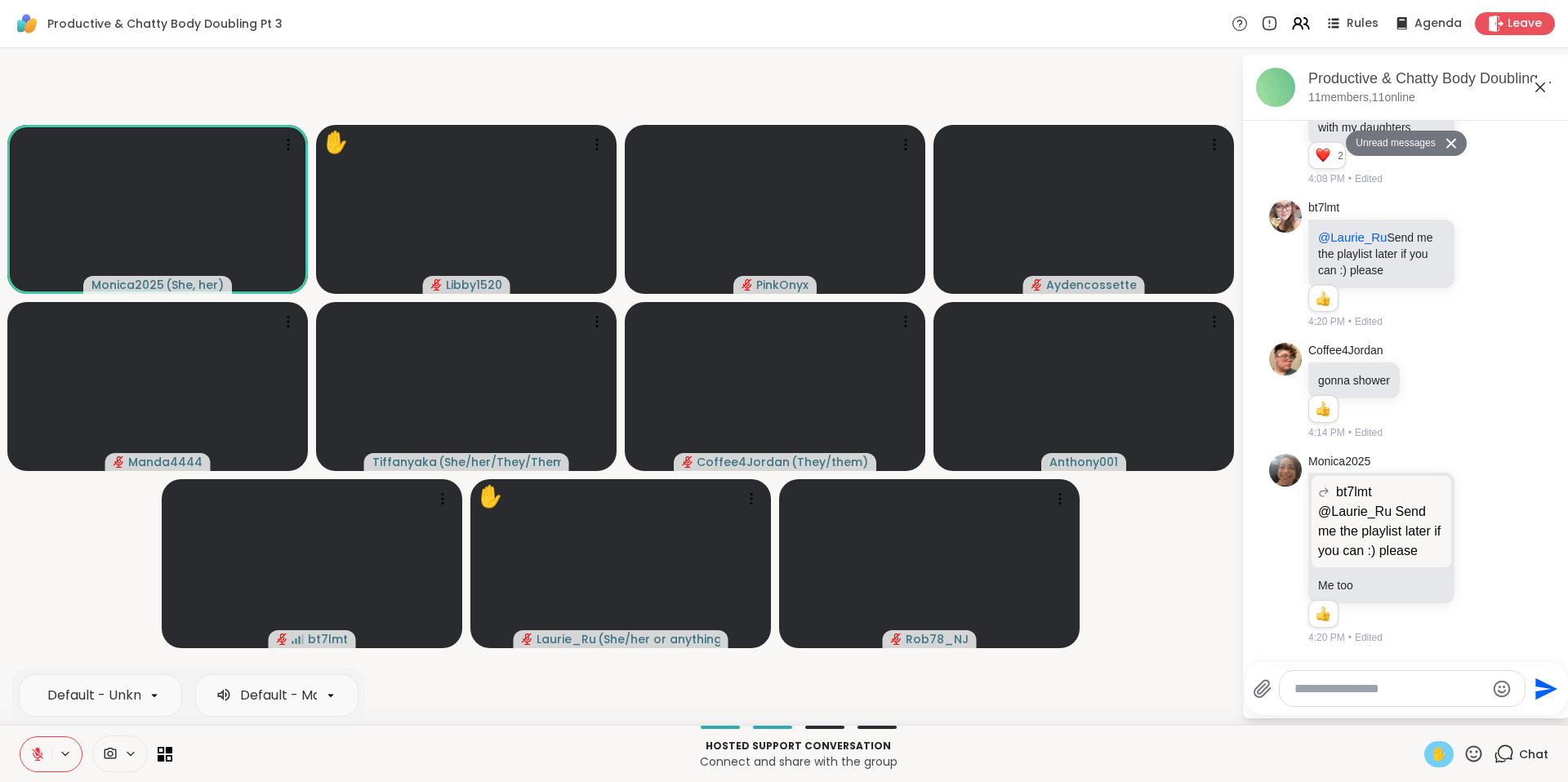
click at [35, 753] on icon at bounding box center [37, 754] width 11 height 11
click at [34, 752] on icon at bounding box center [34, 753] width 14 height 14
click at [1430, 751] on span "✋" at bounding box center [1438, 754] width 16 height 20
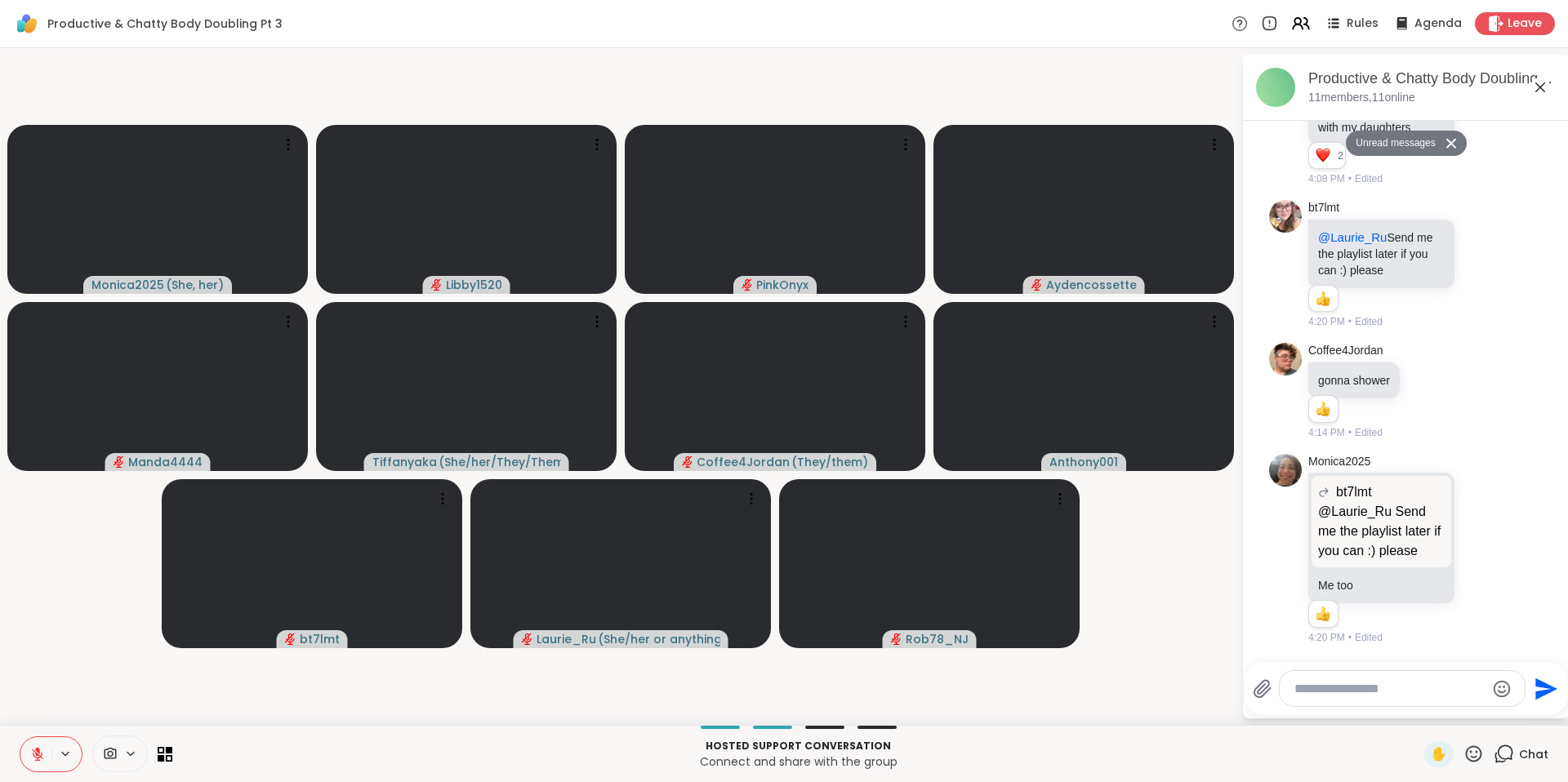
click at [48, 756] on button at bounding box center [35, 754] width 31 height 34
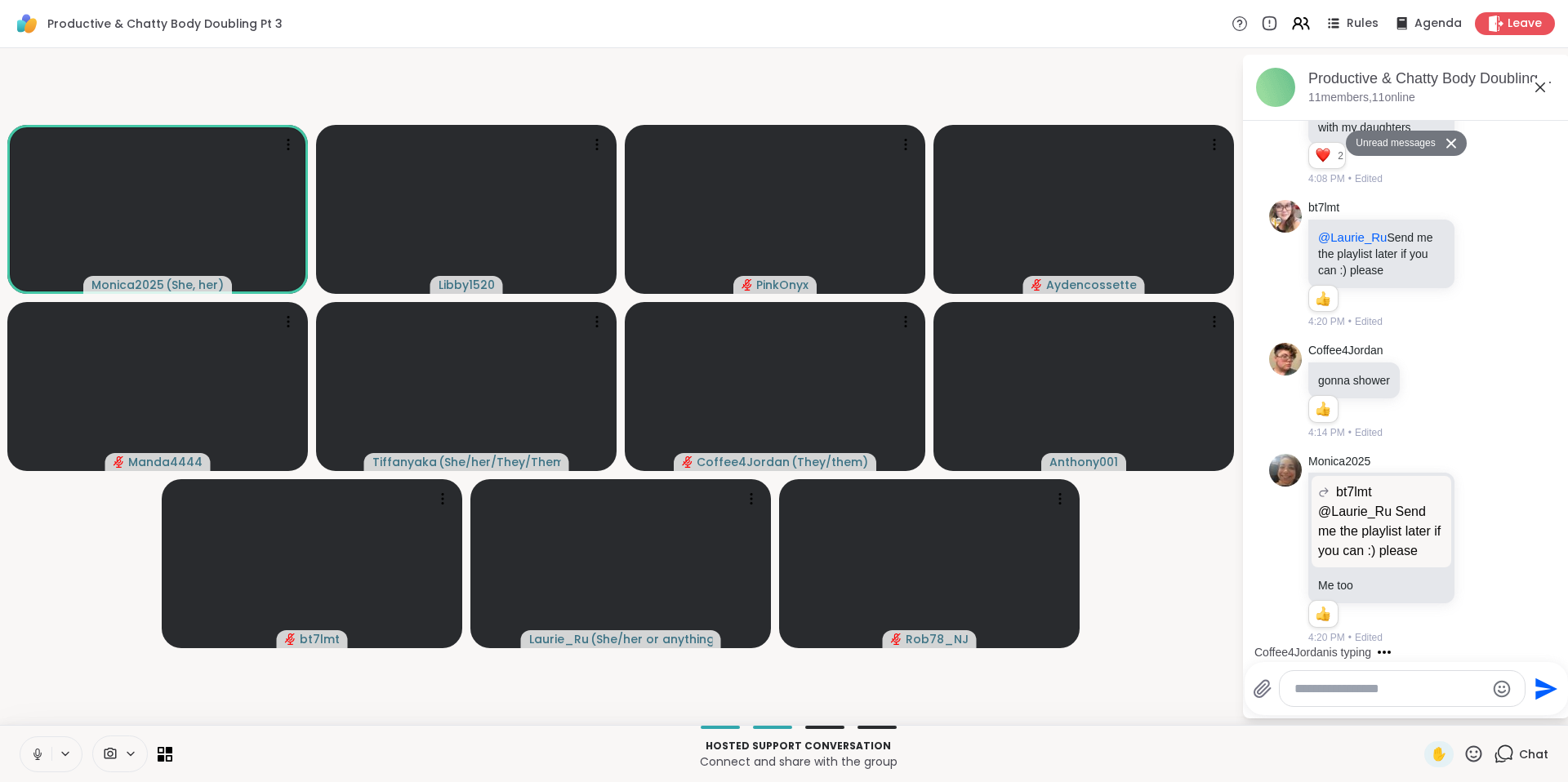
click at [31, 751] on icon at bounding box center [37, 753] width 14 height 14
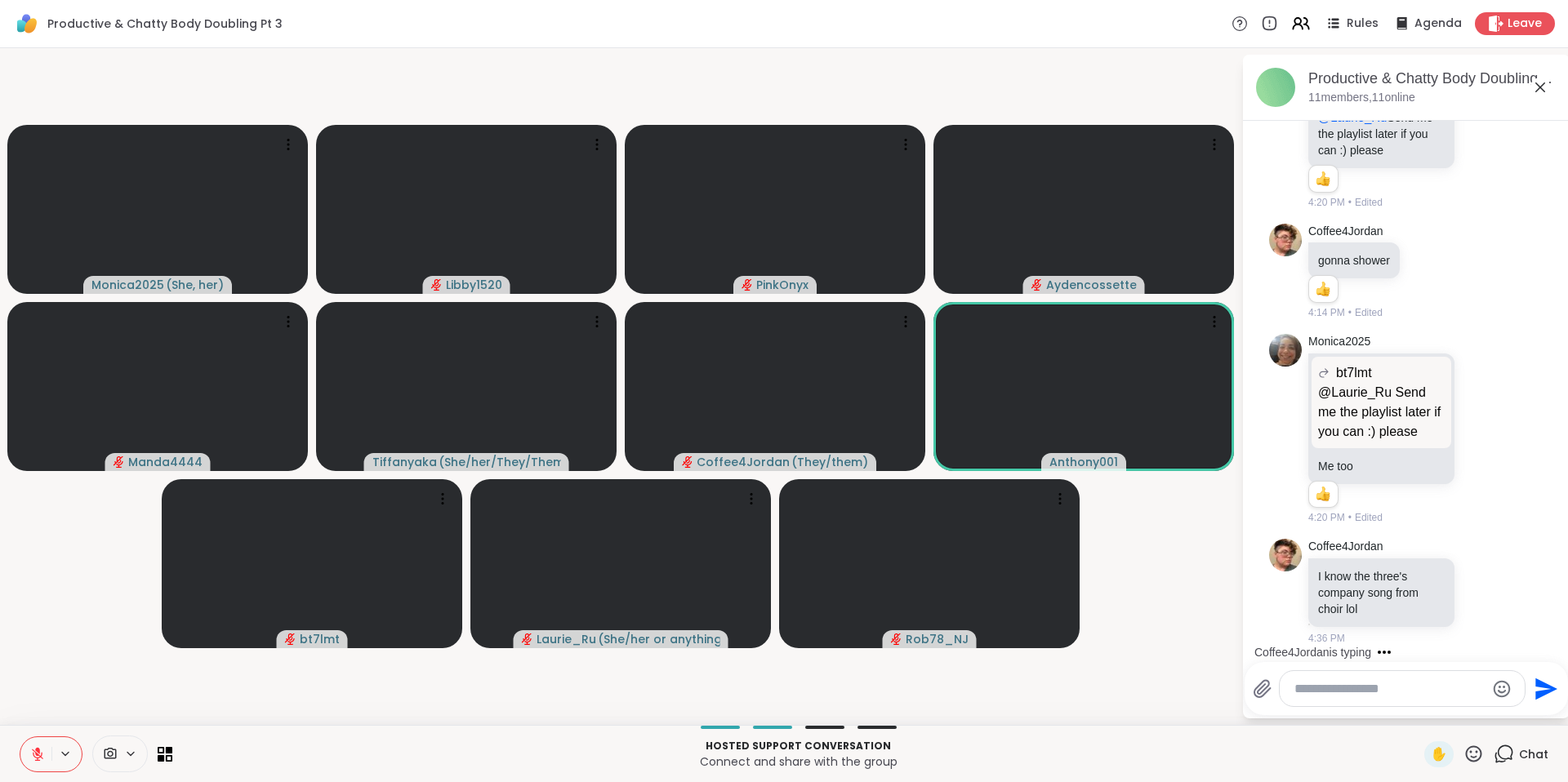
scroll to position [992, 0]
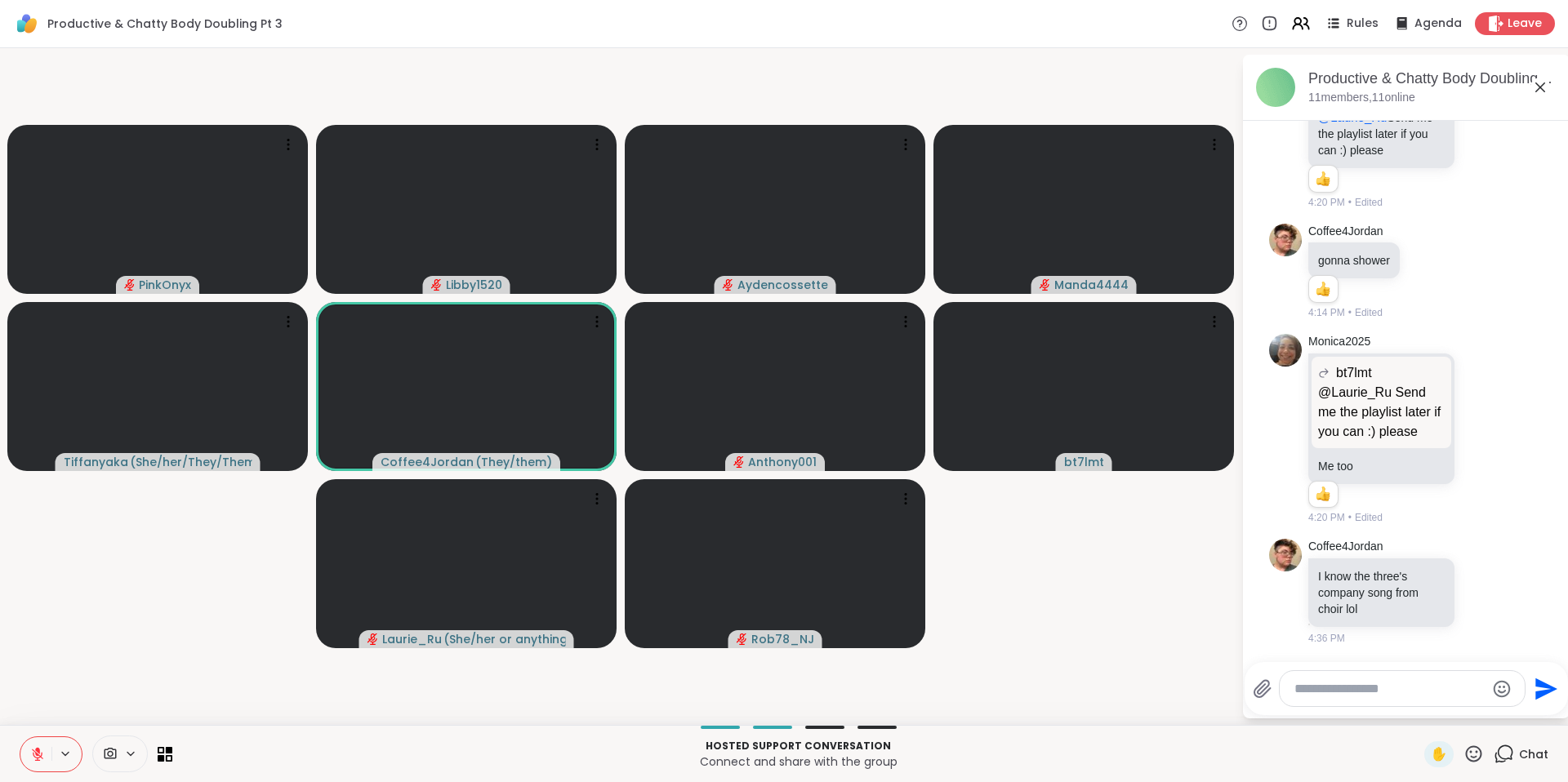
click at [33, 753] on icon at bounding box center [37, 754] width 11 height 11
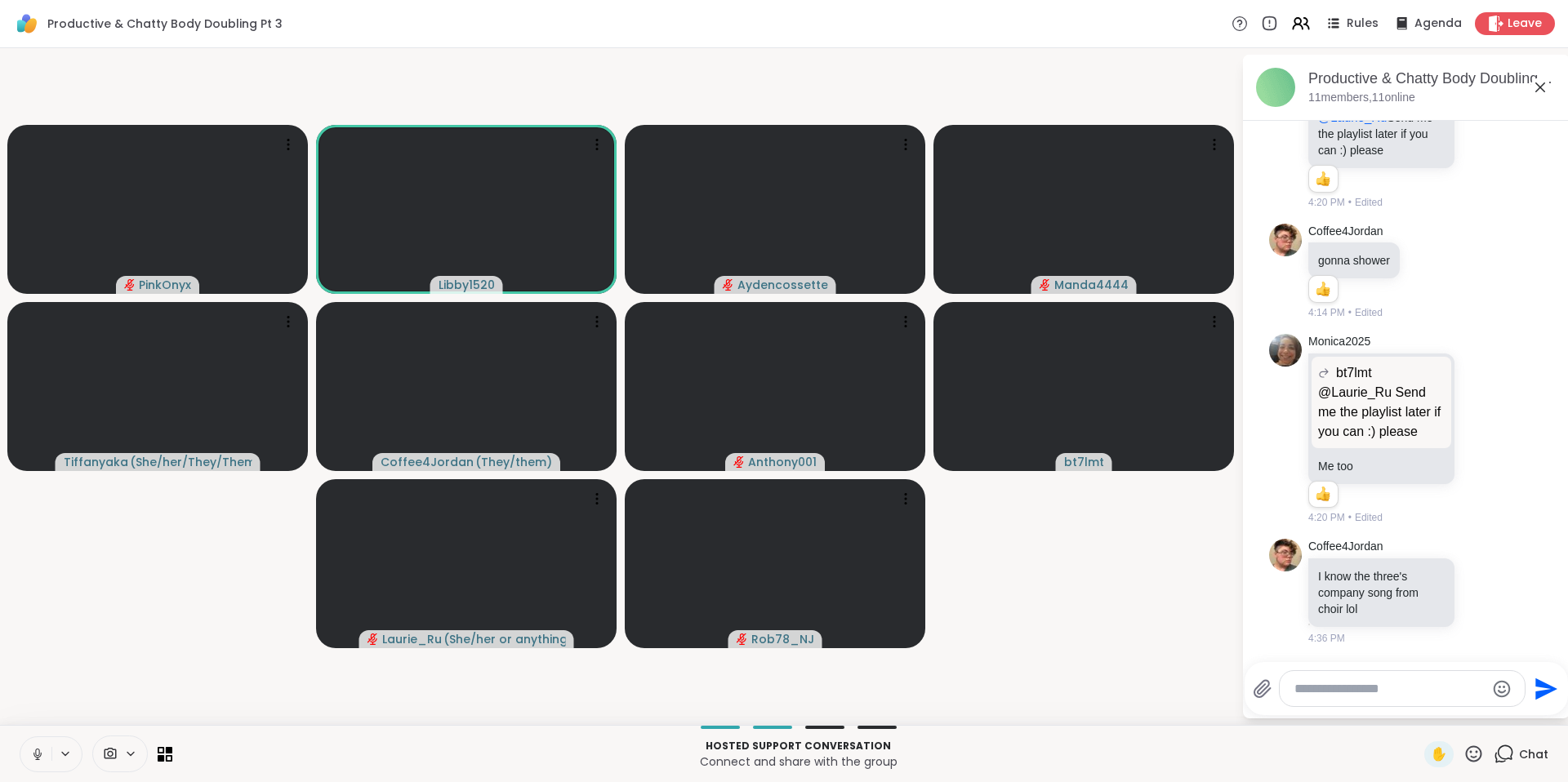
click at [32, 752] on icon at bounding box center [37, 753] width 14 height 14
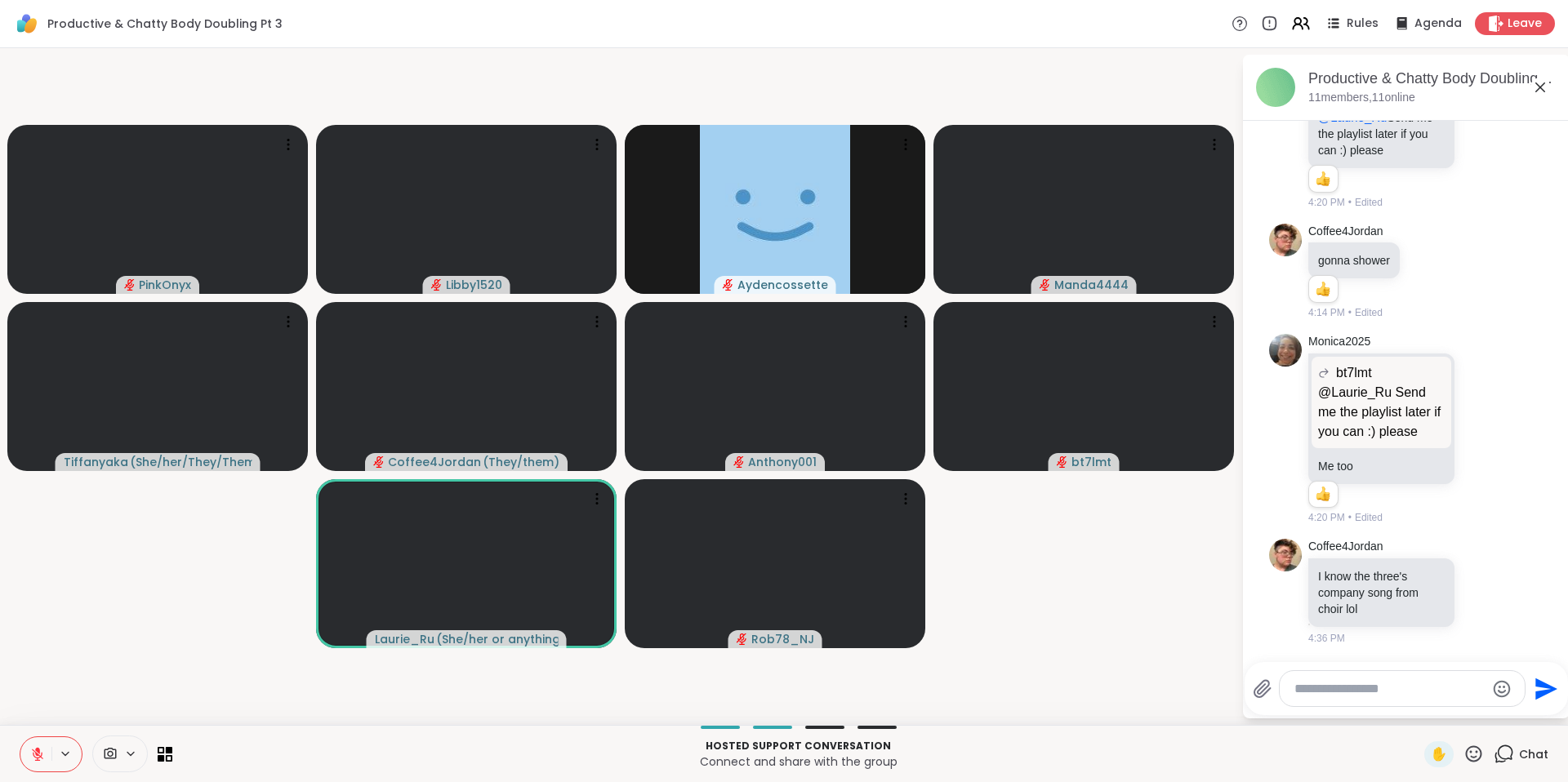
click at [37, 752] on icon at bounding box center [37, 753] width 14 height 14
click at [37, 752] on icon at bounding box center [37, 750] width 5 height 9
click at [37, 752] on icon at bounding box center [37, 750] width 5 height 7
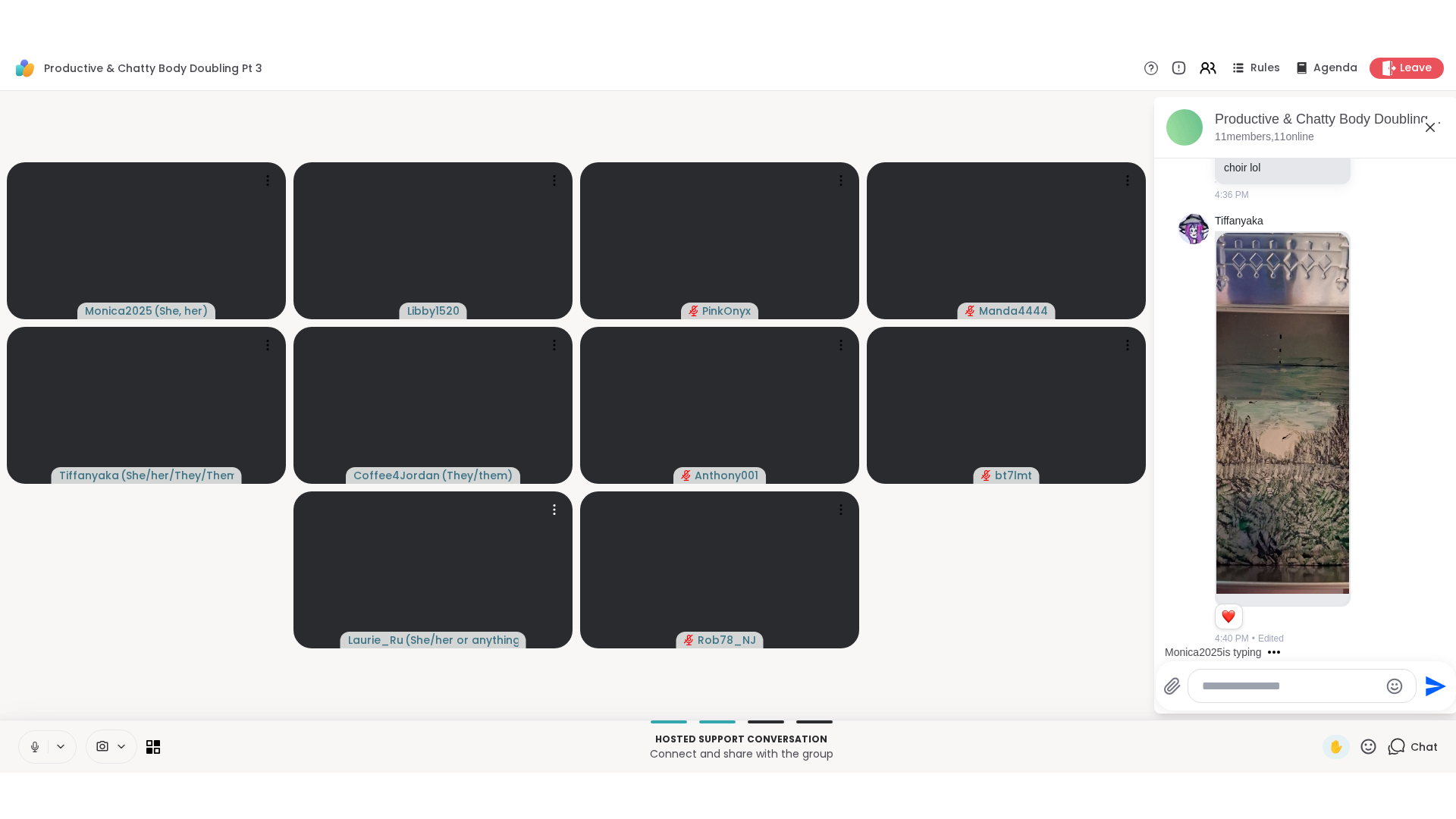
scroll to position [1510, 0]
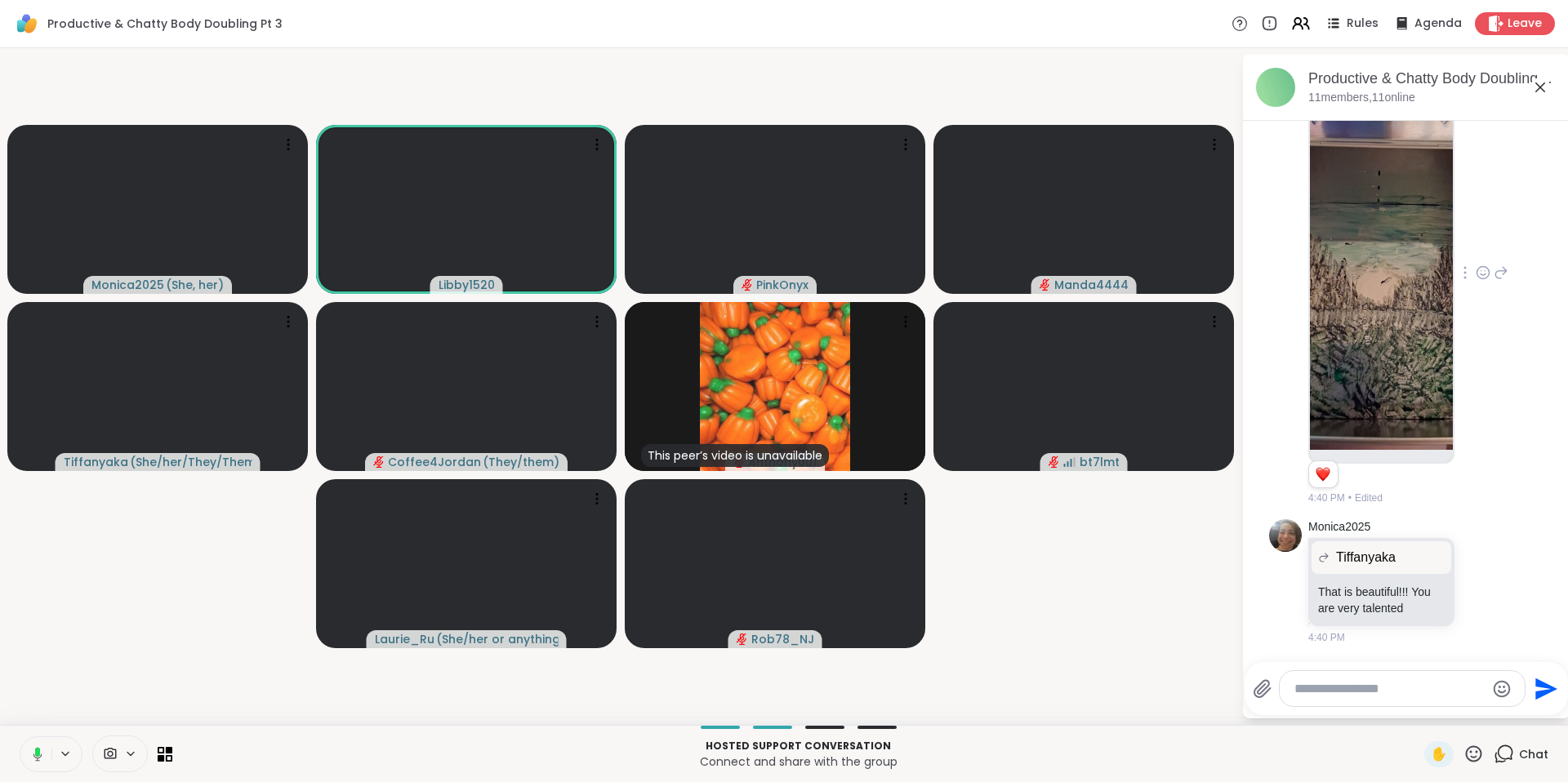
click at [1401, 392] on img at bounding box center [1382, 255] width 143 height 389
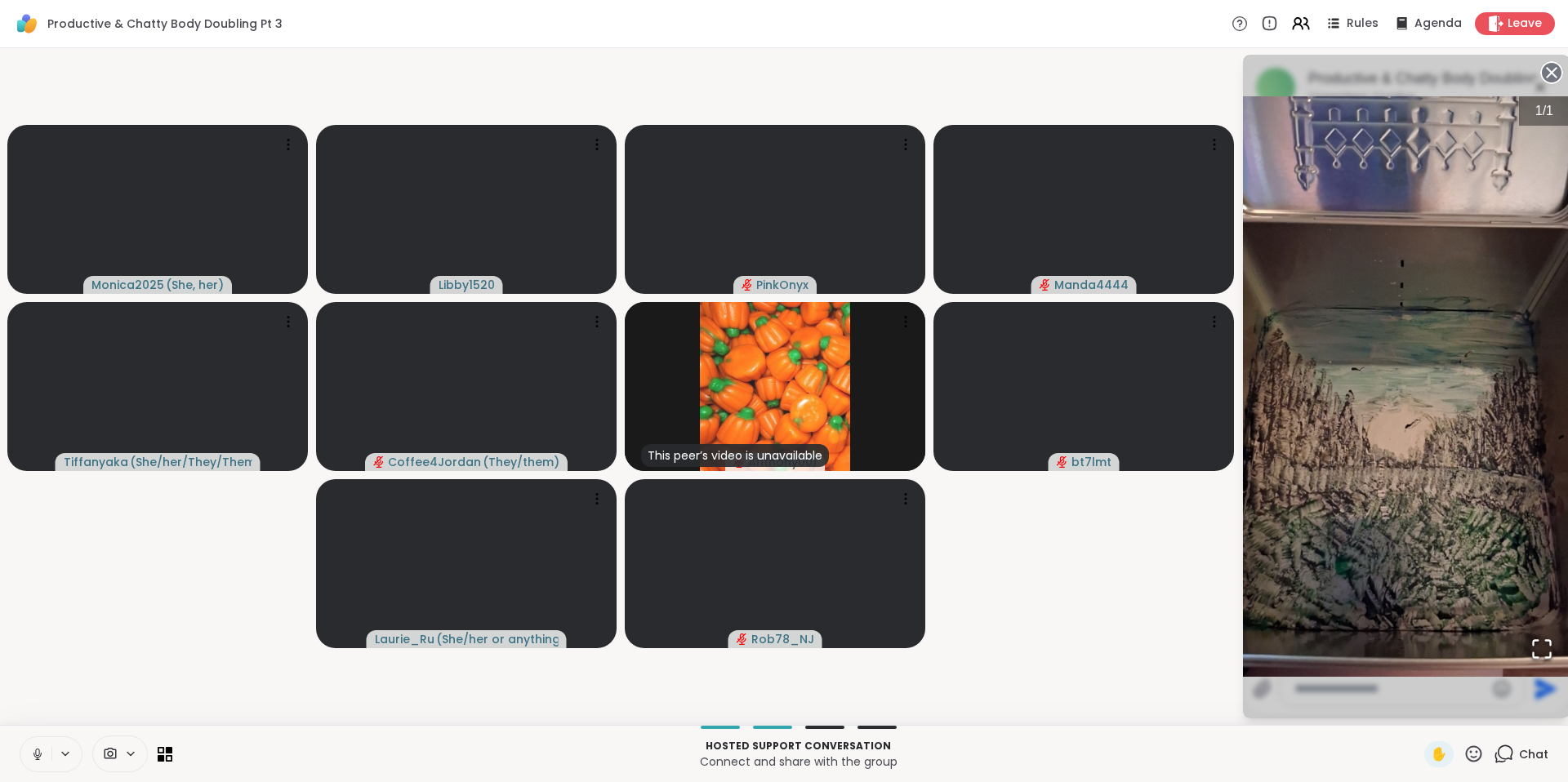
click at [42, 755] on icon at bounding box center [37, 753] width 14 height 14
click at [1501, 623] on img "Go to Slide 1" at bounding box center [1407, 387] width 327 height 581
click at [1412, 558] on img "Go to Slide 1" at bounding box center [1407, 387] width 327 height 581
click at [1158, 616] on video-player-container "Monica2025 ( She, her ) Libby1520 PinkOnyx Manda4444 Tiffanyaka ( She/her/They/…" at bounding box center [620, 386] width 1221 height 664
click at [1376, 454] on img "Go to Slide 1" at bounding box center [1407, 387] width 327 height 581
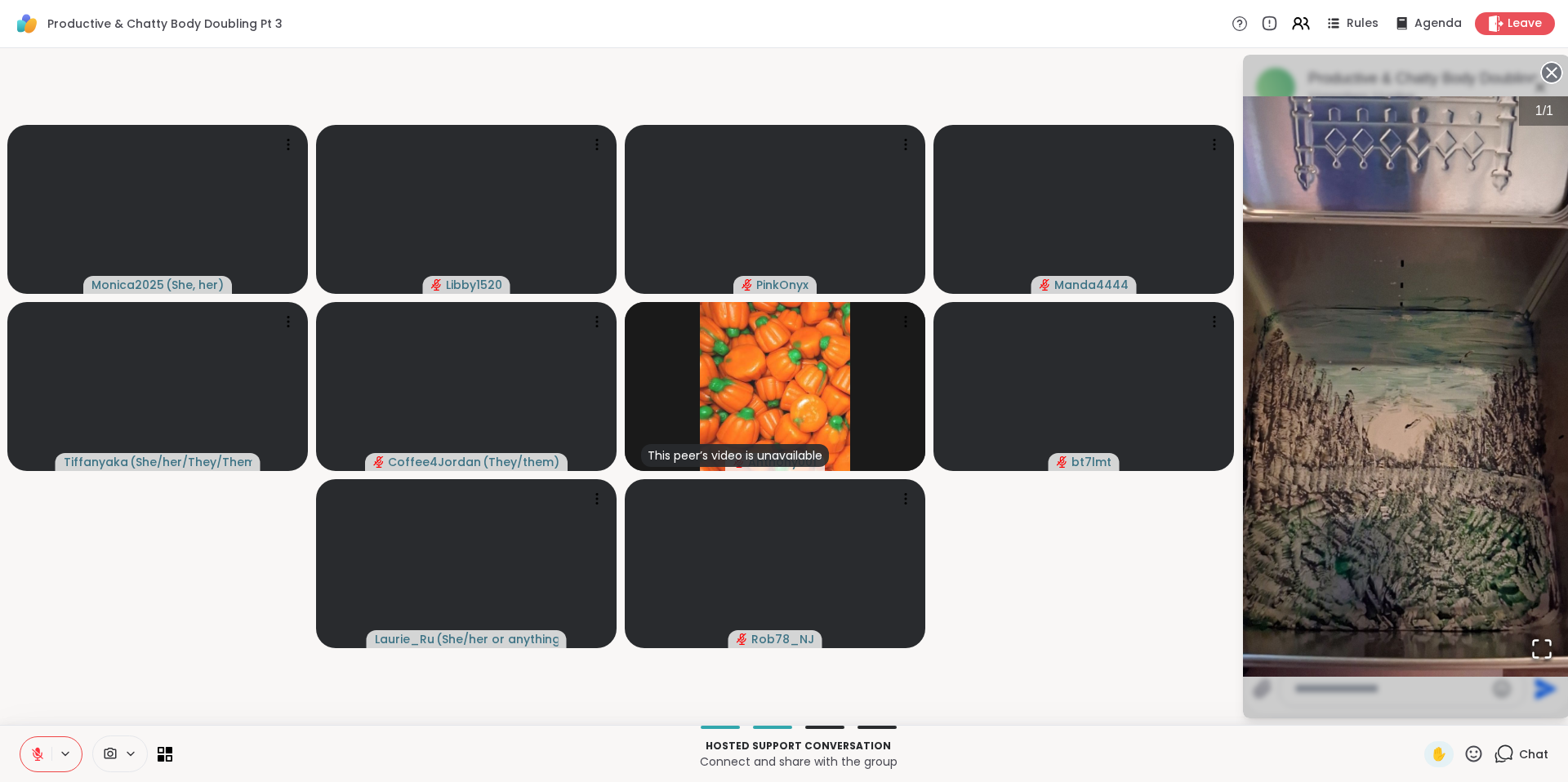
click at [1535, 657] on icon "Open Fullscreen" at bounding box center [1542, 649] width 23 height 23
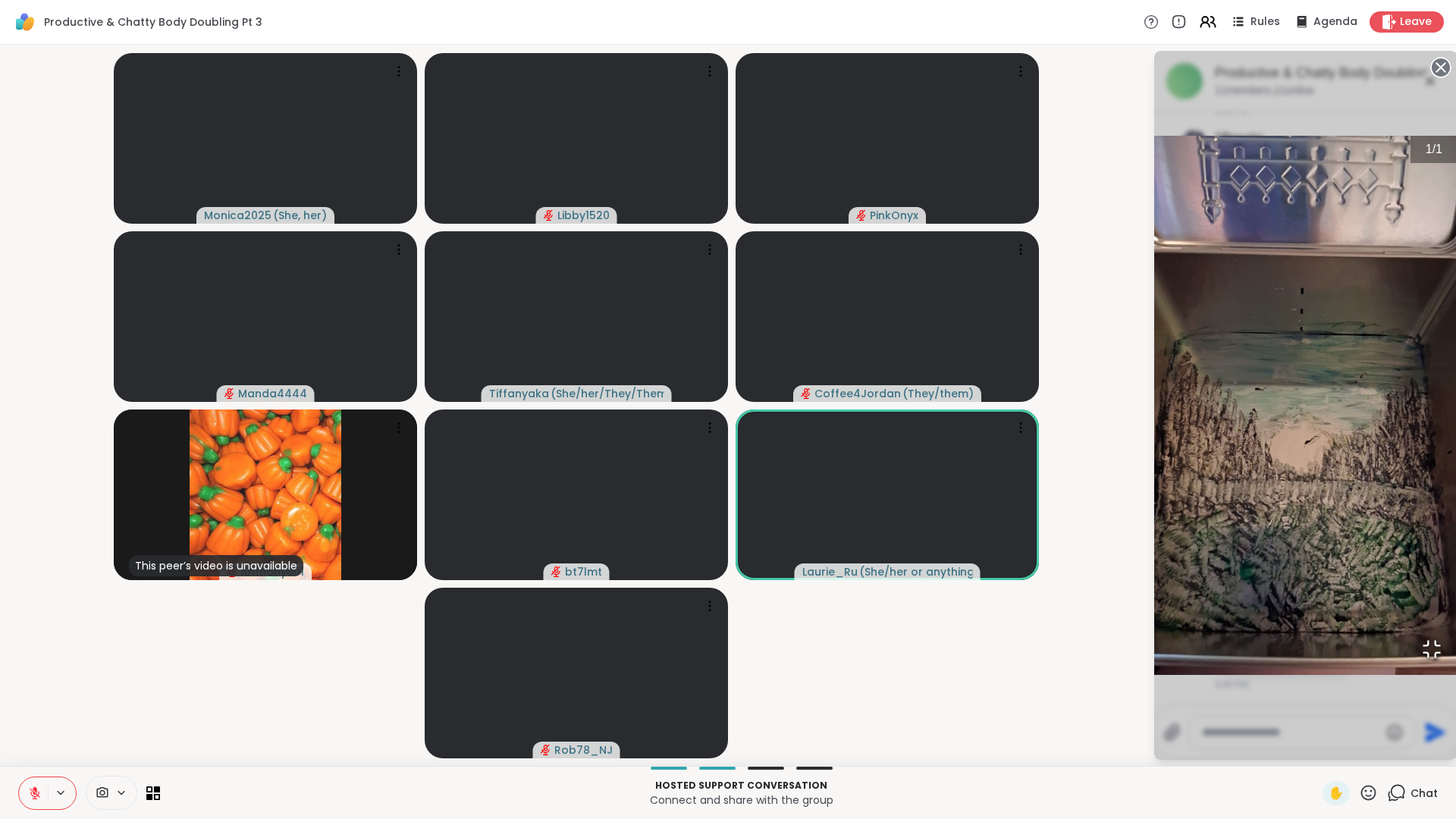
click at [1155, 136] on img "Go to Slide 1" at bounding box center [1306, 405] width 303 height 539
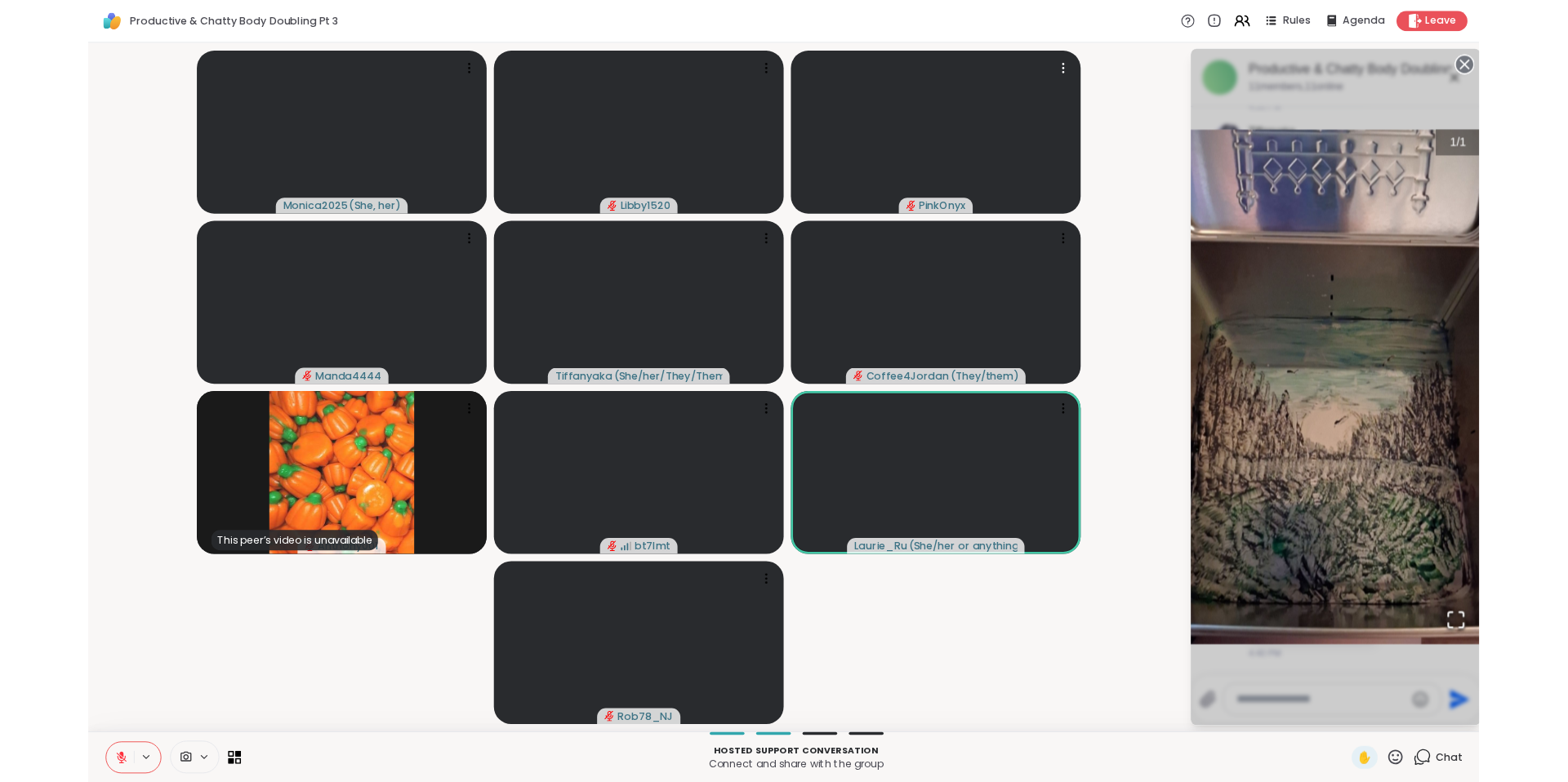
scroll to position [1627, 0]
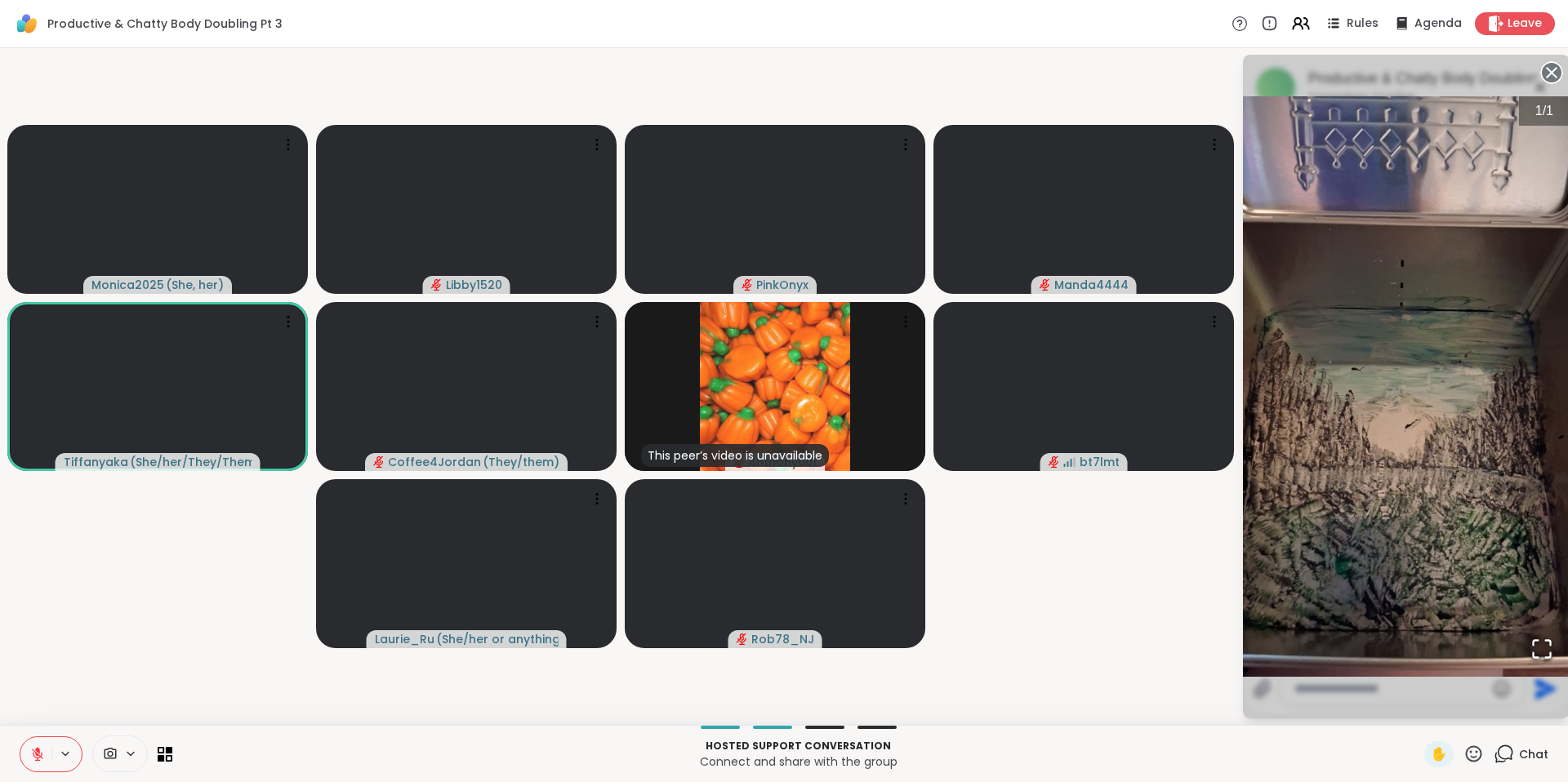
click at [1197, 670] on video-player-container "Monica2025 ( She, her ) Libby1520 PinkOnyx Manda4444 Tiffanyaka ( She/her/They/…" at bounding box center [620, 386] width 1221 height 664
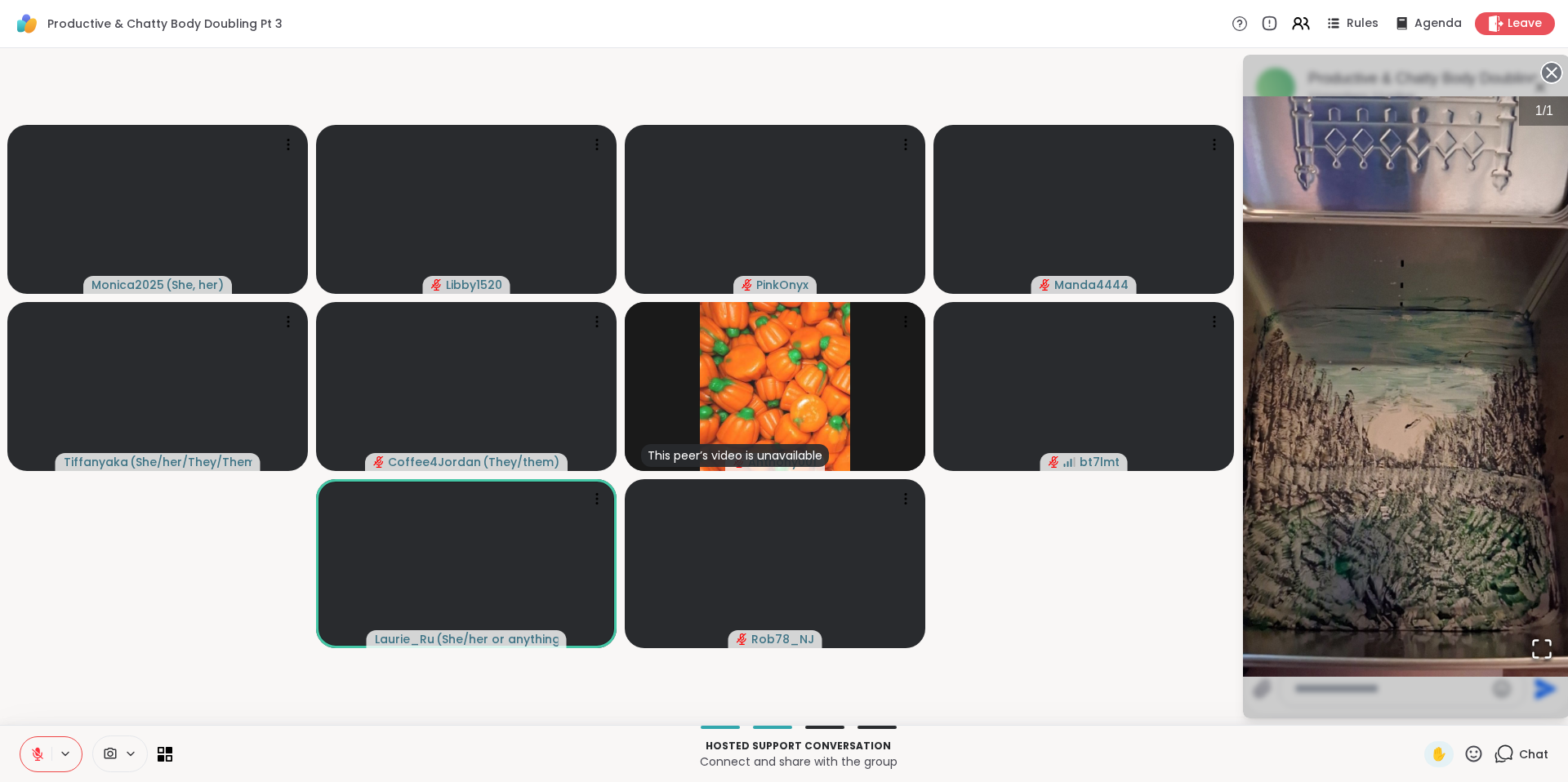
click at [32, 755] on icon at bounding box center [37, 753] width 14 height 14
click at [1134, 609] on video-player-container "Monica2025 ( She, her ) Libby1520 PinkOnyx Manda4444 Tiffanyaka ( She/her/They/…" at bounding box center [620, 386] width 1221 height 664
click at [1548, 74] on circle at bounding box center [1552, 73] width 20 height 20
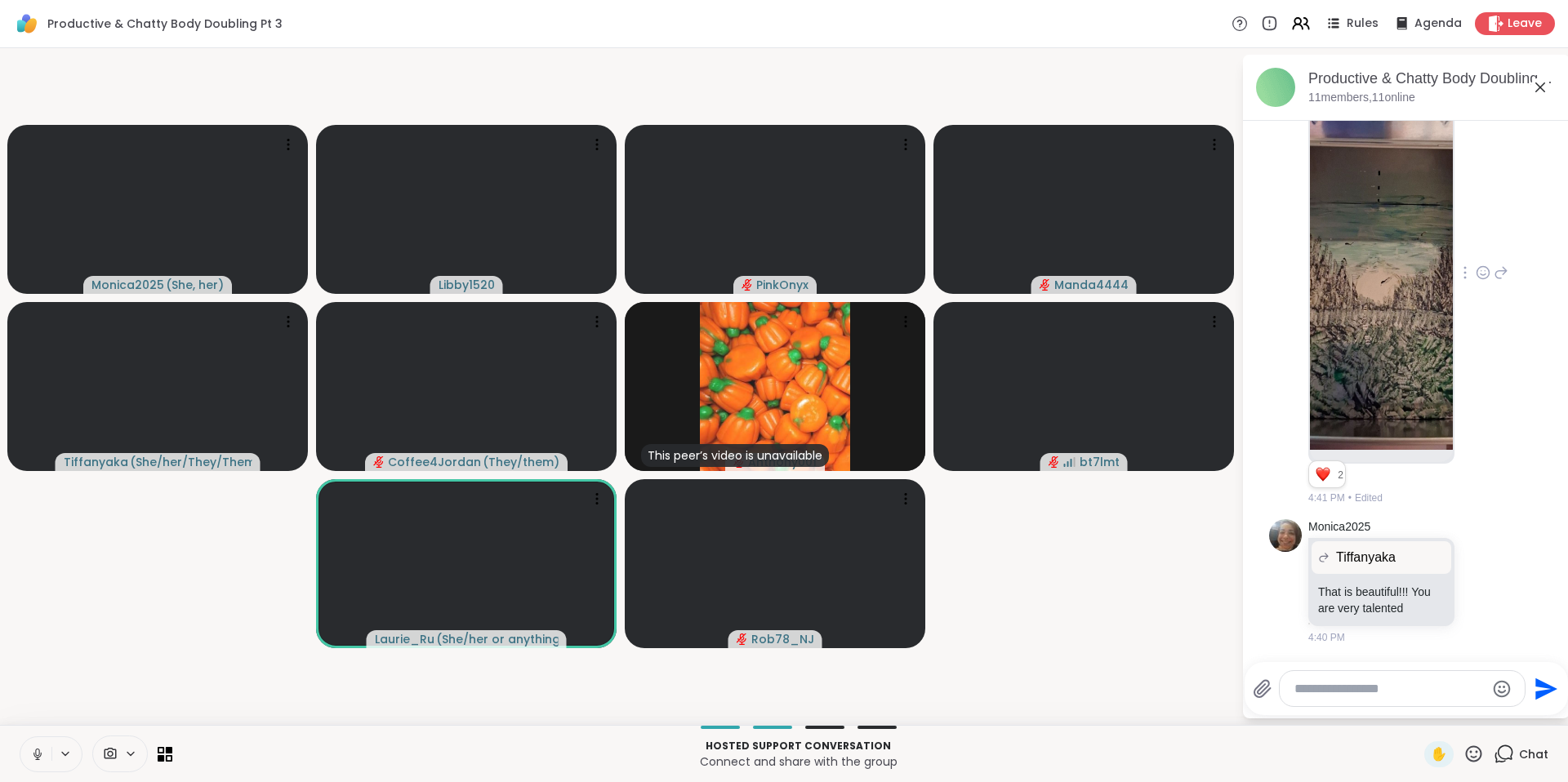
click at [1475, 264] on icon at bounding box center [1482, 272] width 14 height 16
click at [1475, 240] on div "Select Reaction: Heart" at bounding box center [1482, 246] width 14 height 14
click at [37, 757] on icon at bounding box center [36, 758] width 1 height 3
click at [20, 737] on button at bounding box center [35, 754] width 31 height 34
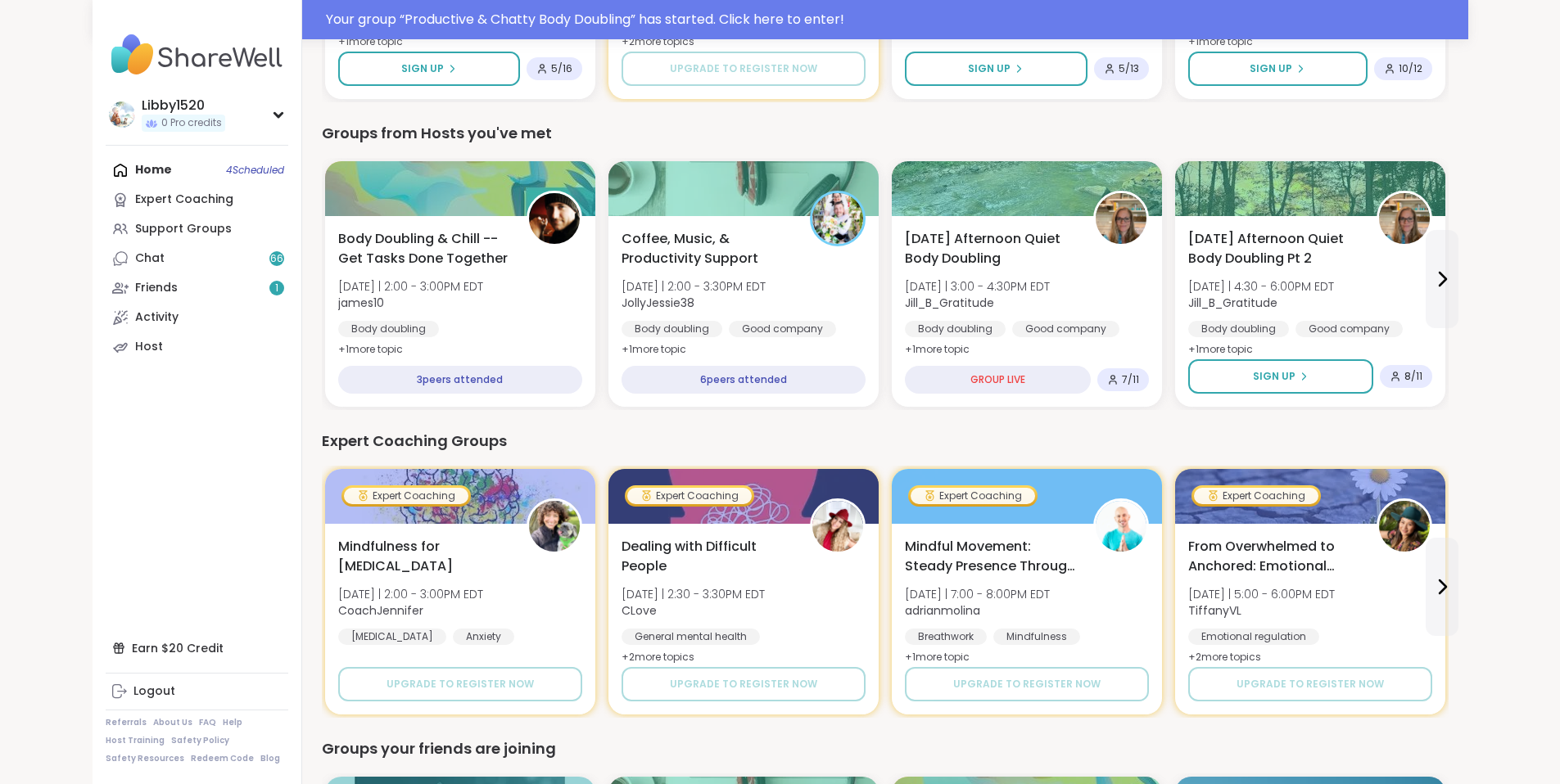
scroll to position [774, 0]
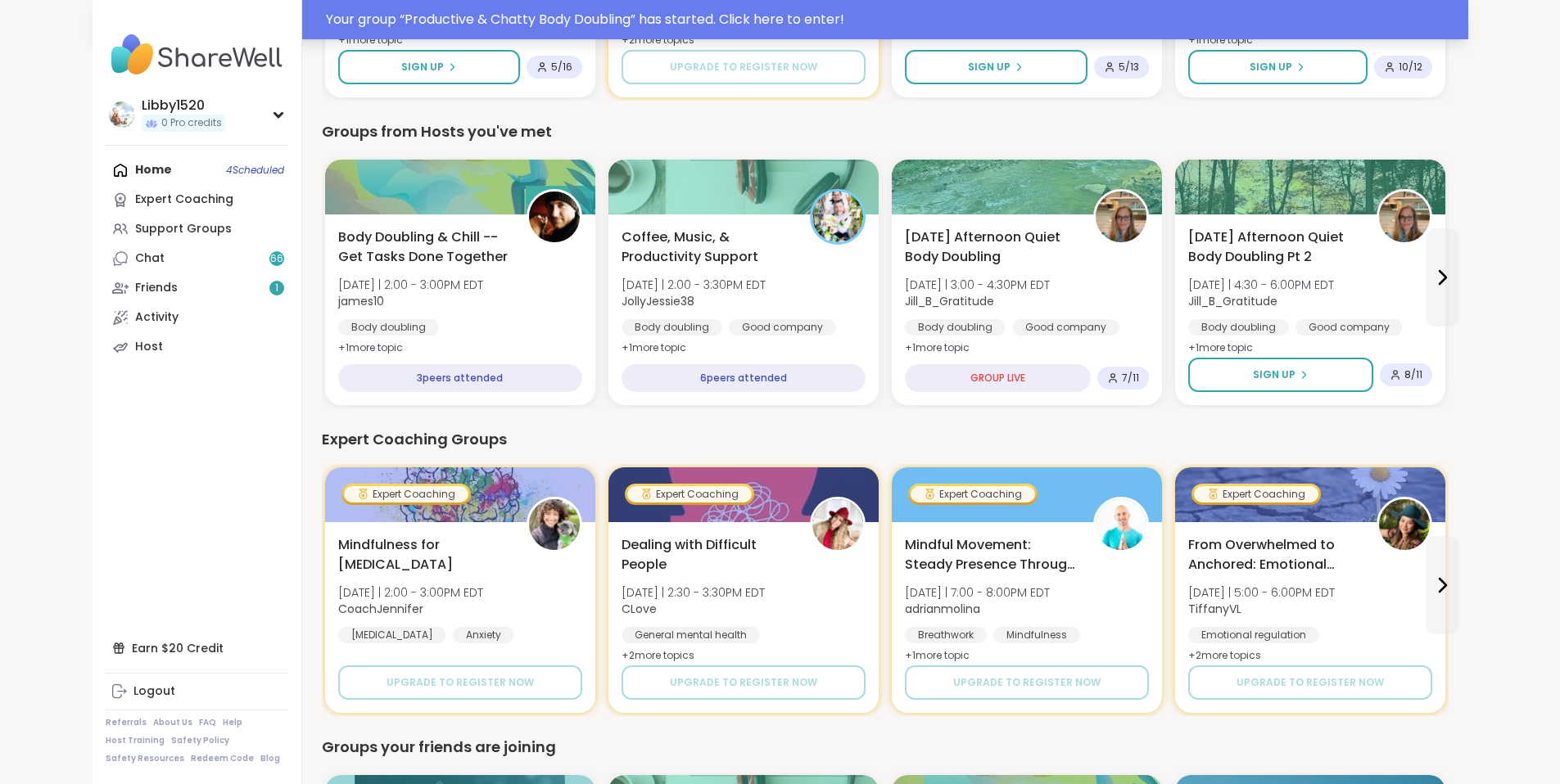
click at [670, 19] on div "Your group “ Productive & Chatty Body Doubling ” has started. Click here to ent…" at bounding box center [892, 19] width 1133 height 20
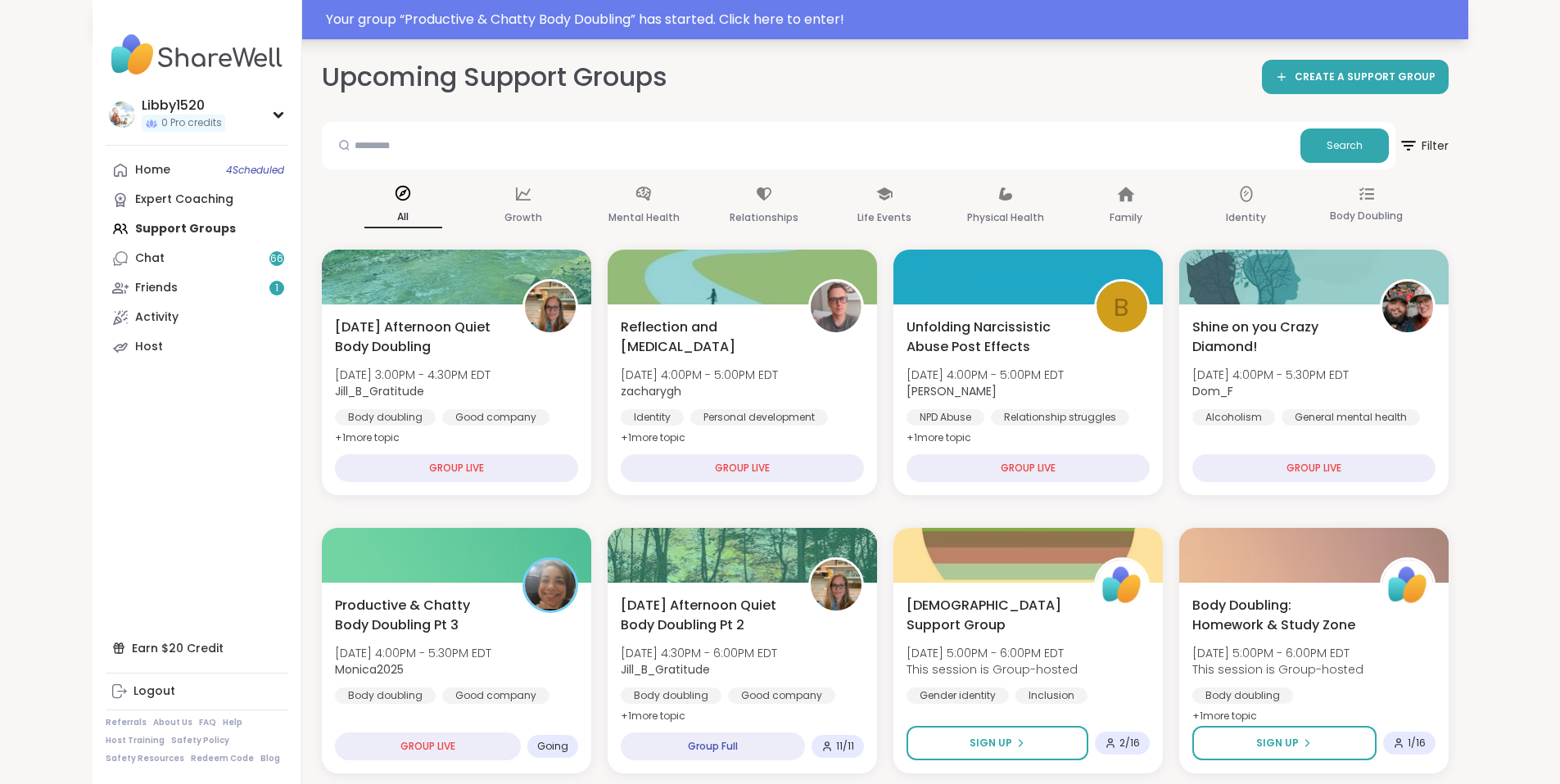
click at [618, 29] on div "Your group “ Productive & Chatty Body Doubling ” has started. Click here to ent…" at bounding box center [892, 19] width 1133 height 20
click at [697, 20] on div "Your group “ Productive & Chatty Body Doubling ” has started. Click here to ent…" at bounding box center [892, 19] width 1133 height 20
click at [1177, 16] on div "Your group “ Productive & Chatty Body Doubling ” has started. Click here to ent…" at bounding box center [892, 19] width 1133 height 20
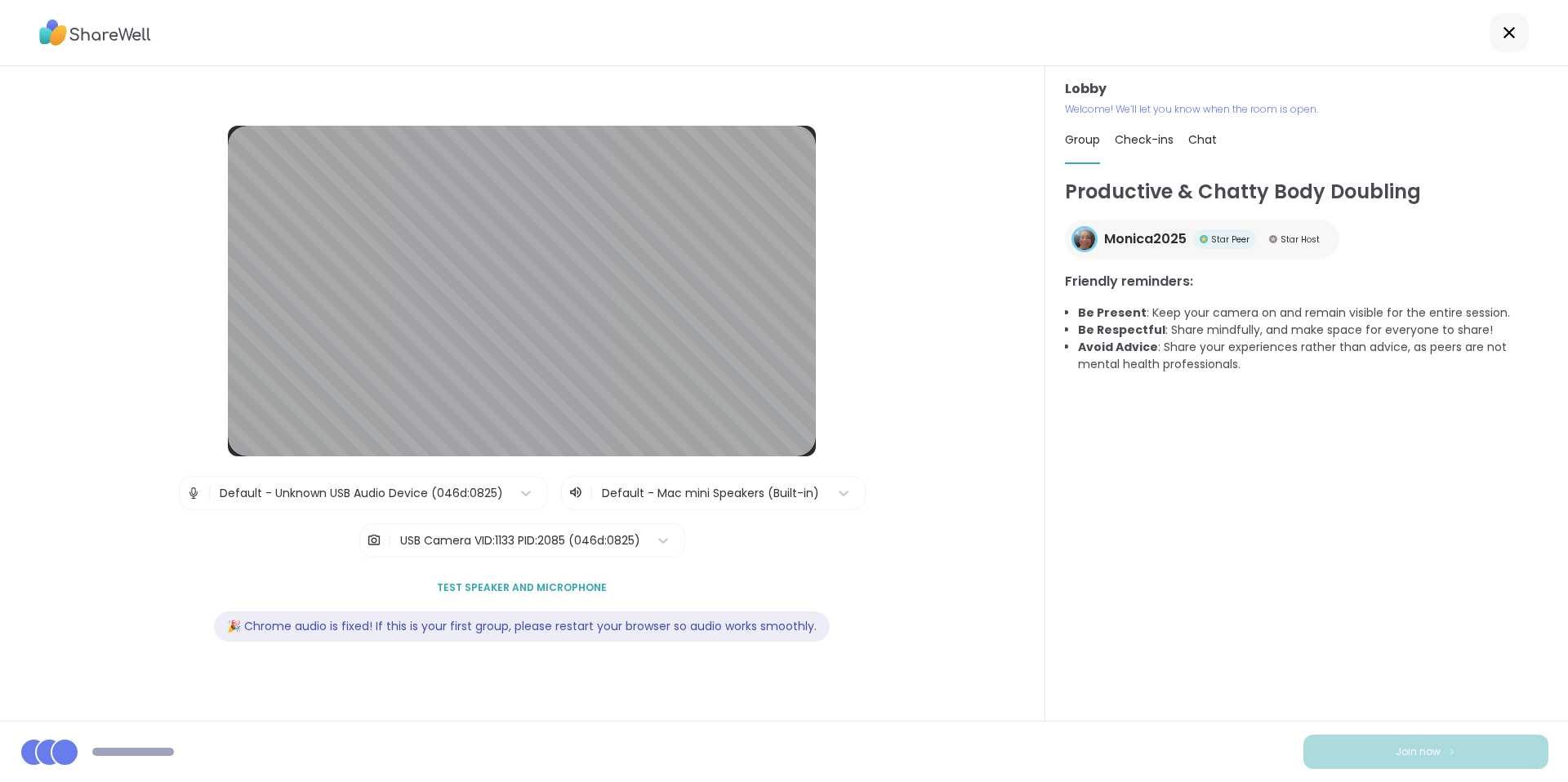
click at [606, 19] on div at bounding box center [784, 32] width 1568 height 66
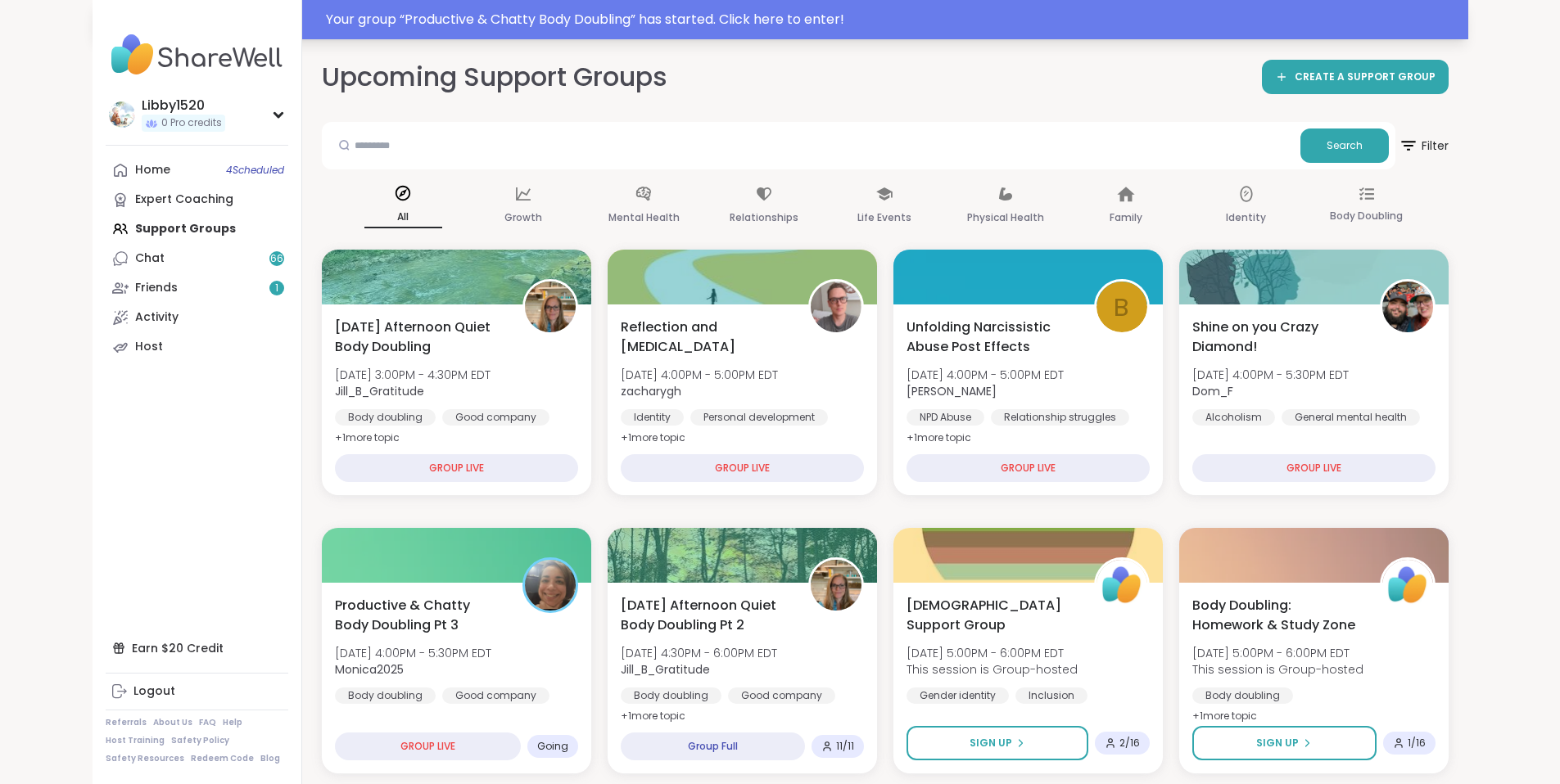
click at [736, 22] on div "Your group “ Productive & Chatty Body Doubling ” has started. Click here to ent…" at bounding box center [892, 19] width 1133 height 20
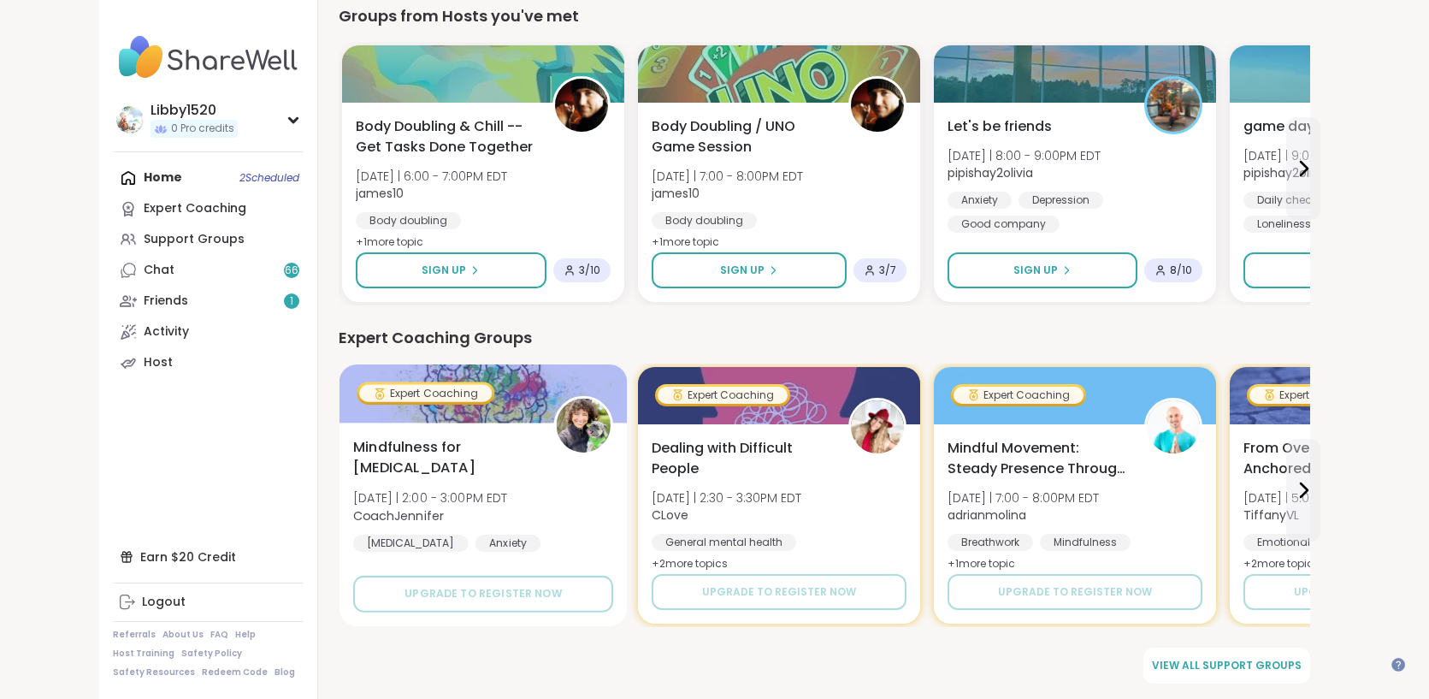
scroll to position [570, 0]
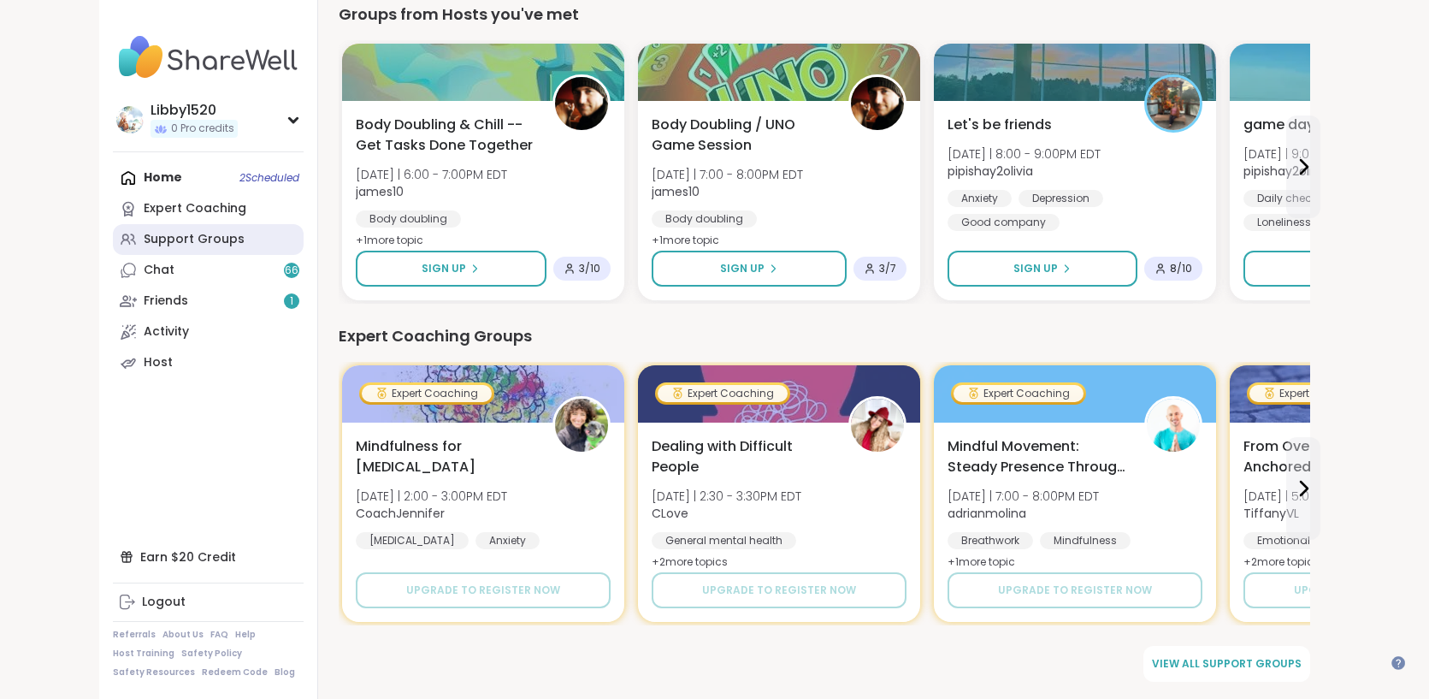
click at [144, 233] on div "Support Groups" at bounding box center [194, 239] width 101 height 17
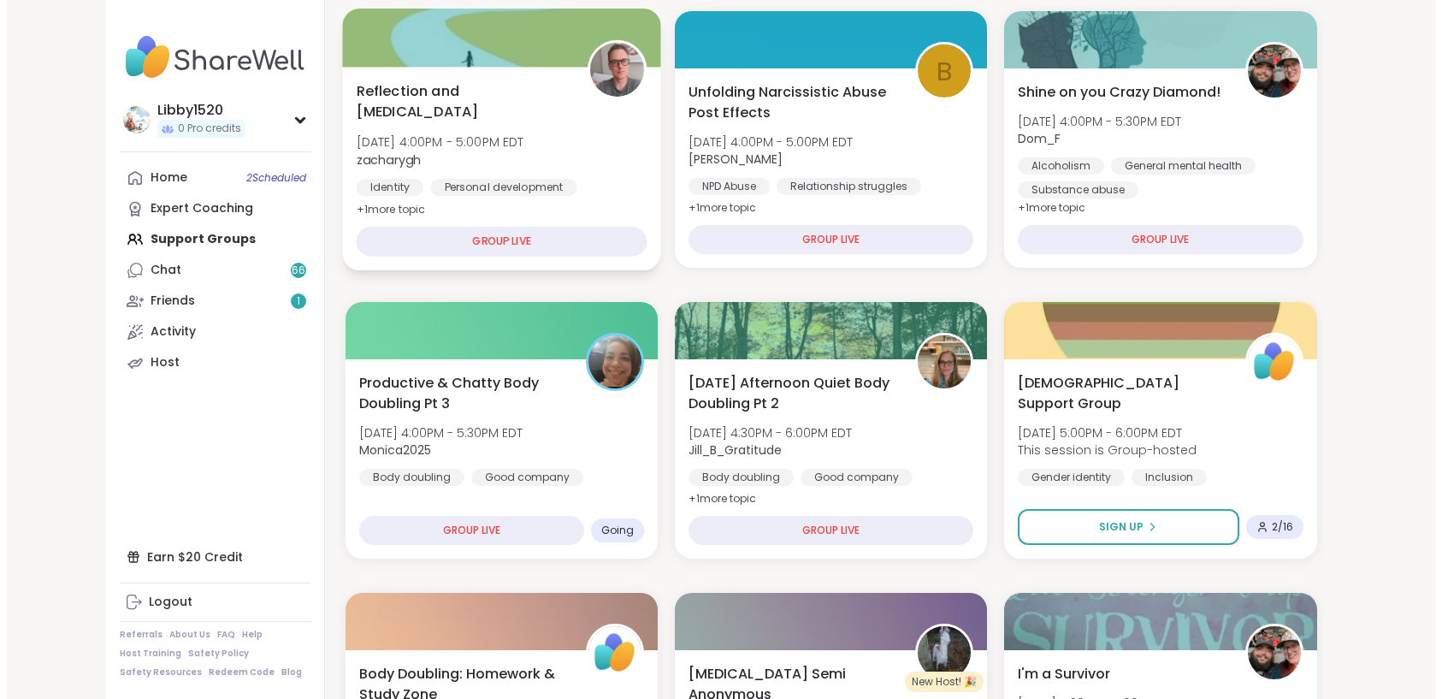
scroll to position [227, 0]
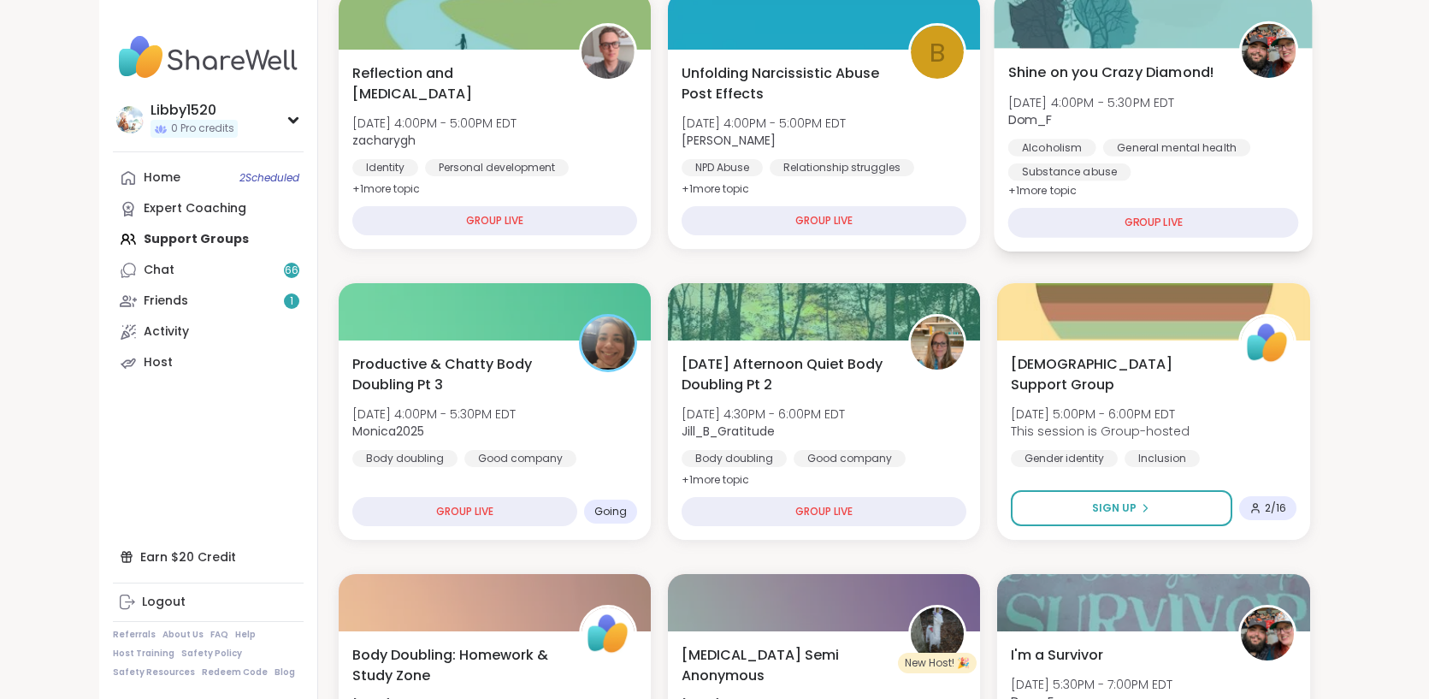
click at [1050, 215] on div "GROUP LIVE" at bounding box center [1153, 223] width 291 height 30
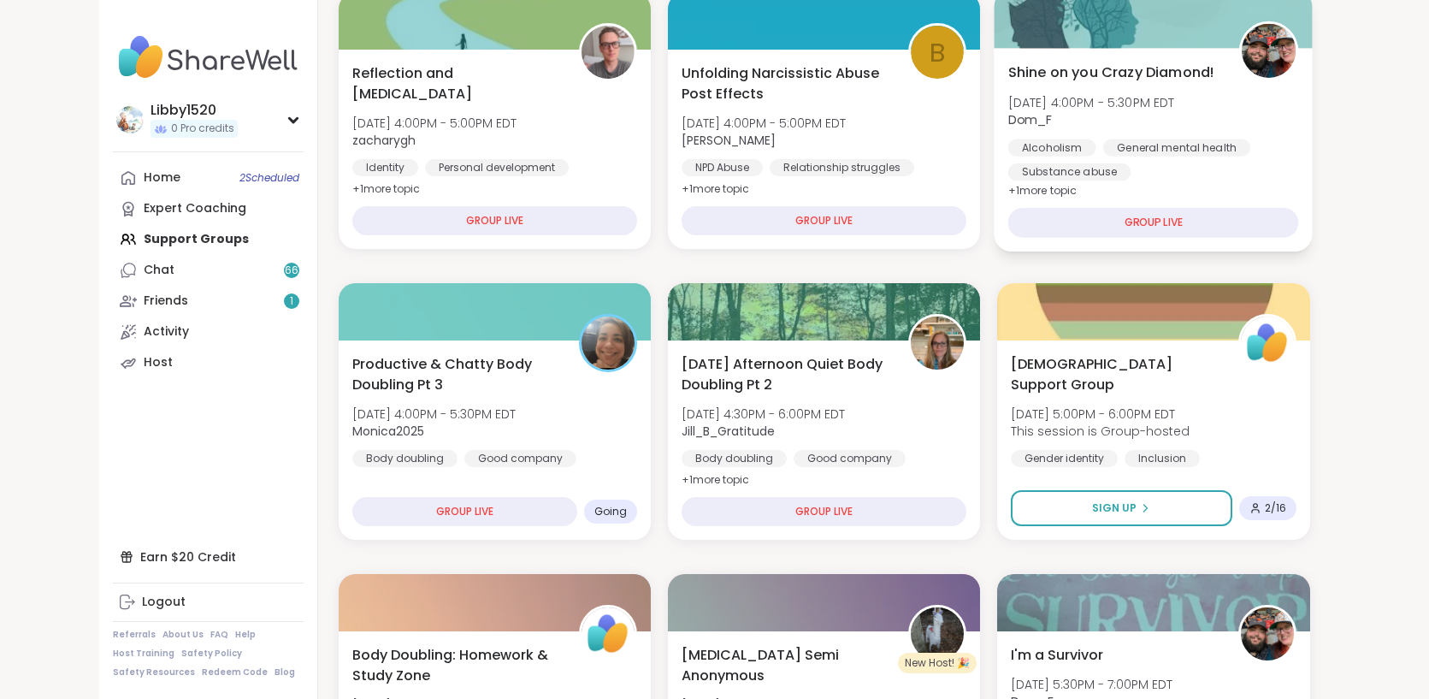
click at [1050, 215] on div "GROUP LIVE" at bounding box center [1153, 223] width 291 height 30
click at [1013, 221] on div "GROUP LIVE" at bounding box center [1153, 223] width 291 height 30
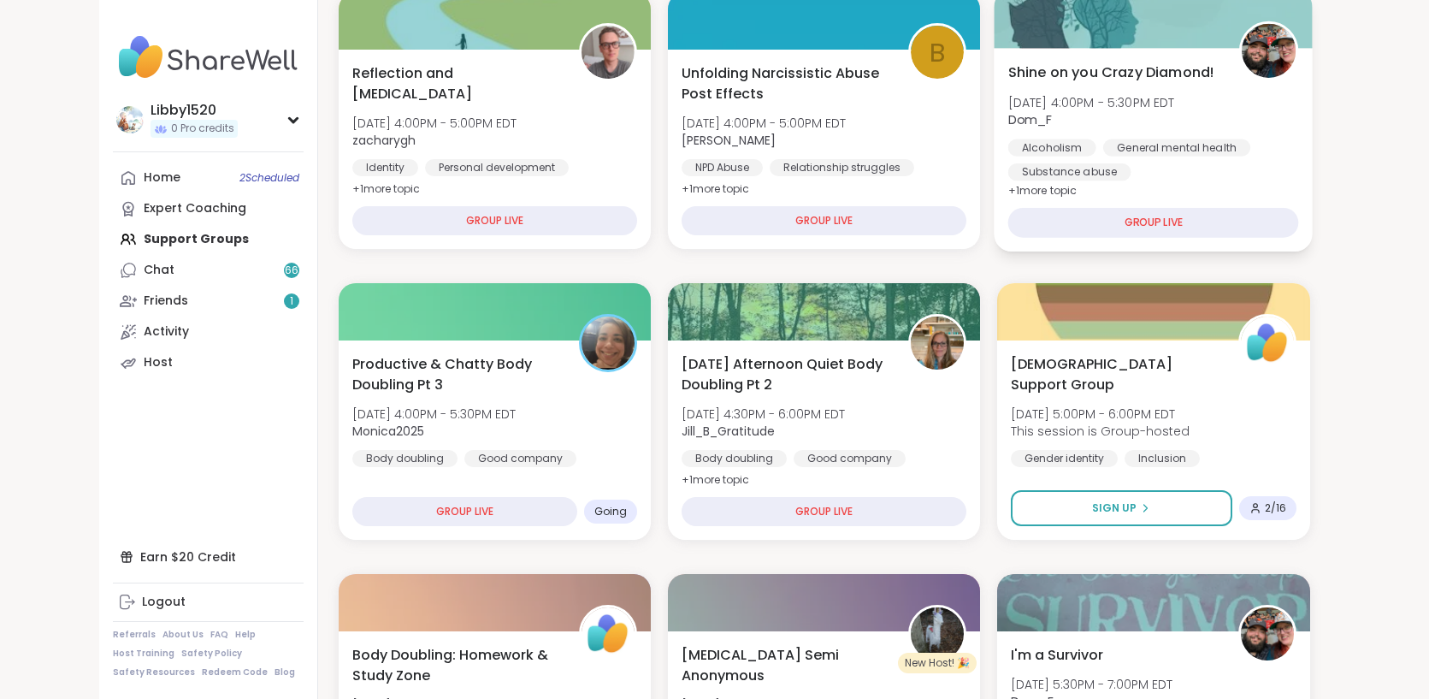
click at [1008, 151] on div "Shine on you Crazy Diamond! [DATE] 4:00PM - 5:30PM EDT Dom_F [MEDICAL_DATA] Gen…" at bounding box center [1153, 121] width 291 height 119
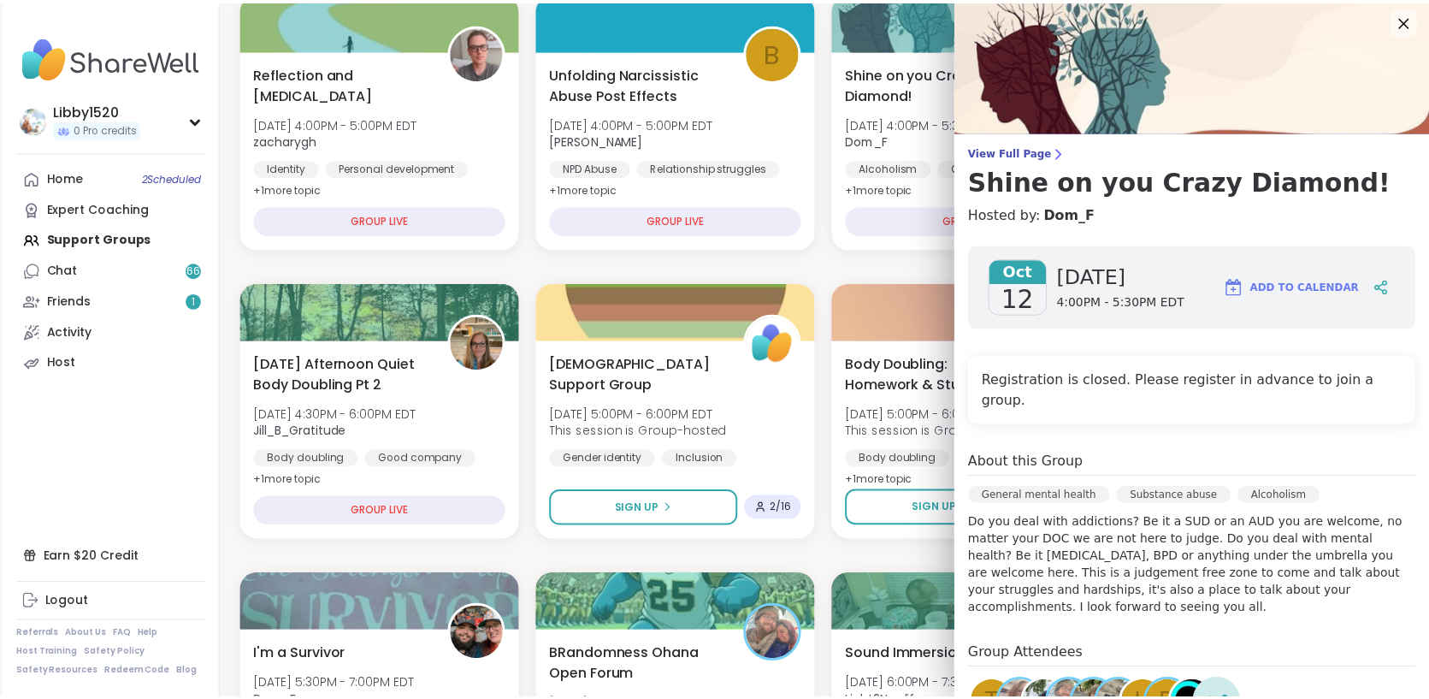
scroll to position [0, 0]
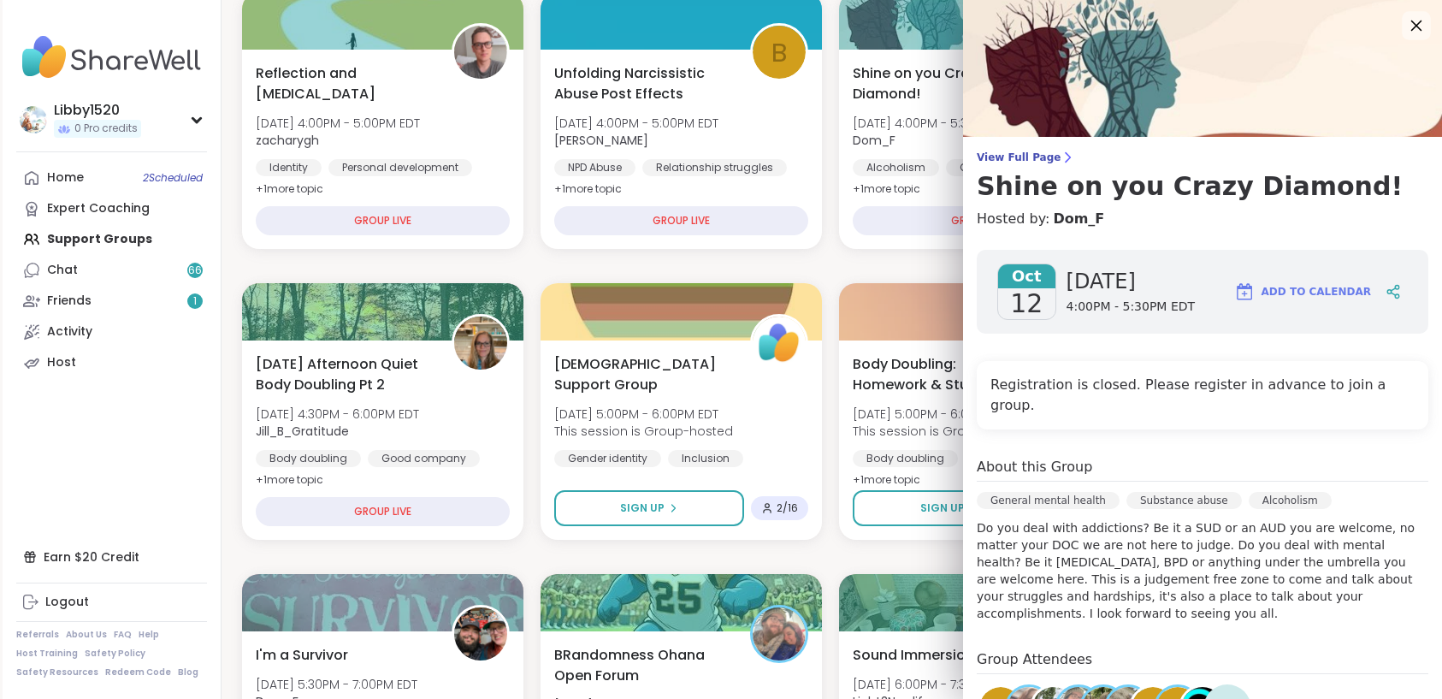
click at [1405, 24] on icon at bounding box center [1415, 25] width 21 height 21
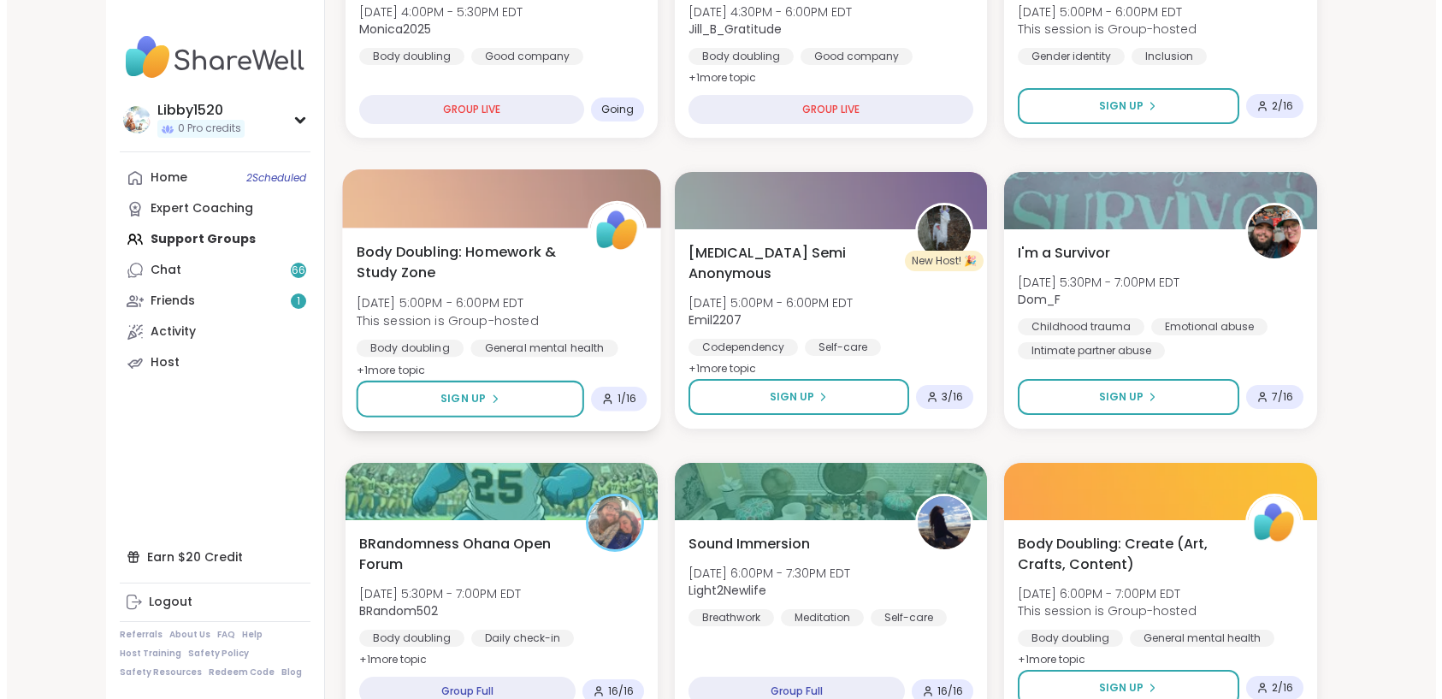
scroll to position [812, 0]
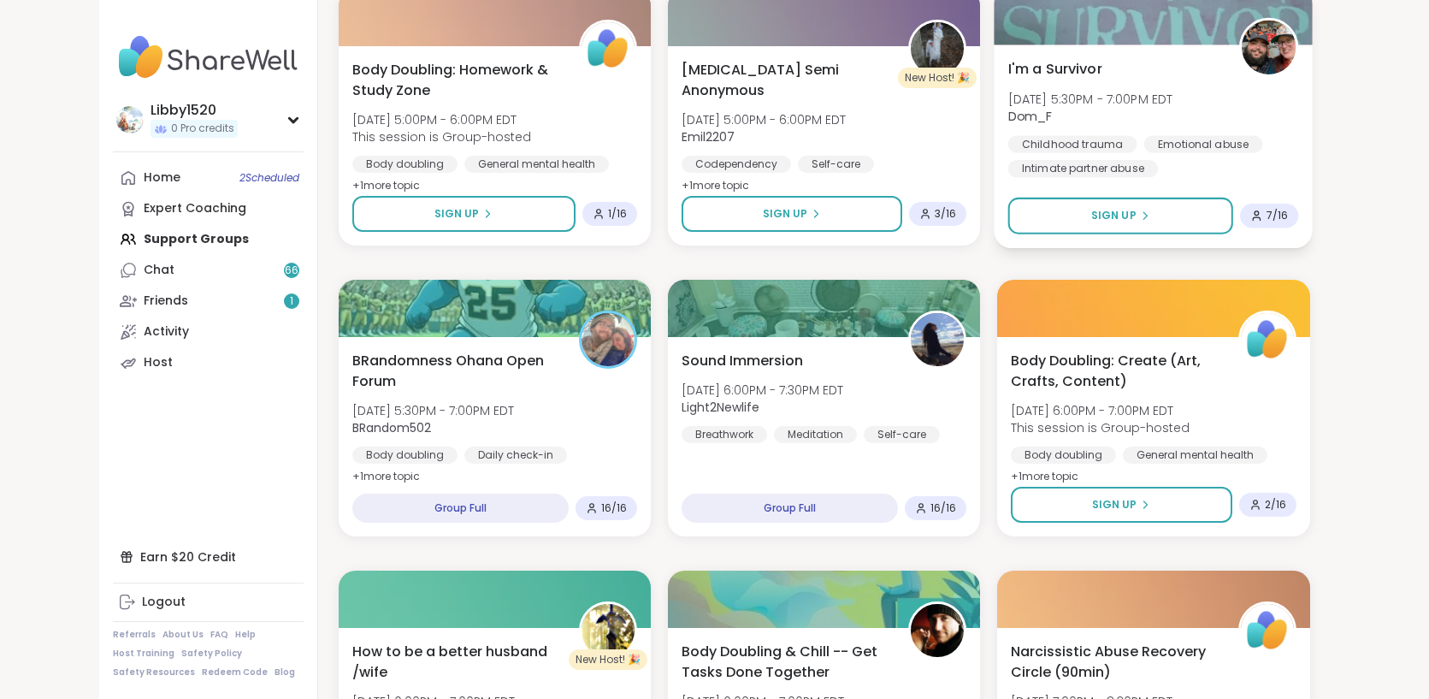
click at [1251, 220] on div "7 / 16" at bounding box center [1270, 216] width 38 height 14
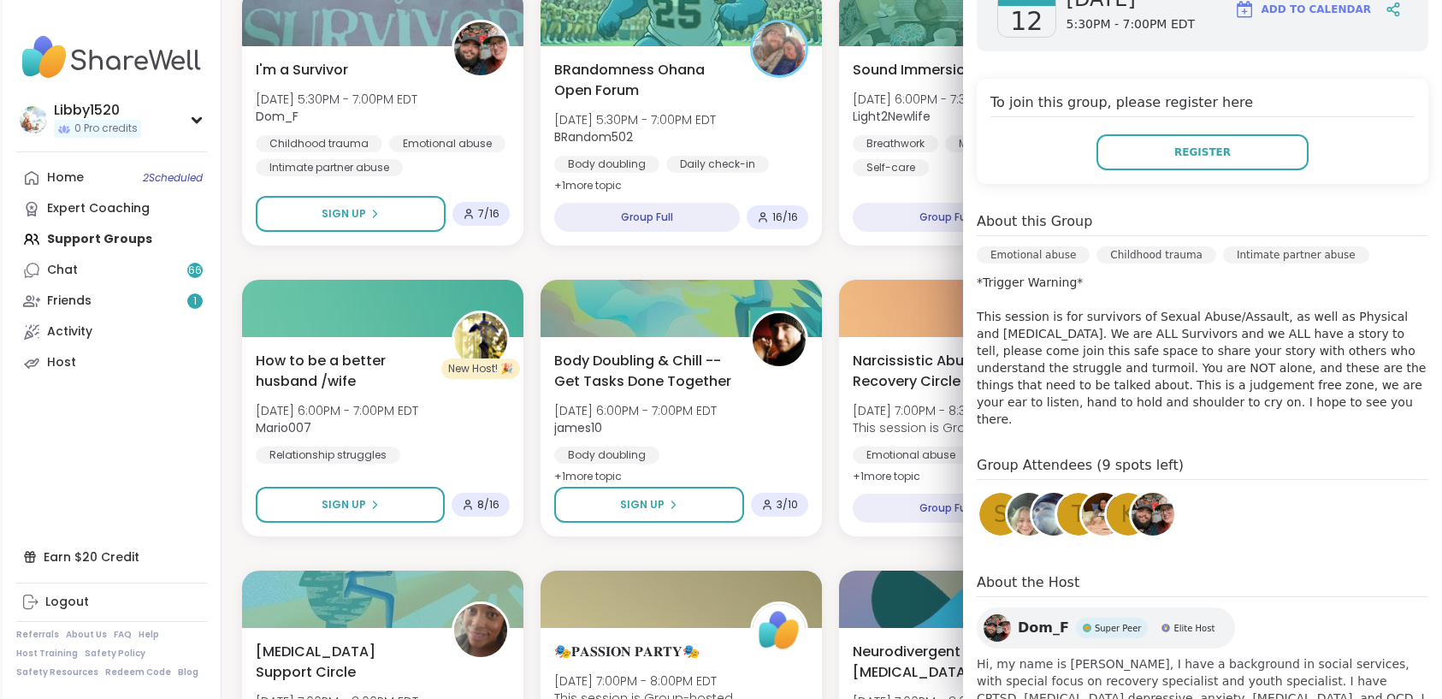
scroll to position [348, 0]
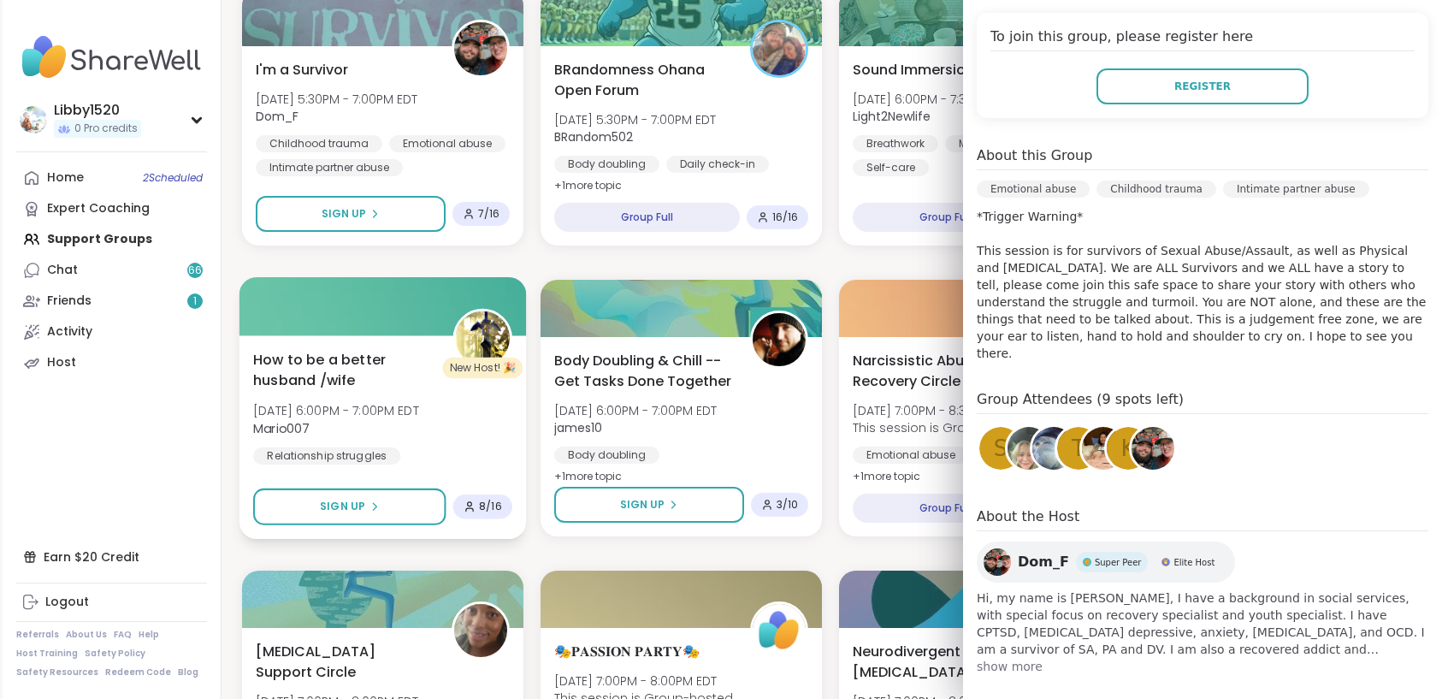
click at [501, 454] on div "How to be a better husband /wife [PERSON_NAME][DATE] 6:00PM - 7:00PM EDT Mario0…" at bounding box center [382, 406] width 259 height 115
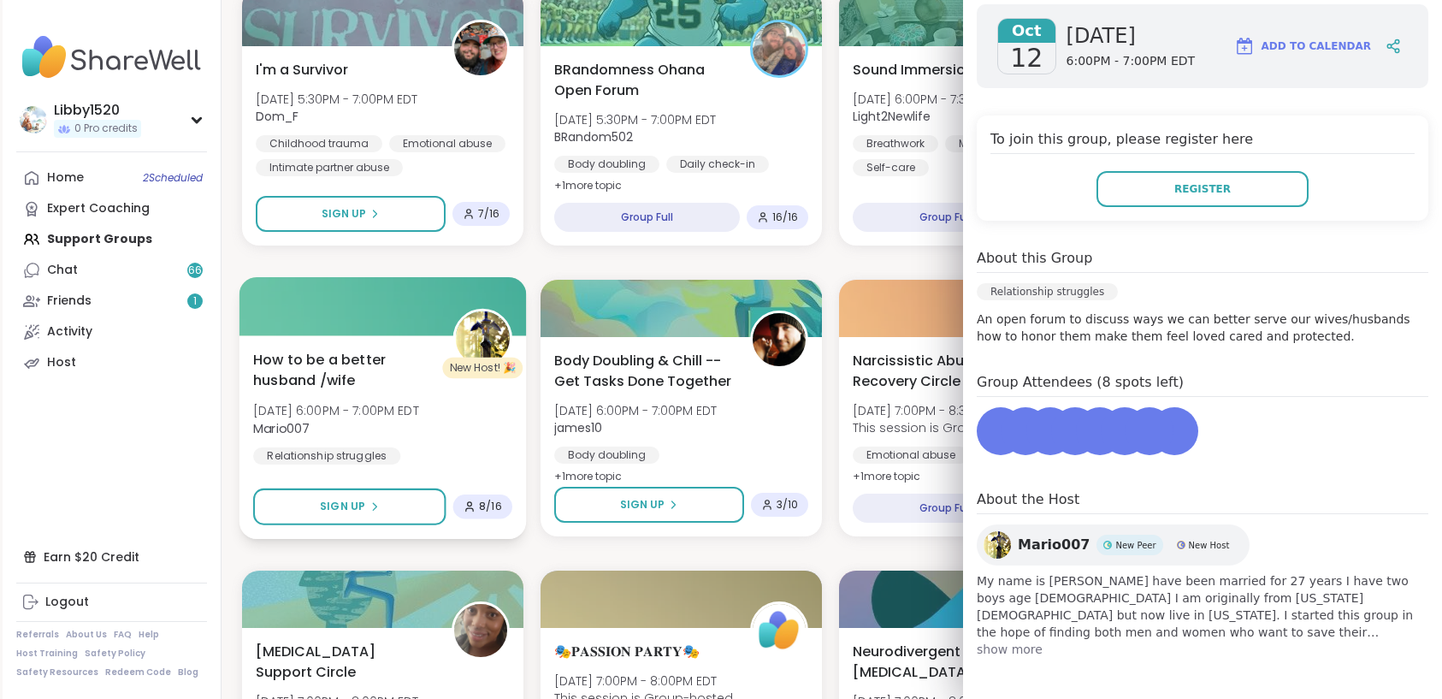
scroll to position [245, 0]
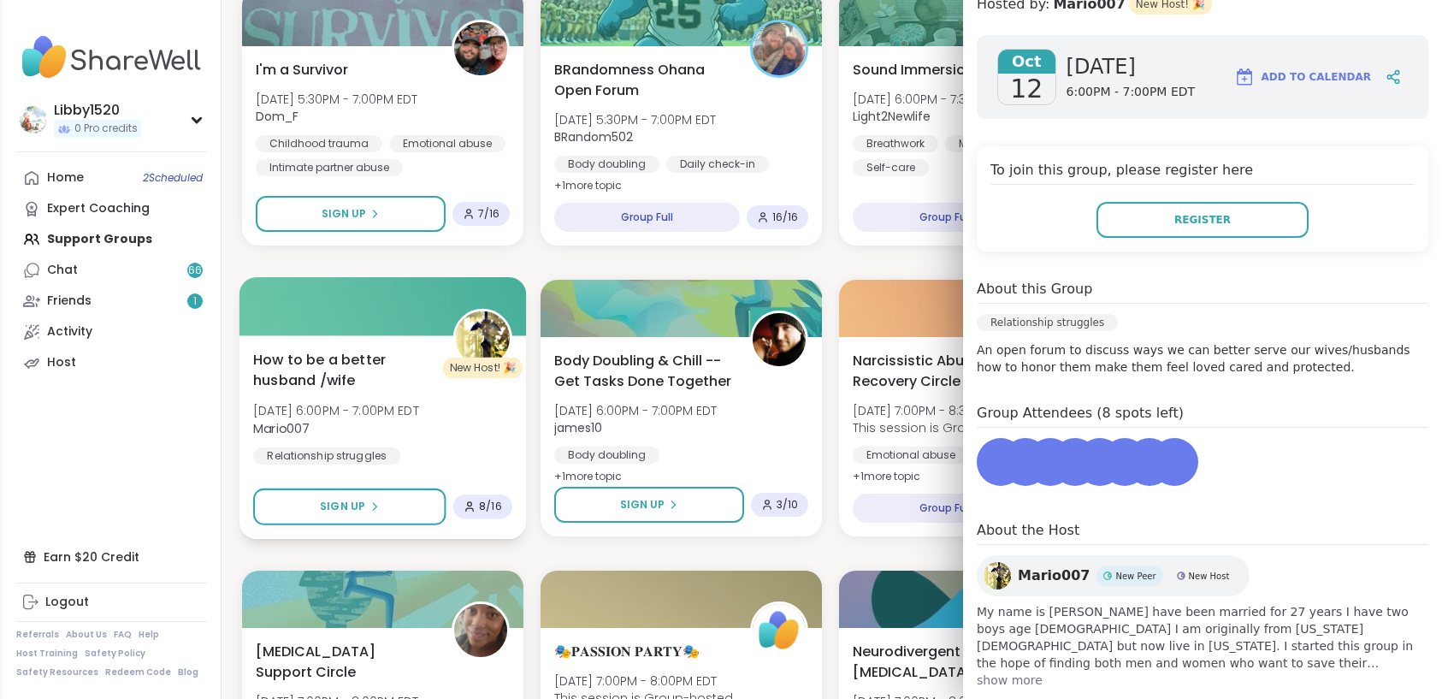
click at [496, 503] on span "8 / 16" at bounding box center [490, 506] width 23 height 14
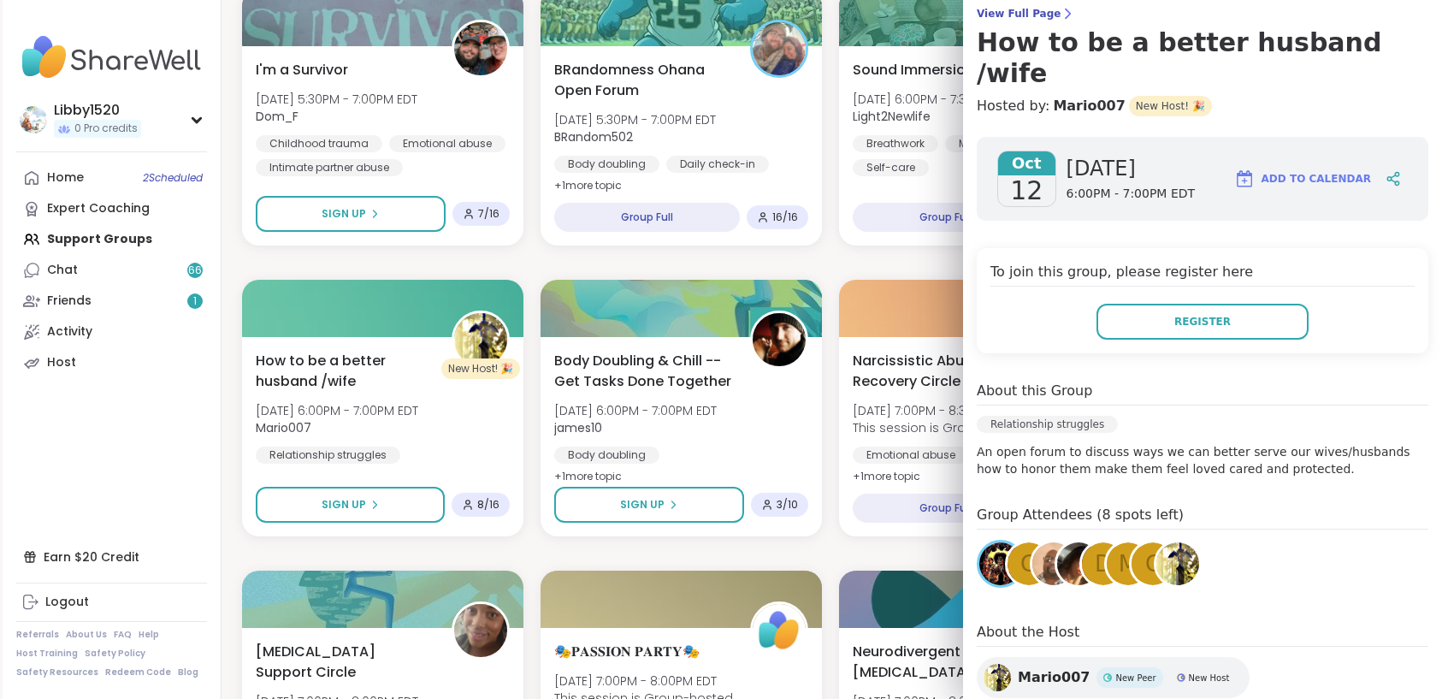
scroll to position [178, 0]
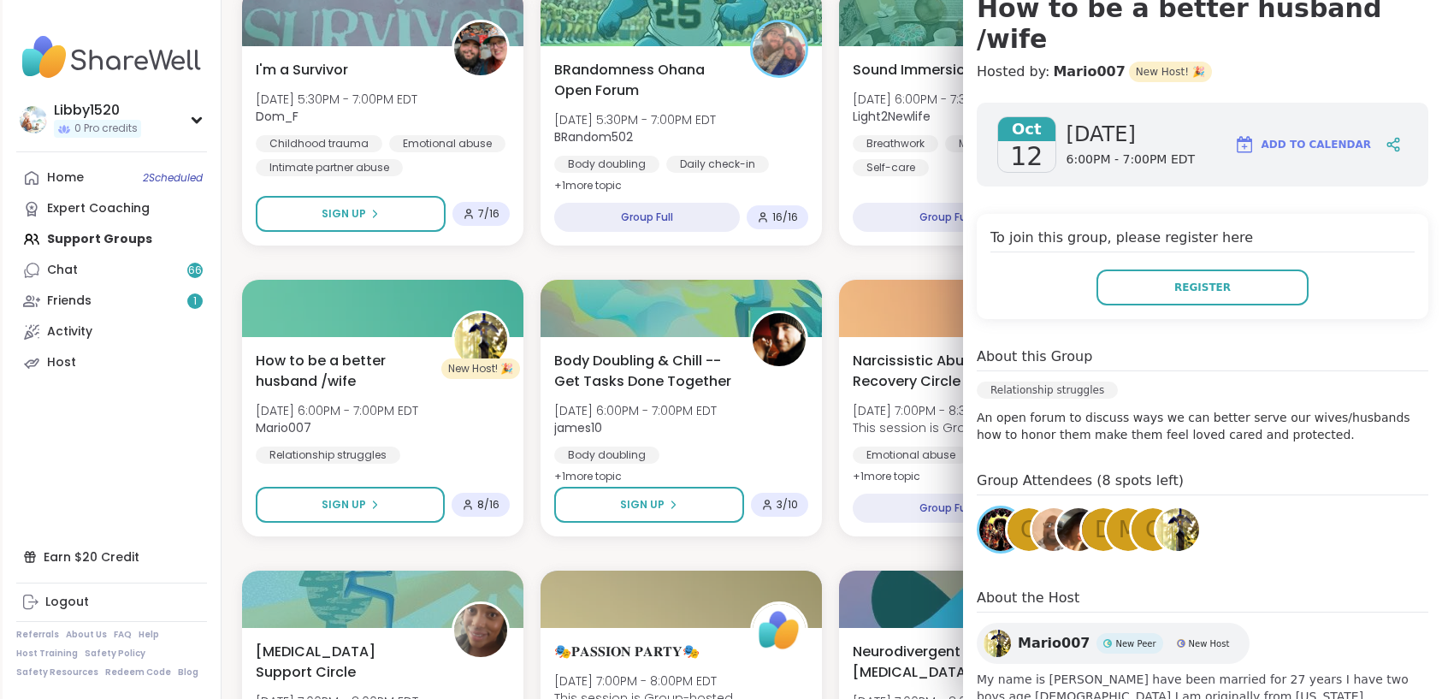
click at [705, 255] on div "Reflection and [MEDICAL_DATA] [DATE] 4:00PM - 5:00PM EDT zacharygh Identity Per…" at bounding box center [830, 698] width 1177 height 2583
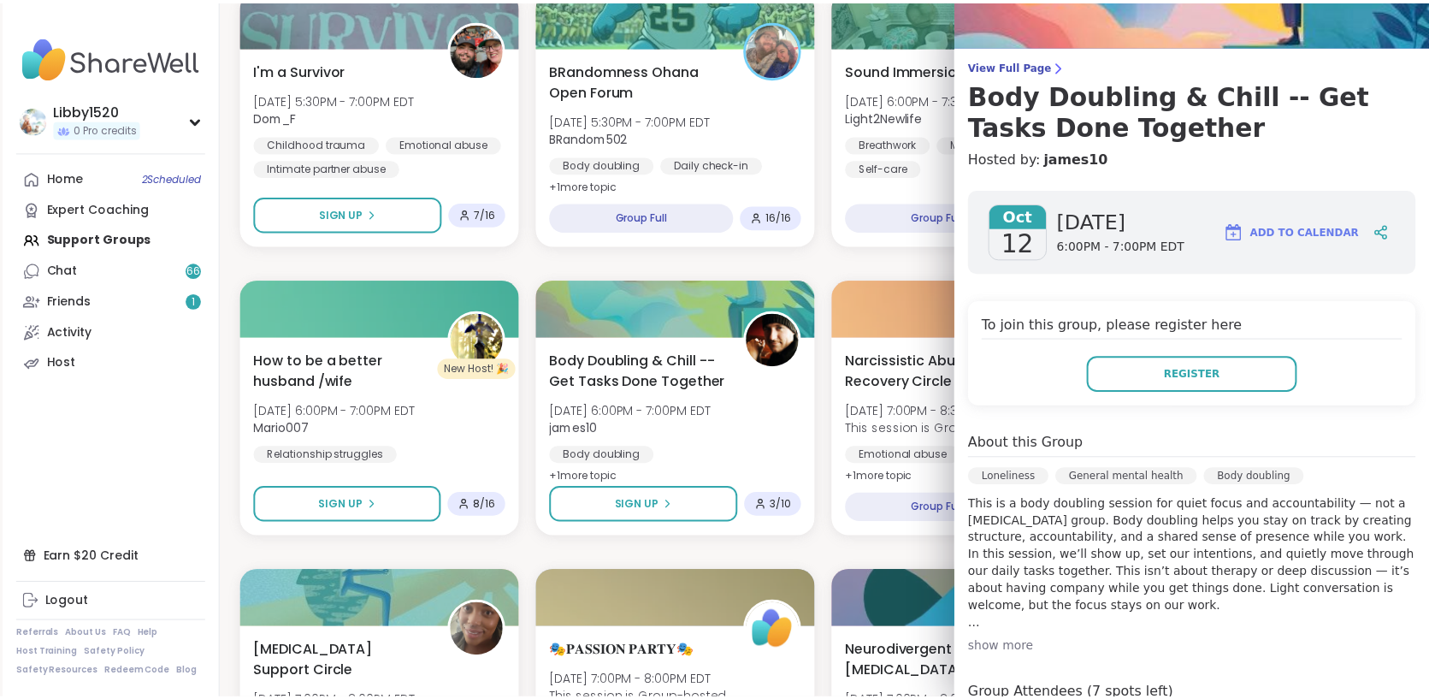
scroll to position [310, 0]
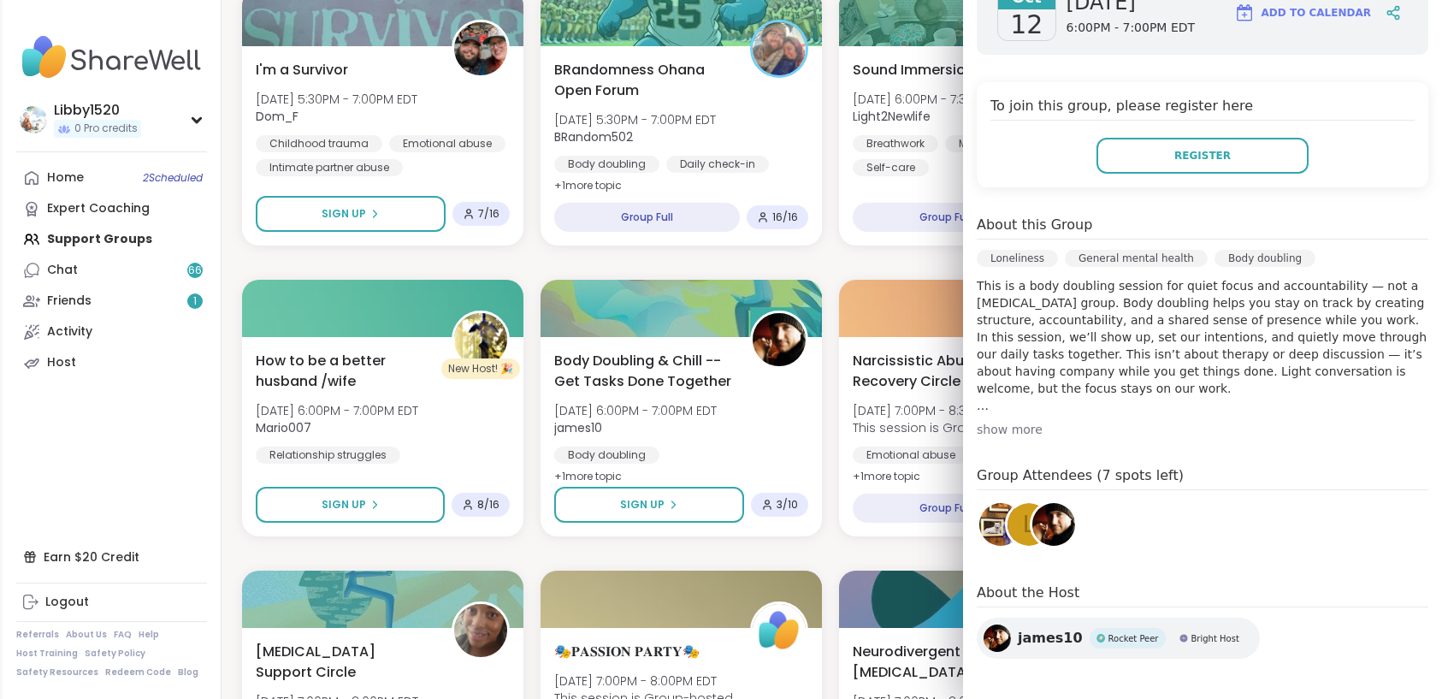
click at [1030, 537] on link at bounding box center [1054, 524] width 48 height 48
click at [1007, 524] on div "L" at bounding box center [1028, 524] width 43 height 43
click at [979, 516] on img at bounding box center [1000, 524] width 43 height 43
click at [902, 275] on div "Reflection and Self-improvement Sun, Oct 12 | 4:00PM - 5:00PM EDT zacharygh Ide…" at bounding box center [830, 698] width 1177 height 2583
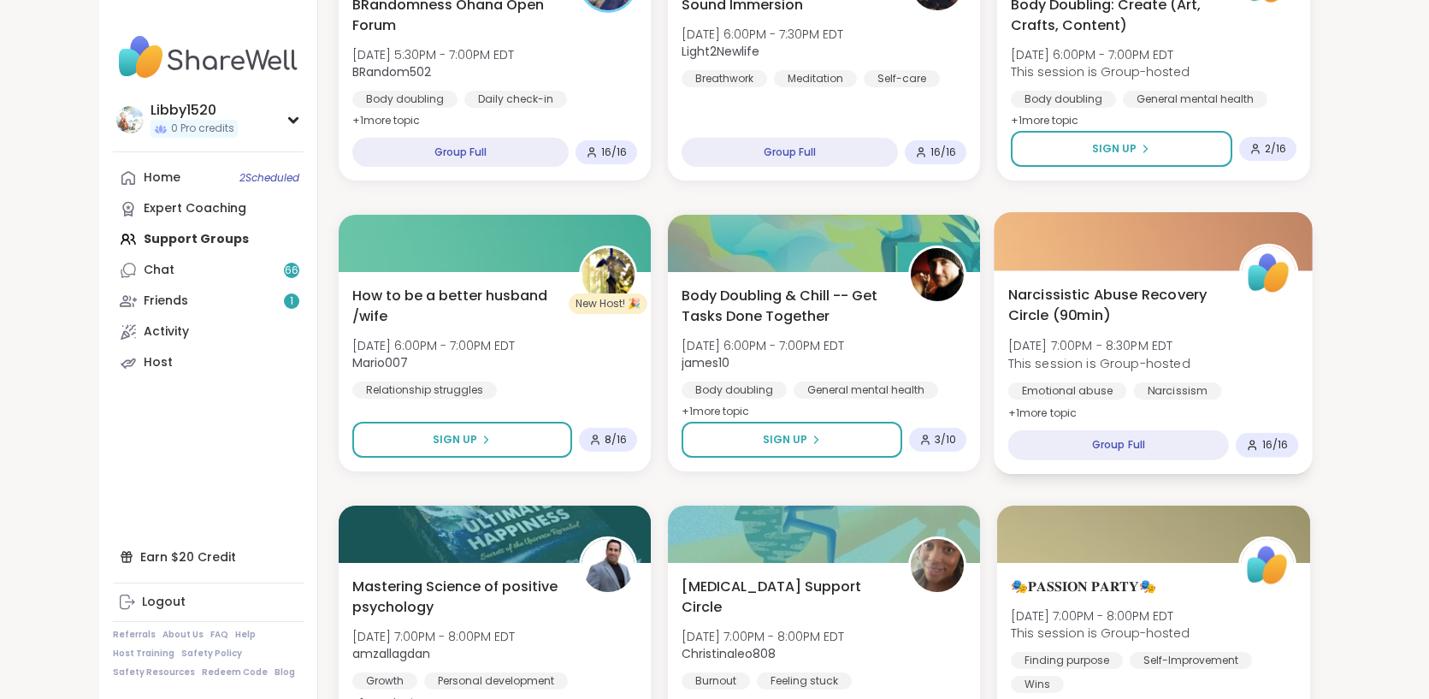
scroll to position [1187, 0]
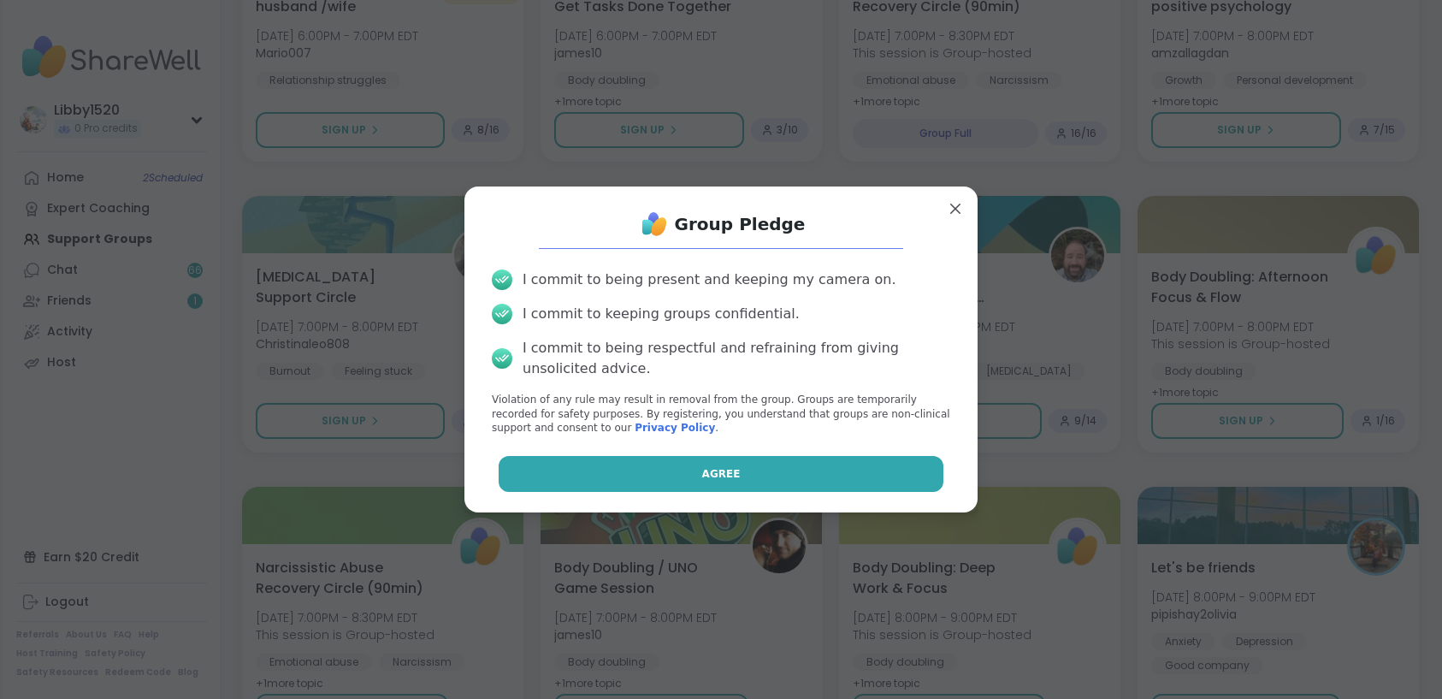
click at [702, 466] on span "Agree" at bounding box center [721, 473] width 38 height 15
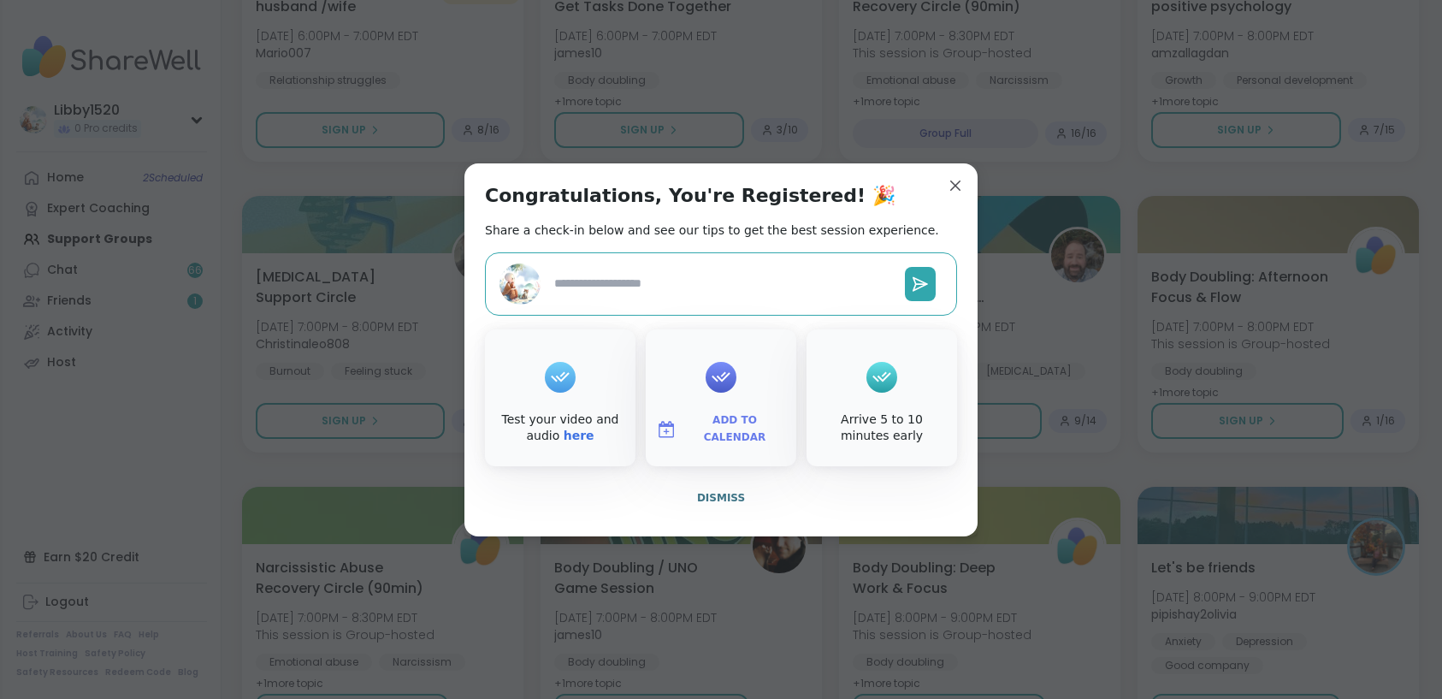
type textarea "*"
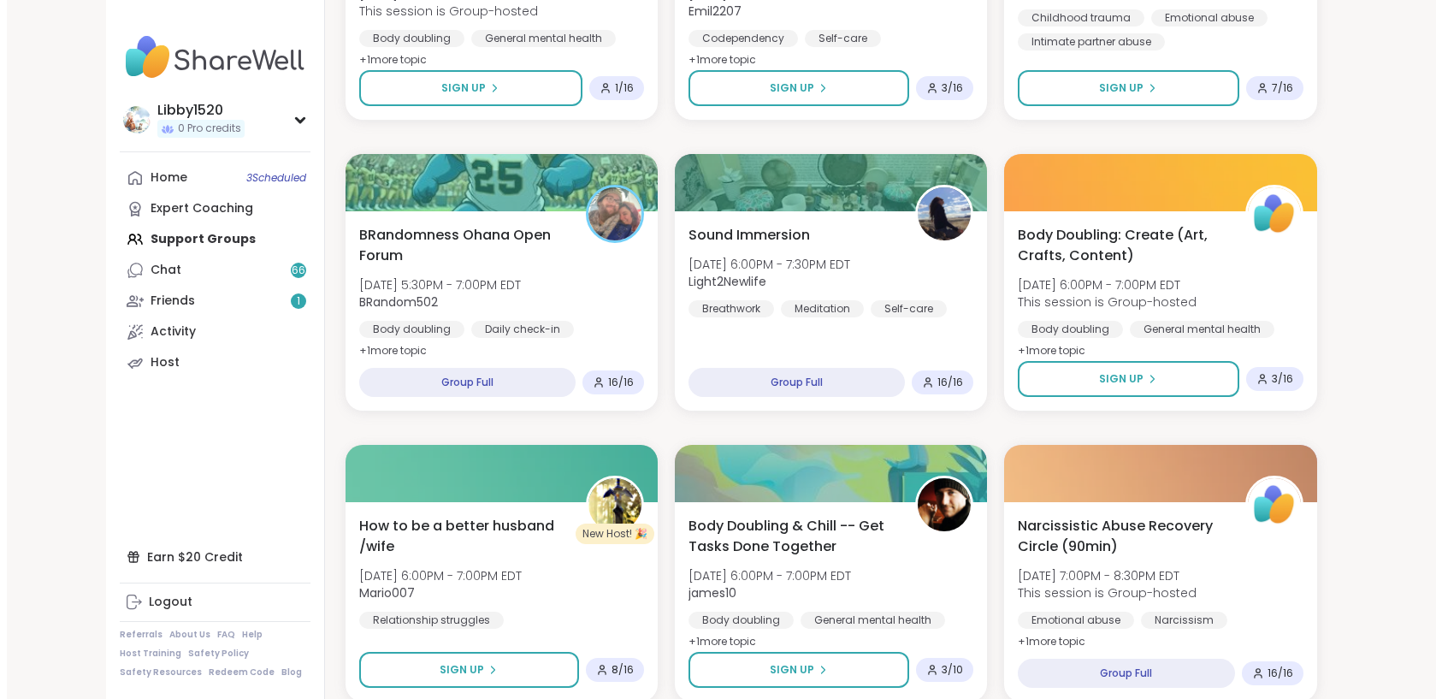
scroll to position [0, 0]
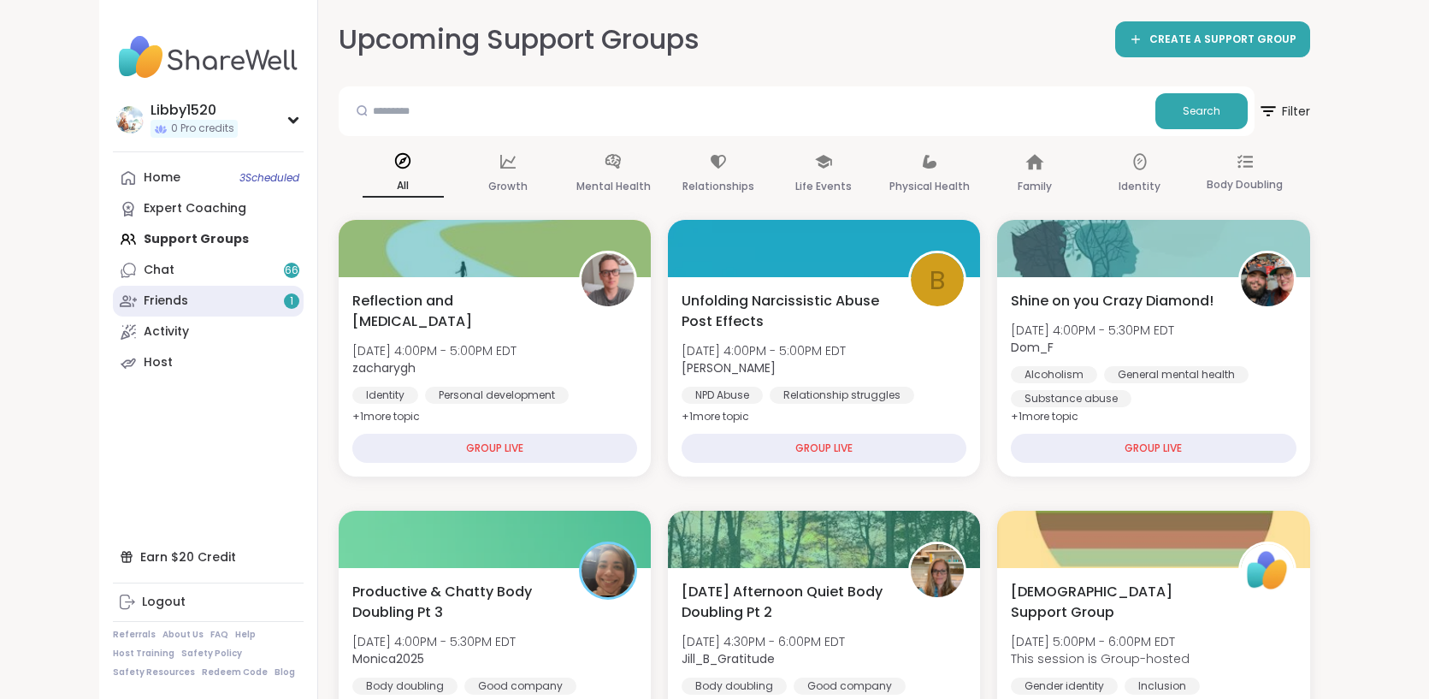
click at [132, 299] on link "Friends 1" at bounding box center [208, 301] width 191 height 31
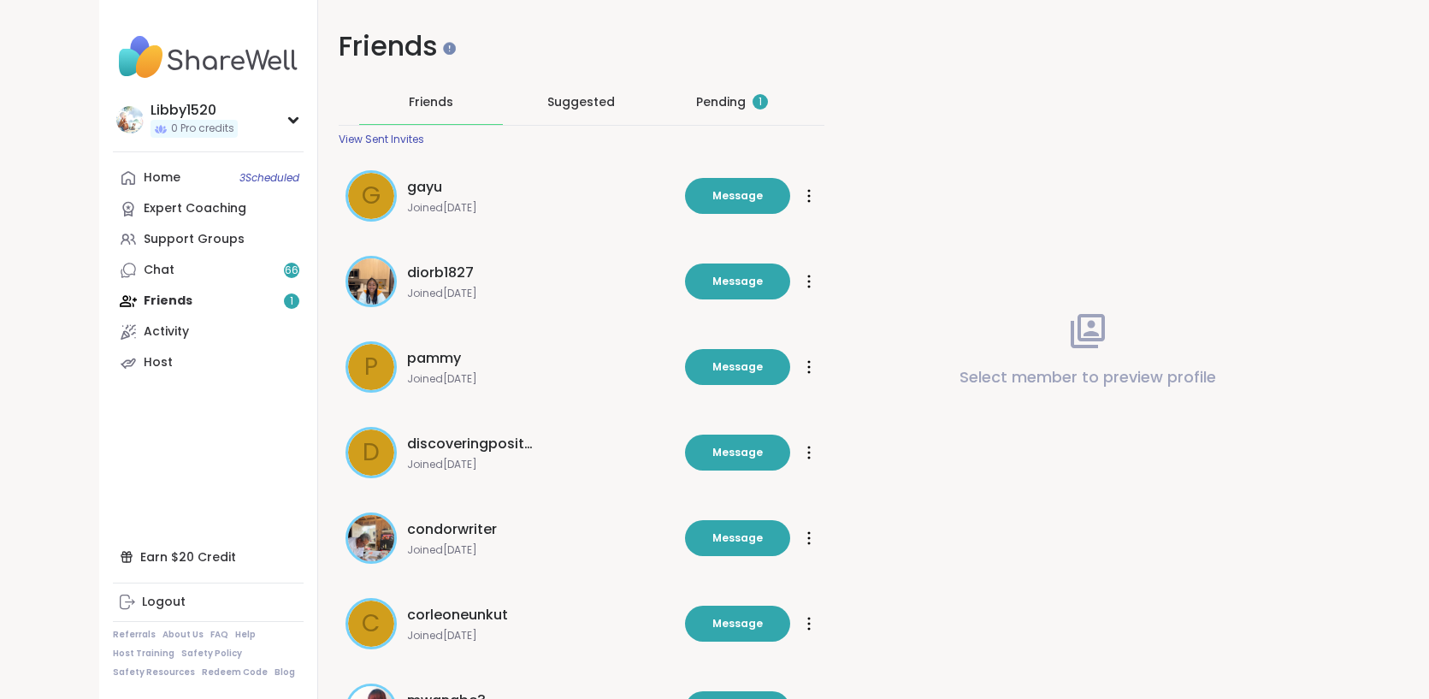
click at [696, 107] on div "Pending 1" at bounding box center [732, 101] width 72 height 17
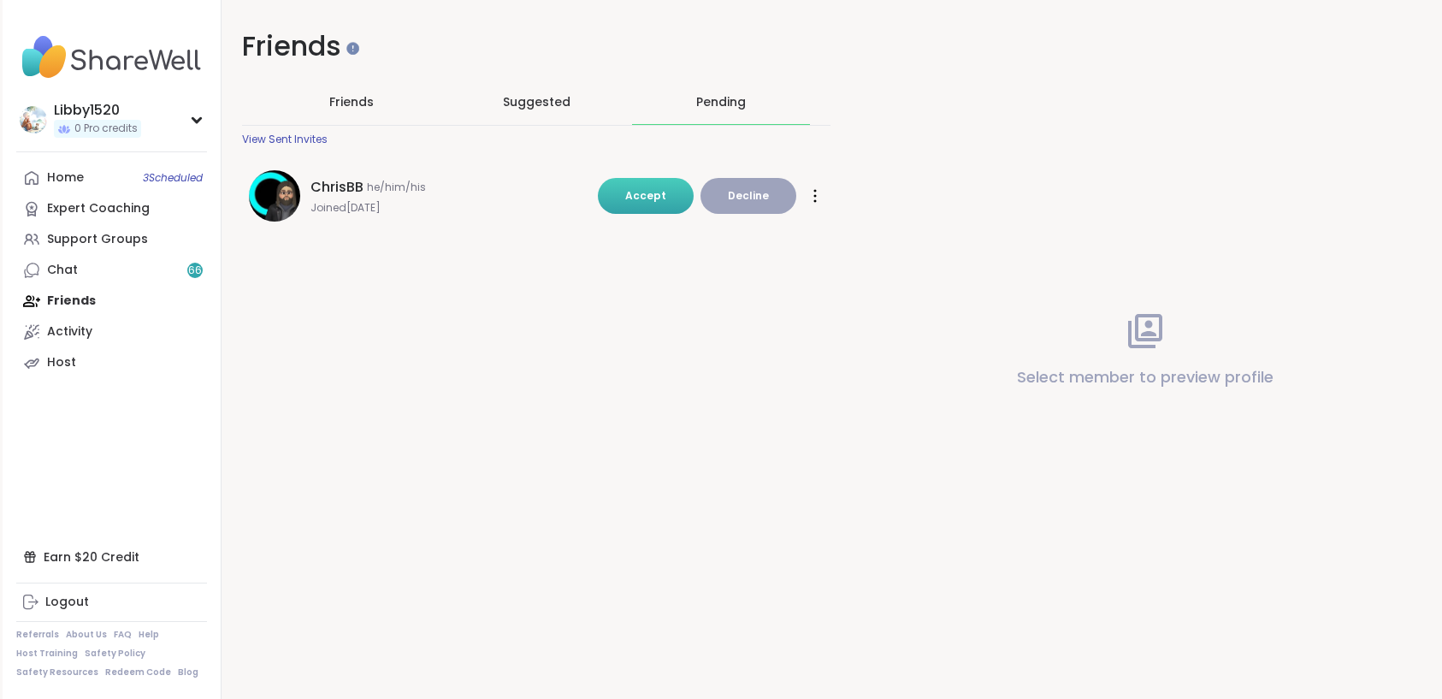
click at [648, 194] on span "Accept" at bounding box center [645, 195] width 41 height 15
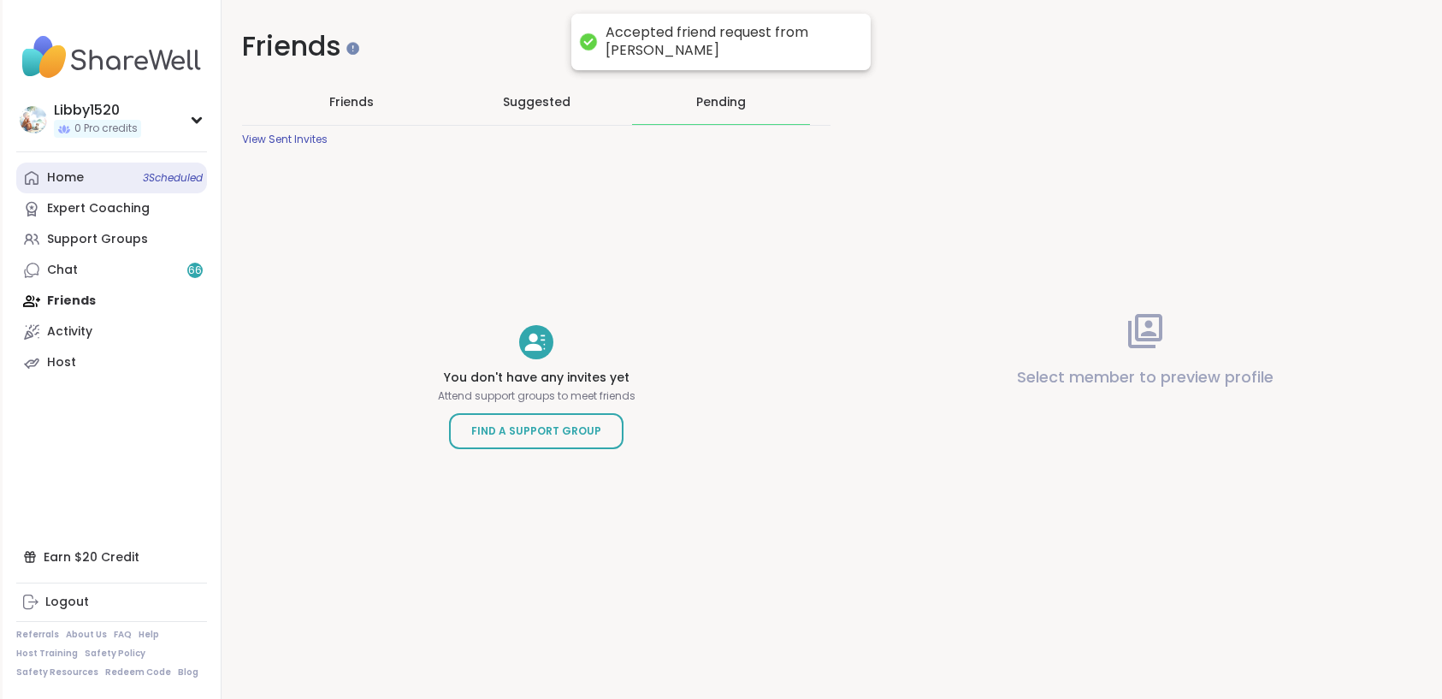
click at [127, 182] on link "Home 3 Scheduled" at bounding box center [111, 177] width 191 height 31
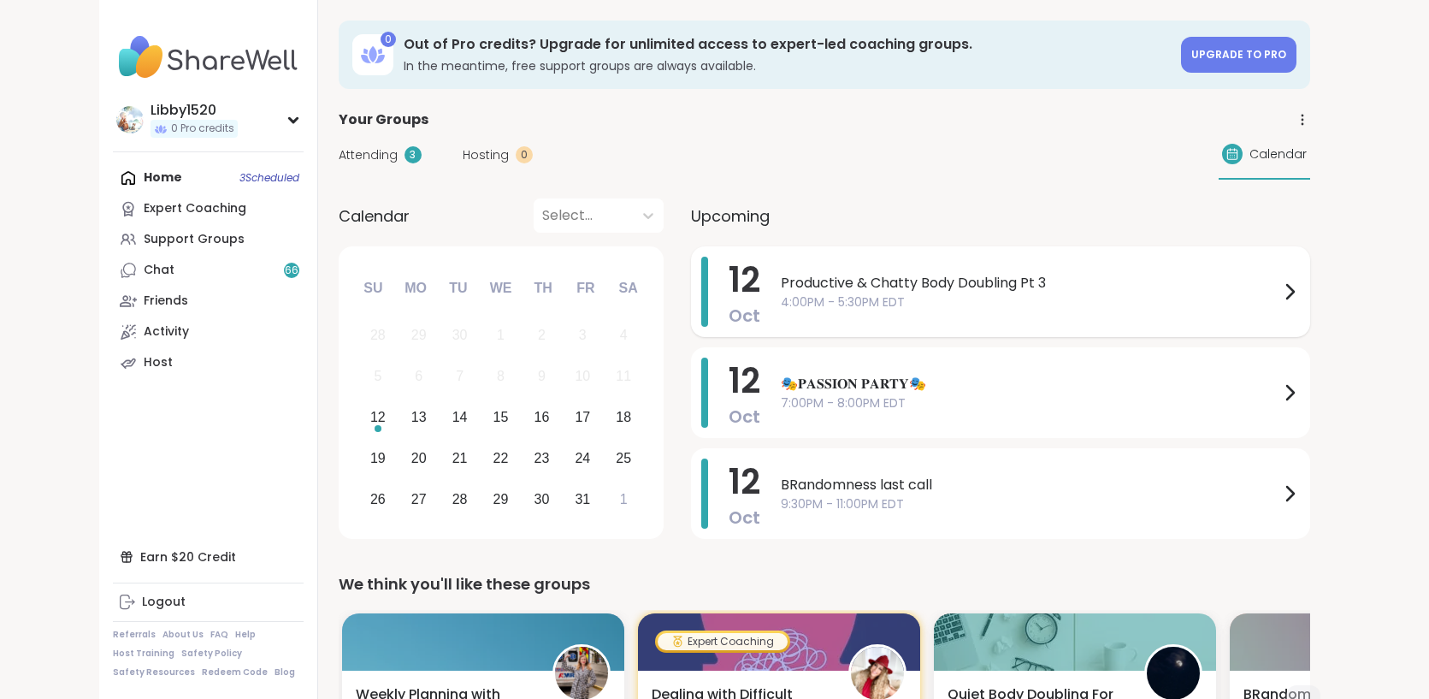
click at [998, 301] on span "4:00PM - 5:30PM EDT" at bounding box center [1030, 302] width 499 height 18
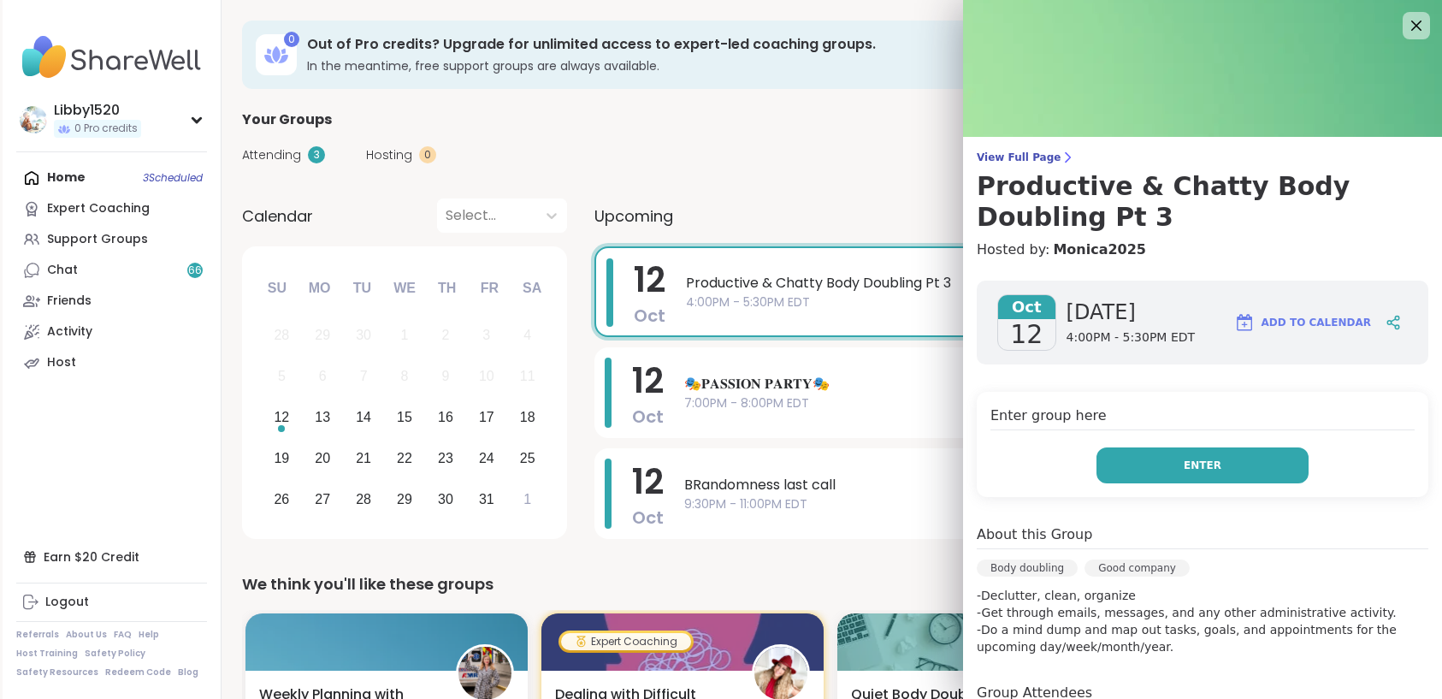
click at [1187, 464] on span "Enter" at bounding box center [1203, 464] width 38 height 15
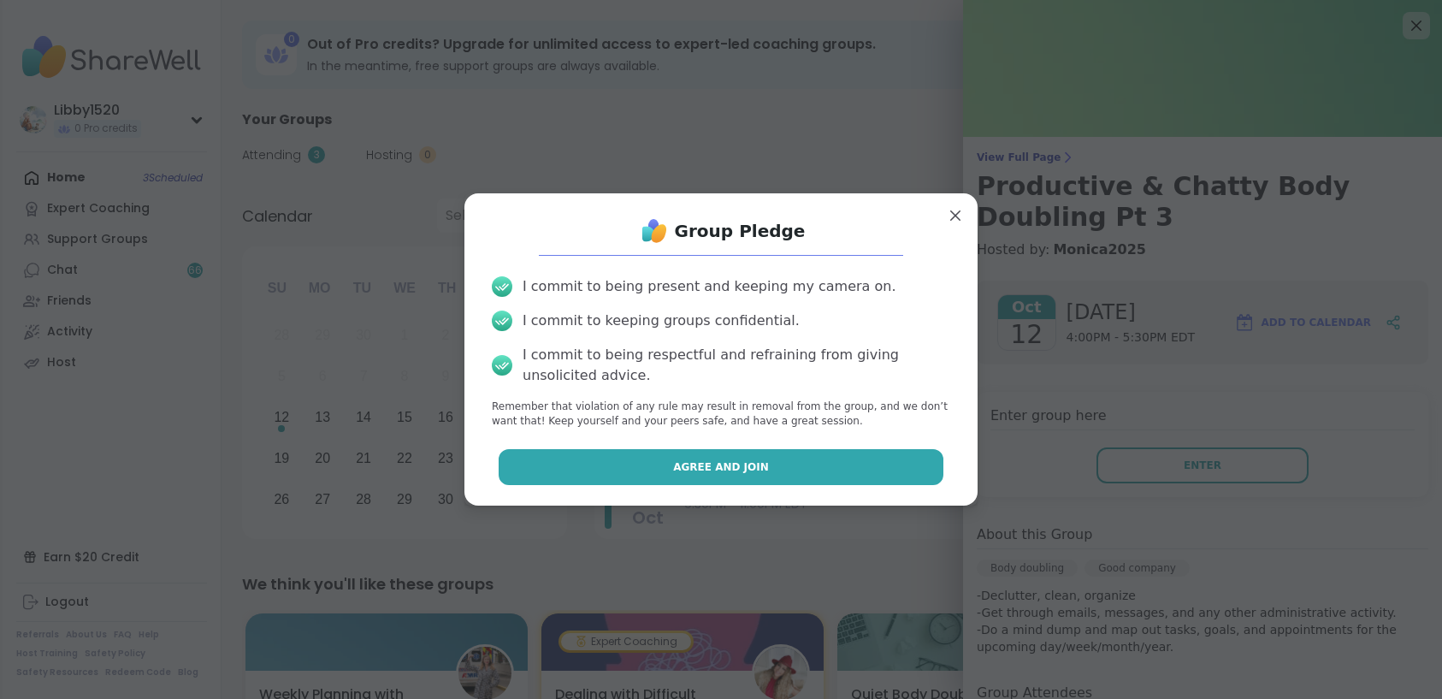
click at [846, 461] on button "Agree and Join" at bounding box center [722, 467] width 446 height 36
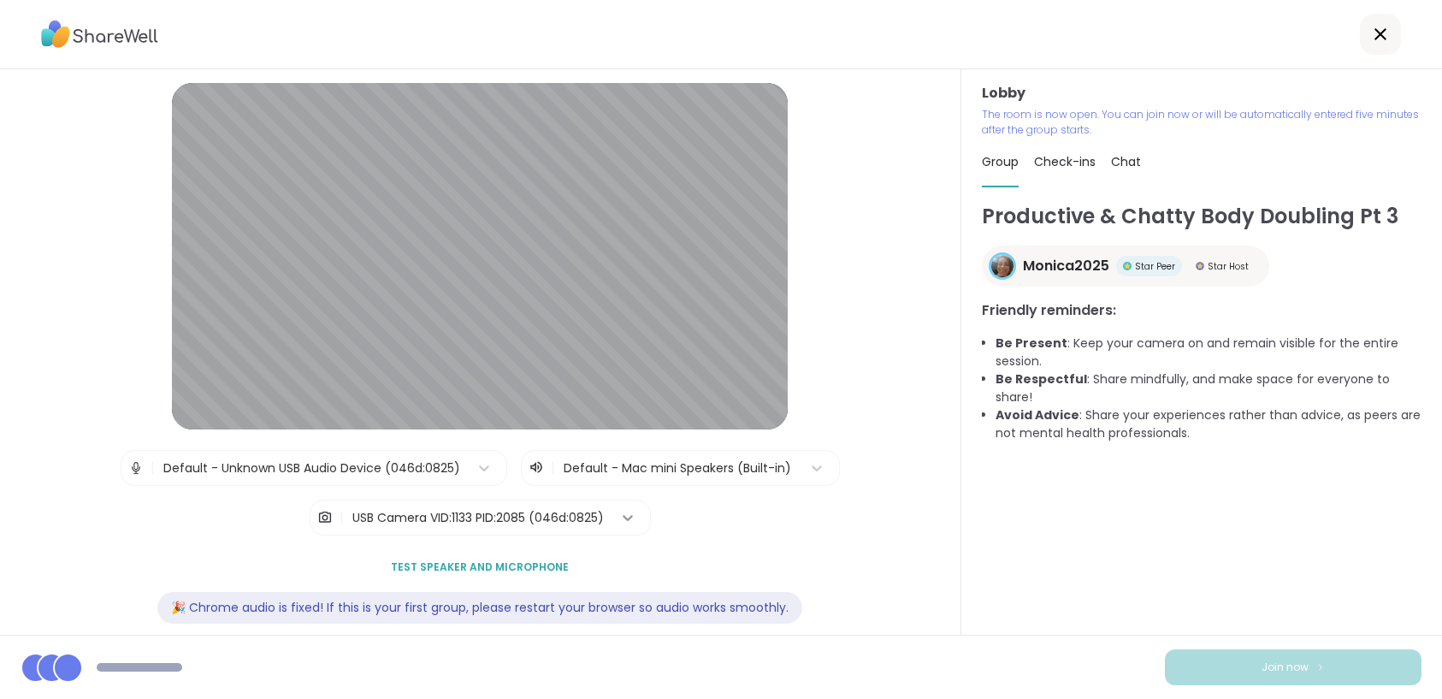
click at [623, 518] on icon at bounding box center [628, 518] width 10 height 6
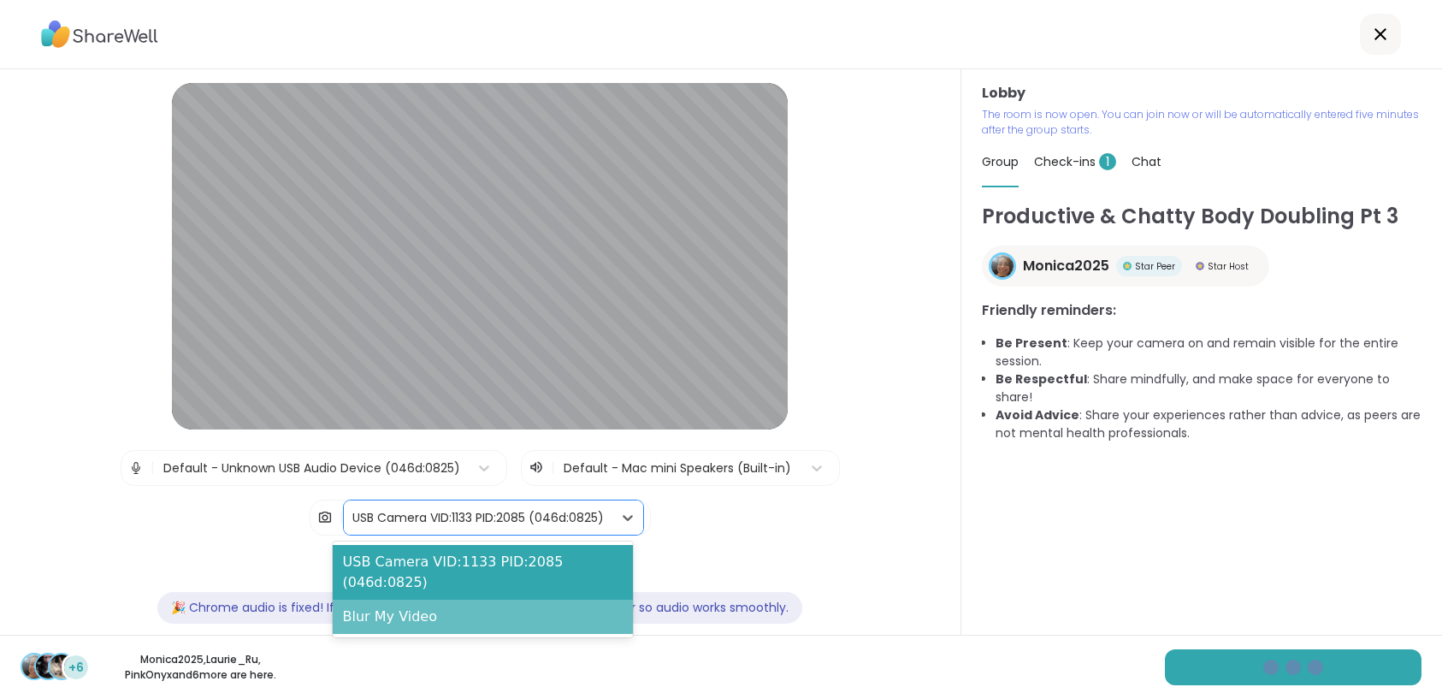
click at [451, 608] on div "Blur My Video" at bounding box center [483, 616] width 301 height 34
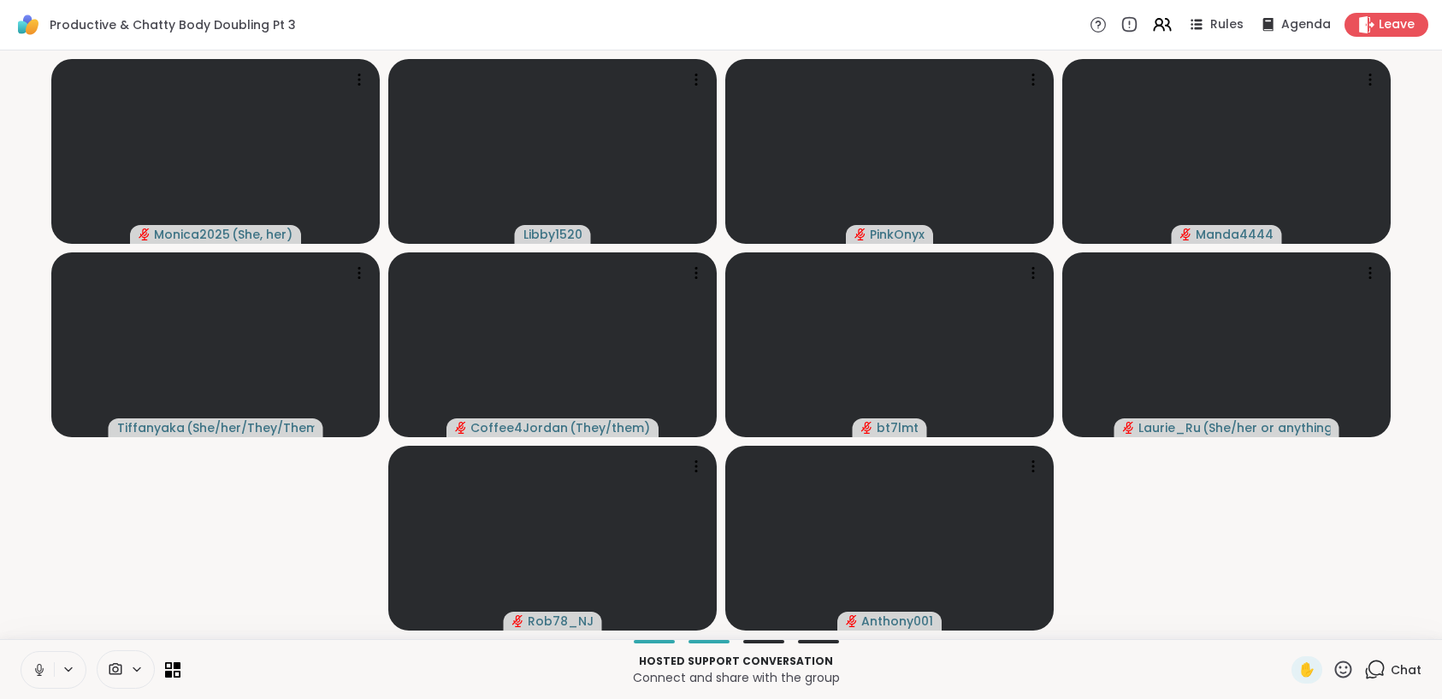
click at [39, 670] on icon at bounding box center [39, 668] width 4 height 8
click at [43, 662] on icon at bounding box center [39, 669] width 15 height 15
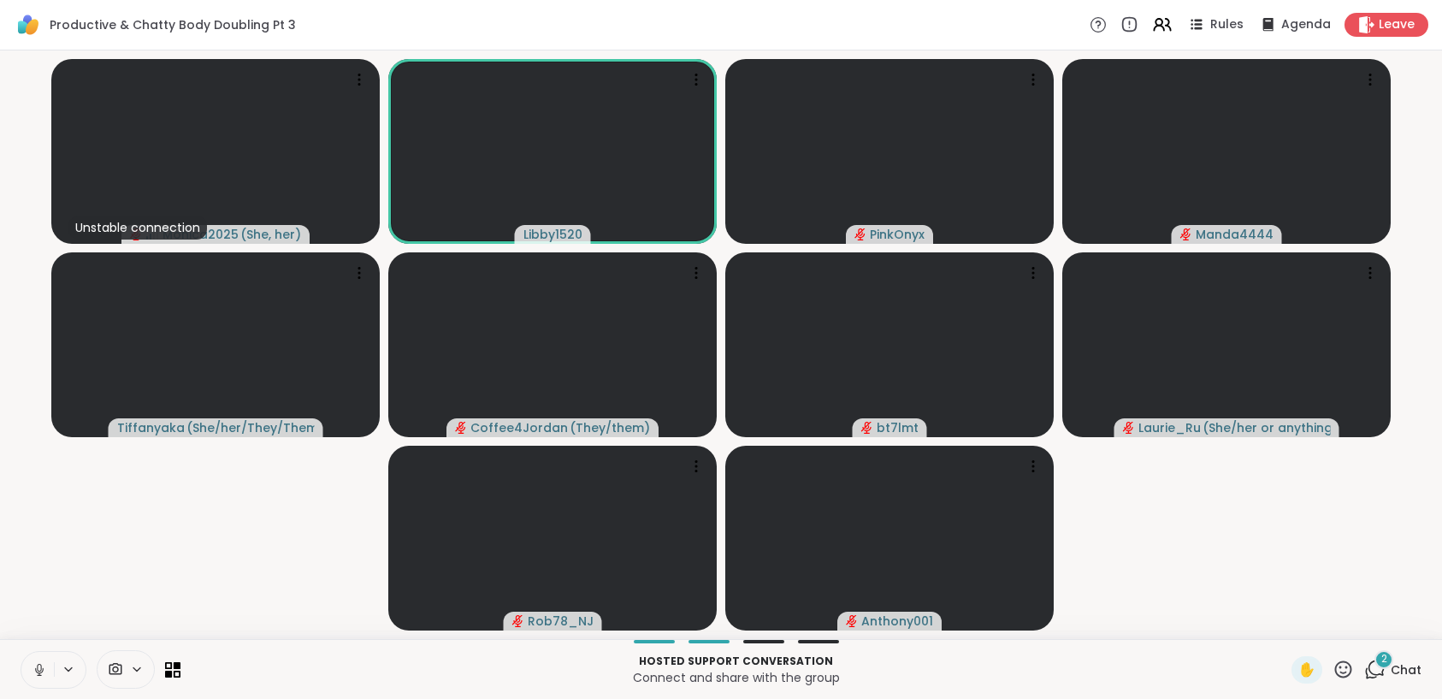
click at [39, 671] on icon at bounding box center [39, 669] width 15 height 15
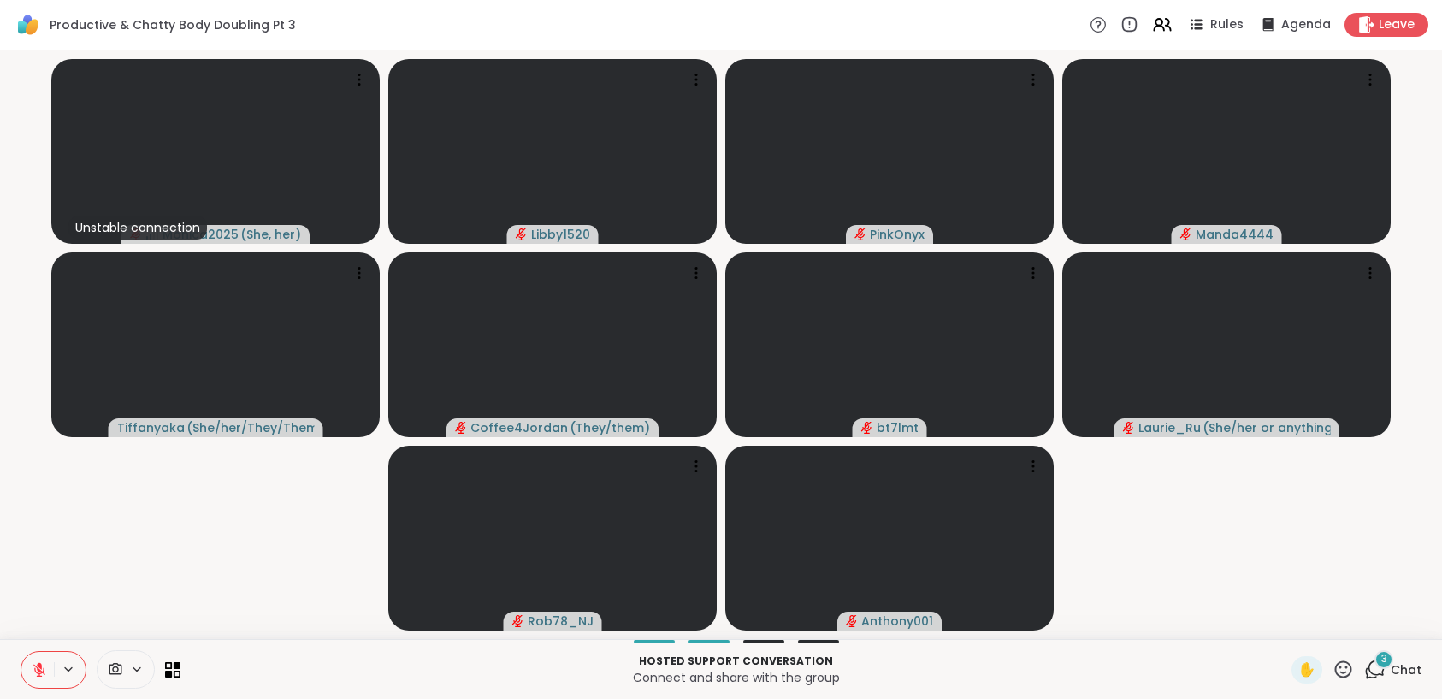
click at [1364, 662] on icon at bounding box center [1374, 668] width 21 height 21
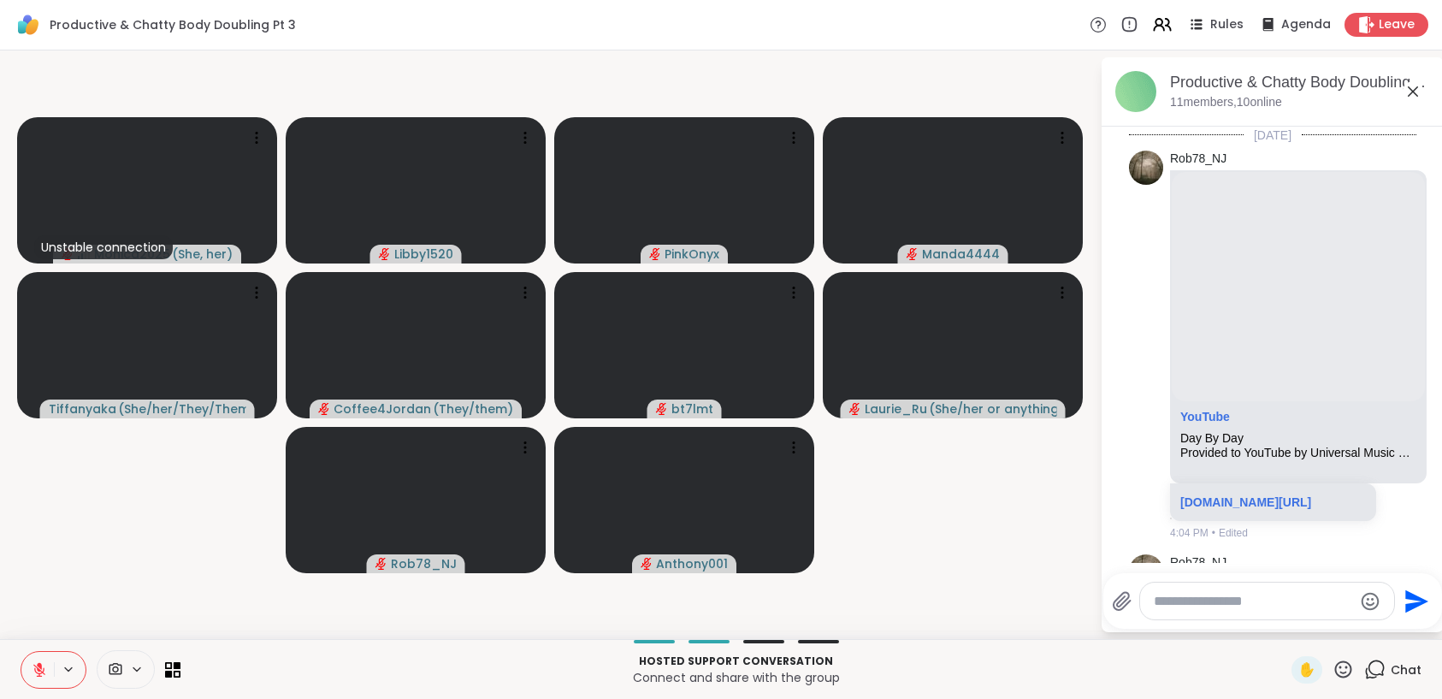
scroll to position [2266, 0]
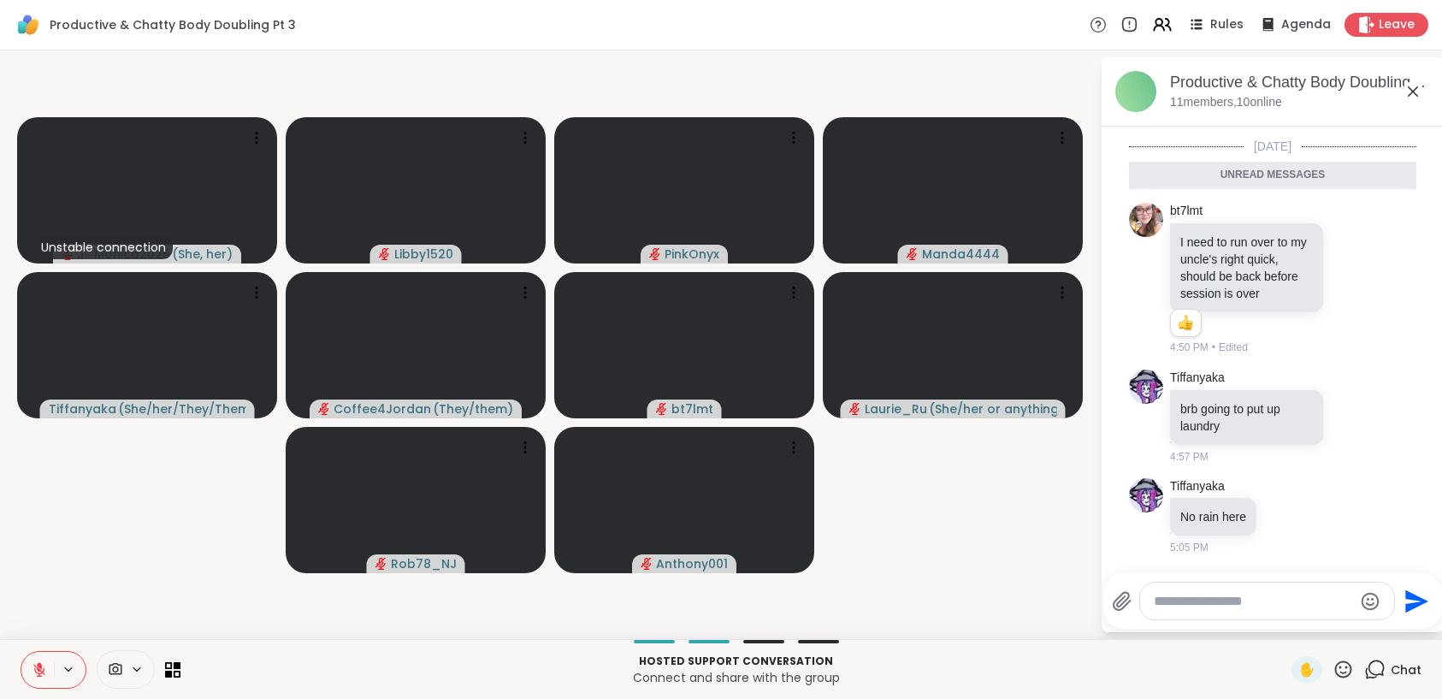
click at [1215, 608] on textarea "Type your message" at bounding box center [1253, 601] width 199 height 17
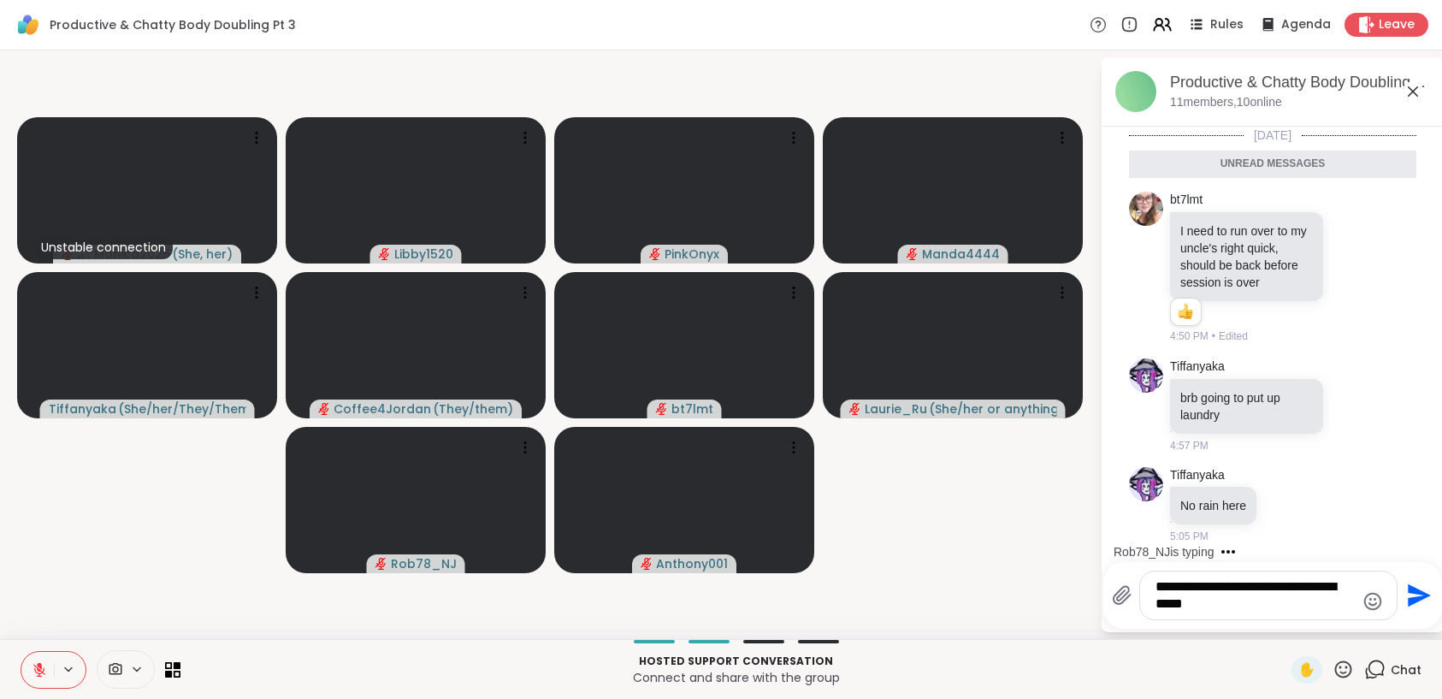
type textarea "**********"
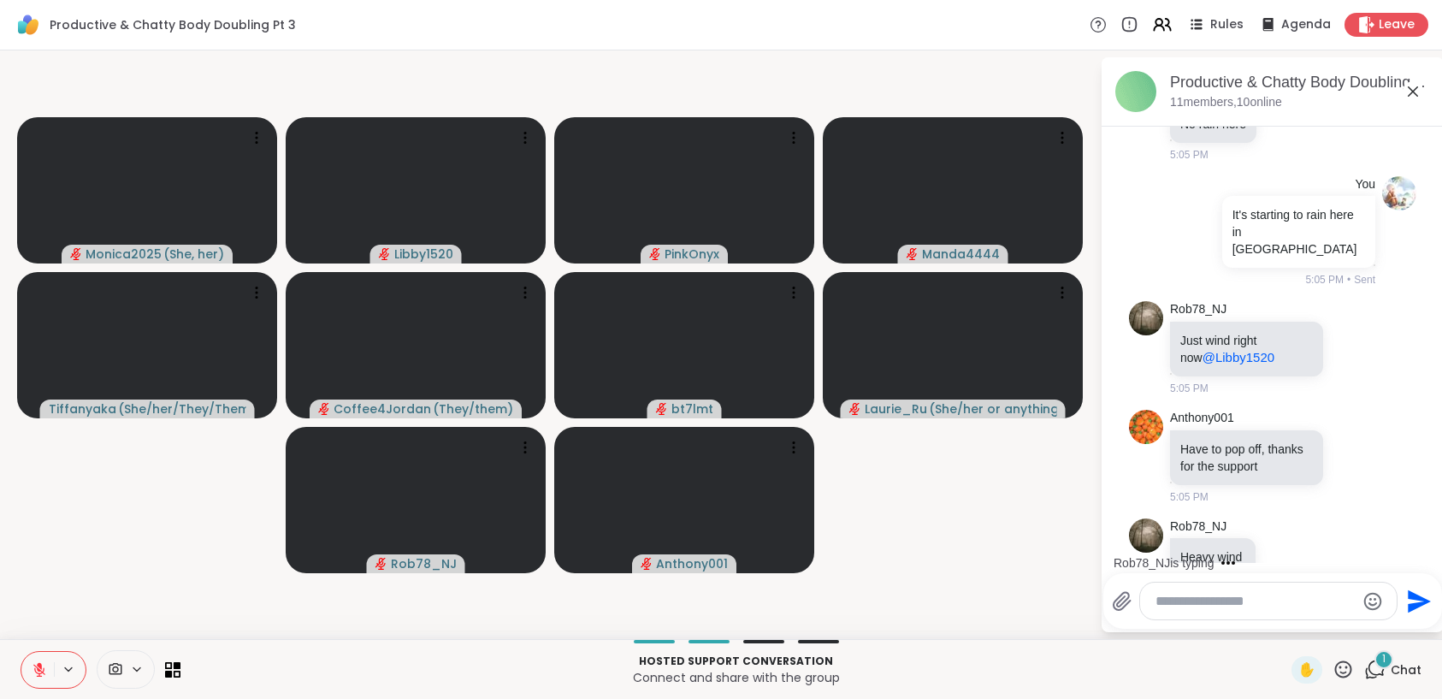
scroll to position [2658, 0]
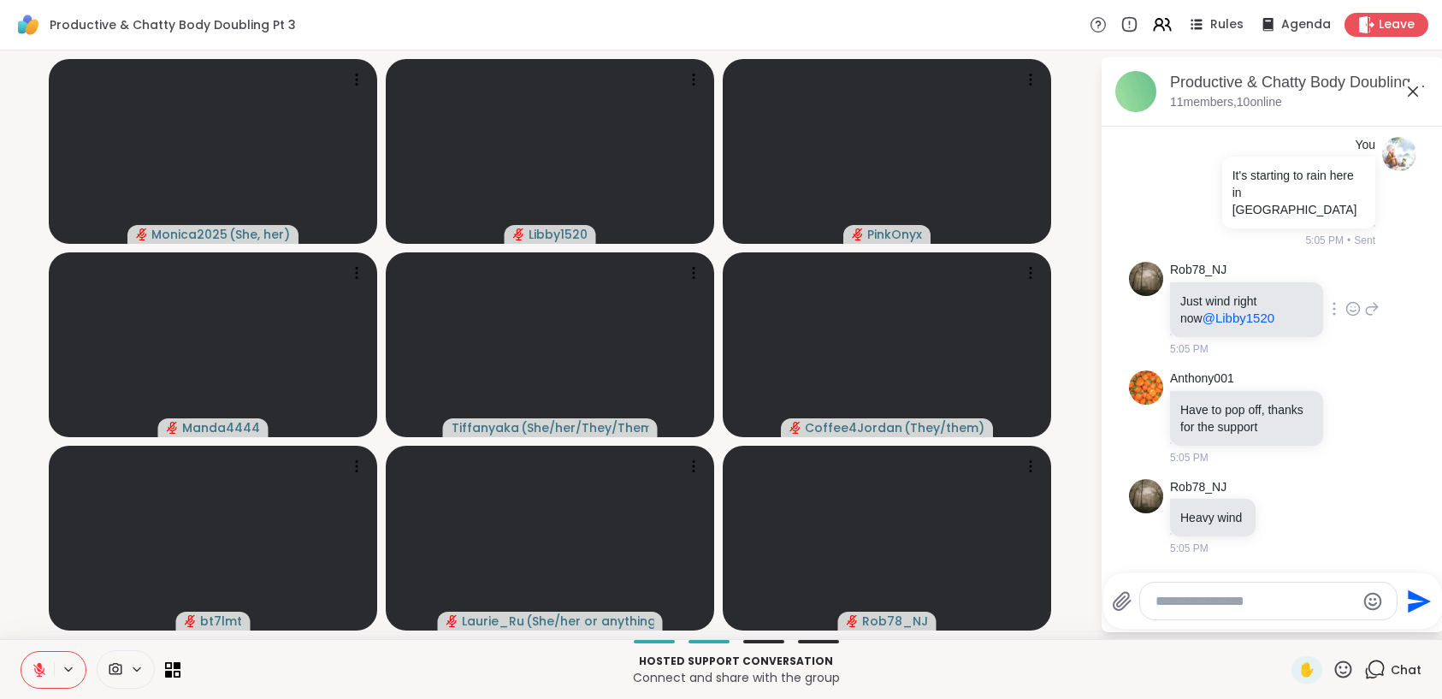
click at [1345, 300] on icon at bounding box center [1352, 308] width 15 height 17
click at [1305, 267] on button "Select Reaction: Thumbs up" at bounding box center [1315, 281] width 34 height 34
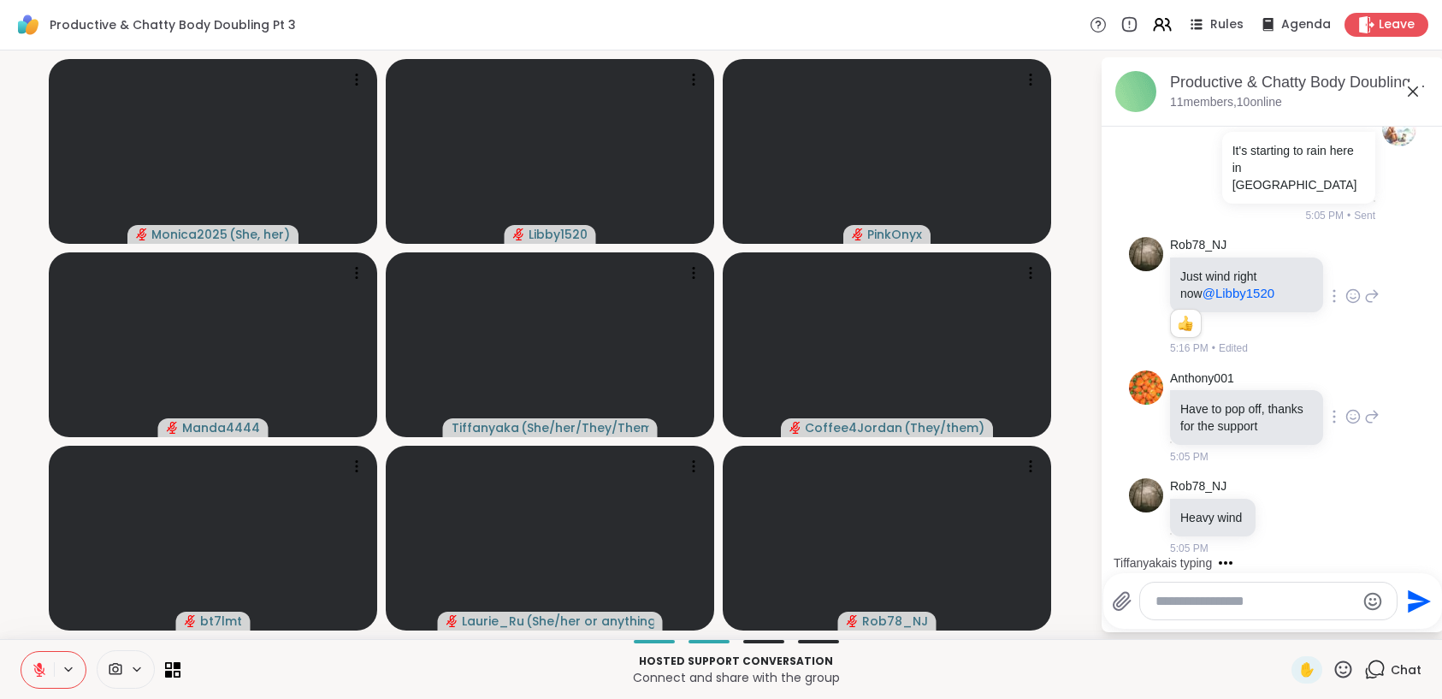
scroll to position [2683, 0]
click at [1347, 410] on icon at bounding box center [1353, 416] width 13 height 13
click at [1345, 381] on div "Select Reaction: Heart" at bounding box center [1352, 388] width 15 height 15
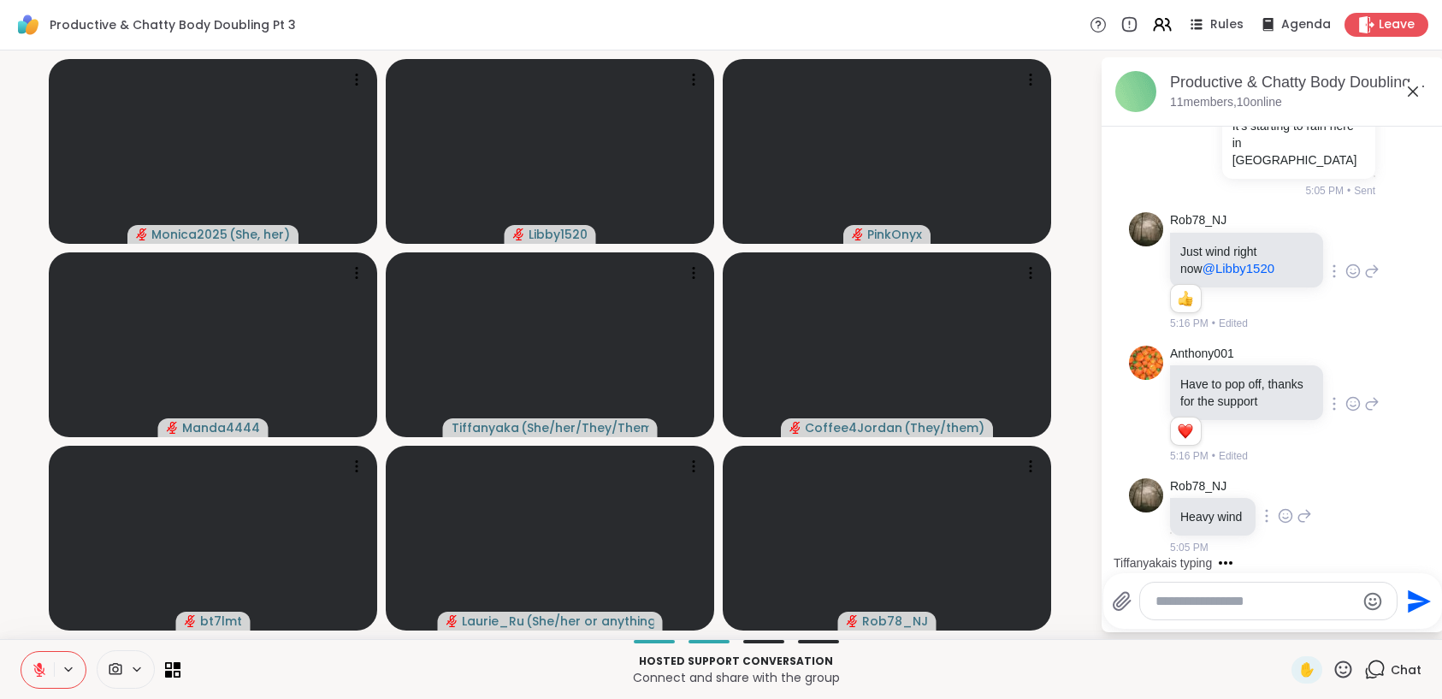
scroll to position [2707, 0]
click at [1283, 512] on icon at bounding box center [1285, 515] width 15 height 17
click at [1257, 493] on button "Select Reaction: Thumbs up" at bounding box center [1248, 488] width 34 height 34
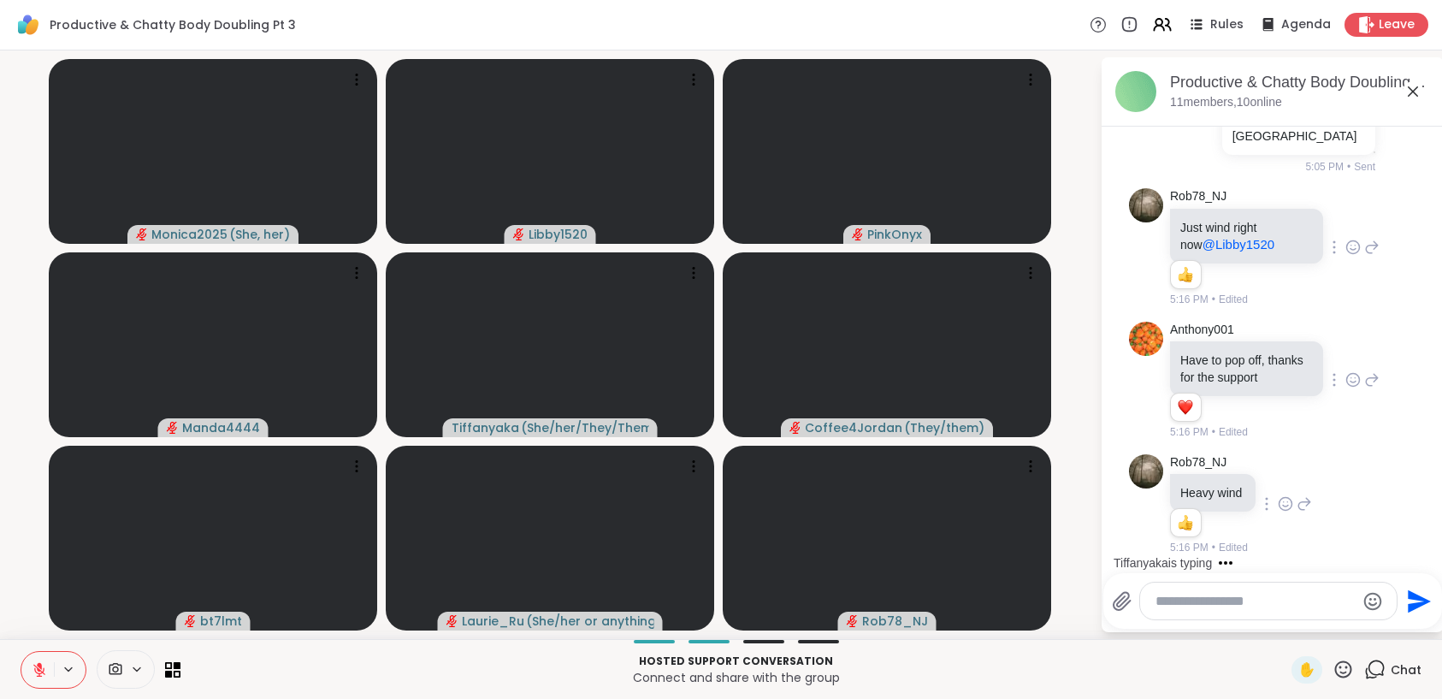
click at [1236, 609] on div at bounding box center [1268, 600] width 257 height 37
click at [1232, 607] on textarea "Type your message" at bounding box center [1254, 601] width 199 height 17
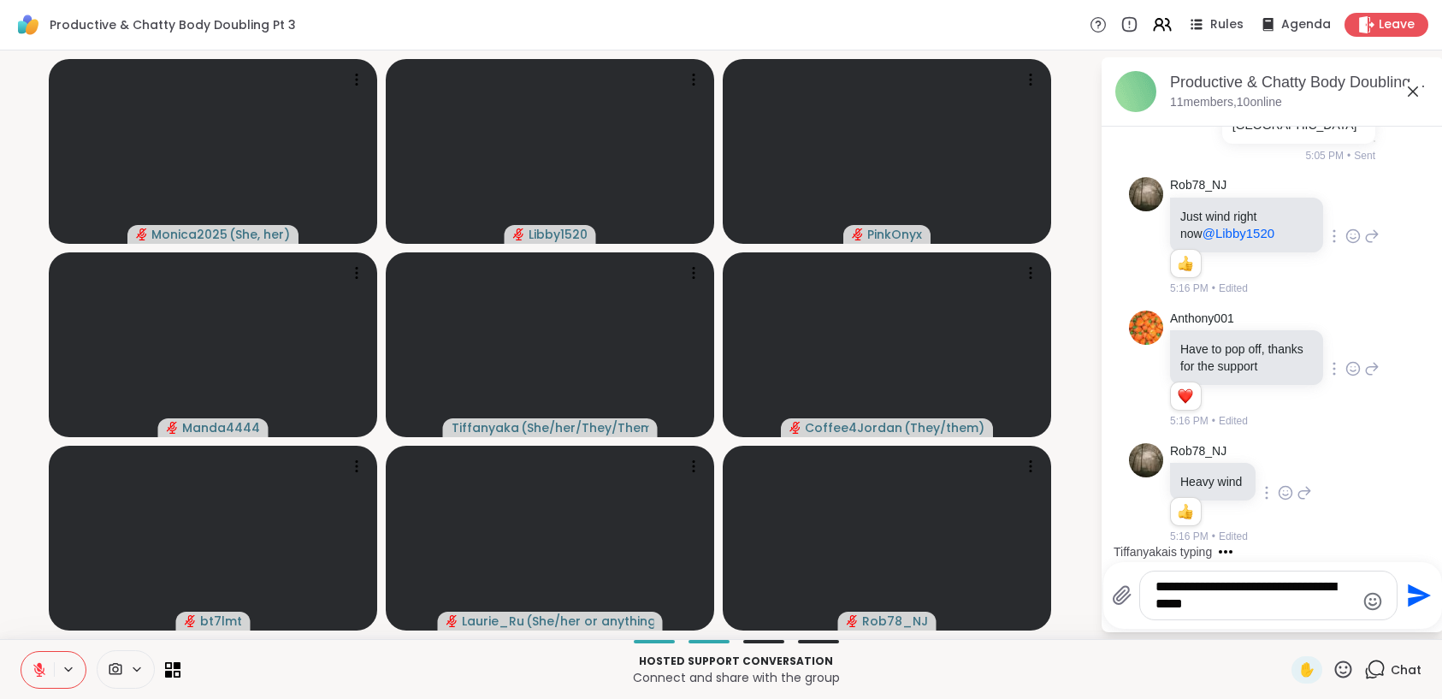
type textarea "**********"
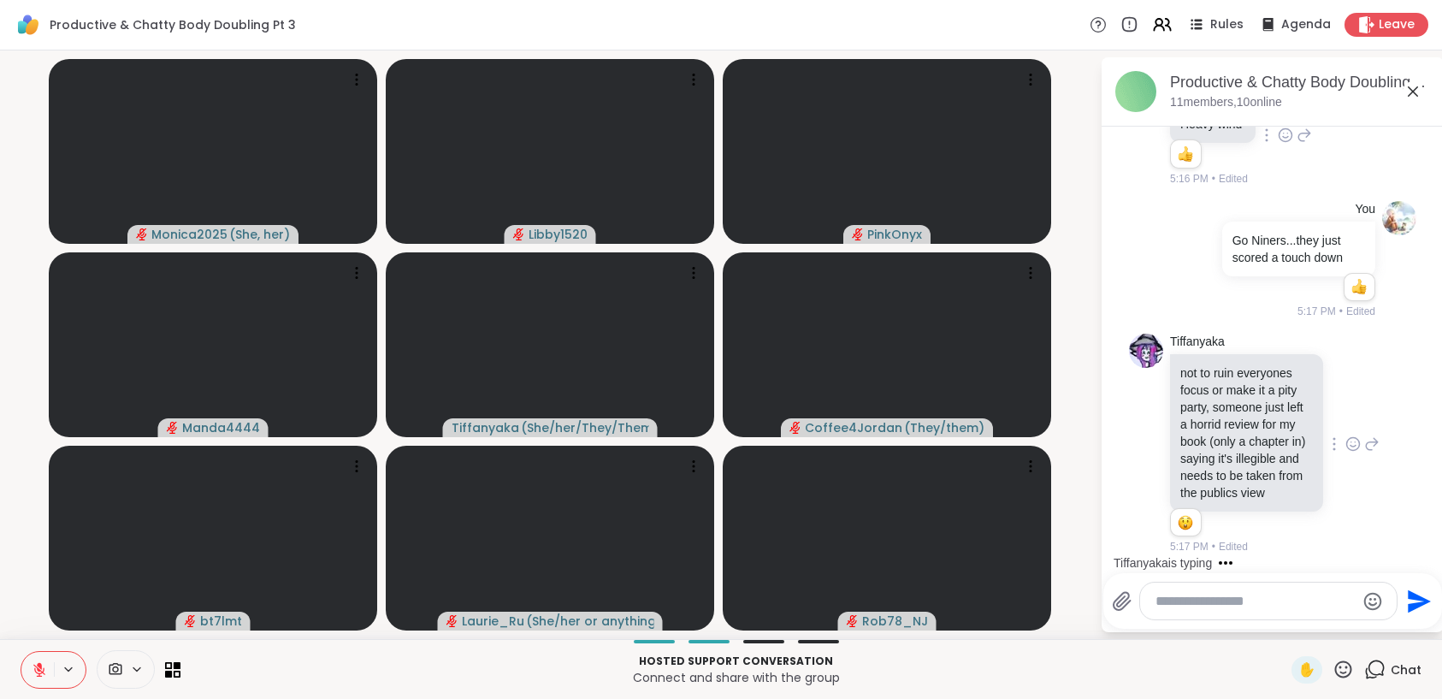
scroll to position [3134, 0]
click at [1347, 437] on icon at bounding box center [1353, 443] width 13 height 13
click at [1345, 409] on div "Select Reaction: Heart" at bounding box center [1352, 416] width 15 height 15
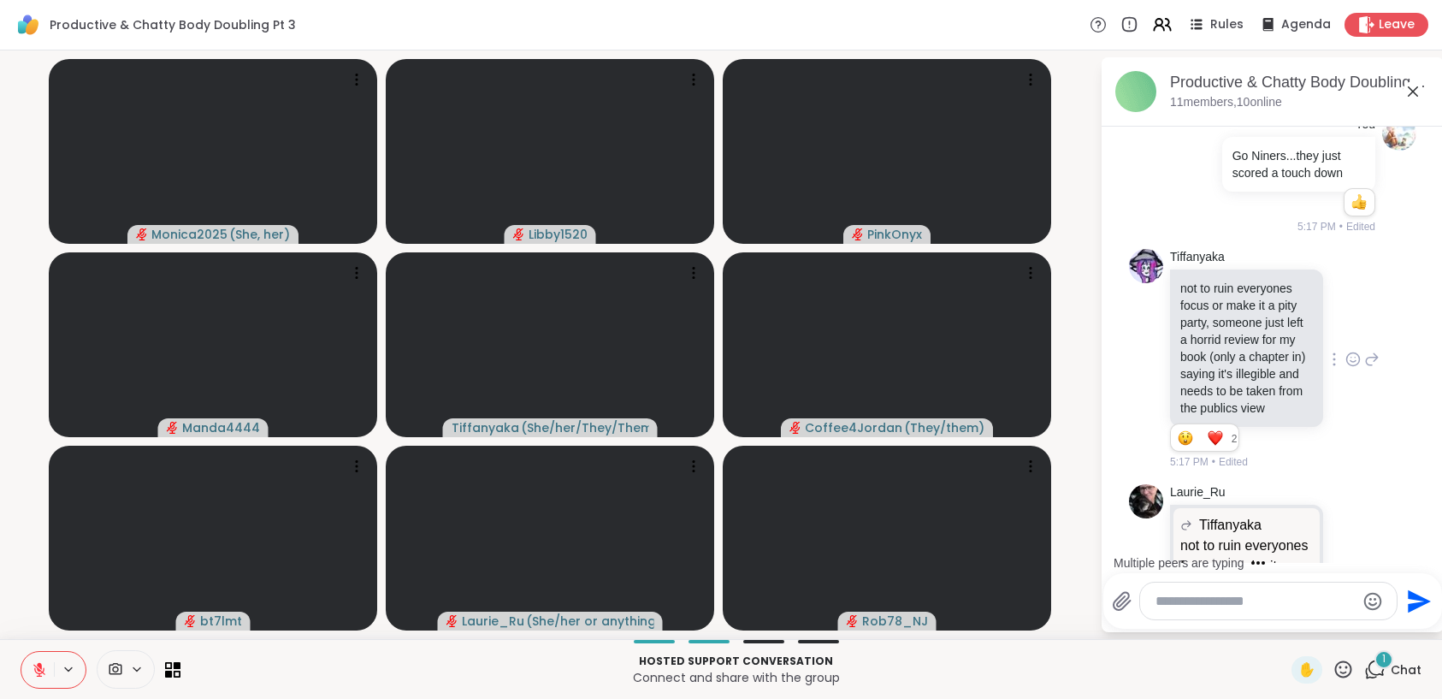
scroll to position [3324, 0]
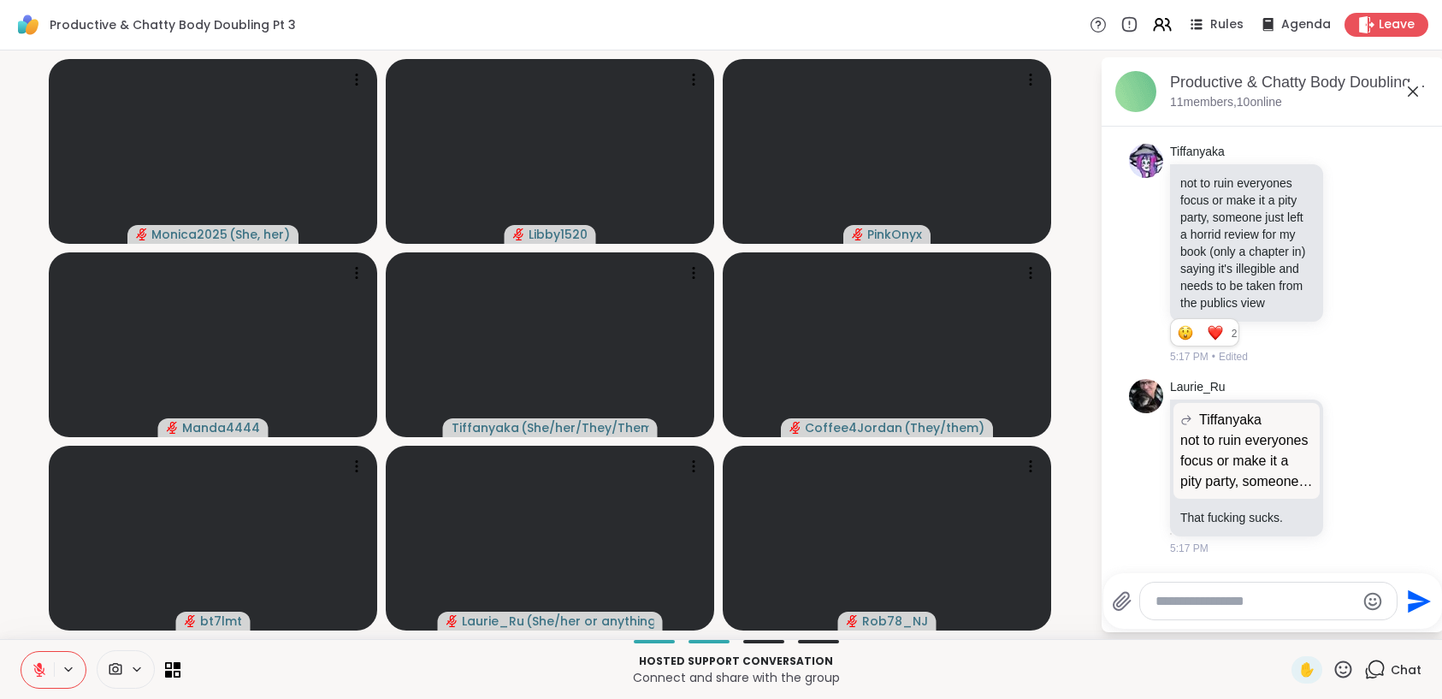
click at [1219, 598] on textarea "Type your message" at bounding box center [1254, 601] width 199 height 17
type textarea "*"
type textarea "**********"
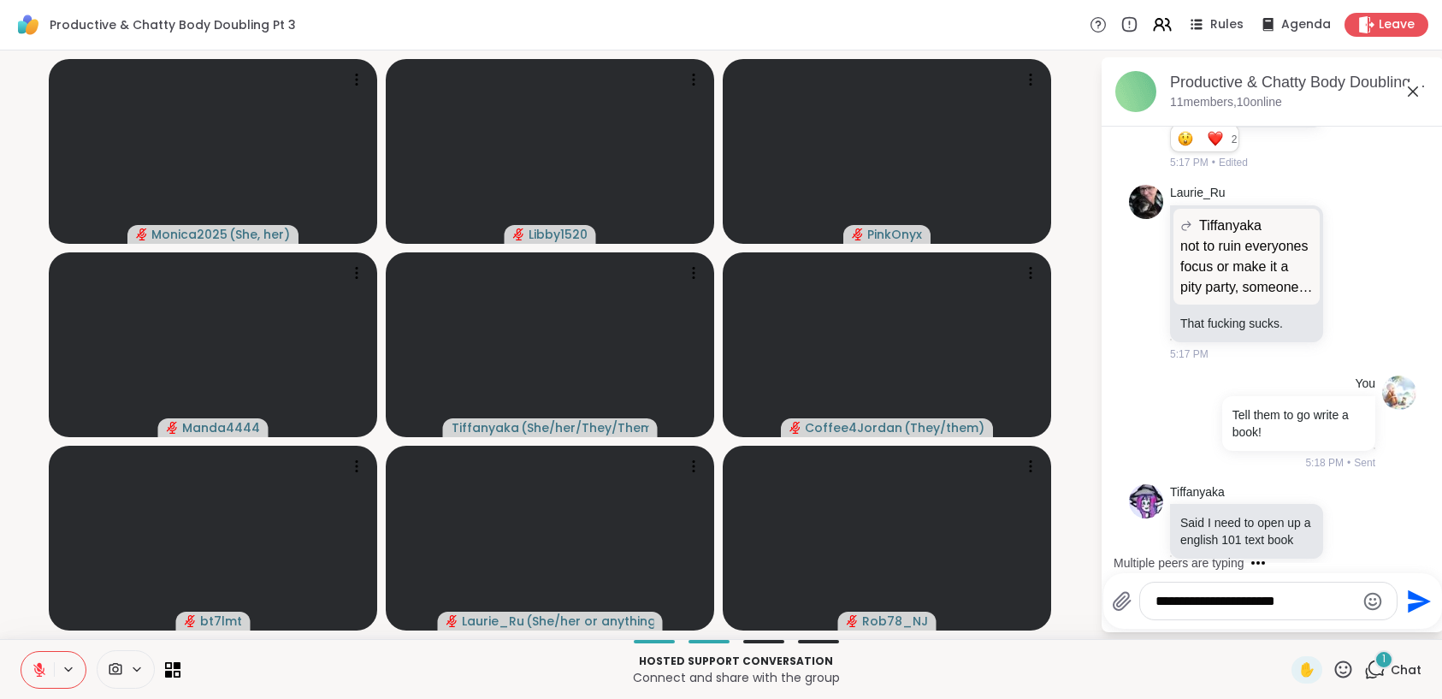
scroll to position [3557, 0]
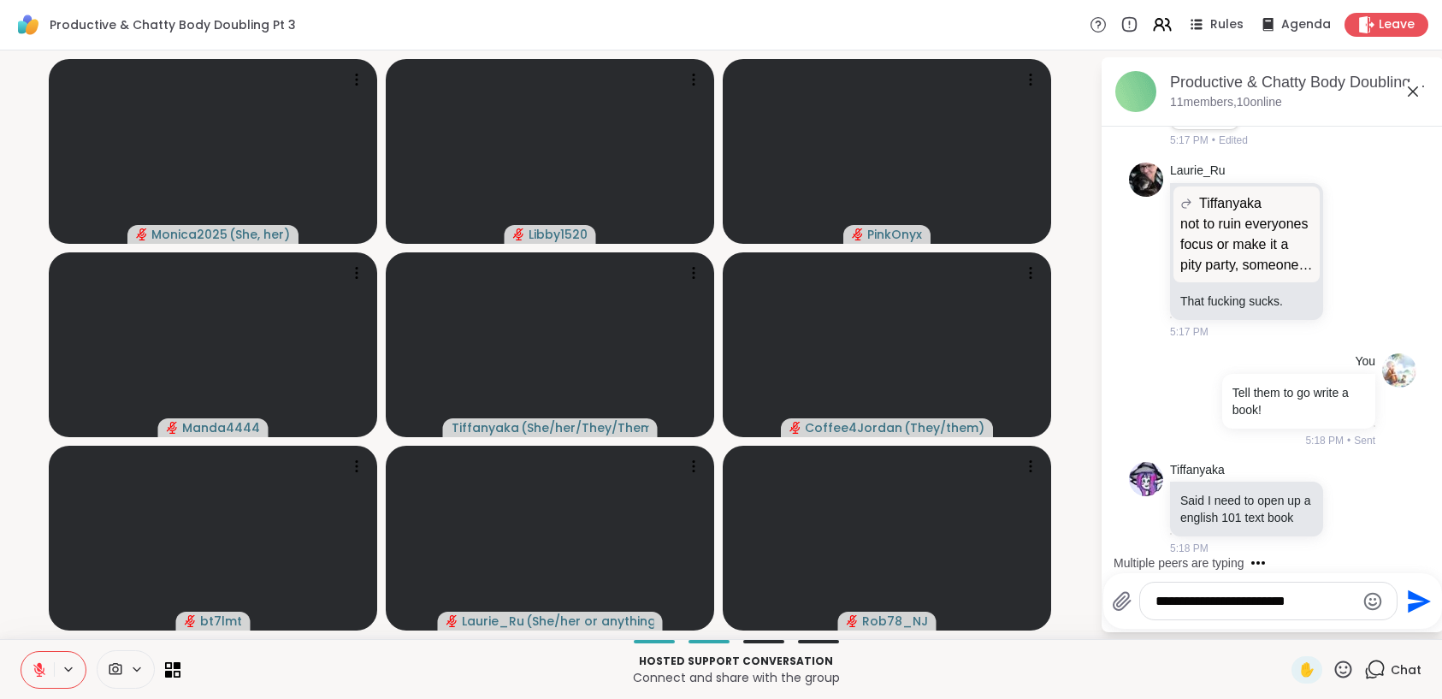
type textarea "**********"
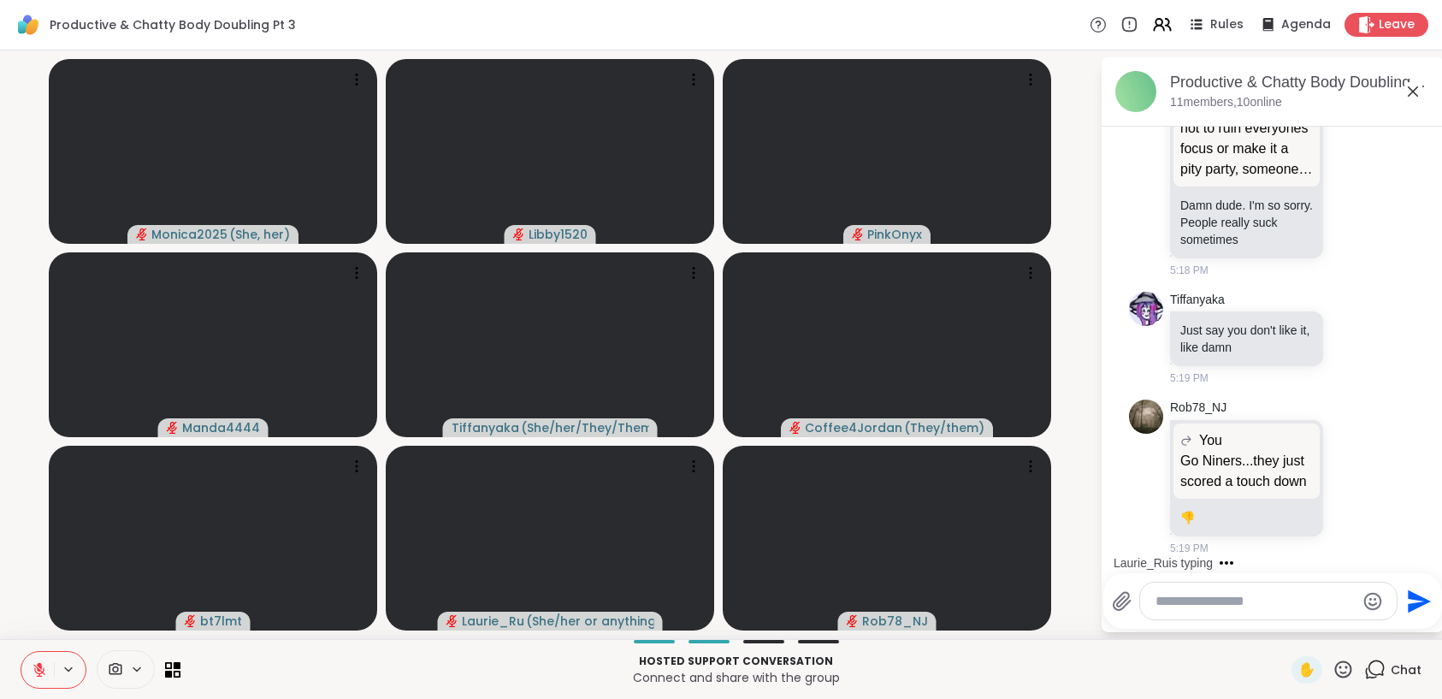
scroll to position [4580, 0]
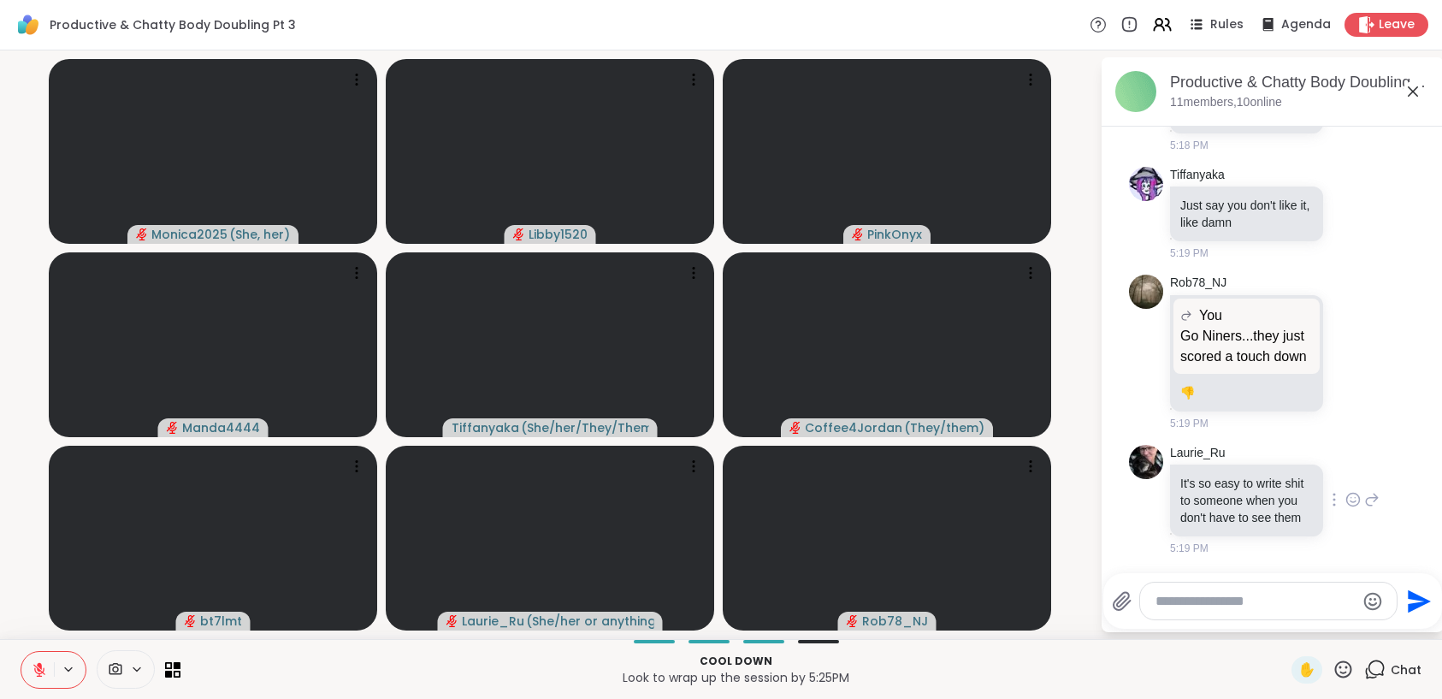
click at [1345, 491] on icon at bounding box center [1352, 499] width 15 height 17
click at [1308, 469] on div "Select Reaction: Thumbs up" at bounding box center [1315, 471] width 15 height 15
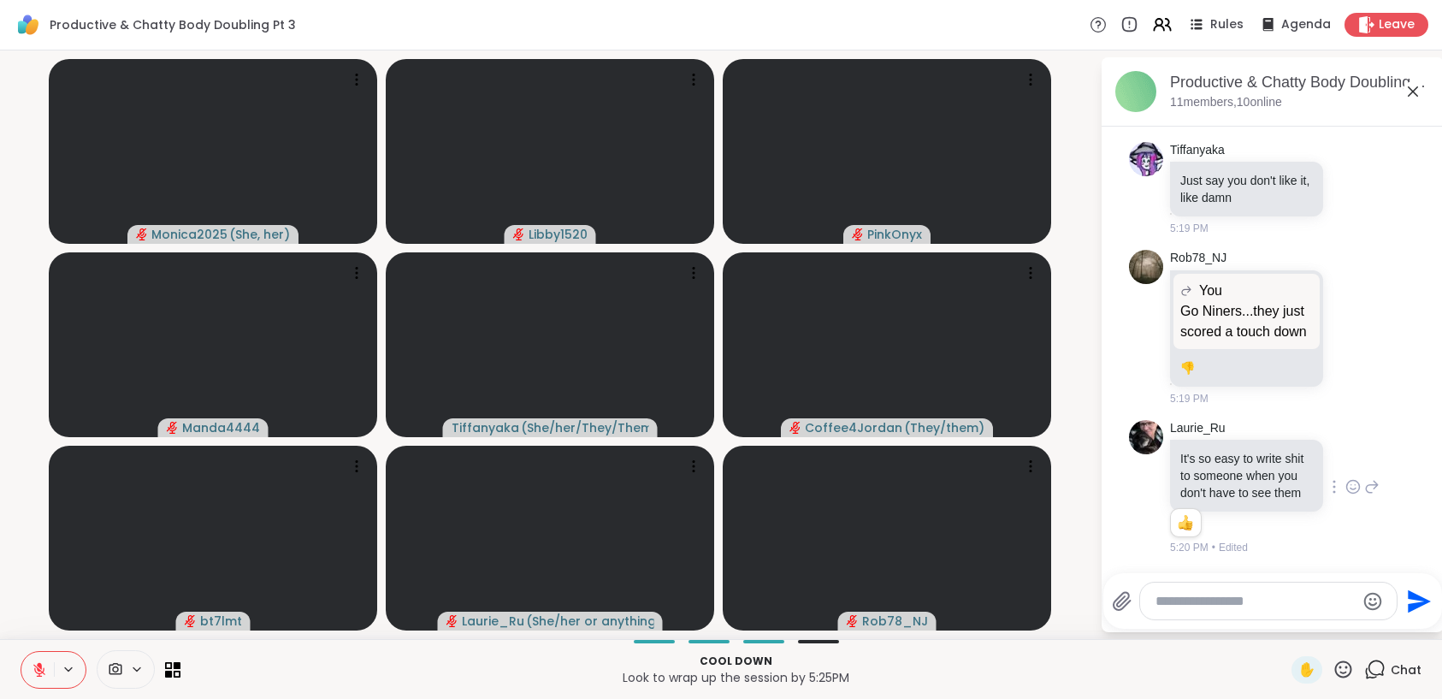
scroll to position [4605, 0]
click at [1364, 479] on icon at bounding box center [1371, 486] width 15 height 21
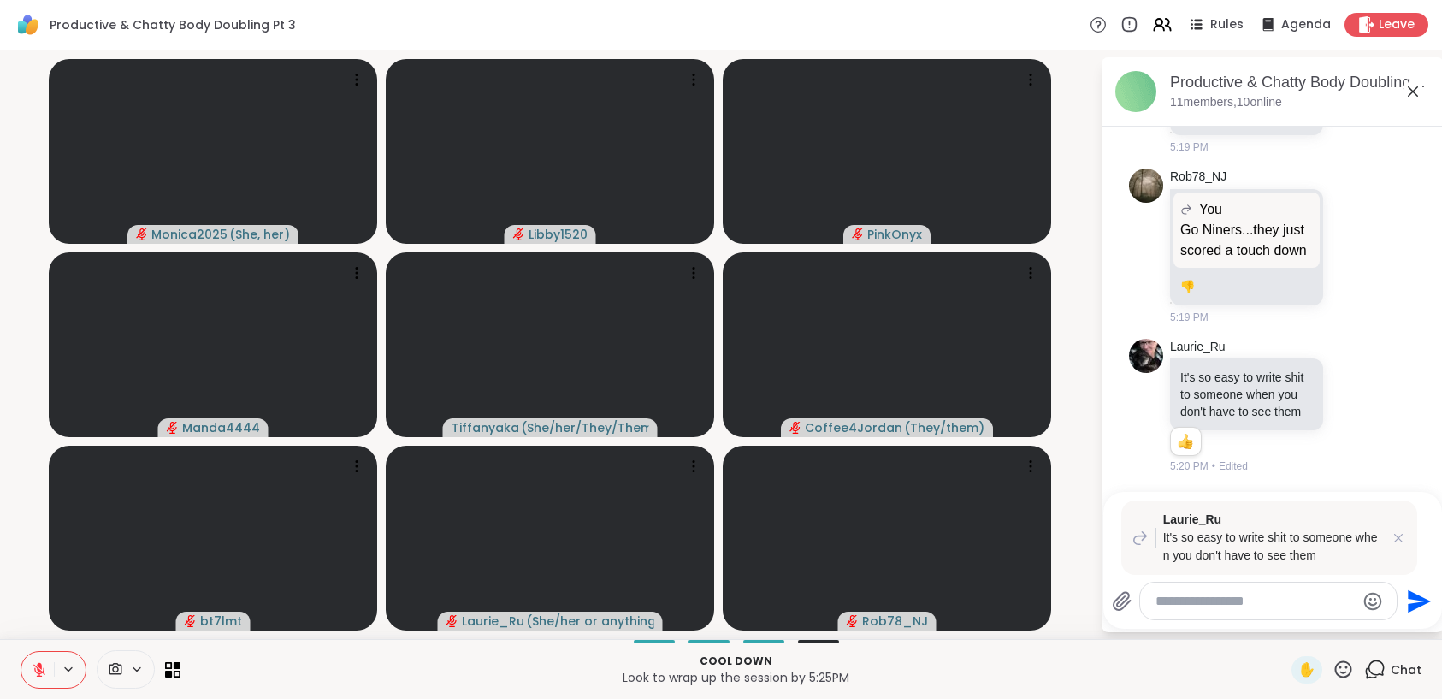
click at [1177, 599] on textarea "Type your message" at bounding box center [1254, 601] width 199 height 17
type textarea "*******"
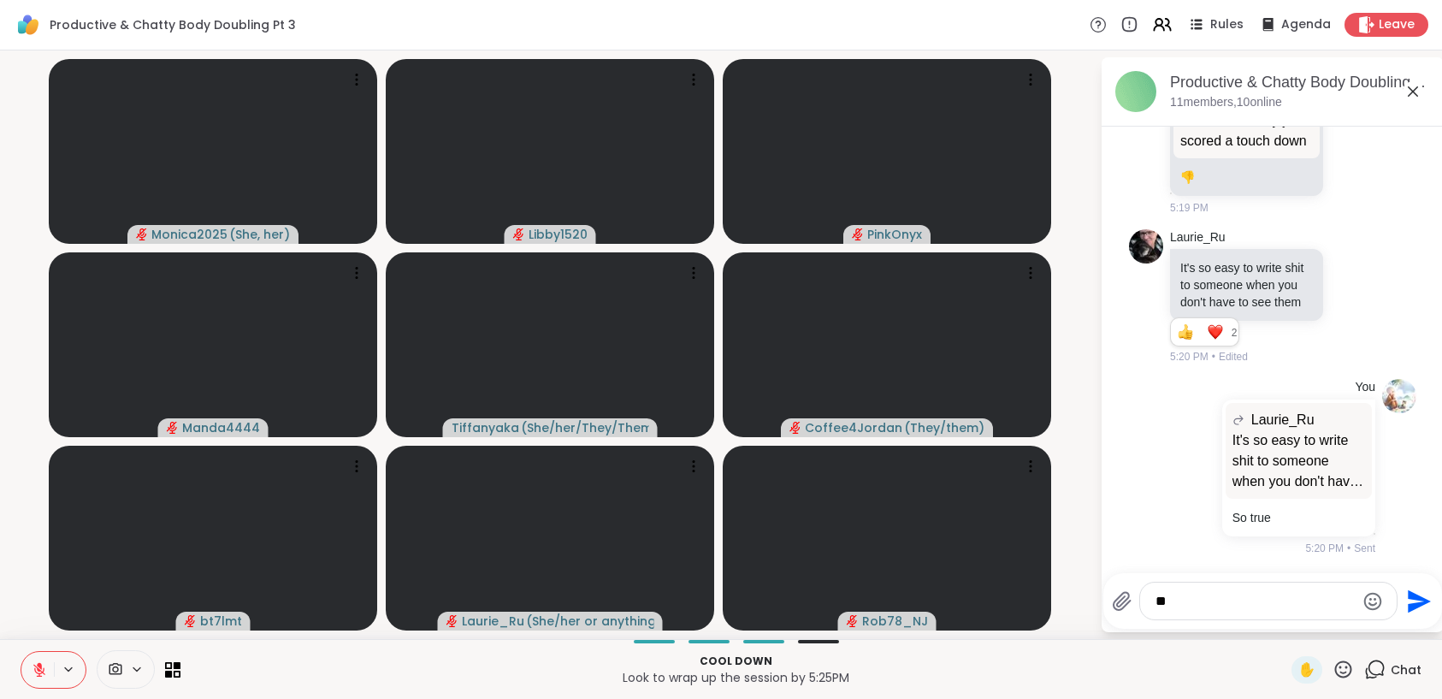
type textarea "*"
type textarea "***"
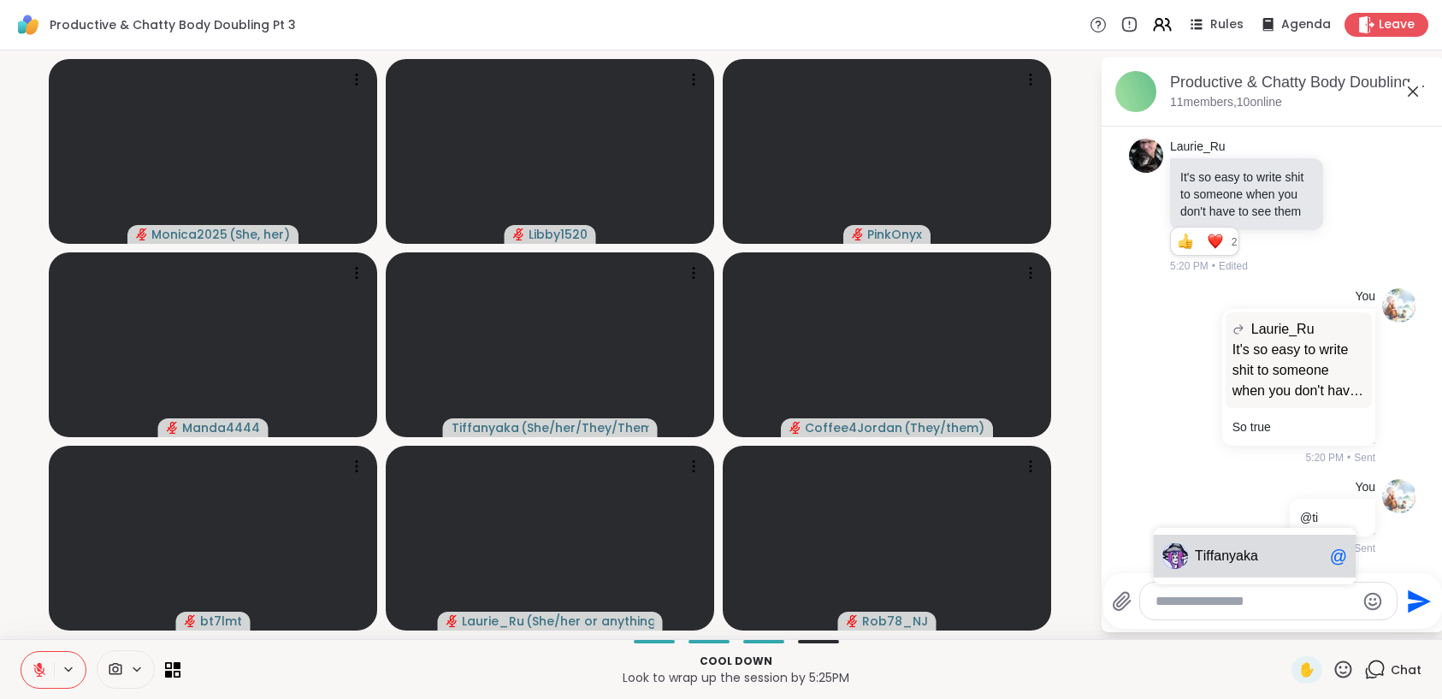
scroll to position [4886, 0]
type textarea "*"
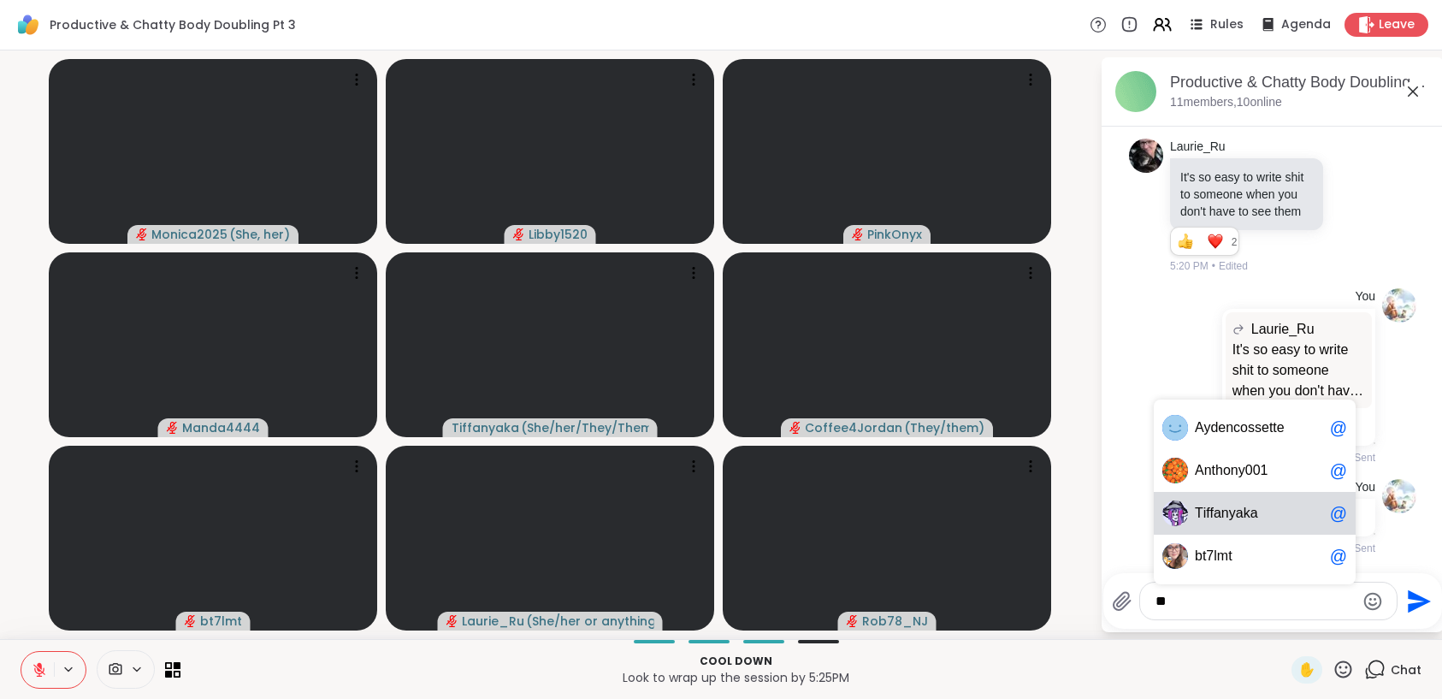
click at [1253, 517] on span "iffanyaka" at bounding box center [1230, 513] width 55 height 17
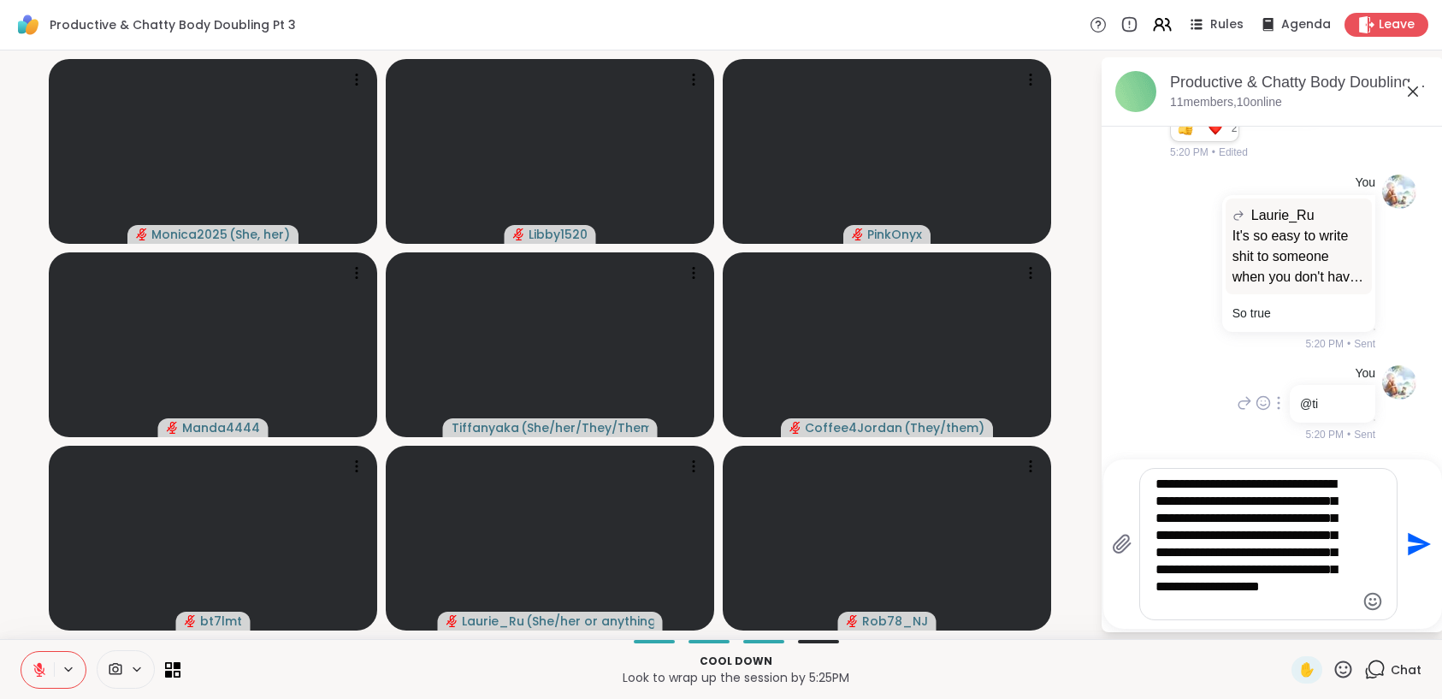
type textarea "**********"
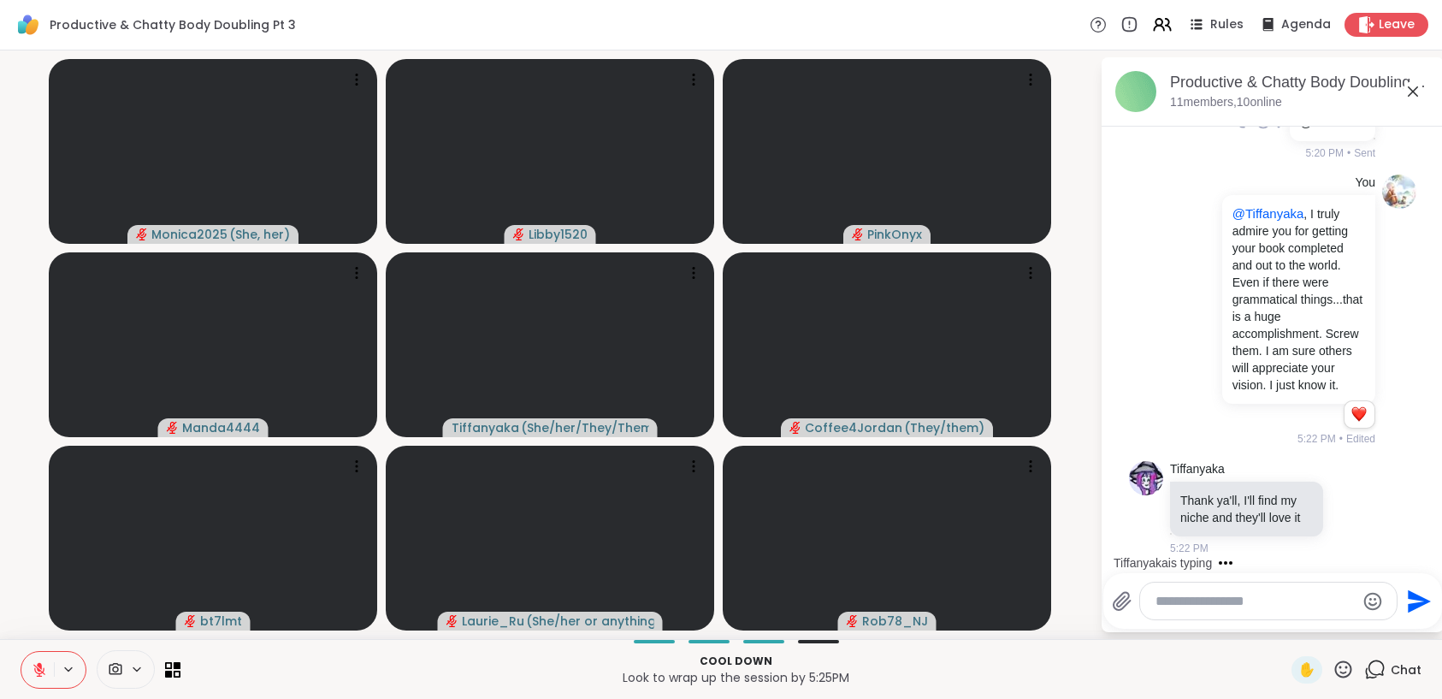
scroll to position [5350, 0]
click at [1345, 503] on icon at bounding box center [1352, 507] width 15 height 17
click at [1345, 478] on div "Select Reaction: Heart" at bounding box center [1352, 480] width 15 height 15
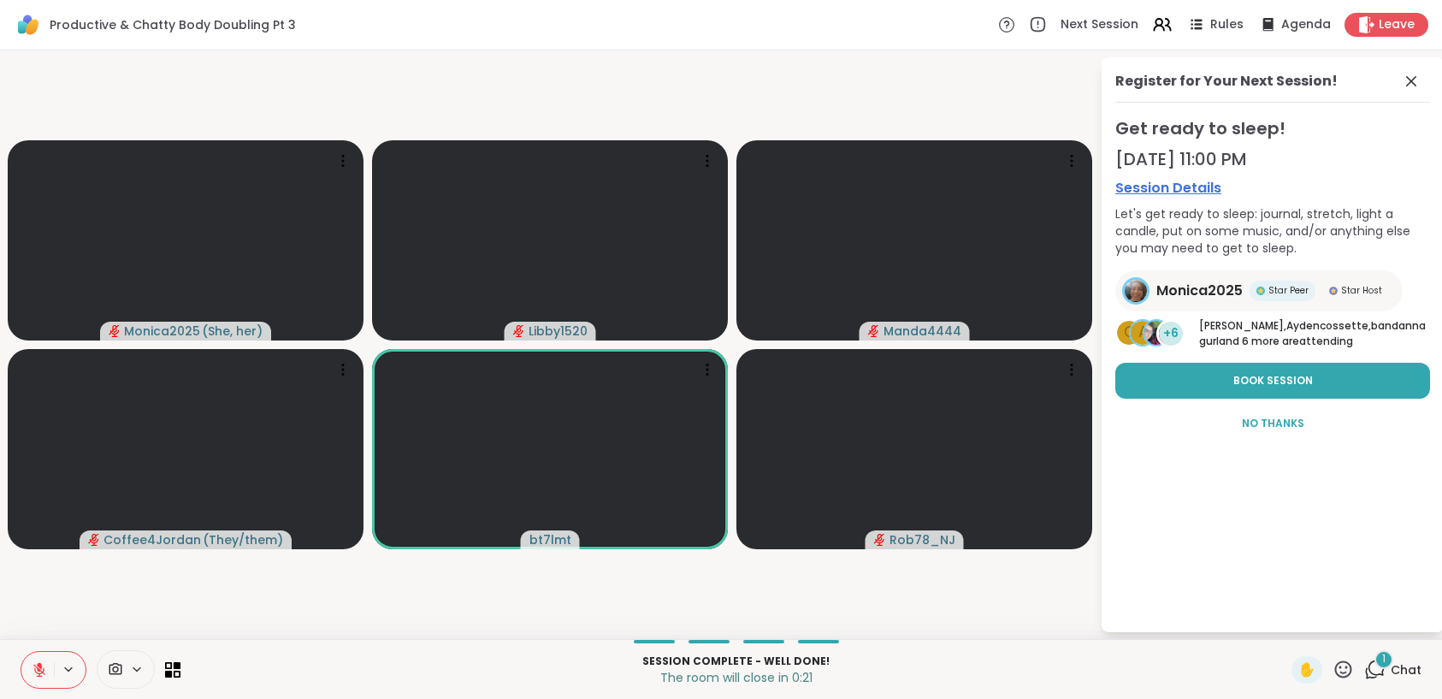
click at [47, 664] on button at bounding box center [37, 670] width 32 height 36
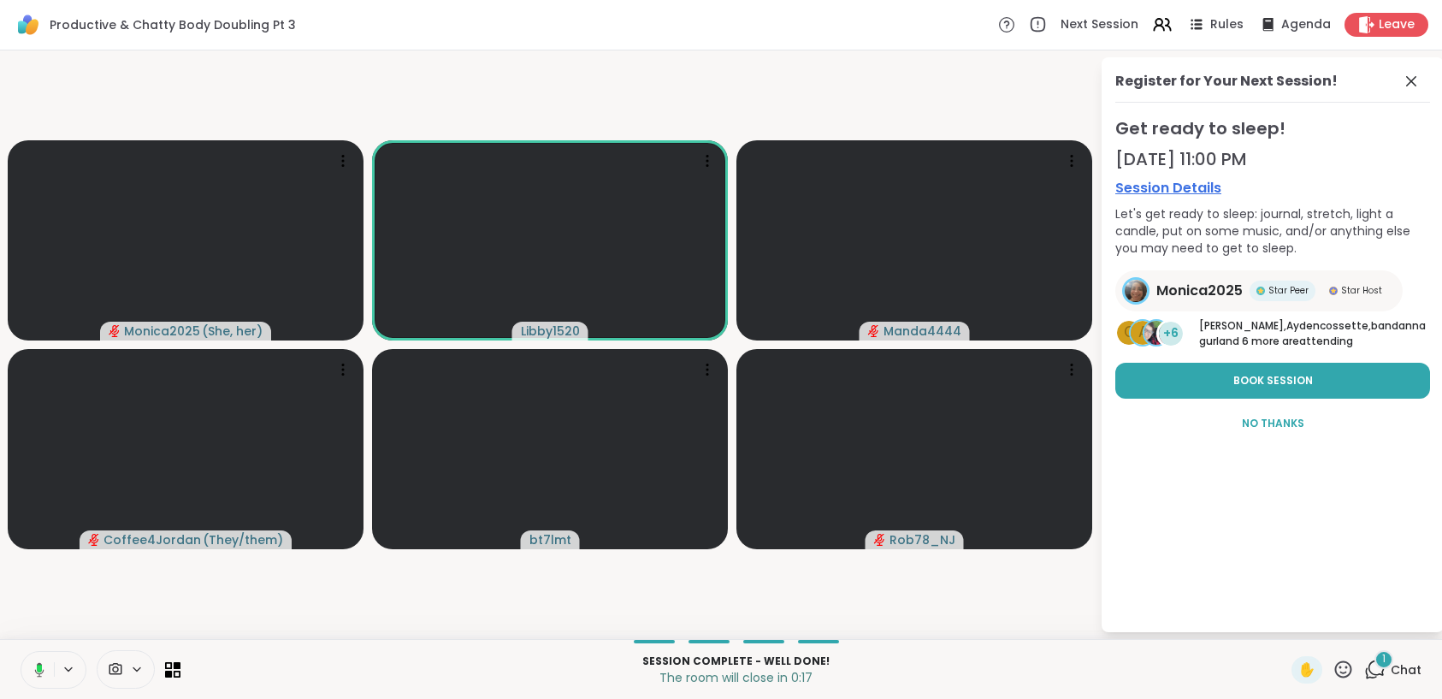
click at [1336, 673] on icon at bounding box center [1342, 668] width 21 height 21
click at [1398, 624] on span "🎉" at bounding box center [1405, 624] width 17 height 21
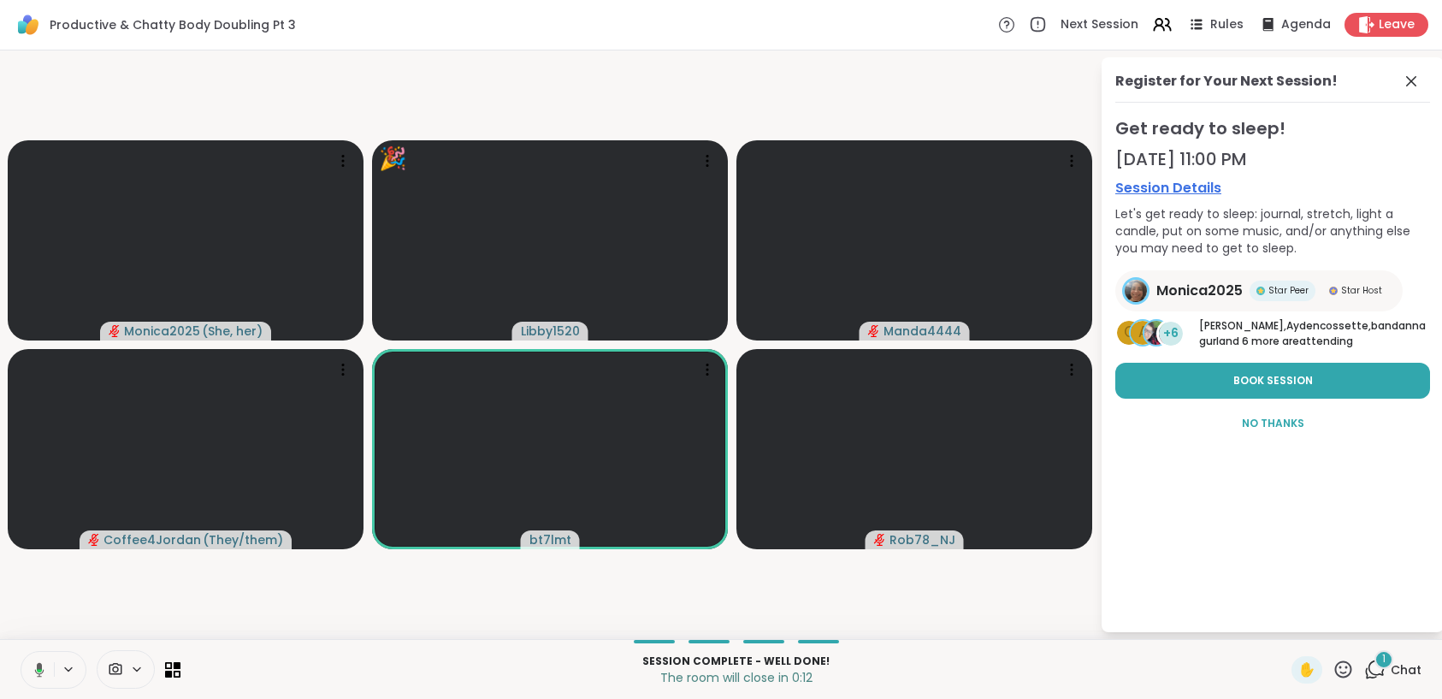
click at [1332, 663] on icon at bounding box center [1342, 668] width 21 height 21
click at [1397, 628] on span "🎉" at bounding box center [1405, 624] width 17 height 21
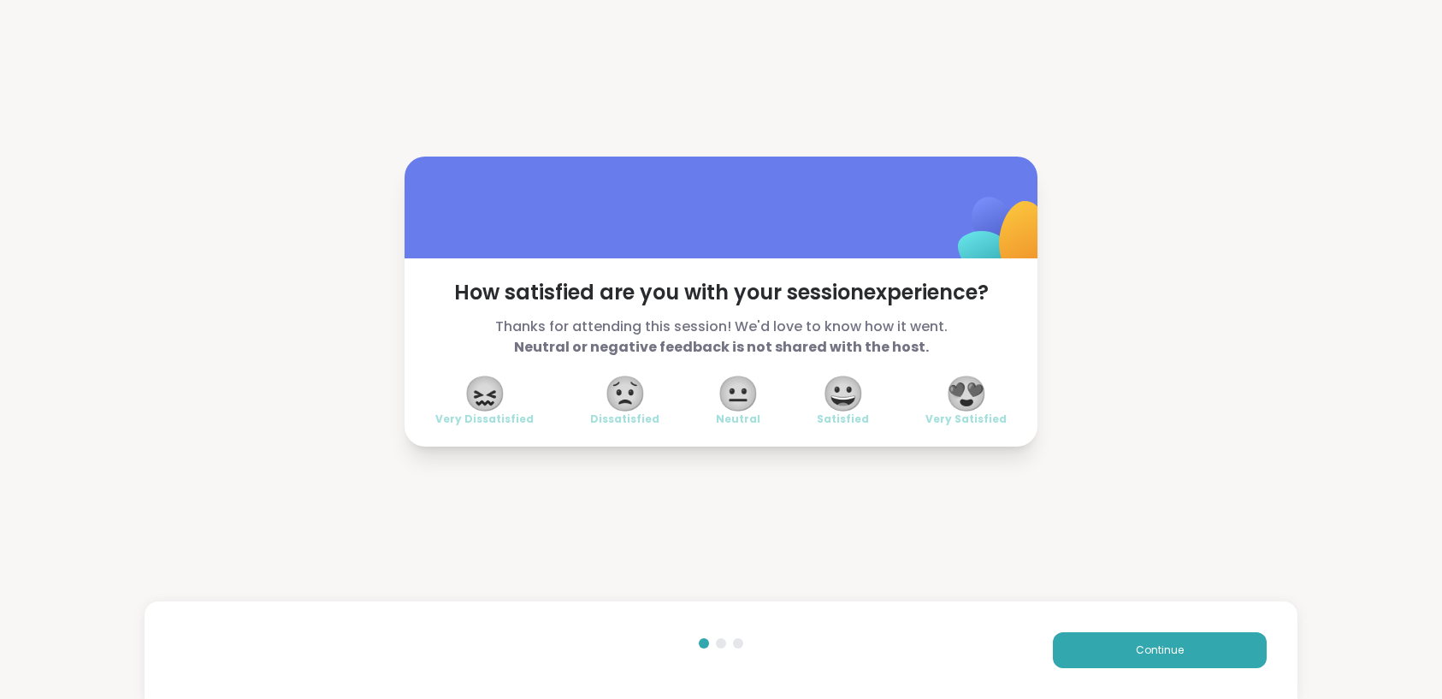
click at [977, 387] on span "😍" at bounding box center [966, 393] width 43 height 31
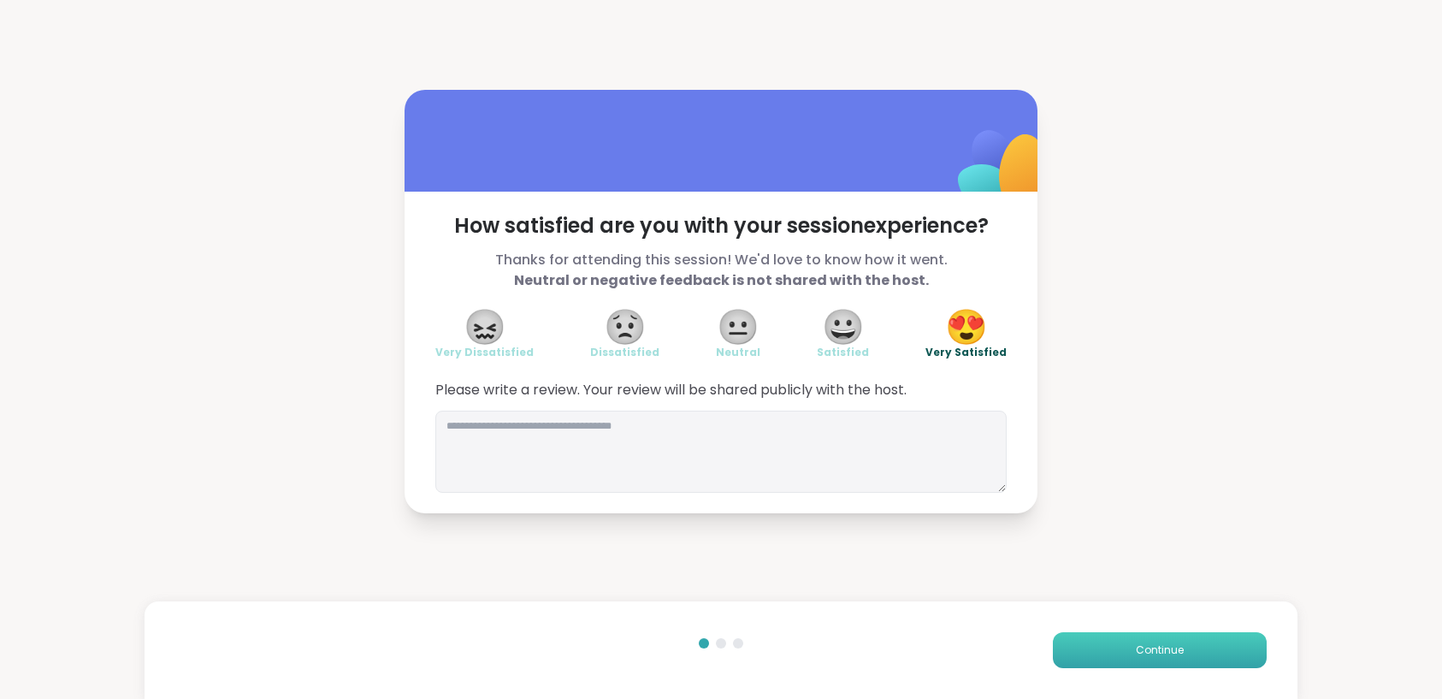
click at [1163, 642] on span "Continue" at bounding box center [1160, 649] width 48 height 15
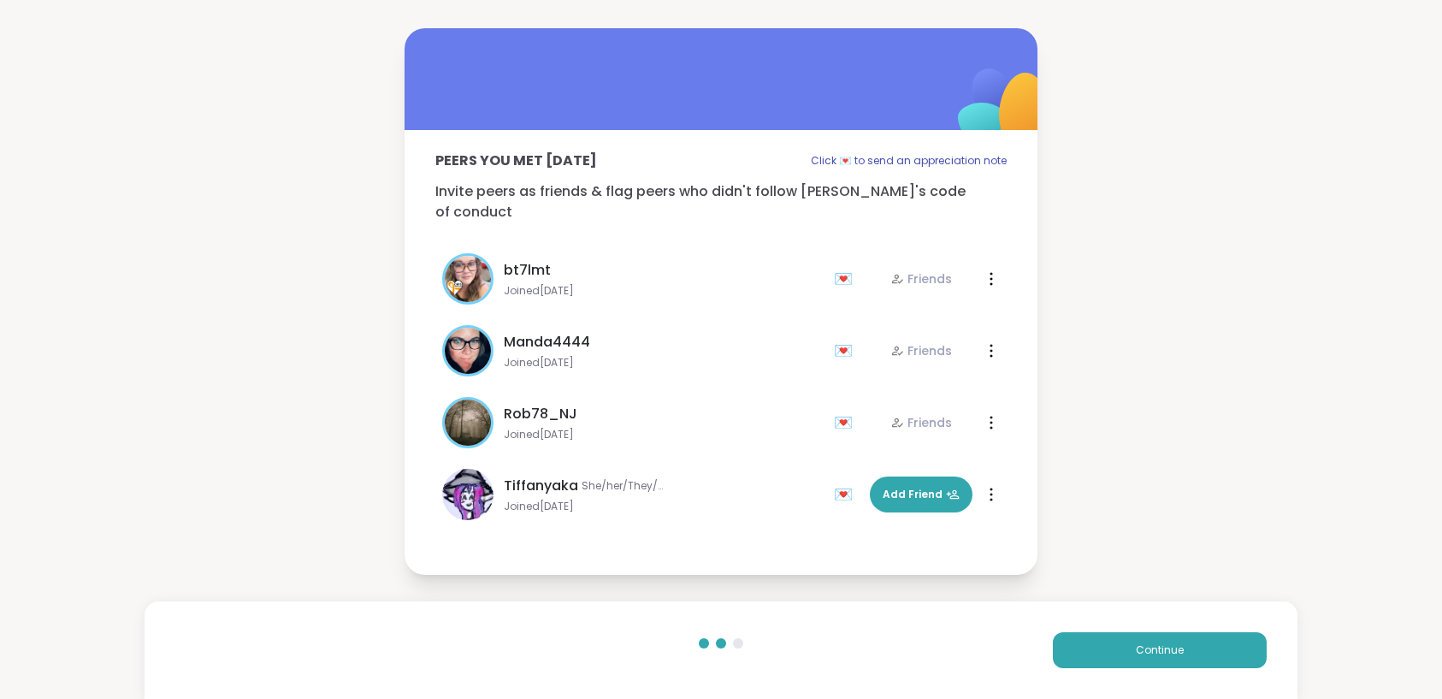
scroll to position [410, 0]
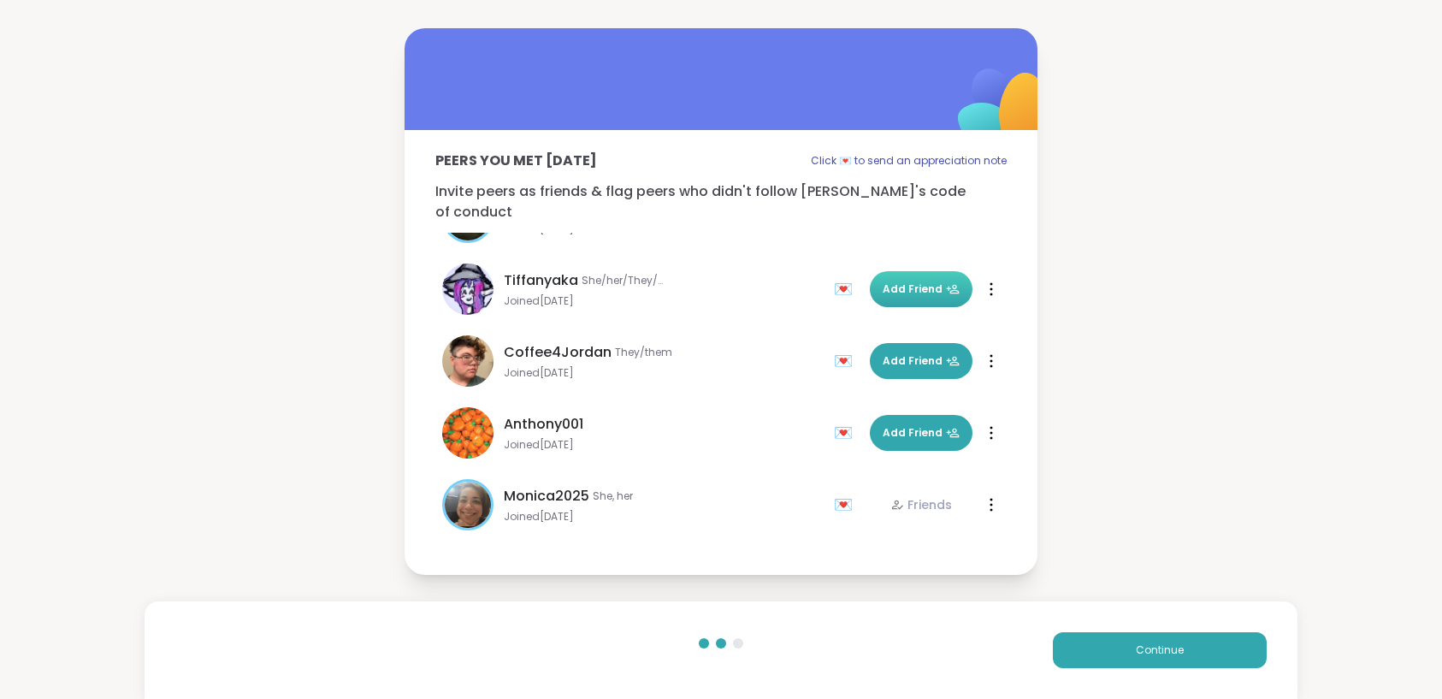
click at [918, 271] on button "Add Friend" at bounding box center [921, 289] width 103 height 36
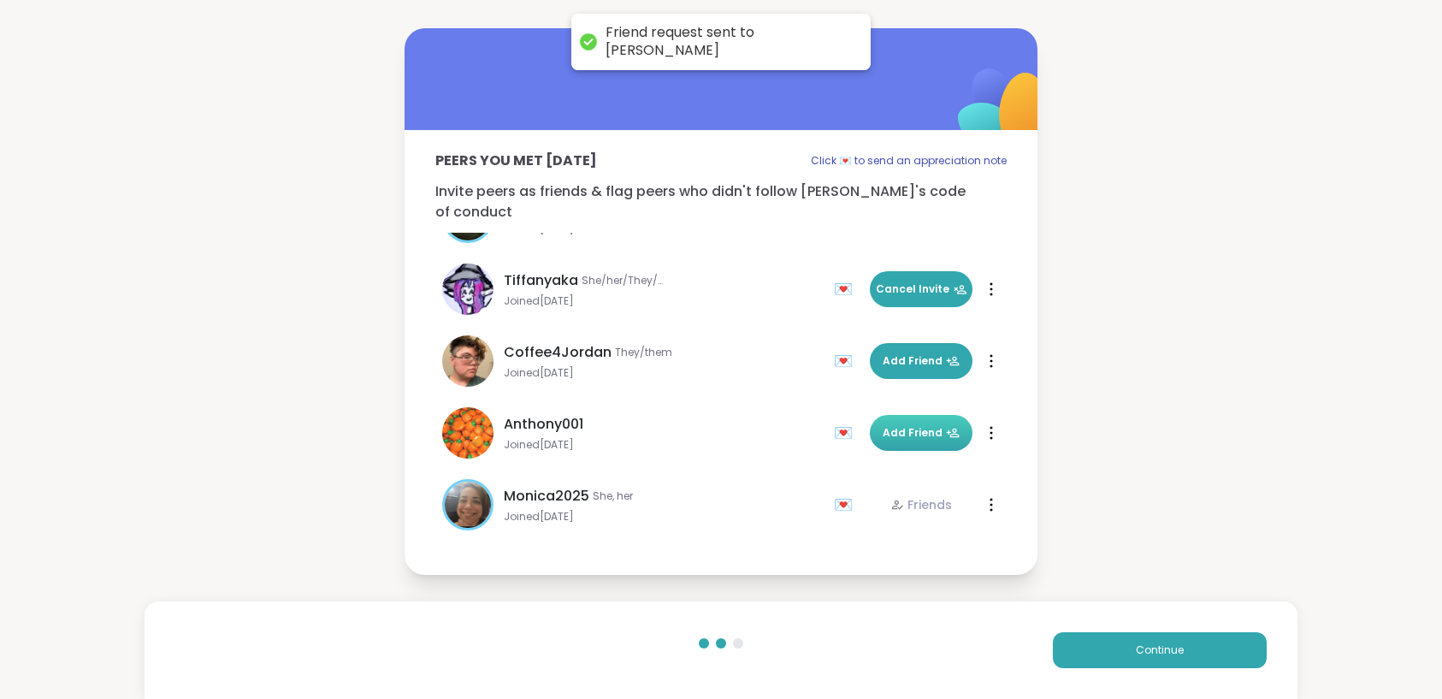
click at [883, 425] on span "Add Friend" at bounding box center [921, 432] width 77 height 15
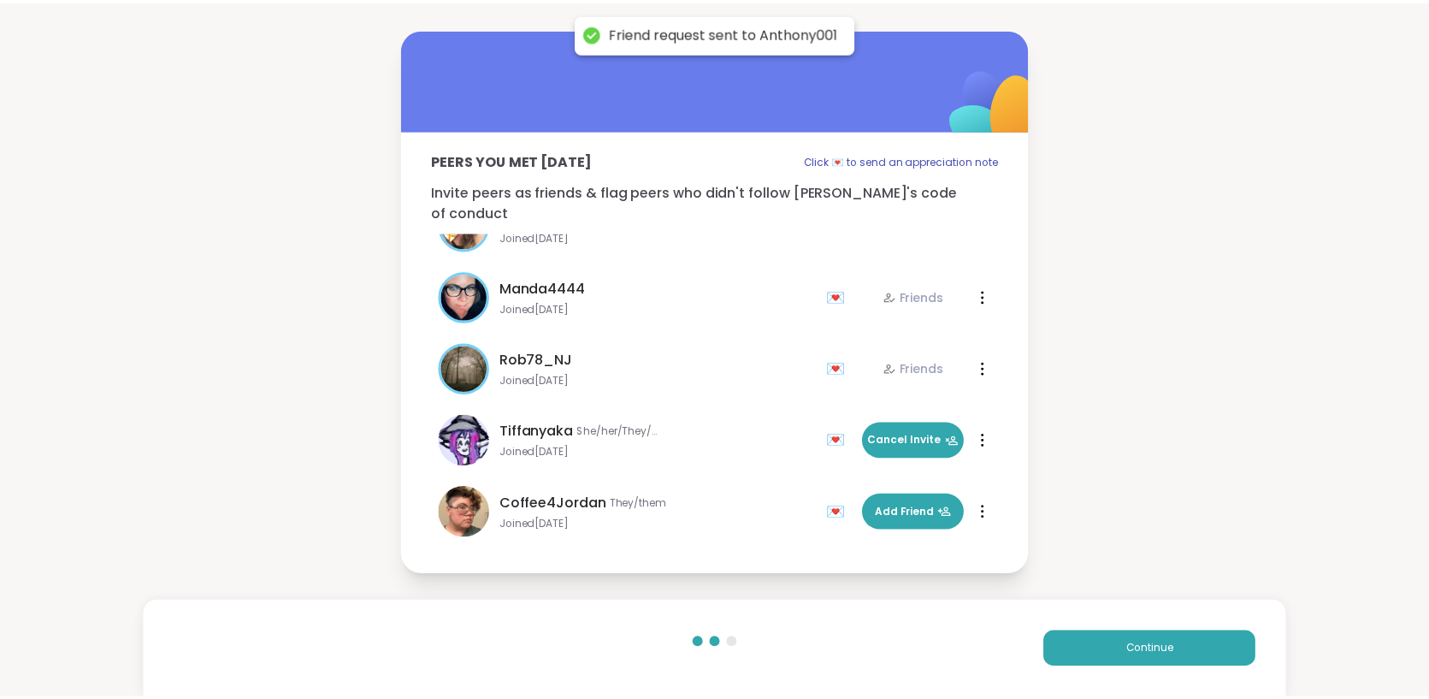
scroll to position [0, 0]
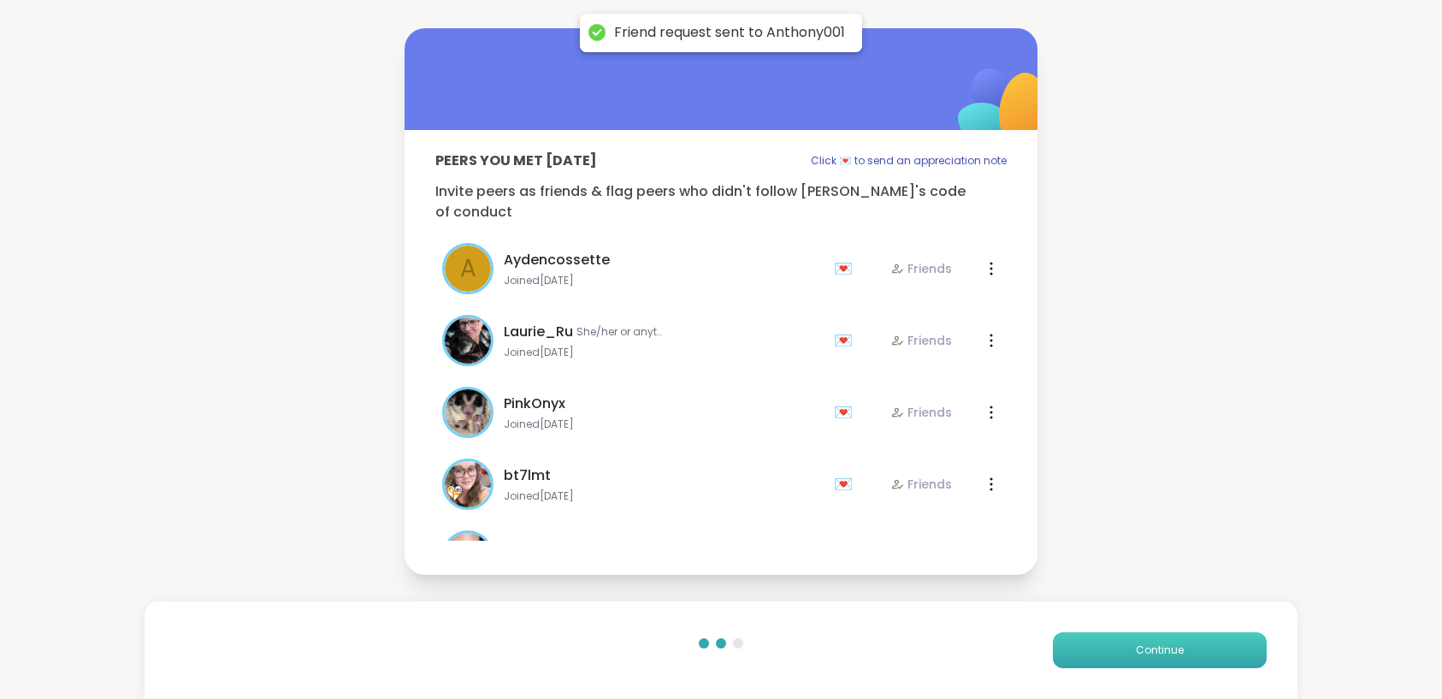
click at [1136, 656] on span "Continue" at bounding box center [1160, 649] width 48 height 15
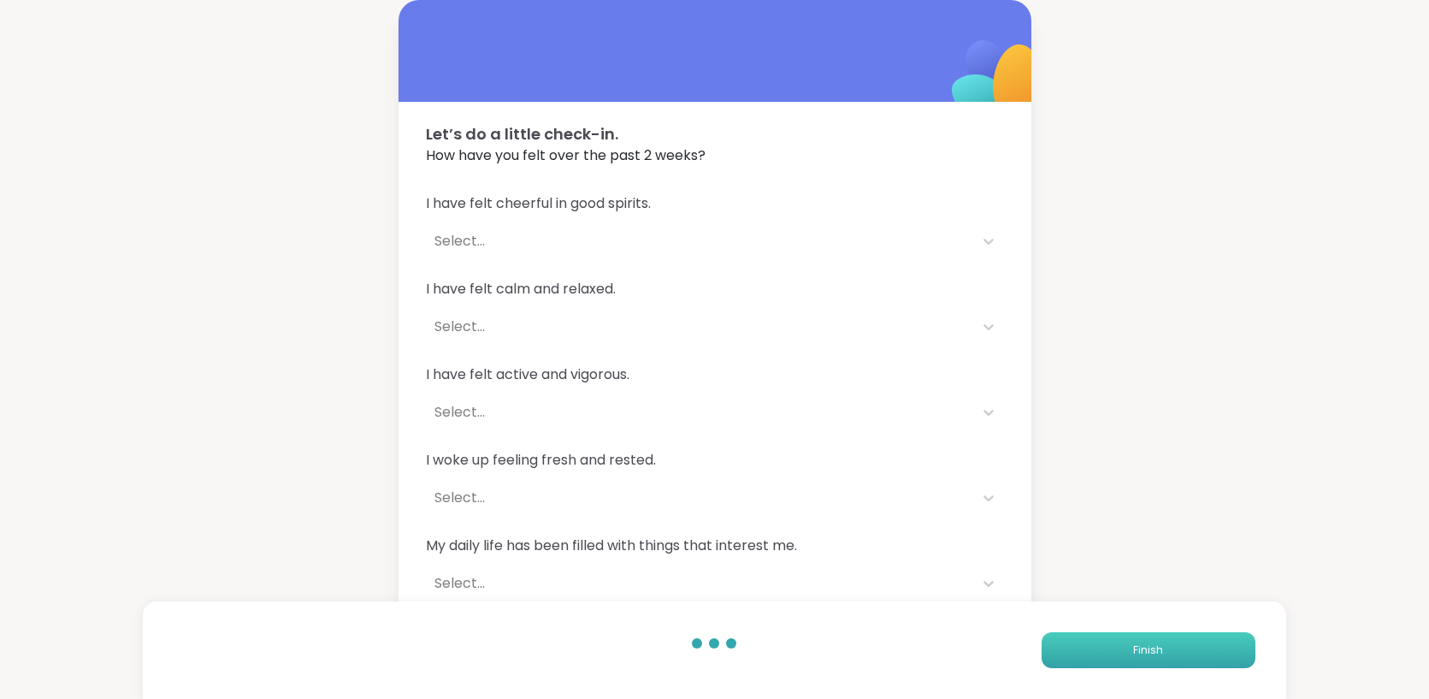
click at [1130, 654] on button "Finish" at bounding box center [1149, 650] width 214 height 36
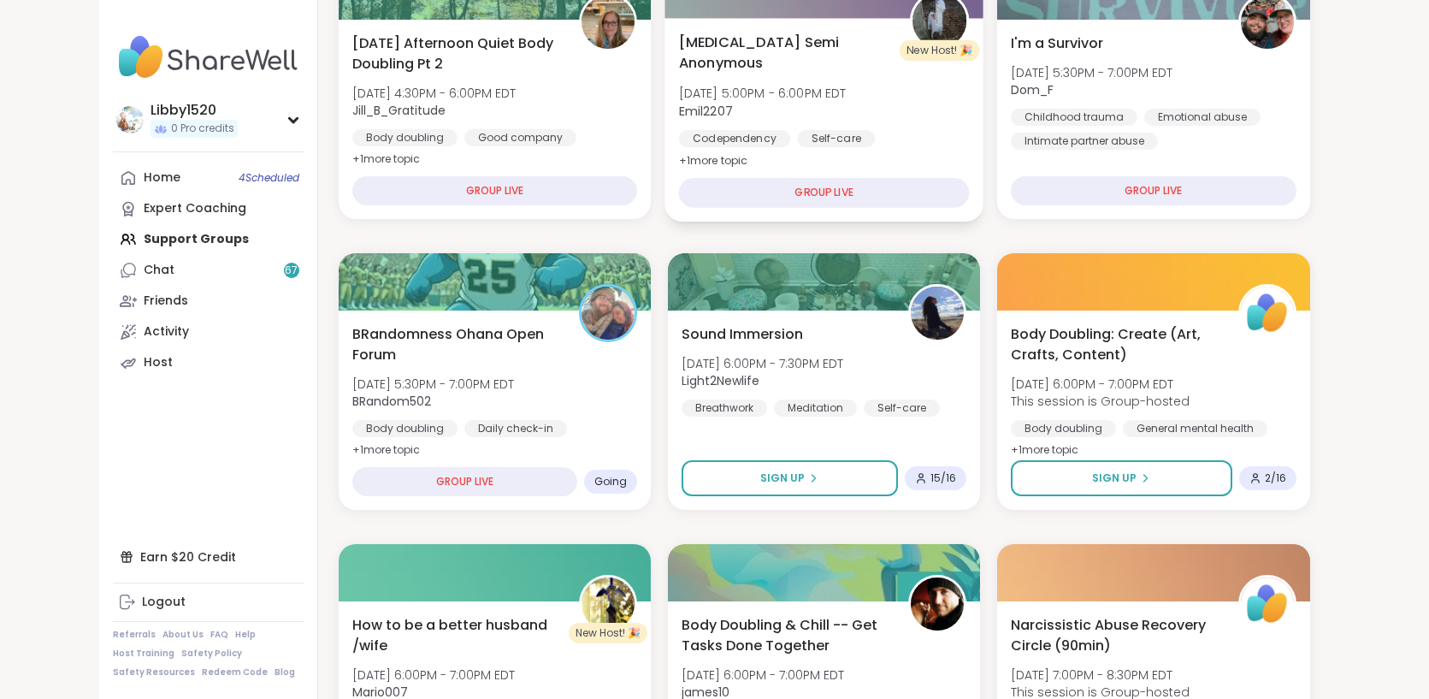
scroll to position [260, 0]
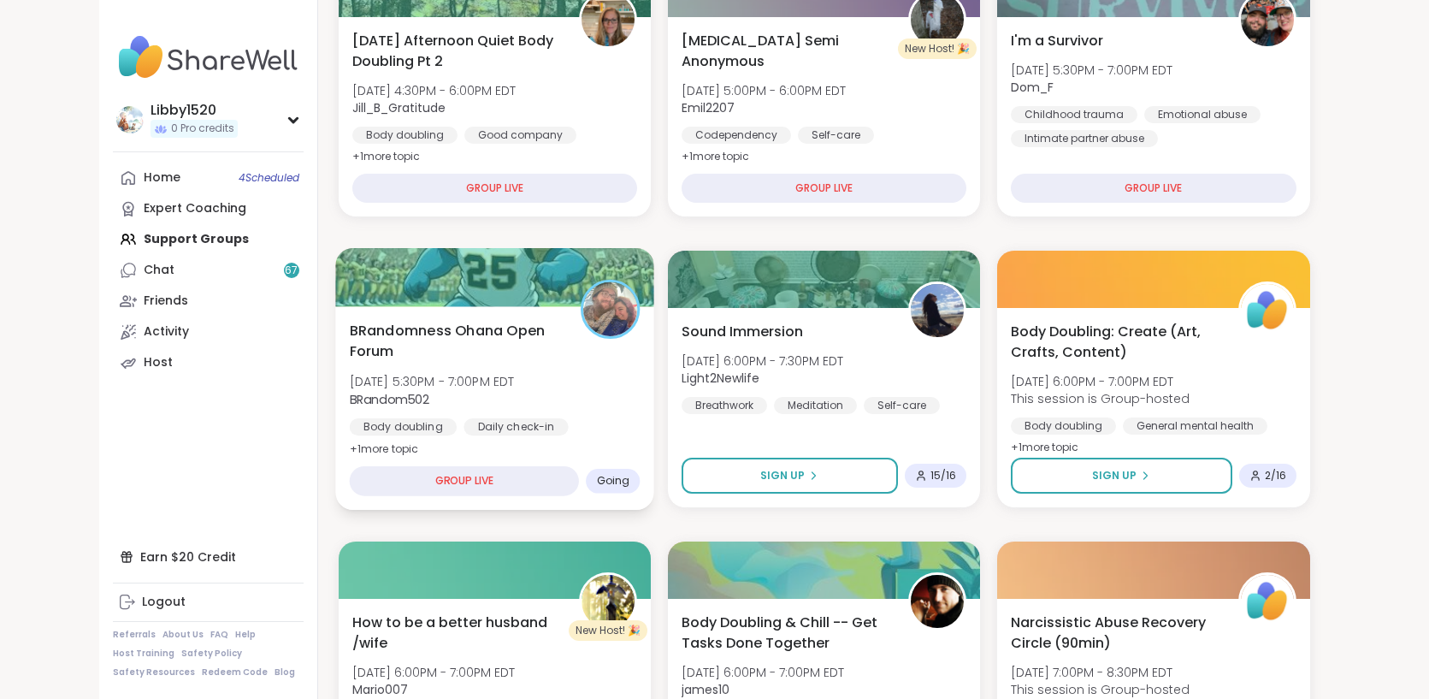
click at [640, 466] on div "GROUP LIVE Going" at bounding box center [494, 481] width 291 height 30
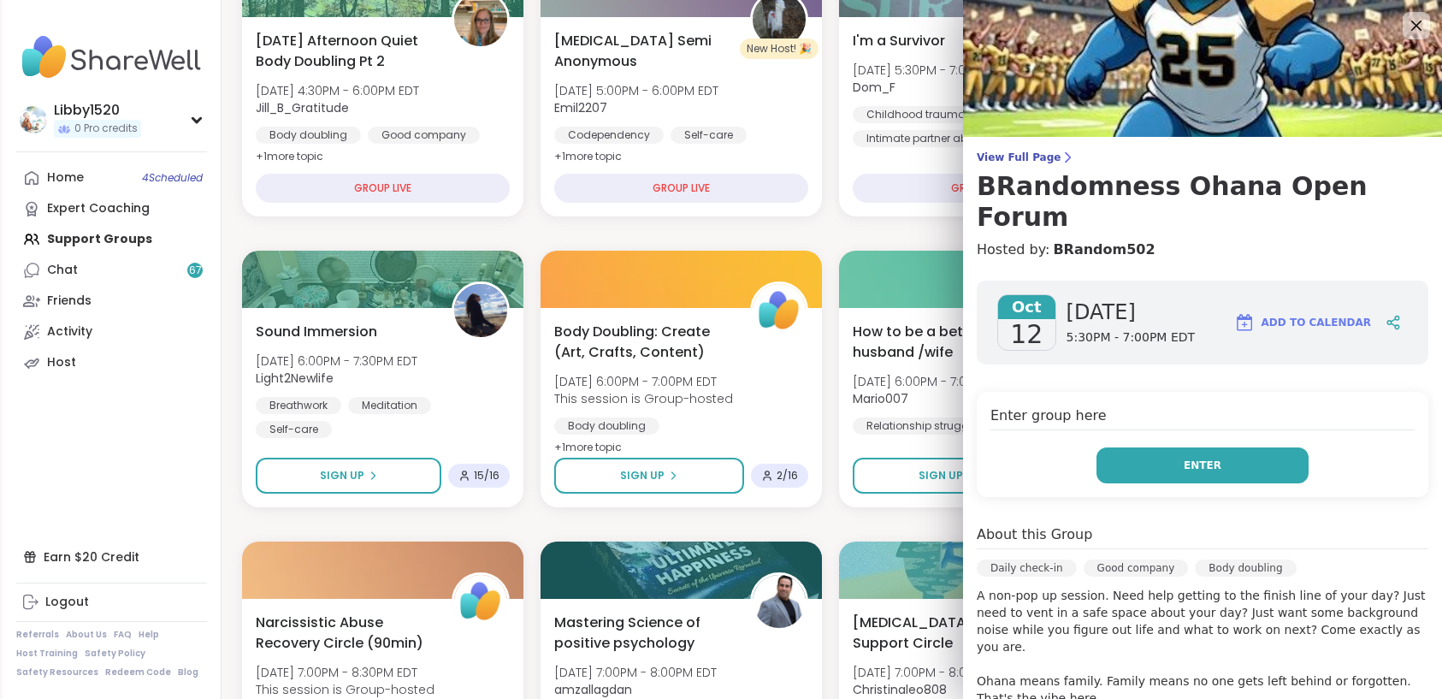
click at [1208, 447] on button "Enter" at bounding box center [1202, 465] width 212 height 36
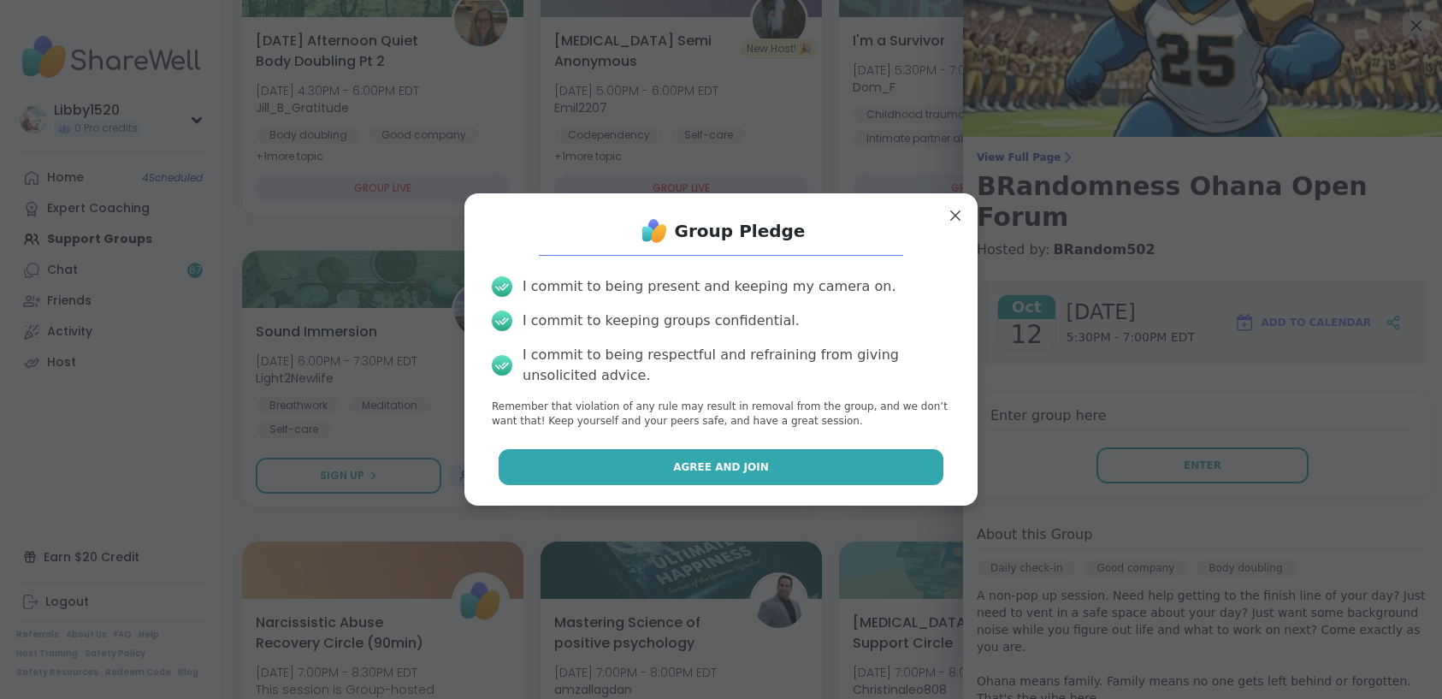
click at [906, 471] on button "Agree and Join" at bounding box center [722, 467] width 446 height 36
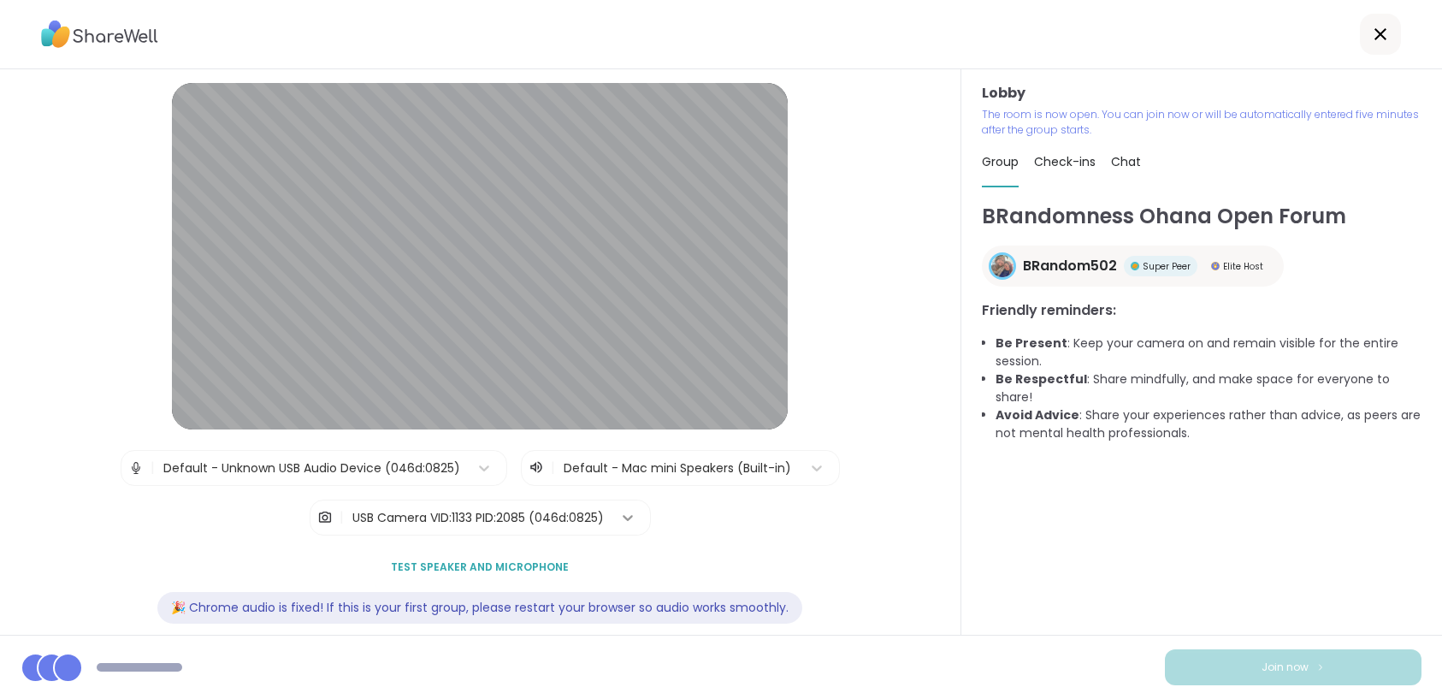
click at [619, 517] on icon at bounding box center [627, 517] width 17 height 17
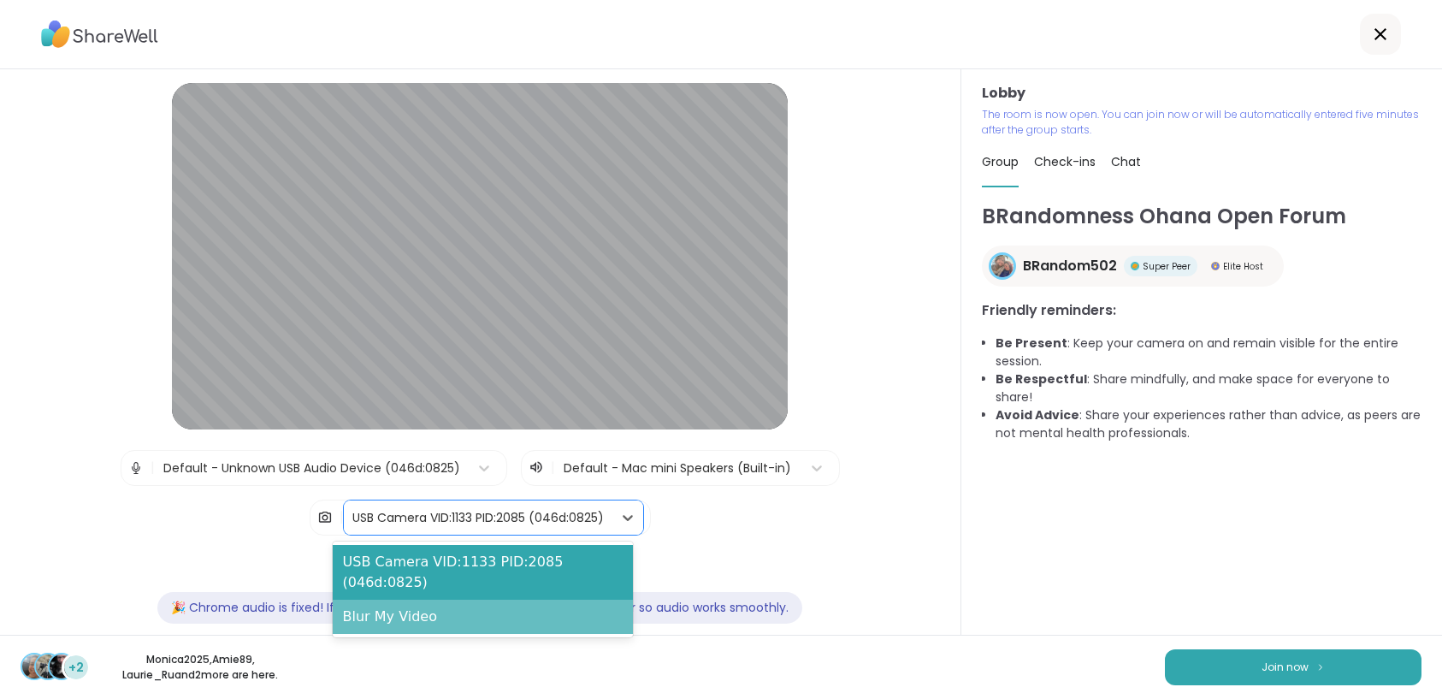
click at [463, 624] on div "Blur My Video" at bounding box center [483, 616] width 301 height 34
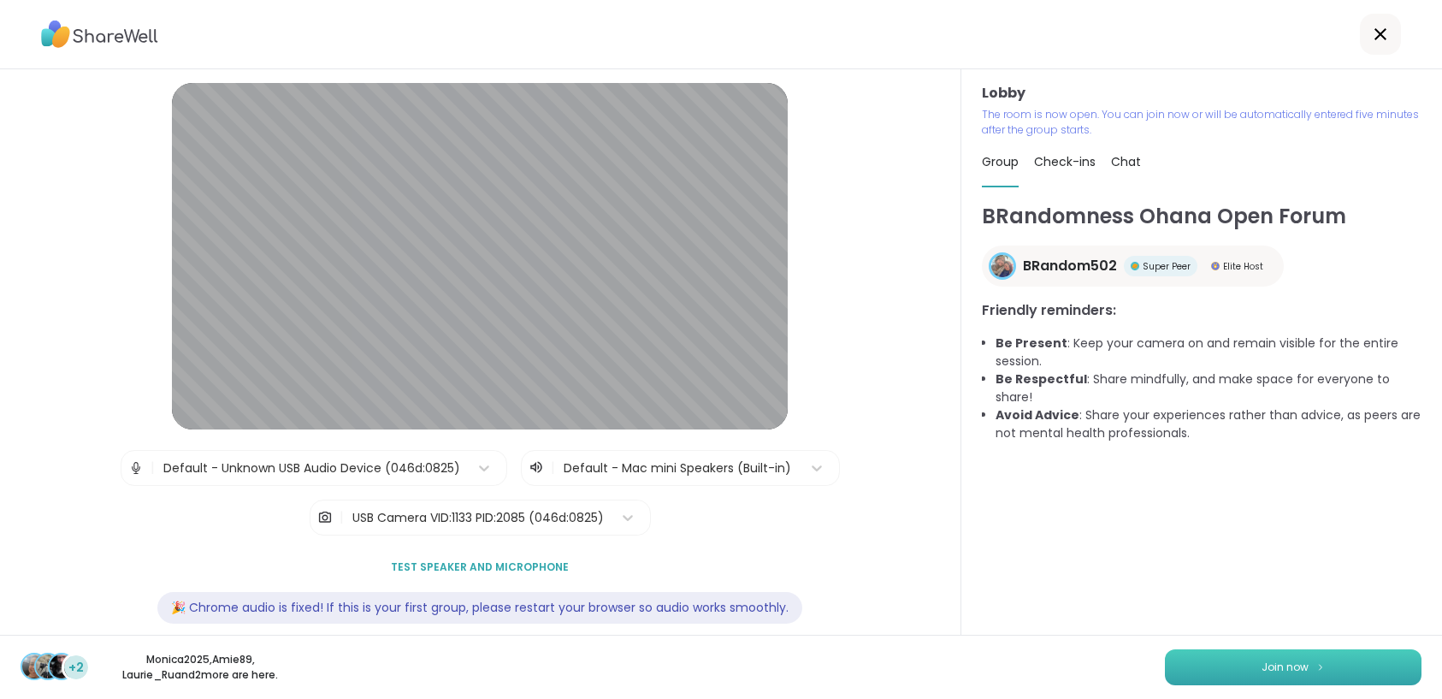
click at [1267, 667] on span "Join now" at bounding box center [1284, 666] width 47 height 15
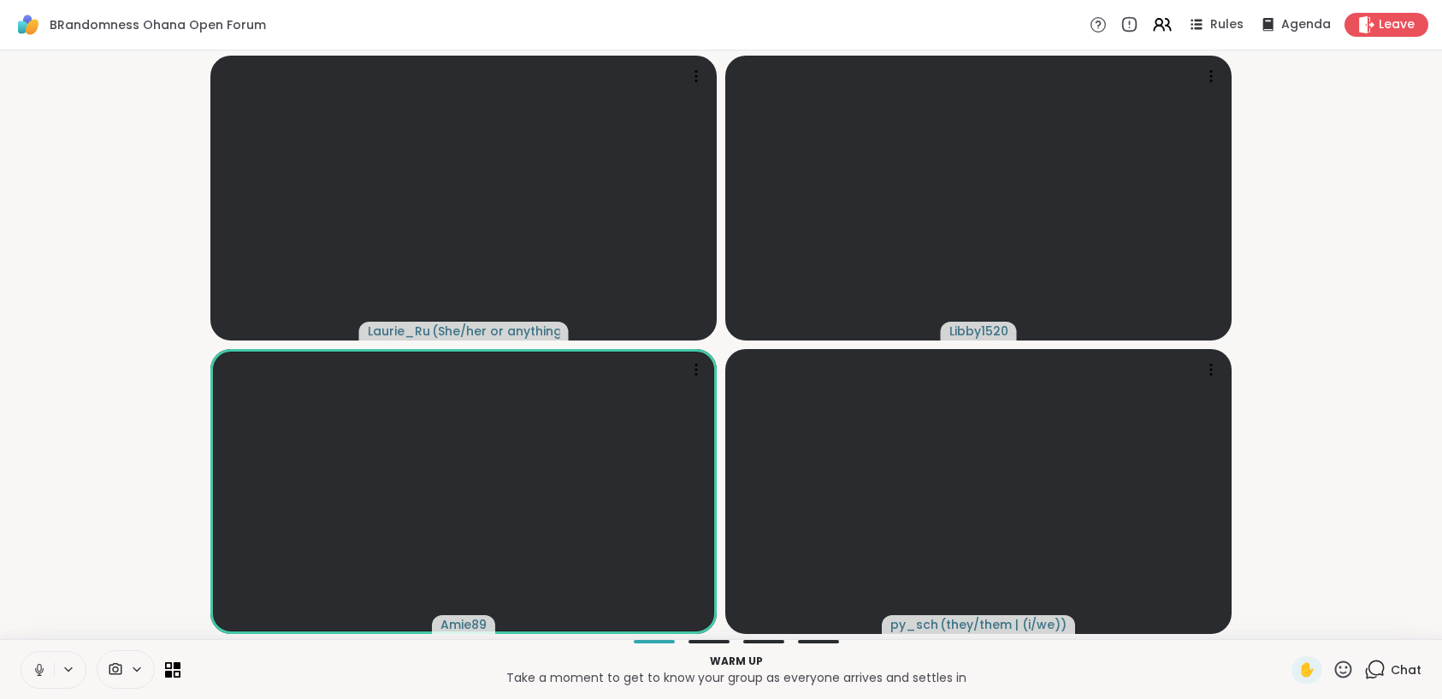
click at [32, 667] on icon at bounding box center [39, 669] width 15 height 15
click at [28, 678] on button at bounding box center [37, 670] width 32 height 36
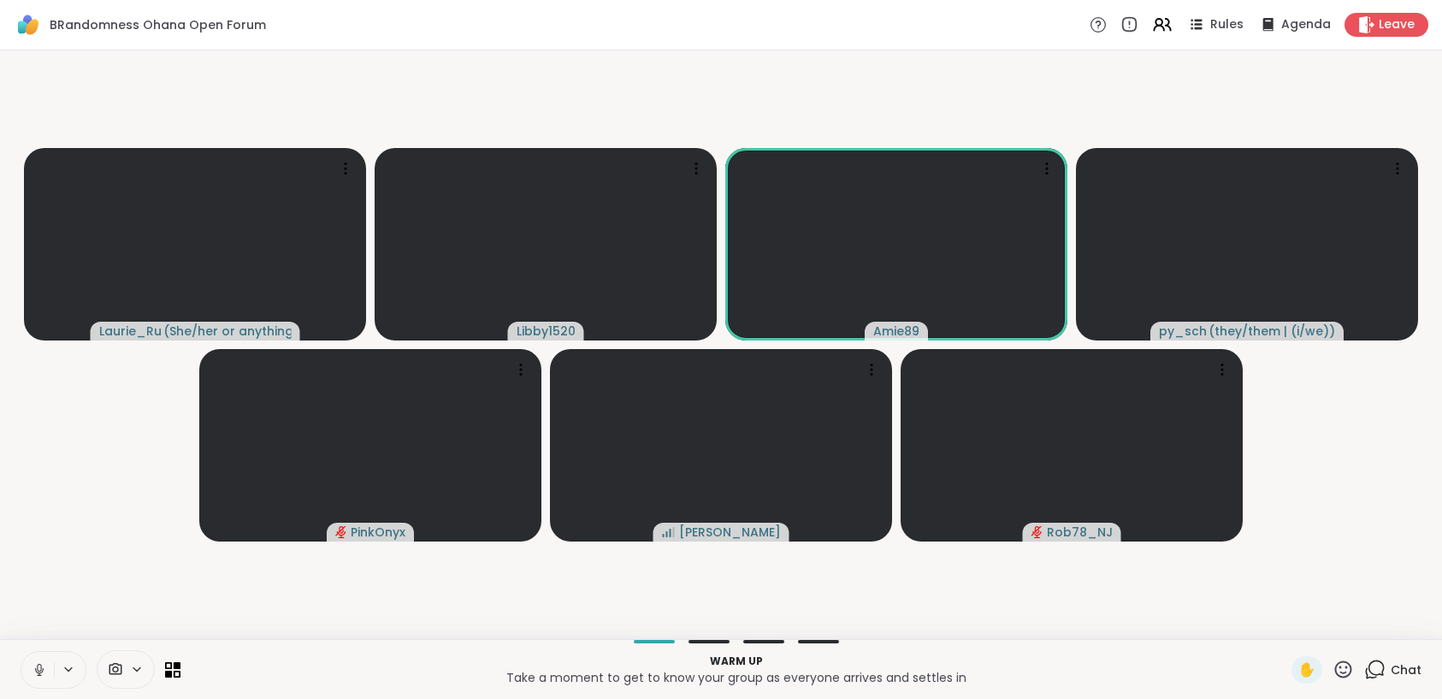
click at [41, 672] on icon at bounding box center [39, 669] width 15 height 15
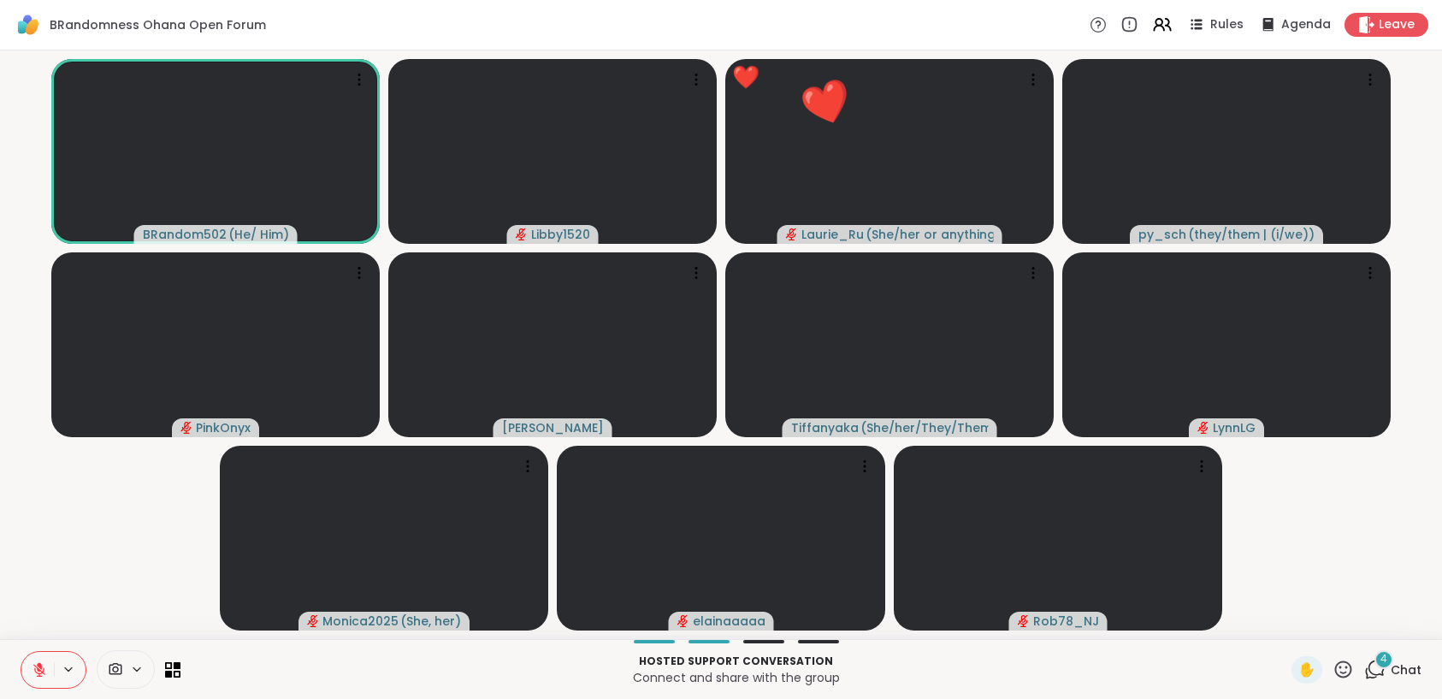
click at [1338, 664] on icon at bounding box center [1343, 668] width 17 height 17
click at [1284, 617] on span "❤️" at bounding box center [1292, 624] width 17 height 21
click at [46, 668] on icon at bounding box center [39, 669] width 15 height 15
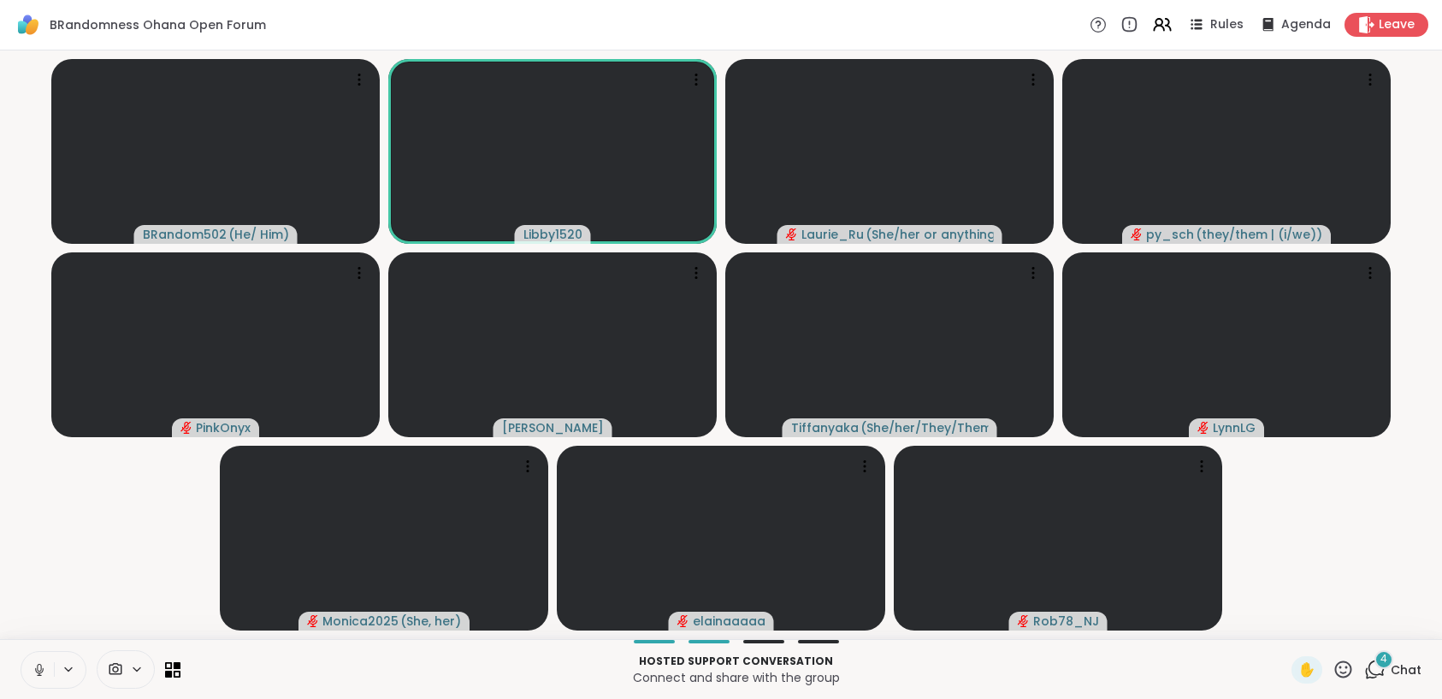
click at [42, 667] on icon at bounding box center [39, 669] width 15 height 15
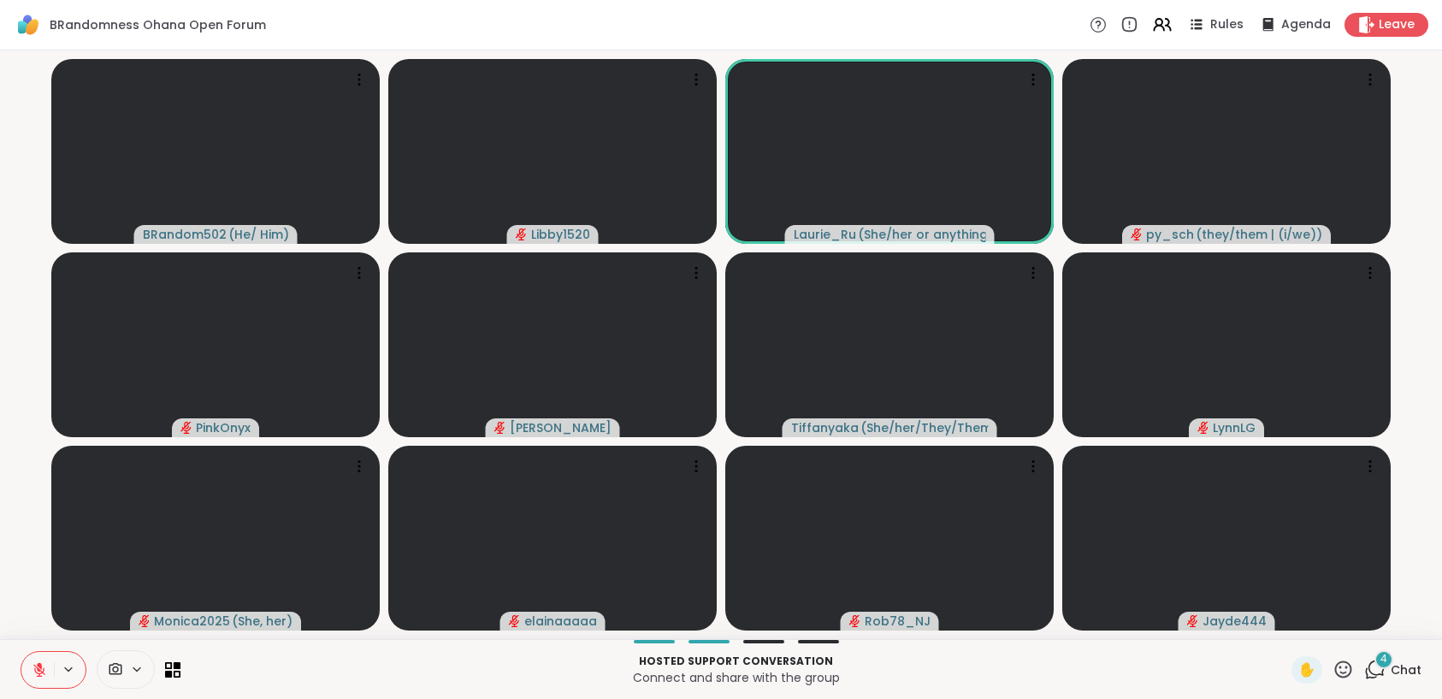
click at [1335, 670] on icon at bounding box center [1343, 668] width 17 height 17
click at [1278, 615] on div "❤️" at bounding box center [1293, 624] width 31 height 27
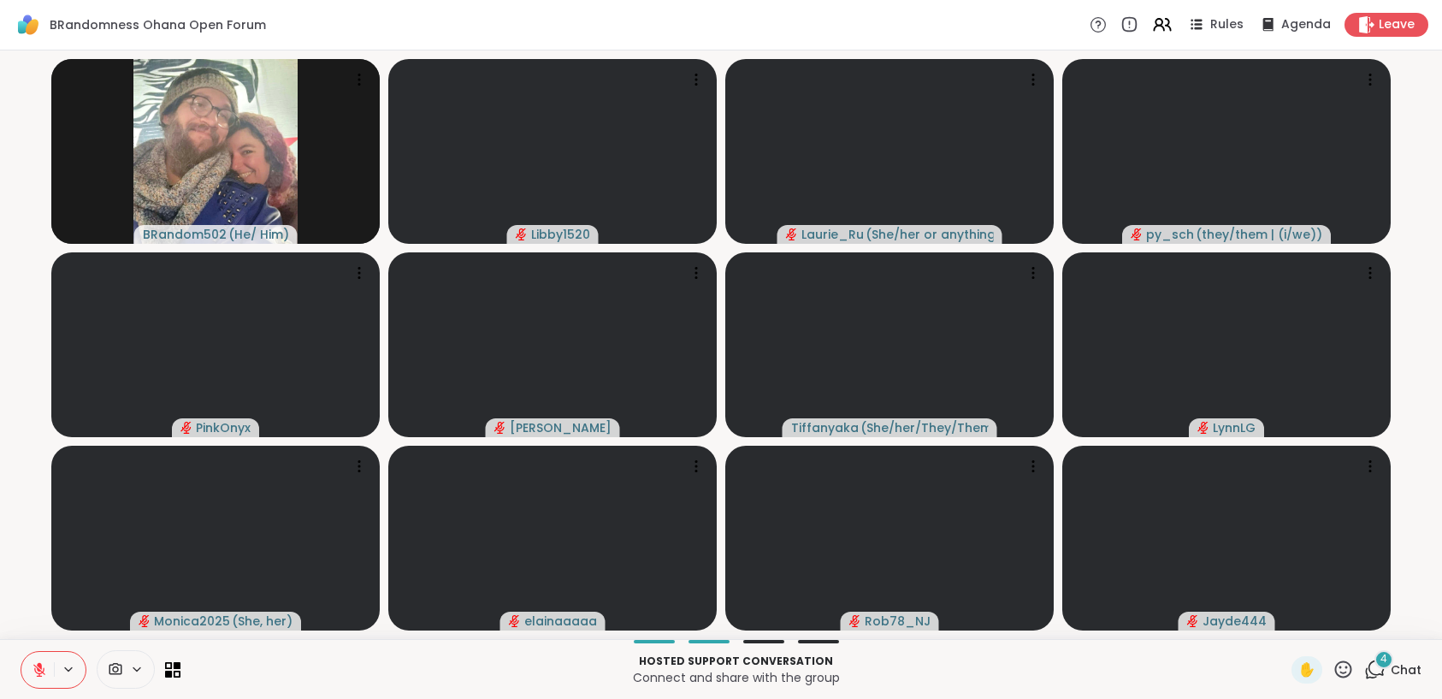
click at [1332, 661] on icon at bounding box center [1342, 668] width 21 height 21
click at [1285, 621] on span "❤️" at bounding box center [1292, 624] width 17 height 21
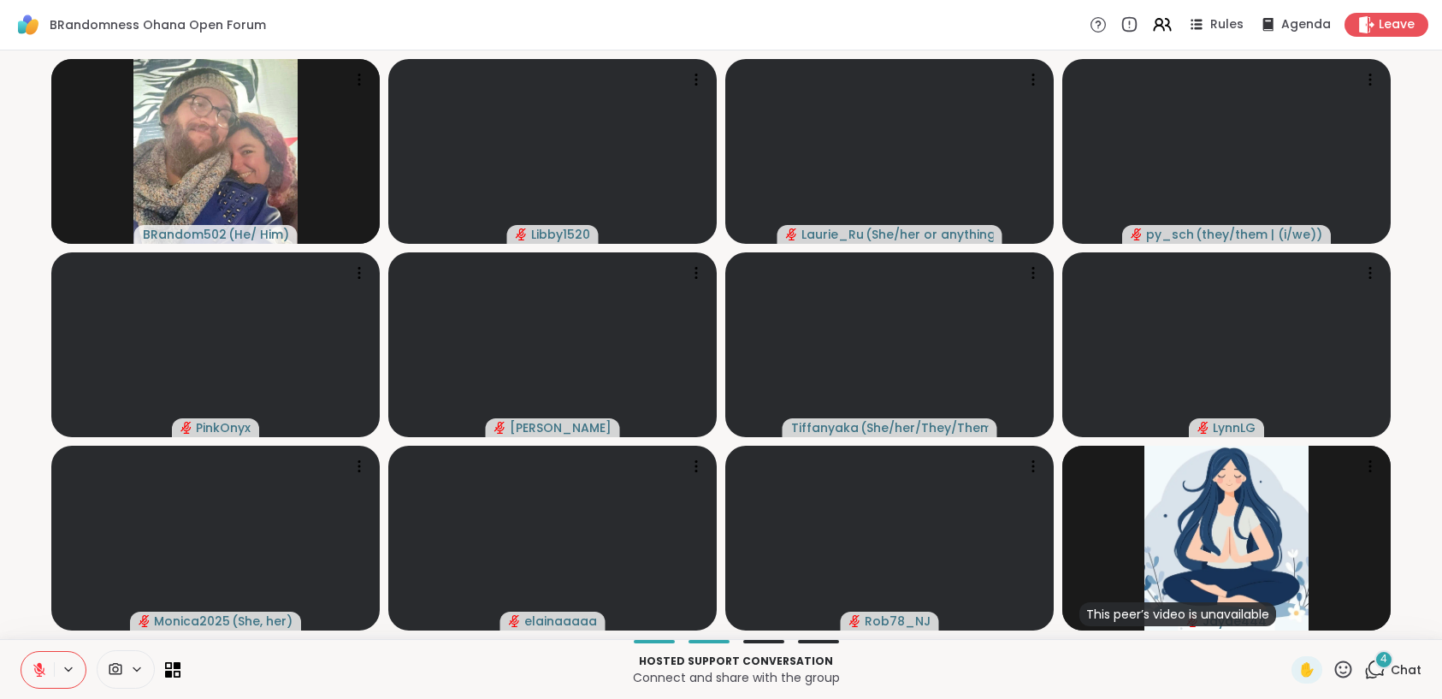
click at [1335, 669] on icon at bounding box center [1342, 668] width 21 height 21
click at [1284, 625] on span "❤️" at bounding box center [1292, 624] width 17 height 21
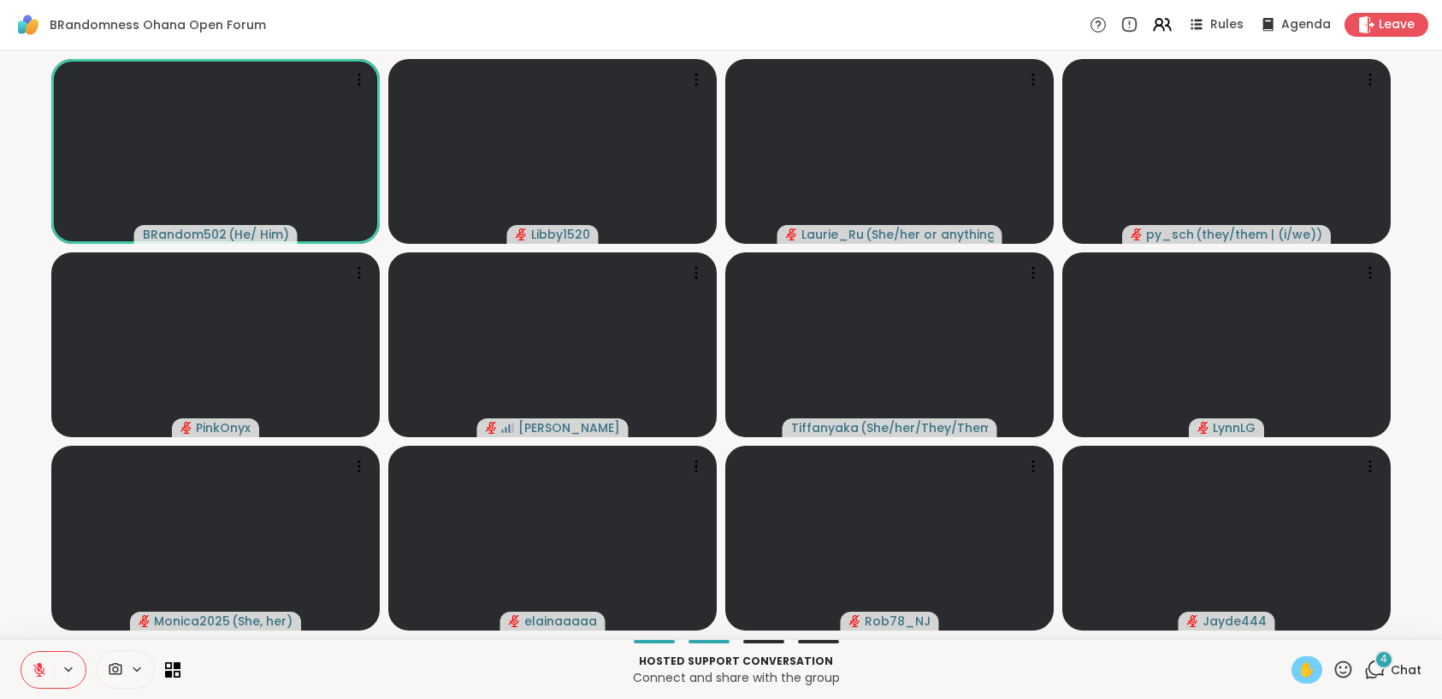
click at [1298, 673] on span "✋" at bounding box center [1306, 669] width 17 height 21
click at [43, 660] on button at bounding box center [37, 670] width 32 height 36
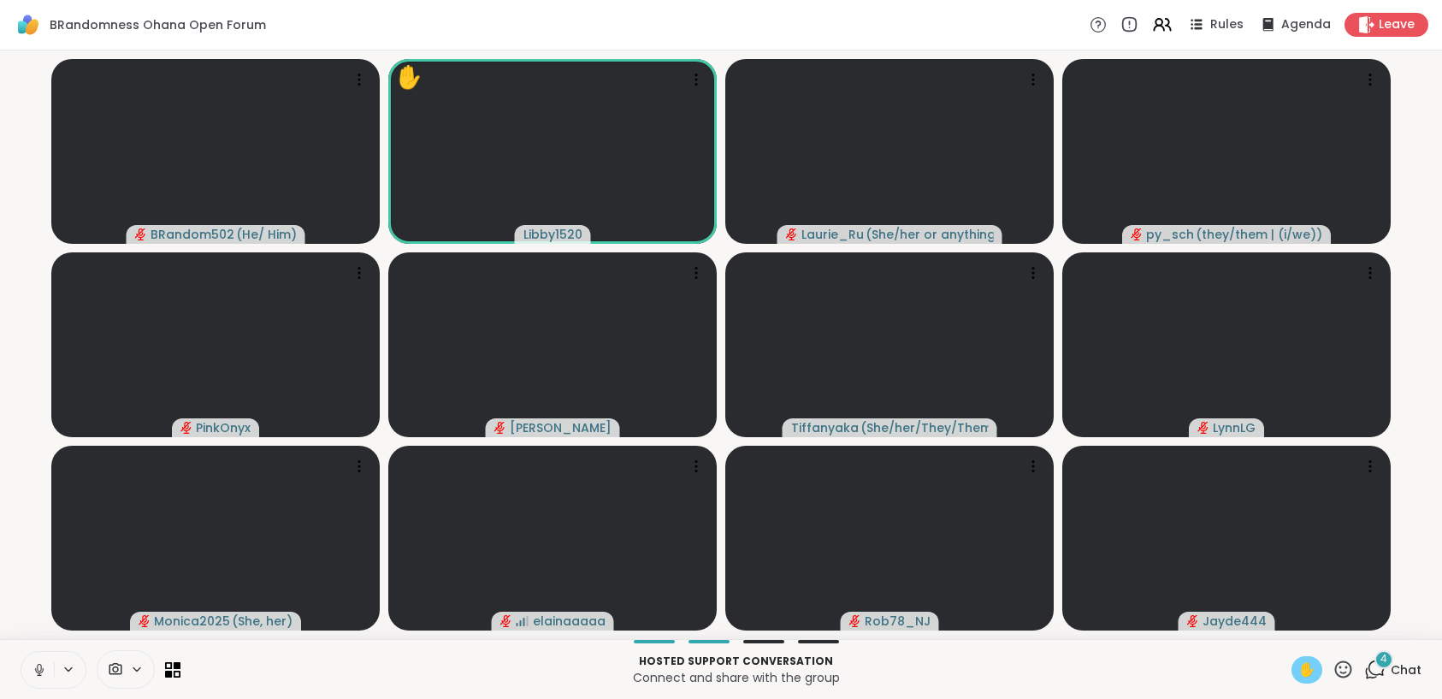
click at [43, 674] on icon at bounding box center [39, 669] width 15 height 15
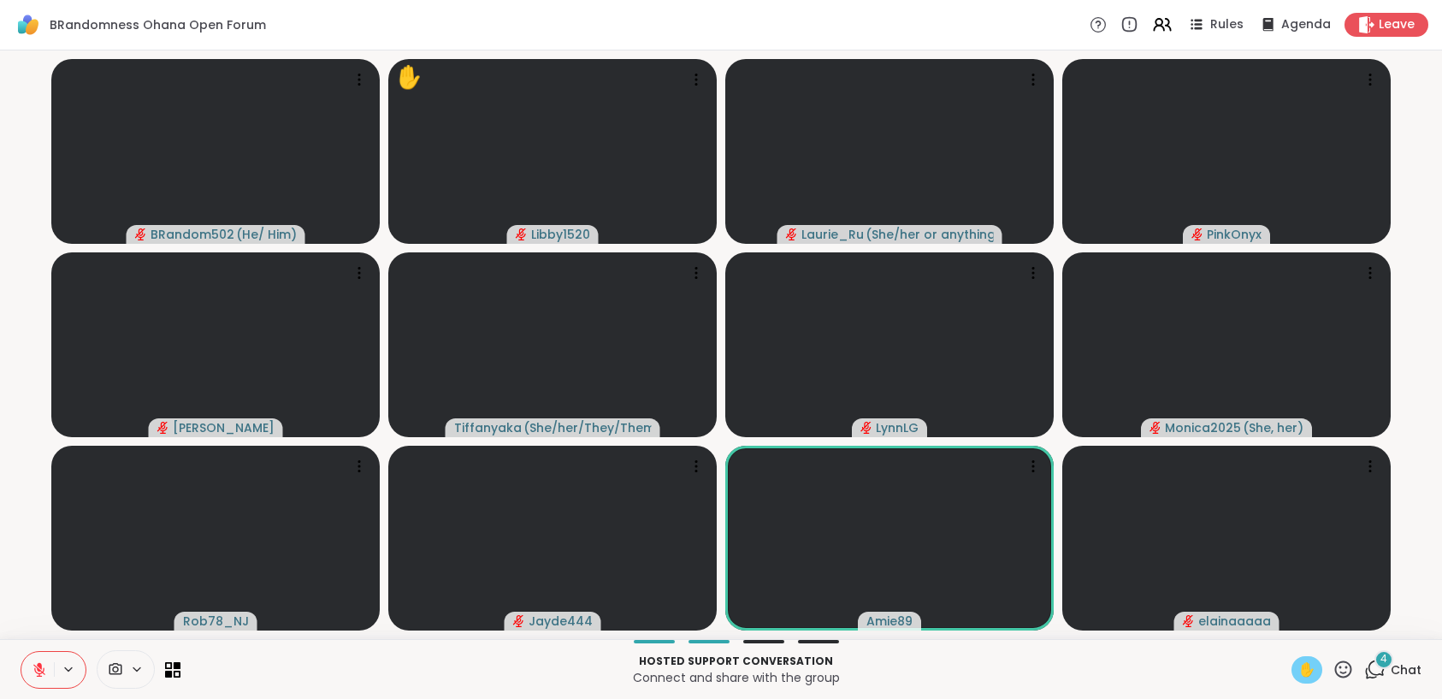
click at [21, 652] on button at bounding box center [37, 670] width 32 height 36
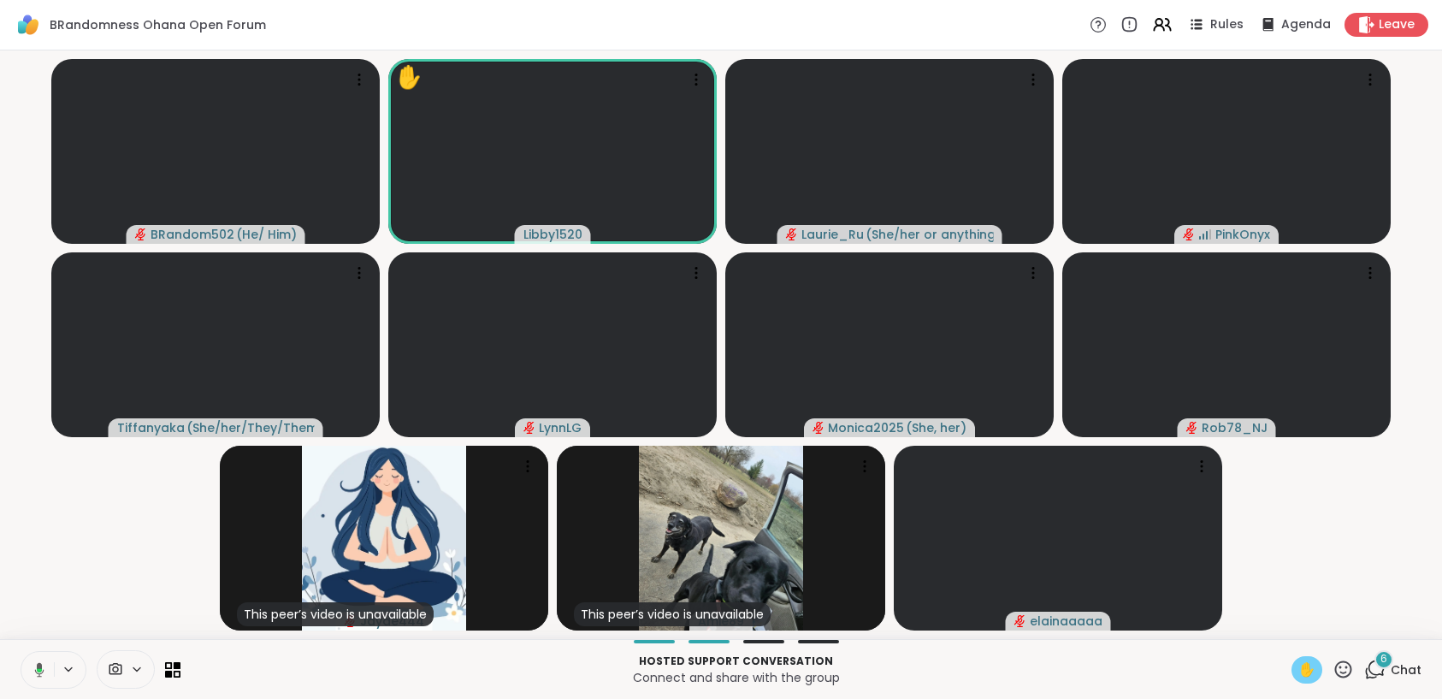
click at [1298, 664] on span "✋" at bounding box center [1306, 669] width 17 height 21
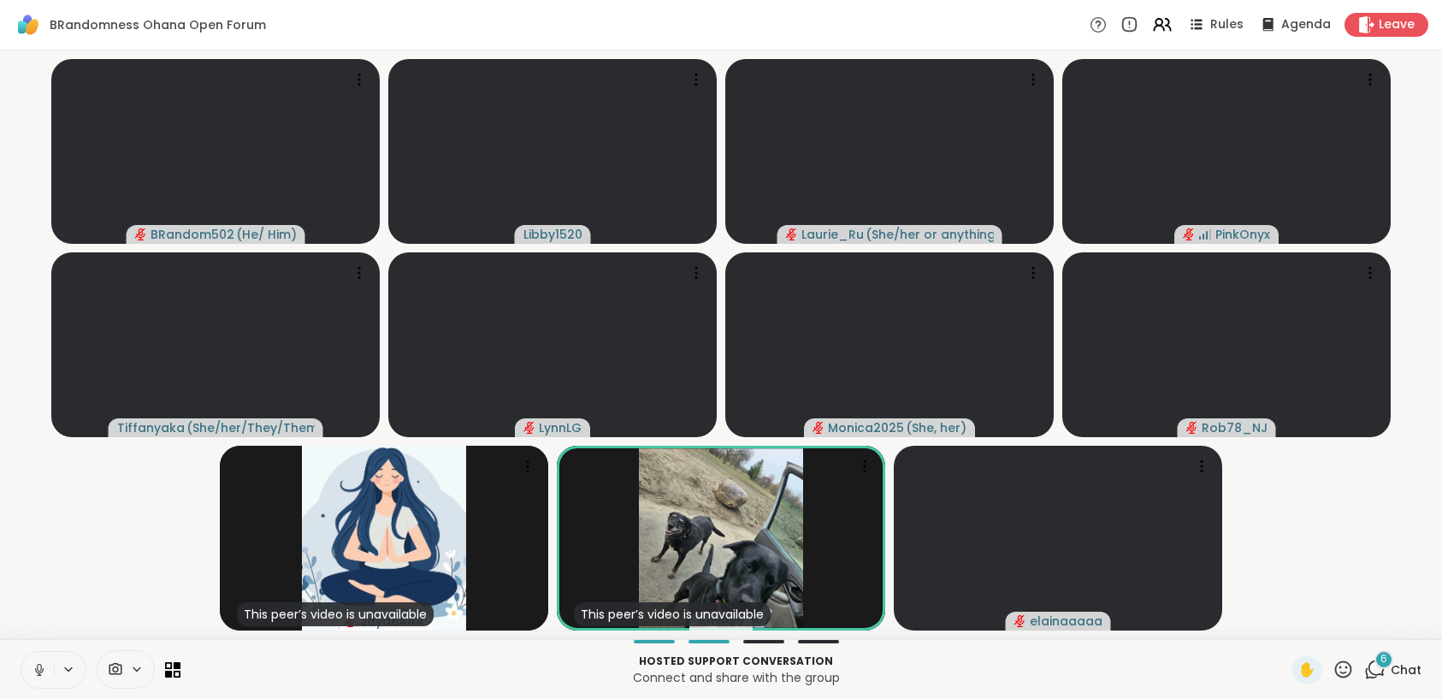
click at [34, 664] on icon at bounding box center [39, 669] width 15 height 15
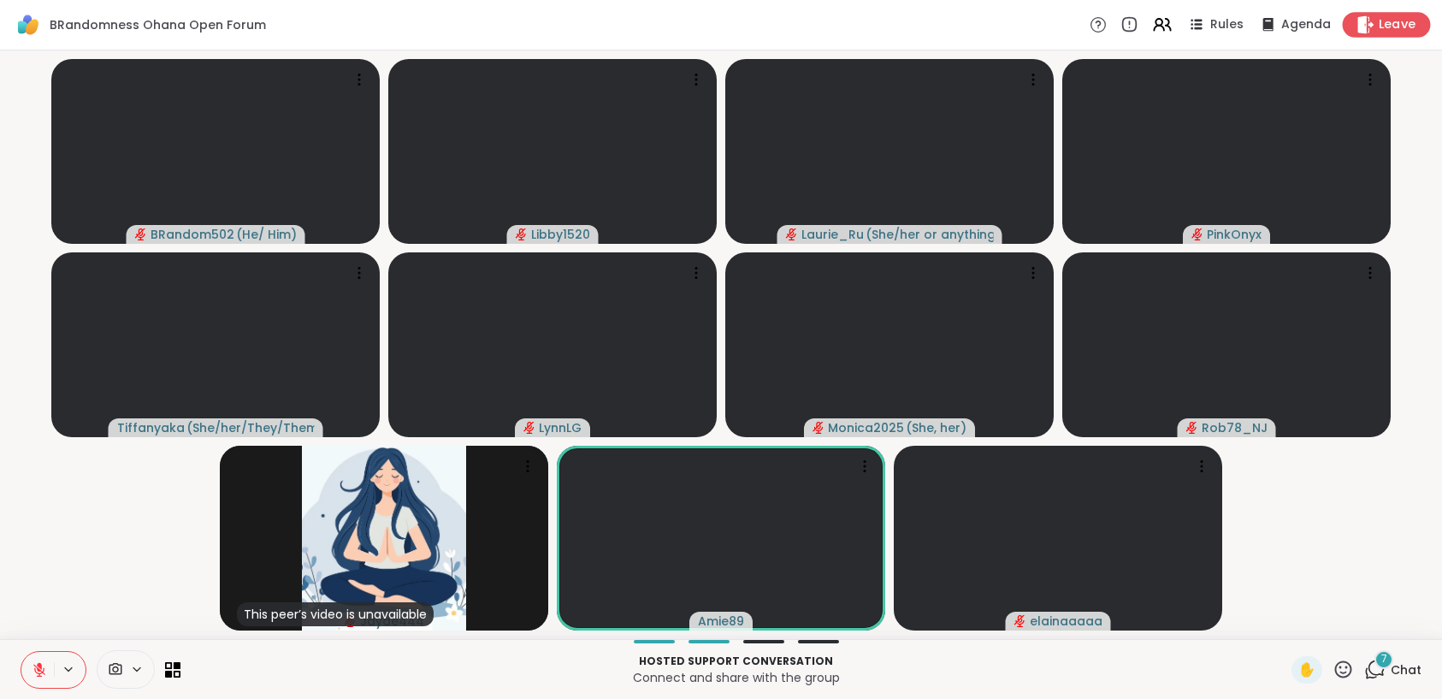
click at [1356, 15] on icon at bounding box center [1365, 24] width 18 height 18
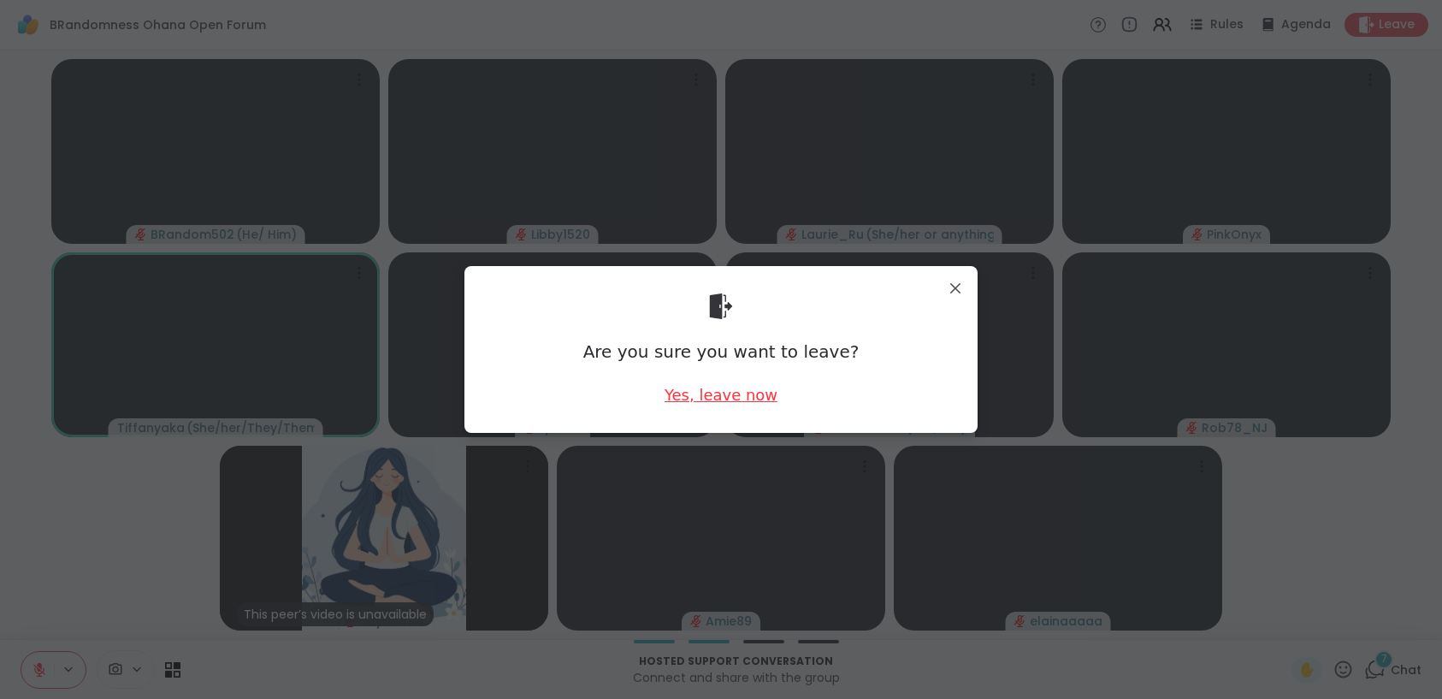
click at [750, 393] on div "Yes, leave now" at bounding box center [720, 394] width 113 height 21
